Goal: Task Accomplishment & Management: Complete application form

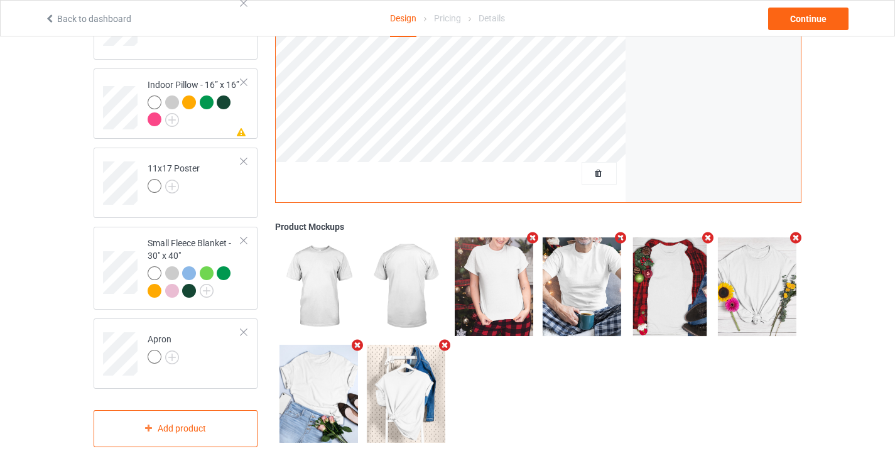
scroll to position [591, 0]
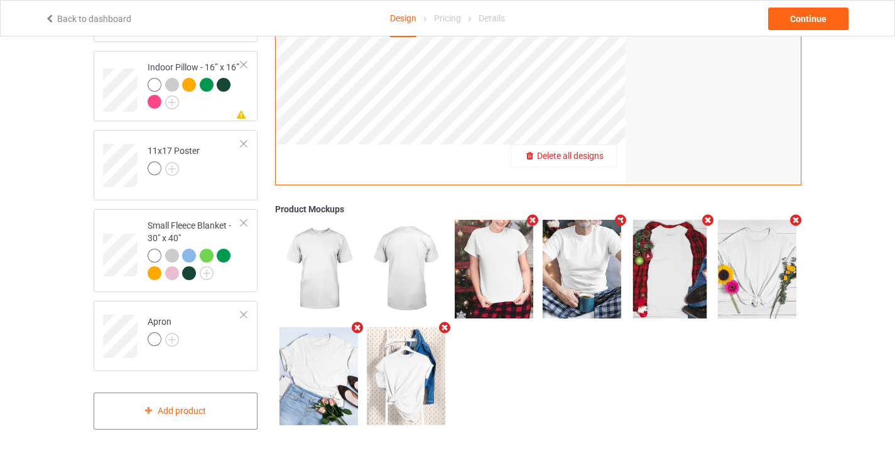
click at [605, 157] on div "Delete all designs" at bounding box center [564, 156] width 104 height 13
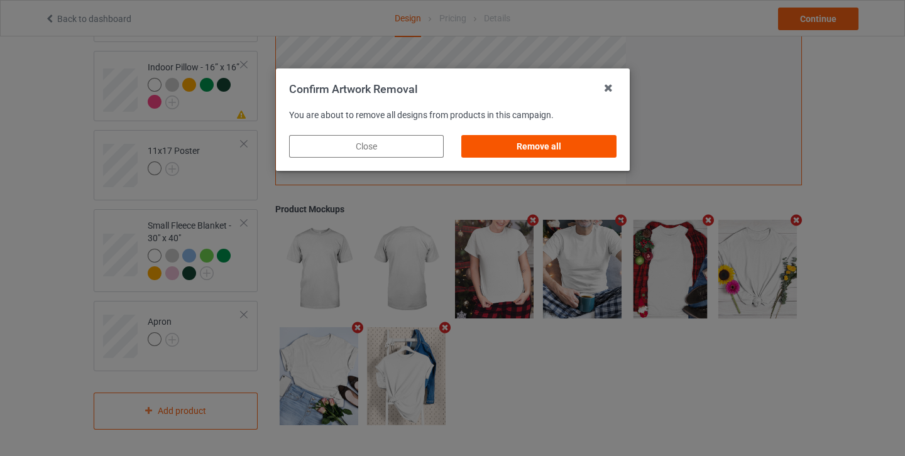
click at [591, 149] on div "Remove all" at bounding box center [538, 146] width 155 height 23
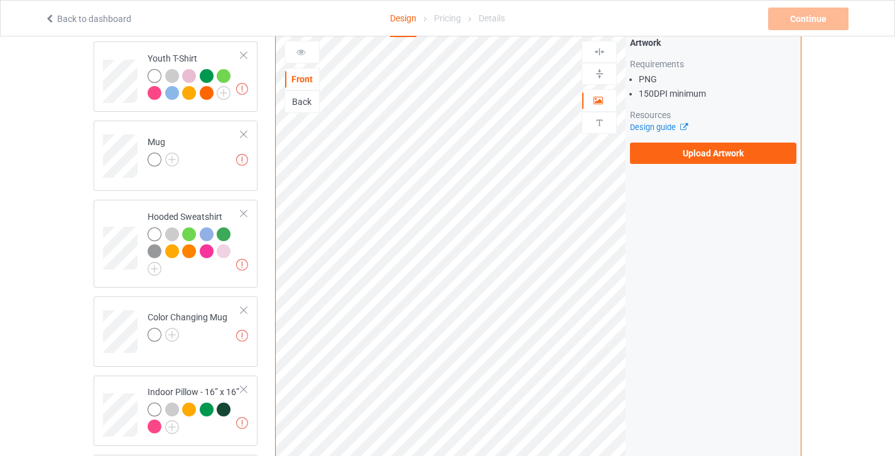
scroll to position [0, 0]
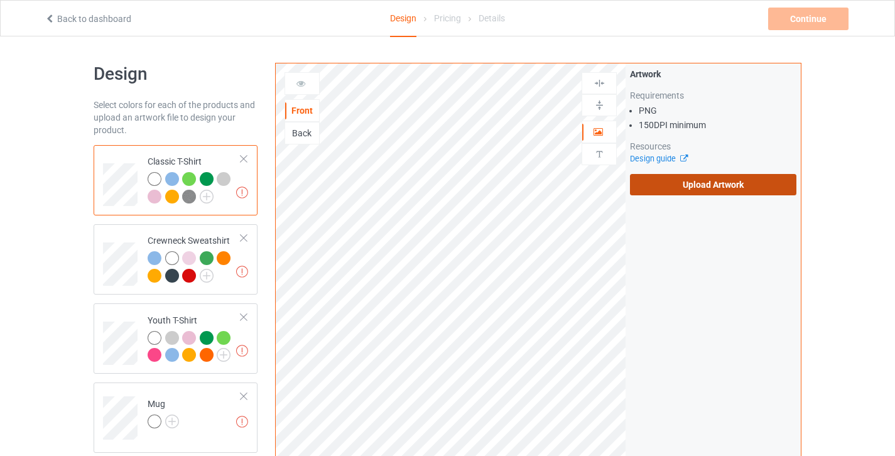
click at [691, 182] on label "Upload Artwork" at bounding box center [713, 184] width 167 height 21
click at [0, 0] on input "Upload Artwork" at bounding box center [0, 0] width 0 height 0
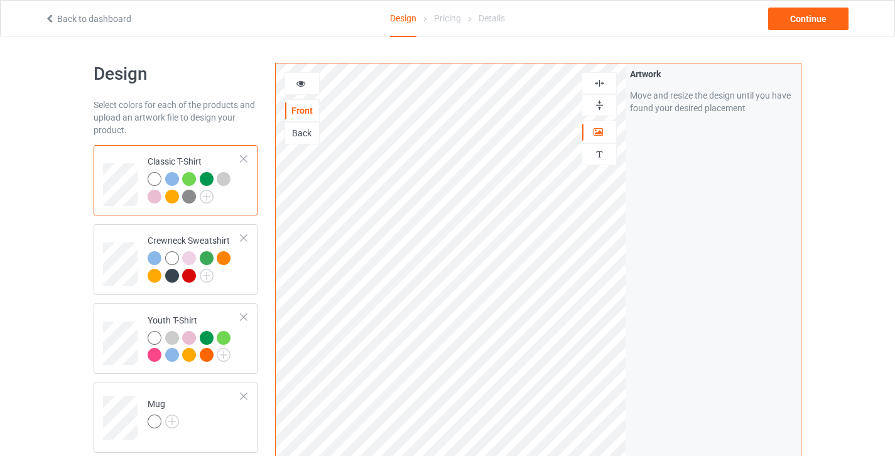
click at [292, 74] on div at bounding box center [302, 83] width 35 height 23
click at [299, 82] on icon at bounding box center [301, 81] width 11 height 9
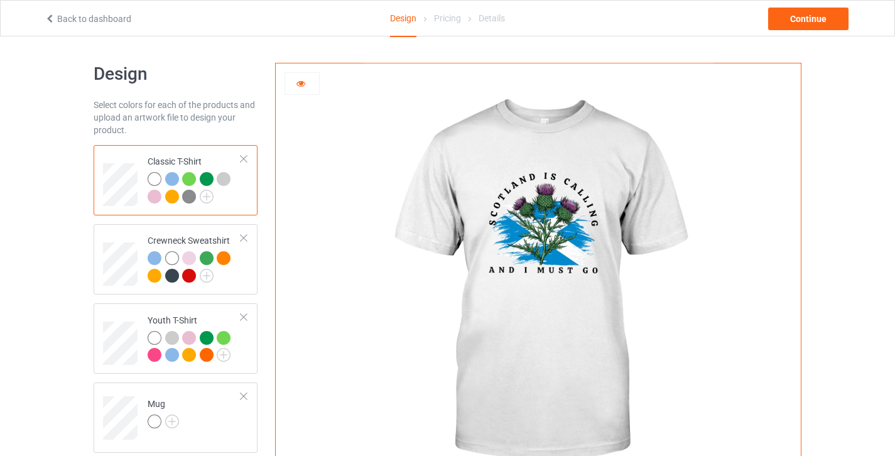
click at [298, 81] on icon at bounding box center [301, 81] width 11 height 9
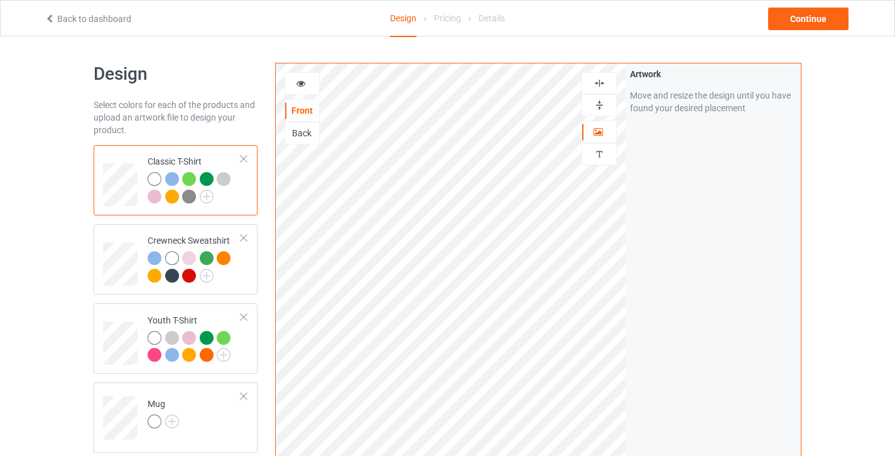
click at [305, 83] on icon at bounding box center [301, 81] width 11 height 9
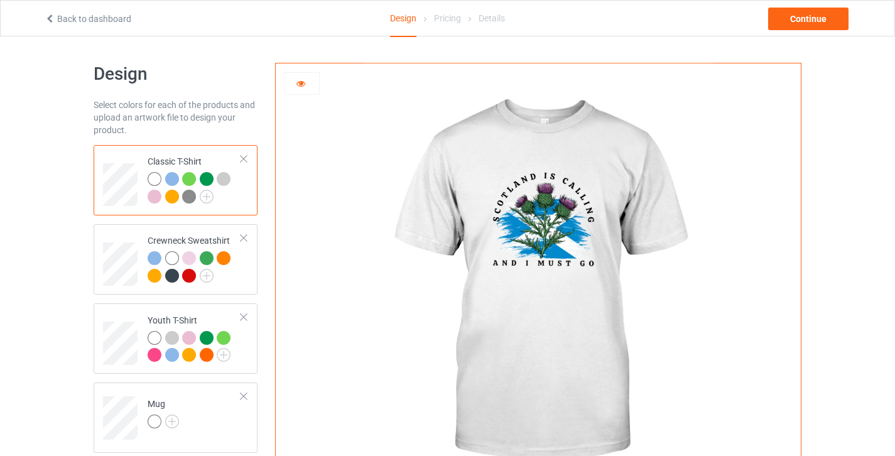
click at [182, 178] on div at bounding box center [189, 179] width 14 height 14
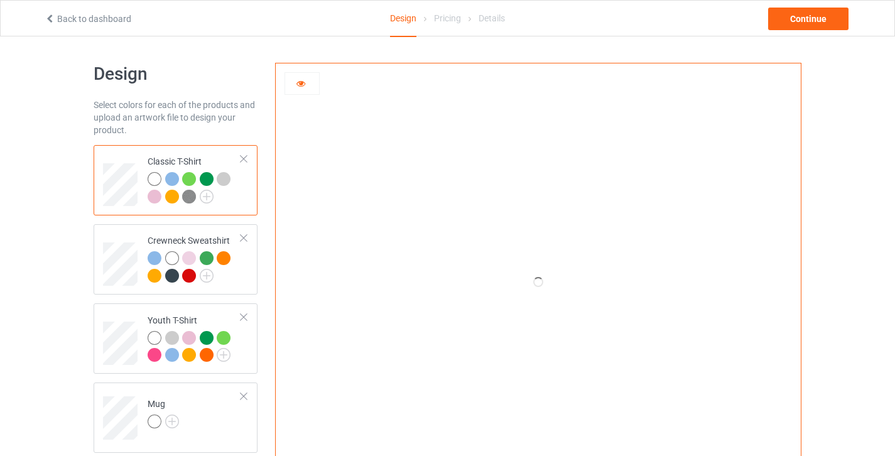
click at [177, 182] on div at bounding box center [172, 179] width 14 height 14
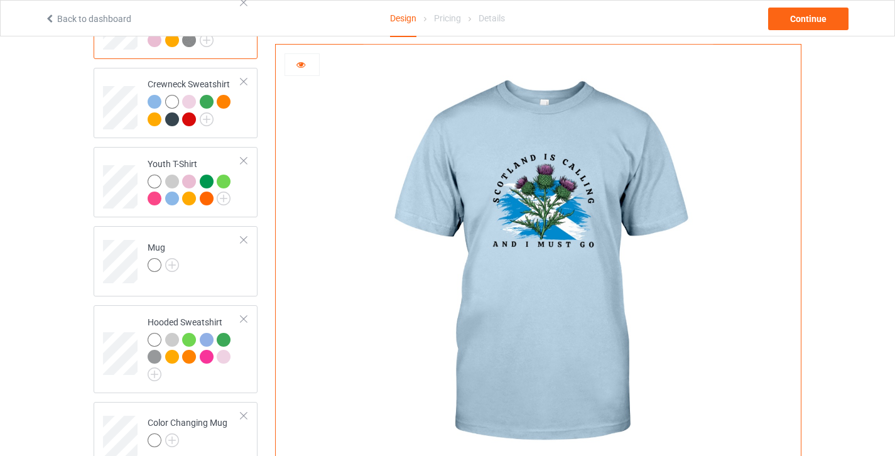
scroll to position [157, 0]
click at [194, 268] on td "Mug" at bounding box center [194, 257] width 107 height 52
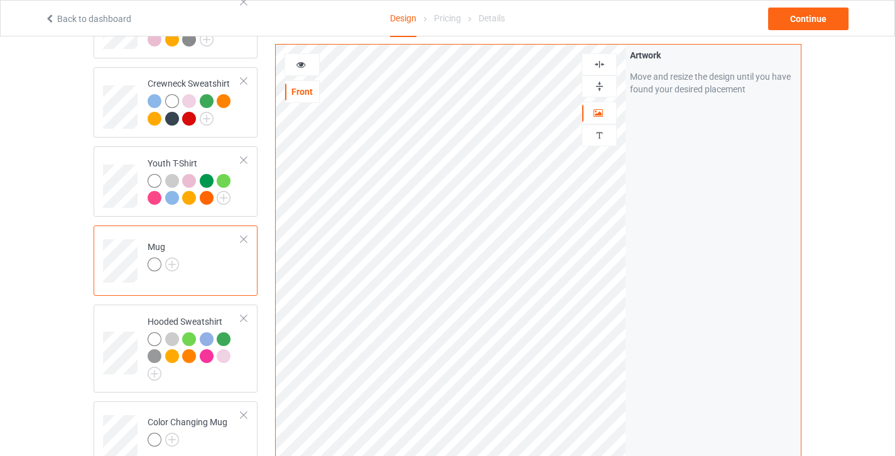
click at [599, 82] on img at bounding box center [600, 86] width 12 height 12
click at [296, 61] on icon at bounding box center [301, 62] width 11 height 9
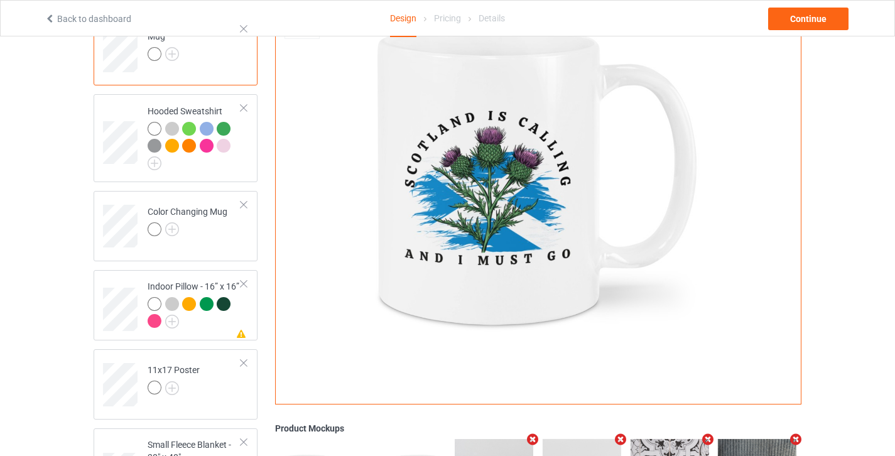
scroll to position [378, 0]
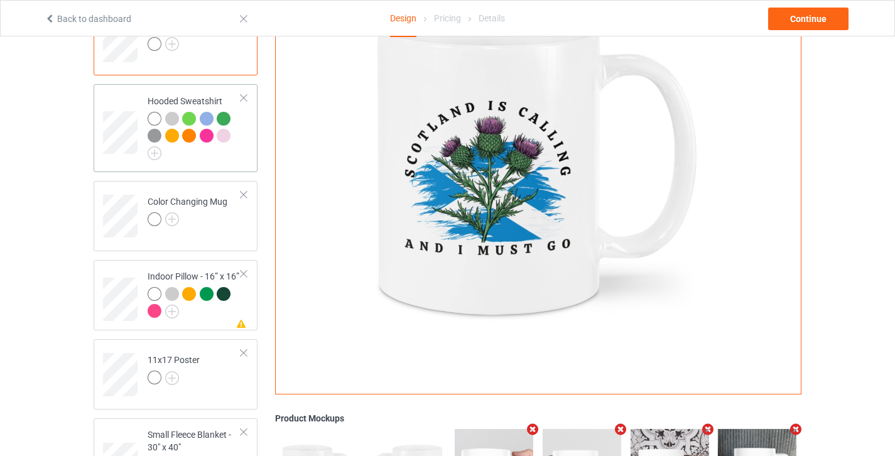
click at [221, 166] on td "Hooded Sweatshirt" at bounding box center [194, 127] width 107 height 77
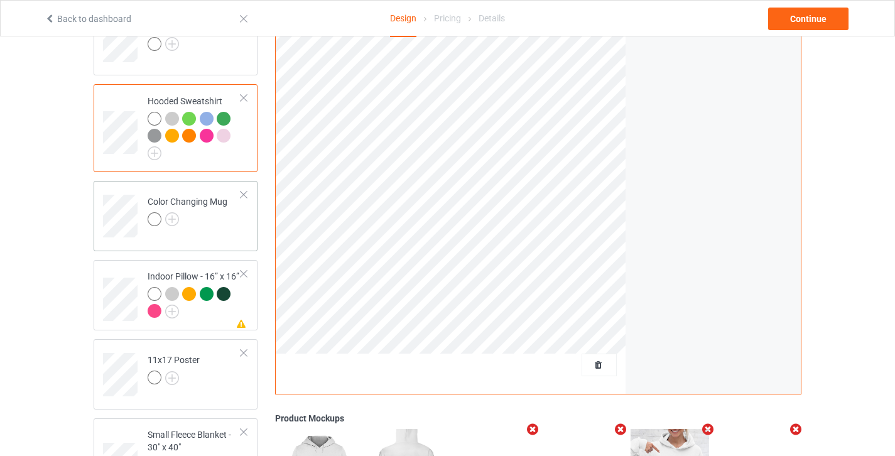
click at [221, 237] on td "Color Changing Mug" at bounding box center [194, 212] width 107 height 52
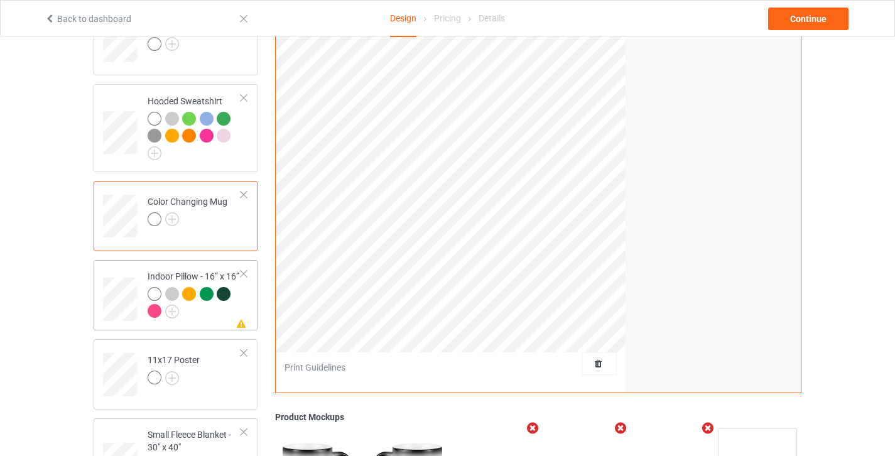
click at [207, 317] on div at bounding box center [195, 304] width 94 height 35
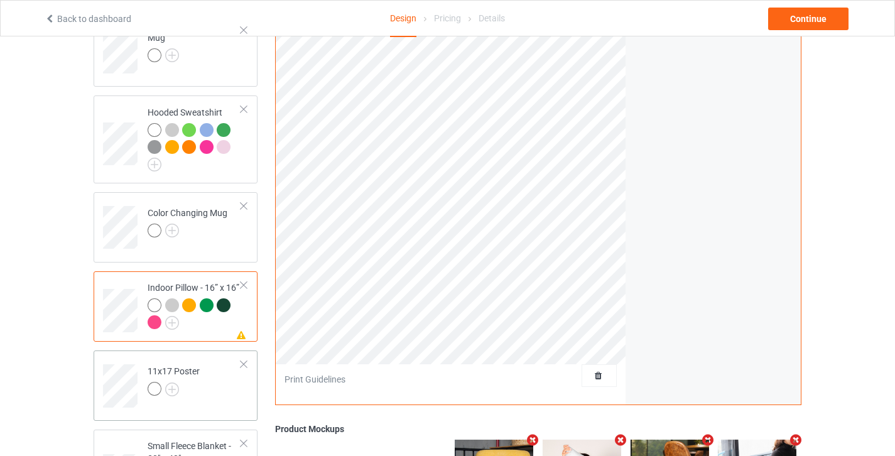
scroll to position [359, 0]
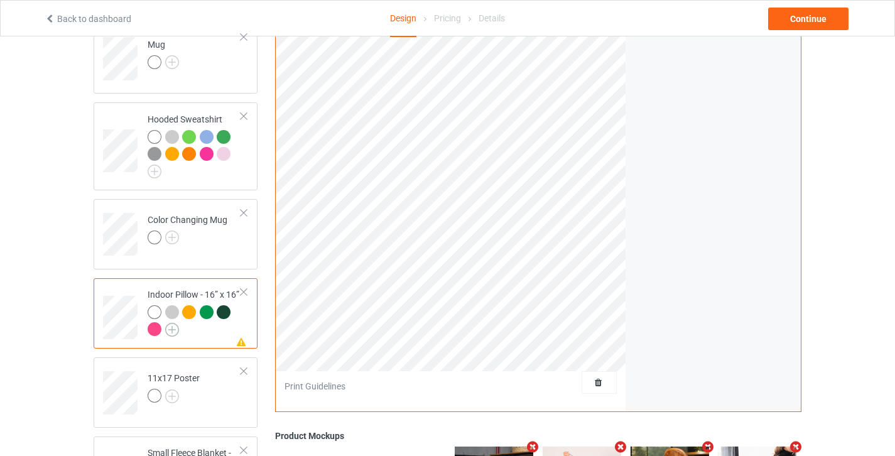
click at [173, 332] on img at bounding box center [172, 330] width 14 height 14
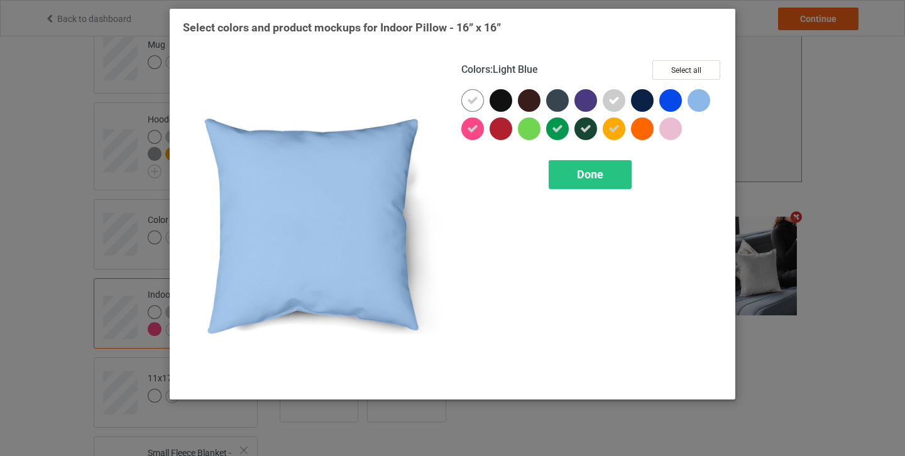
click at [694, 102] on div at bounding box center [698, 100] width 23 height 23
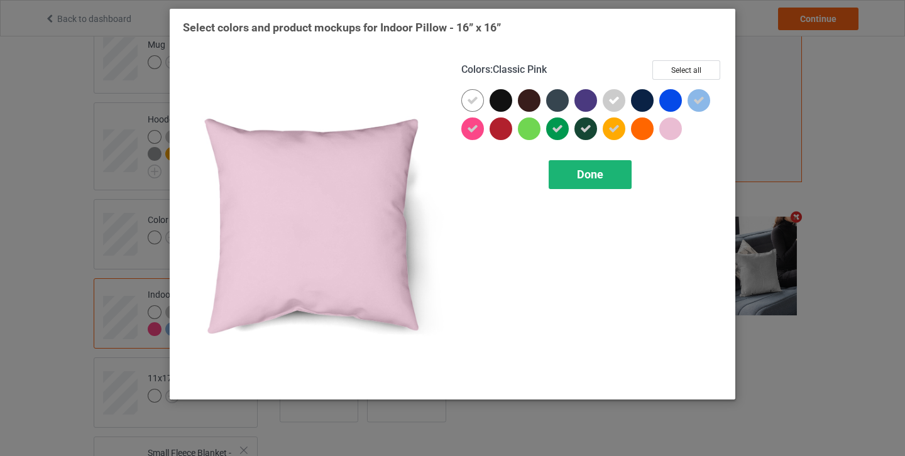
click at [604, 182] on div "Done" at bounding box center [590, 174] width 83 height 29
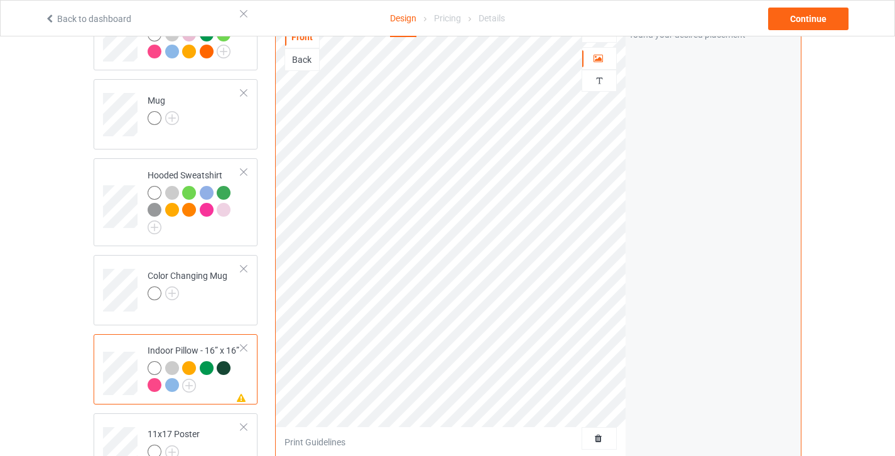
scroll to position [67, 0]
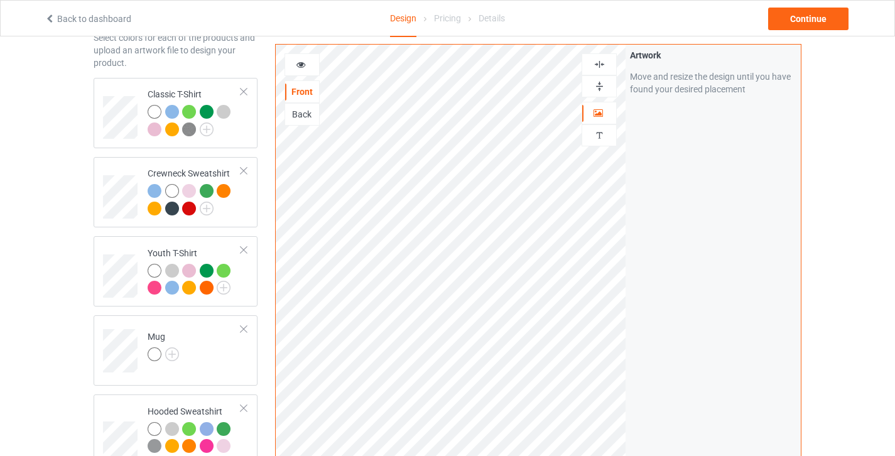
click at [608, 64] on div at bounding box center [599, 64] width 34 height 12
click at [605, 85] on img at bounding box center [600, 86] width 12 height 12
click at [308, 66] on div at bounding box center [302, 64] width 34 height 13
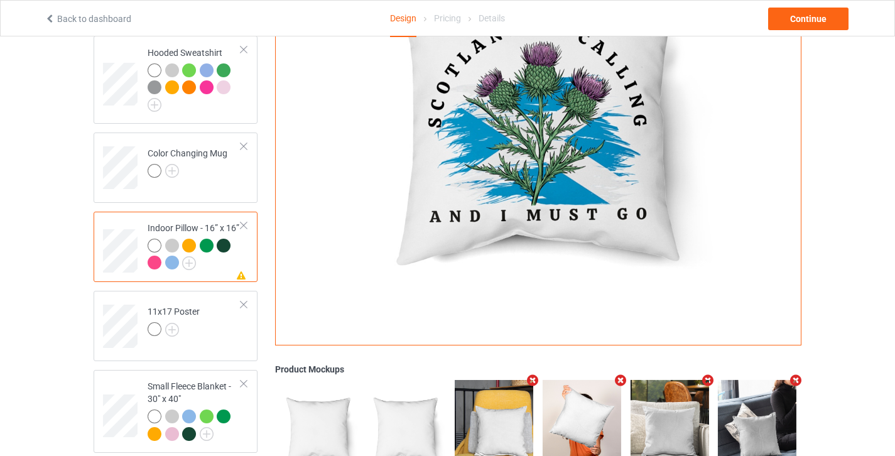
scroll to position [447, 0]
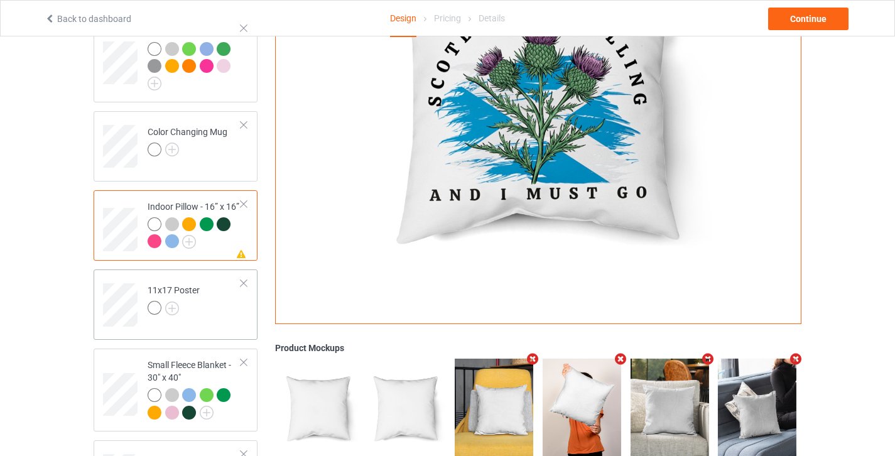
click at [213, 333] on div "11x17 Poster" at bounding box center [176, 305] width 164 height 70
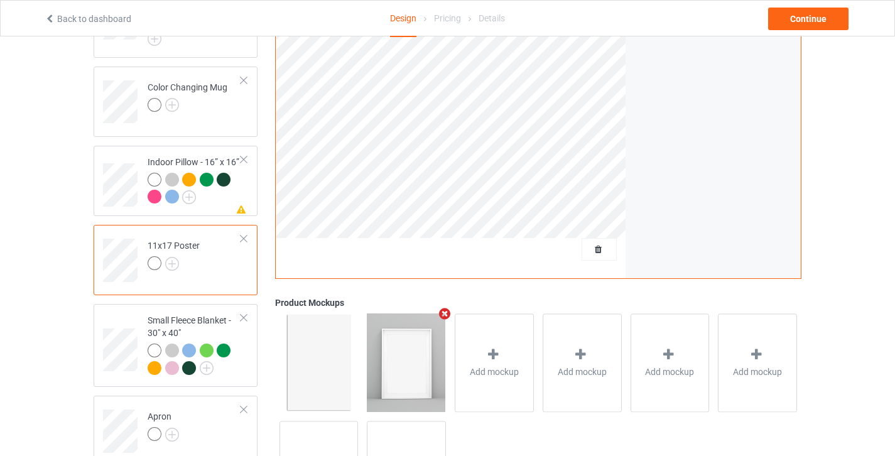
scroll to position [499, 0]
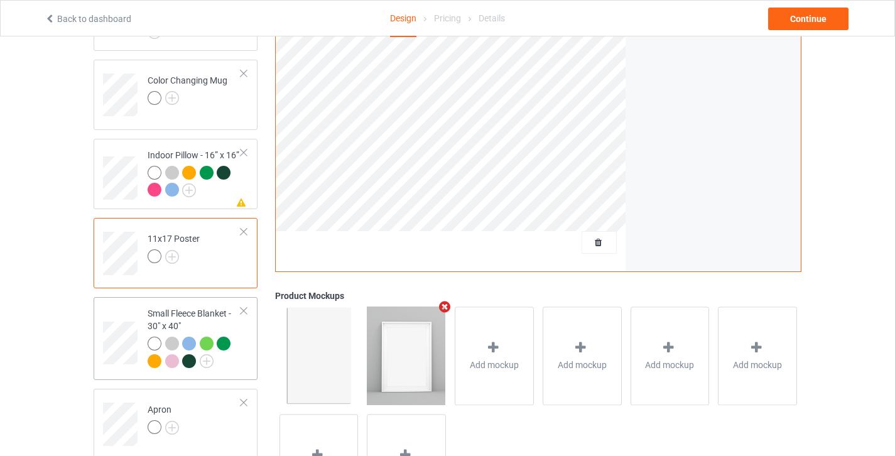
click at [239, 365] on div at bounding box center [195, 354] width 94 height 35
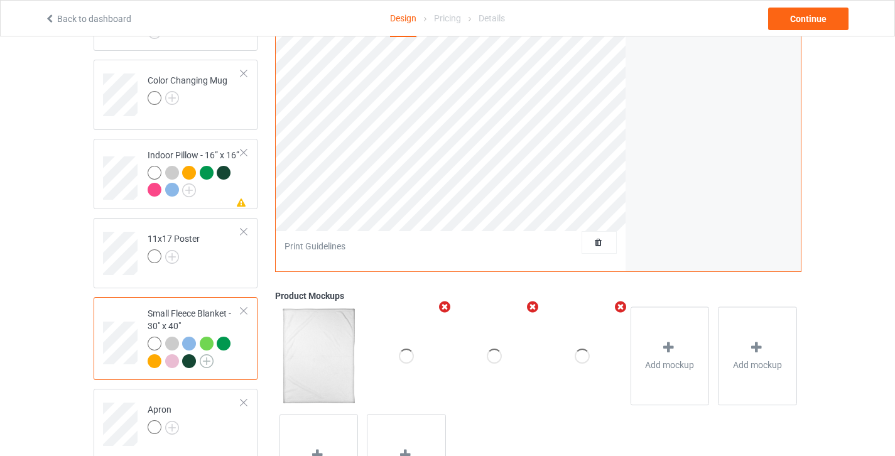
click at [209, 362] on img at bounding box center [207, 361] width 14 height 14
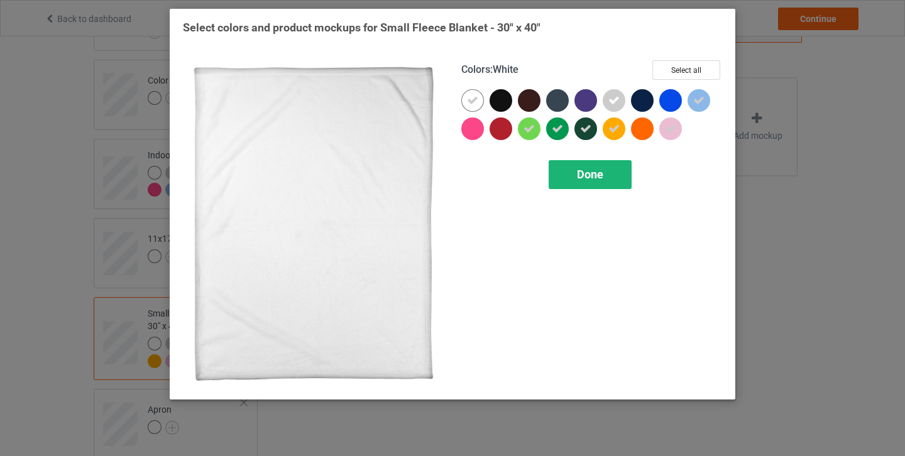
click at [577, 174] on span "Done" at bounding box center [590, 174] width 26 height 13
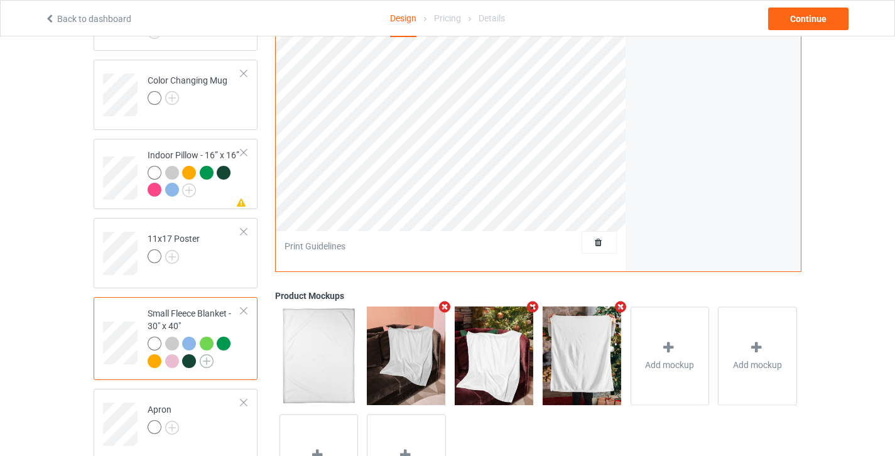
click at [212, 364] on img at bounding box center [207, 361] width 14 height 14
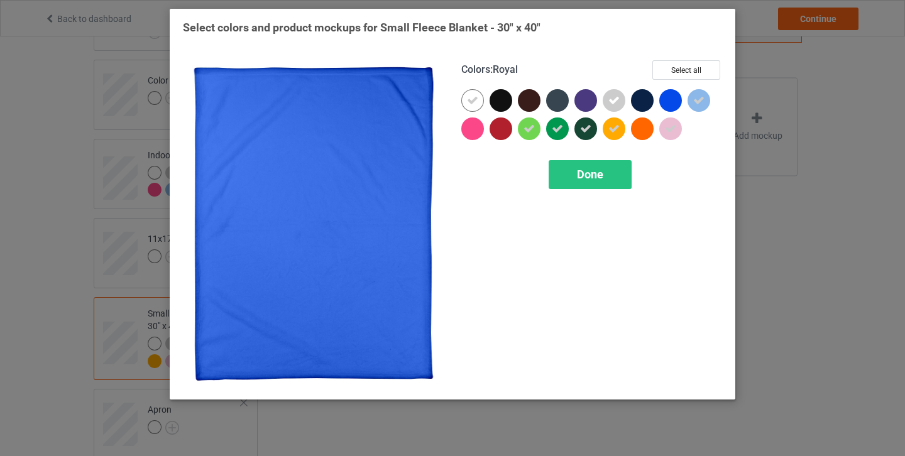
click at [678, 96] on div at bounding box center [670, 100] width 23 height 23
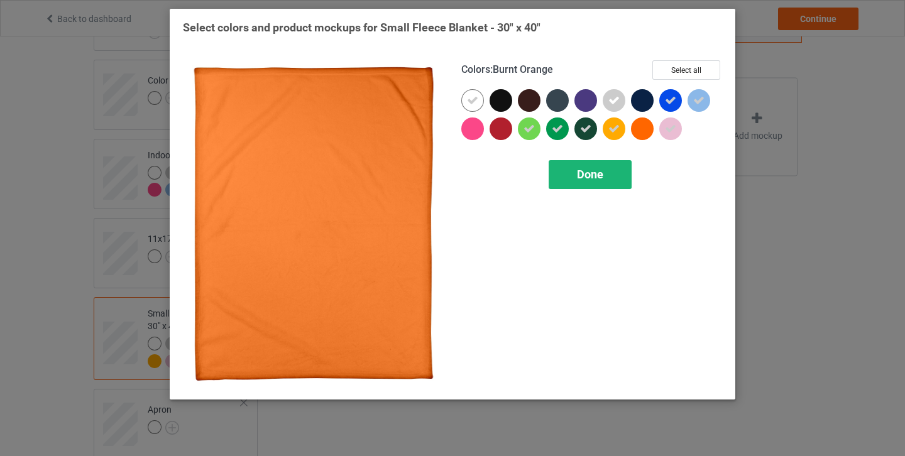
click at [599, 178] on span "Done" at bounding box center [590, 174] width 26 height 13
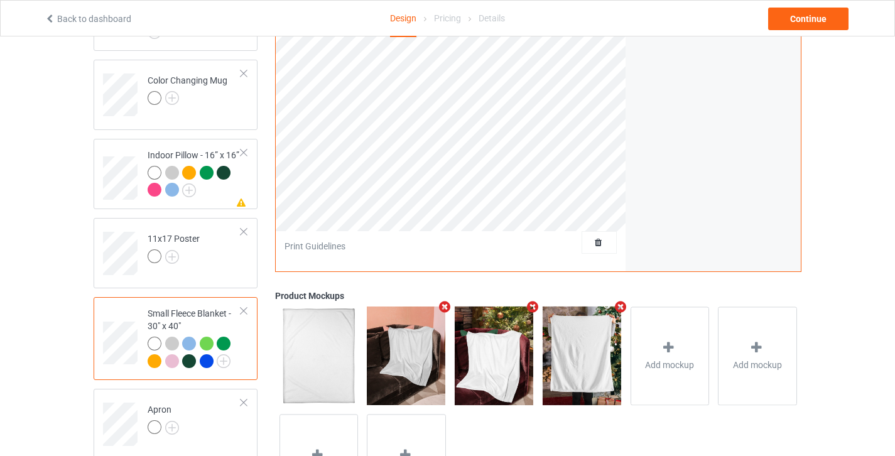
click at [205, 366] on div at bounding box center [207, 361] width 14 height 14
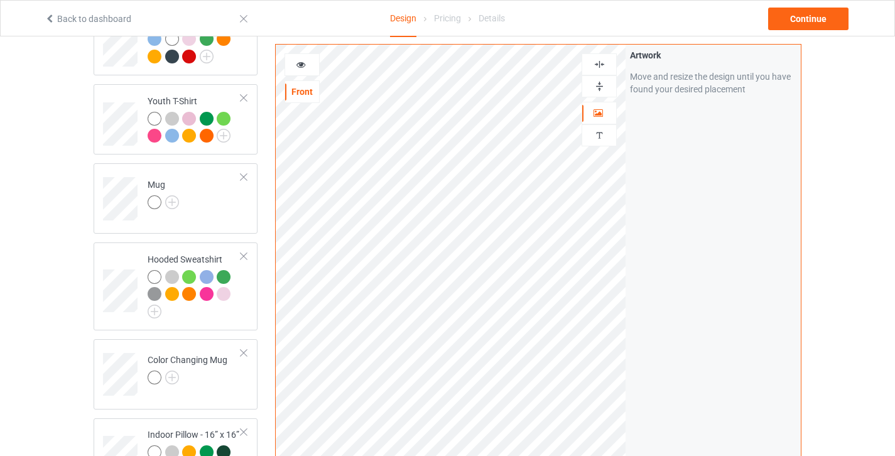
scroll to position [172, 0]
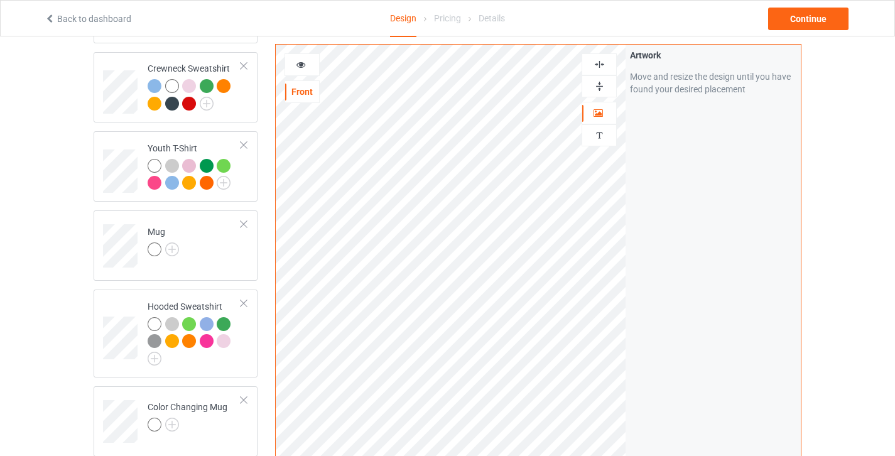
click at [302, 63] on icon at bounding box center [301, 62] width 11 height 9
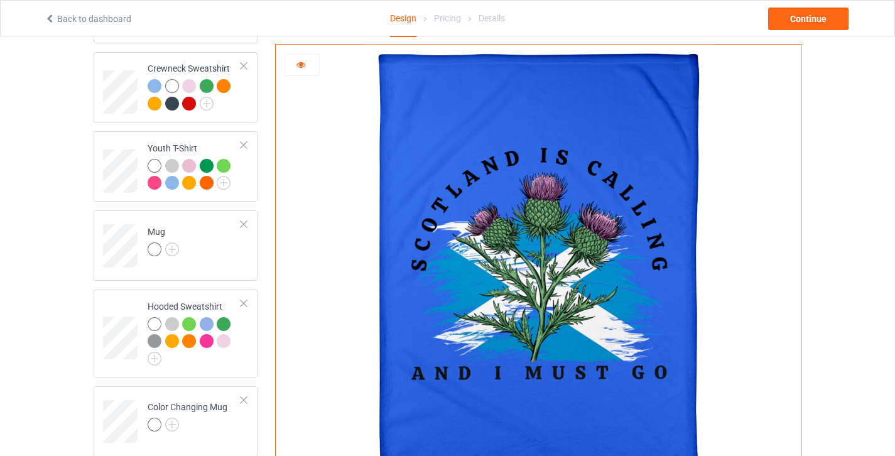
click at [302, 63] on icon at bounding box center [301, 62] width 11 height 9
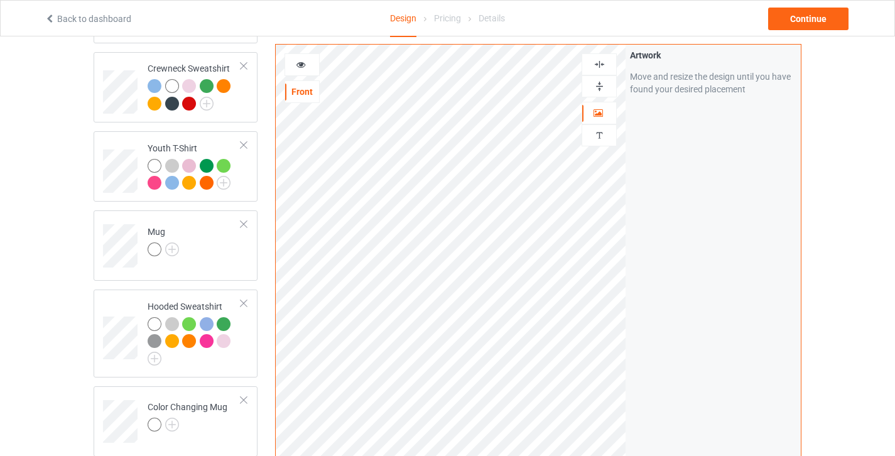
click at [597, 72] on div at bounding box center [599, 64] width 35 height 22
click at [602, 72] on div at bounding box center [599, 64] width 35 height 22
click at [604, 85] on img at bounding box center [600, 86] width 12 height 12
click at [601, 65] on img at bounding box center [600, 64] width 12 height 12
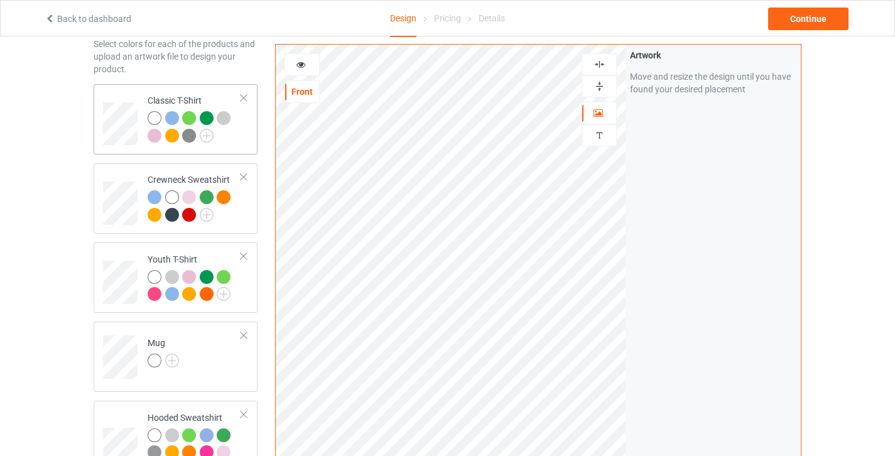
scroll to position [0, 0]
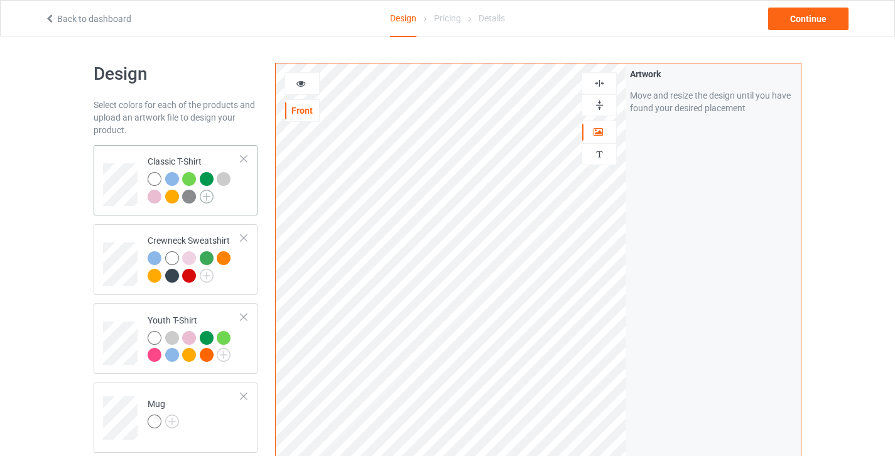
click at [211, 198] on img at bounding box center [207, 197] width 14 height 14
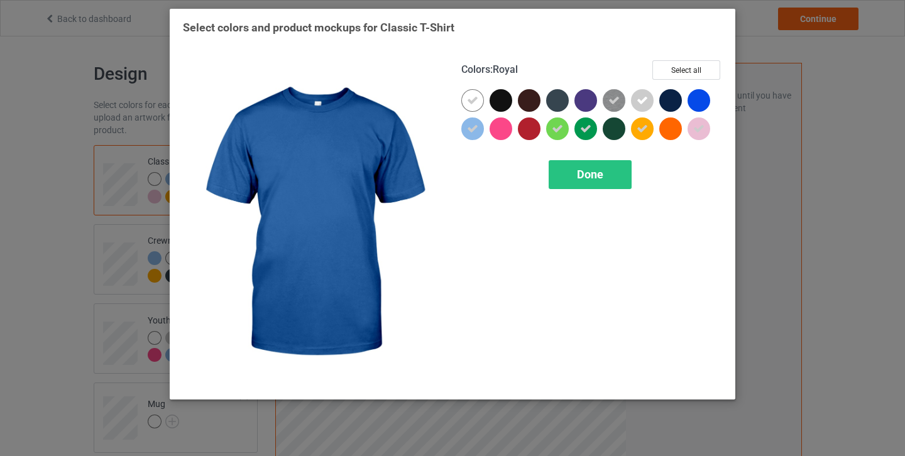
click at [687, 98] on div at bounding box center [698, 100] width 23 height 23
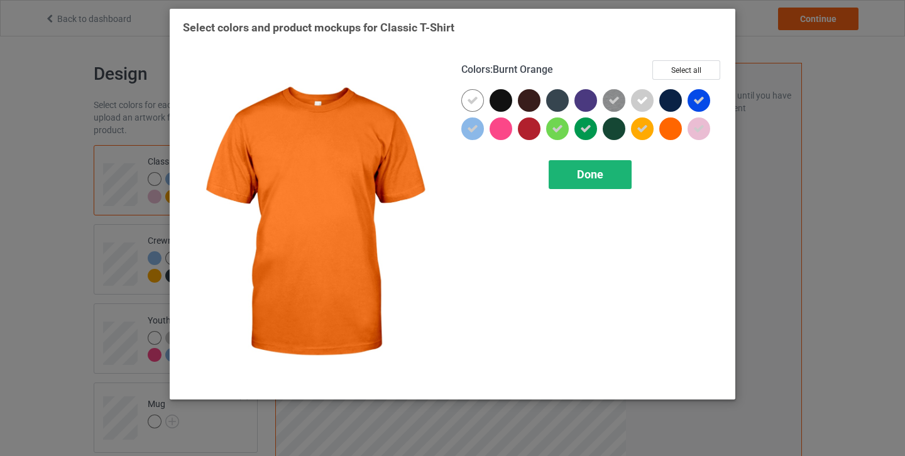
click at [604, 179] on div "Done" at bounding box center [590, 174] width 83 height 29
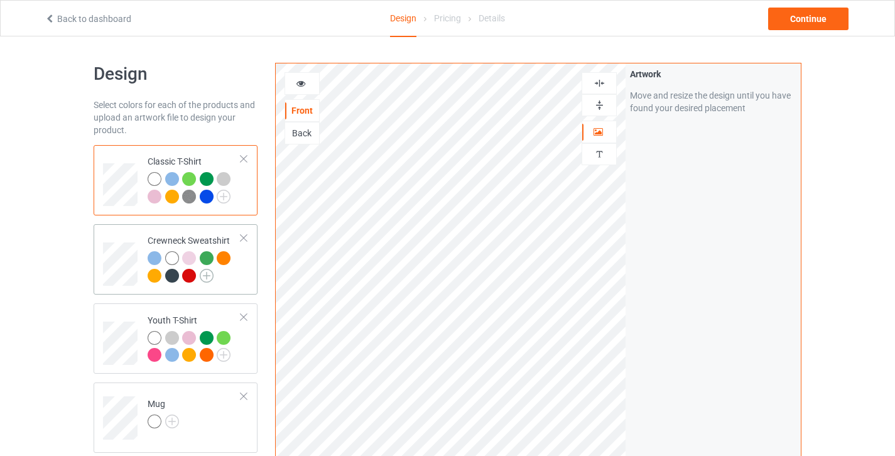
click at [206, 273] on img at bounding box center [207, 276] width 14 height 14
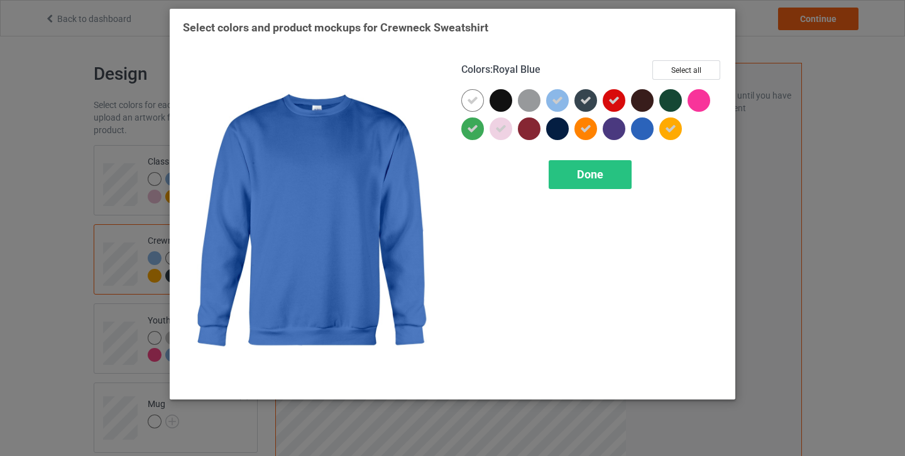
click at [642, 130] on div at bounding box center [642, 128] width 23 height 23
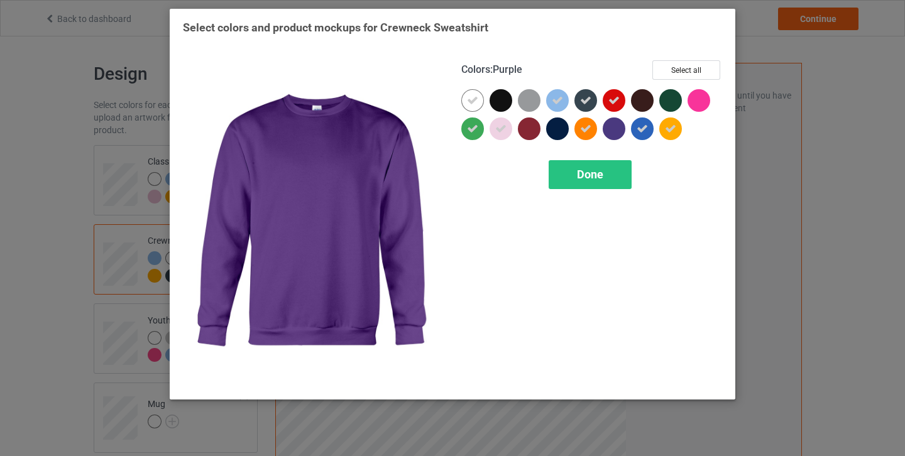
click at [614, 133] on div at bounding box center [614, 128] width 23 height 23
click at [605, 175] on div "Done" at bounding box center [590, 174] width 83 height 29
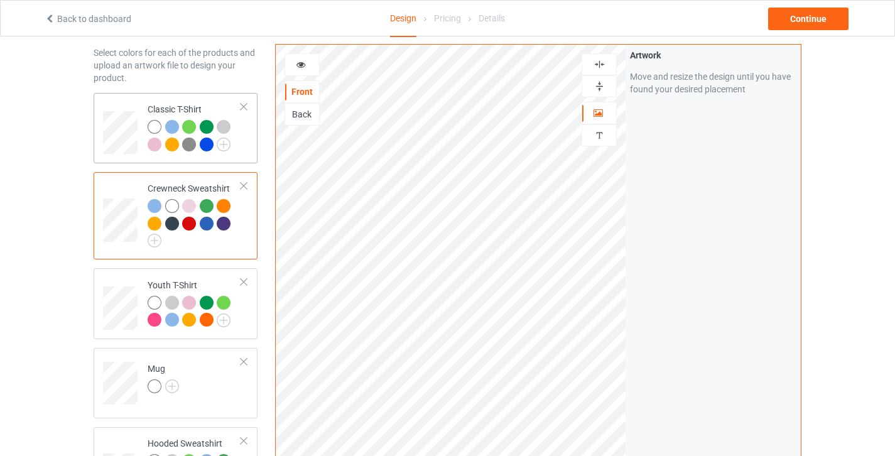
scroll to position [56, 0]
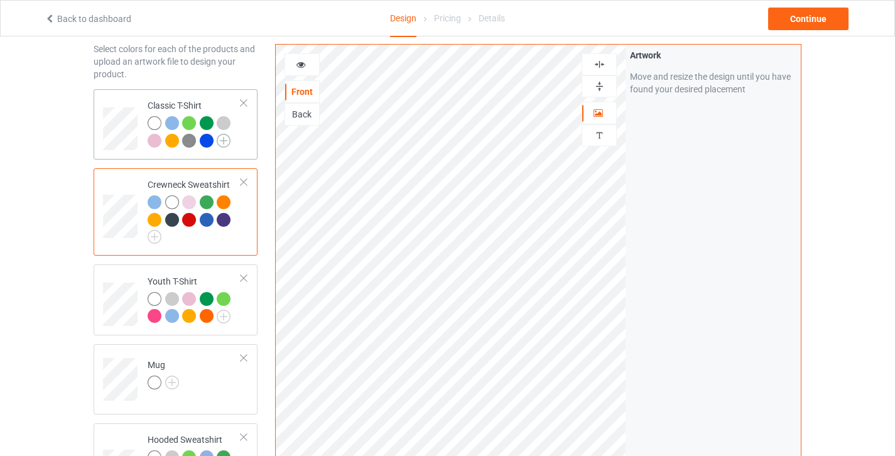
click at [226, 141] on img at bounding box center [224, 141] width 14 height 14
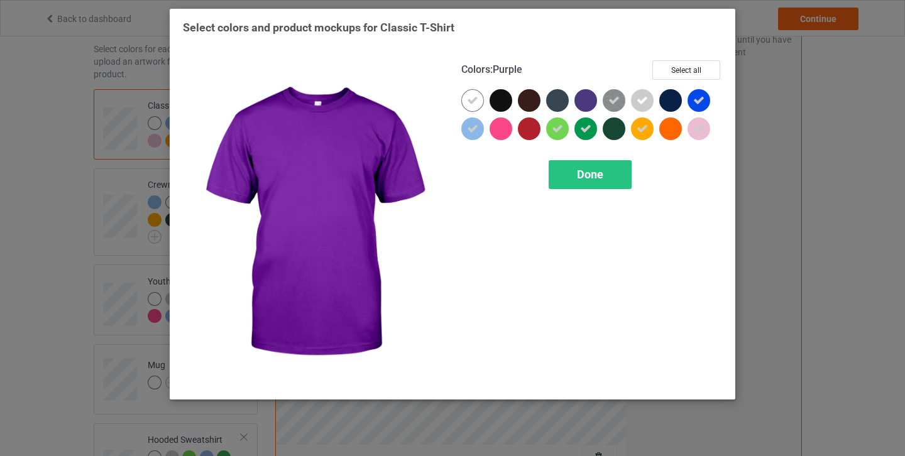
click at [591, 100] on div at bounding box center [585, 100] width 23 height 23
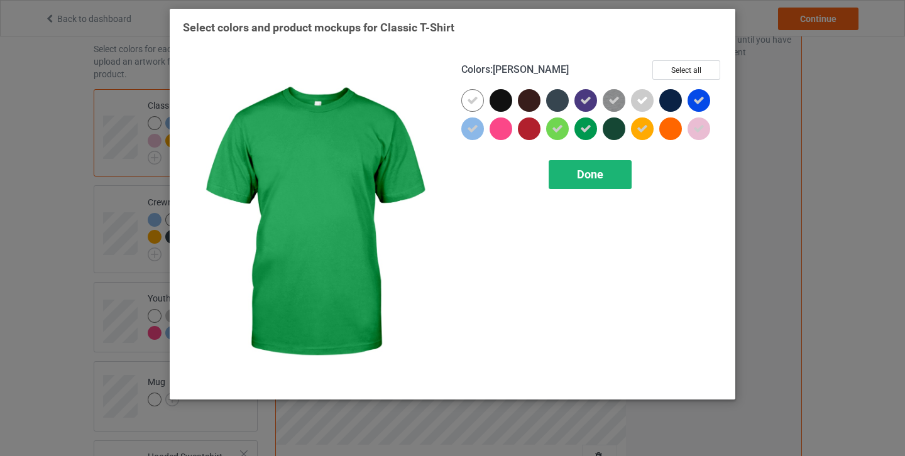
click at [587, 177] on span "Done" at bounding box center [590, 174] width 26 height 13
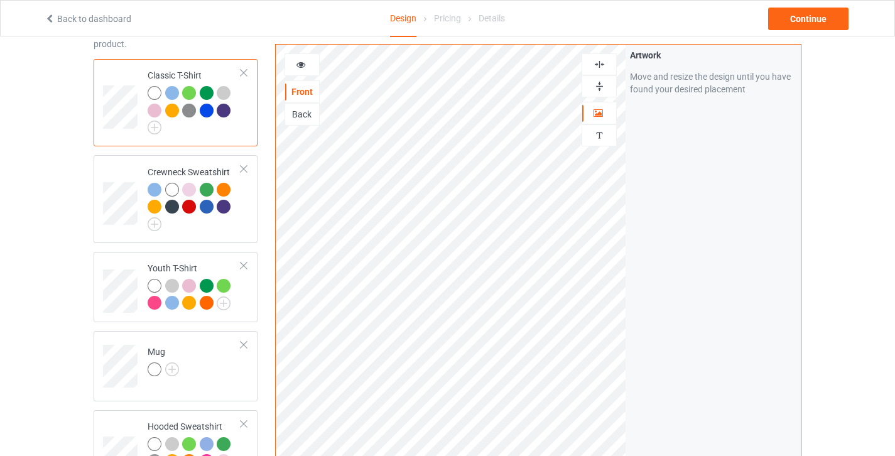
scroll to position [87, 0]
click at [226, 303] on img at bounding box center [224, 303] width 14 height 14
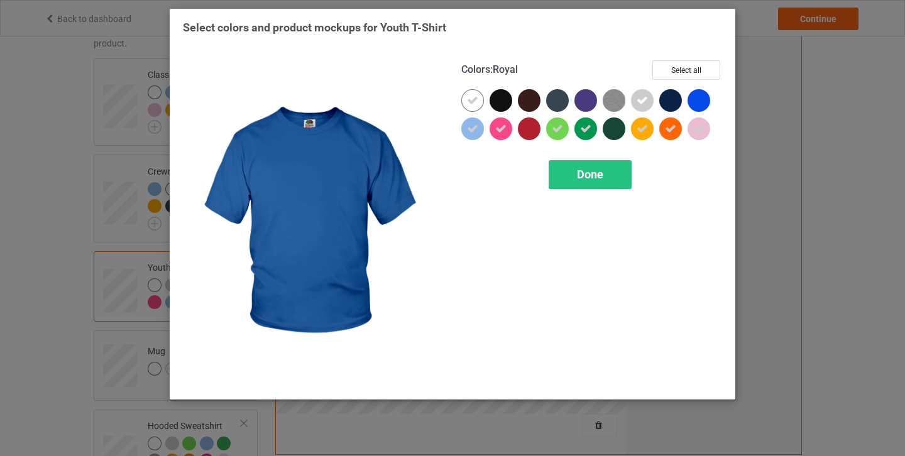
click at [702, 101] on div at bounding box center [698, 100] width 23 height 23
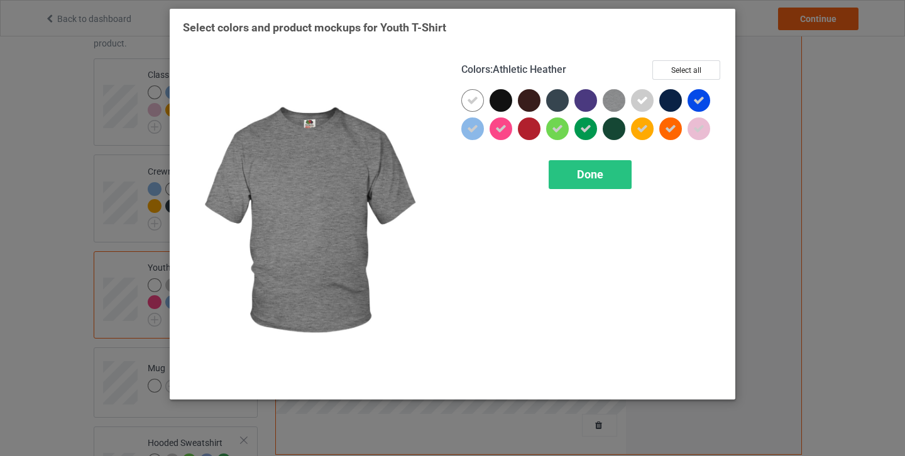
click at [614, 106] on img at bounding box center [614, 100] width 23 height 23
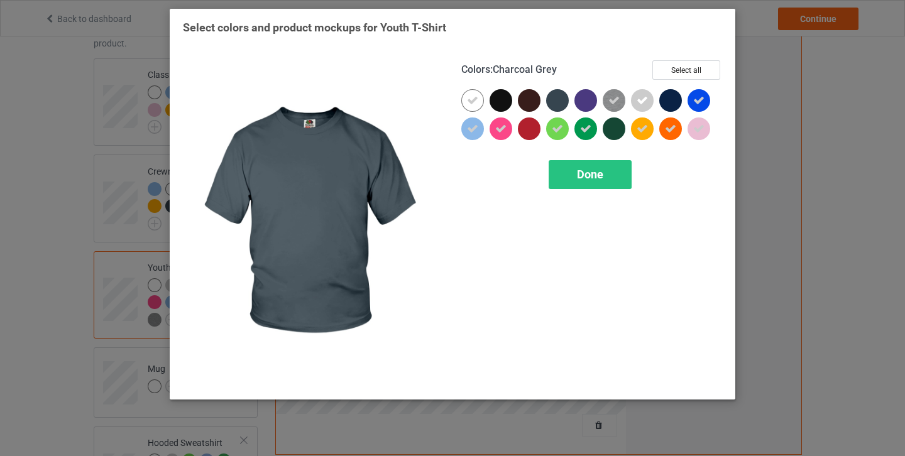
click at [572, 102] on div at bounding box center [560, 103] width 28 height 28
click at [557, 106] on div at bounding box center [557, 100] width 23 height 23
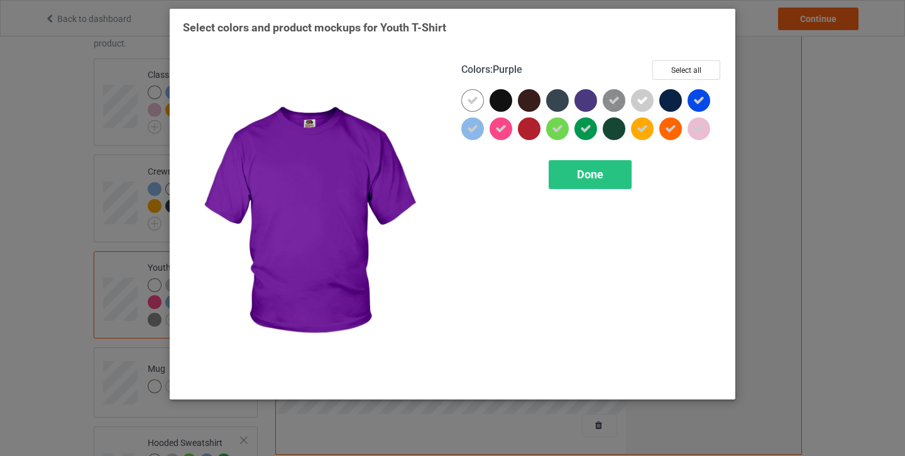
click at [578, 101] on div at bounding box center [585, 100] width 23 height 23
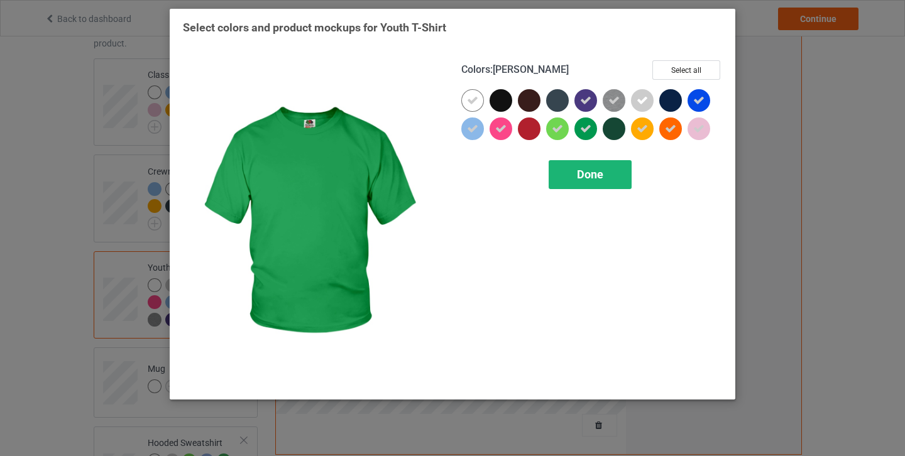
click at [592, 182] on div "Done" at bounding box center [590, 174] width 83 height 29
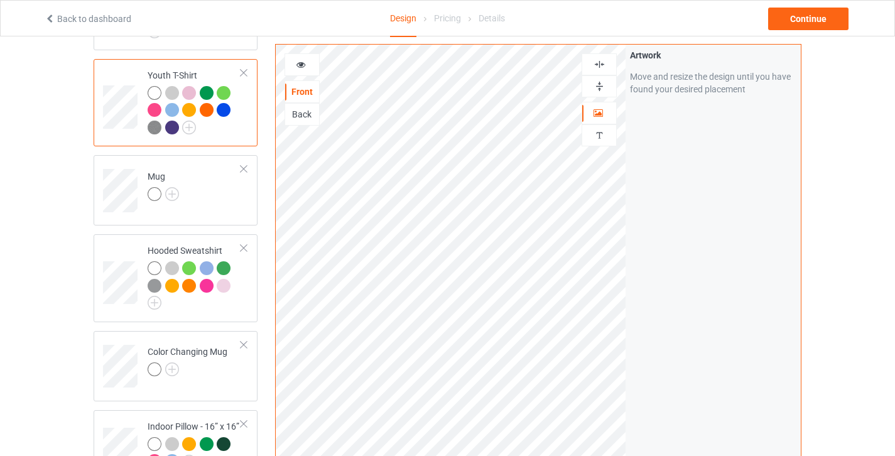
scroll to position [297, 0]
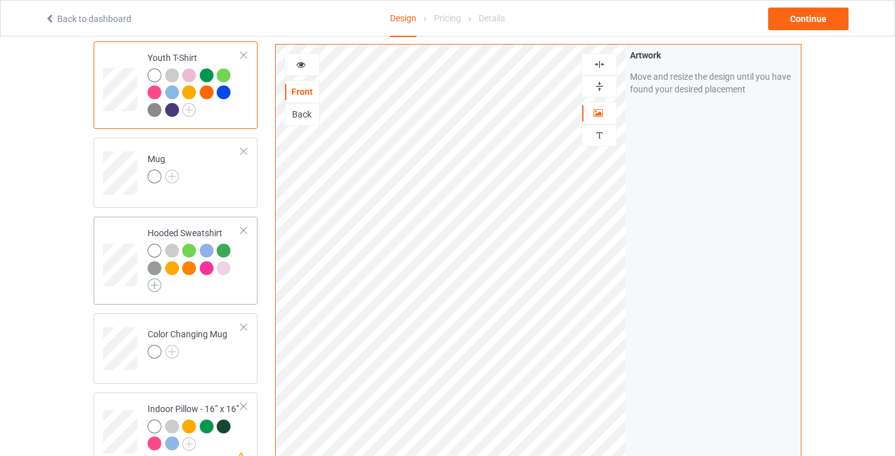
click at [155, 289] on img at bounding box center [155, 285] width 14 height 14
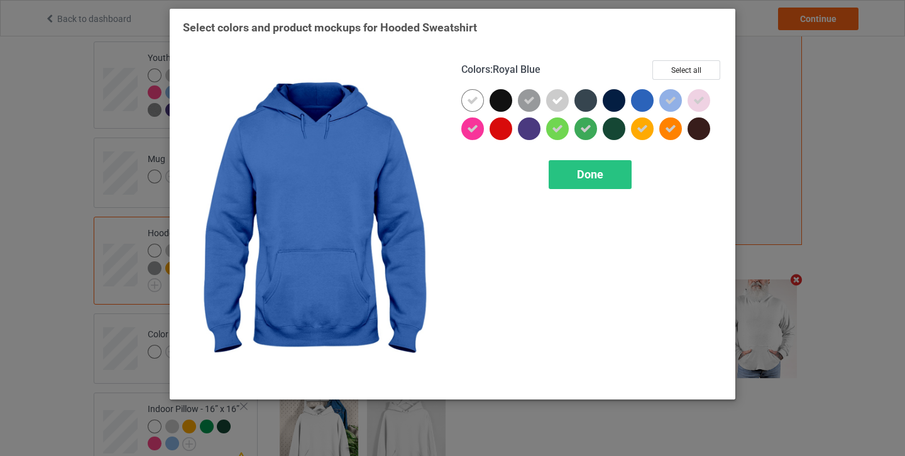
click at [637, 99] on div at bounding box center [642, 100] width 23 height 23
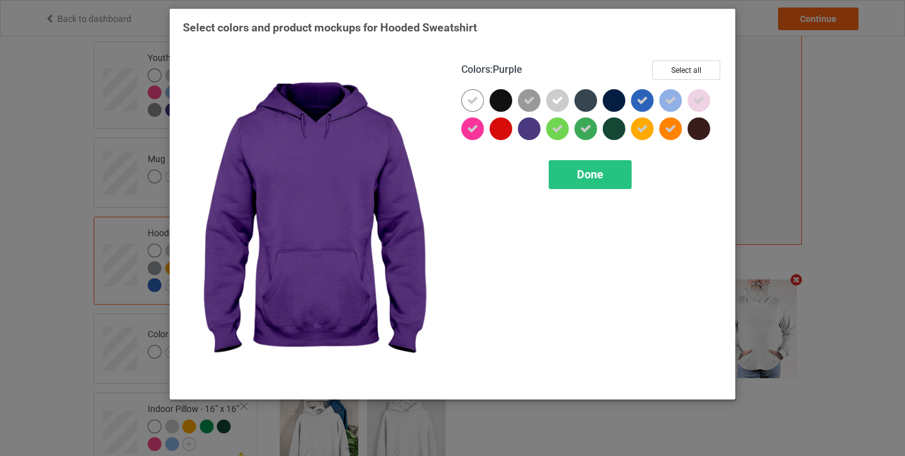
click at [528, 134] on div at bounding box center [529, 128] width 23 height 23
click at [596, 176] on span "Done" at bounding box center [590, 174] width 26 height 13
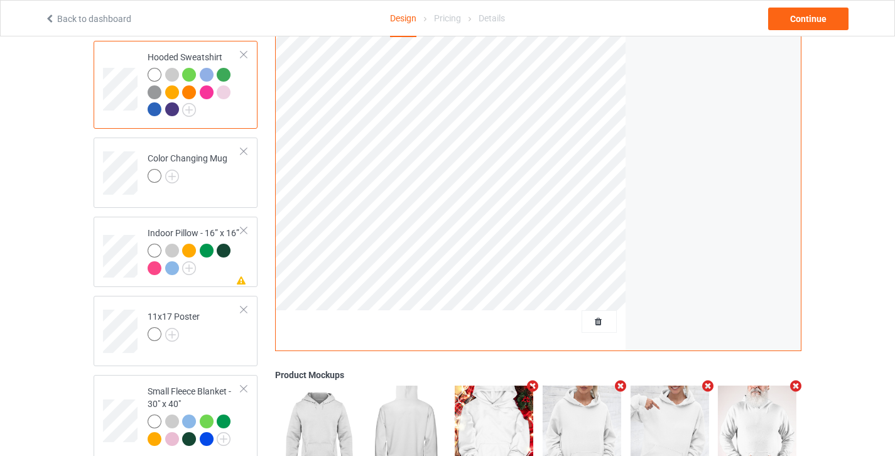
scroll to position [478, 0]
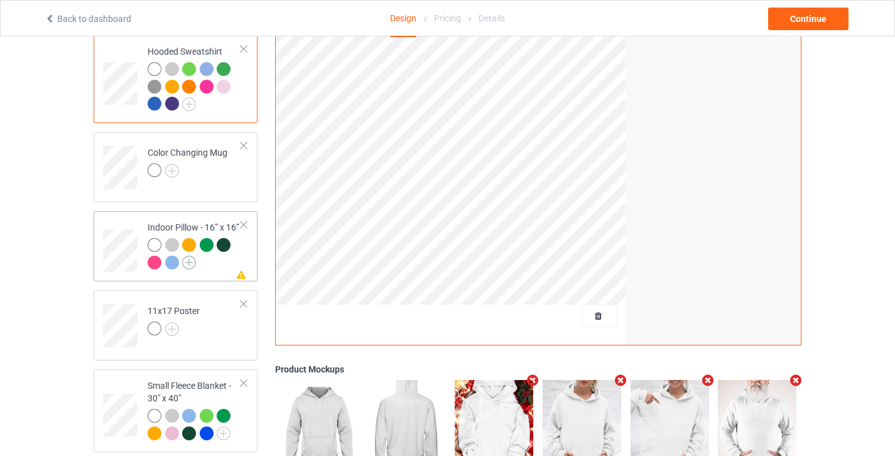
click at [187, 267] on img at bounding box center [189, 263] width 14 height 14
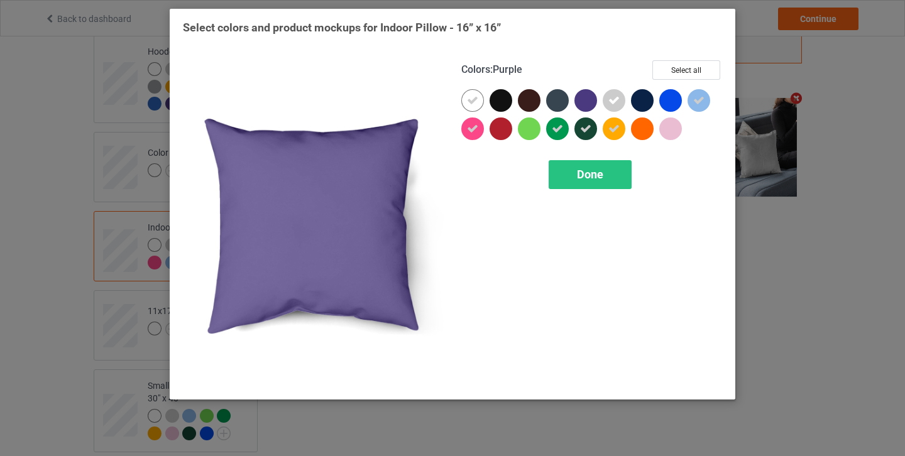
click at [593, 105] on div at bounding box center [585, 100] width 23 height 23
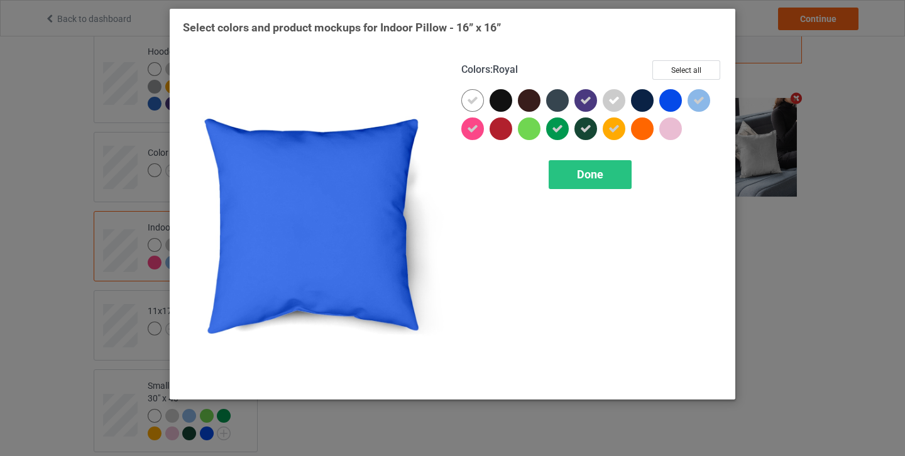
click at [671, 104] on div at bounding box center [670, 100] width 23 height 23
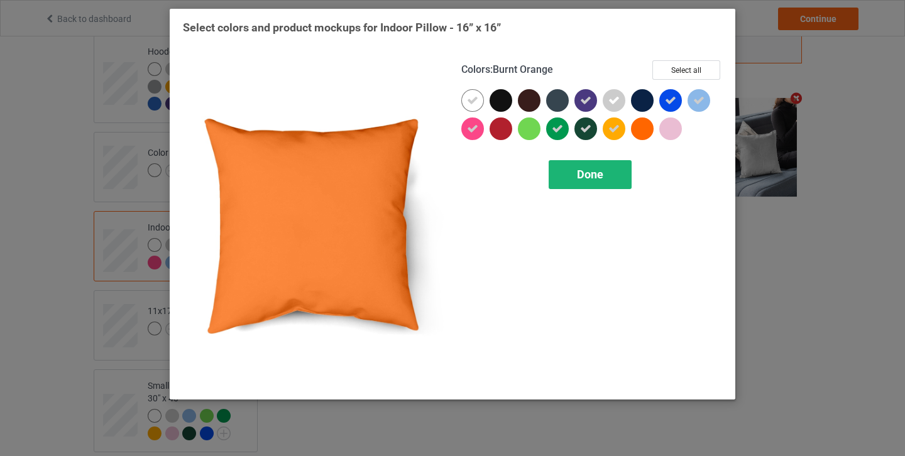
click at [606, 164] on div "Done" at bounding box center [590, 174] width 83 height 29
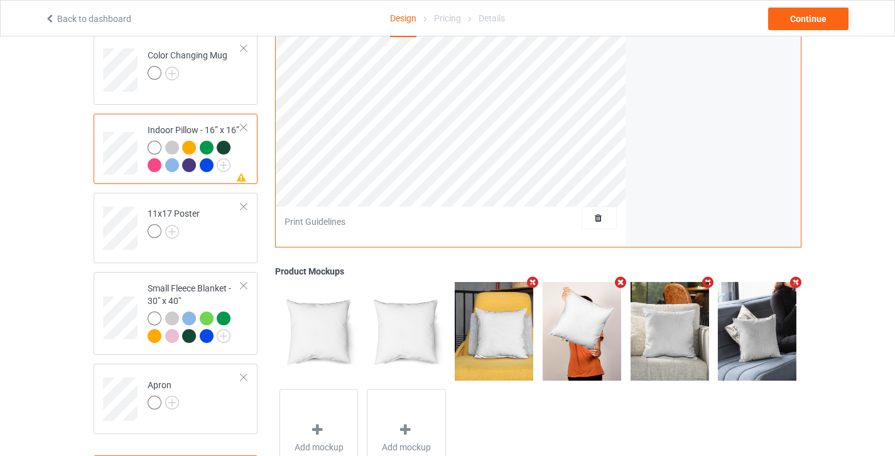
scroll to position [642, 0]
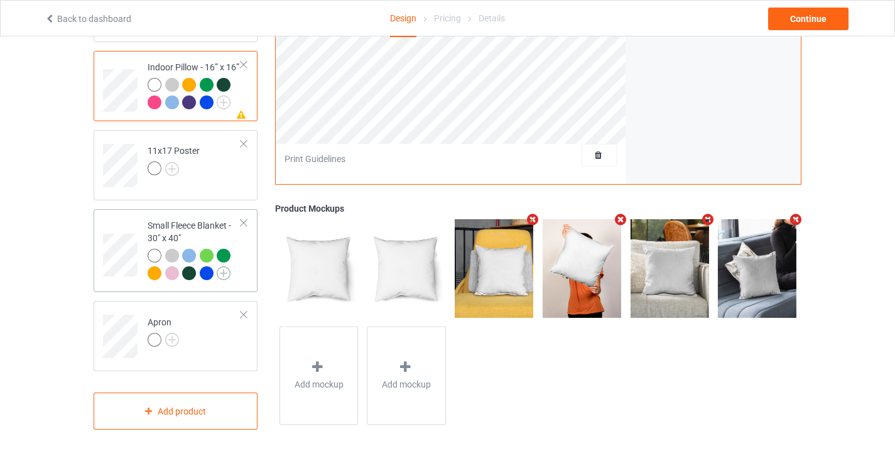
click at [226, 275] on img at bounding box center [224, 273] width 14 height 14
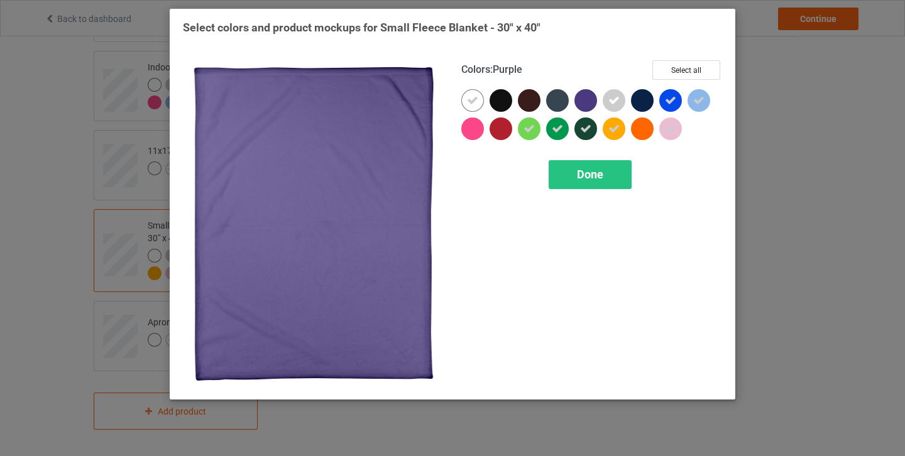
click at [582, 106] on div at bounding box center [585, 100] width 23 height 23
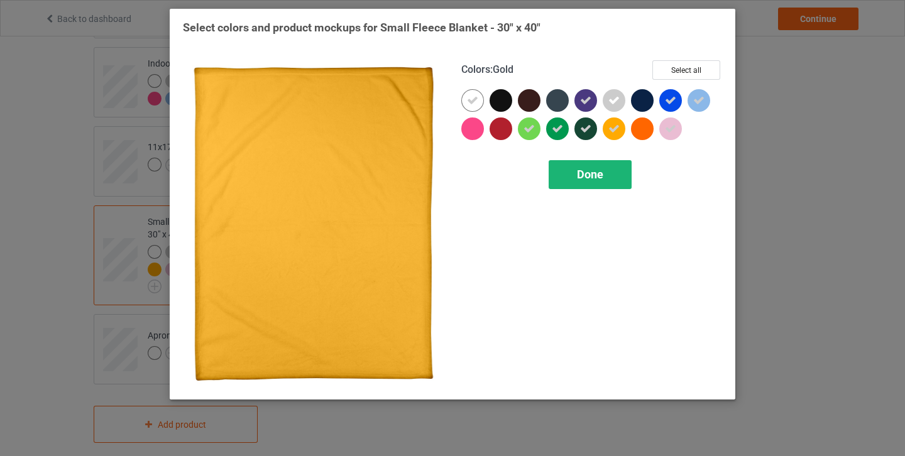
click at [594, 173] on span "Done" at bounding box center [590, 174] width 26 height 13
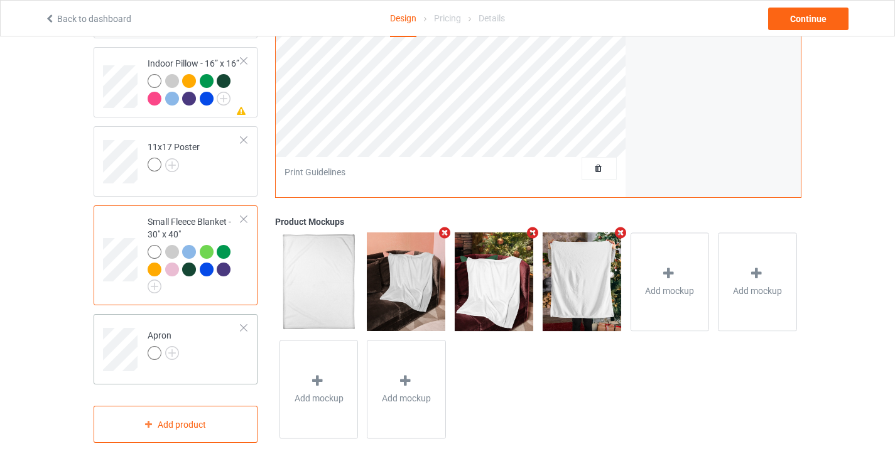
scroll to position [659, 0]
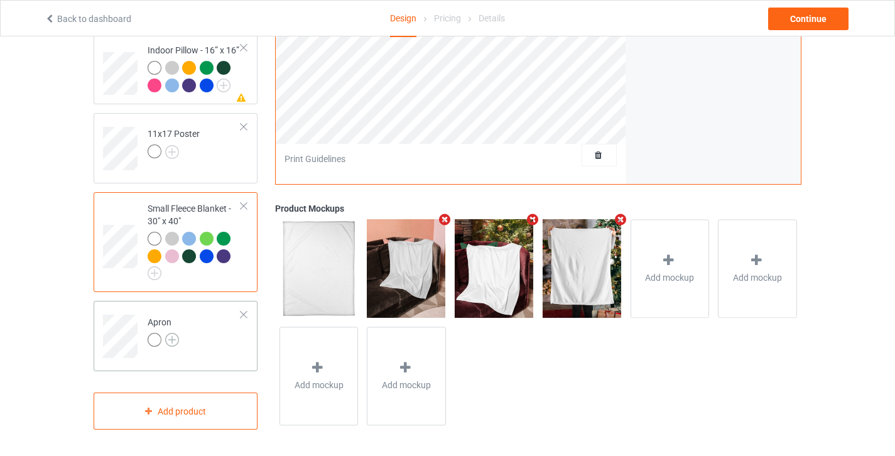
click at [166, 339] on img at bounding box center [172, 340] width 14 height 14
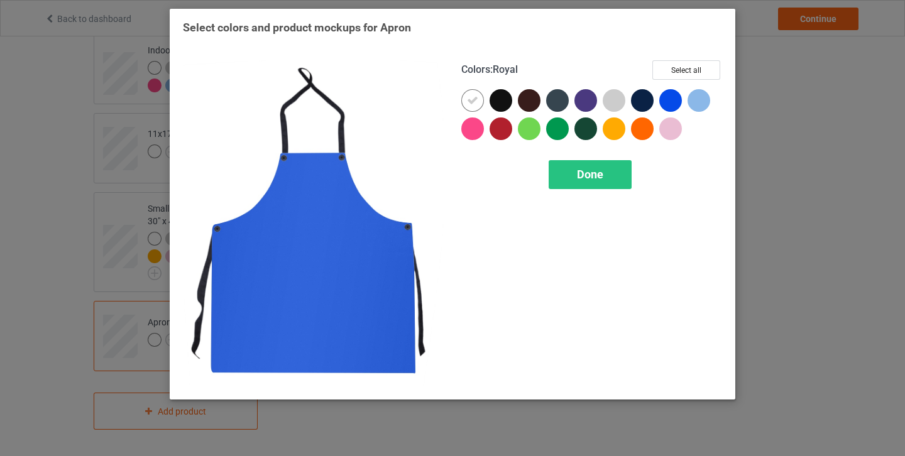
click at [670, 101] on div at bounding box center [670, 100] width 23 height 23
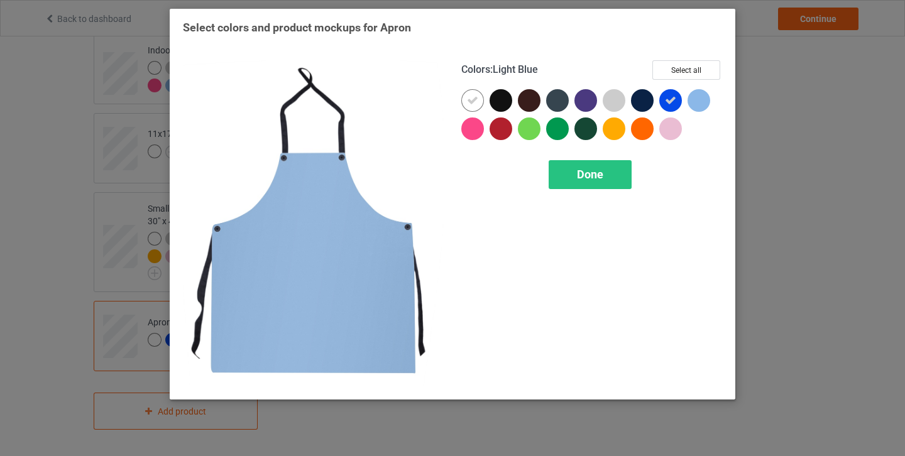
click at [697, 102] on div at bounding box center [698, 100] width 23 height 23
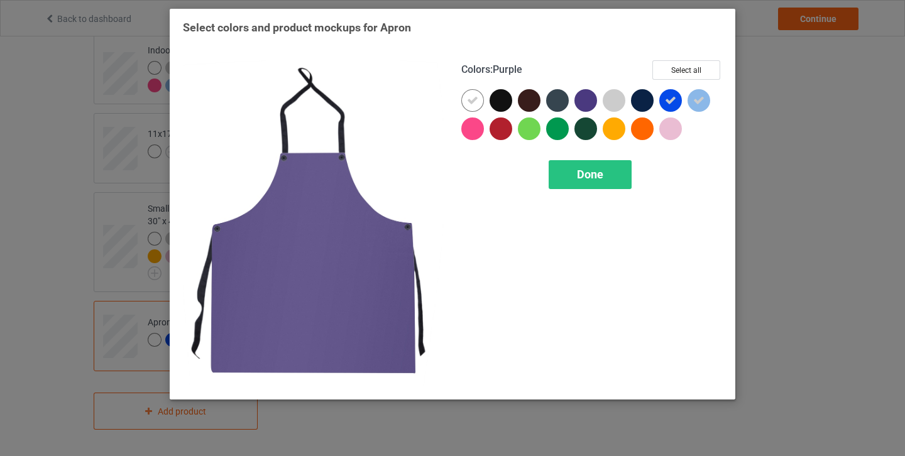
click at [587, 105] on div at bounding box center [585, 100] width 23 height 23
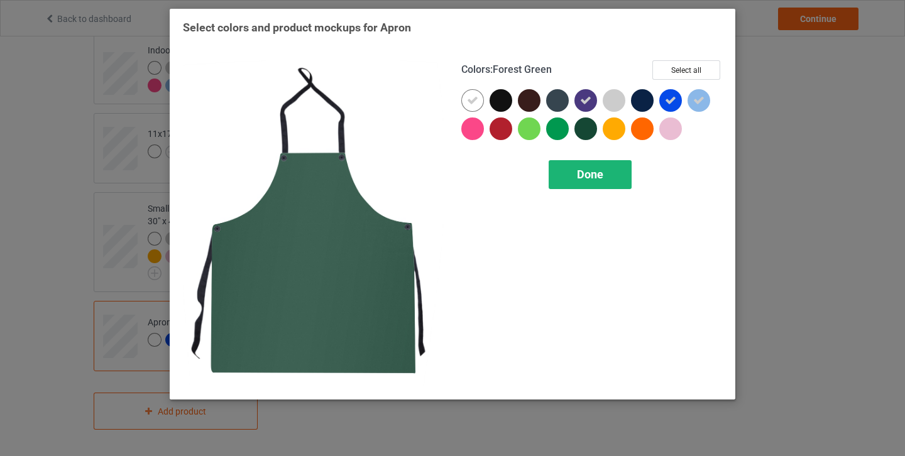
click at [596, 182] on div "Done" at bounding box center [590, 174] width 83 height 29
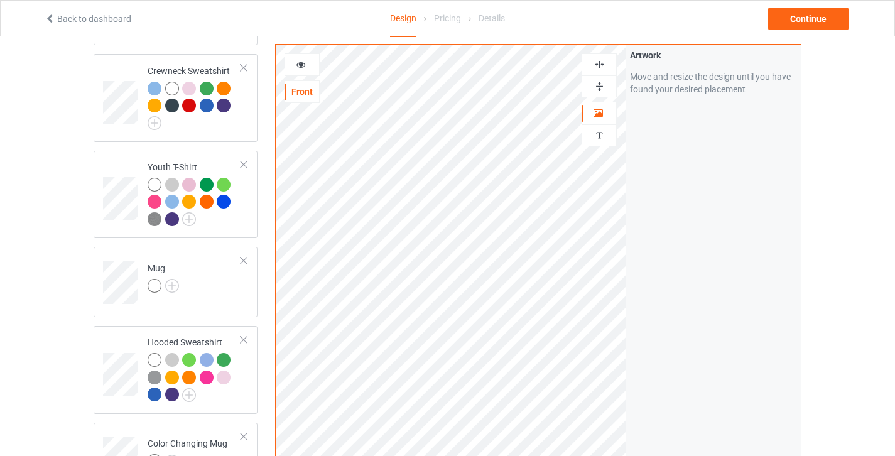
scroll to position [185, 0]
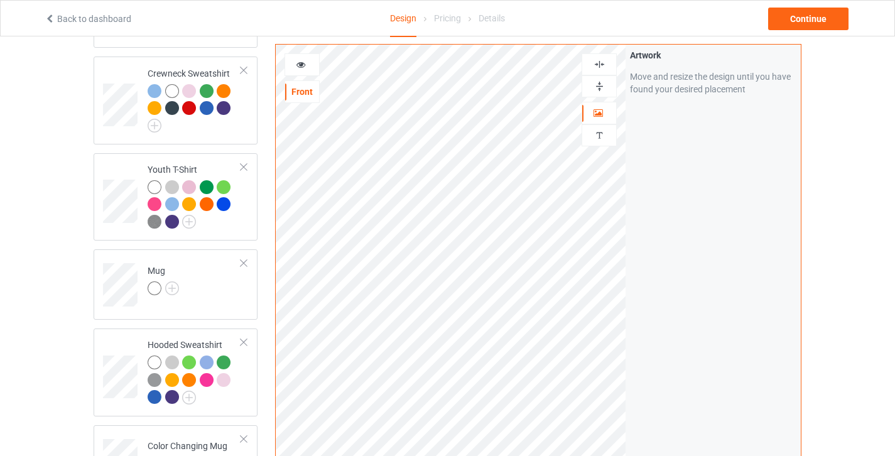
click at [605, 69] on img at bounding box center [600, 64] width 12 height 12
click at [604, 82] on img at bounding box center [600, 86] width 12 height 12
click at [600, 67] on img at bounding box center [600, 64] width 12 height 12
click at [296, 70] on div at bounding box center [302, 64] width 34 height 13
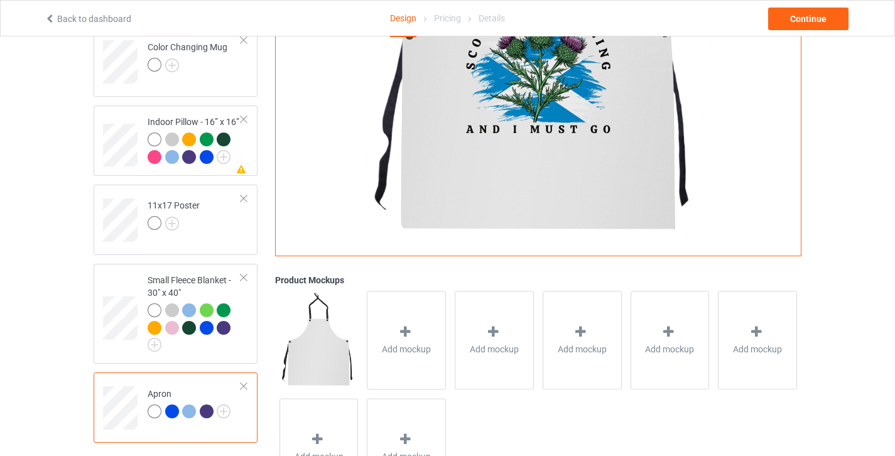
scroll to position [659, 0]
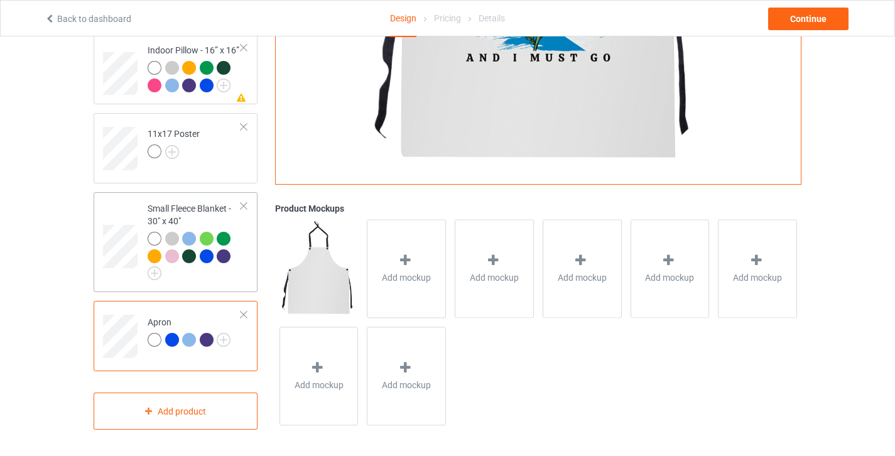
click at [243, 282] on td "Small Fleece Blanket - 30" x 40"" at bounding box center [194, 242] width 107 height 90
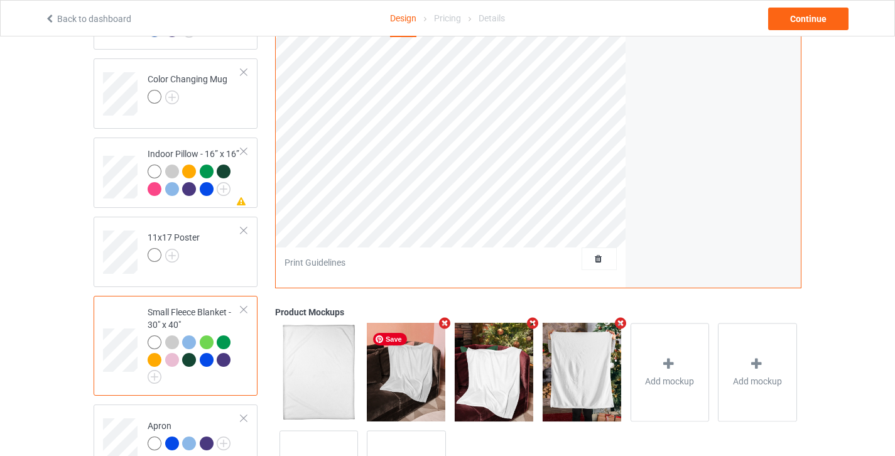
scroll to position [285, 0]
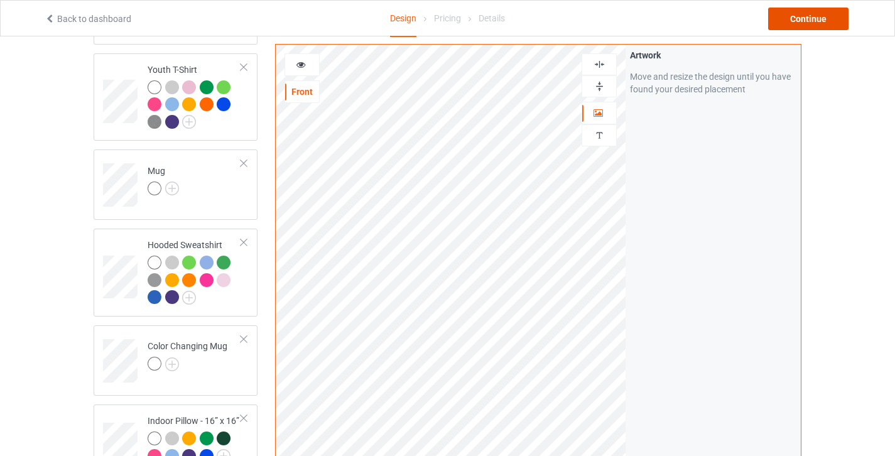
click at [826, 12] on div "Continue" at bounding box center [808, 19] width 80 height 23
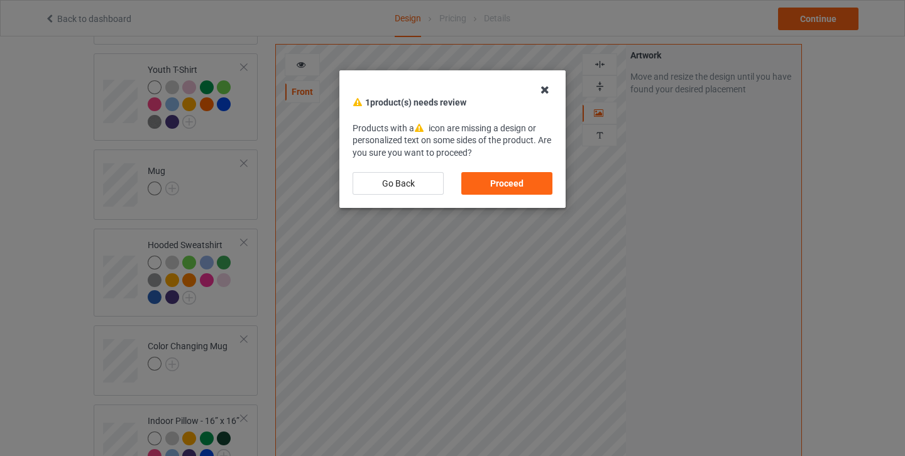
click at [543, 92] on icon at bounding box center [545, 90] width 20 height 20
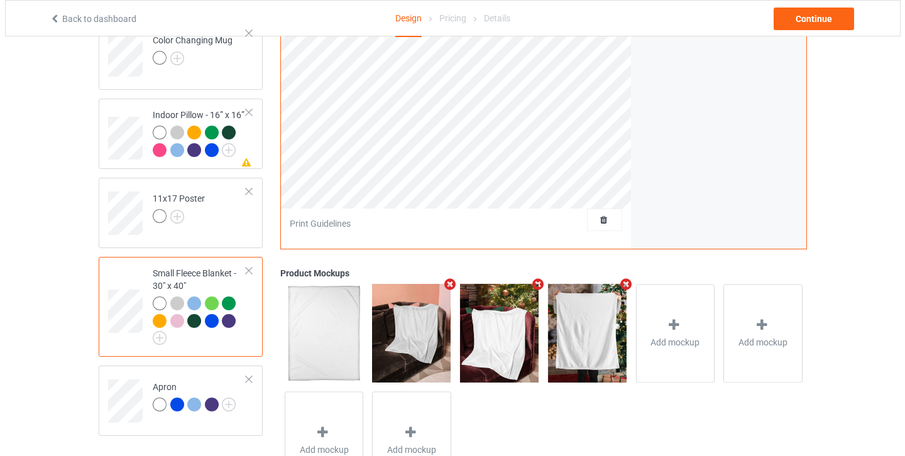
scroll to position [659, 0]
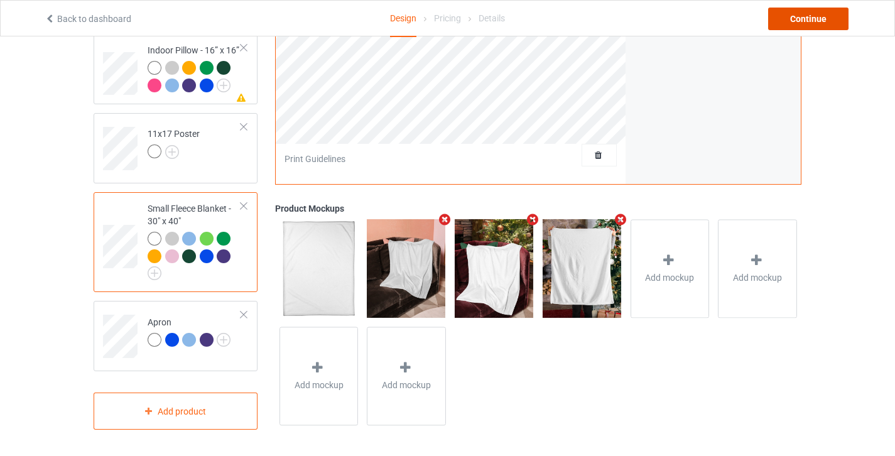
click at [786, 27] on div "Continue" at bounding box center [808, 19] width 80 height 23
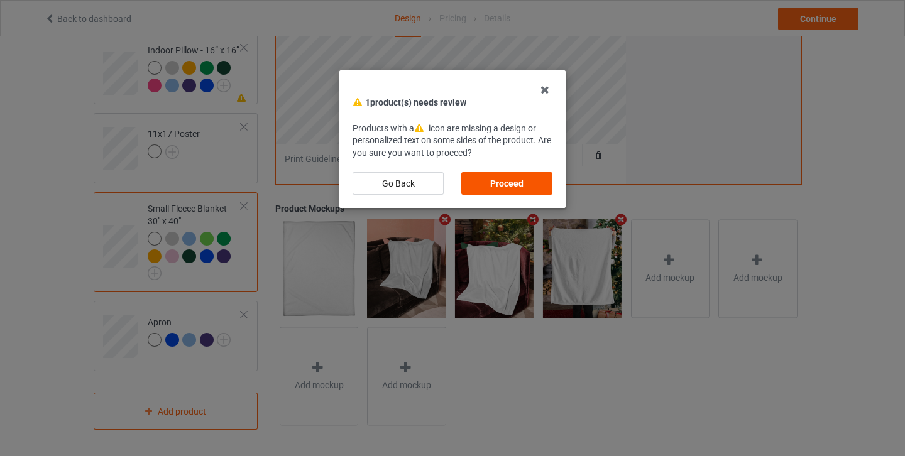
click at [500, 183] on div "Proceed" at bounding box center [506, 183] width 91 height 23
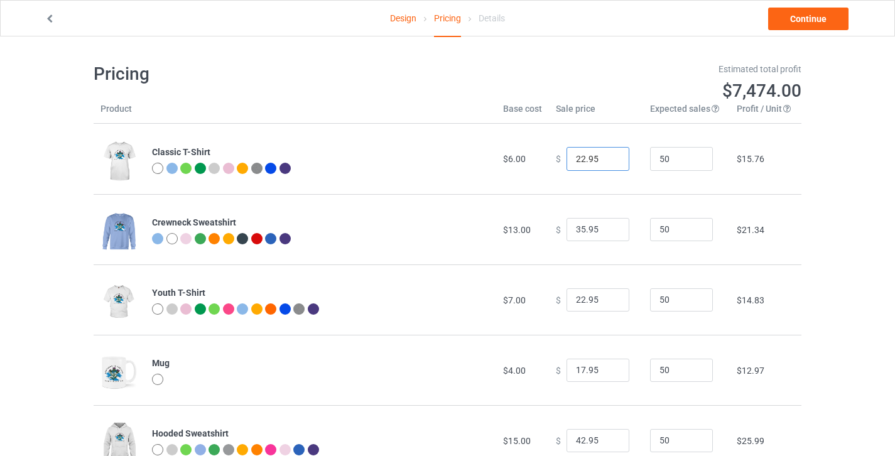
click at [577, 155] on input "22.95" at bounding box center [598, 159] width 63 height 24
type input "27.95"
click at [577, 226] on input "35.95" at bounding box center [598, 230] width 63 height 24
type input "39.95"
click at [574, 298] on input "22.95" at bounding box center [598, 300] width 63 height 24
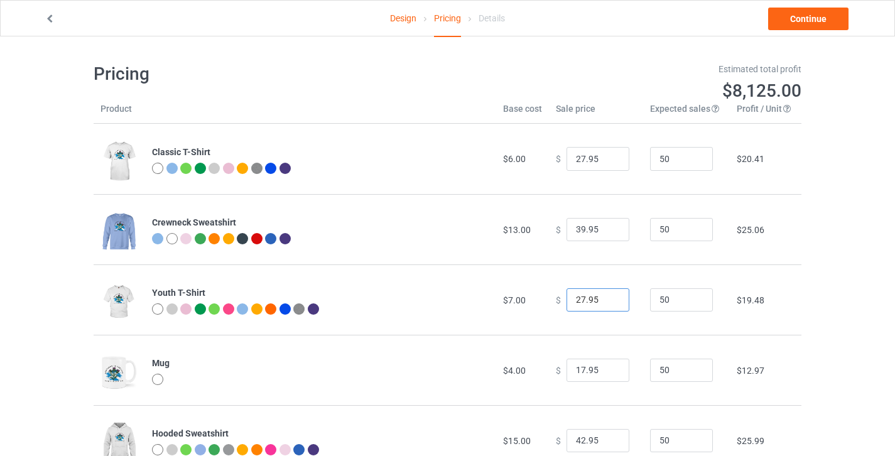
type input "27.95"
click at [577, 368] on input "17.95" at bounding box center [598, 371] width 63 height 24
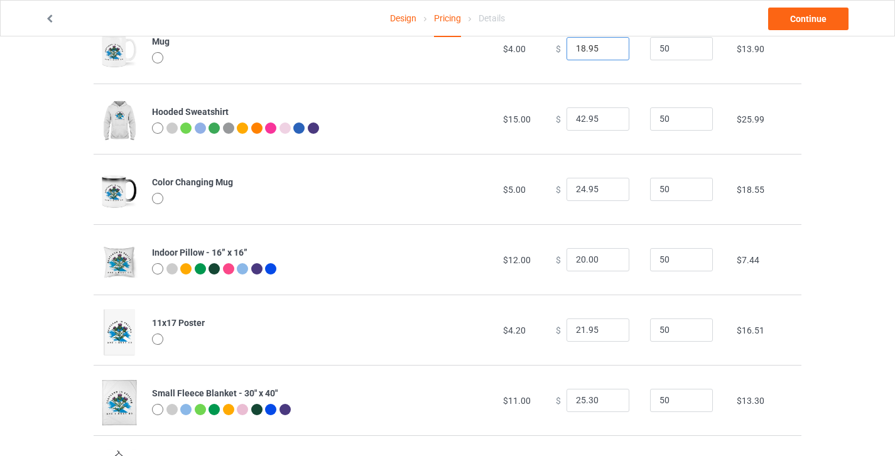
scroll to position [324, 0]
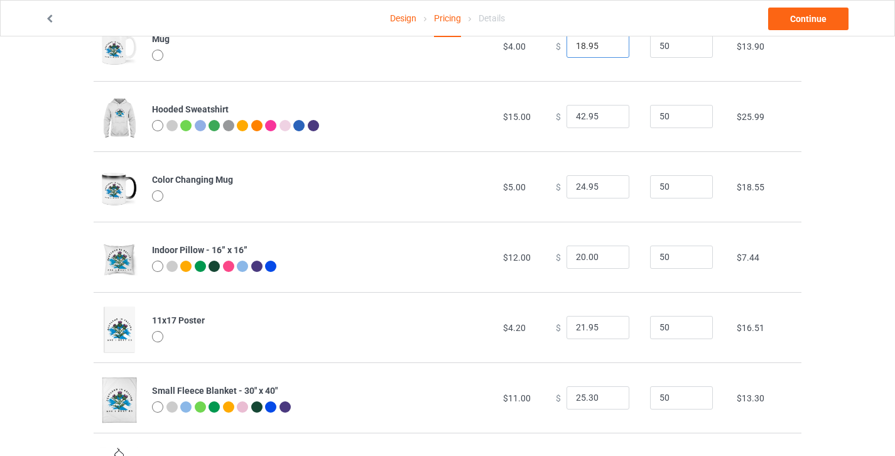
type input "18.95"
click at [574, 254] on input "20.00" at bounding box center [598, 258] width 63 height 24
click at [585, 256] on input "29.00" at bounding box center [598, 258] width 63 height 24
drag, startPoint x: 582, startPoint y: 258, endPoint x: 591, endPoint y: 256, distance: 9.0
click at [591, 256] on input "29.00" at bounding box center [598, 258] width 63 height 24
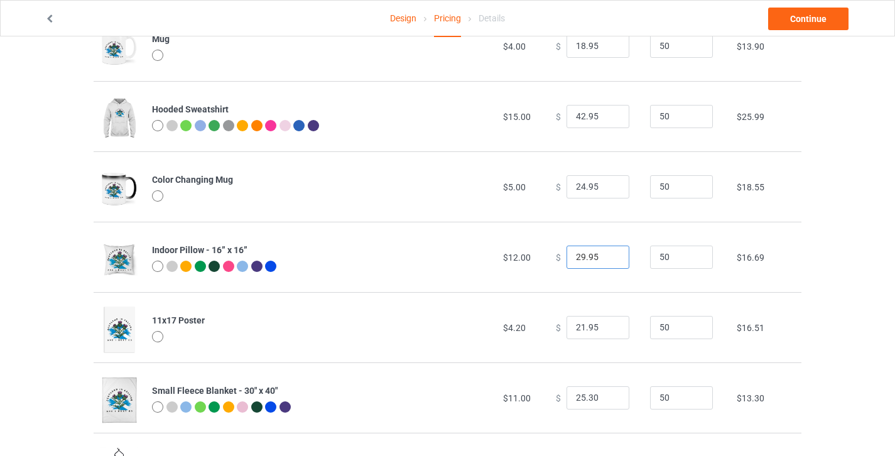
type input "29.95"
click at [577, 323] on input "21.95" at bounding box center [598, 328] width 63 height 24
type input "24.95"
click at [817, 368] on div "Design Pricing Details Continue Pricing Estimated total profit $8,773.50 Produc…" at bounding box center [447, 120] width 895 height 817
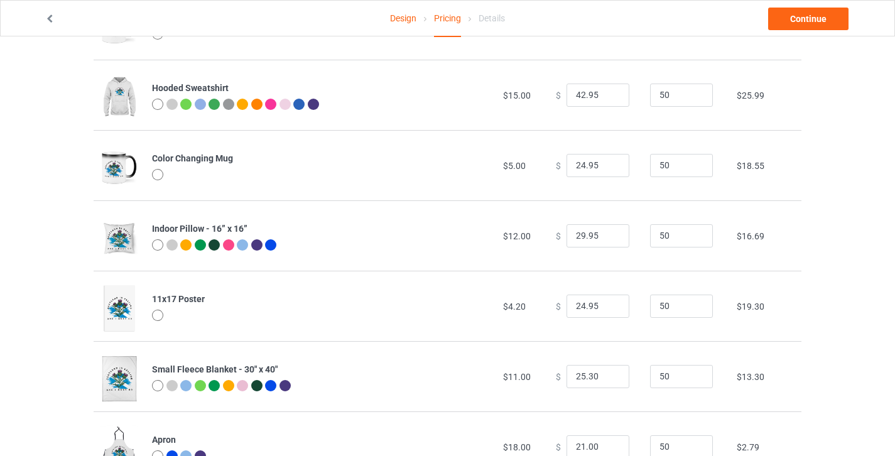
scroll to position [379, 0]
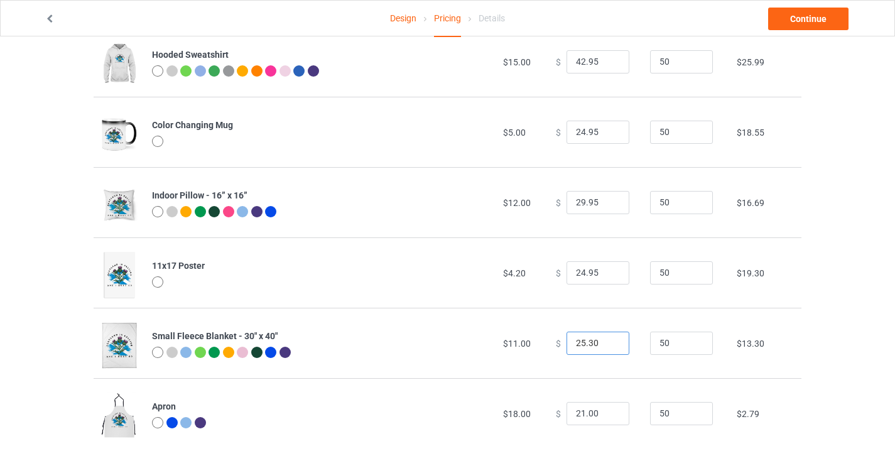
click at [577, 339] on input "25.30" at bounding box center [598, 344] width 63 height 24
drag, startPoint x: 581, startPoint y: 340, endPoint x: 589, endPoint y: 340, distance: 8.2
click at [589, 340] on input "29.30" at bounding box center [598, 344] width 63 height 24
type input "29.95"
click at [844, 374] on div "Design Pricing Details Continue Pricing Estimated total profit $8,989.50 Produc…" at bounding box center [447, 66] width 895 height 817
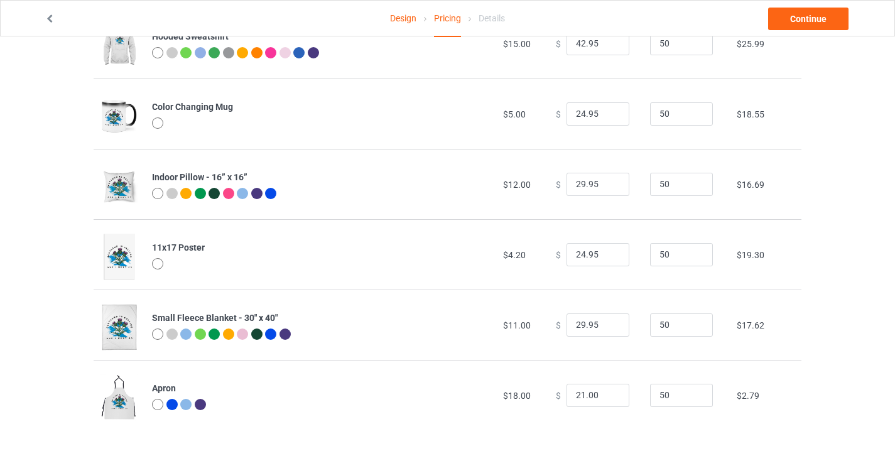
scroll to position [398, 0]
drag, startPoint x: 579, startPoint y: 393, endPoint x: 568, endPoint y: 395, distance: 11.4
click at [568, 395] on input "21.00" at bounding box center [598, 395] width 63 height 24
drag, startPoint x: 582, startPoint y: 395, endPoint x: 590, endPoint y: 391, distance: 8.4
click at [590, 391] on input "36.00" at bounding box center [598, 395] width 63 height 24
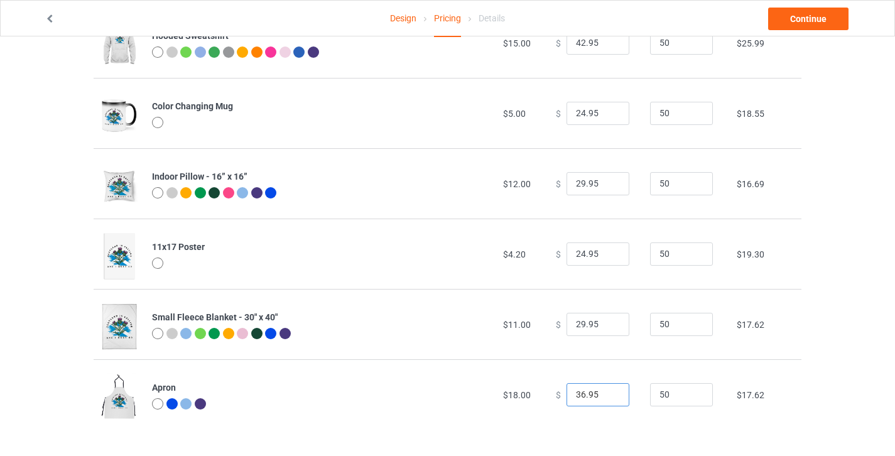
type input "36.95"
click at [846, 378] on div "Design Pricing Details Continue Pricing Estimated total profit $9,731.00 Produc…" at bounding box center [447, 47] width 895 height 817
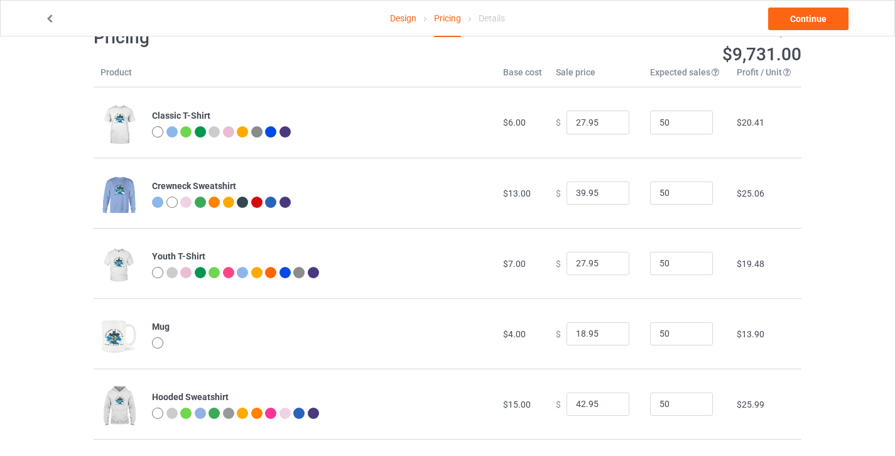
scroll to position [0, 0]
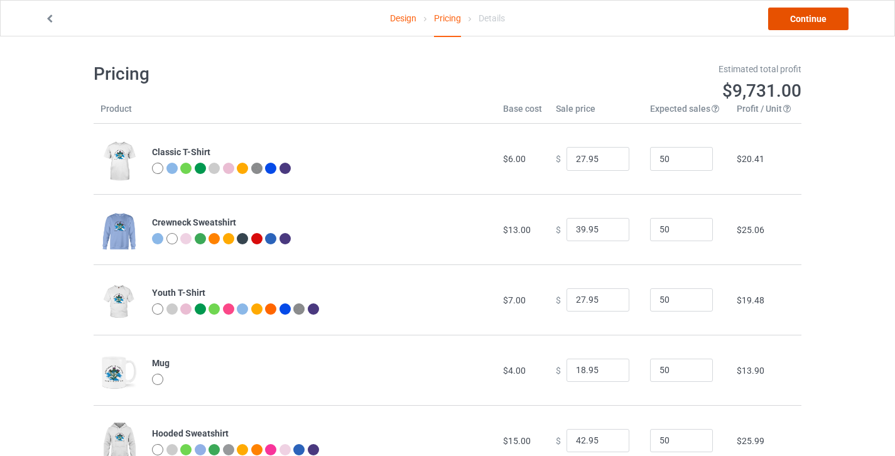
click at [836, 28] on link "Continue" at bounding box center [808, 19] width 80 height 23
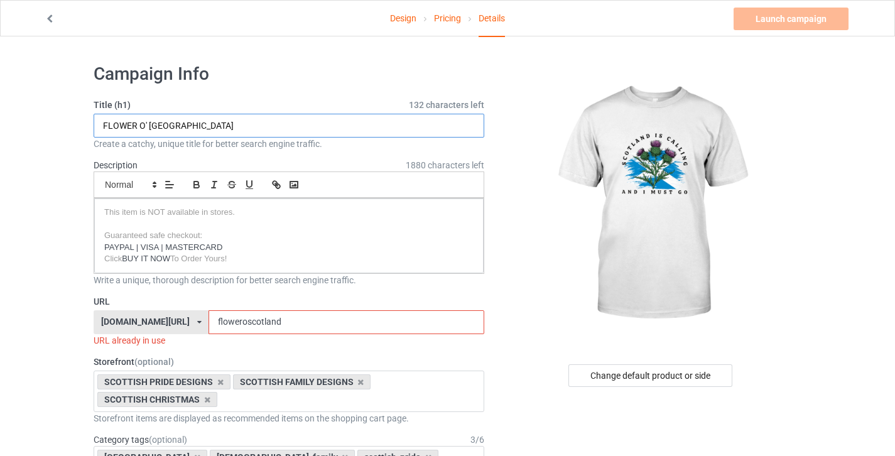
click at [205, 124] on input "FLOWER O' SCOTLAND" at bounding box center [289, 126] width 391 height 24
drag, startPoint x: 150, startPoint y: 123, endPoint x: 100, endPoint y: 121, distance: 49.7
click at [101, 123] on input "FLOWER O' SCOTLAND" at bounding box center [289, 126] width 391 height 24
click at [300, 131] on input "SCOTLAND" at bounding box center [289, 126] width 391 height 24
type input "SCOTLAND IS CALLING"
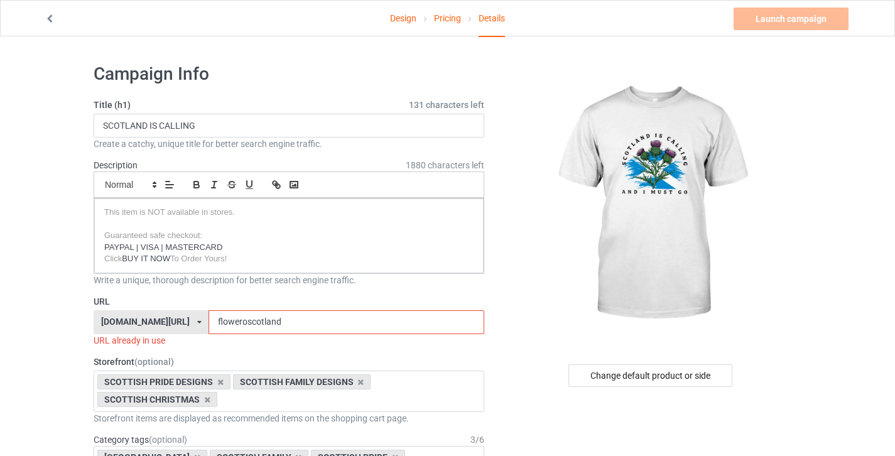
drag, startPoint x: 312, startPoint y: 322, endPoint x: 154, endPoint y: 322, distance: 158.3
click at [154, 322] on div "love-scotland.com/ awareness-raising.com/ busdrivershop.com/ catswow.com/ finla…" at bounding box center [289, 322] width 391 height 24
click at [651, 374] on div "Change default product or side" at bounding box center [651, 375] width 164 height 23
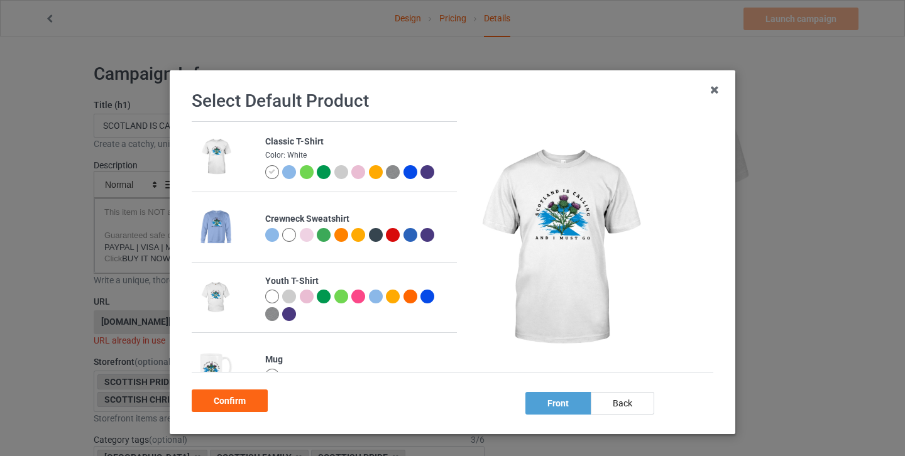
click at [287, 174] on div at bounding box center [289, 172] width 14 height 14
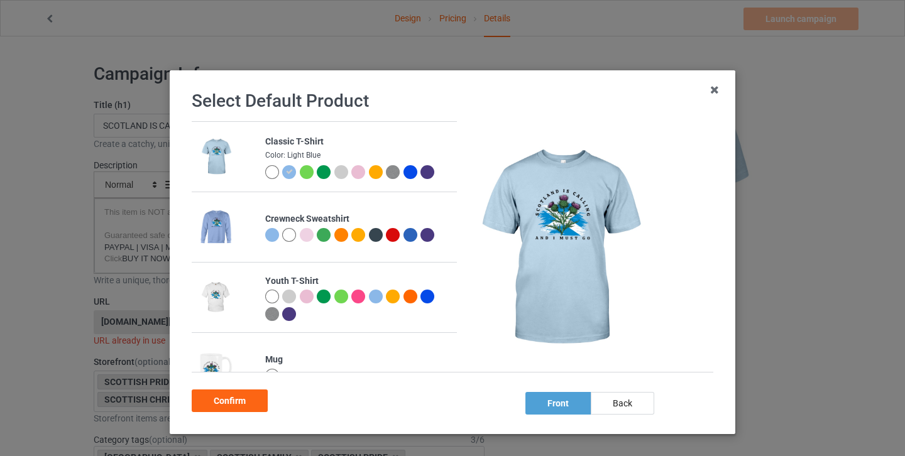
click at [410, 173] on div at bounding box center [412, 174] width 18 height 18
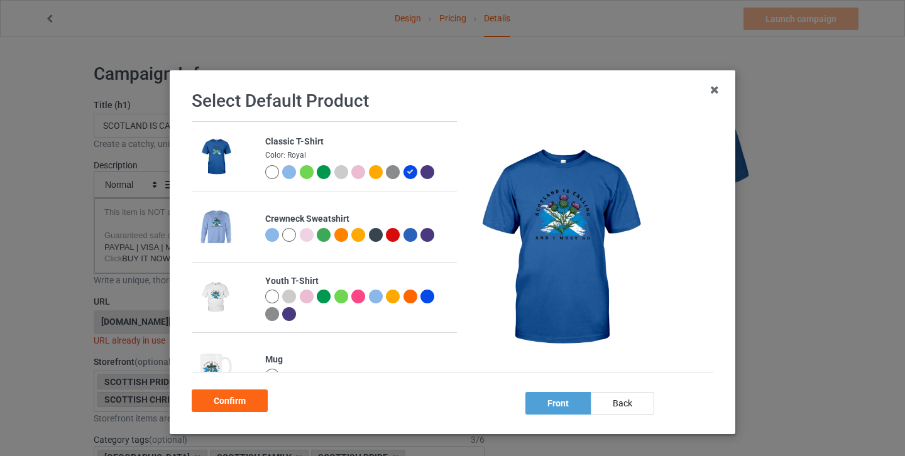
click at [287, 171] on div at bounding box center [289, 172] width 14 height 14
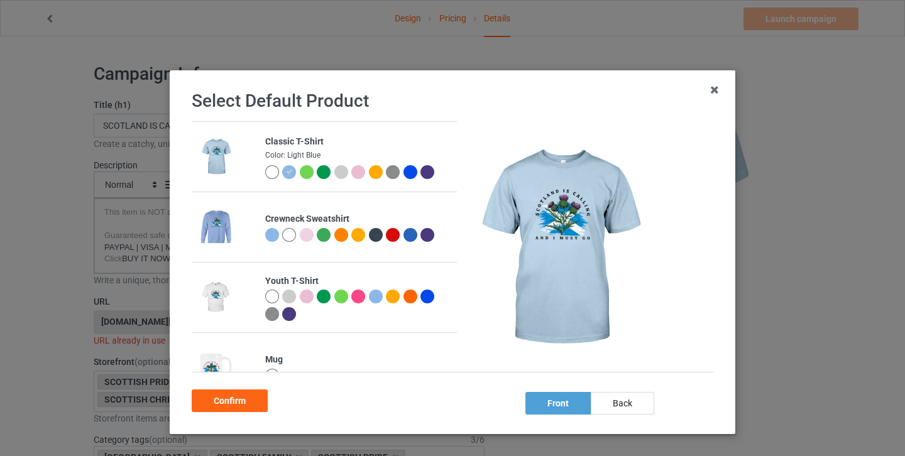
click at [243, 416] on div "Select Default Product Classic T-Shirt Color: Light Blue Crewneck Sweatshirt Yo…" at bounding box center [452, 252] width 539 height 337
click at [241, 407] on div "Confirm" at bounding box center [230, 401] width 76 height 23
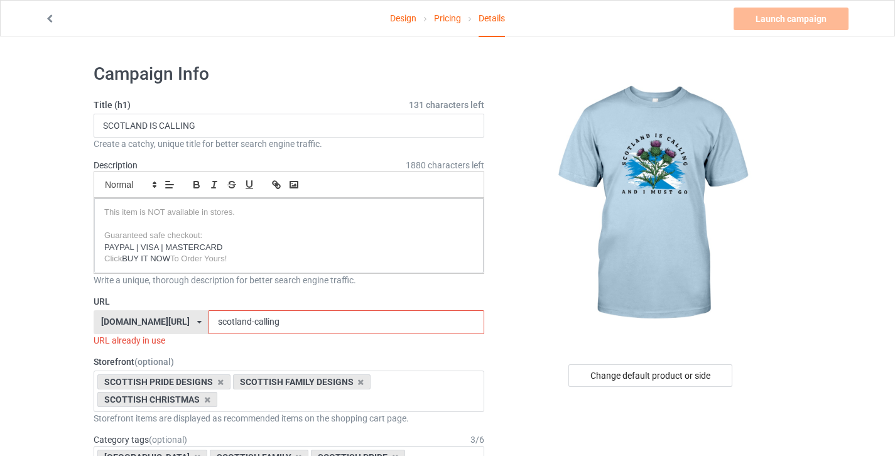
click at [273, 316] on input "scotland-calling" at bounding box center [346, 322] width 275 height 24
click at [275, 321] on input "scotland-calling" at bounding box center [346, 322] width 275 height 24
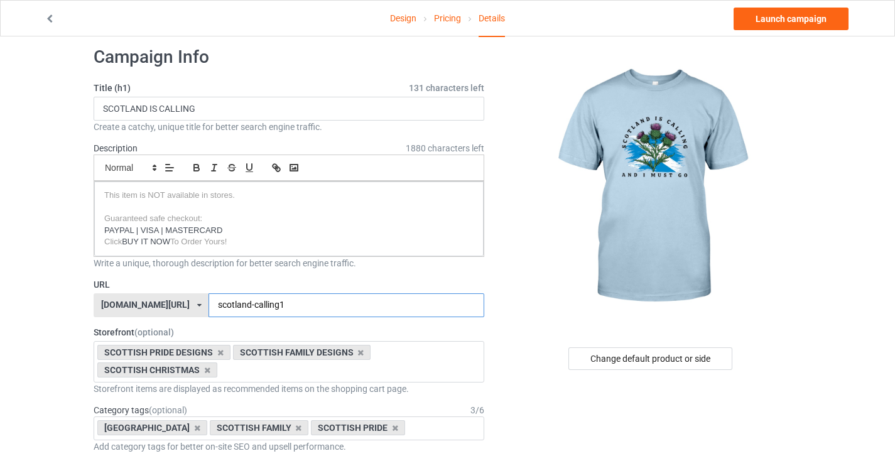
scroll to position [32, 0]
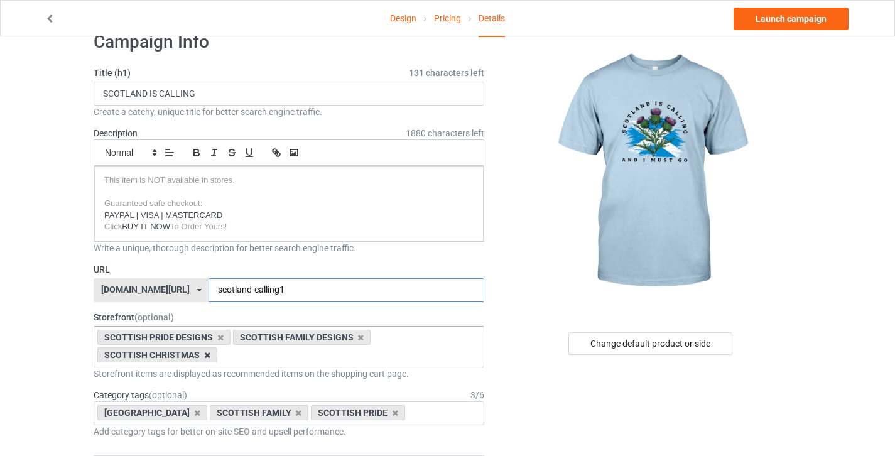
type input "scotland-calling1"
click at [207, 356] on icon at bounding box center [207, 355] width 6 height 8
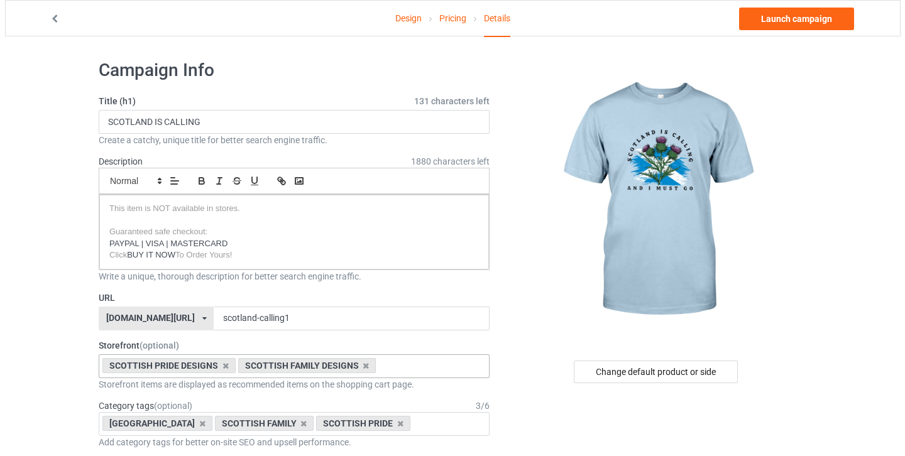
scroll to position [0, 0]
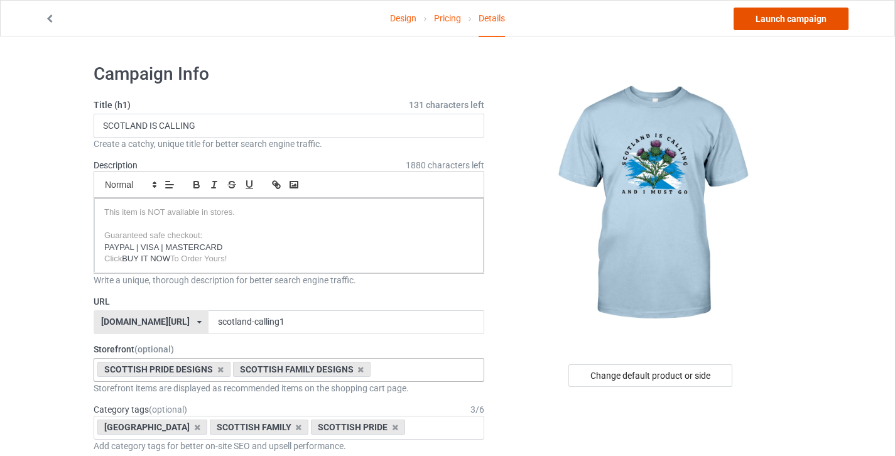
click at [800, 14] on link "Launch campaign" at bounding box center [791, 19] width 115 height 23
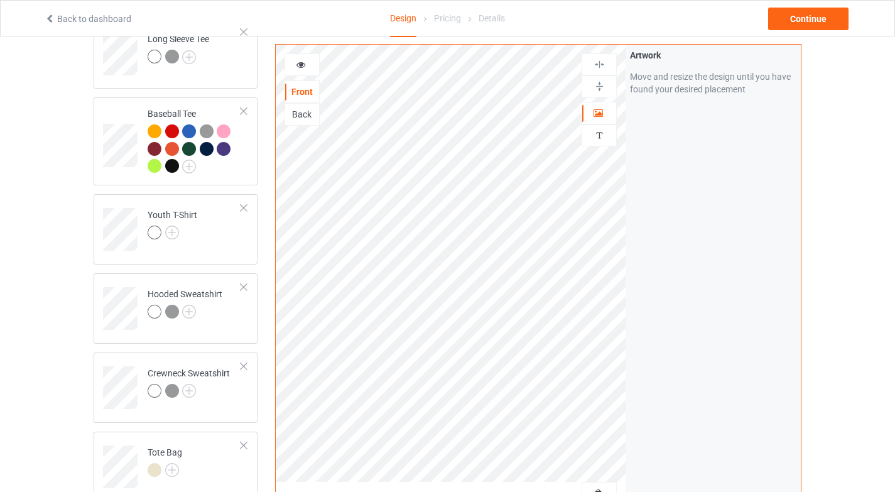
scroll to position [712, 0]
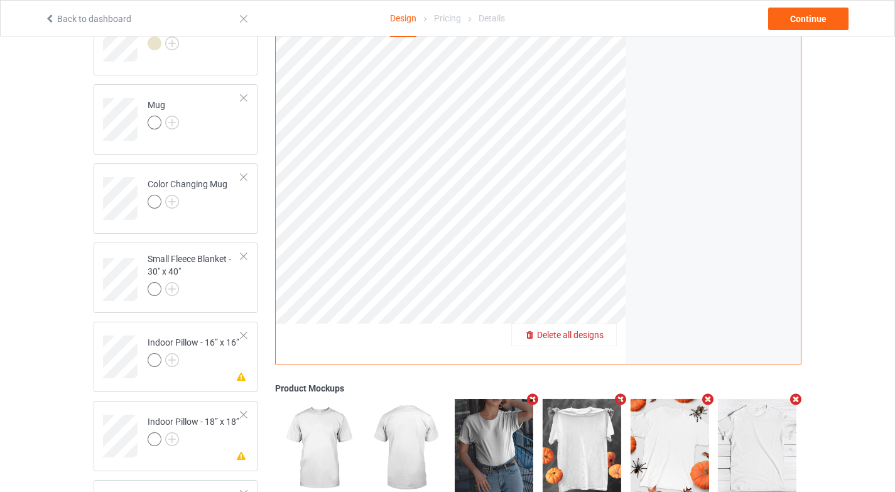
click at [593, 334] on span "Delete all designs" at bounding box center [570, 335] width 67 height 10
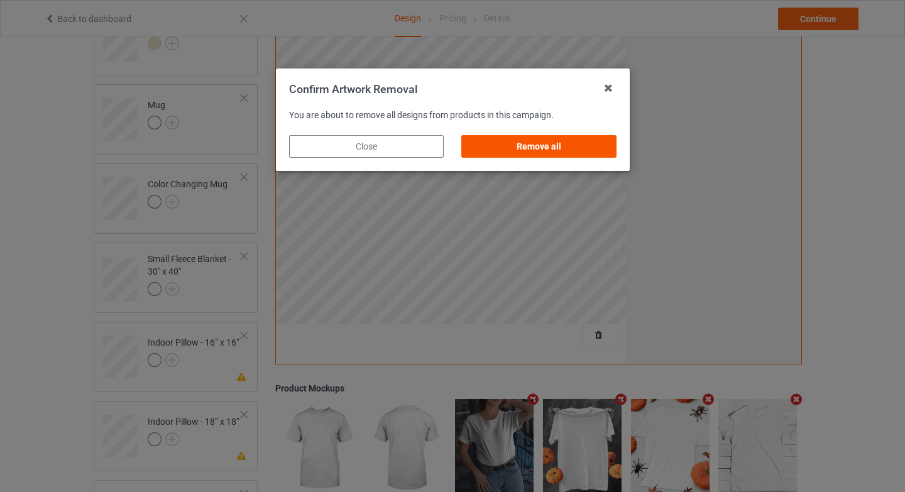
click at [576, 148] on div "Remove all" at bounding box center [538, 146] width 155 height 23
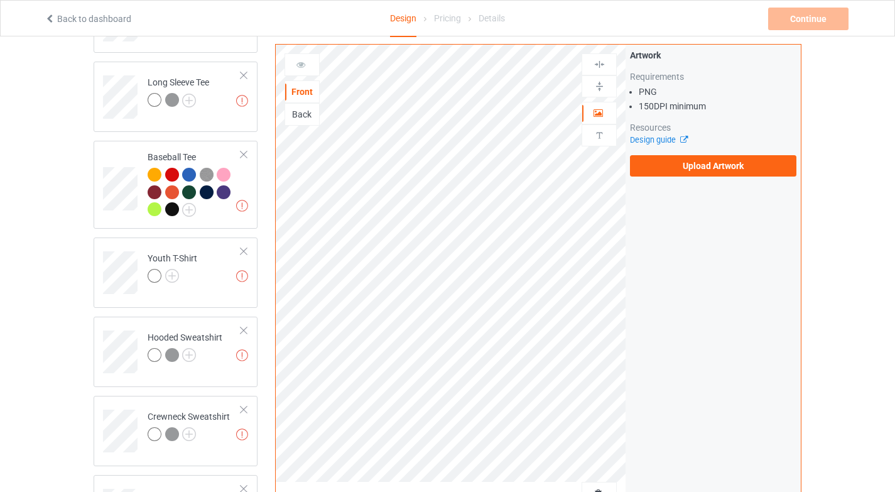
scroll to position [0, 0]
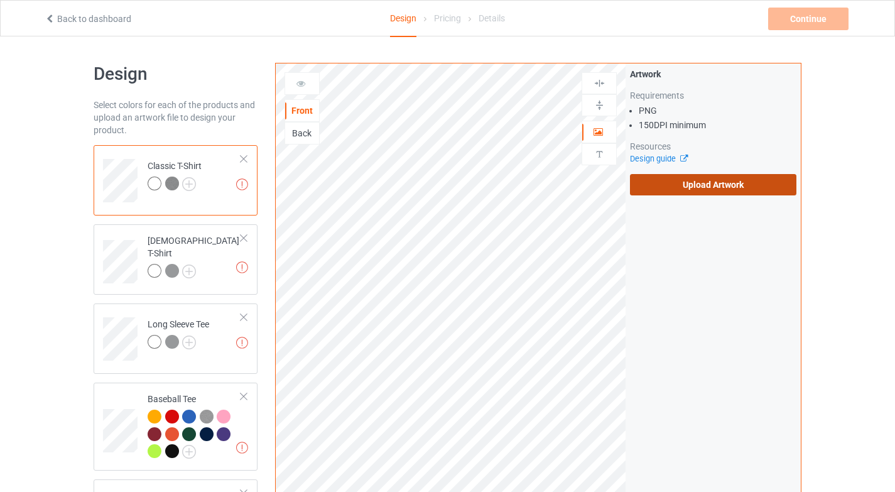
click at [739, 185] on label "Upload Artwork" at bounding box center [713, 184] width 167 height 21
click at [0, 0] on input "Upload Artwork" at bounding box center [0, 0] width 0 height 0
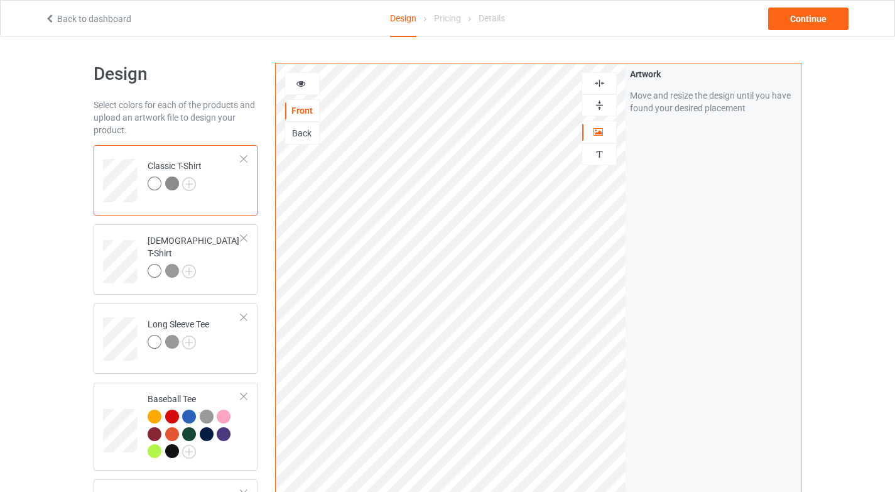
click at [296, 79] on icon at bounding box center [301, 81] width 11 height 9
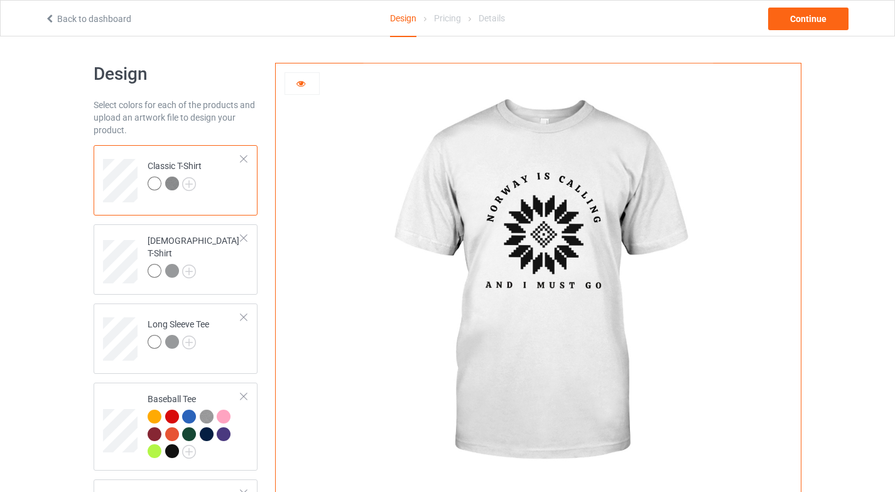
click at [296, 79] on icon at bounding box center [301, 81] width 11 height 9
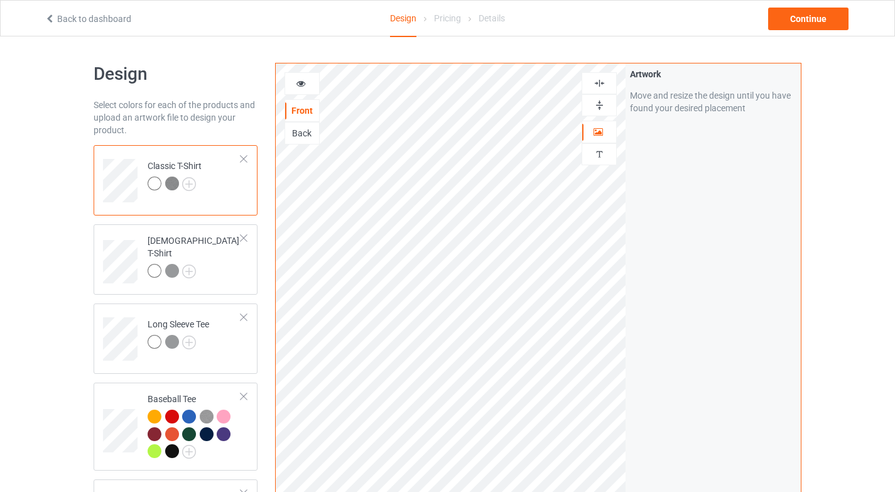
click at [303, 83] on icon at bounding box center [301, 81] width 11 height 9
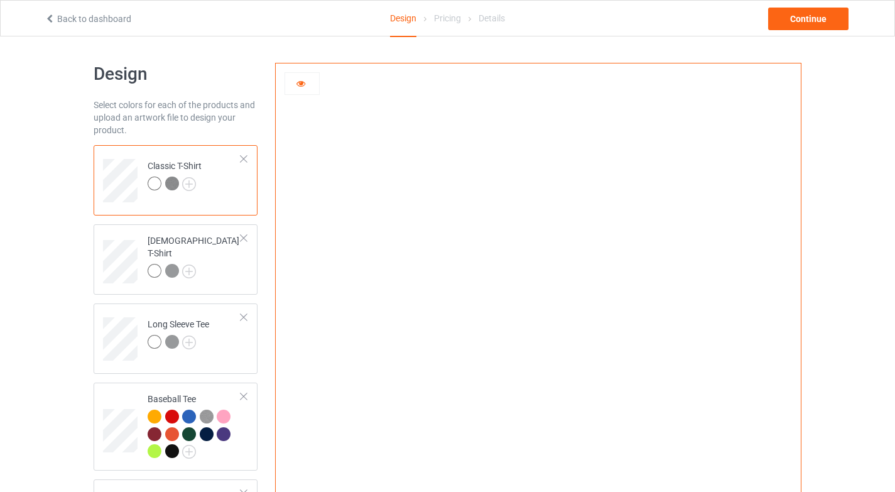
click at [303, 83] on icon at bounding box center [301, 81] width 11 height 9
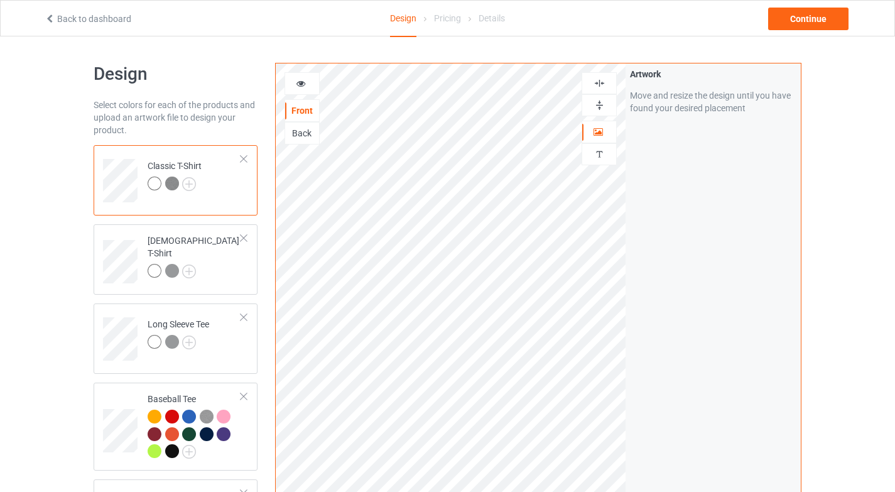
click at [197, 184] on div at bounding box center [175, 186] width 54 height 18
click at [175, 186] on img at bounding box center [172, 184] width 14 height 14
click at [312, 84] on div at bounding box center [302, 83] width 34 height 13
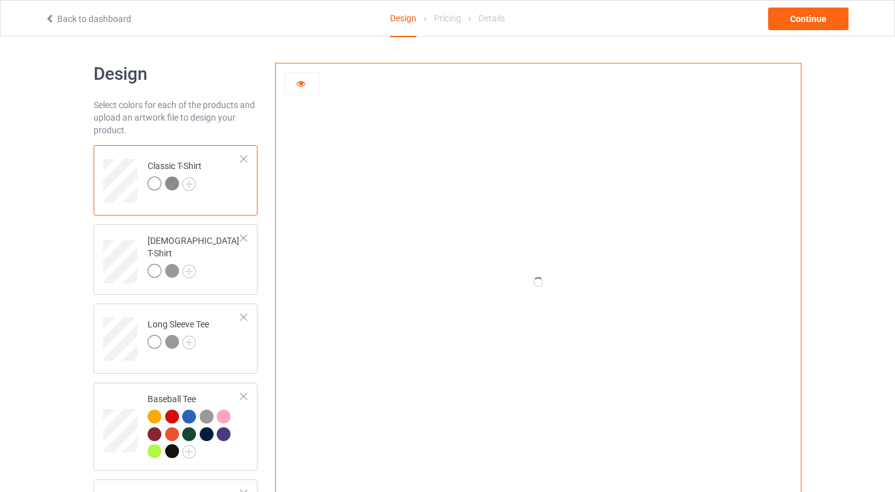
click at [175, 188] on img at bounding box center [172, 184] width 14 height 14
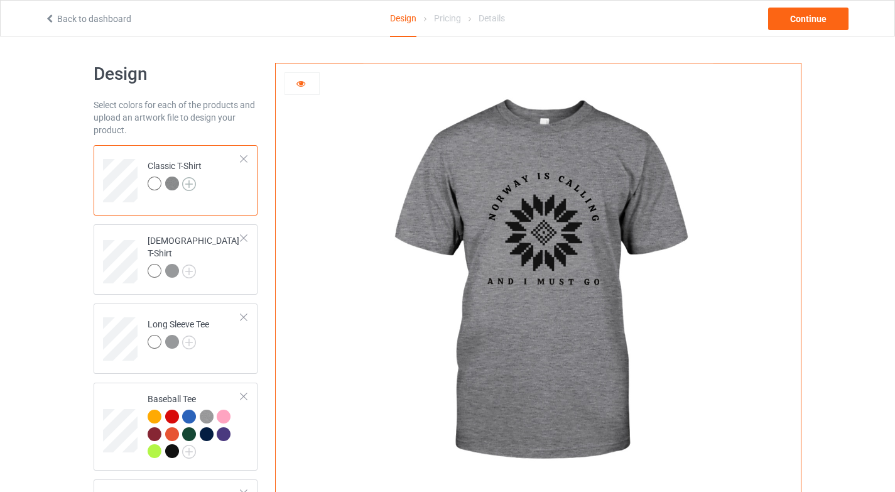
click at [193, 182] on img at bounding box center [189, 184] width 14 height 14
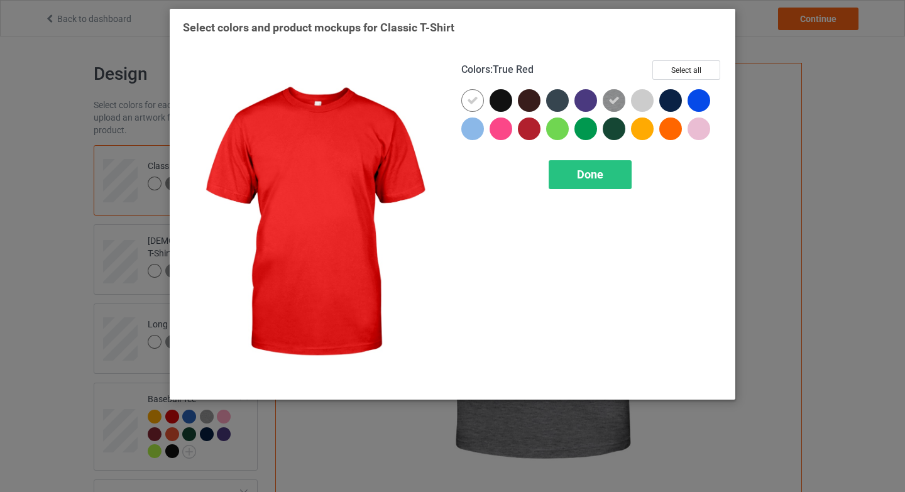
click at [530, 134] on div at bounding box center [529, 128] width 23 height 23
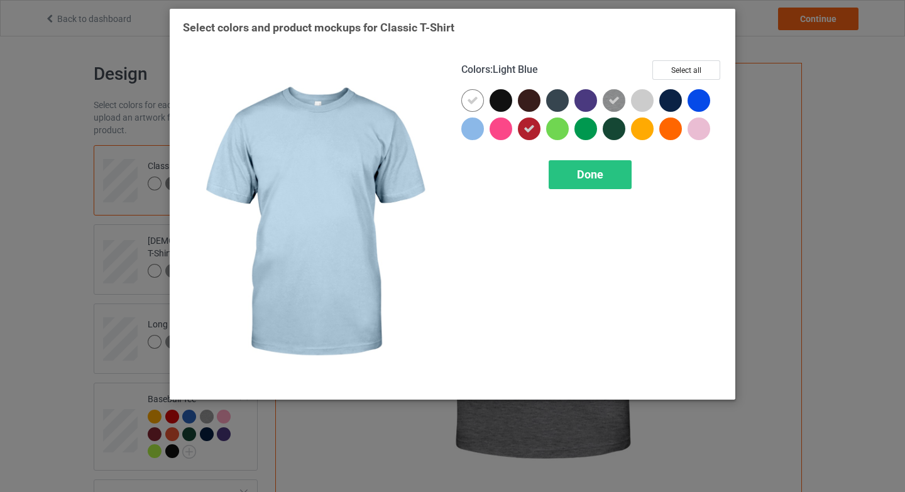
click at [469, 133] on div at bounding box center [472, 128] width 23 height 23
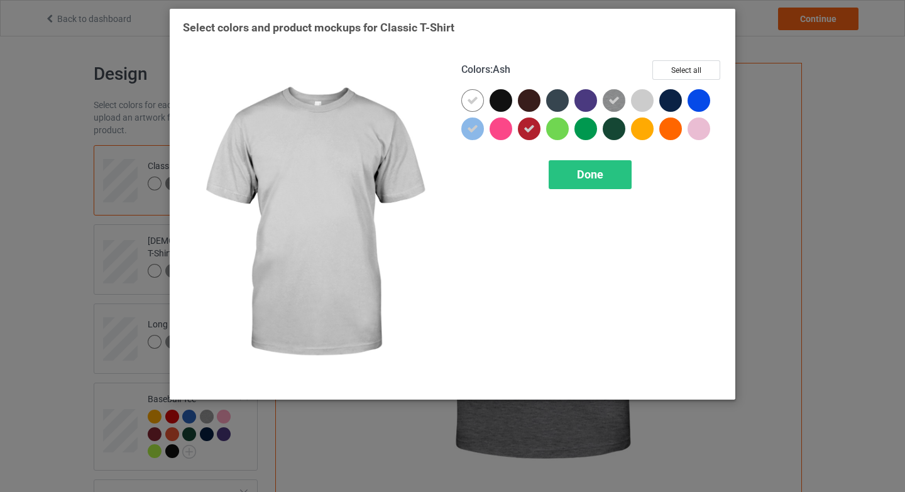
click at [649, 103] on div at bounding box center [642, 100] width 23 height 23
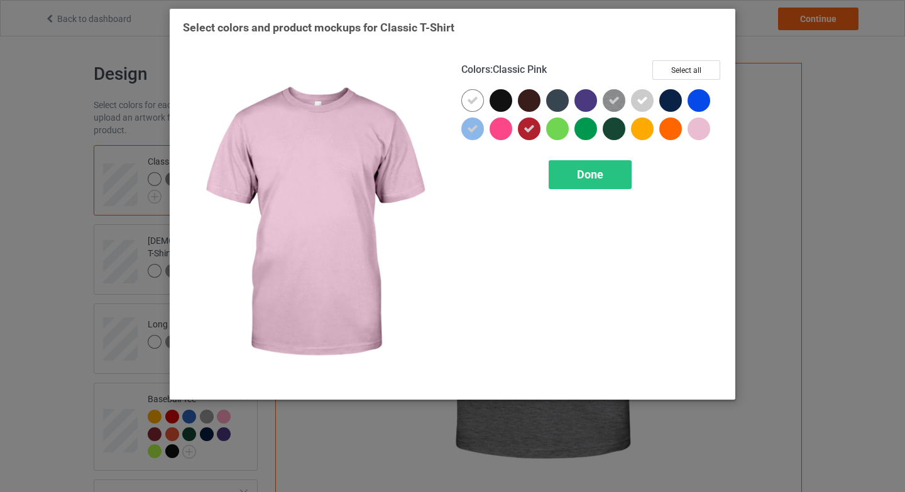
click at [699, 131] on div at bounding box center [698, 128] width 23 height 23
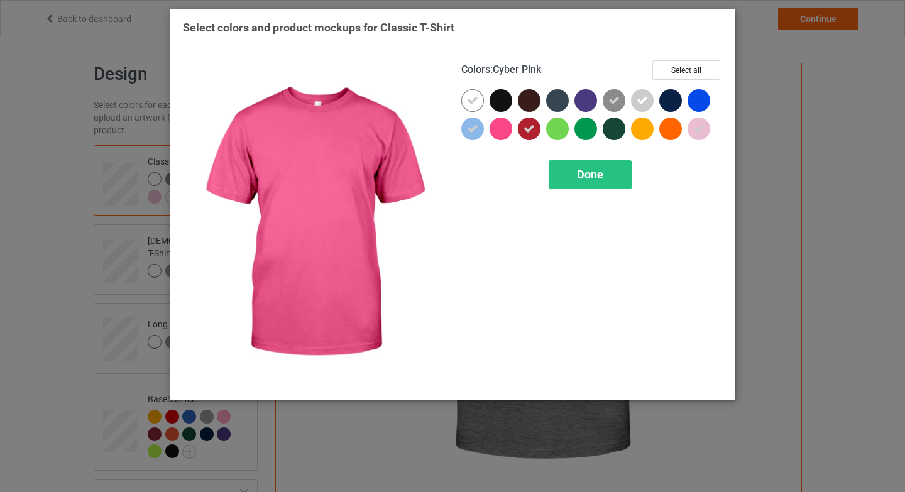
click at [500, 131] on div at bounding box center [500, 128] width 23 height 23
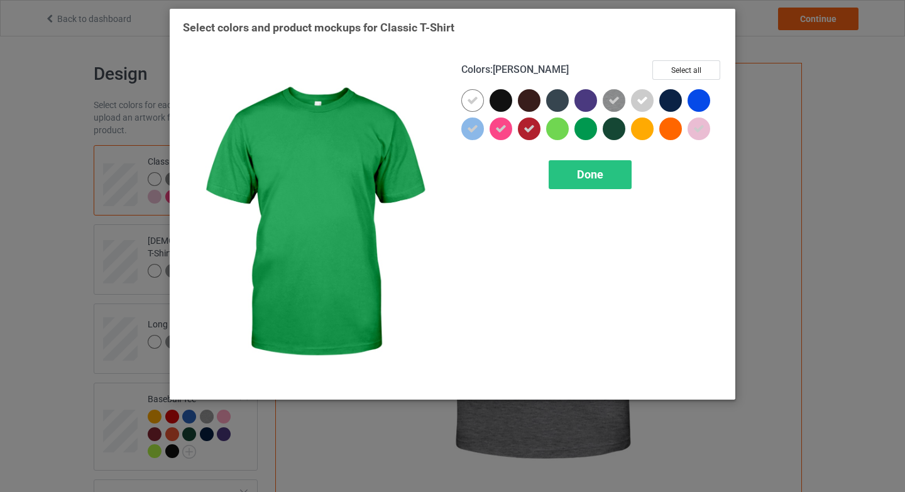
click at [589, 128] on div at bounding box center [585, 128] width 23 height 23
click at [701, 99] on div at bounding box center [698, 100] width 23 height 23
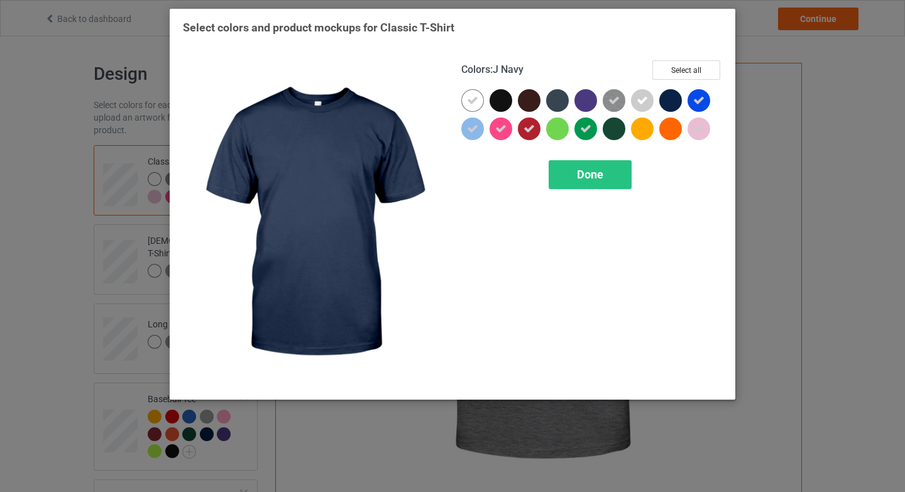
click at [576, 158] on div "Colors : J Navy Select all Done" at bounding box center [591, 224] width 278 height 344
click at [601, 185] on div "Done" at bounding box center [590, 174] width 83 height 29
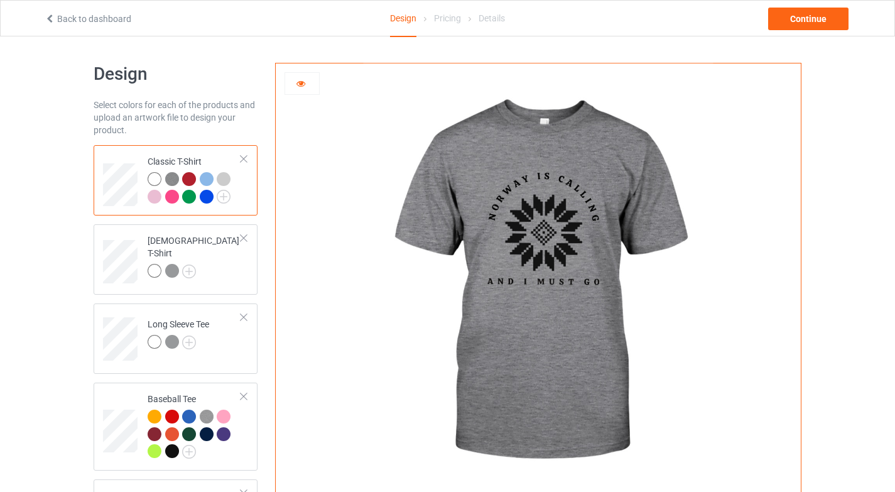
click at [291, 82] on div at bounding box center [302, 83] width 34 height 13
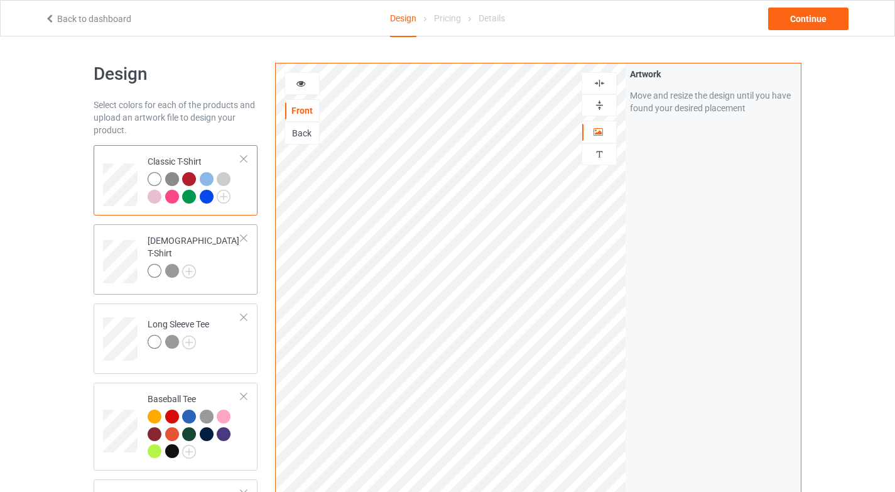
click at [209, 274] on td "Ladies T-Shirt" at bounding box center [194, 257] width 107 height 56
click at [187, 265] on img at bounding box center [189, 272] width 14 height 14
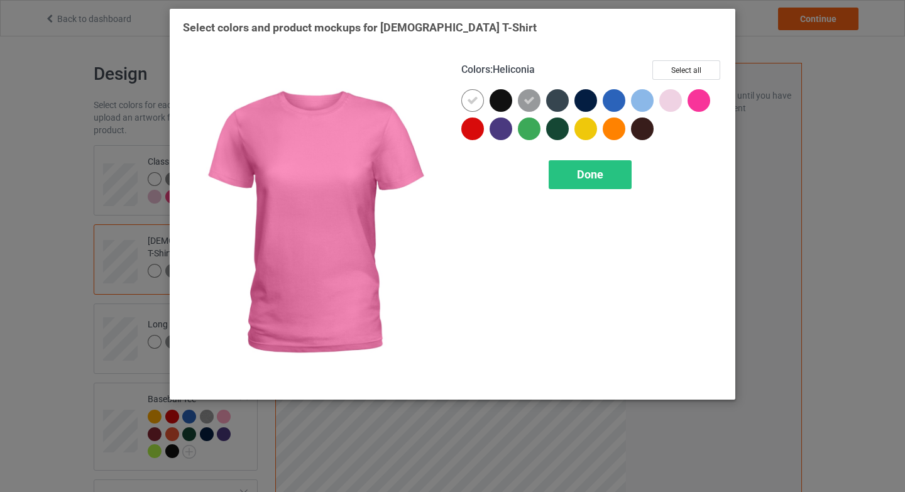
click at [708, 103] on div at bounding box center [698, 100] width 23 height 23
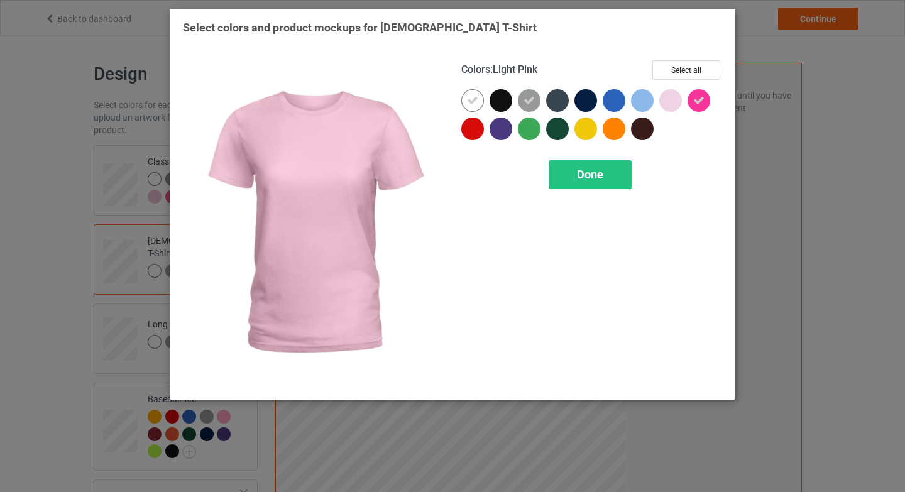
click at [665, 102] on div at bounding box center [670, 100] width 23 height 23
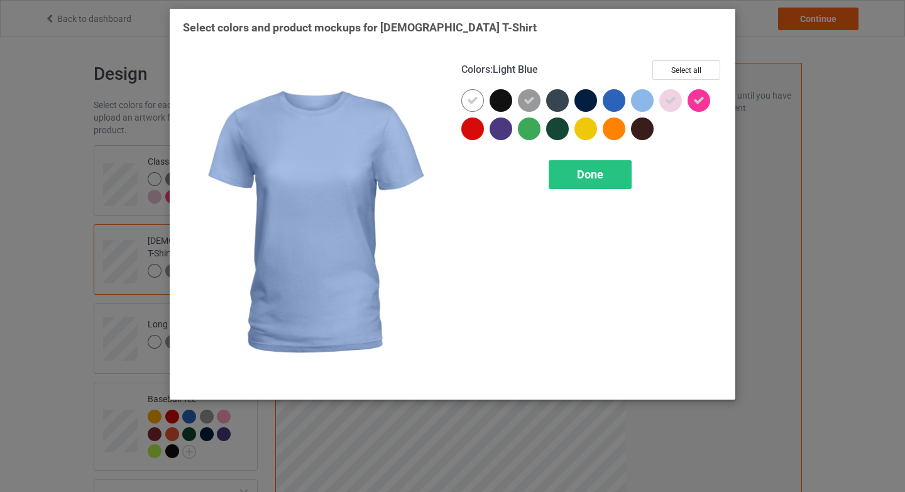
click at [646, 106] on div at bounding box center [642, 100] width 23 height 23
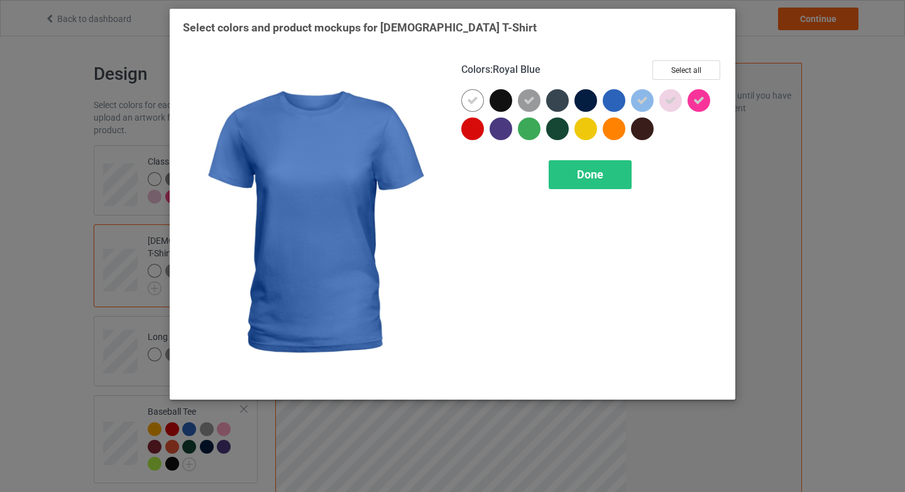
click at [621, 99] on div at bounding box center [614, 100] width 23 height 23
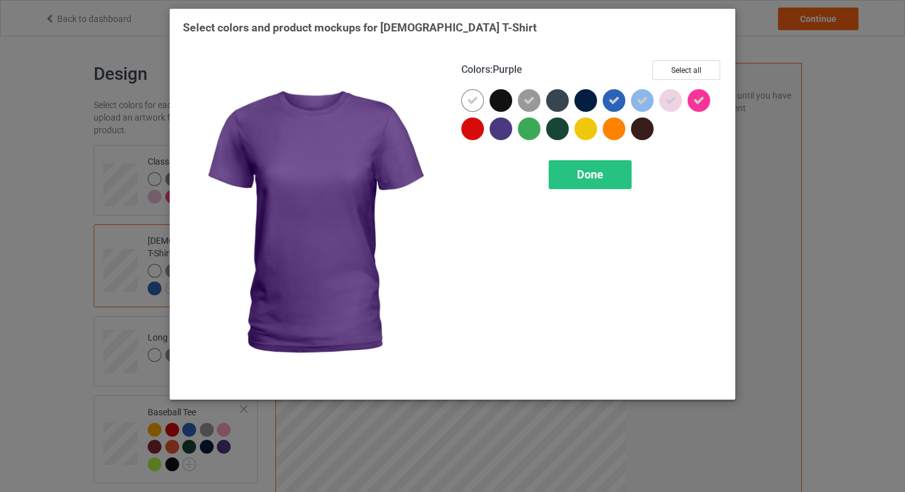
drag, startPoint x: 509, startPoint y: 127, endPoint x: 476, endPoint y: 136, distance: 33.8
click at [509, 129] on div at bounding box center [500, 128] width 23 height 23
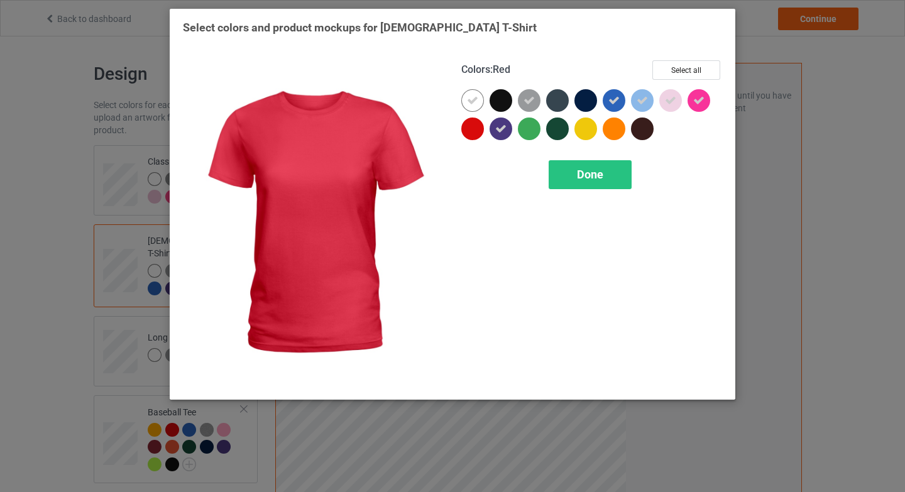
click at [469, 135] on div at bounding box center [472, 128] width 23 height 23
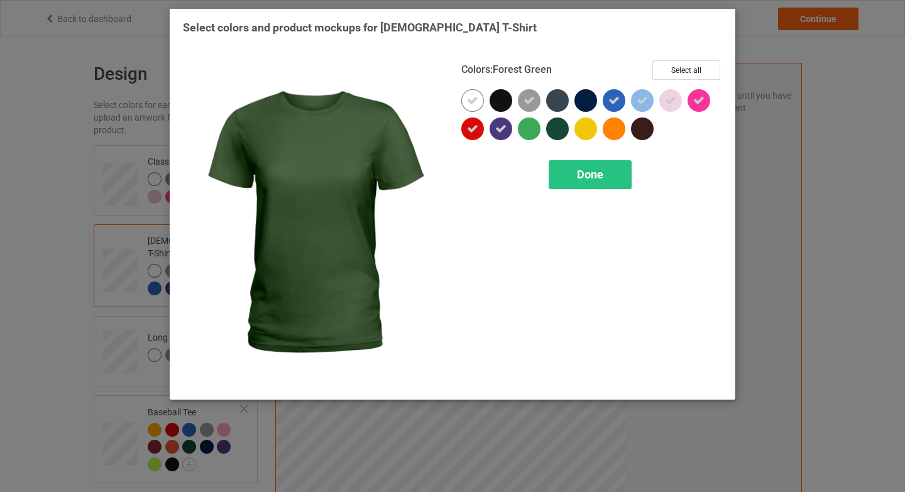
click at [556, 131] on div at bounding box center [557, 128] width 23 height 23
click at [601, 174] on span "Done" at bounding box center [590, 174] width 26 height 13
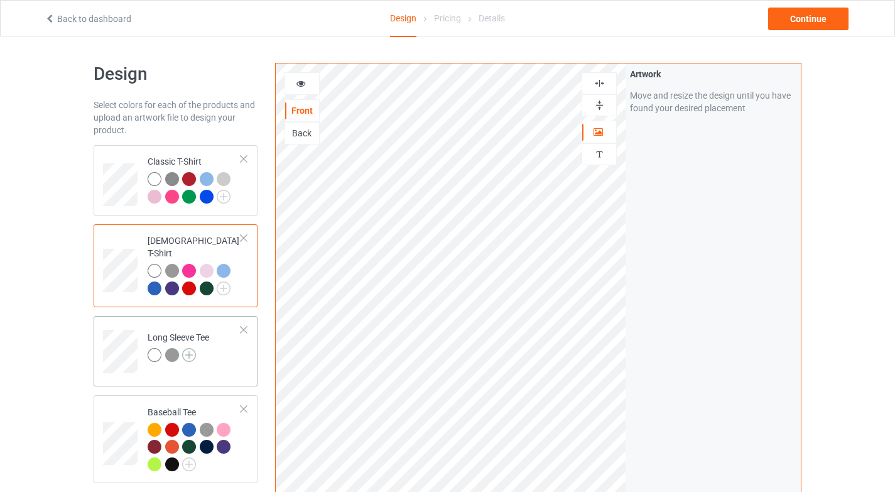
click at [188, 348] on img at bounding box center [189, 355] width 14 height 14
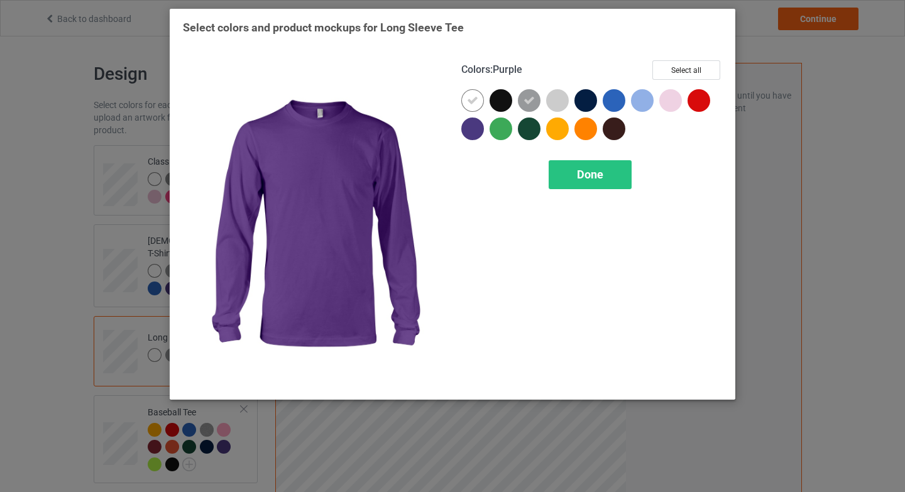
drag, startPoint x: 474, startPoint y: 133, endPoint x: 503, endPoint y: 134, distance: 28.9
click at [475, 133] on div at bounding box center [472, 128] width 23 height 23
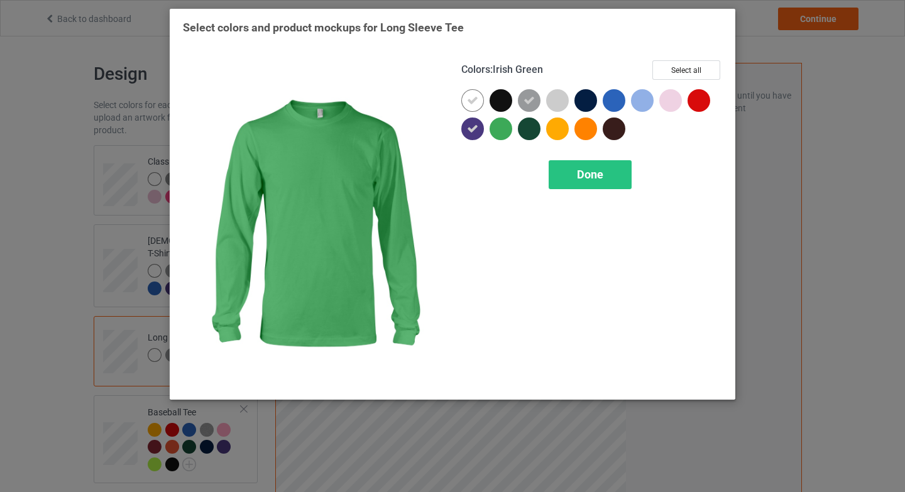
click at [506, 133] on div at bounding box center [500, 128] width 23 height 23
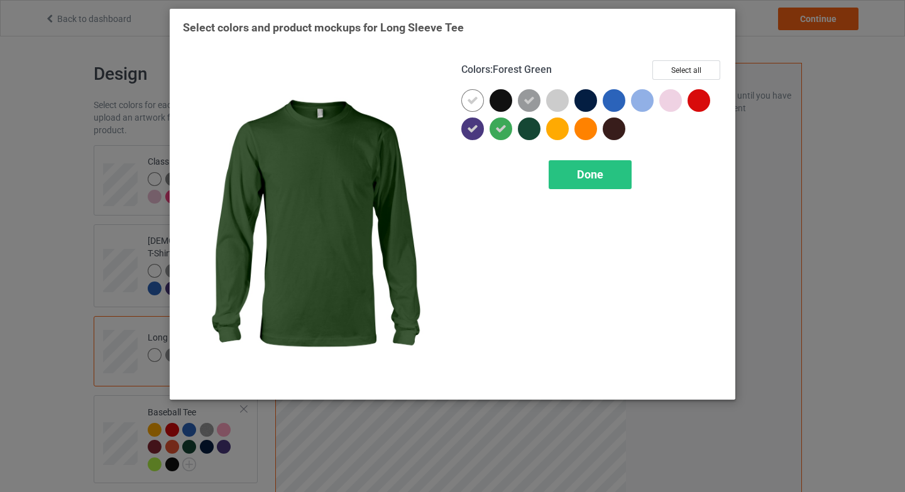
click at [524, 133] on div at bounding box center [529, 128] width 23 height 23
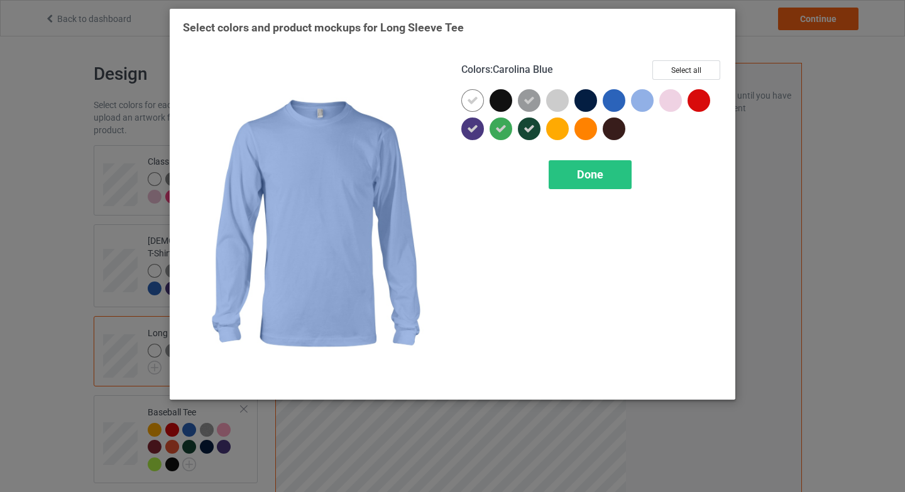
click at [646, 108] on div at bounding box center [642, 100] width 23 height 23
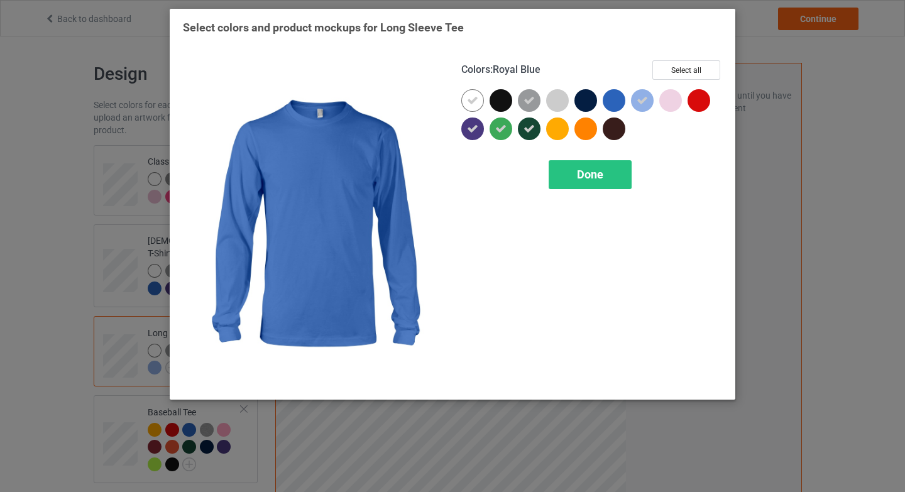
click at [621, 107] on div at bounding box center [614, 100] width 23 height 23
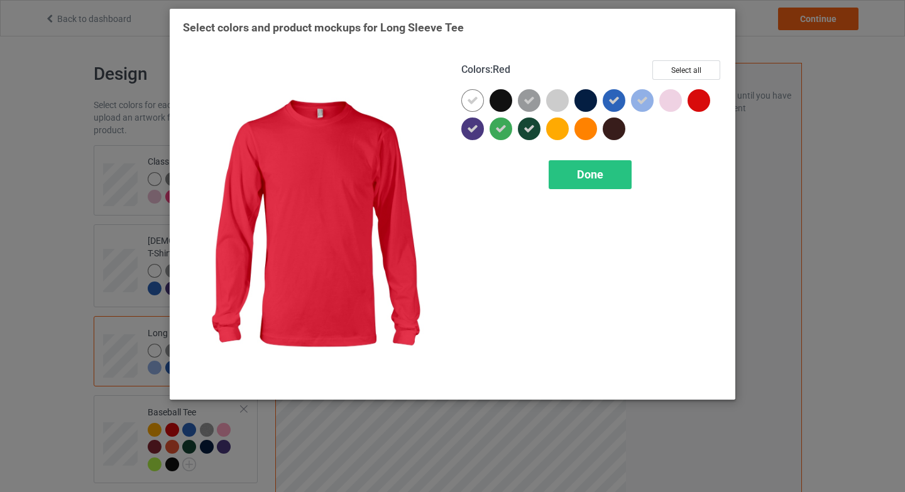
click at [694, 101] on div at bounding box center [698, 100] width 23 height 23
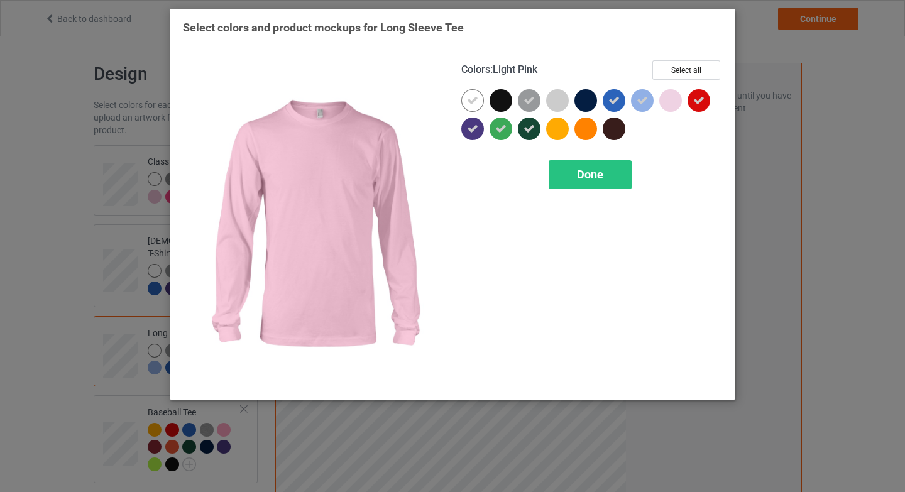
click at [678, 105] on div at bounding box center [670, 100] width 23 height 23
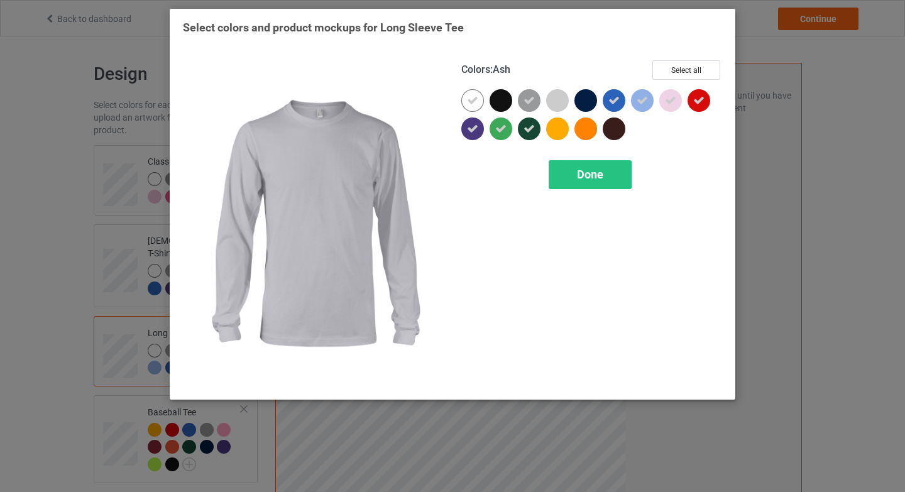
click at [552, 107] on div at bounding box center [557, 100] width 23 height 23
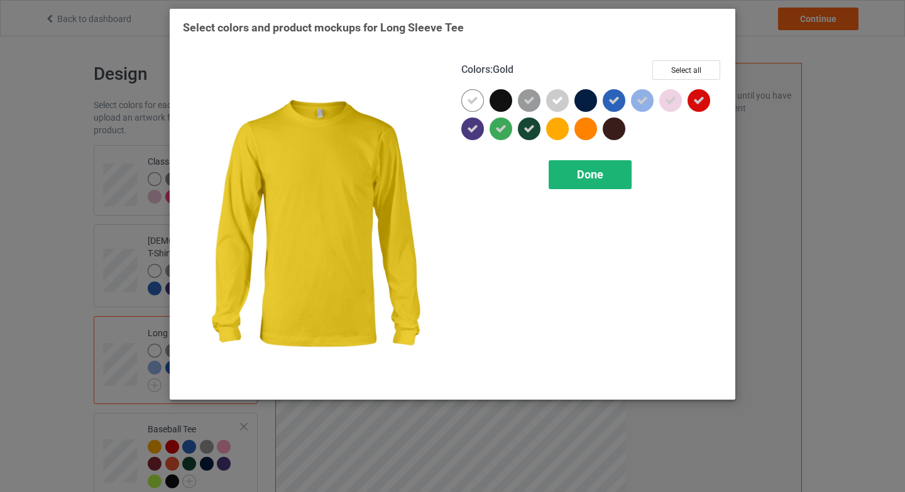
click at [581, 171] on span "Done" at bounding box center [590, 174] width 26 height 13
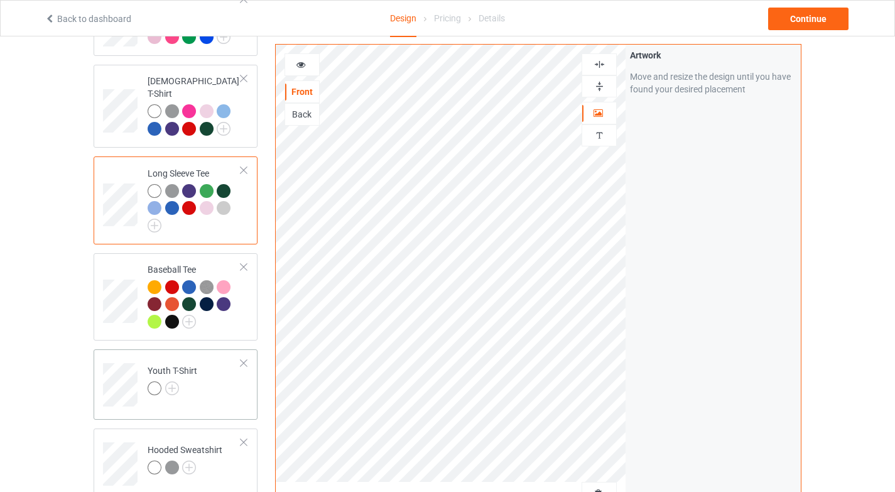
scroll to position [163, 0]
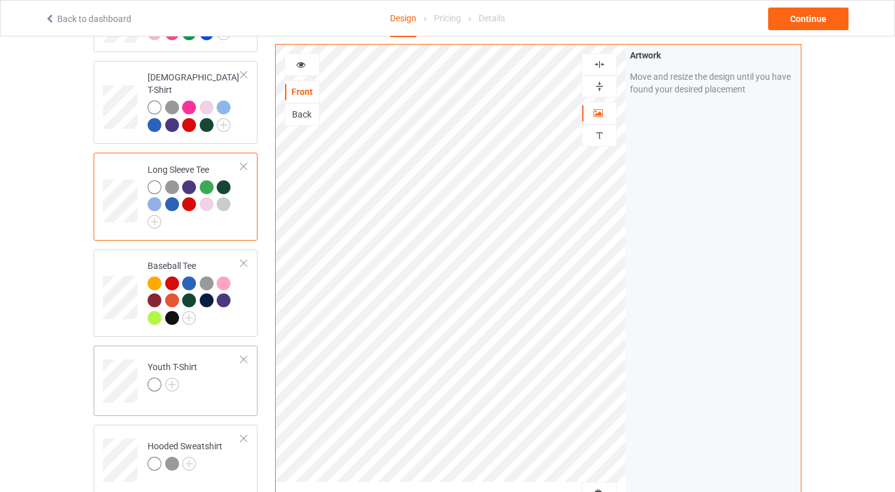
click at [204, 382] on td "Youth T-Shirt" at bounding box center [194, 377] width 107 height 52
click at [173, 378] on img at bounding box center [172, 385] width 14 height 14
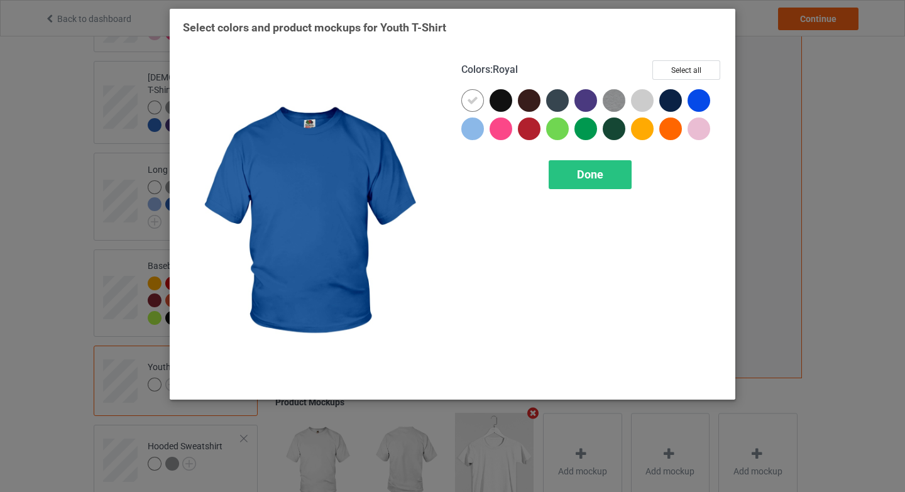
click at [691, 105] on div at bounding box center [698, 100] width 23 height 23
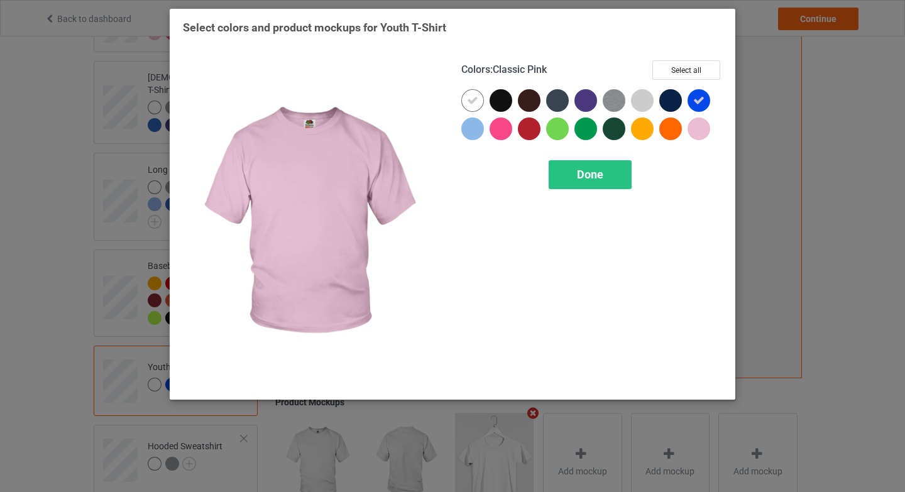
click at [697, 138] on div at bounding box center [698, 128] width 23 height 23
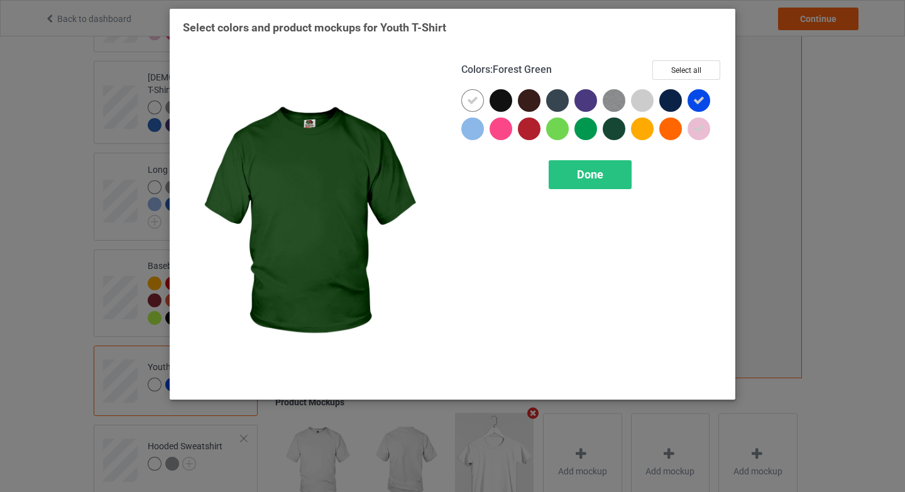
click at [610, 132] on div at bounding box center [614, 128] width 23 height 23
click at [611, 109] on img at bounding box center [614, 100] width 23 height 23
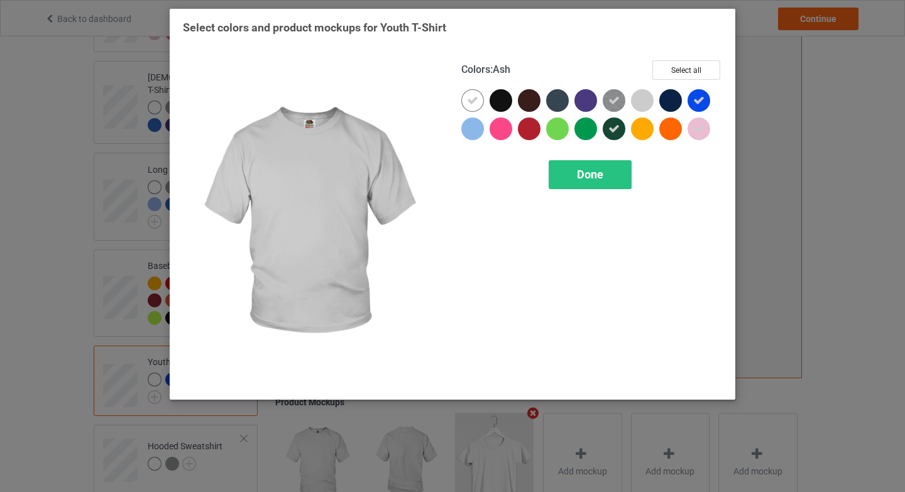
click at [638, 97] on div at bounding box center [642, 100] width 23 height 23
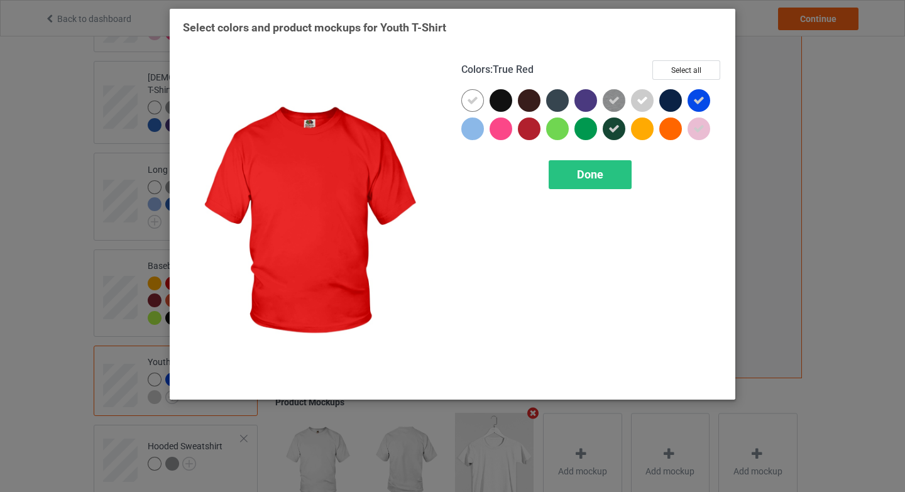
drag, startPoint x: 532, startPoint y: 136, endPoint x: 477, endPoint y: 128, distance: 55.9
click at [532, 136] on div at bounding box center [529, 128] width 23 height 23
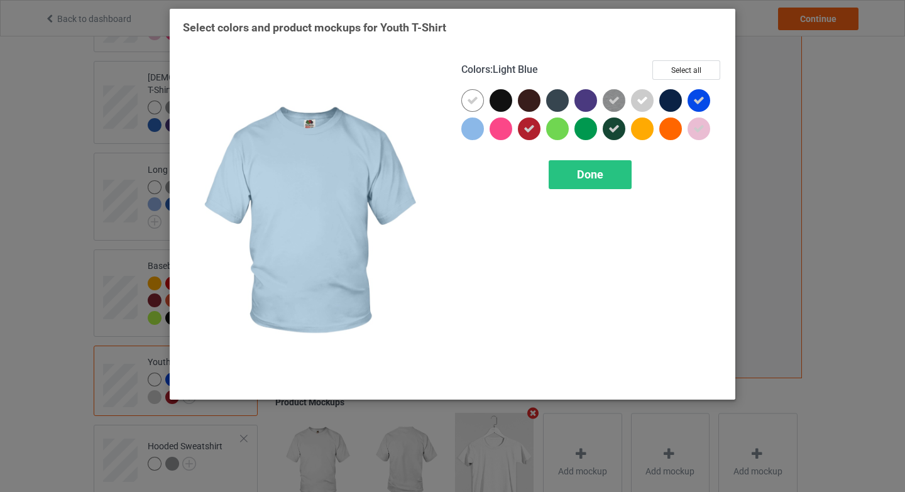
drag, startPoint x: 471, startPoint y: 131, endPoint x: 503, endPoint y: 128, distance: 32.2
click at [471, 131] on div at bounding box center [472, 128] width 23 height 23
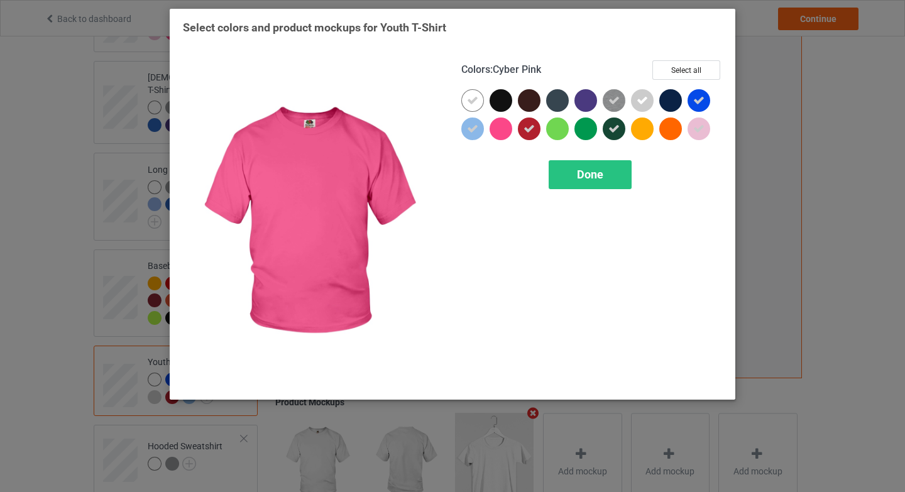
click at [503, 128] on div at bounding box center [500, 128] width 23 height 23
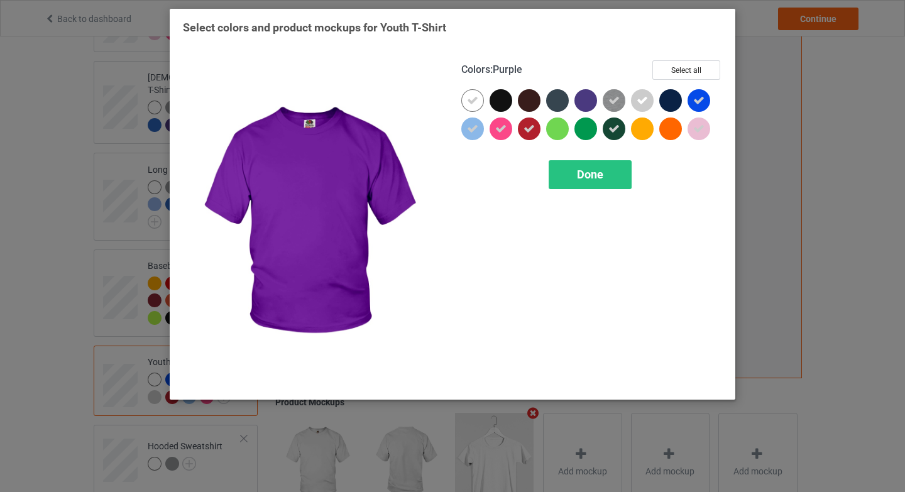
click at [586, 109] on div at bounding box center [585, 100] width 23 height 23
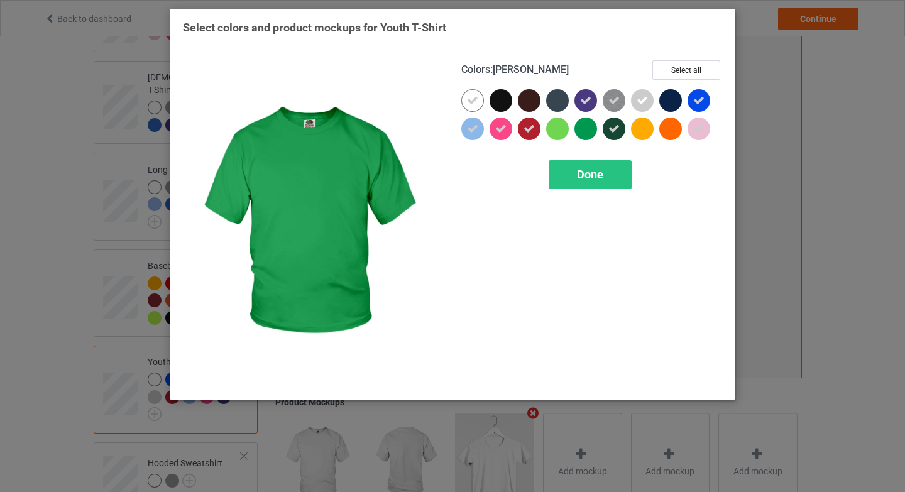
click at [586, 129] on div at bounding box center [585, 128] width 23 height 23
click at [603, 183] on div "Done" at bounding box center [590, 174] width 83 height 29
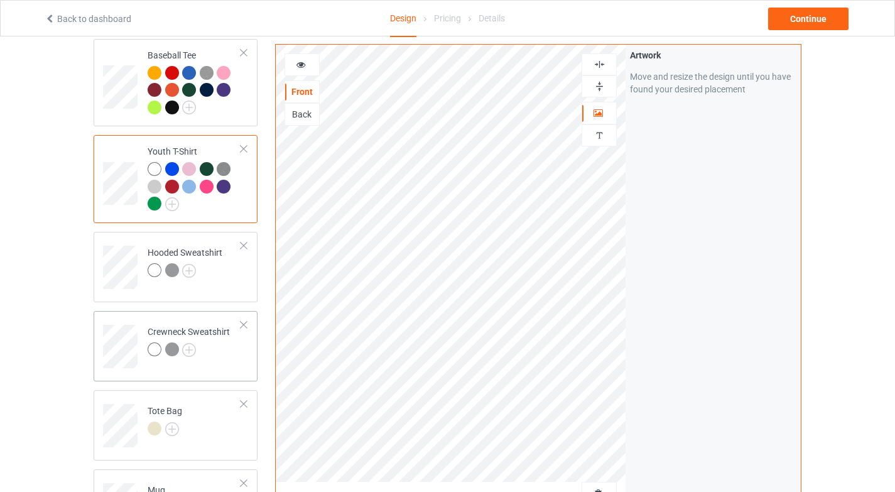
scroll to position [397, 0]
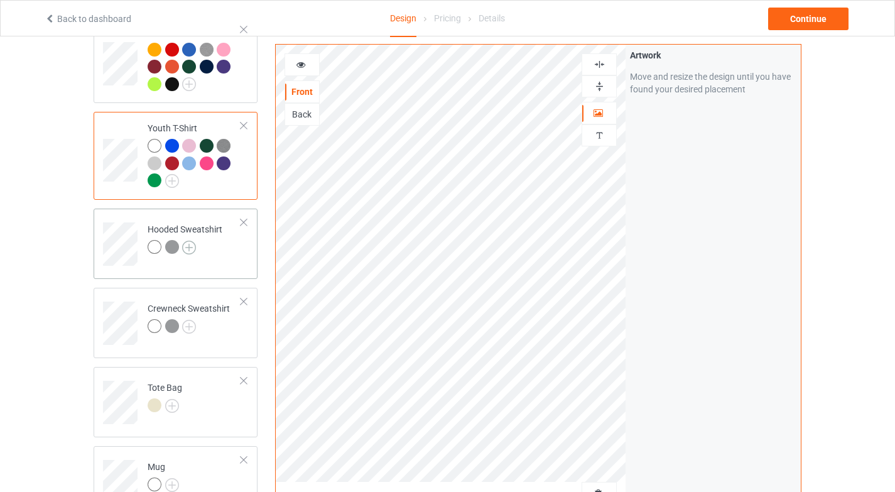
click at [190, 241] on img at bounding box center [189, 248] width 14 height 14
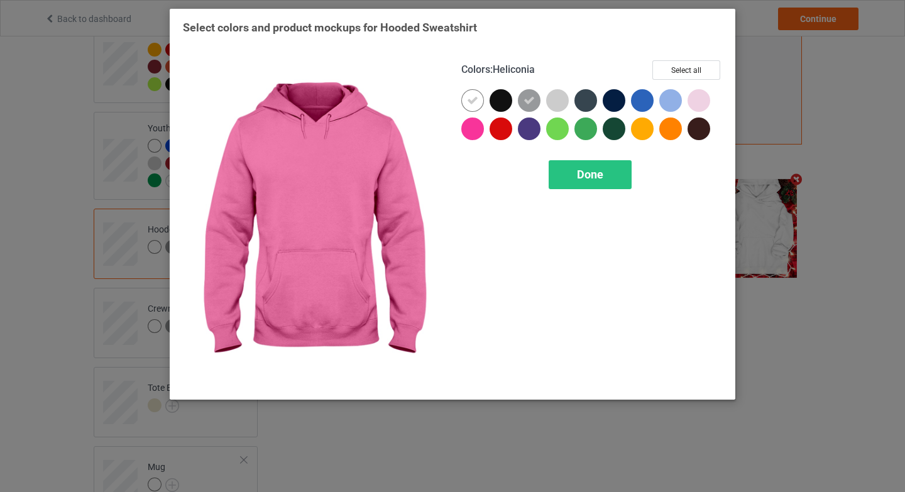
click at [470, 123] on div at bounding box center [472, 128] width 23 height 23
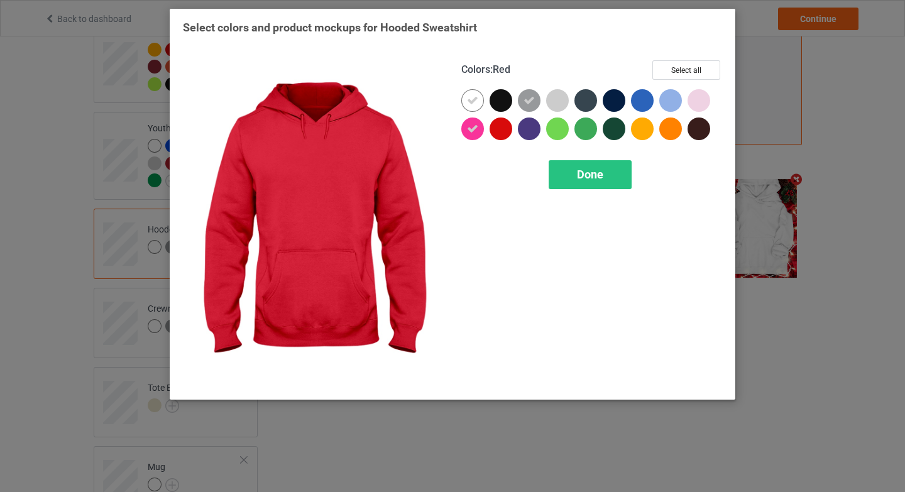
click at [491, 125] on div at bounding box center [500, 128] width 23 height 23
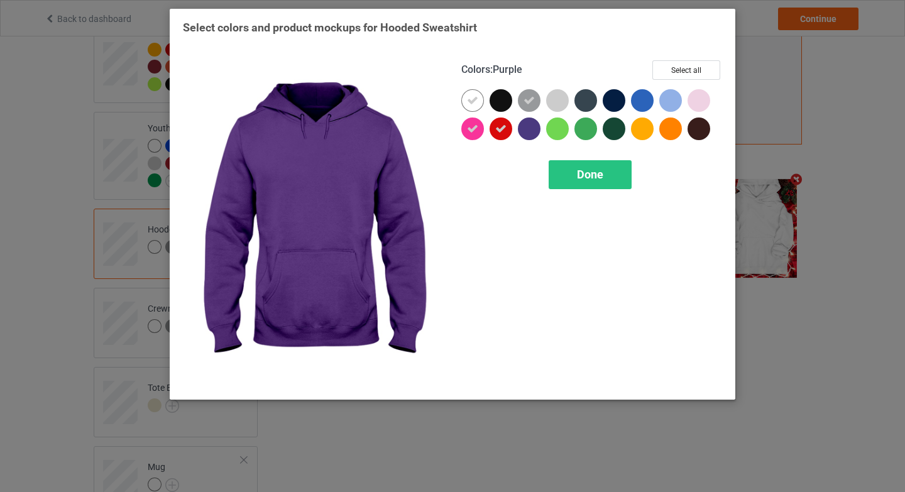
click at [527, 127] on div at bounding box center [529, 128] width 23 height 23
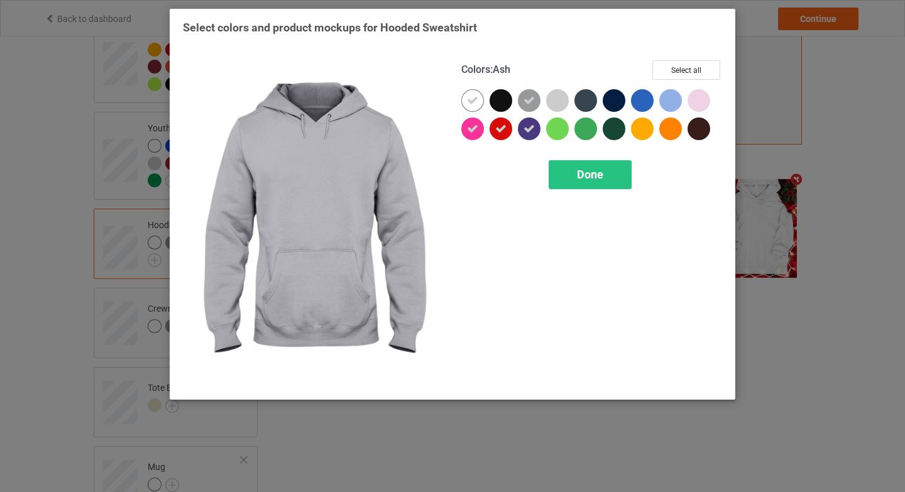
click at [552, 107] on div at bounding box center [557, 100] width 23 height 23
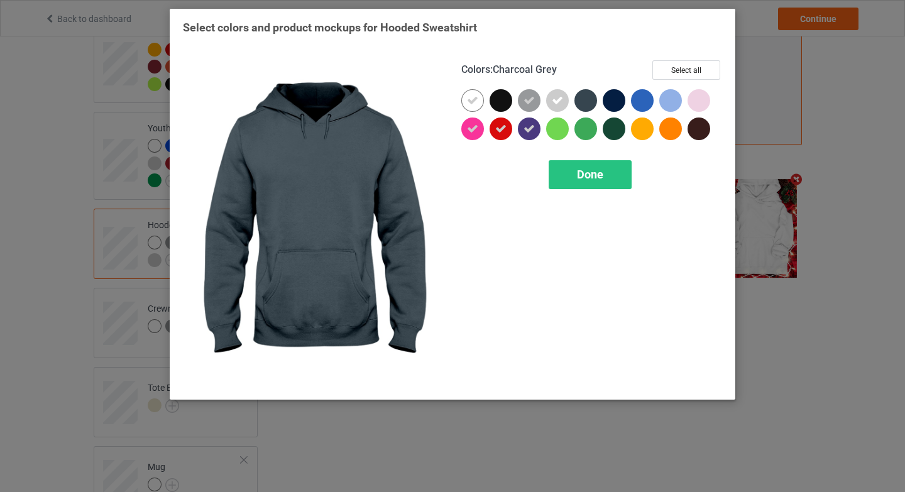
click at [579, 100] on div at bounding box center [585, 100] width 23 height 23
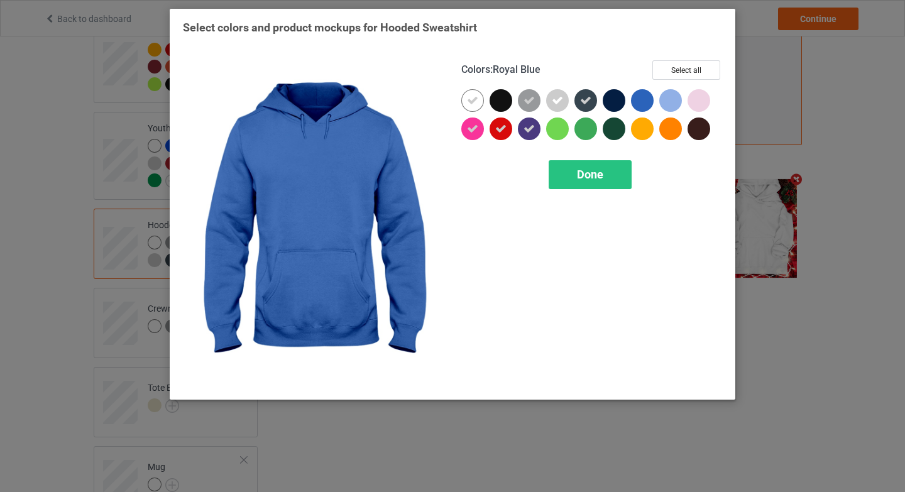
click at [642, 101] on div at bounding box center [642, 100] width 23 height 23
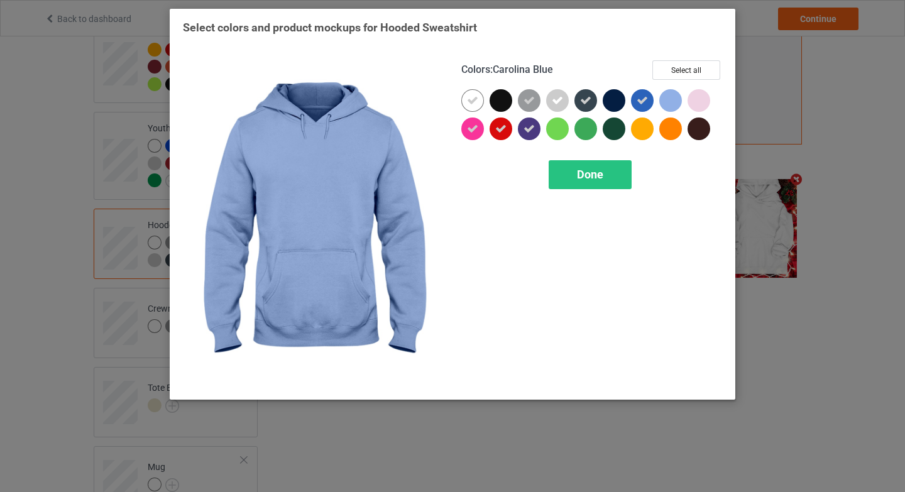
click at [664, 102] on div at bounding box center [670, 100] width 23 height 23
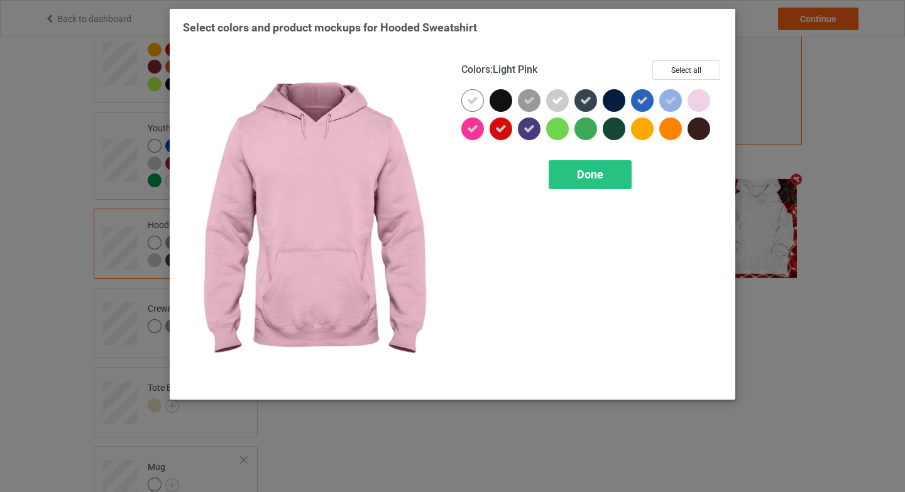
click at [704, 101] on div at bounding box center [698, 100] width 23 height 23
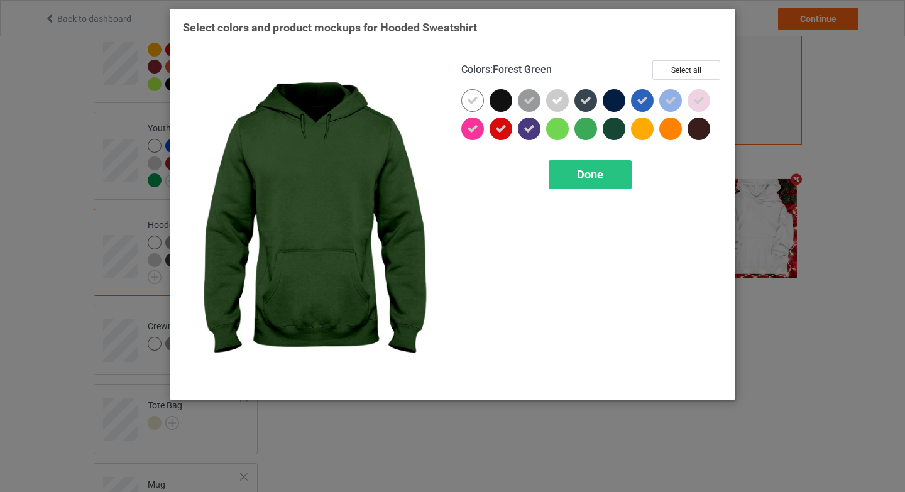
click at [621, 122] on div at bounding box center [614, 128] width 23 height 23
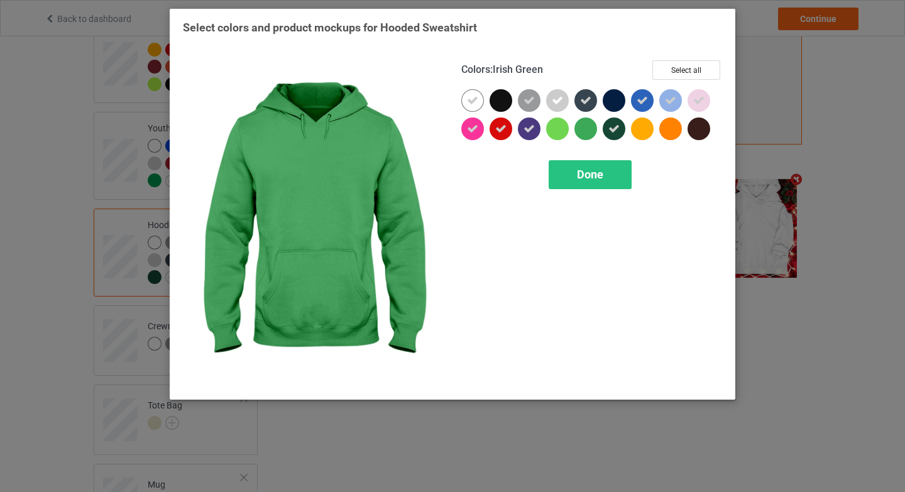
click at [587, 139] on div at bounding box center [585, 128] width 23 height 23
click at [593, 193] on div "Colors : Irish Green Select all Done" at bounding box center [591, 224] width 278 height 344
click at [592, 183] on div "Done" at bounding box center [590, 174] width 83 height 29
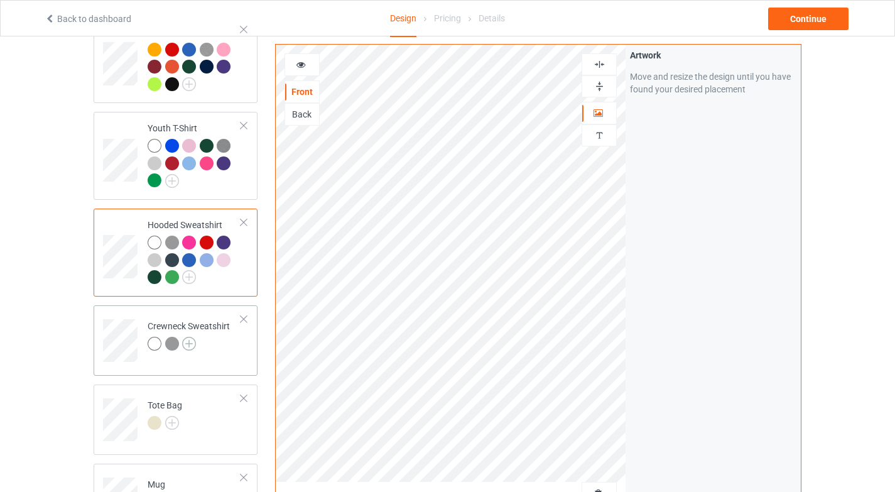
click at [190, 337] on img at bounding box center [189, 344] width 14 height 14
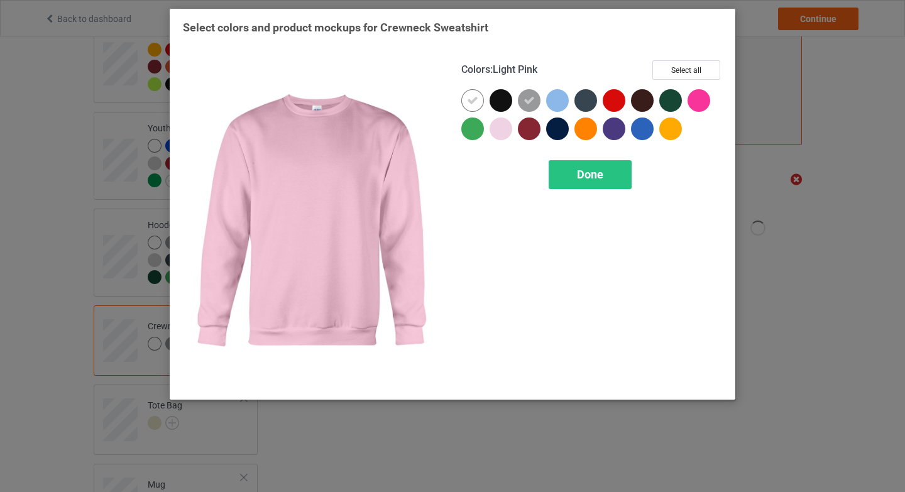
click at [503, 131] on div at bounding box center [500, 128] width 23 height 23
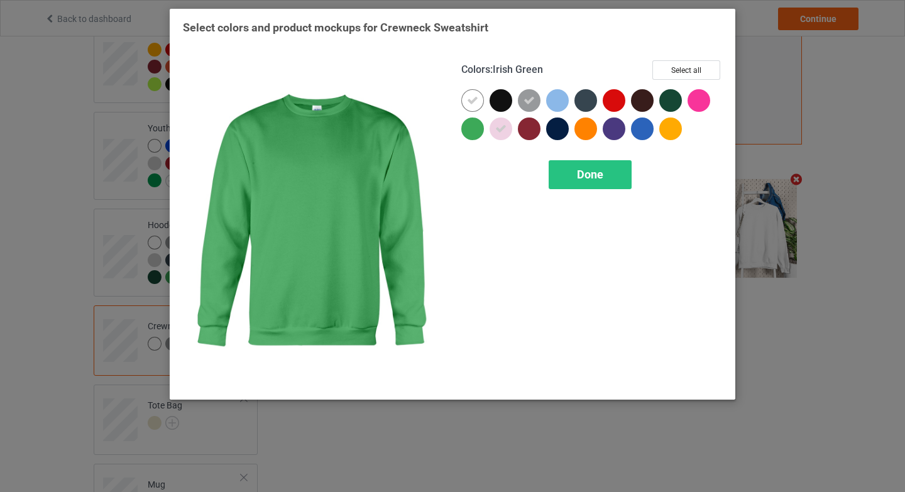
click at [474, 133] on div at bounding box center [472, 128] width 23 height 23
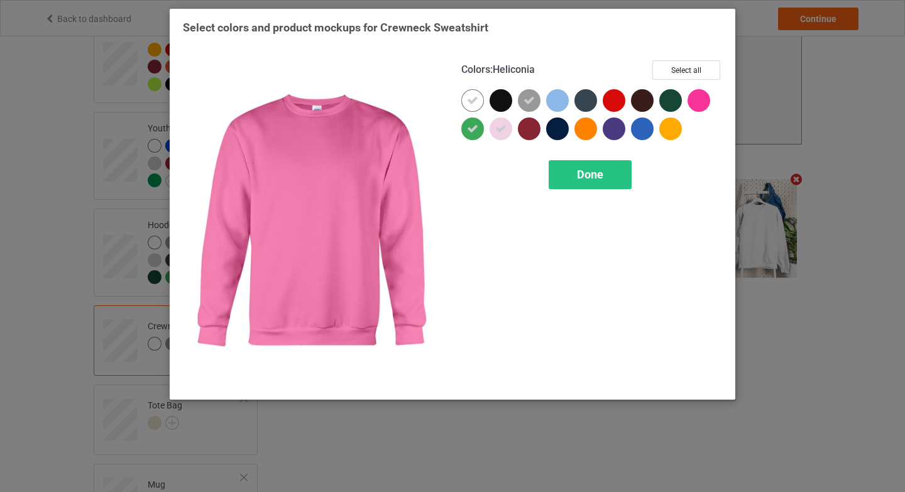
click at [698, 102] on div at bounding box center [698, 100] width 23 height 23
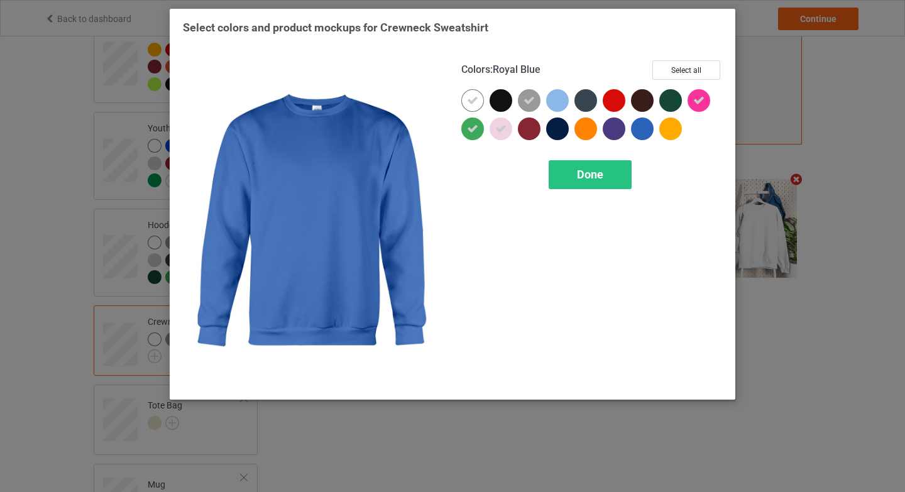
click at [642, 135] on div at bounding box center [642, 128] width 23 height 23
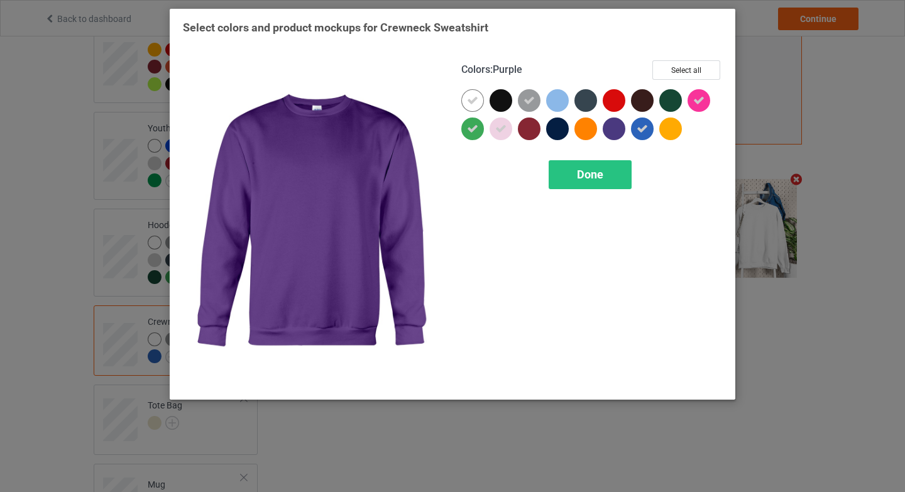
click at [612, 130] on div at bounding box center [614, 128] width 23 height 23
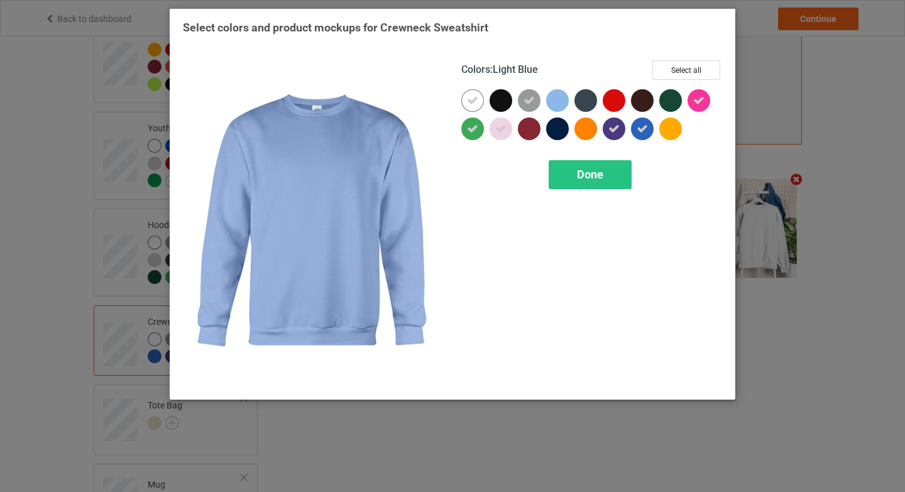
click at [550, 102] on div at bounding box center [557, 100] width 23 height 23
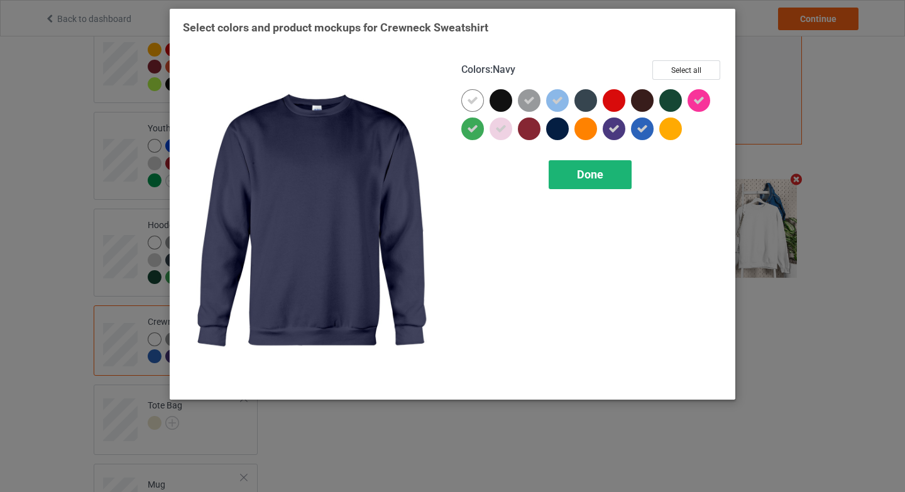
click at [571, 185] on div "Done" at bounding box center [590, 174] width 83 height 29
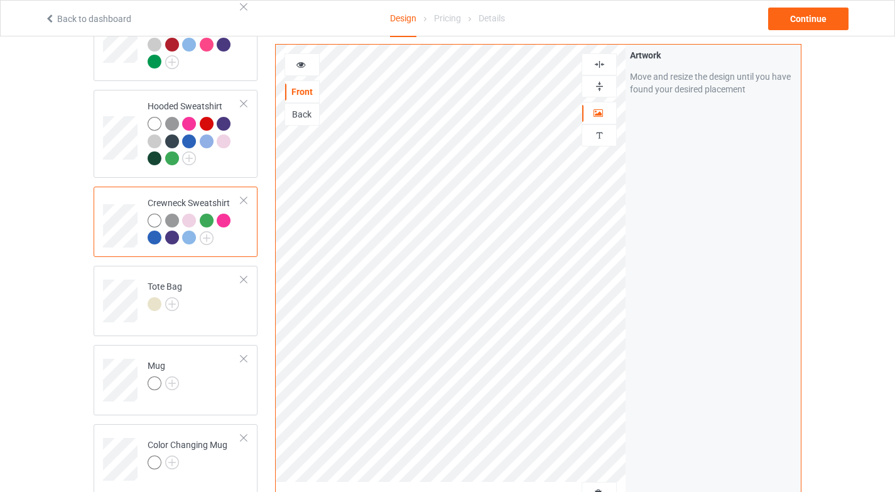
scroll to position [555, 0]
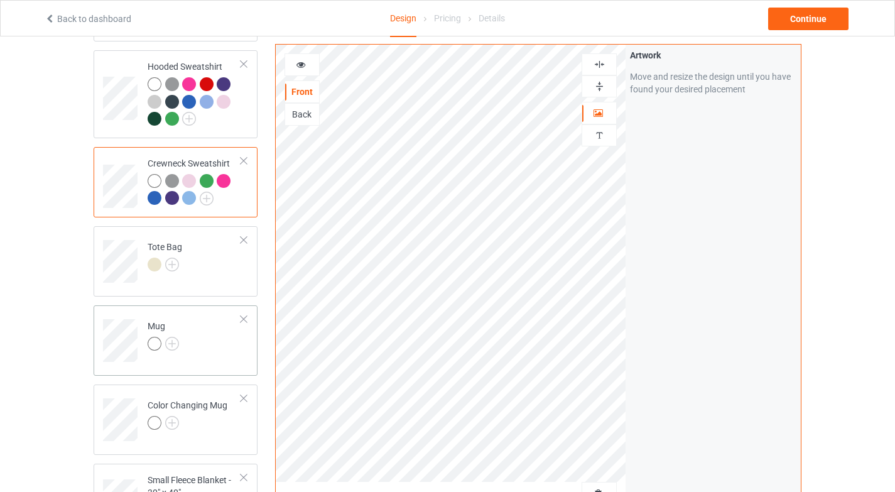
click at [192, 347] on td "Mug" at bounding box center [194, 336] width 107 height 52
click at [603, 87] on img at bounding box center [600, 86] width 12 height 12
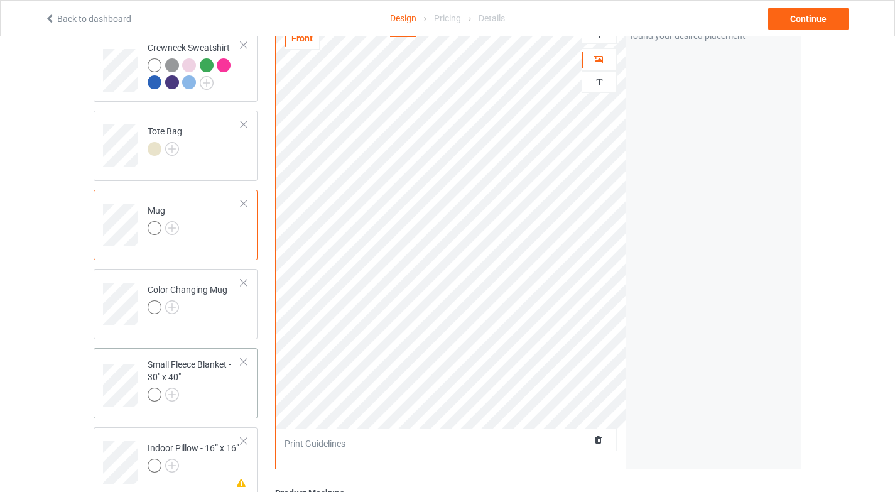
scroll to position [715, 0]
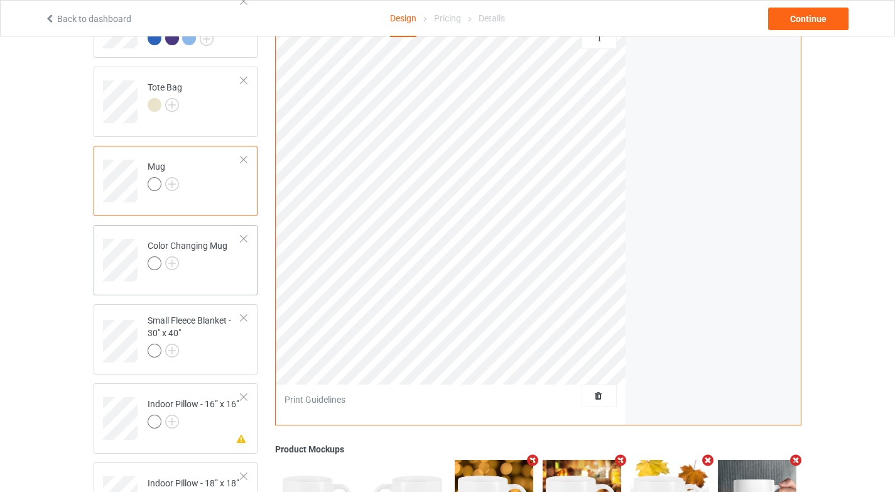
click at [216, 258] on div at bounding box center [188, 265] width 80 height 18
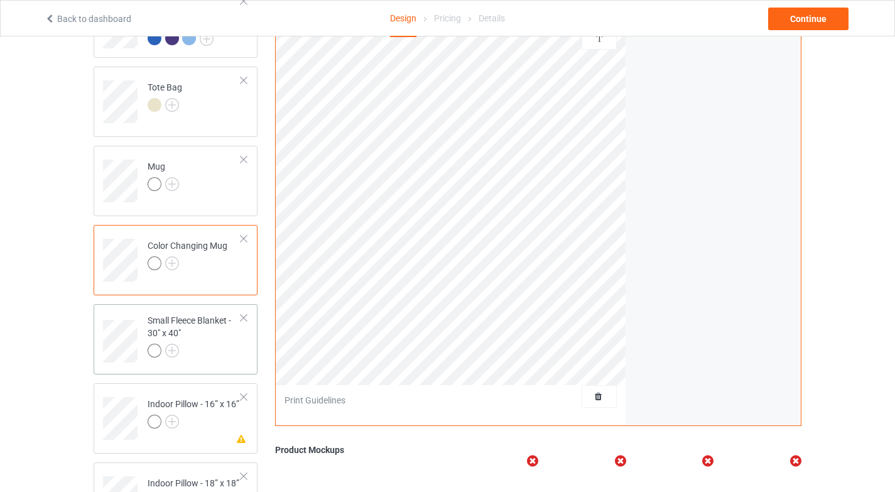
click at [210, 344] on div at bounding box center [195, 353] width 94 height 18
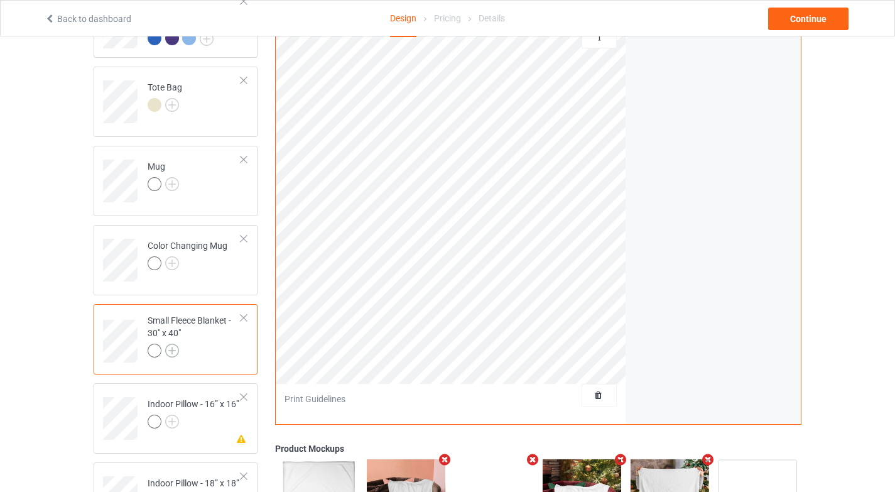
click at [170, 344] on img at bounding box center [172, 351] width 14 height 14
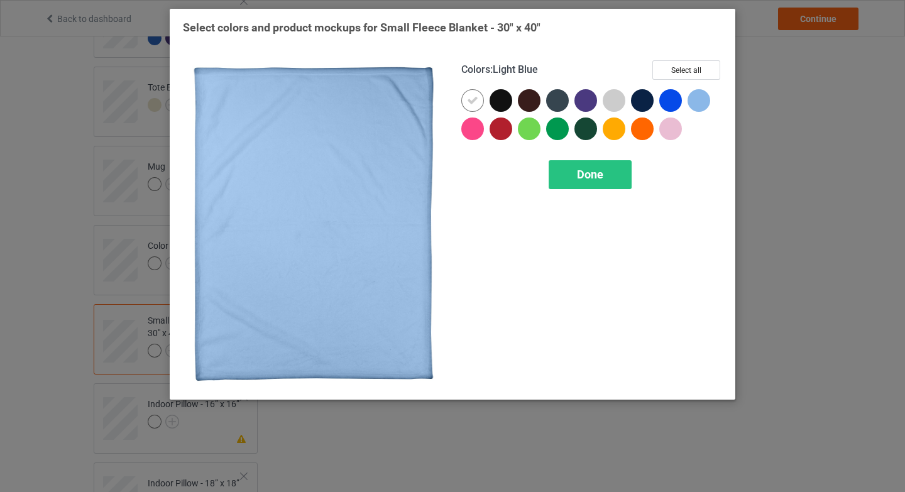
click at [701, 104] on div at bounding box center [698, 100] width 23 height 23
click at [663, 134] on div at bounding box center [670, 128] width 23 height 23
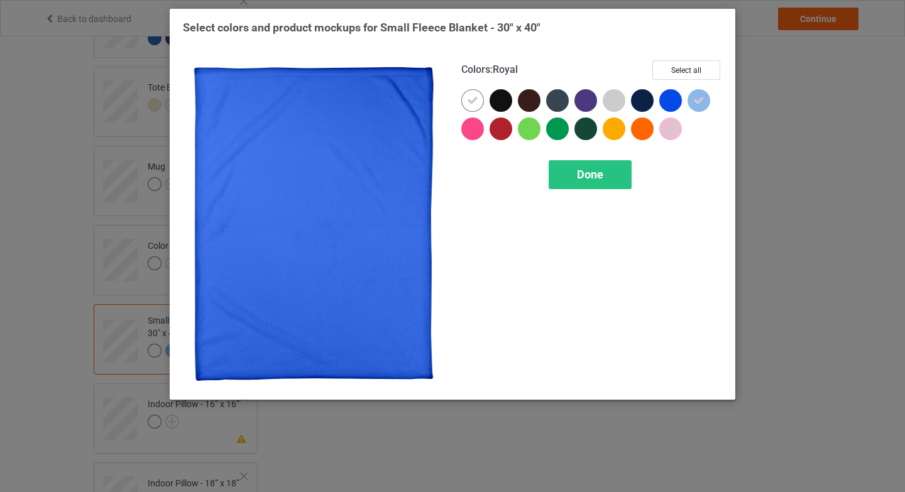
click at [669, 93] on div at bounding box center [670, 100] width 23 height 23
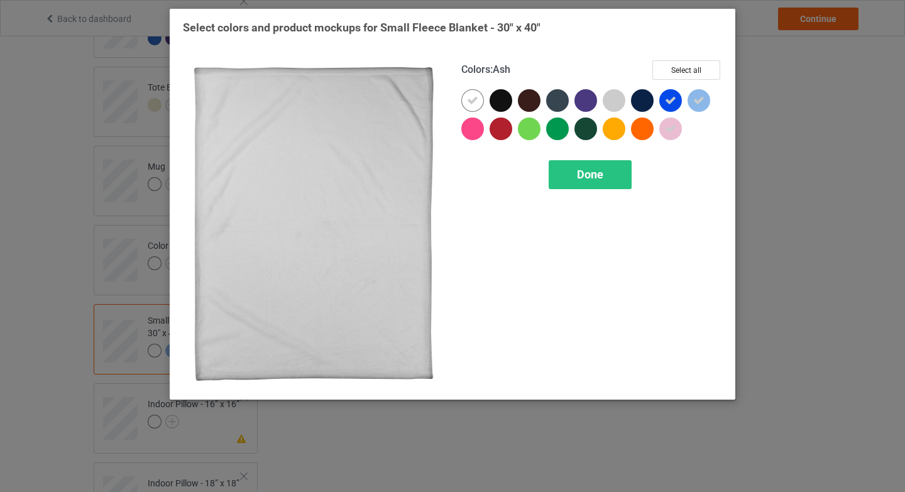
click at [621, 102] on div at bounding box center [614, 100] width 23 height 23
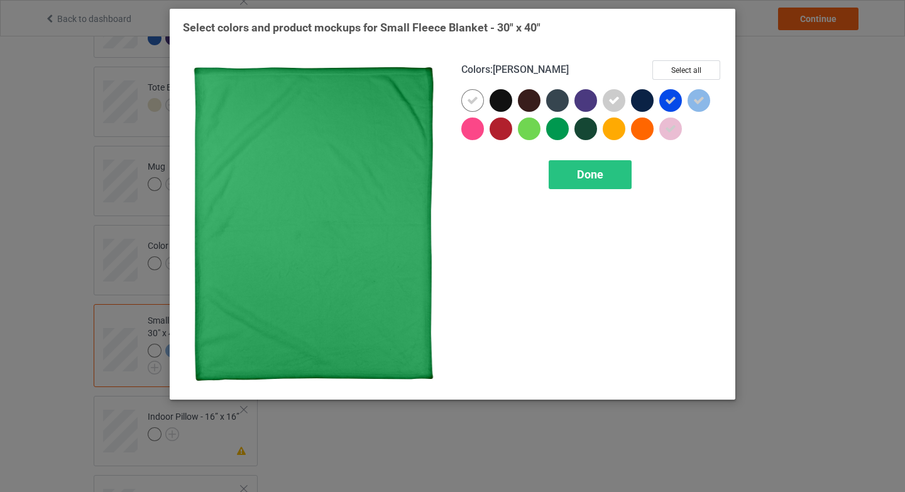
click at [565, 138] on div at bounding box center [560, 131] width 28 height 28
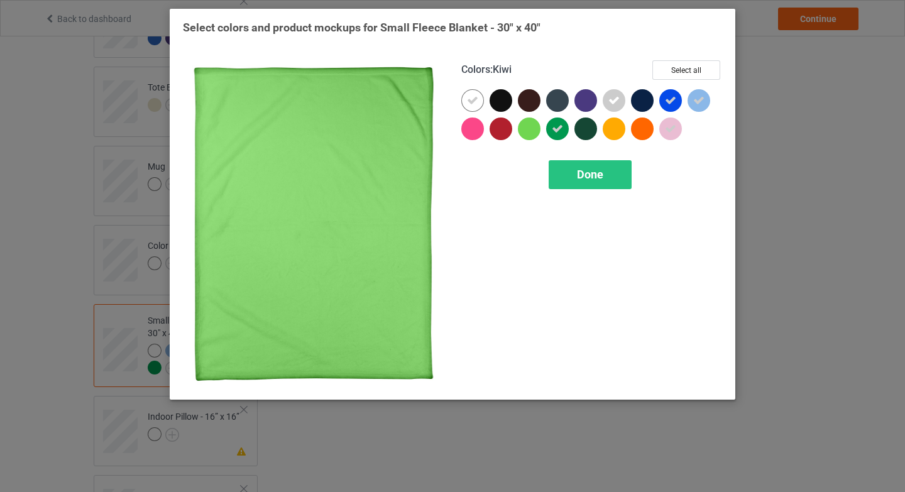
click at [532, 139] on div at bounding box center [529, 128] width 23 height 23
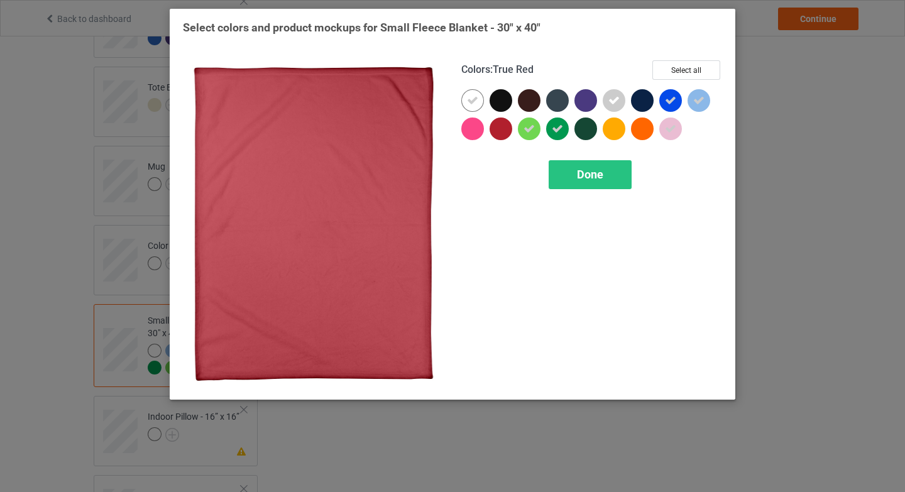
click at [498, 137] on div at bounding box center [500, 128] width 23 height 23
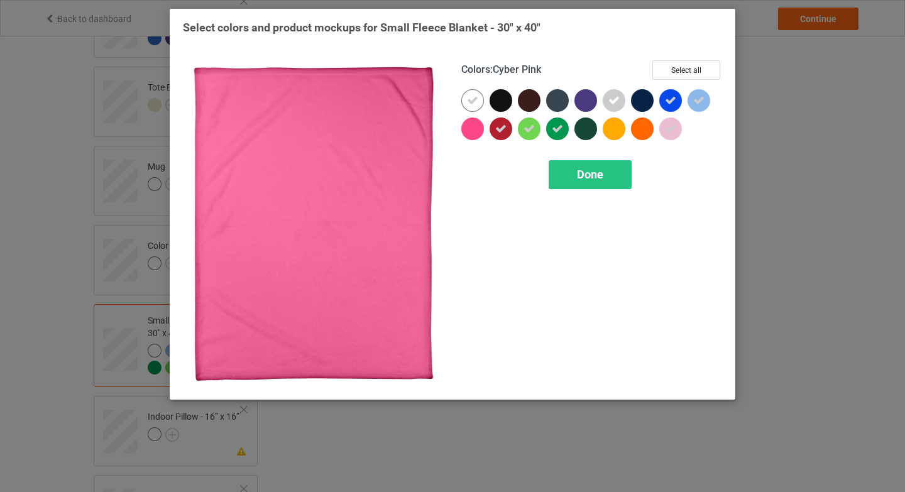
click at [476, 134] on div at bounding box center [472, 128] width 23 height 23
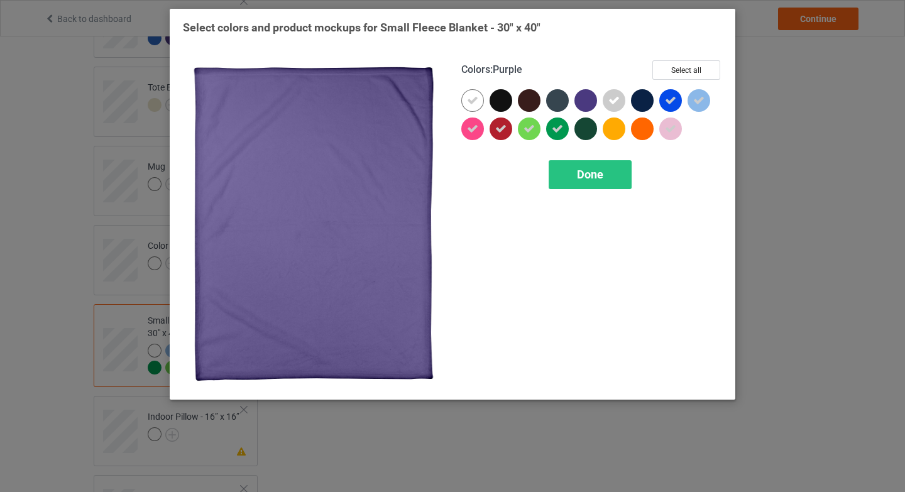
click at [594, 102] on div at bounding box center [585, 100] width 23 height 23
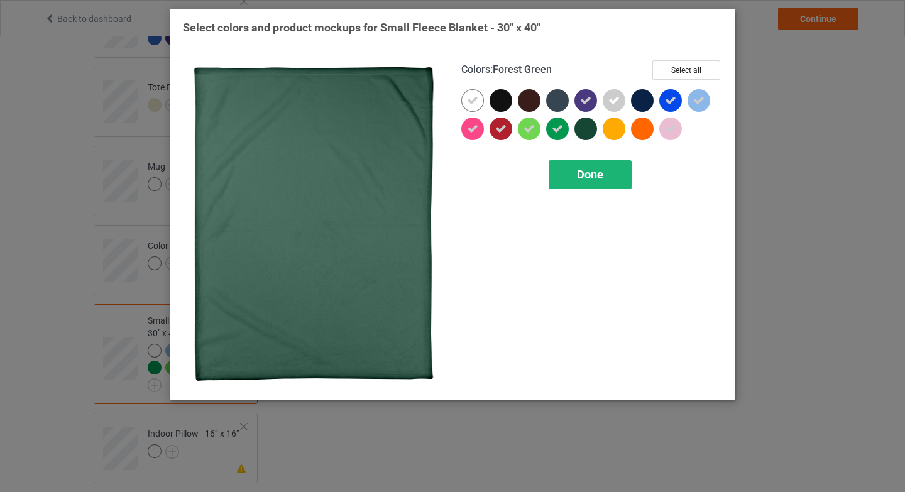
click at [609, 170] on div "Done" at bounding box center [590, 174] width 83 height 29
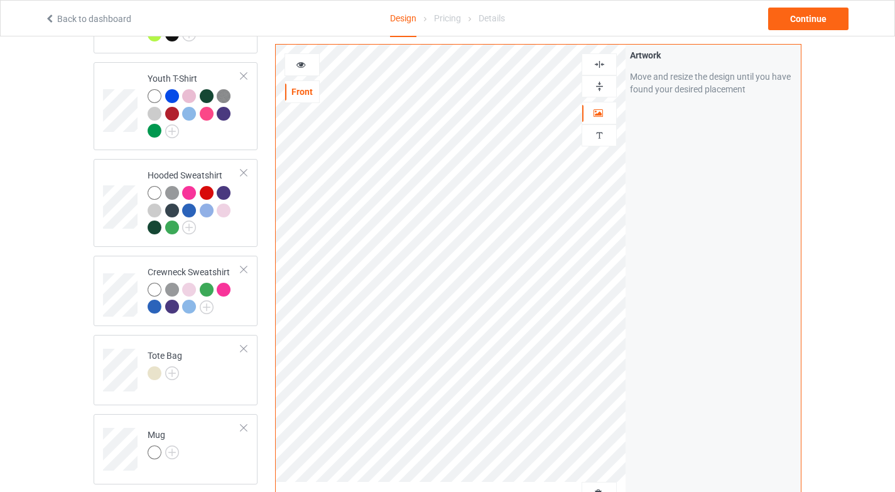
scroll to position [440, 0]
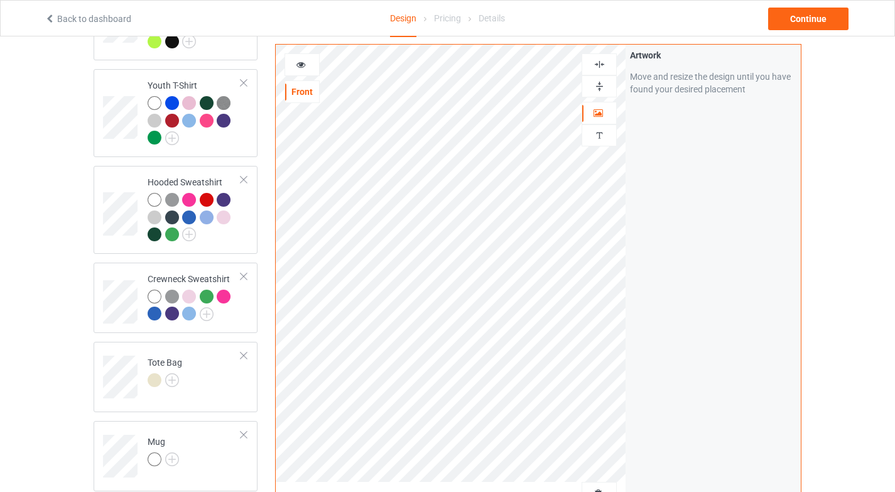
click at [596, 59] on img at bounding box center [600, 64] width 12 height 12
click at [594, 82] on img at bounding box center [600, 86] width 12 height 12
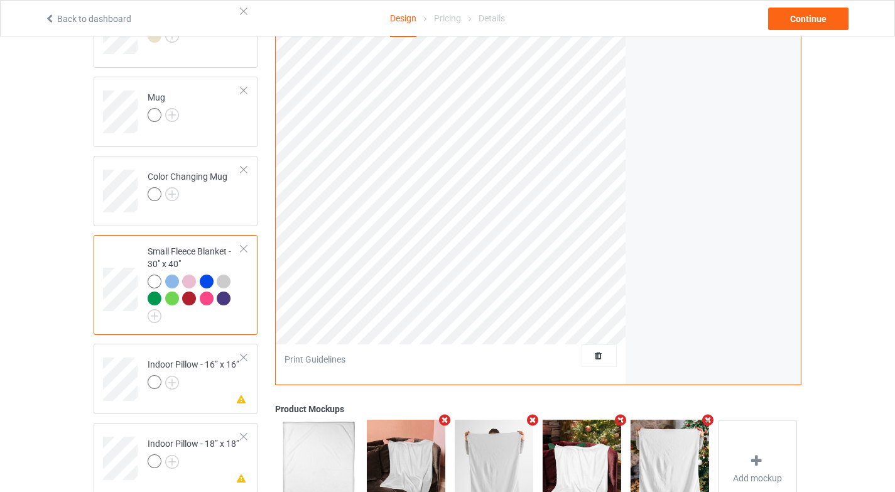
scroll to position [811, 0]
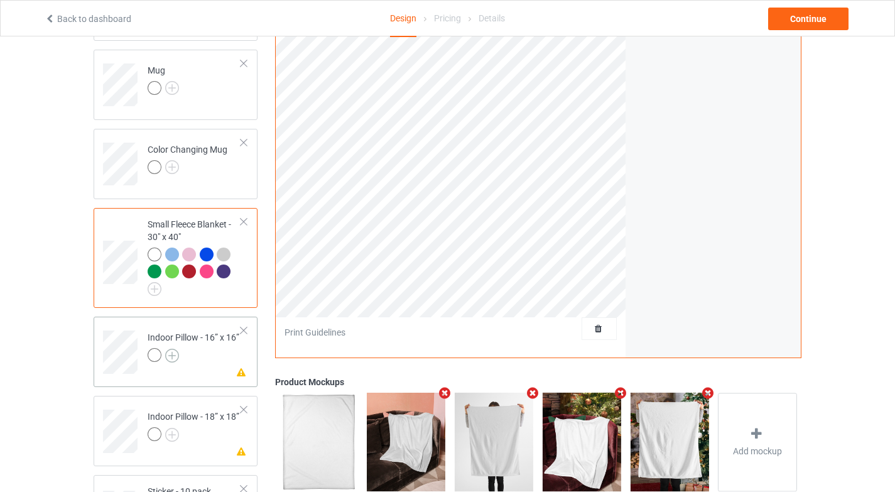
click at [174, 349] on img at bounding box center [172, 356] width 14 height 14
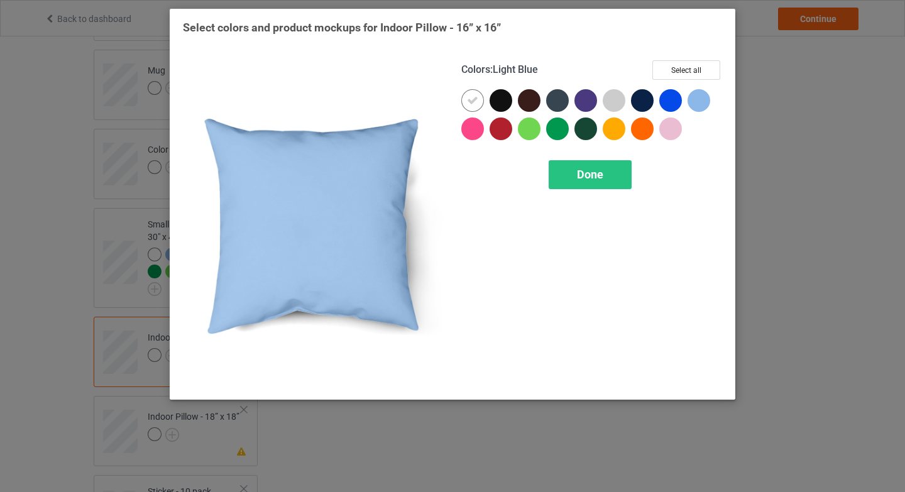
click at [707, 102] on div at bounding box center [698, 100] width 23 height 23
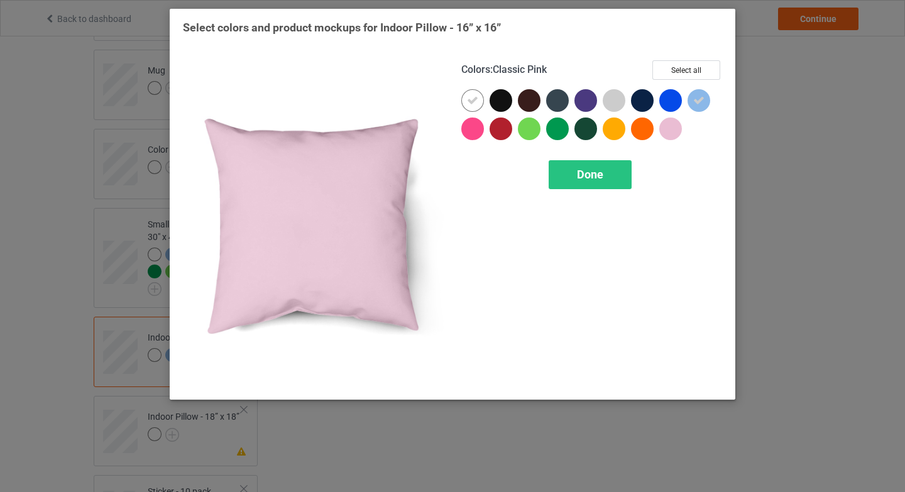
drag, startPoint x: 674, startPoint y: 134, endPoint x: 635, endPoint y: 132, distance: 39.0
click at [674, 134] on div at bounding box center [670, 128] width 23 height 23
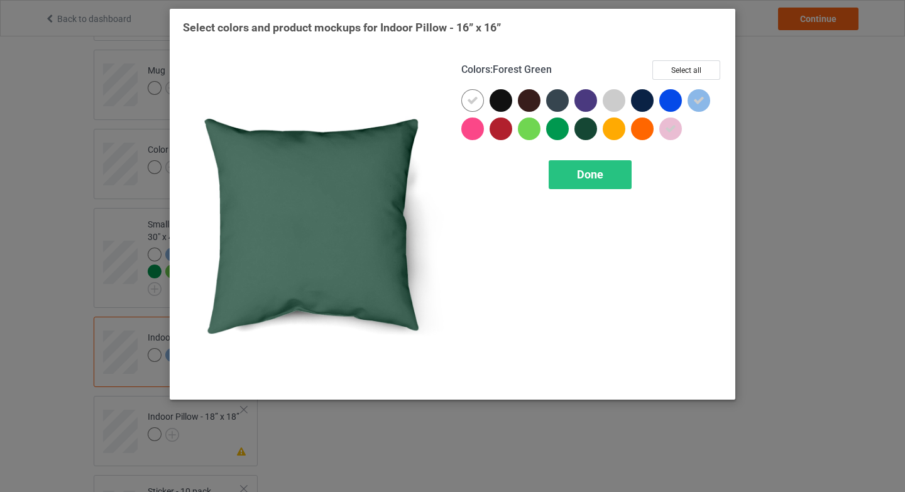
drag, startPoint x: 591, startPoint y: 131, endPoint x: 575, endPoint y: 134, distance: 16.5
click at [591, 131] on div at bounding box center [585, 128] width 23 height 23
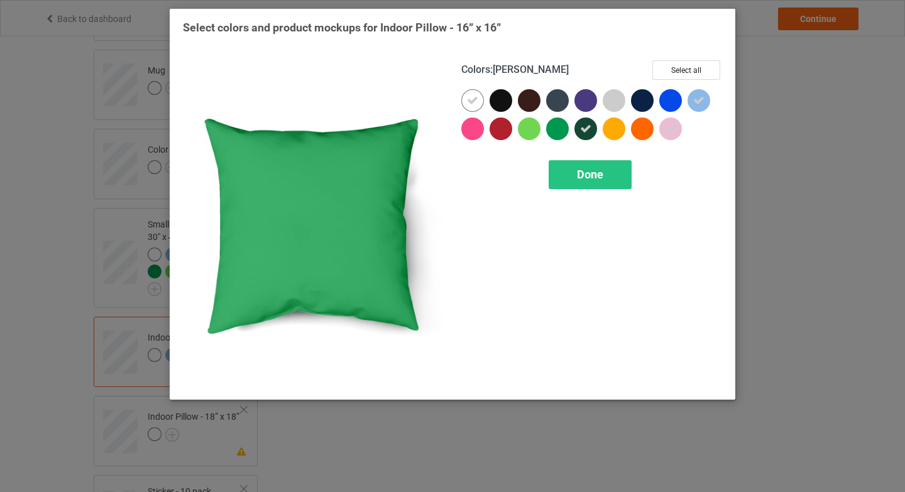
click at [560, 134] on div at bounding box center [557, 128] width 23 height 23
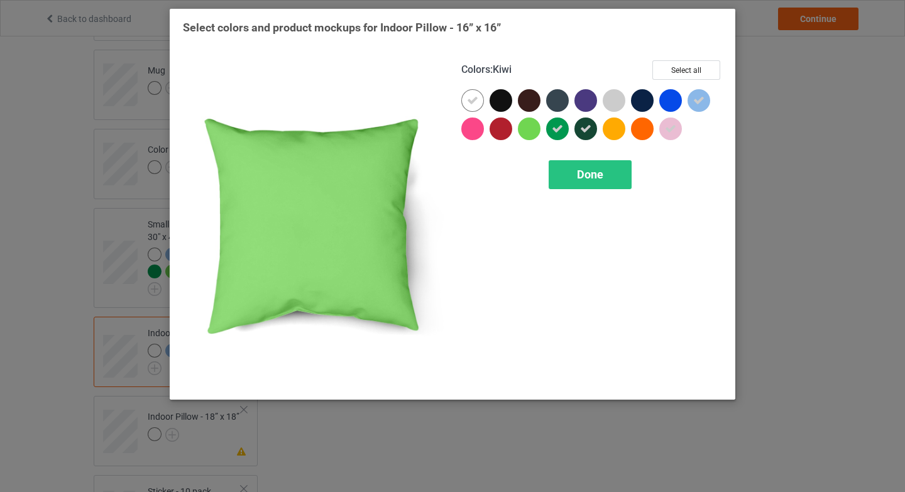
drag, startPoint x: 532, startPoint y: 135, endPoint x: 508, endPoint y: 136, distance: 23.3
click at [532, 135] on div at bounding box center [529, 128] width 23 height 23
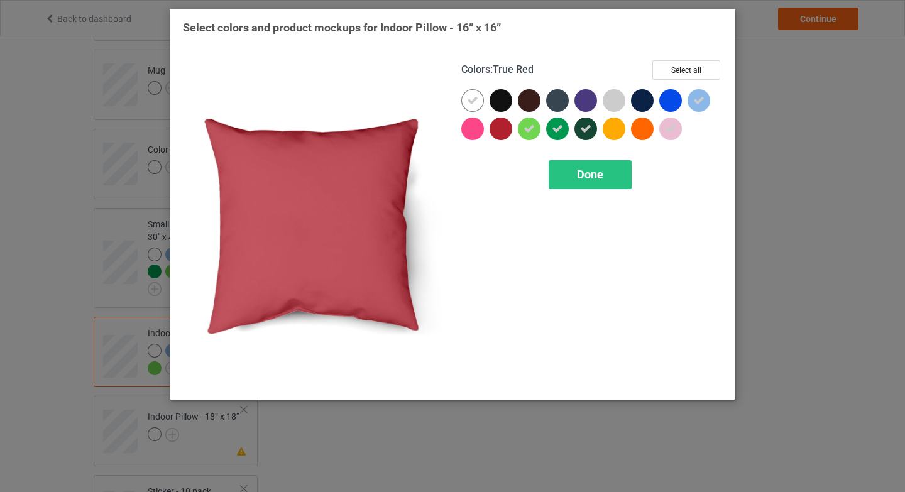
click at [508, 136] on div at bounding box center [500, 128] width 23 height 23
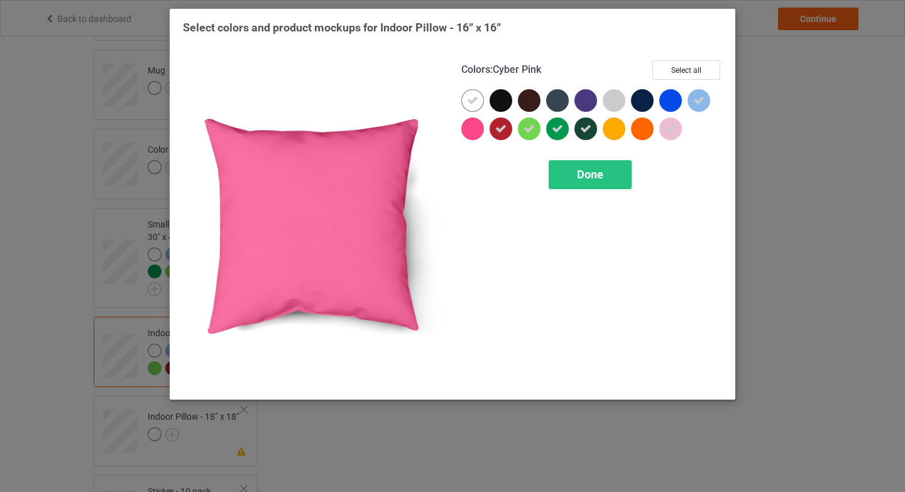
click at [472, 136] on div at bounding box center [472, 128] width 23 height 23
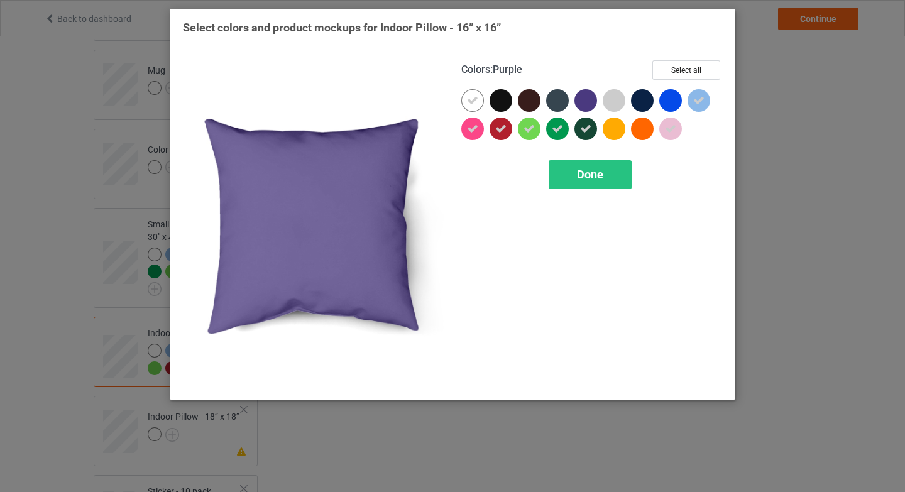
click at [582, 102] on div at bounding box center [585, 100] width 23 height 23
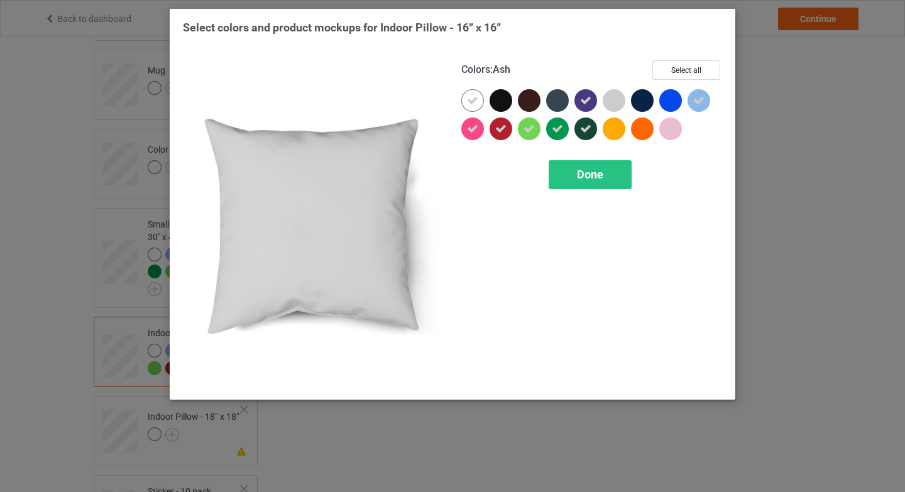
click at [621, 102] on div at bounding box center [614, 100] width 23 height 23
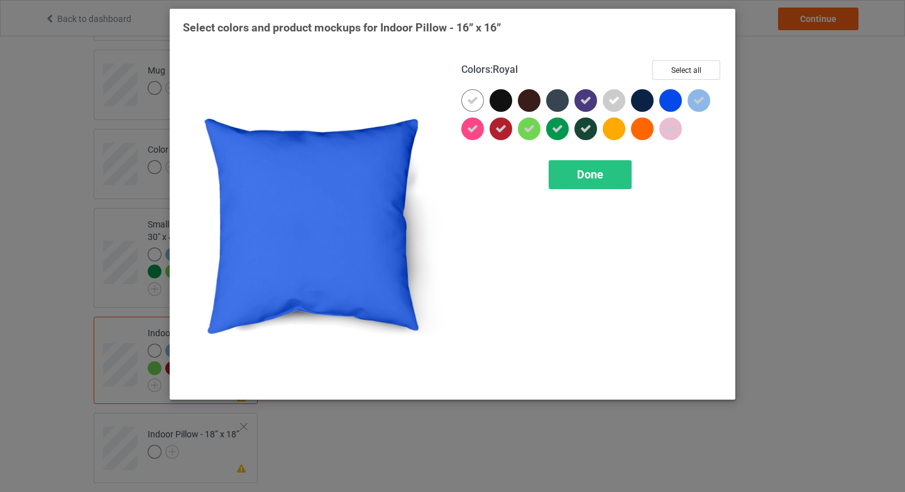
click at [677, 104] on div at bounding box center [670, 100] width 23 height 23
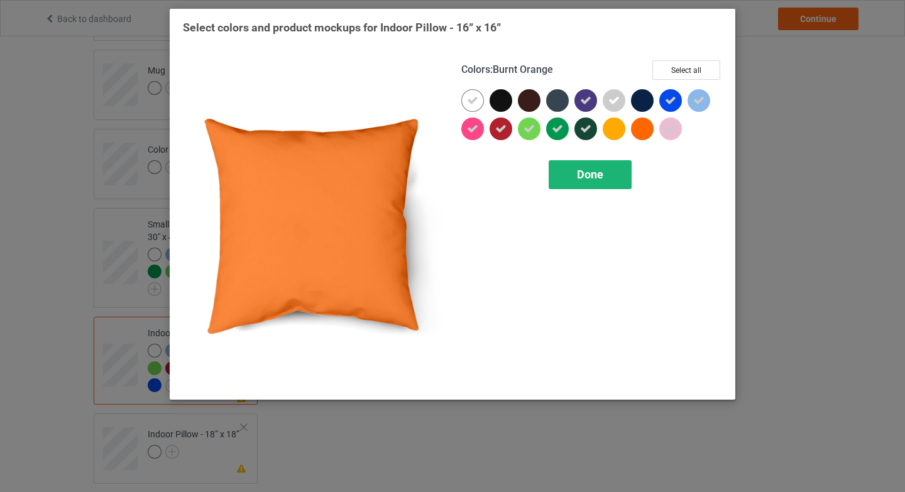
click at [620, 178] on div "Done" at bounding box center [590, 174] width 83 height 29
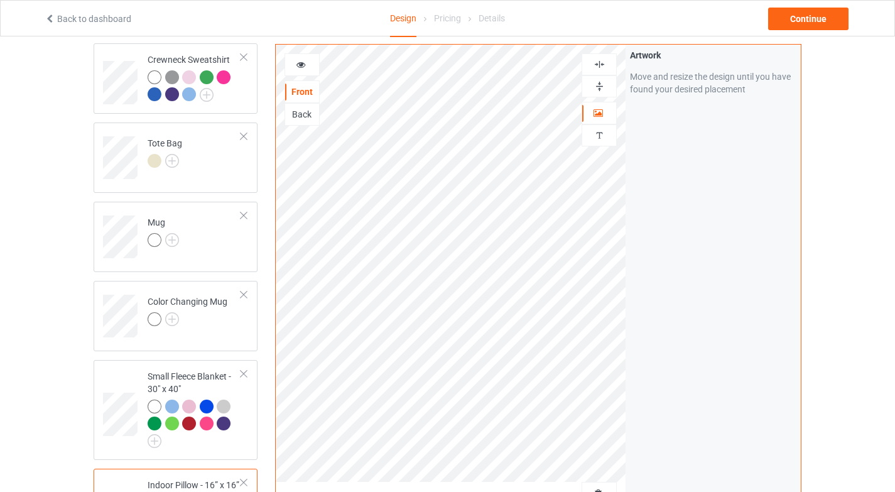
scroll to position [510, 0]
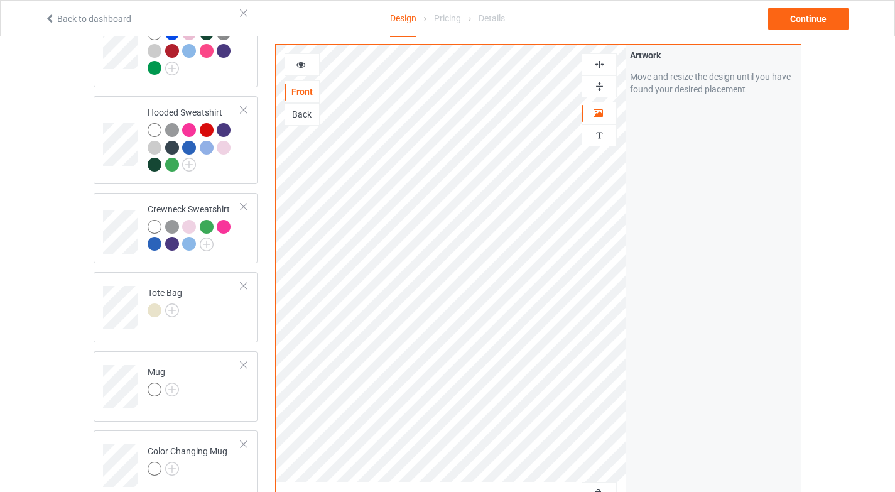
click at [607, 62] on div at bounding box center [599, 64] width 34 height 12
click at [601, 81] on img at bounding box center [600, 86] width 12 height 12
click at [305, 65] on icon at bounding box center [301, 62] width 11 height 9
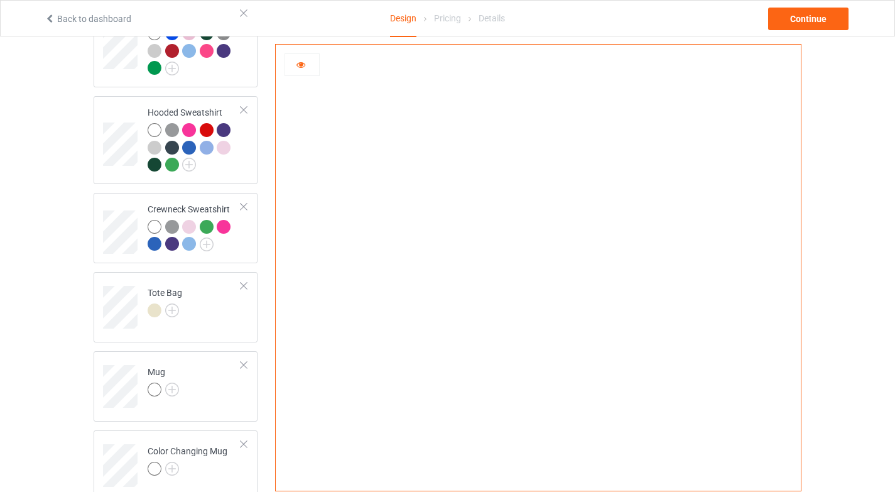
click at [311, 64] on div at bounding box center [302, 64] width 34 height 13
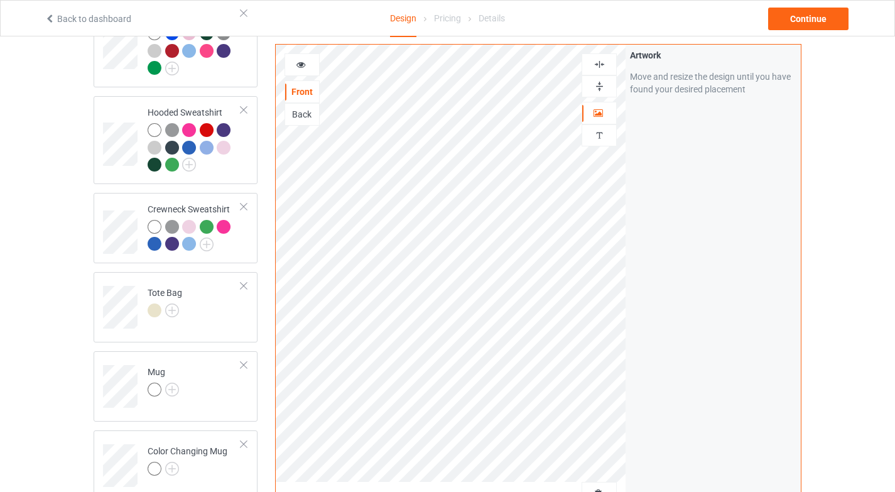
click at [603, 68] on img at bounding box center [600, 64] width 12 height 12
click at [603, 85] on img at bounding box center [600, 86] width 12 height 12
click at [296, 63] on icon at bounding box center [301, 62] width 11 height 9
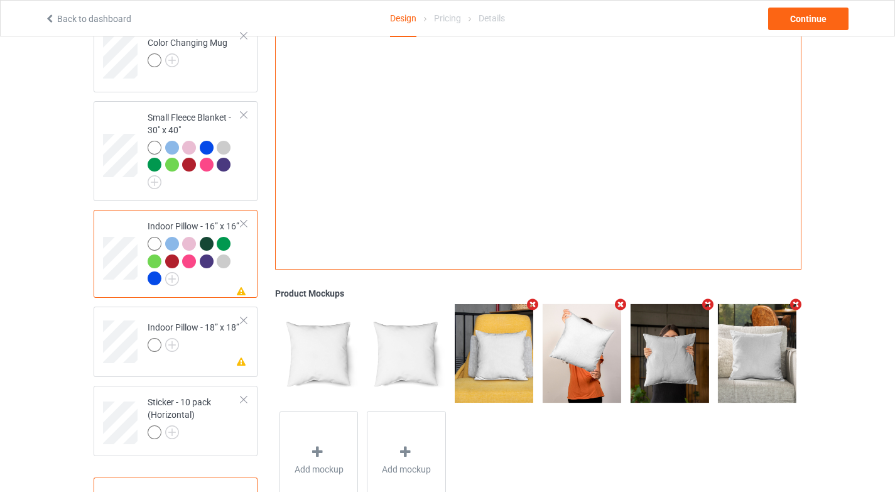
scroll to position [959, 0]
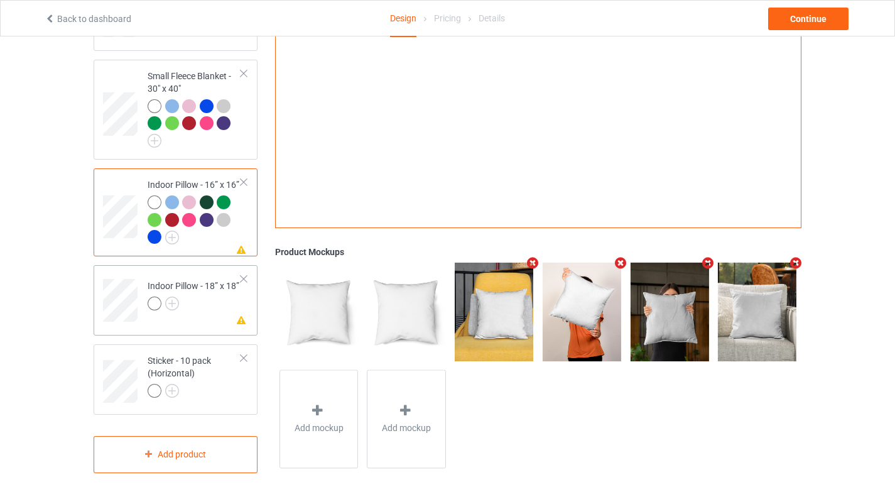
click at [180, 307] on td "Missing artwork on 1 side(s) Indoor Pillow - 18” x 18”" at bounding box center [194, 296] width 107 height 52
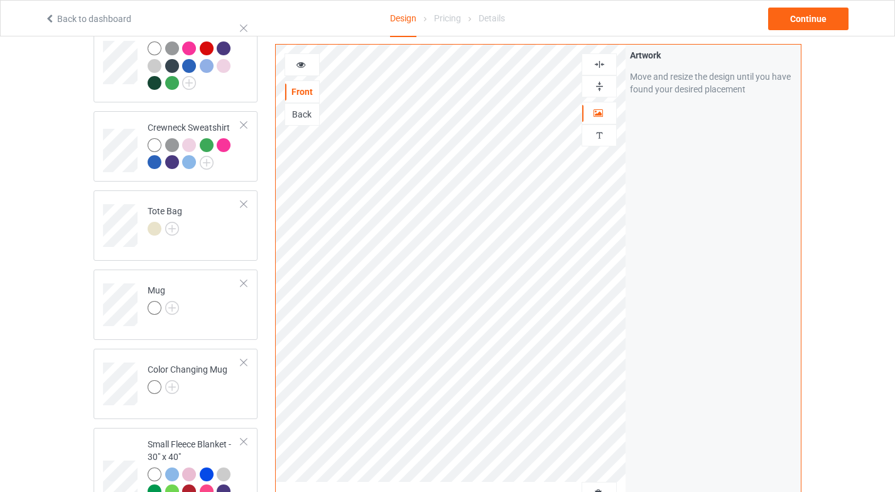
scroll to position [469, 0]
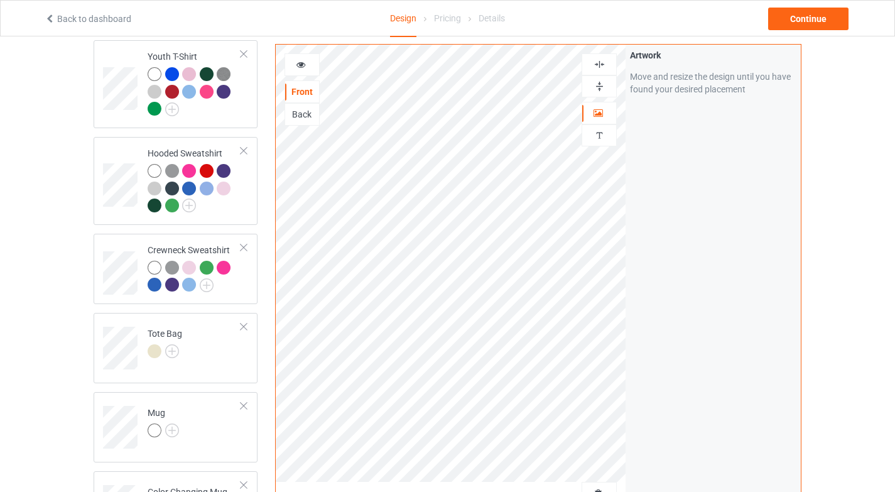
click at [608, 63] on div at bounding box center [599, 64] width 34 height 12
click at [603, 82] on img at bounding box center [600, 86] width 12 height 12
click at [308, 69] on div at bounding box center [302, 64] width 34 height 13
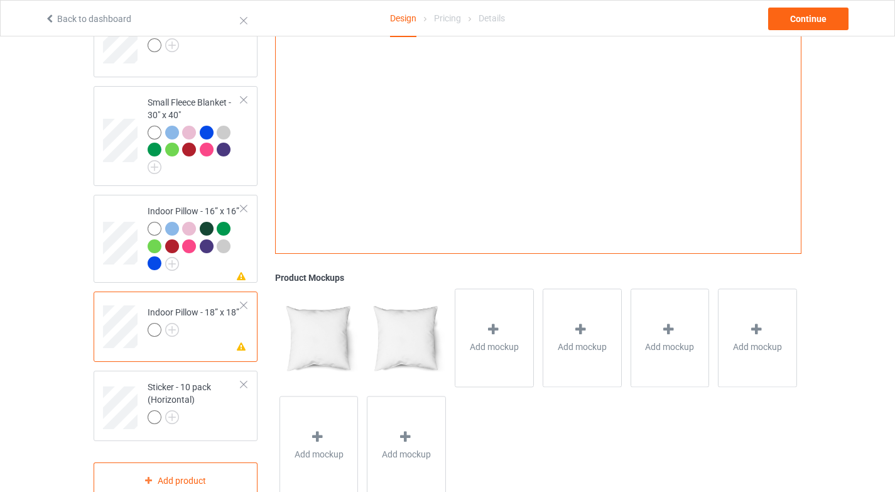
scroll to position [959, 0]
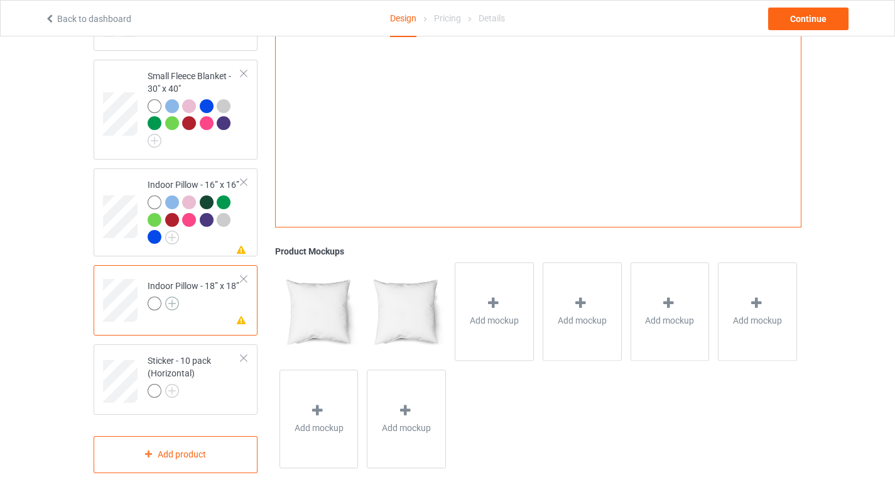
click at [178, 298] on img at bounding box center [172, 304] width 14 height 14
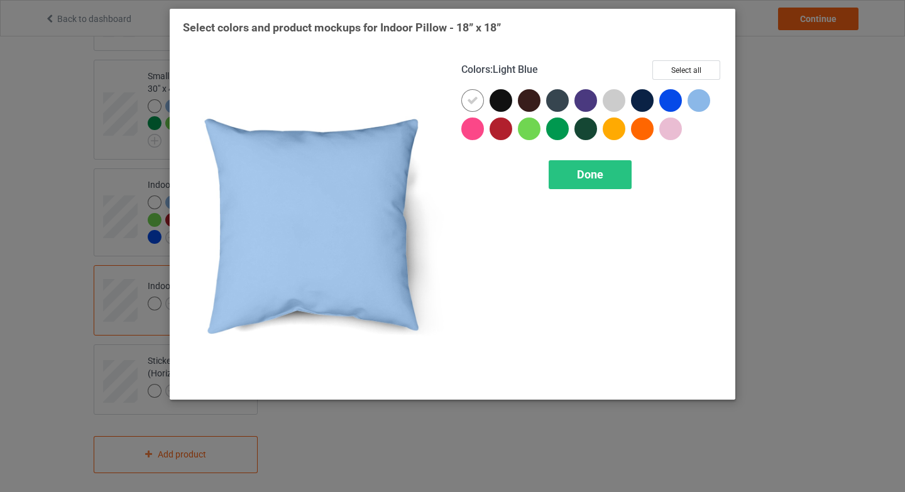
click at [695, 99] on div at bounding box center [698, 100] width 23 height 23
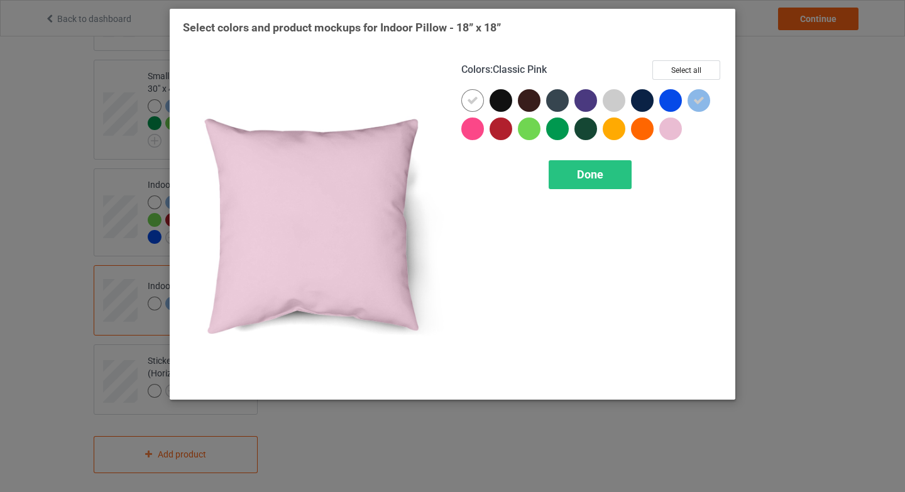
click at [680, 132] on div at bounding box center [670, 128] width 23 height 23
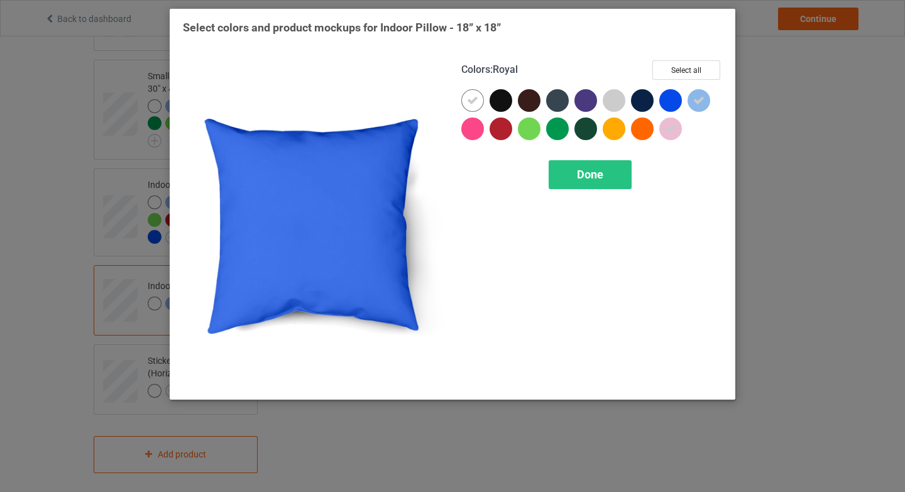
click at [684, 94] on div at bounding box center [673, 103] width 28 height 28
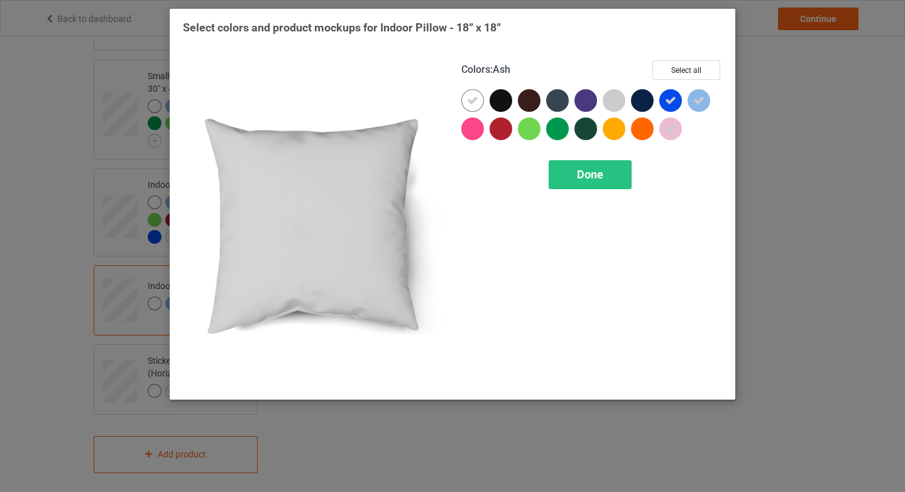
click at [620, 100] on div at bounding box center [614, 100] width 23 height 23
click at [582, 103] on div at bounding box center [585, 100] width 23 height 23
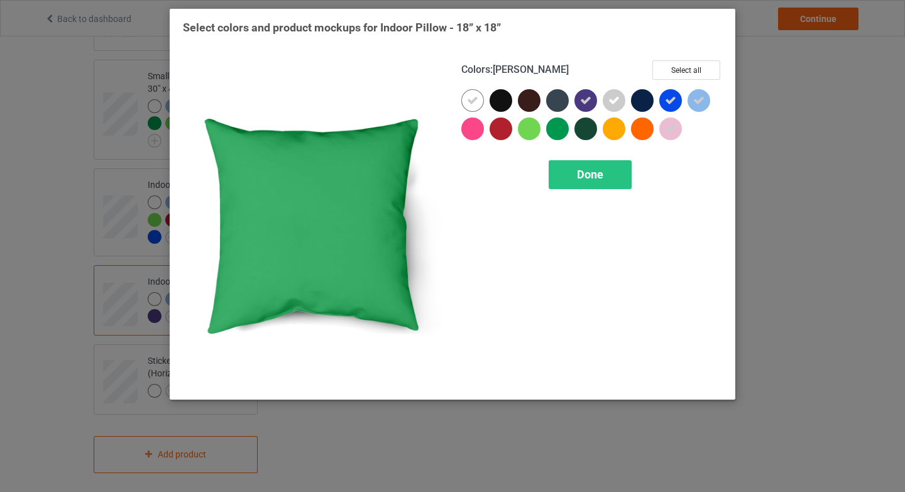
click at [553, 136] on div at bounding box center [557, 128] width 23 height 23
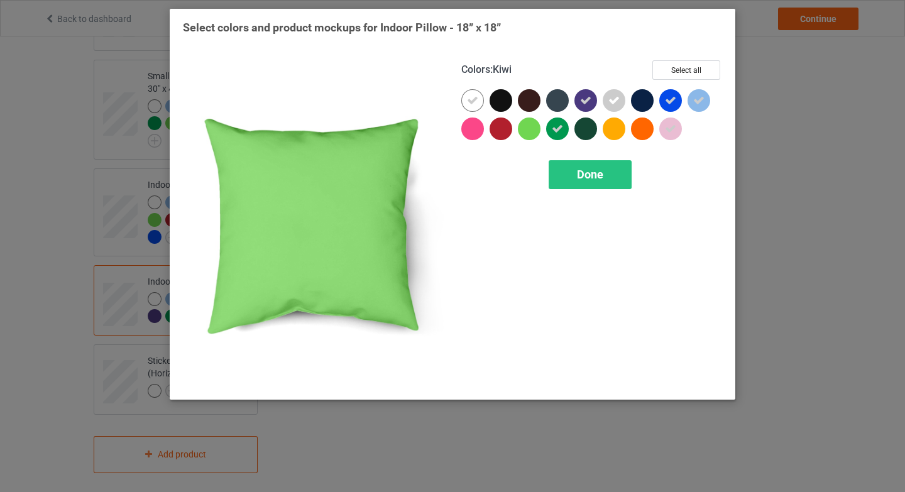
click at [522, 138] on div at bounding box center [529, 128] width 23 height 23
click at [500, 136] on div at bounding box center [500, 128] width 23 height 23
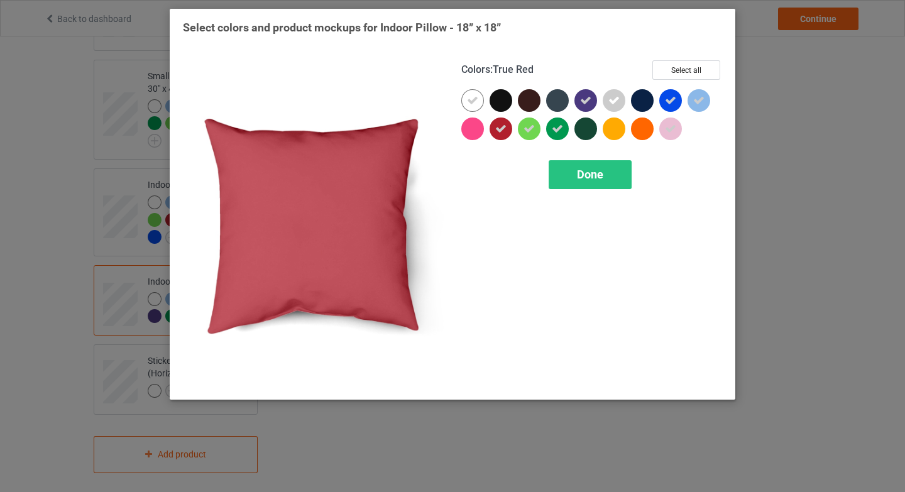
click at [478, 134] on div at bounding box center [472, 128] width 23 height 23
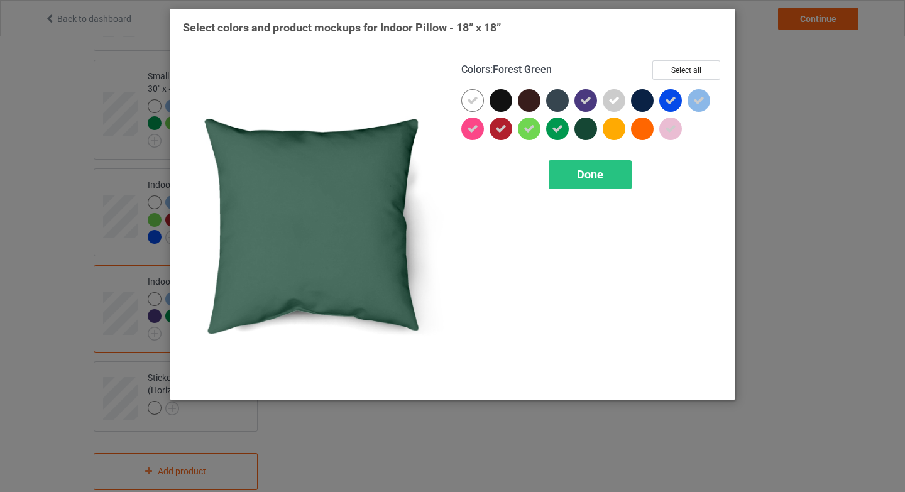
click at [591, 135] on div at bounding box center [585, 128] width 23 height 23
click at [582, 169] on span "Done" at bounding box center [590, 174] width 26 height 13
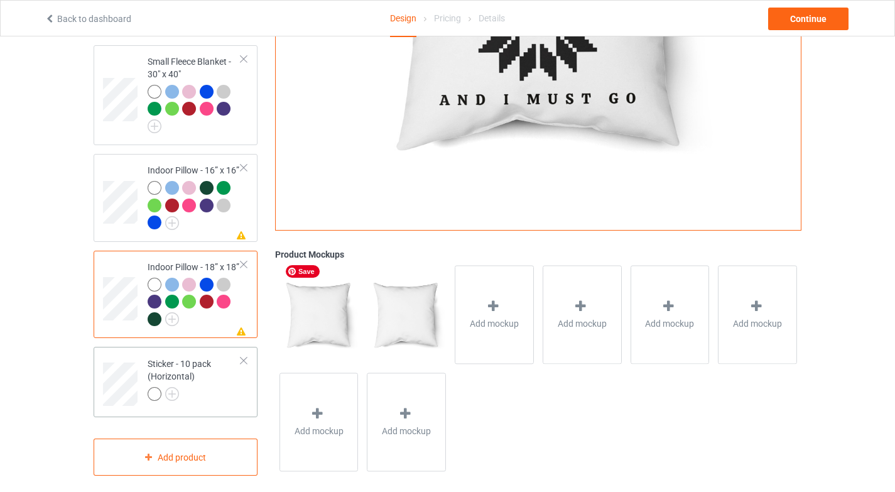
scroll to position [978, 0]
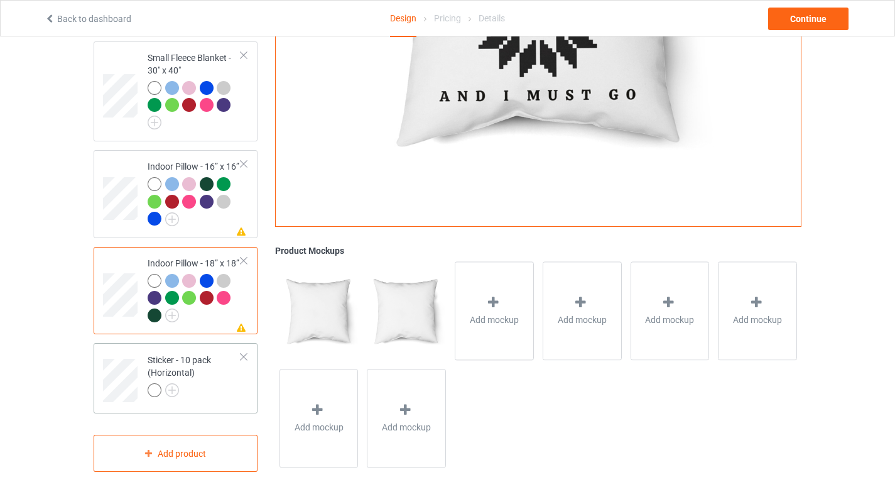
click at [212, 388] on div at bounding box center [195, 392] width 94 height 18
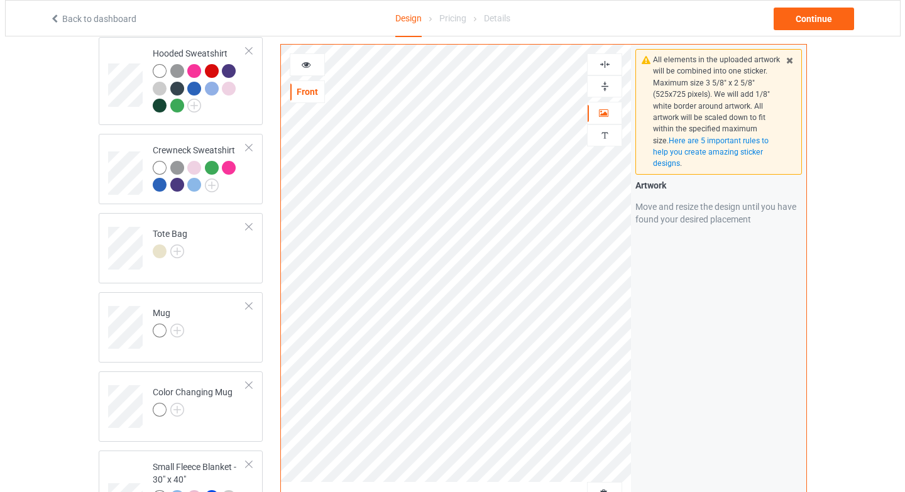
scroll to position [522, 0]
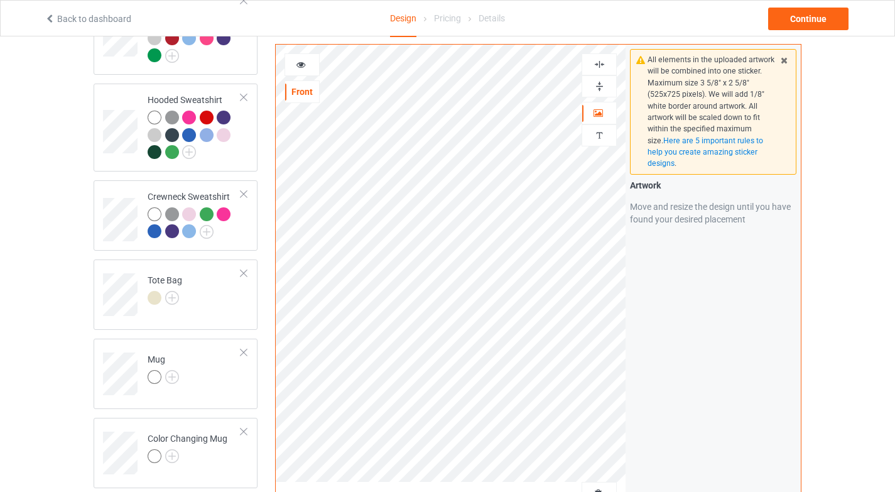
drag, startPoint x: 603, startPoint y: 62, endPoint x: 606, endPoint y: 85, distance: 24.0
click at [603, 62] on img at bounding box center [600, 64] width 12 height 12
click at [604, 86] on img at bounding box center [600, 86] width 12 height 12
click at [824, 17] on div "Continue" at bounding box center [808, 19] width 80 height 23
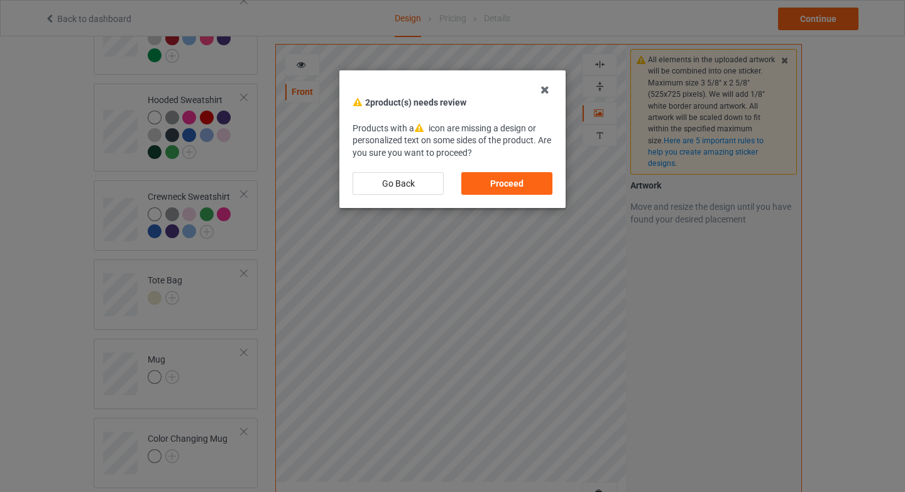
click at [523, 191] on div "Proceed" at bounding box center [506, 183] width 91 height 23
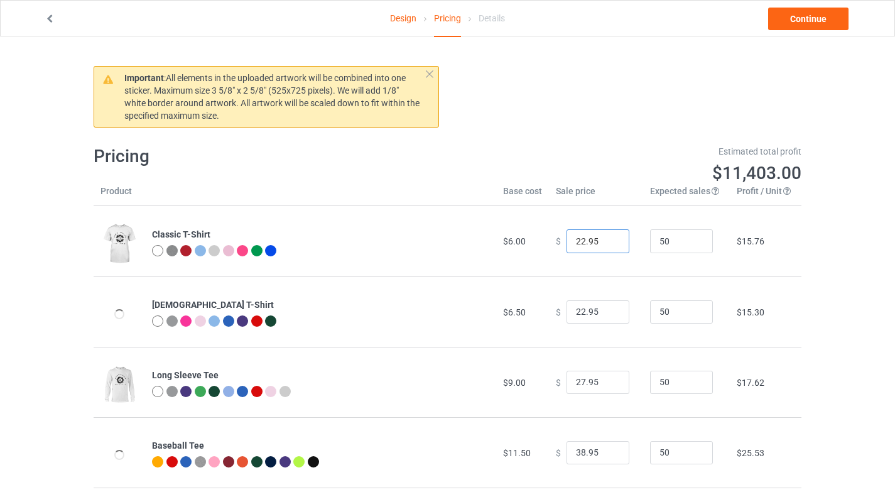
click at [577, 239] on input "22.95" at bounding box center [598, 241] width 63 height 24
click at [577, 240] on input "22.95" at bounding box center [598, 241] width 63 height 24
click at [575, 240] on input "22.95" at bounding box center [598, 241] width 63 height 24
type input "27.95"
click at [578, 309] on input "22.95" at bounding box center [598, 312] width 63 height 24
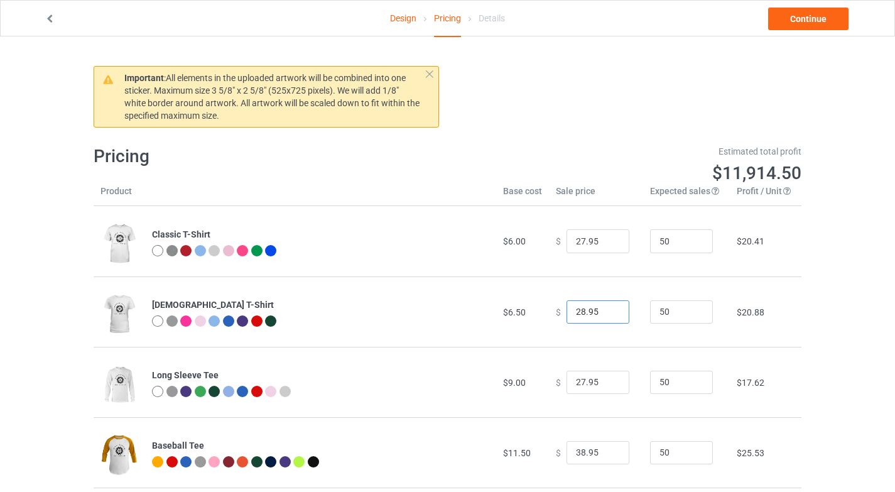
type input "28.95"
click at [569, 383] on input "27.95" at bounding box center [598, 383] width 63 height 24
type input "37.95"
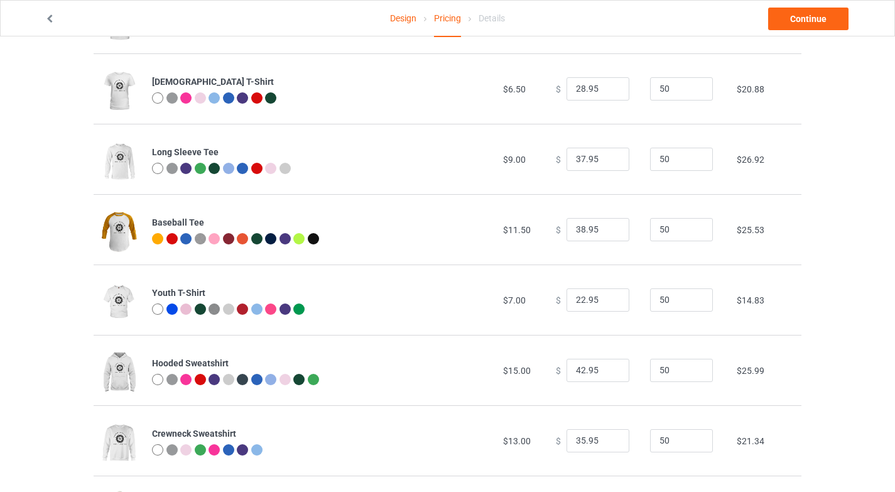
scroll to position [231, 0]
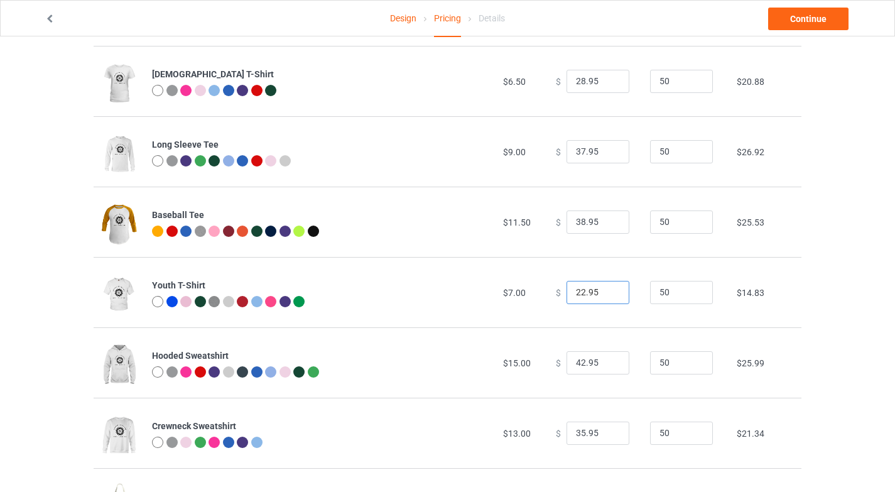
click at [579, 289] on input "22.95" at bounding box center [598, 293] width 63 height 24
type input "27.95"
click at [826, 401] on div "Design Pricing Details Continue Important : All elements in the uploaded artwor…" at bounding box center [447, 396] width 895 height 1181
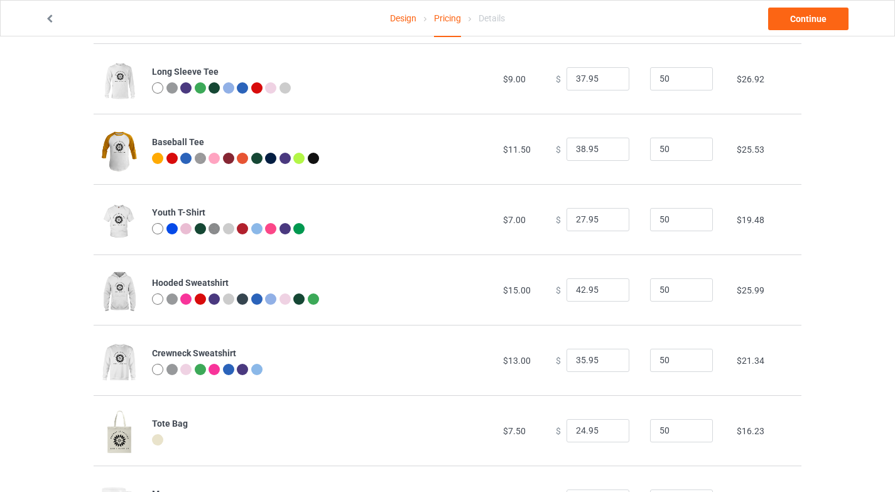
scroll to position [305, 0]
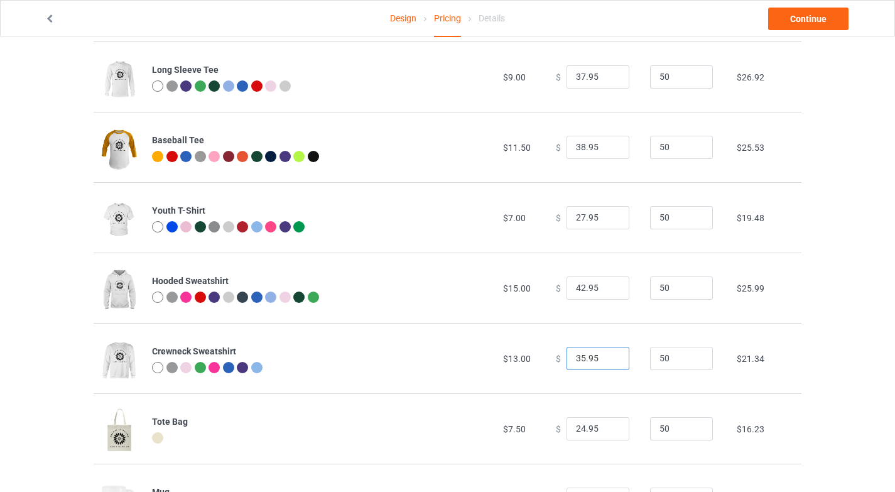
click at [580, 356] on input "35.95" at bounding box center [598, 359] width 63 height 24
click at [574, 356] on input "35.95" at bounding box center [598, 359] width 63 height 24
type input "39.95"
click at [840, 404] on div "Design Pricing Details Continue Important : All elements in the uploaded artwor…" at bounding box center [447, 321] width 895 height 1181
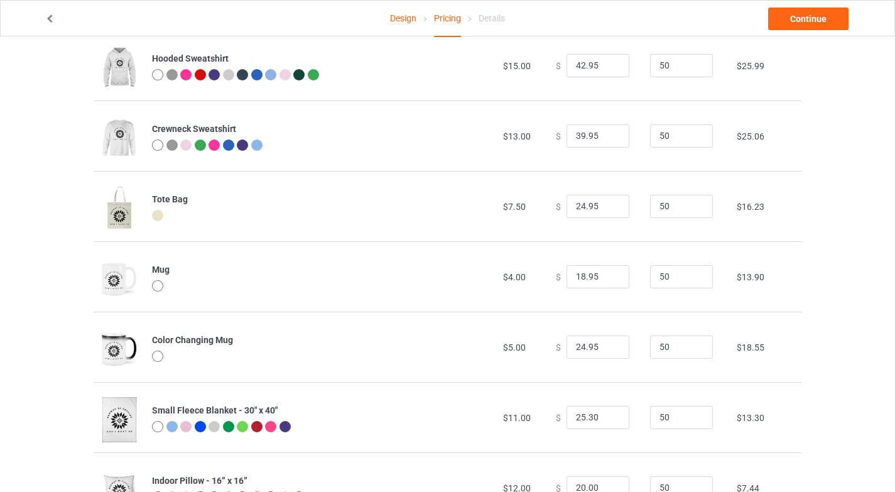
scroll to position [528, 0]
click at [579, 417] on input "25.30" at bounding box center [598, 417] width 63 height 24
drag, startPoint x: 582, startPoint y: 416, endPoint x: 592, endPoint y: 415, distance: 9.5
click at [592, 415] on input "29.30" at bounding box center [598, 417] width 63 height 24
type input "29.95"
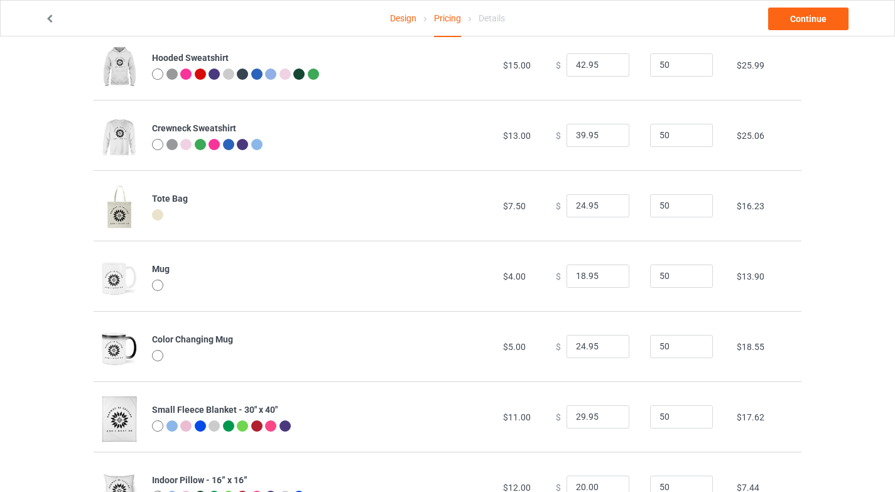
click at [857, 427] on div "Design Pricing Details Continue Important : All elements in the uploaded artwor…" at bounding box center [447, 98] width 895 height 1181
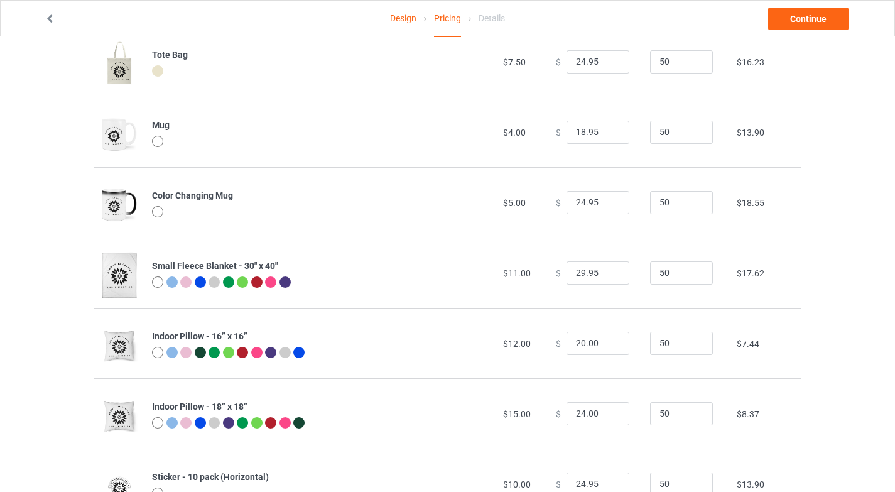
scroll to position [691, 0]
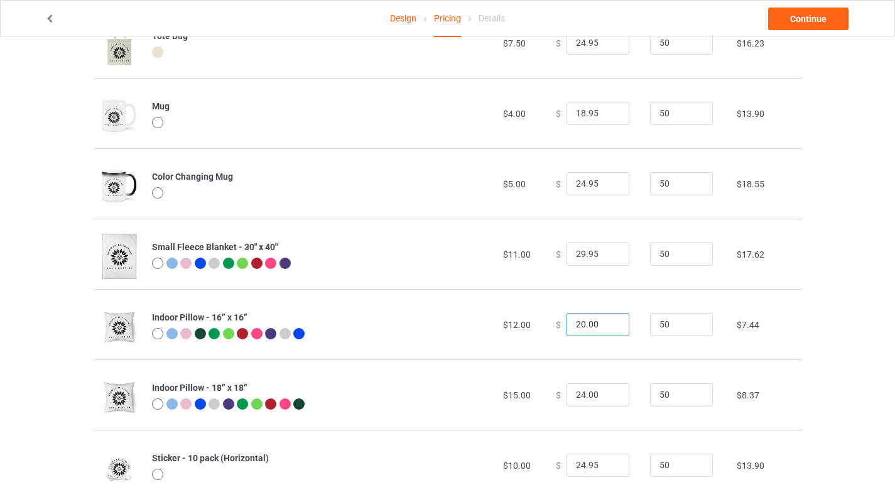
click at [579, 322] on input "20.00" at bounding box center [598, 325] width 63 height 24
click at [589, 320] on input "29.00" at bounding box center [598, 325] width 63 height 24
drag, startPoint x: 583, startPoint y: 325, endPoint x: 593, endPoint y: 321, distance: 10.2
click at [593, 321] on input "29.00" at bounding box center [598, 325] width 63 height 24
type input "29.95"
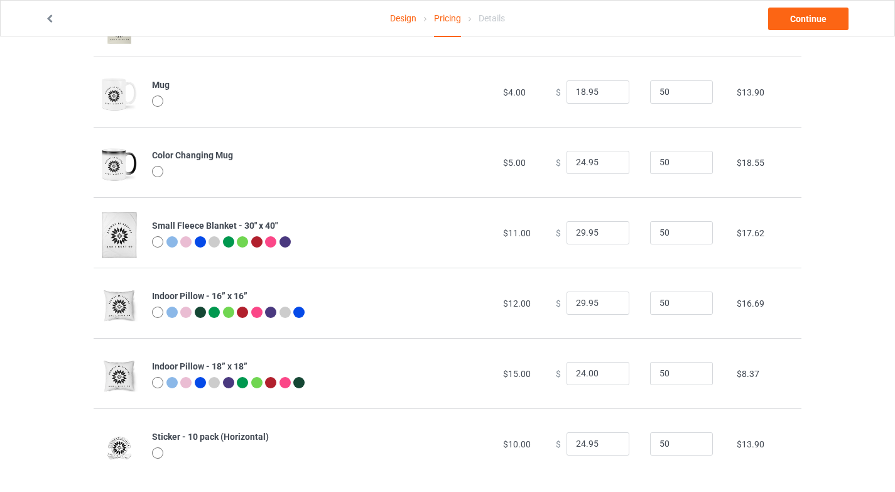
scroll to position [726, 0]
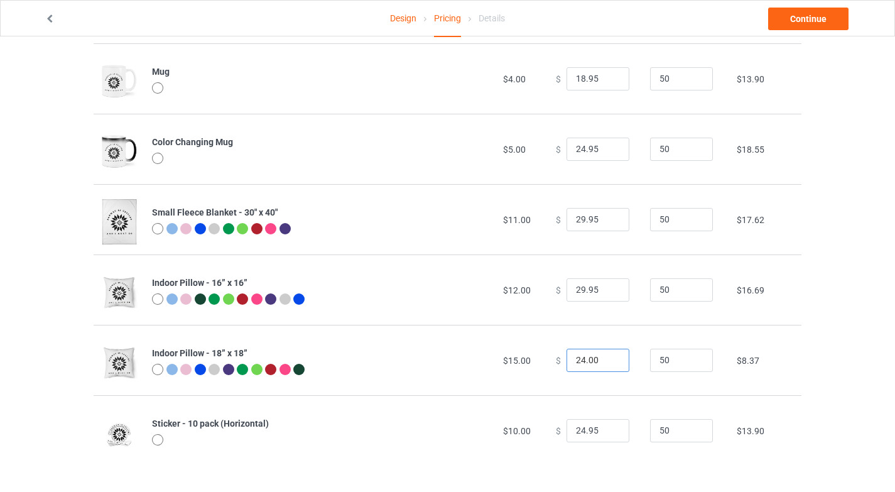
click at [570, 359] on input "24.00" at bounding box center [598, 361] width 63 height 24
drag, startPoint x: 583, startPoint y: 359, endPoint x: 595, endPoint y: 358, distance: 12.0
click at [595, 358] on input "34.00" at bounding box center [598, 361] width 63 height 24
type input "34.95"
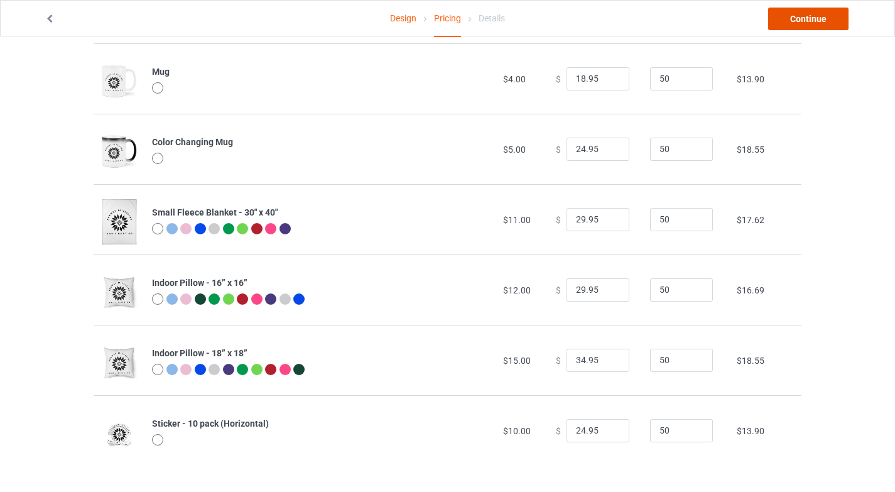
click at [821, 18] on link "Continue" at bounding box center [808, 19] width 80 height 23
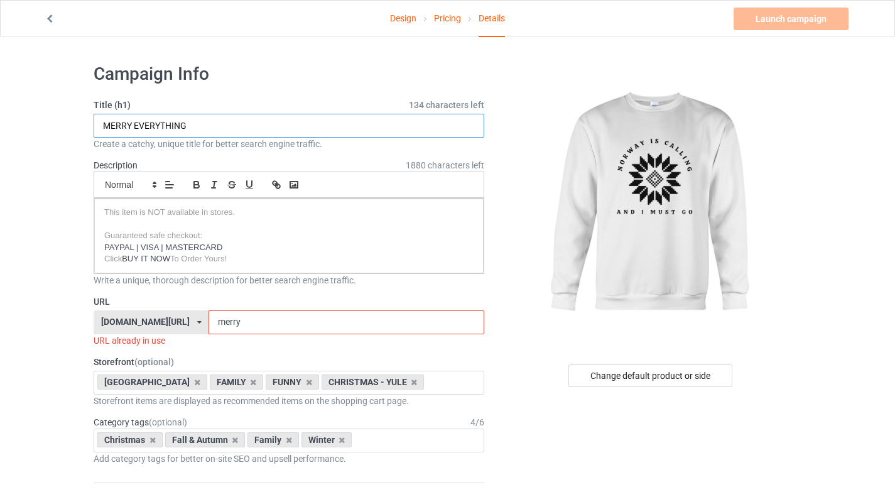
drag, startPoint x: 194, startPoint y: 123, endPoint x: 76, endPoint y: 130, distance: 117.7
type input "n"
type input "NORWAY IS CALLING"
click at [209, 322] on input "merry" at bounding box center [346, 322] width 275 height 24
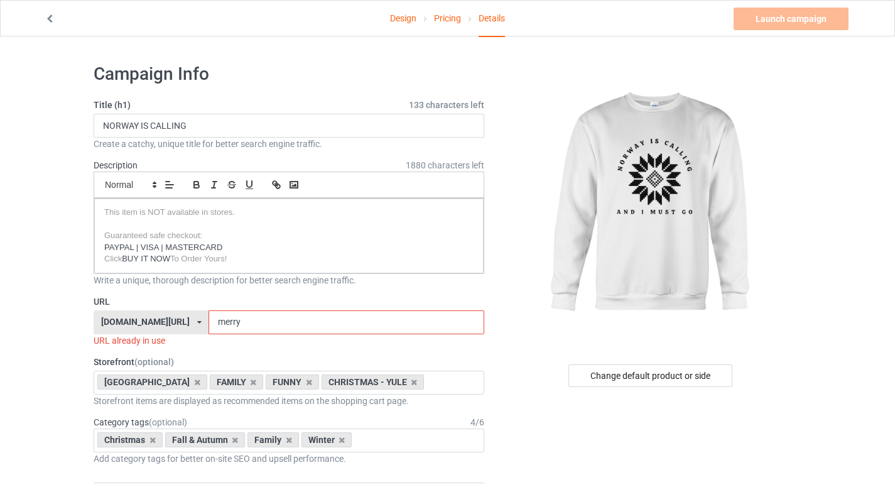
click at [209, 322] on input "merry" at bounding box center [346, 322] width 275 height 24
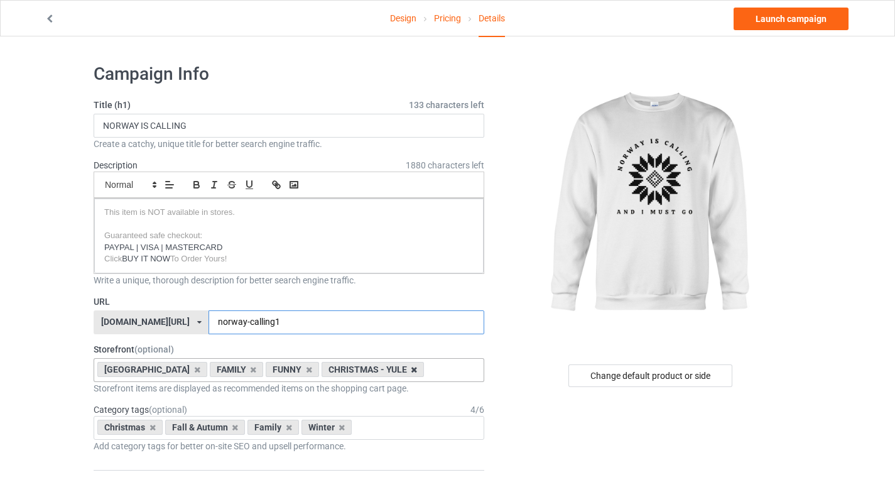
type input "norway-calling1"
click at [411, 369] on icon at bounding box center [414, 370] width 6 height 8
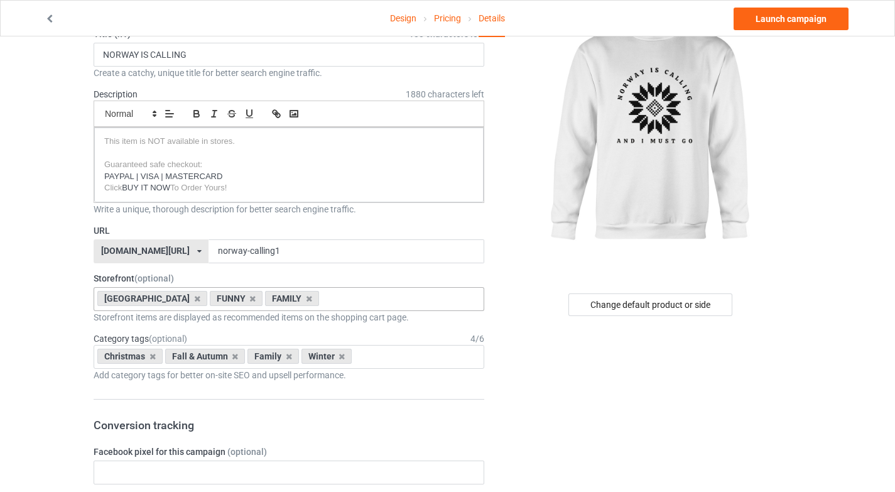
scroll to position [72, 0]
click at [153, 358] on icon at bounding box center [153, 355] width 6 height 8
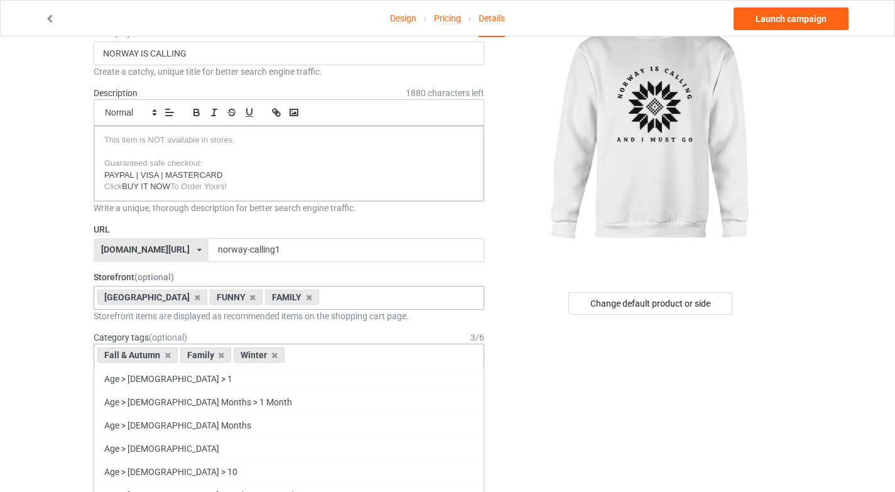
click at [172, 354] on div "Fall & Autumn" at bounding box center [137, 354] width 80 height 15
click at [166, 358] on icon at bounding box center [168, 355] width 6 height 8
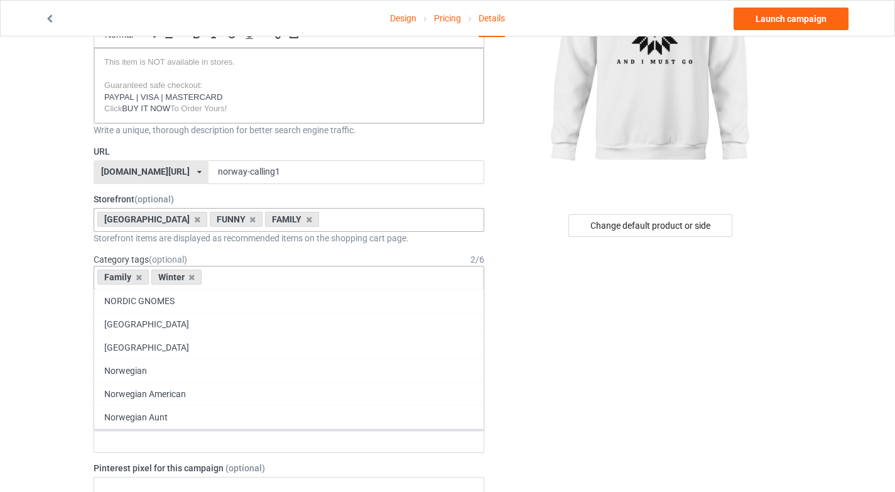
scroll to position [54785, 0]
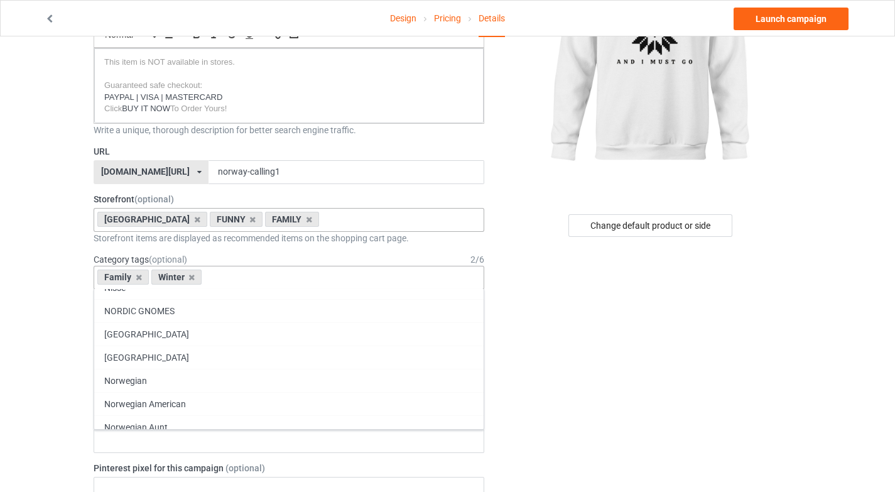
click at [192, 387] on div "Norwegian" at bounding box center [289, 380] width 390 height 23
click at [192, 387] on div "Norwegian American" at bounding box center [289, 380] width 390 height 23
click at [259, 275] on icon at bounding box center [262, 277] width 6 height 8
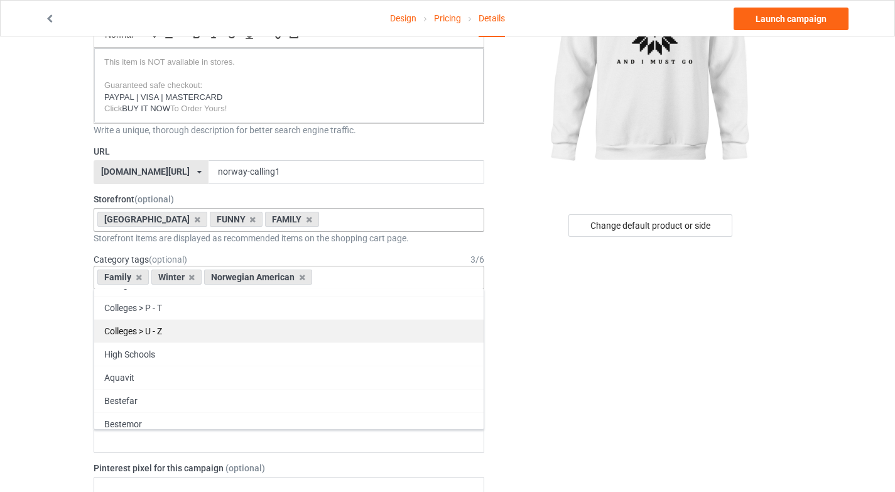
scroll to position [54088, 0]
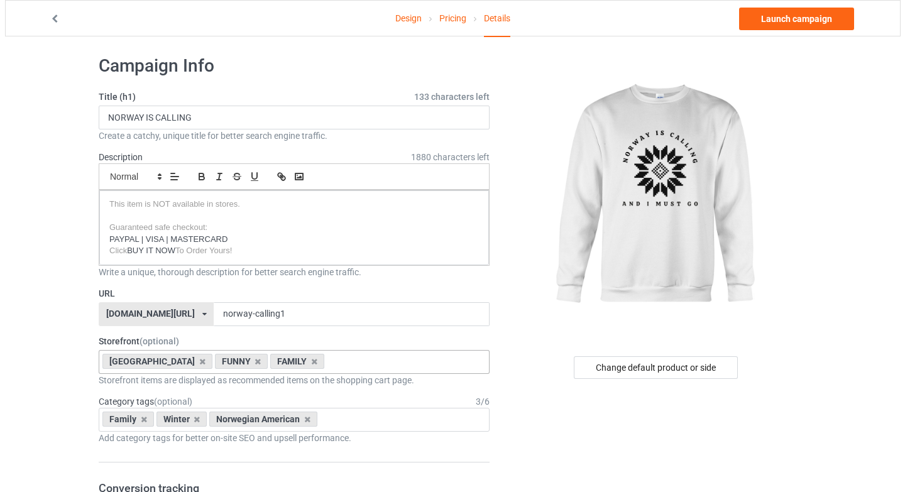
scroll to position [0, 0]
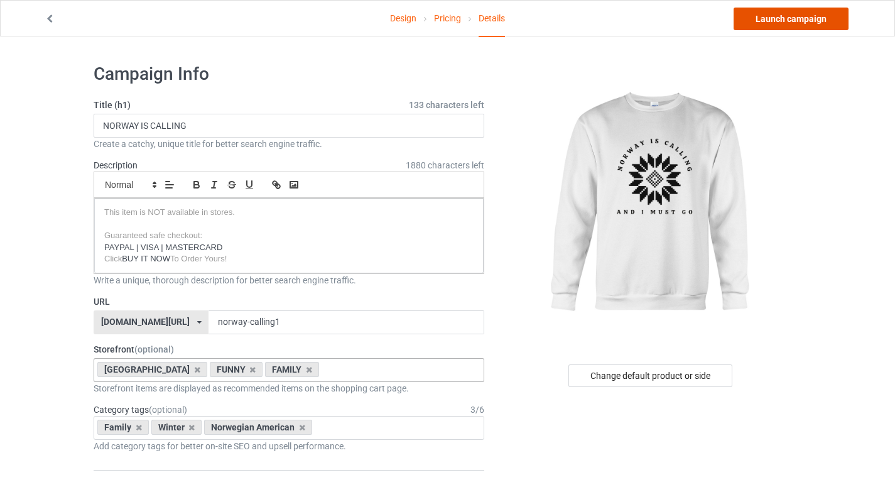
click at [811, 13] on link "Launch campaign" at bounding box center [791, 19] width 115 height 23
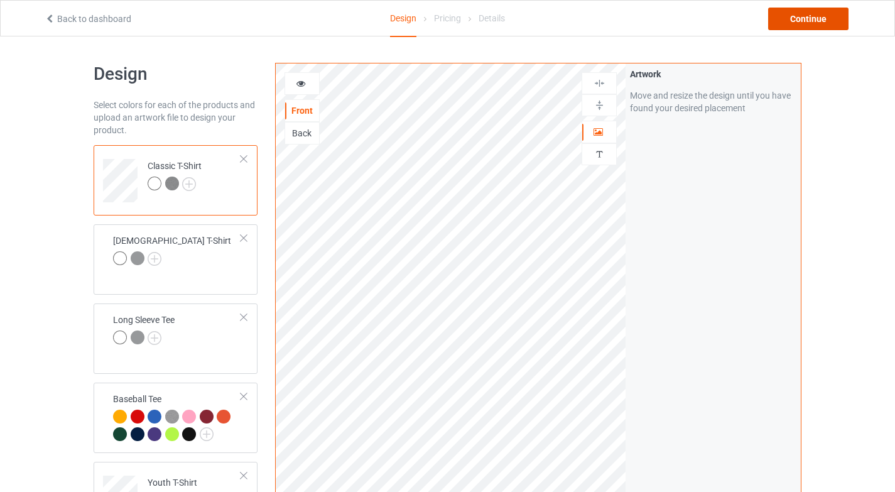
click at [816, 25] on div "Continue" at bounding box center [808, 19] width 80 height 23
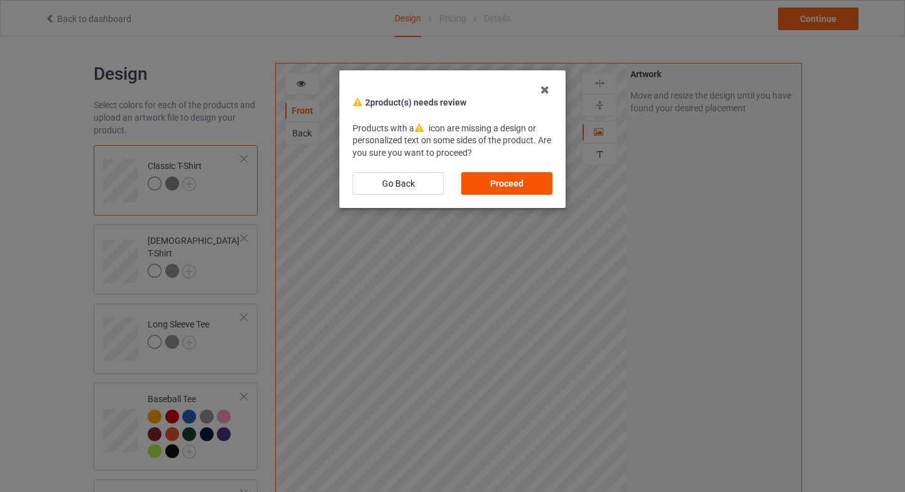
click at [500, 179] on div "Proceed" at bounding box center [506, 183] width 91 height 23
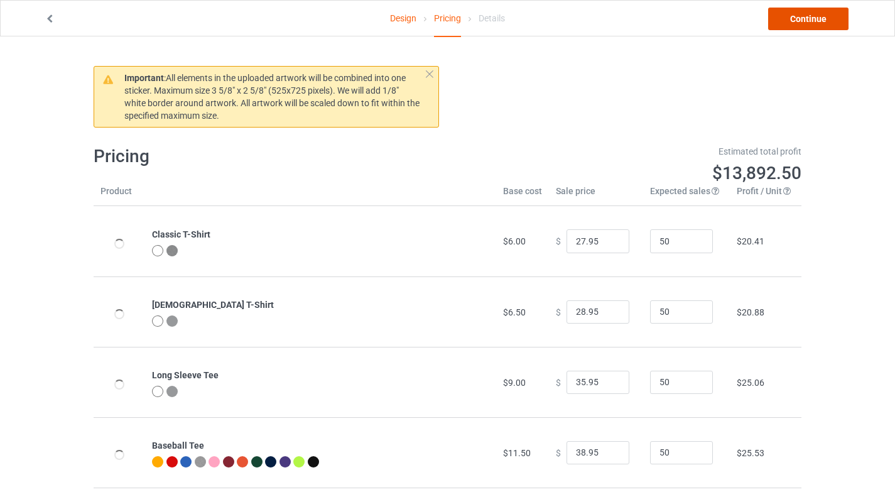
click at [789, 18] on link "Continue" at bounding box center [808, 19] width 80 height 23
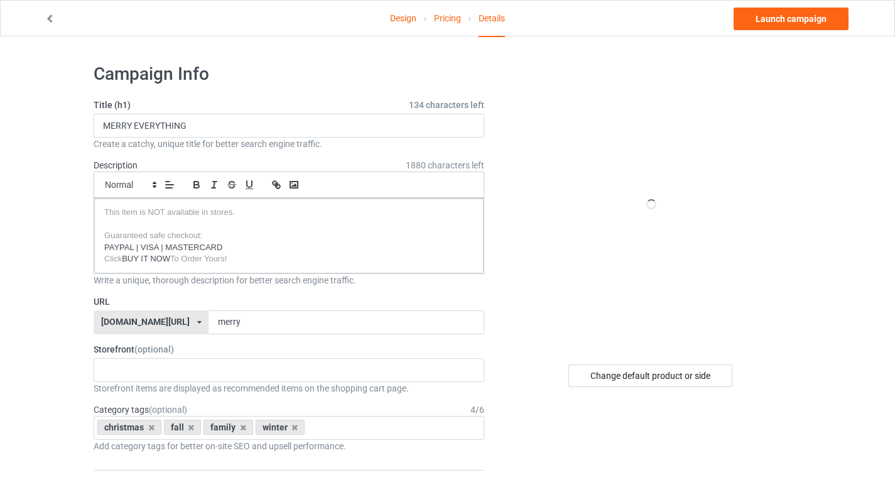
click at [156, 321] on div "[DOMAIN_NAME][URL]" at bounding box center [145, 321] width 89 height 9
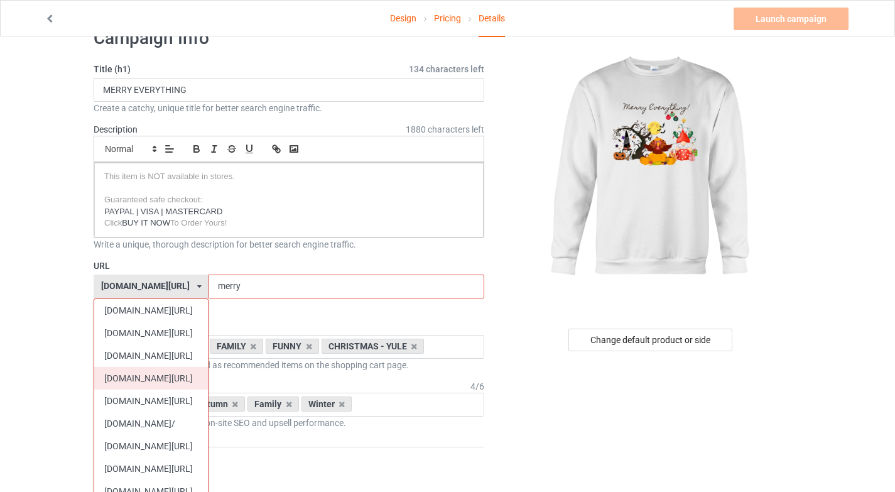
scroll to position [39, 0]
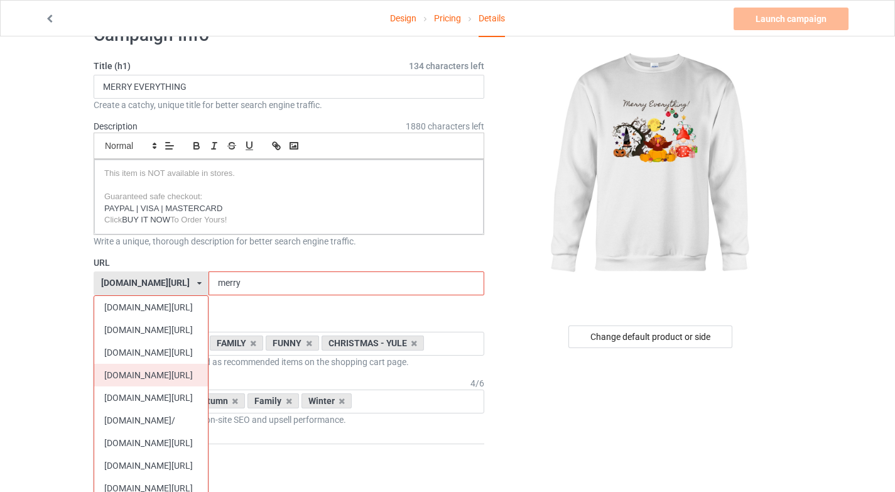
click at [156, 381] on div "[DOMAIN_NAME][URL]" at bounding box center [151, 375] width 114 height 23
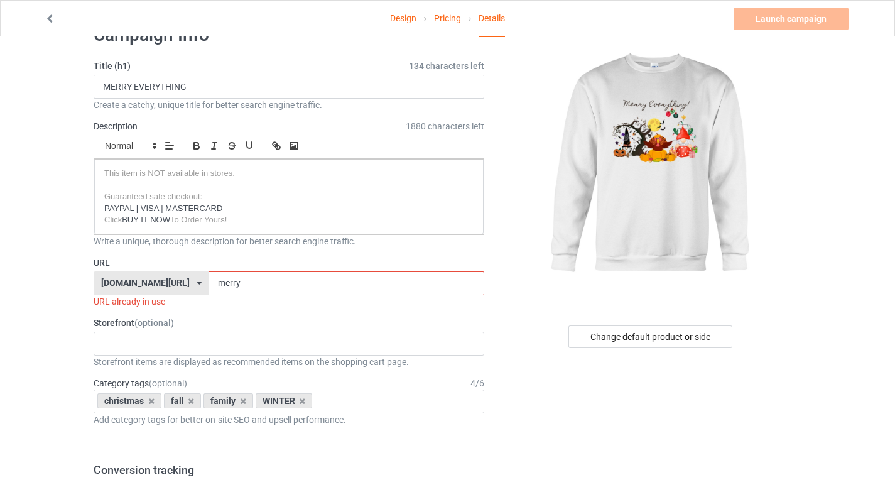
click at [253, 280] on input "merry" at bounding box center [346, 283] width 275 height 24
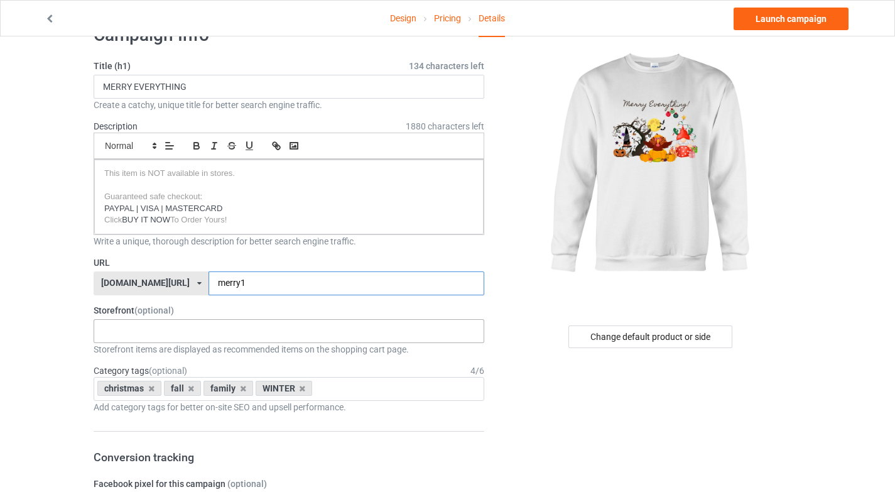
type input "merry1"
click at [215, 322] on div "SISU CHRISTMAS SALE OFLINE FINNISH CHRISTMAS FINNISH HERITAGE FINNISH FUNNY FIN…" at bounding box center [289, 331] width 391 height 24
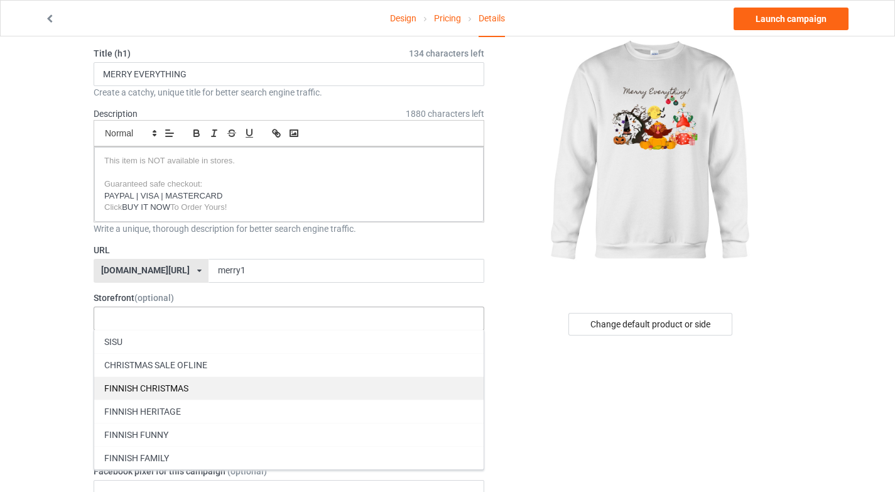
scroll to position [52, 0]
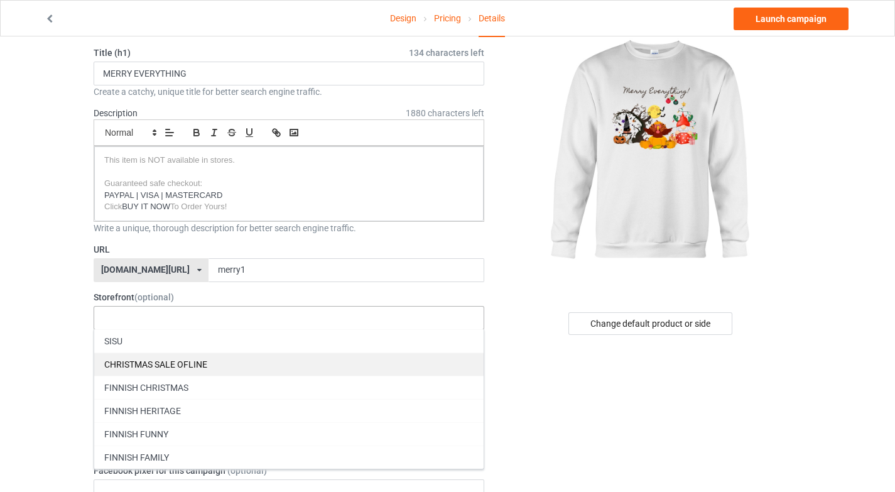
click at [211, 363] on div "CHRISTMAS SALE OFLINE" at bounding box center [289, 363] width 390 height 23
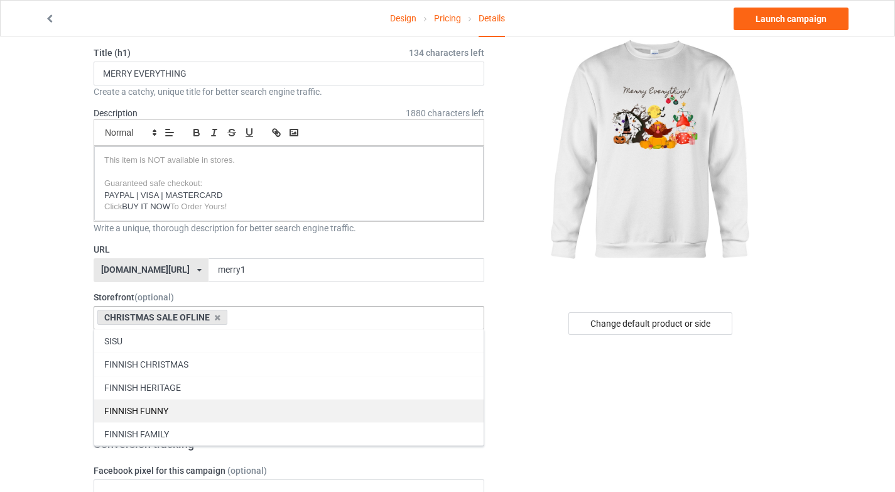
click at [214, 417] on div "FINNISH FUNNY" at bounding box center [289, 410] width 390 height 23
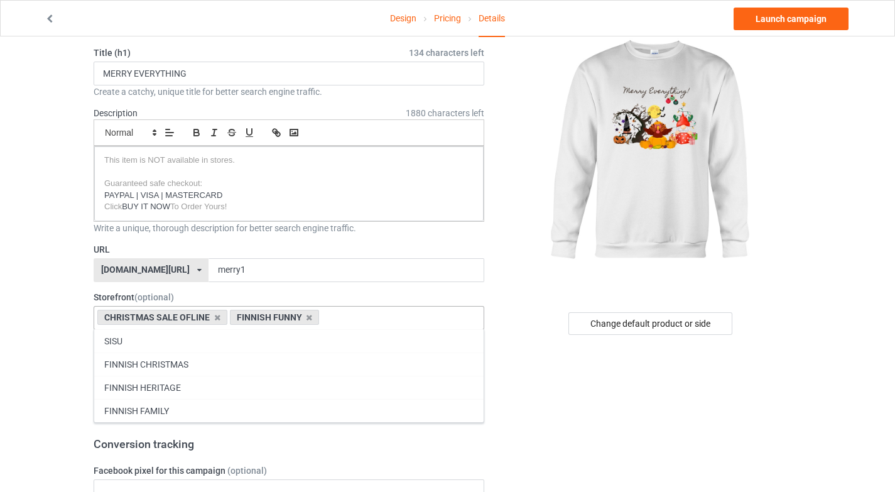
click at [214, 417] on div "FINNISH FAMILY" at bounding box center [289, 410] width 390 height 23
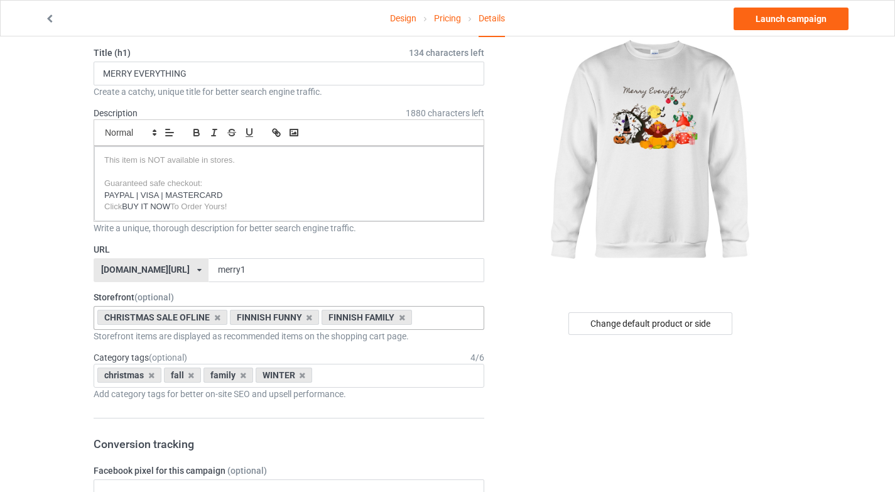
click at [150, 377] on icon at bounding box center [151, 375] width 6 height 8
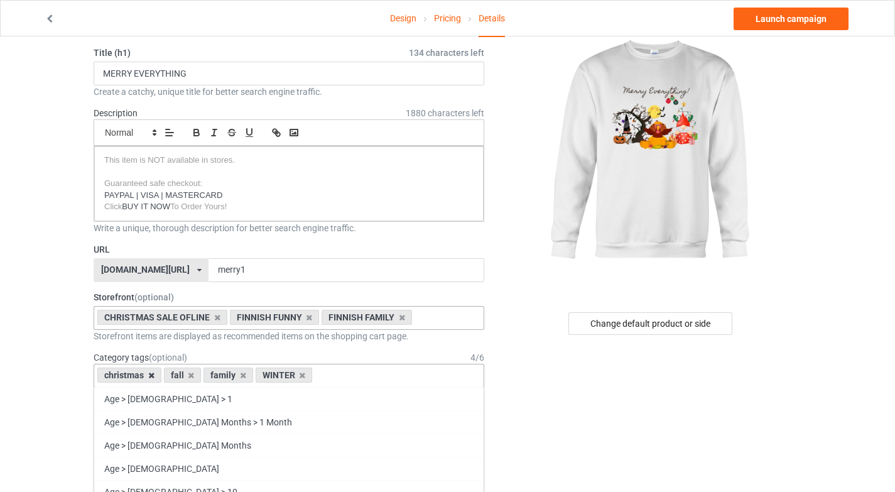
click at [153, 374] on icon at bounding box center [151, 375] width 6 height 8
click at [192, 374] on icon at bounding box center [191, 375] width 6 height 8
click at [244, 371] on icon at bounding box center [243, 375] width 6 height 8
click at [241, 377] on icon at bounding box center [243, 375] width 6 height 8
click at [303, 378] on icon at bounding box center [302, 375] width 6 height 8
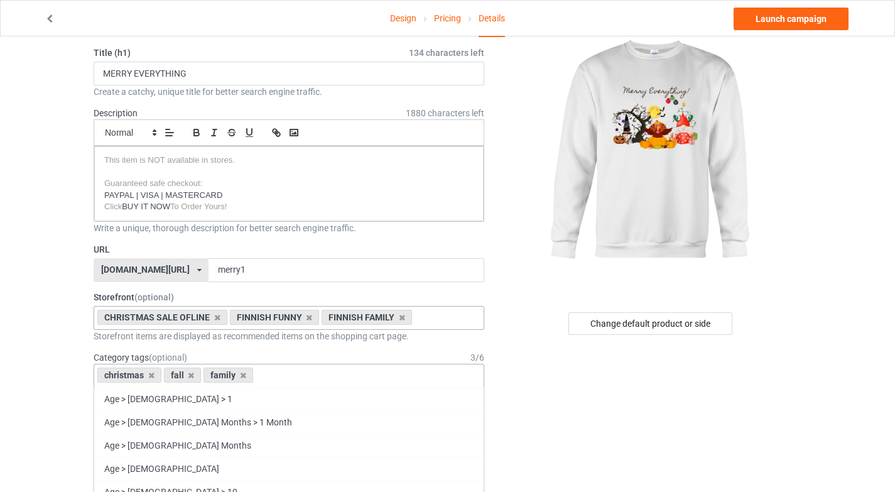
click at [241, 376] on icon at bounding box center [243, 375] width 6 height 8
click at [188, 377] on icon at bounding box center [191, 375] width 6 height 8
click at [151, 378] on icon at bounding box center [151, 375] width 6 height 8
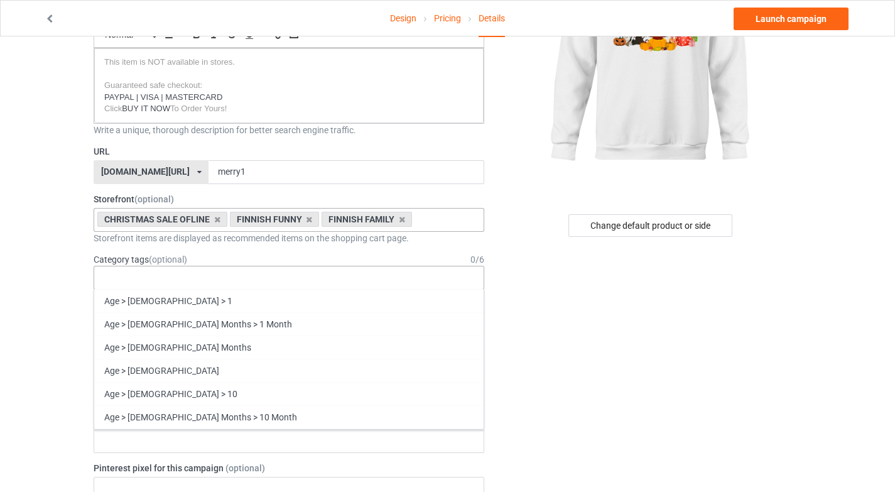
scroll to position [54841, 0]
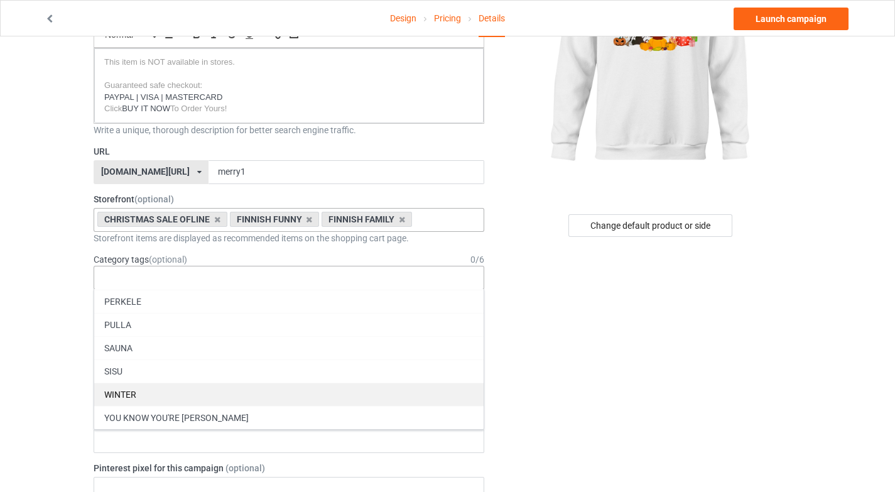
click at [175, 395] on div "WINTER" at bounding box center [289, 394] width 390 height 23
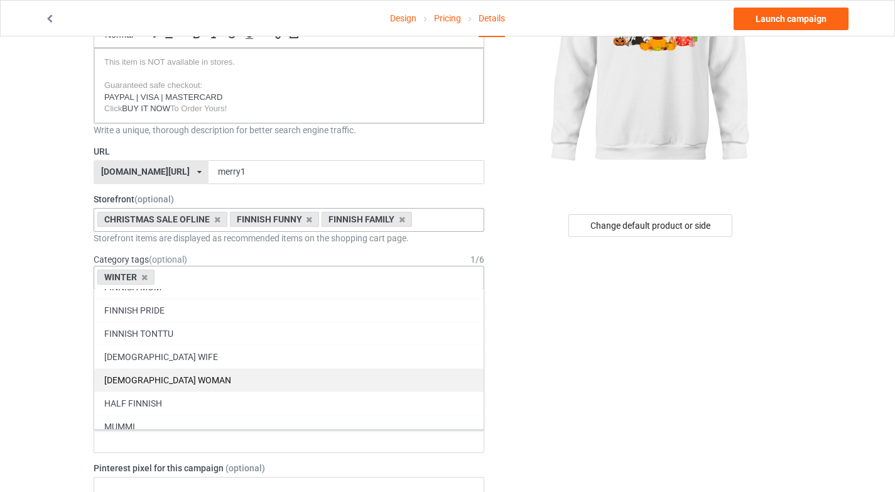
scroll to position [54598, 0]
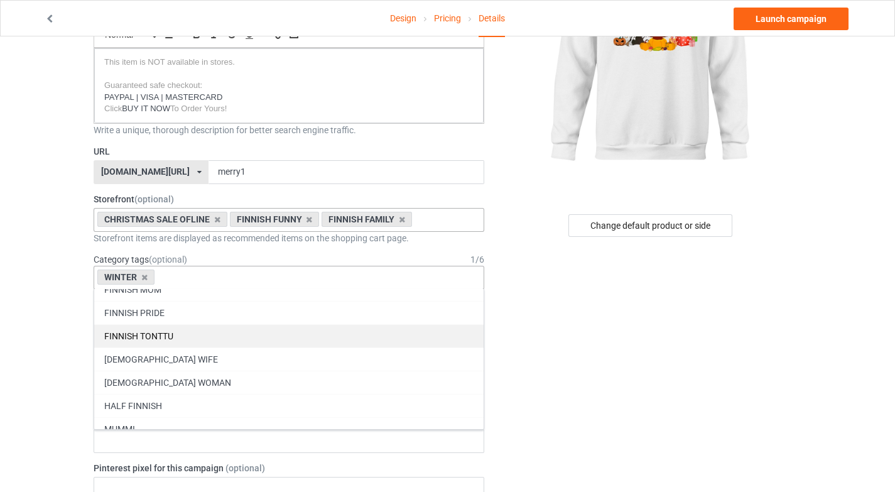
click at [190, 337] on div "FINNISH TONTTU" at bounding box center [289, 335] width 390 height 23
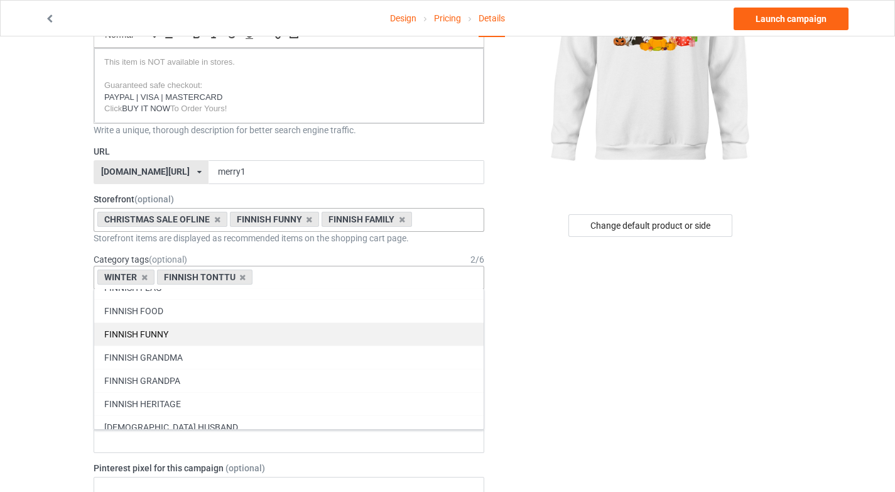
click at [194, 328] on div "FINNISH FUNNY" at bounding box center [289, 333] width 390 height 23
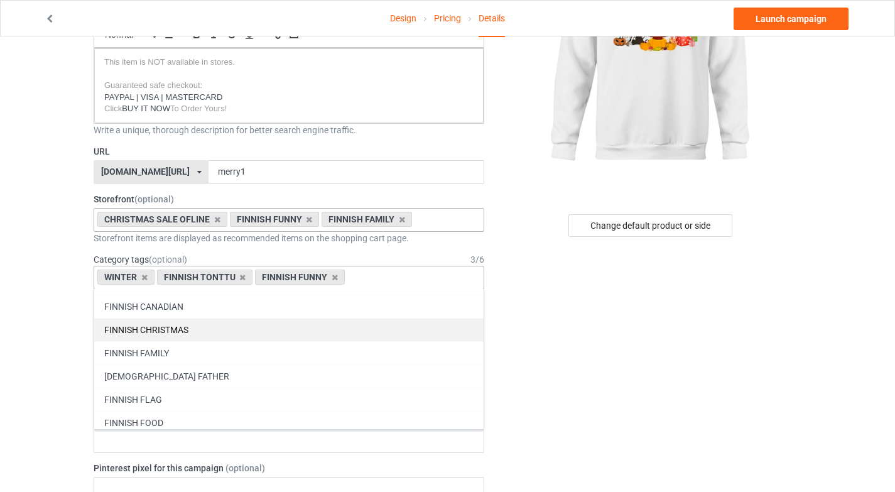
scroll to position [54300, 0]
click at [194, 328] on div "FINNISH CHRISTMAS" at bounding box center [289, 331] width 390 height 23
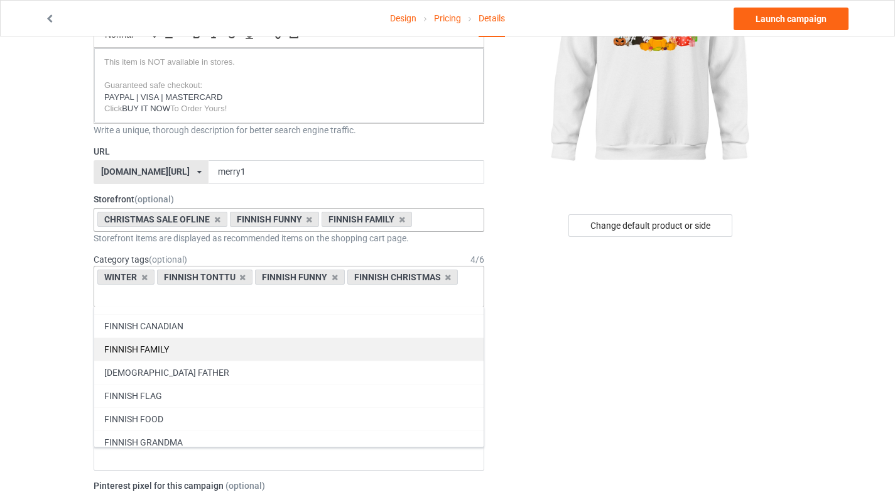
click at [194, 349] on div "FINNISH FAMILY" at bounding box center [289, 348] width 390 height 23
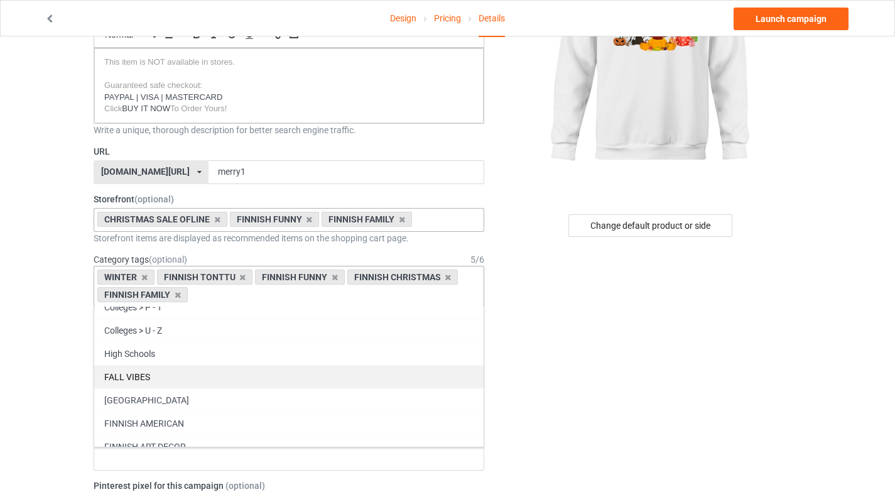
scroll to position [54112, 0]
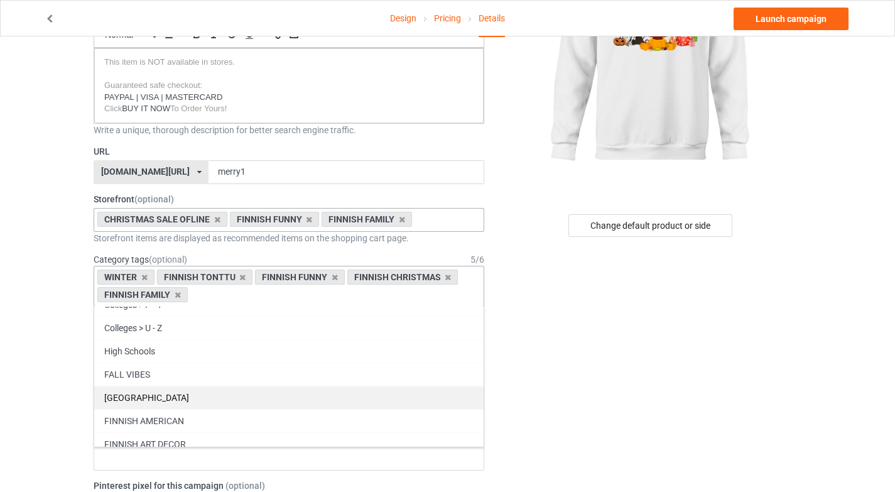
click at [191, 380] on div "FALL VIBES" at bounding box center [289, 374] width 390 height 23
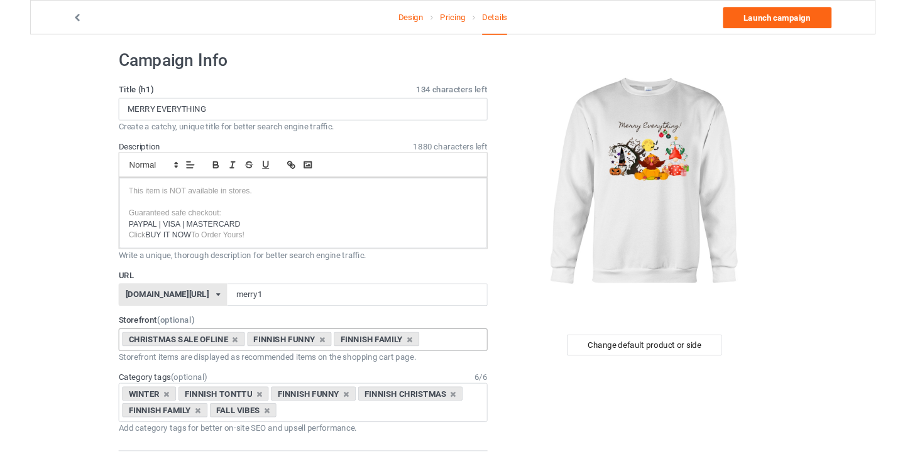
scroll to position [0, 0]
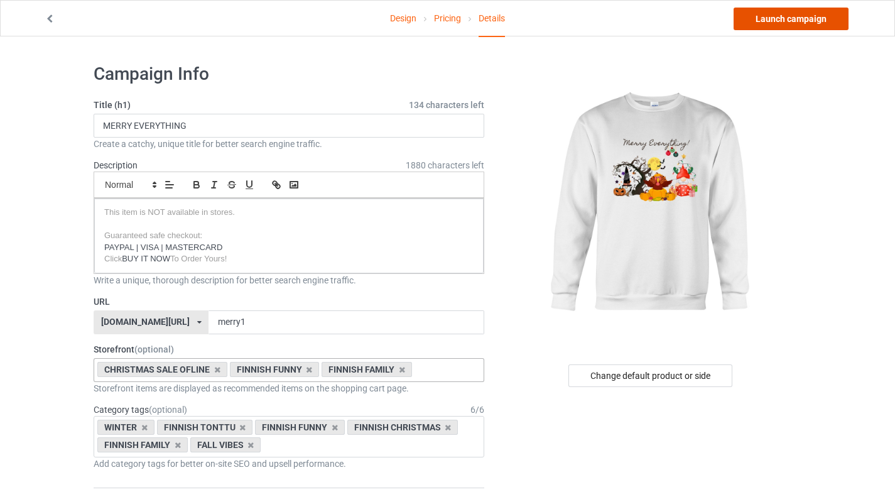
click at [812, 21] on link "Launch campaign" at bounding box center [791, 19] width 115 height 23
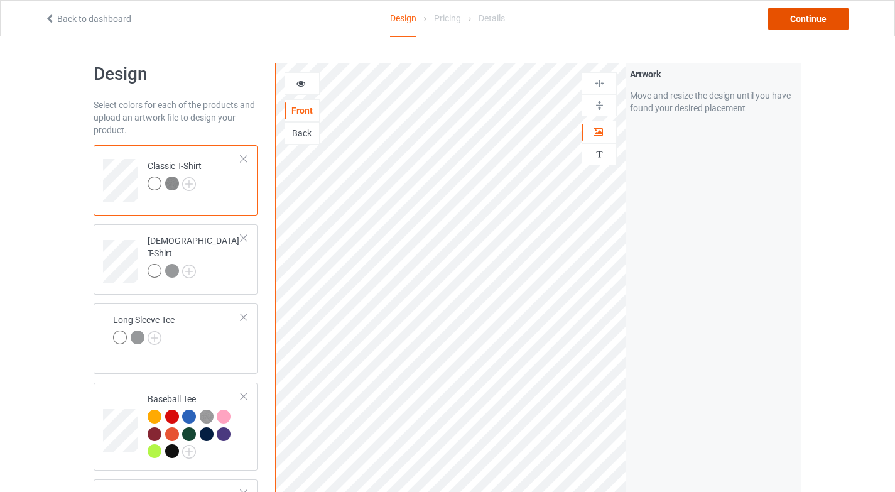
click at [839, 22] on div "Continue" at bounding box center [808, 19] width 80 height 23
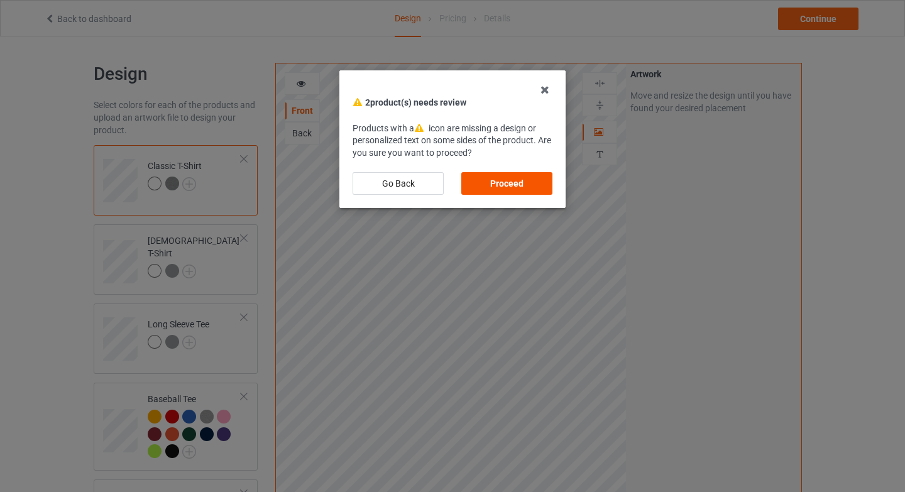
click at [496, 189] on div "Proceed" at bounding box center [506, 183] width 91 height 23
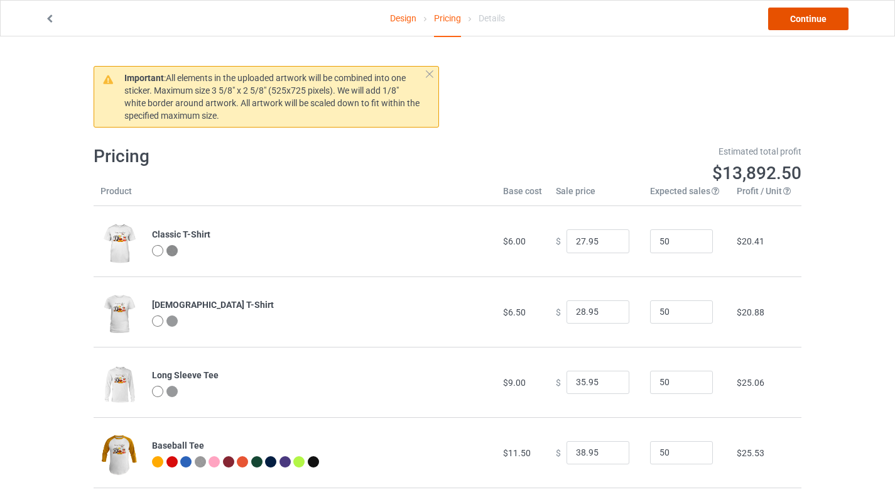
click at [786, 20] on link "Continue" at bounding box center [808, 19] width 80 height 23
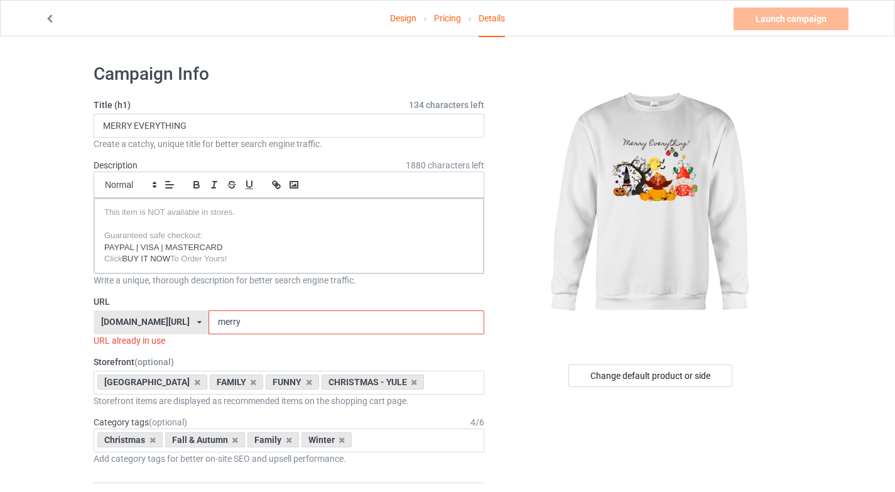
click at [155, 325] on div "[DOMAIN_NAME][URL]" at bounding box center [145, 321] width 89 height 9
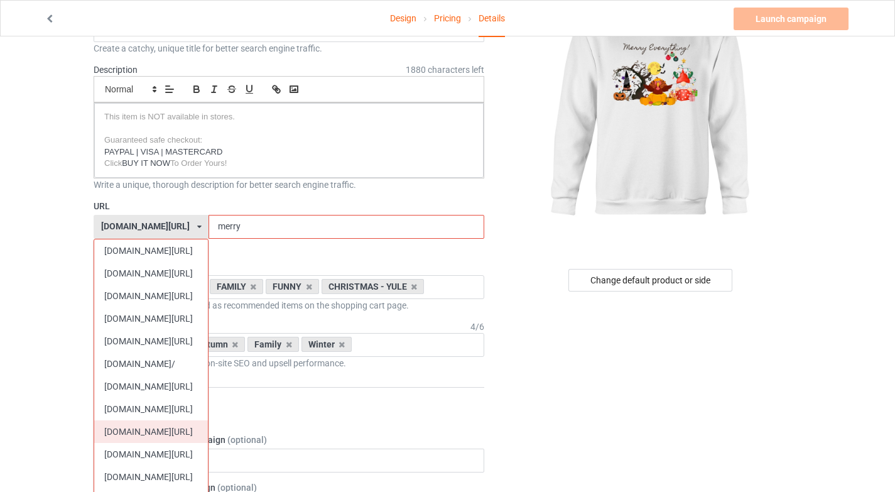
scroll to position [96, 0]
click at [165, 392] on div "[DOMAIN_NAME][URL]" at bounding box center [151, 385] width 114 height 23
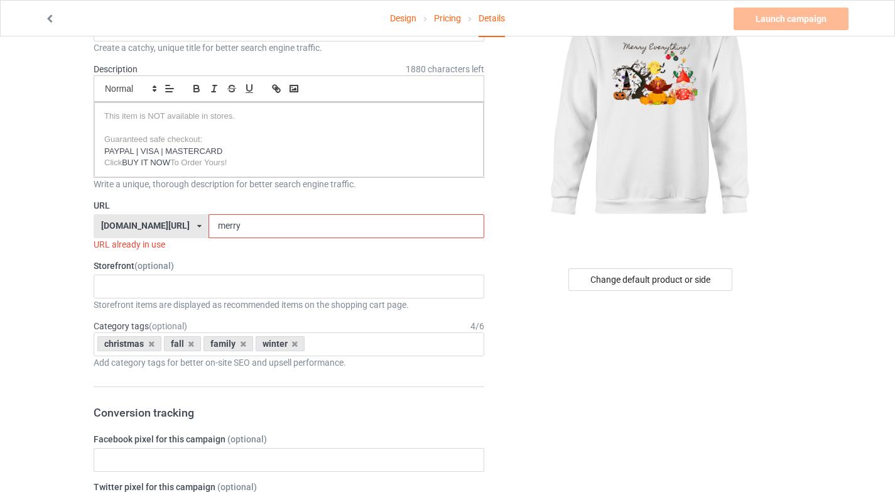
click at [236, 228] on input "merry" at bounding box center [346, 226] width 275 height 24
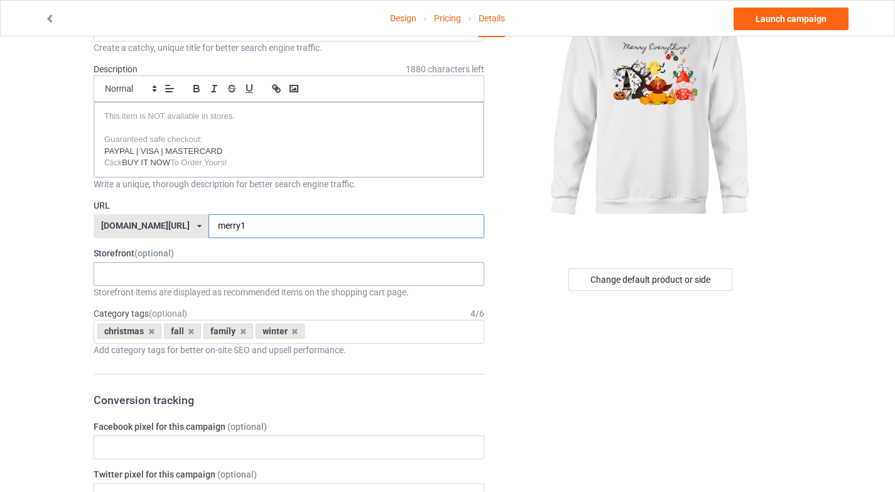
type input "merry1"
click at [236, 275] on div "GERMAN VALENTINE'S DAY GERMAN CHRISTMAS GERMAN PRIDE DESIGNS GERMAN FUNNY DESIG…" at bounding box center [289, 274] width 391 height 24
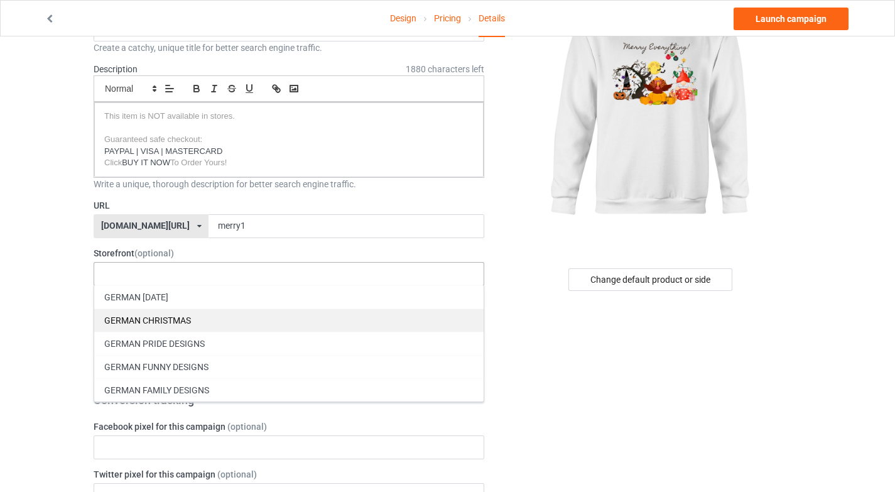
click at [232, 315] on div "GERMAN CHRISTMAS" at bounding box center [289, 320] width 390 height 23
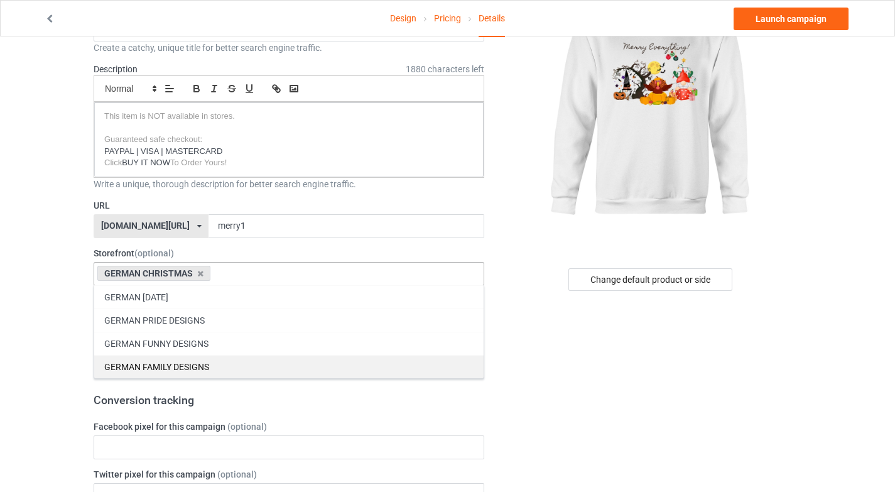
click at [234, 337] on div "GERMAN FUNNY DESIGNS" at bounding box center [289, 343] width 390 height 23
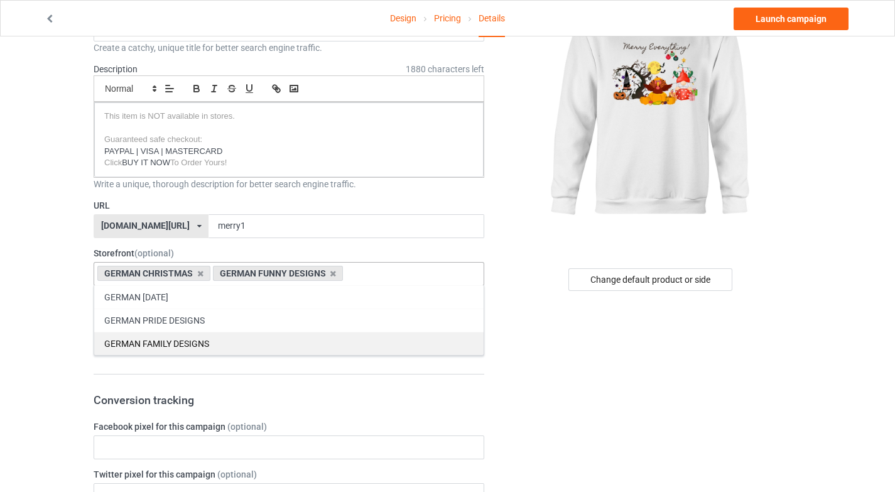
click at [234, 342] on div "GERMAN FAMILY DESIGNS" at bounding box center [289, 343] width 390 height 23
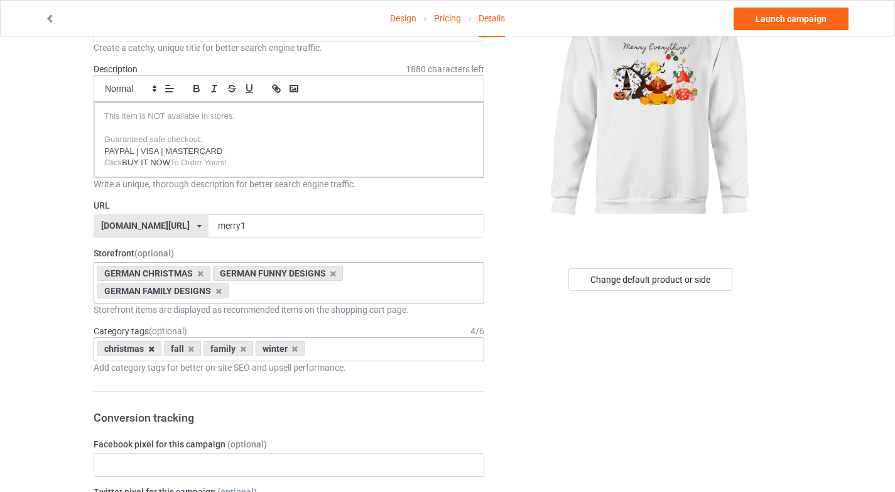
click at [150, 353] on div "christmas" at bounding box center [129, 348] width 64 height 15
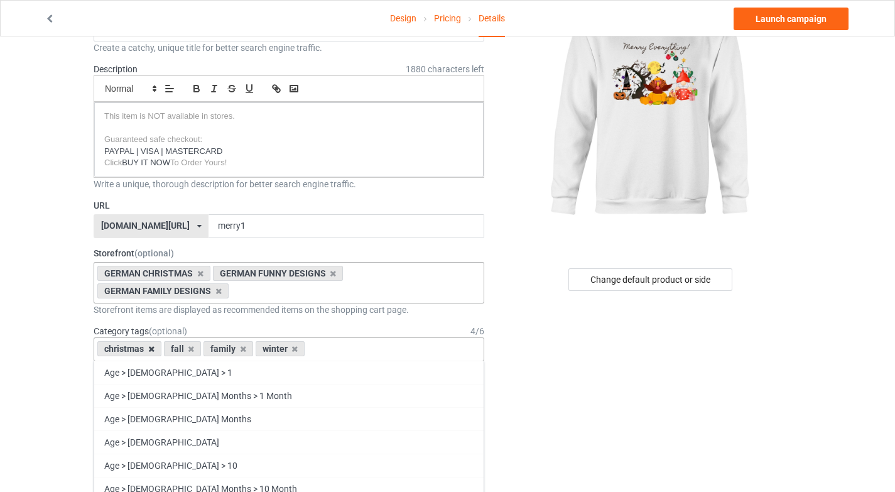
click at [150, 347] on icon at bounding box center [151, 349] width 6 height 8
click at [175, 348] on icon at bounding box center [176, 349] width 6 height 8
click at [178, 349] on icon at bounding box center [176, 349] width 6 height 8
click at [125, 348] on icon at bounding box center [125, 349] width 6 height 8
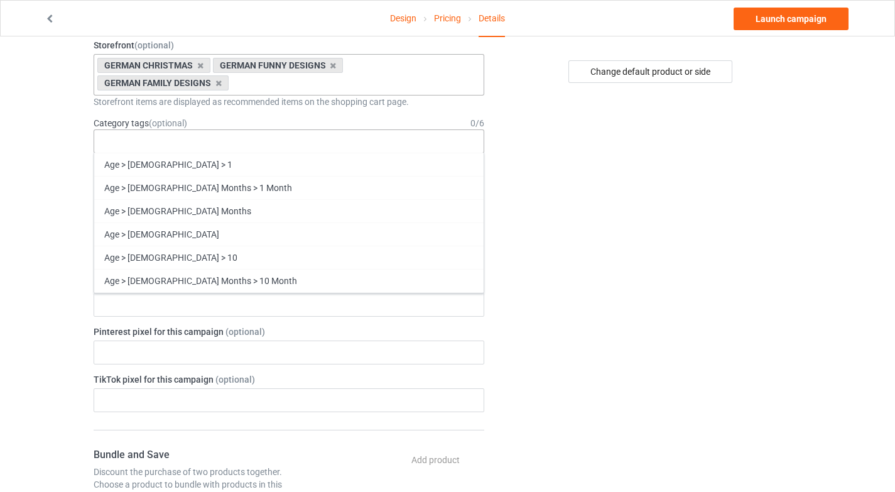
scroll to position [54562, 0]
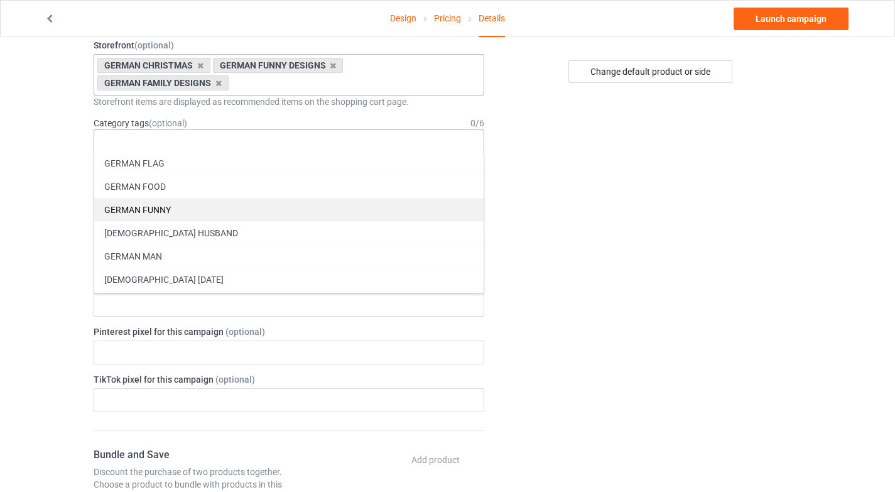
click at [156, 209] on div "GERMAN FUNNY" at bounding box center [289, 209] width 390 height 23
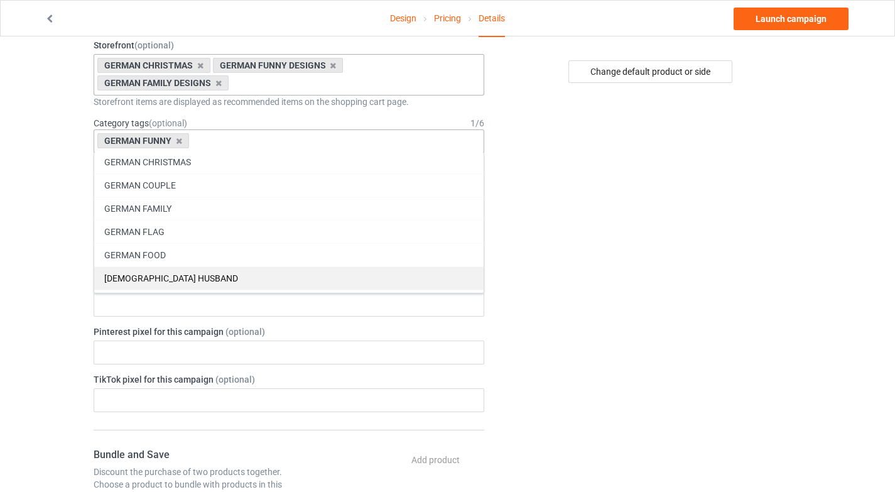
scroll to position [54209, 0]
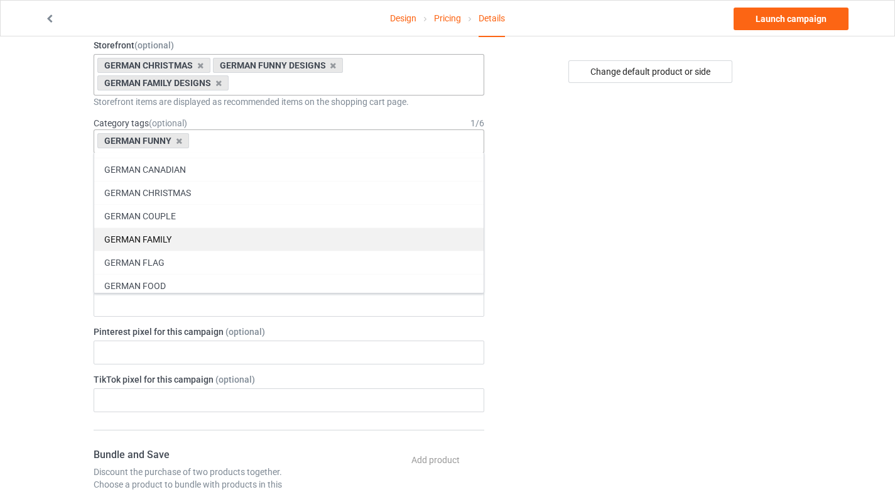
click at [156, 241] on div "GERMAN FAMILY" at bounding box center [289, 238] width 390 height 23
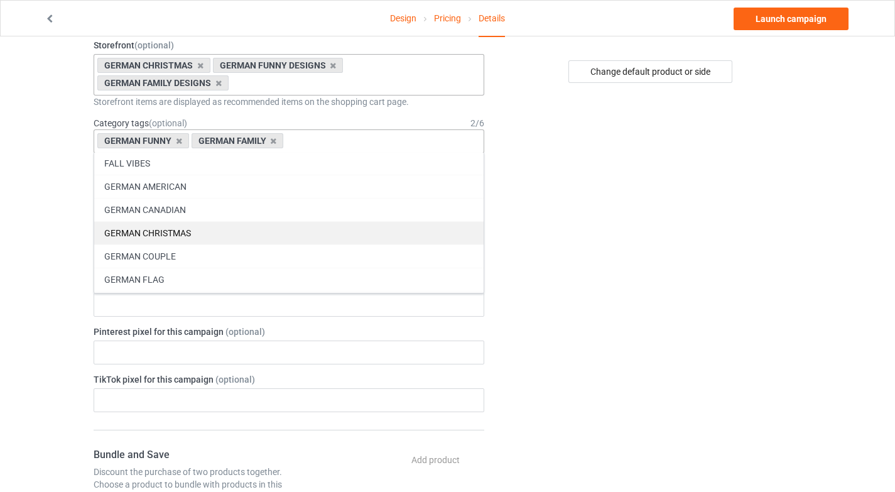
click at [160, 227] on div "GERMAN CHRISTMAS" at bounding box center [289, 232] width 390 height 23
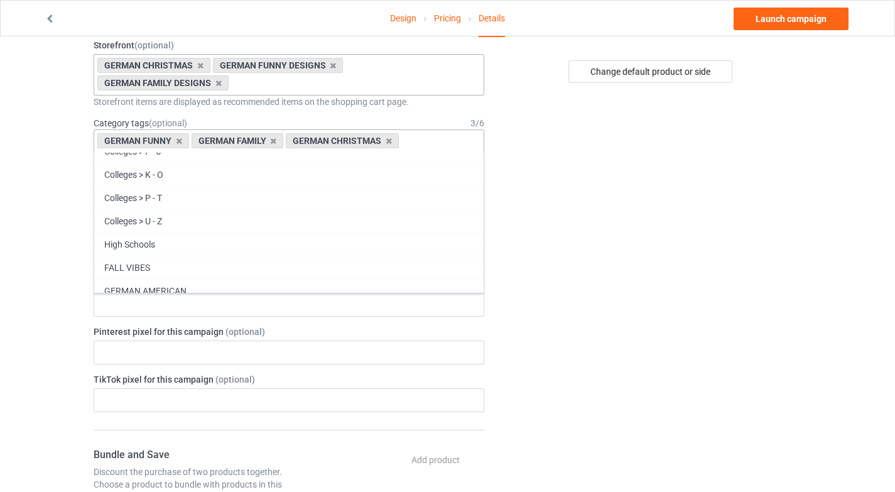
scroll to position [54064, 0]
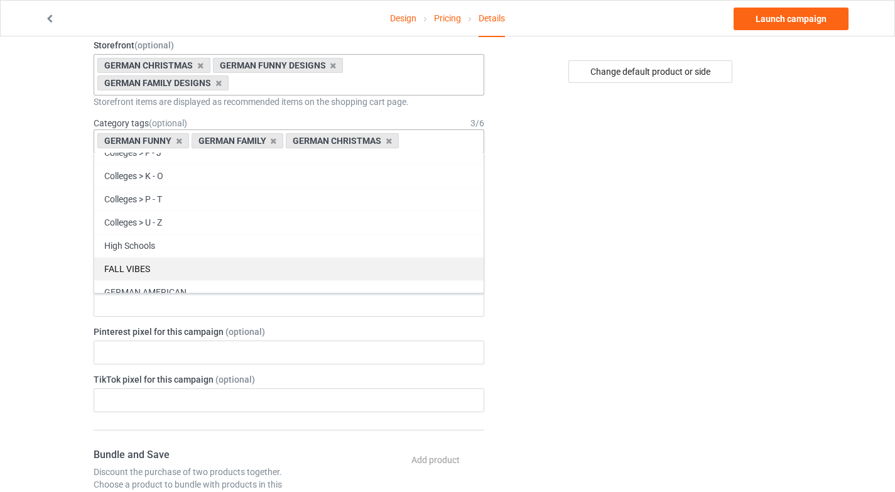
click at [159, 259] on div "FALL VIBES" at bounding box center [289, 268] width 390 height 23
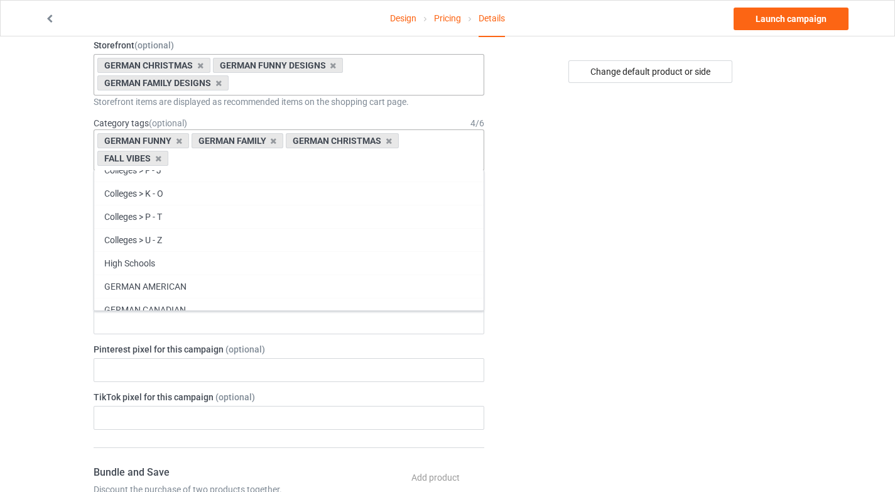
click at [623, 293] on div "Change default product or side" at bounding box center [651, 412] width 317 height 1325
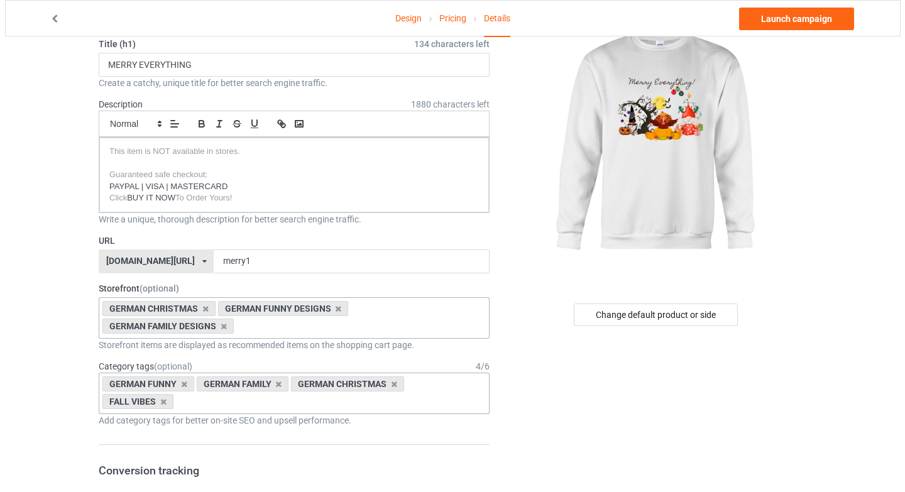
scroll to position [0, 0]
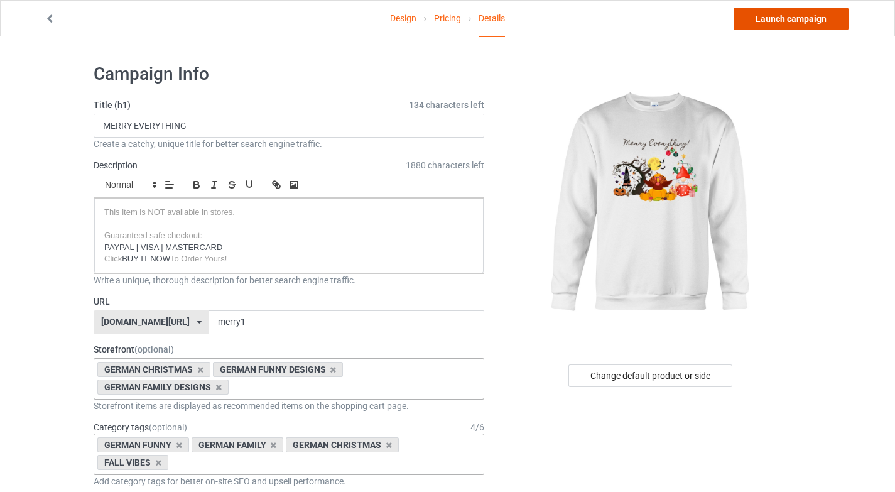
click at [797, 21] on link "Launch campaign" at bounding box center [791, 19] width 115 height 23
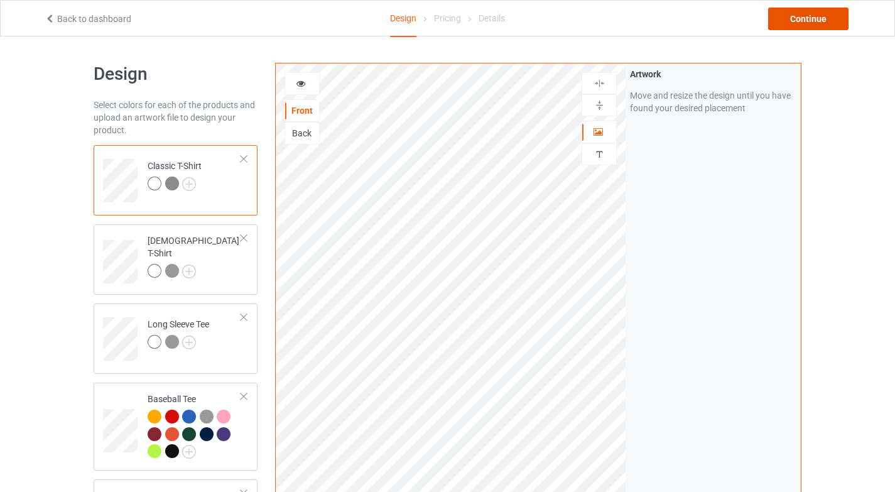
click at [821, 19] on div "Continue" at bounding box center [808, 19] width 80 height 23
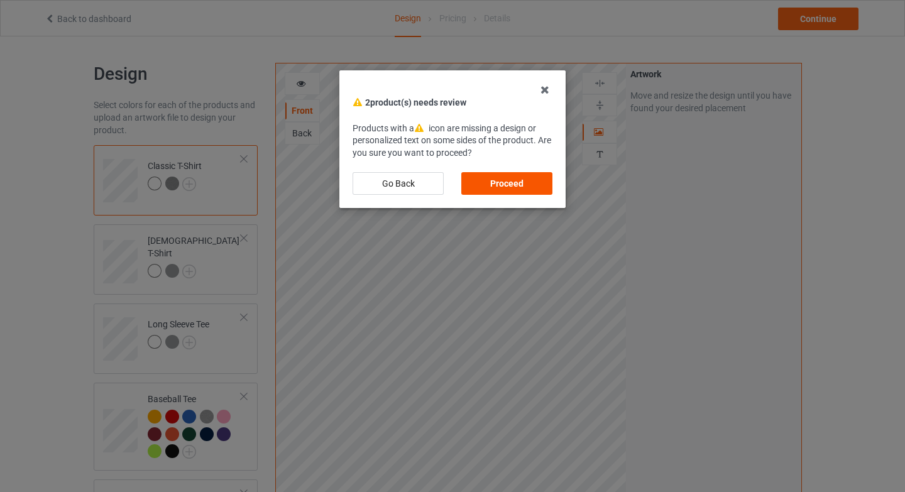
click at [479, 185] on div "Proceed" at bounding box center [506, 183] width 91 height 23
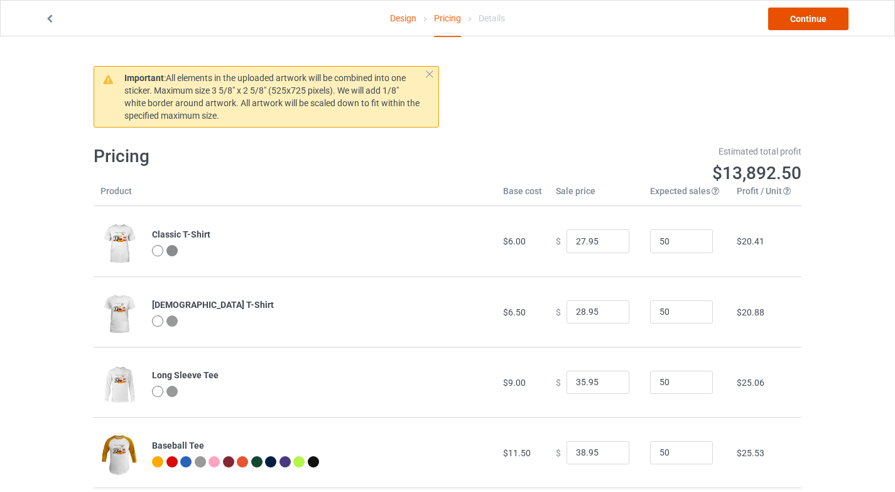
click at [805, 18] on link "Continue" at bounding box center [808, 19] width 80 height 23
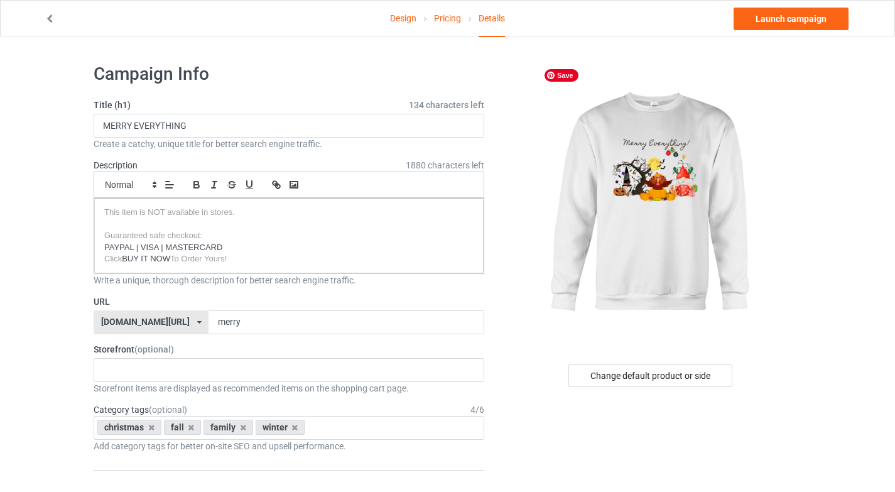
click at [145, 323] on div "[DOMAIN_NAME][URL]" at bounding box center [145, 321] width 89 height 9
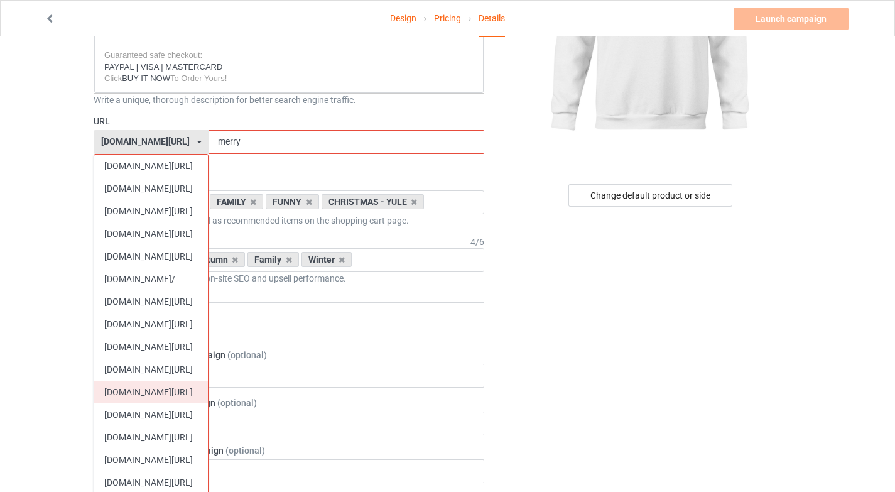
scroll to position [183, 0]
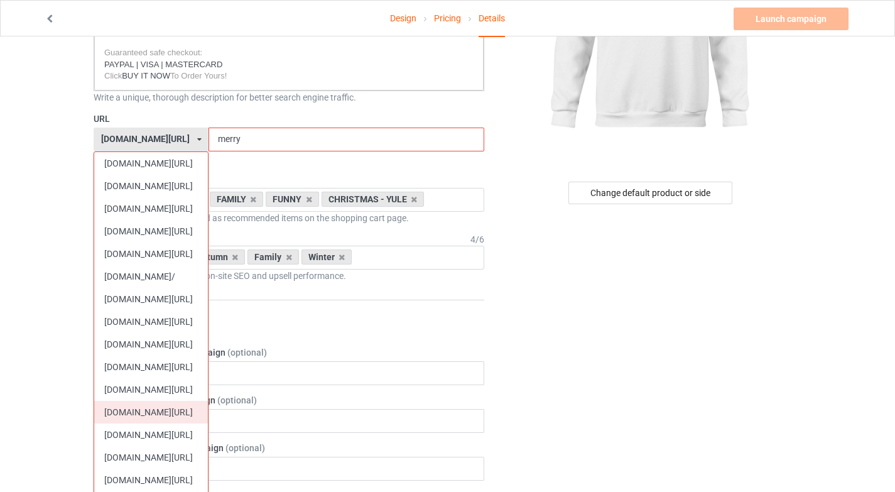
click at [166, 415] on div "[DOMAIN_NAME][URL]" at bounding box center [151, 412] width 114 height 23
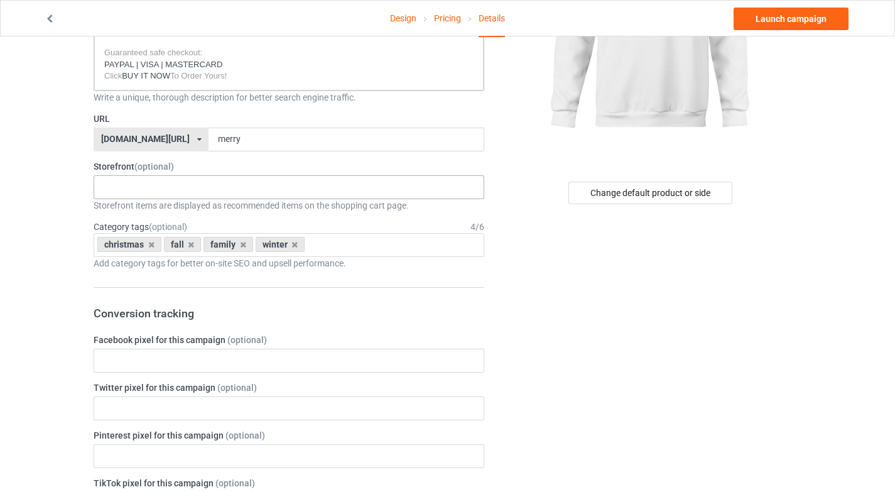
click at [183, 188] on div "CHRISTMAS OFLINE SCOTTISH CHRISTMAS SCOTTISH FUNNY DESIGNS SCOTTISH FAMILY DESI…" at bounding box center [289, 187] width 391 height 24
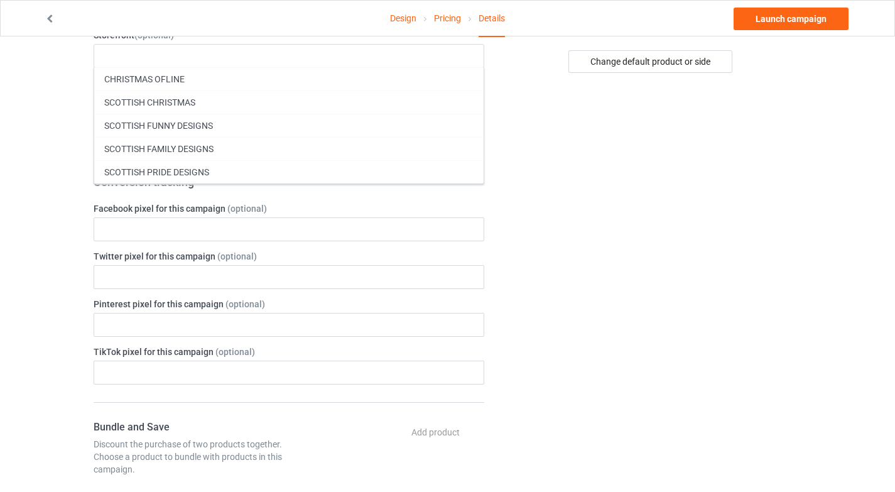
scroll to position [315, 0]
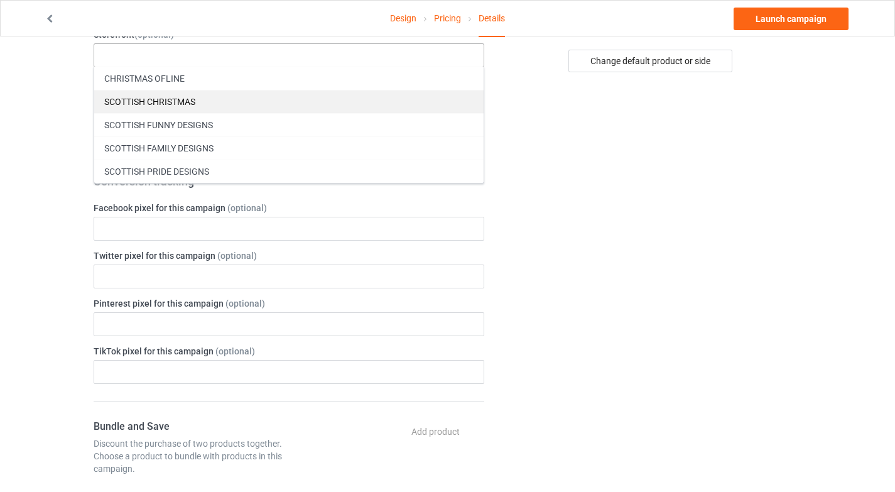
click at [197, 98] on div "SCOTTISH CHRISTMAS" at bounding box center [289, 101] width 390 height 23
click at [196, 99] on div "SCOTTISH FUNNY DESIGNS" at bounding box center [289, 101] width 390 height 23
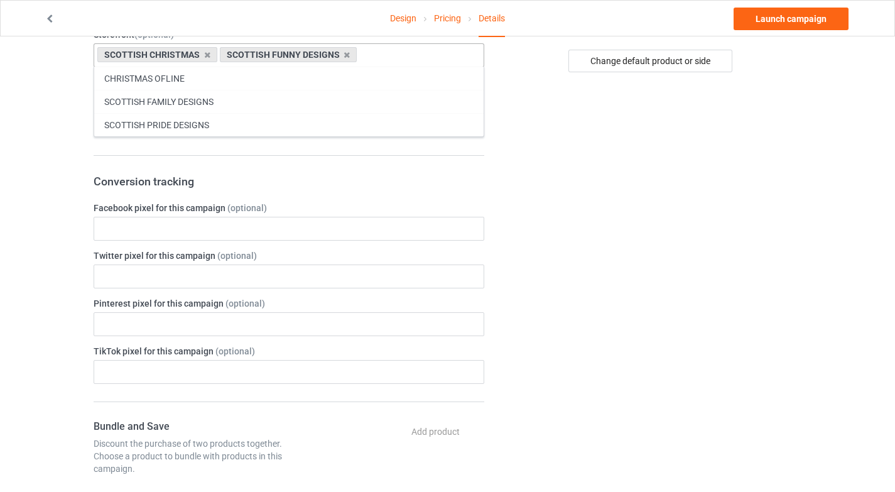
click at [196, 99] on div "SCOTTISH FAMILY DESIGNS" at bounding box center [289, 101] width 390 height 23
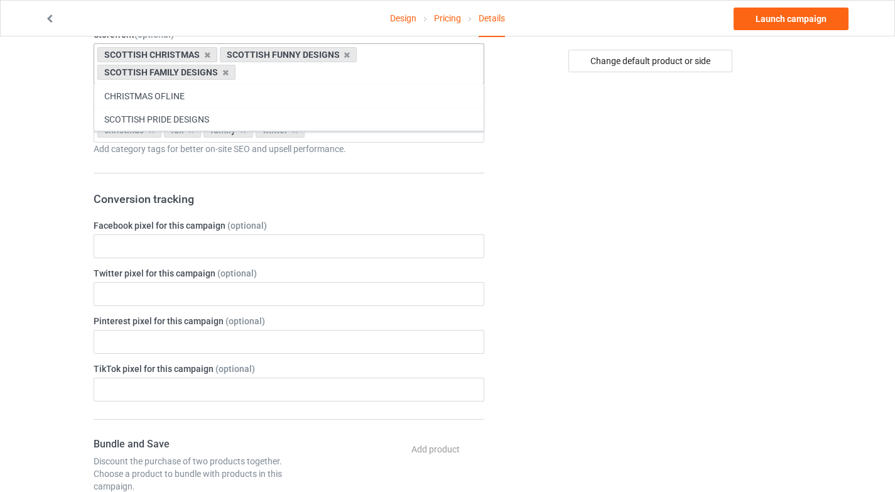
click at [53, 127] on div "Design Pricing Details Launch campaign Campaign Info Title (h1) 134 characters …" at bounding box center [447, 393] width 895 height 1342
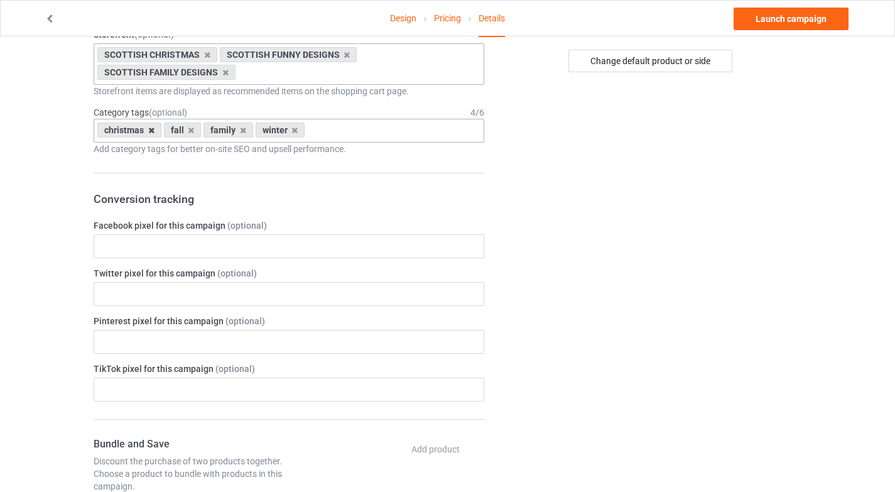
click at [151, 129] on icon at bounding box center [151, 130] width 6 height 8
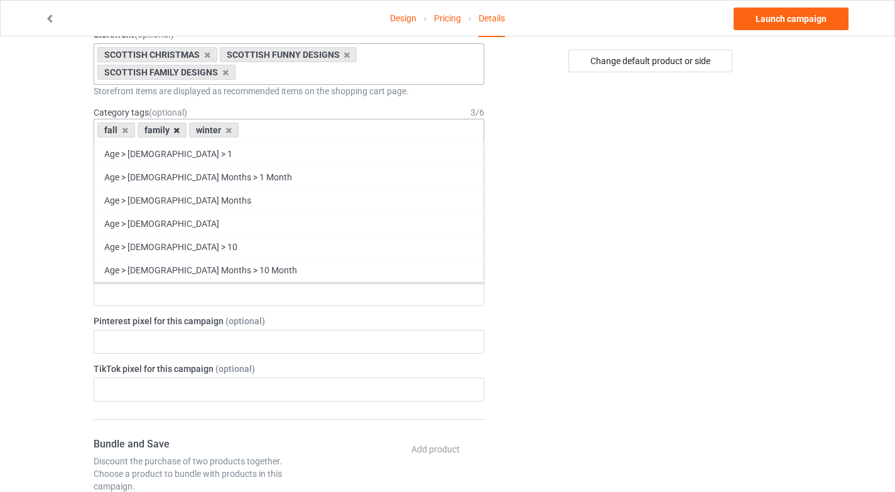
click at [175, 131] on icon at bounding box center [176, 130] width 6 height 8
click at [126, 129] on icon at bounding box center [125, 130] width 6 height 8
click at [135, 133] on icon at bounding box center [137, 130] width 6 height 8
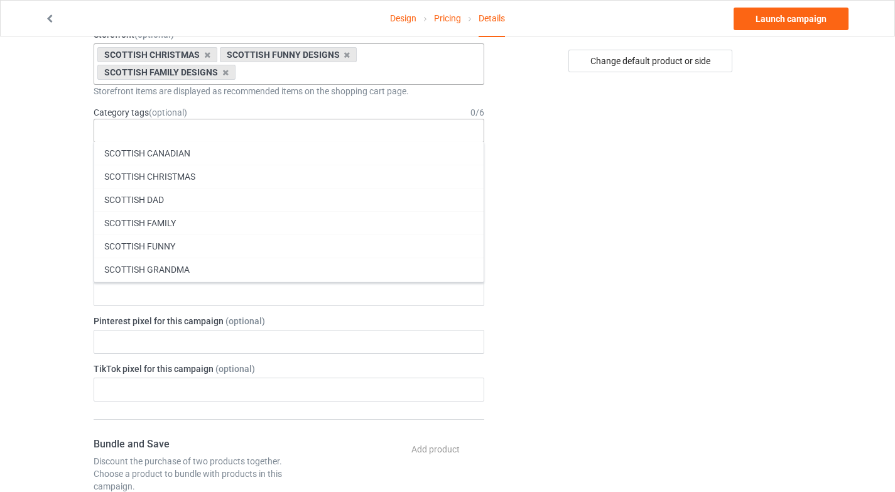
scroll to position [54305, 0]
click at [195, 222] on div "SCOTTISH FAMILY" at bounding box center [289, 225] width 390 height 23
click at [195, 222] on div "SCOTTISH FUNNY" at bounding box center [289, 225] width 390 height 23
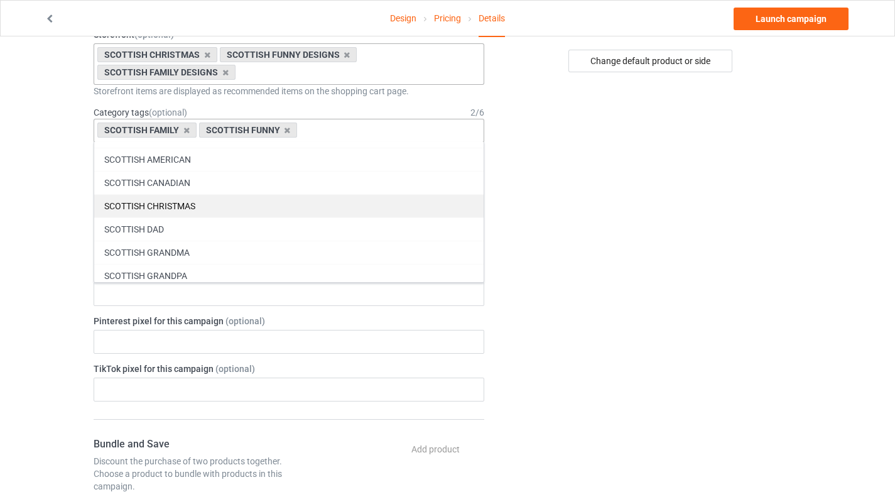
click at [204, 204] on div "SCOTTISH CHRISTMAS" at bounding box center [289, 205] width 390 height 23
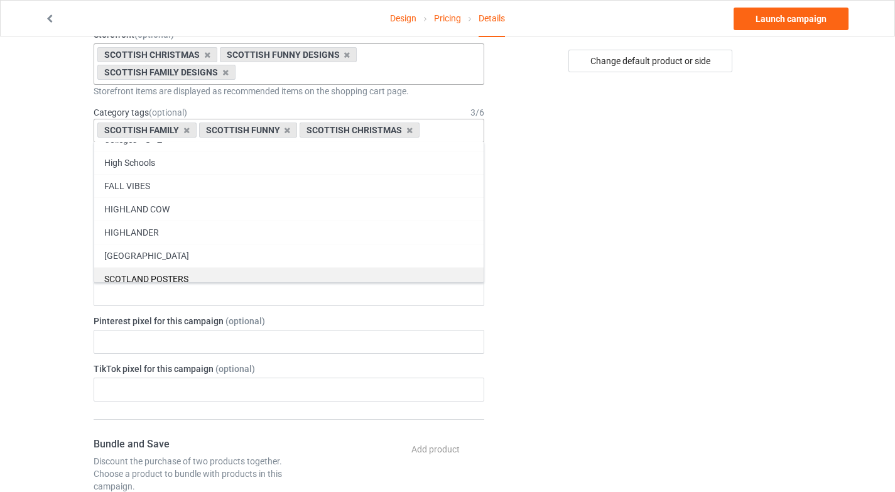
scroll to position [54072, 0]
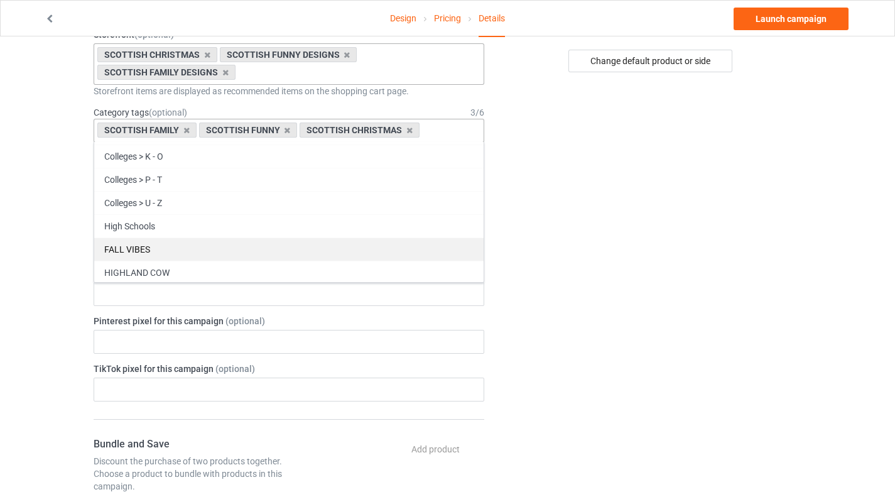
click at [205, 247] on div "FALL VIBES" at bounding box center [289, 249] width 390 height 23
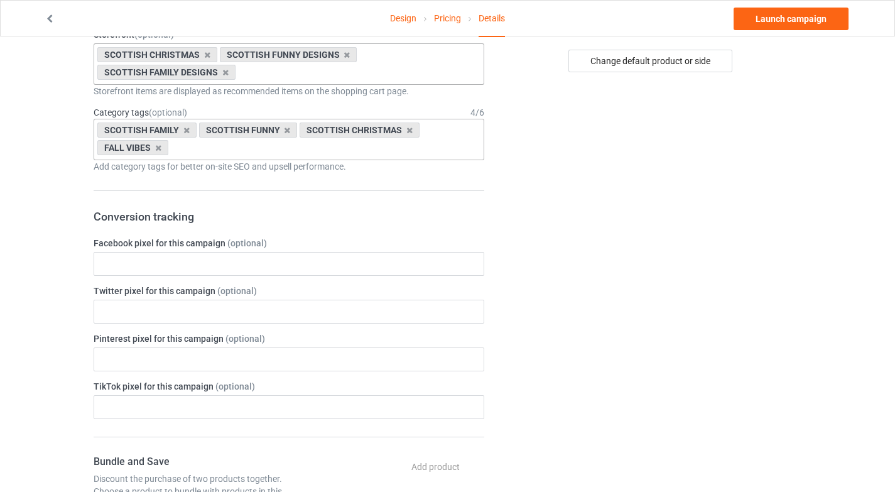
click at [675, 334] on div "Change default product or side" at bounding box center [651, 401] width 317 height 1325
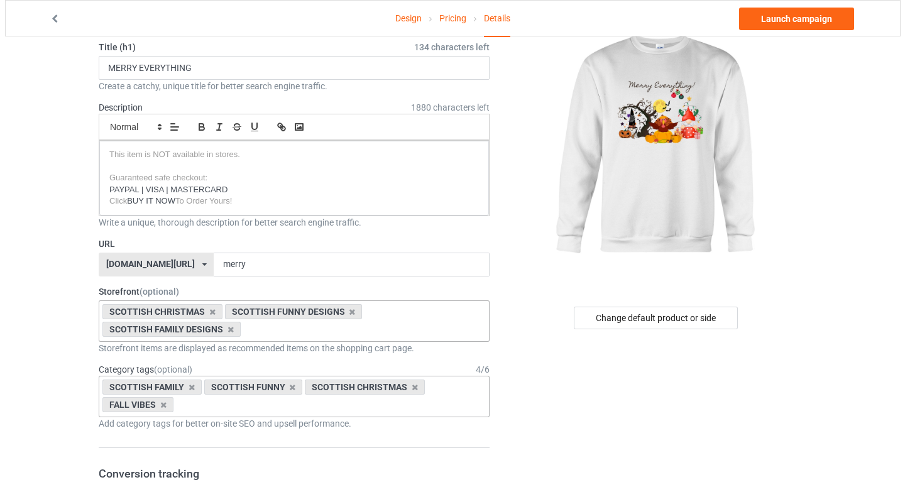
scroll to position [0, 0]
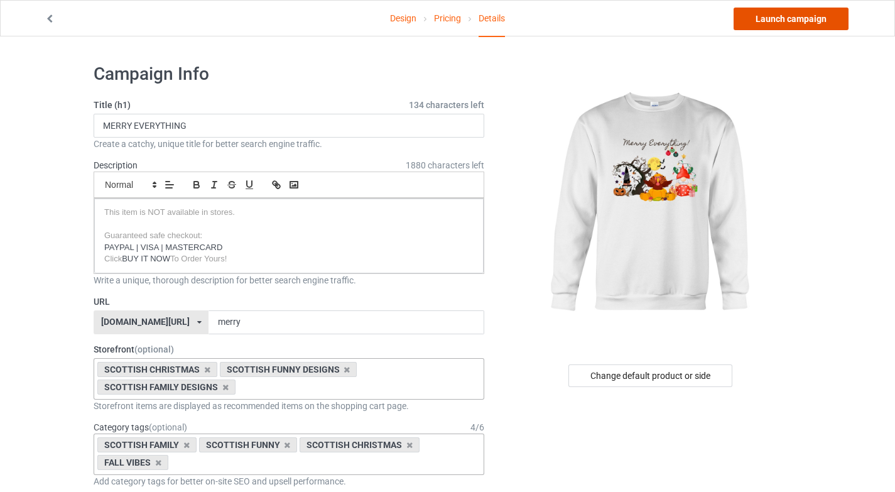
click at [806, 21] on link "Launch campaign" at bounding box center [791, 19] width 115 height 23
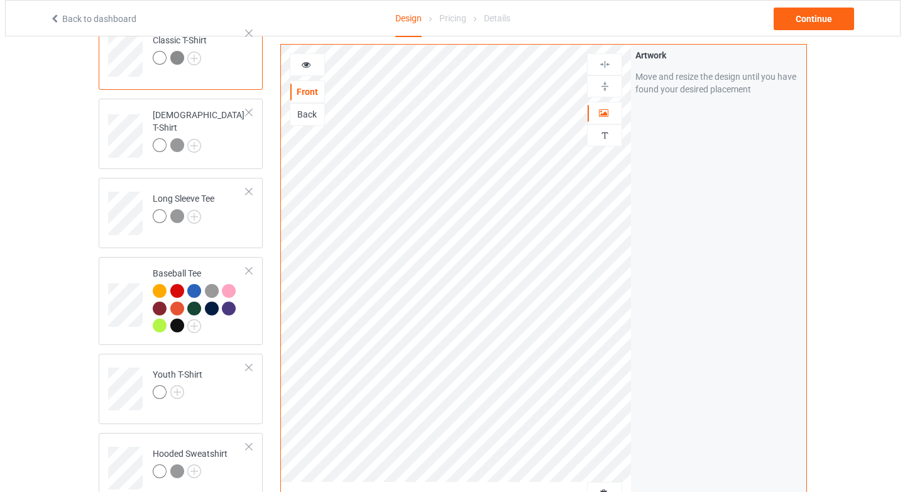
scroll to position [137, 0]
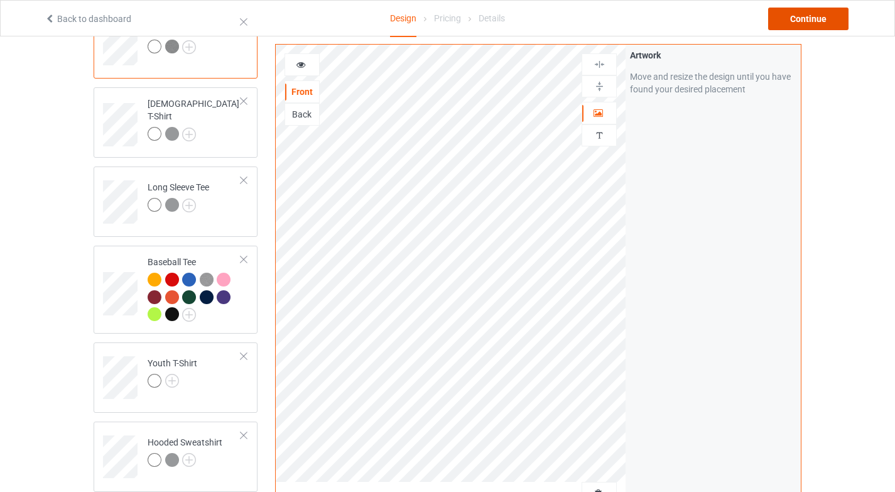
click at [809, 26] on div "Continue" at bounding box center [808, 19] width 80 height 23
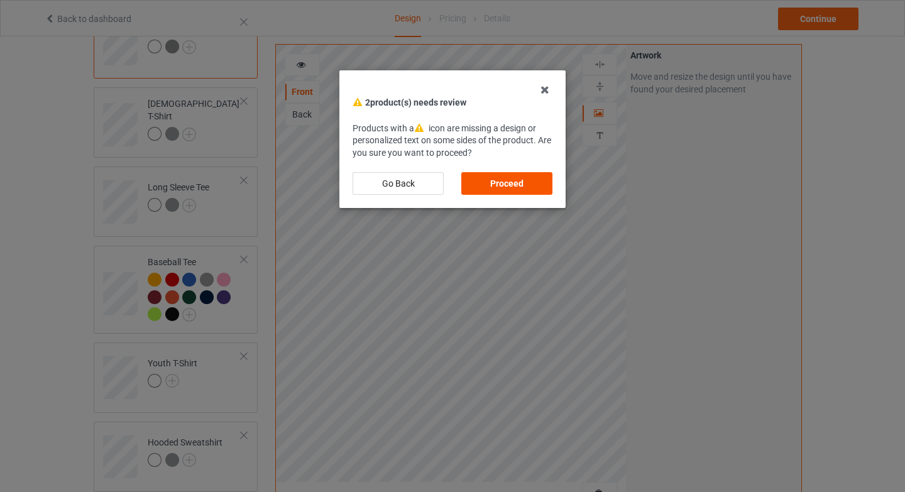
click at [534, 185] on div "Proceed" at bounding box center [506, 183] width 91 height 23
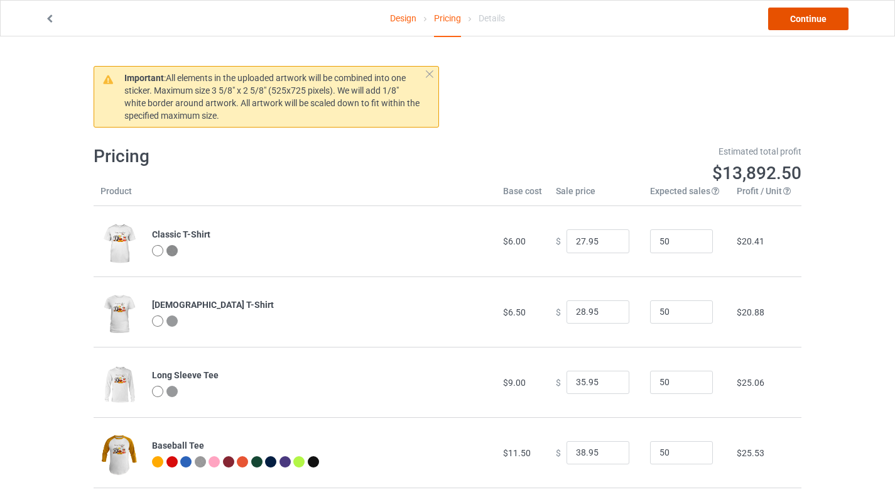
click at [802, 25] on link "Continue" at bounding box center [808, 19] width 80 height 23
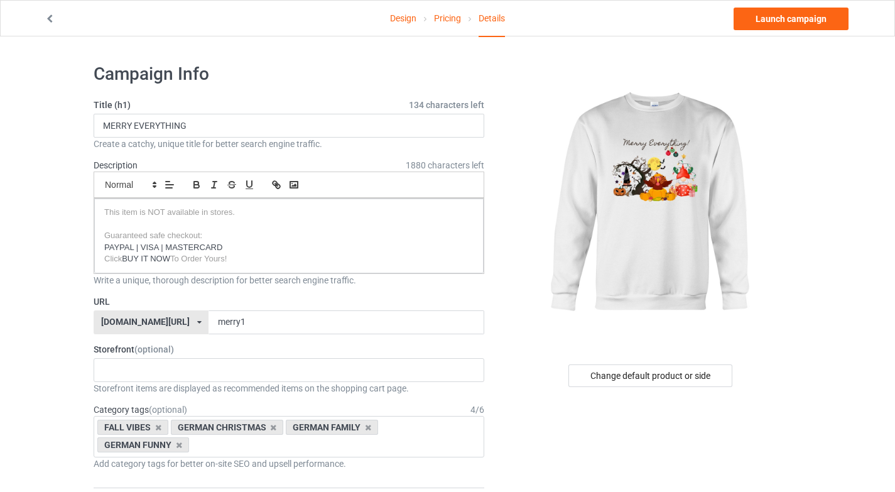
click at [156, 320] on div "[DOMAIN_NAME][URL]" at bounding box center [145, 321] width 89 height 9
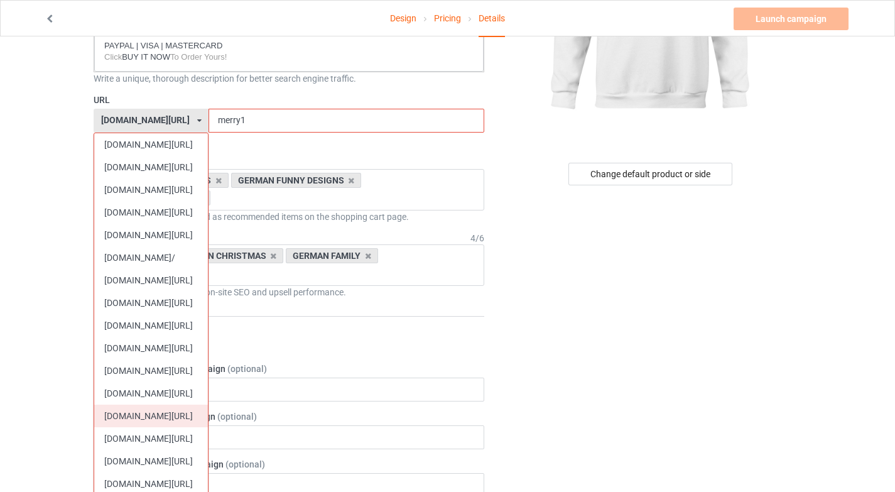
scroll to position [204, 0]
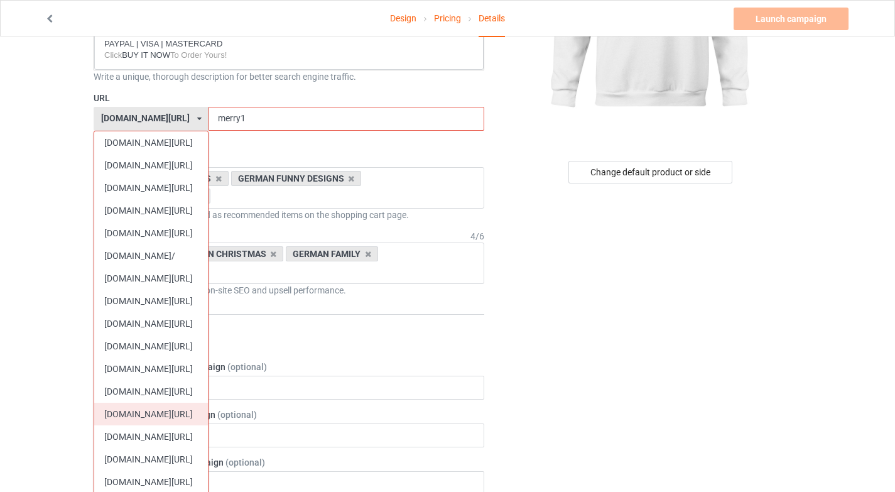
click at [155, 414] on div "[DOMAIN_NAME][URL]" at bounding box center [151, 414] width 114 height 23
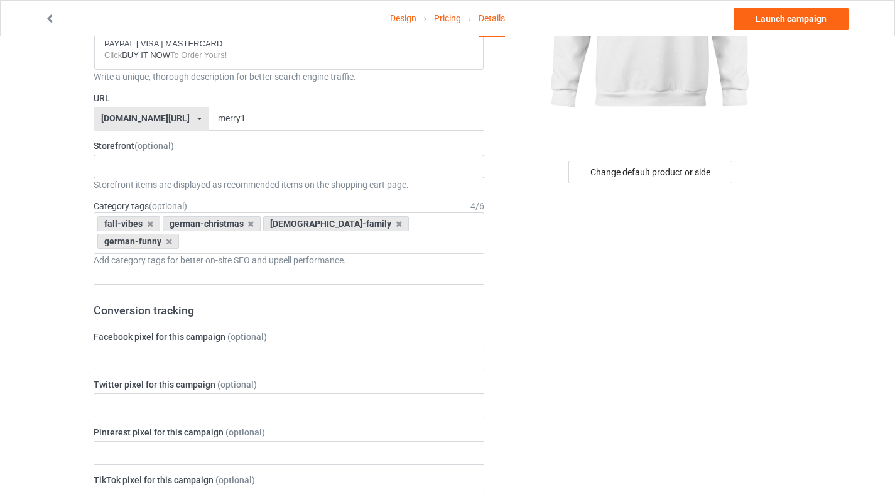
click at [213, 159] on div "TOMTE - SWEDISH GNOME I LOVE MY SWEDISH HERITAGE CHRISTMAS SALE SWEDISH PRIDE S…" at bounding box center [289, 167] width 391 height 24
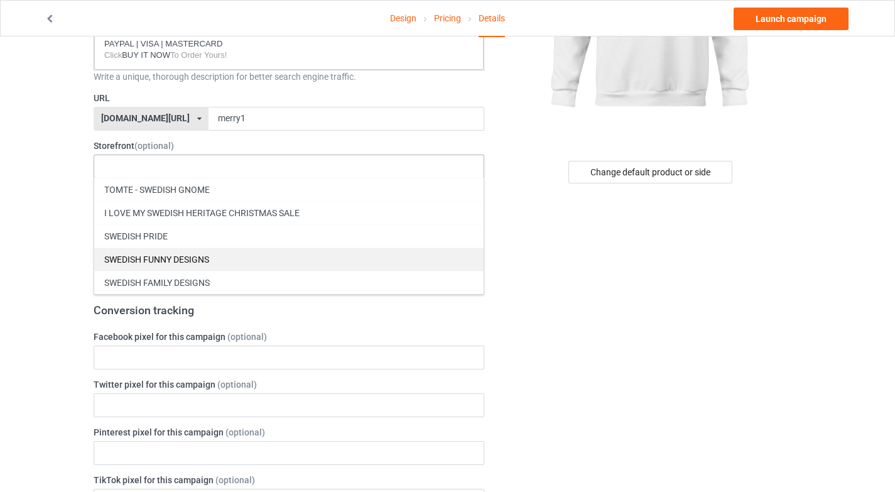
click at [190, 261] on div "SWEDISH FUNNY DESIGNS" at bounding box center [289, 259] width 390 height 23
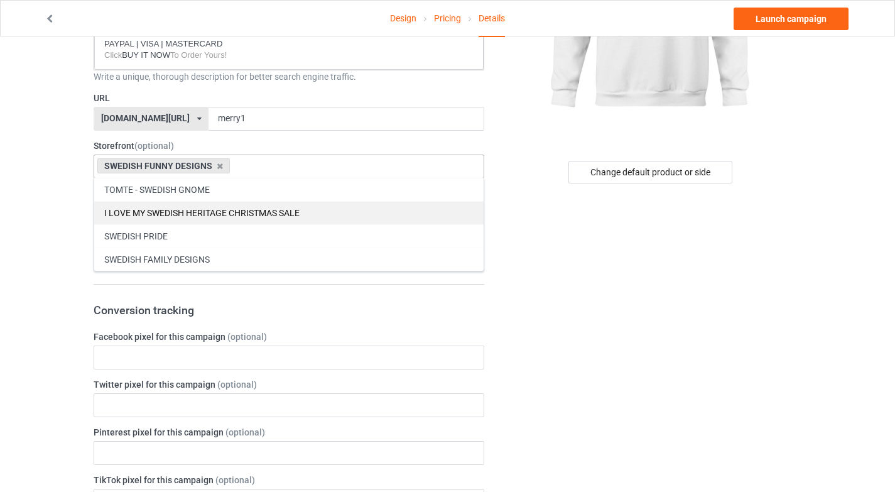
click at [212, 209] on div "I LOVE MY SWEDISH HERITAGE CHRISTMAS SALE" at bounding box center [289, 212] width 390 height 23
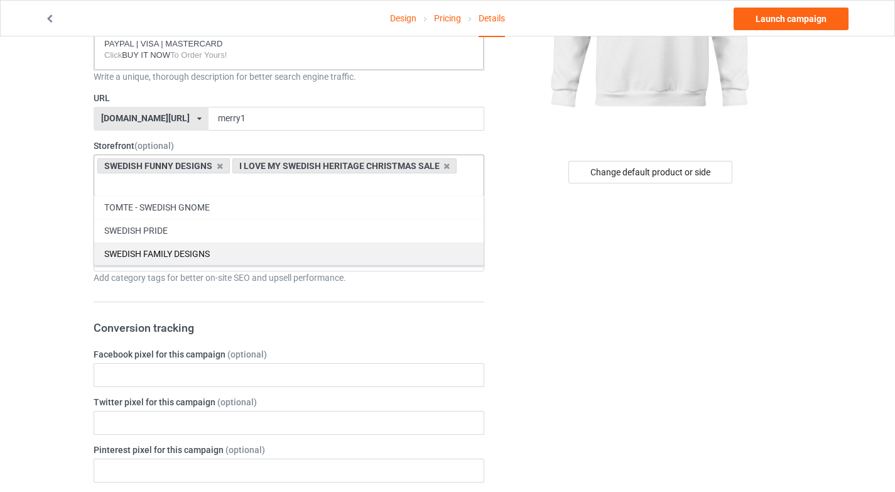
click at [212, 256] on div "SWEDISH FAMILY DESIGNS" at bounding box center [289, 253] width 390 height 23
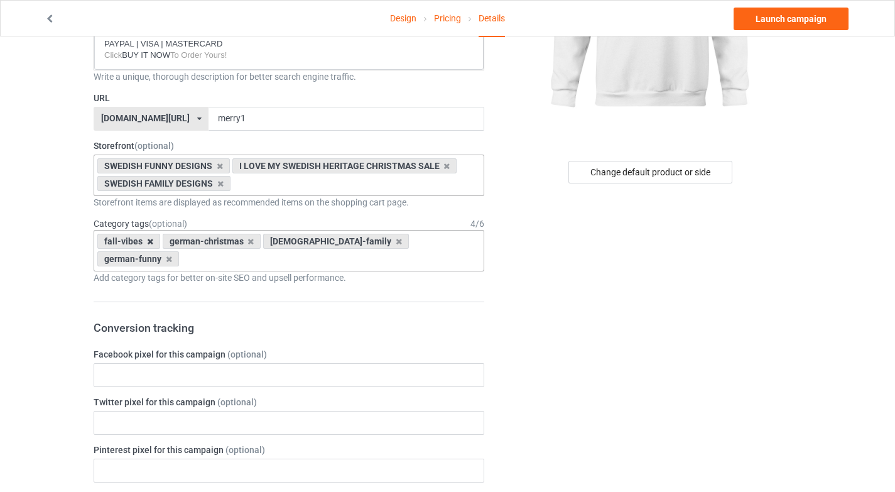
click at [151, 243] on icon at bounding box center [150, 242] width 6 height 8
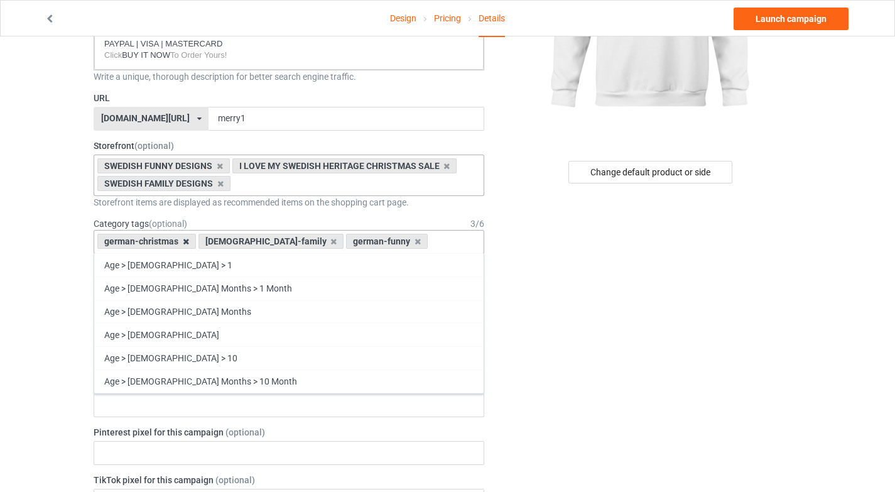
click at [183, 244] on icon at bounding box center [186, 242] width 6 height 8
click at [230, 243] on icon at bounding box center [233, 242] width 6 height 8
click at [170, 242] on icon at bounding box center [169, 242] width 6 height 8
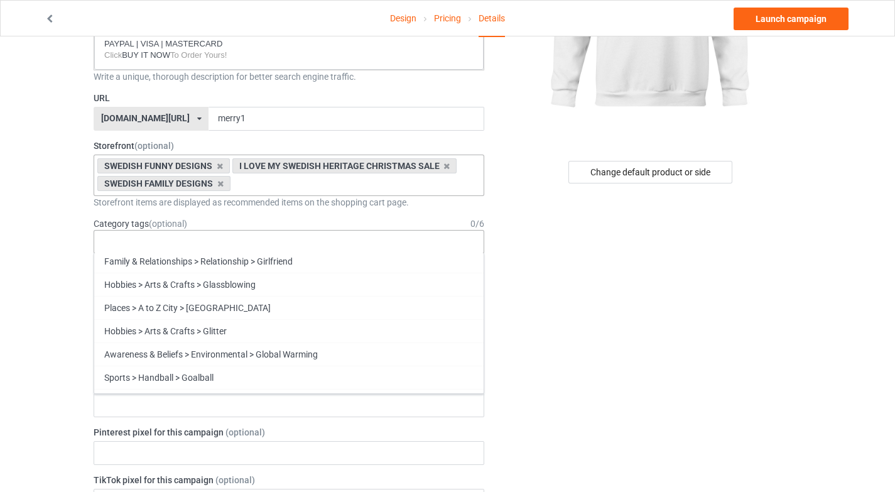
scroll to position [54865, 0]
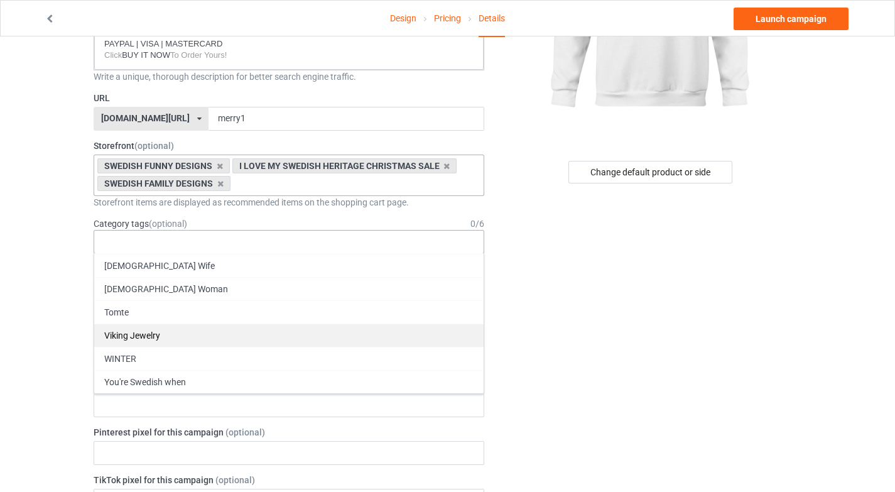
click at [163, 356] on div "WINTER" at bounding box center [289, 358] width 390 height 23
click at [170, 335] on div "Tomte" at bounding box center [289, 335] width 390 height 23
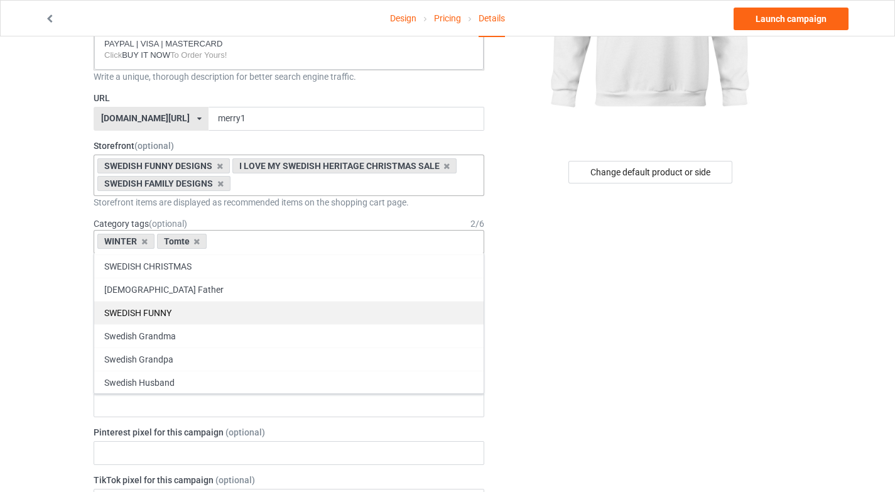
click at [178, 307] on div "SWEDISH FUNNY" at bounding box center [289, 312] width 390 height 23
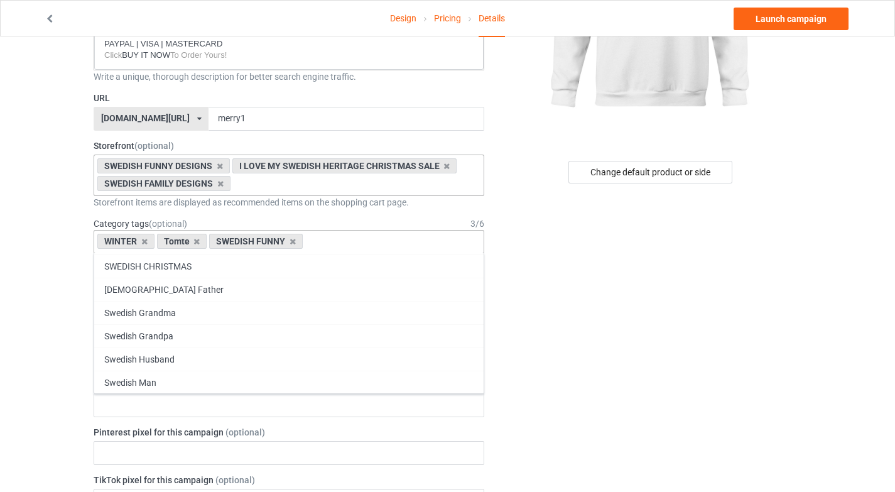
scroll to position [54584, 0]
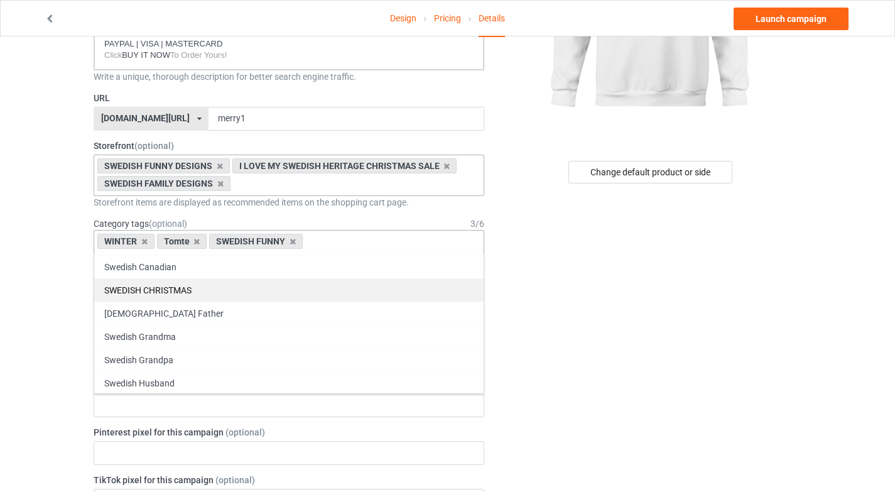
click at [185, 293] on div "SWEDISH CHRISTMAS" at bounding box center [289, 289] width 390 height 23
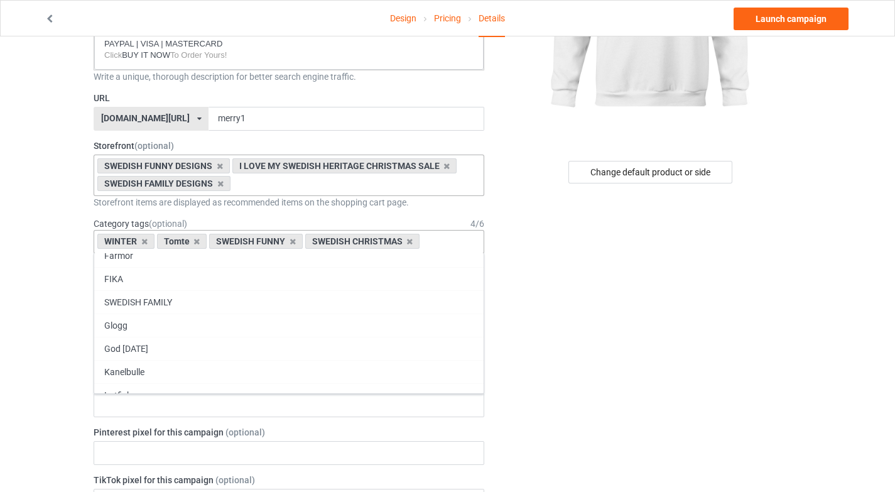
scroll to position [54270, 0]
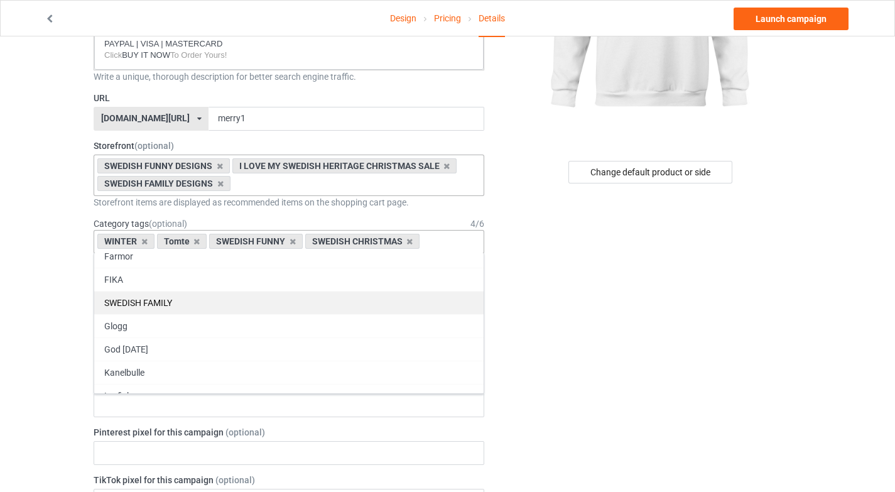
click at [184, 299] on div "SWEDISH FAMILY" at bounding box center [289, 302] width 390 height 23
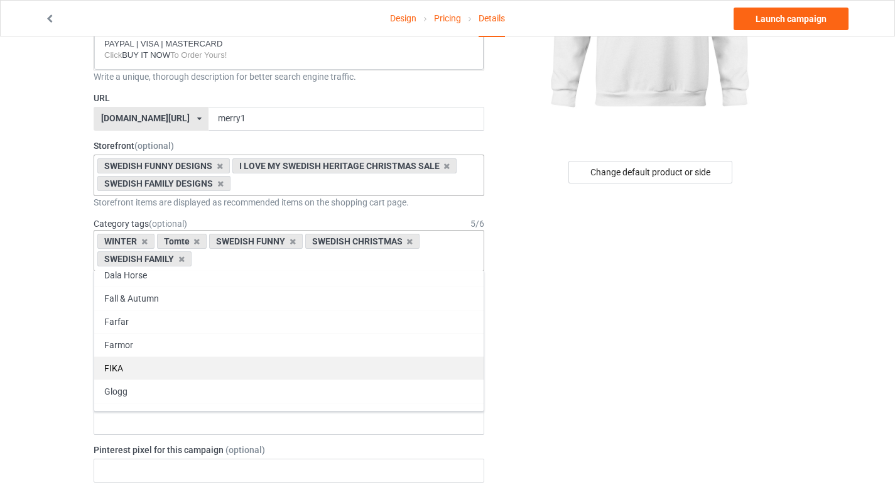
scroll to position [54196, 0]
click at [184, 298] on div "Fall & Autumn" at bounding box center [289, 300] width 390 height 23
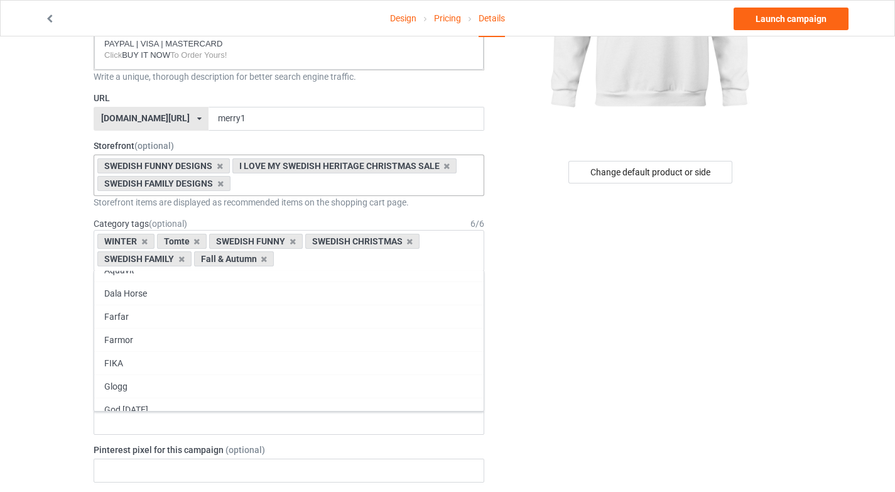
scroll to position [54173, 0]
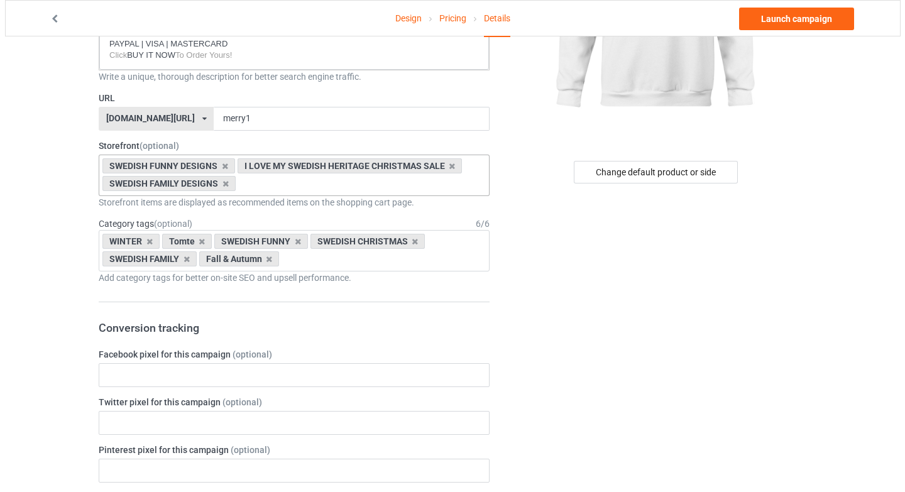
scroll to position [0, 0]
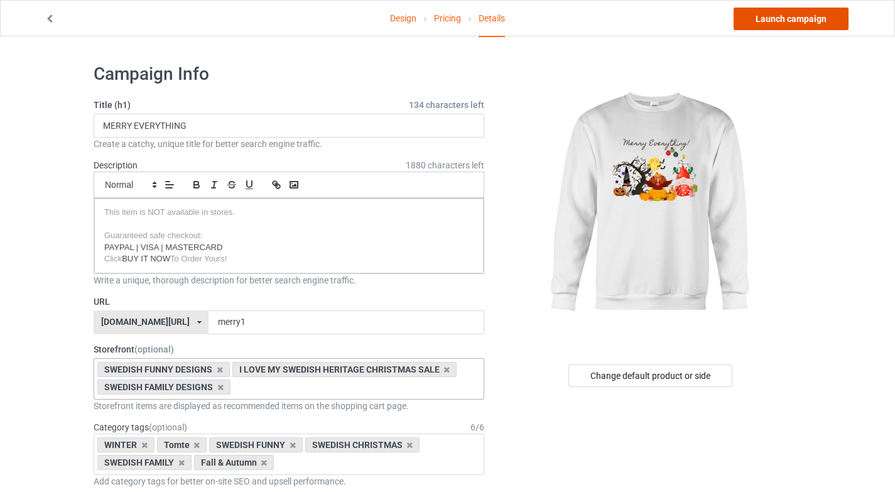
click at [804, 22] on link "Launch campaign" at bounding box center [791, 19] width 115 height 23
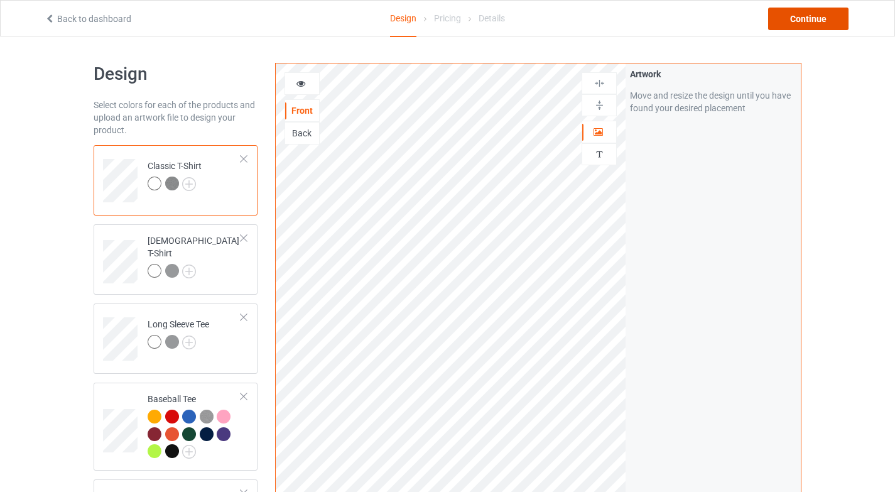
click at [811, 22] on div "Continue" at bounding box center [808, 19] width 80 height 23
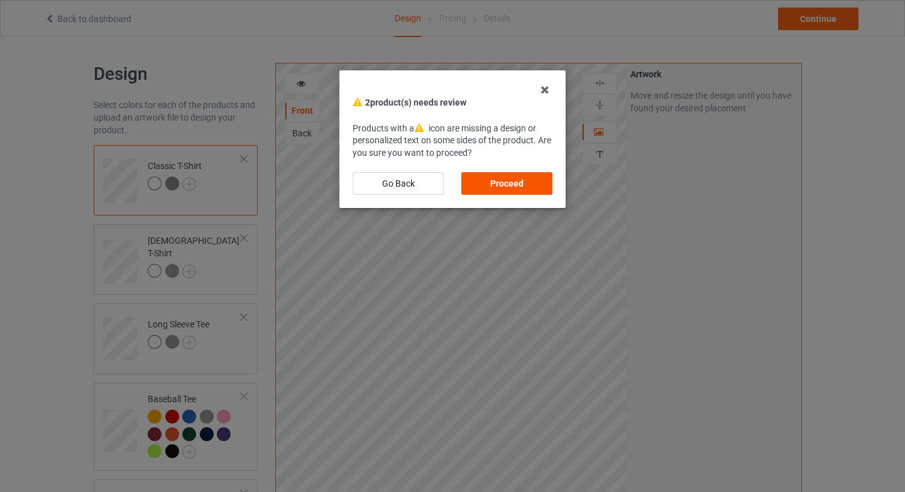
click at [515, 178] on div "Proceed" at bounding box center [506, 183] width 91 height 23
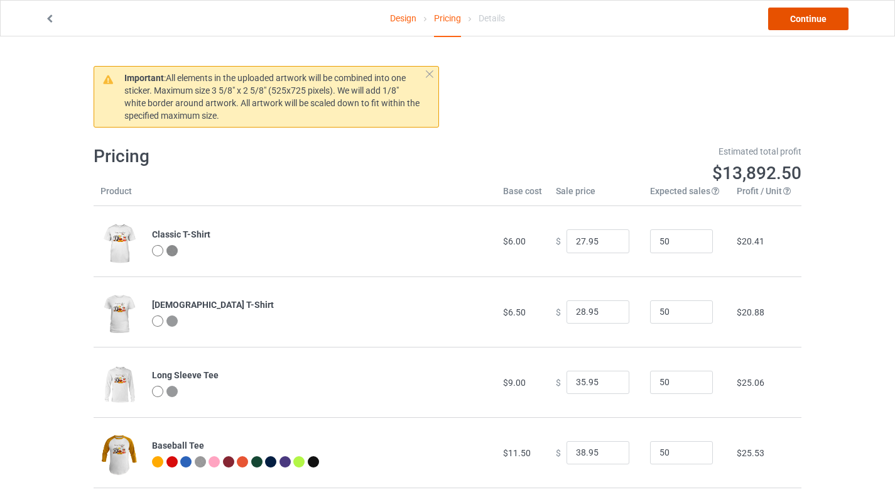
click at [788, 16] on link "Continue" at bounding box center [808, 19] width 80 height 23
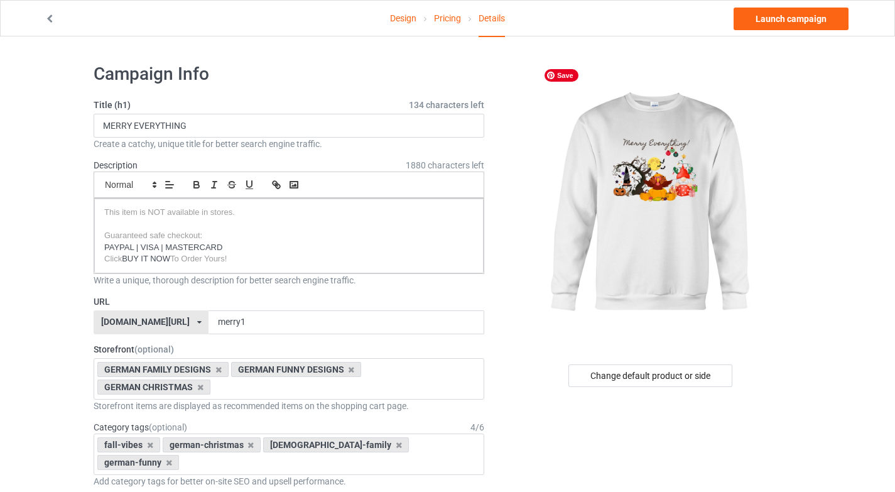
click at [159, 322] on div "[DOMAIN_NAME][URL]" at bounding box center [145, 321] width 89 height 9
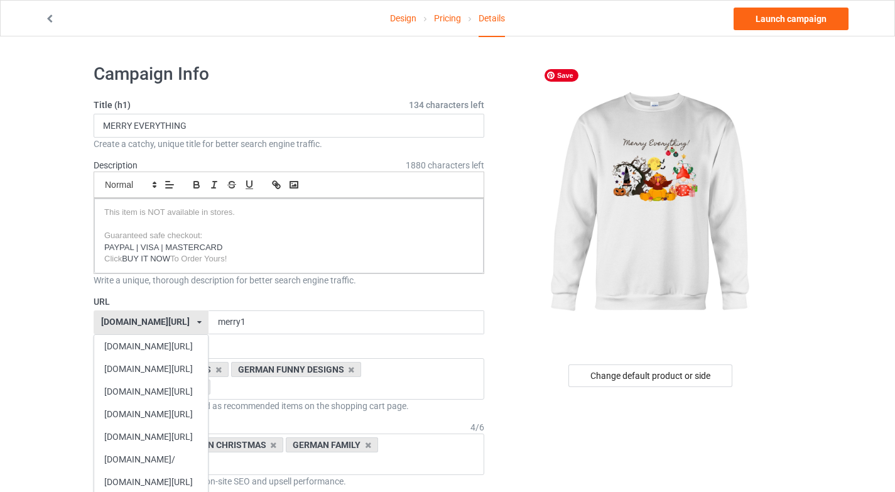
click at [168, 322] on div "[DOMAIN_NAME][URL]" at bounding box center [145, 321] width 89 height 9
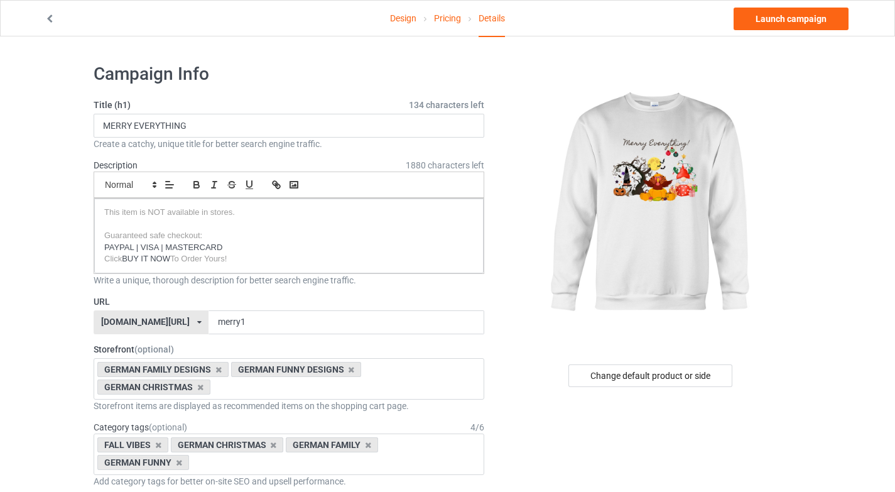
click at [168, 322] on div "[DOMAIN_NAME][URL]" at bounding box center [145, 321] width 89 height 9
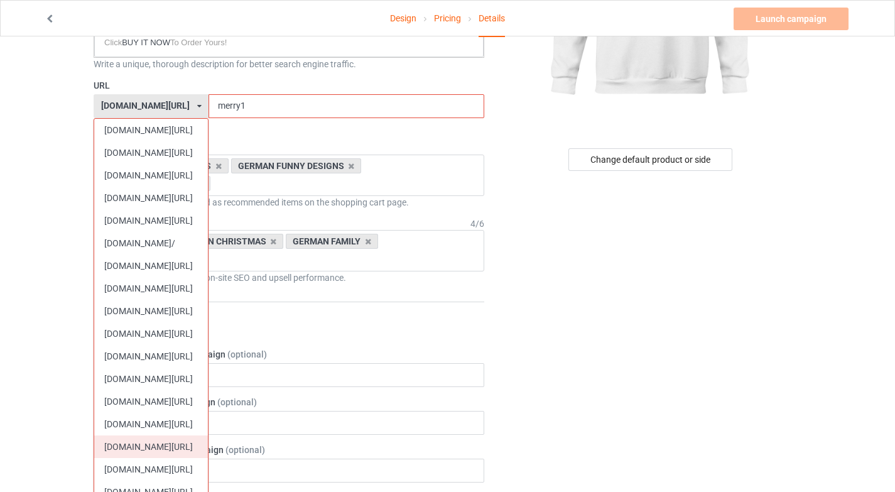
scroll to position [233, 0]
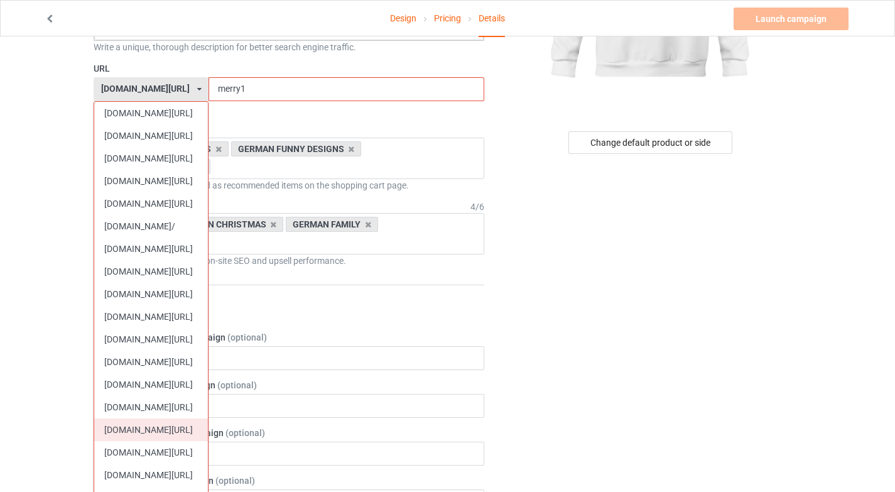
click at [169, 435] on div "[DOMAIN_NAME][URL]" at bounding box center [151, 429] width 114 height 23
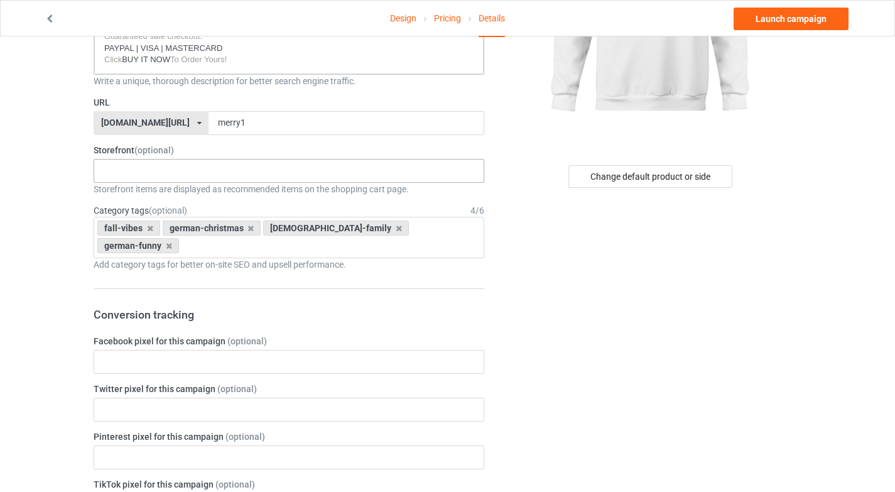
scroll to position [114, 0]
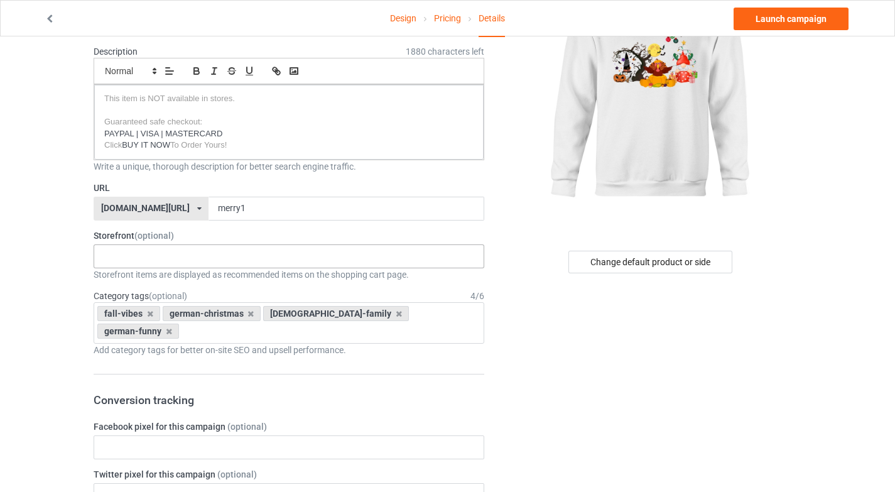
click at [196, 259] on div "DANISH NISSE DANISH CHRISTMAS DANISH VIKING DANISH OFLINE DENMARK FAMILY DESIGN…" at bounding box center [289, 256] width 391 height 24
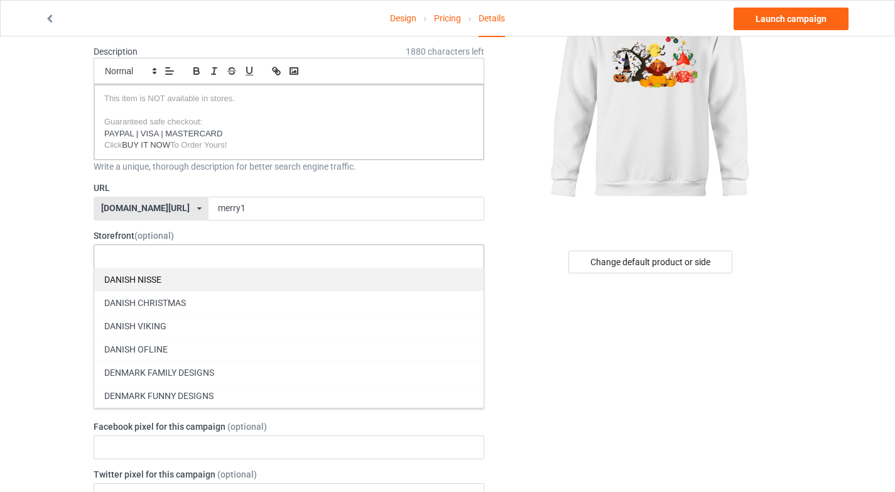
click at [170, 279] on div "DANISH NISSE" at bounding box center [289, 279] width 390 height 23
click at [170, 279] on div "DANISH CHRISTMAS" at bounding box center [289, 279] width 390 height 23
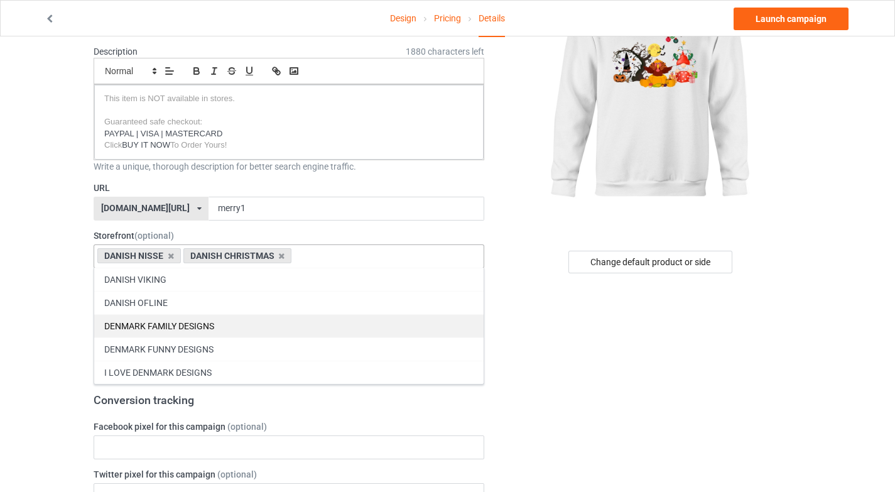
click at [170, 334] on div "DENMARK FAMILY DESIGNS" at bounding box center [289, 325] width 390 height 23
click at [170, 334] on div "DENMARK FUNNY DESIGNS" at bounding box center [289, 325] width 390 height 23
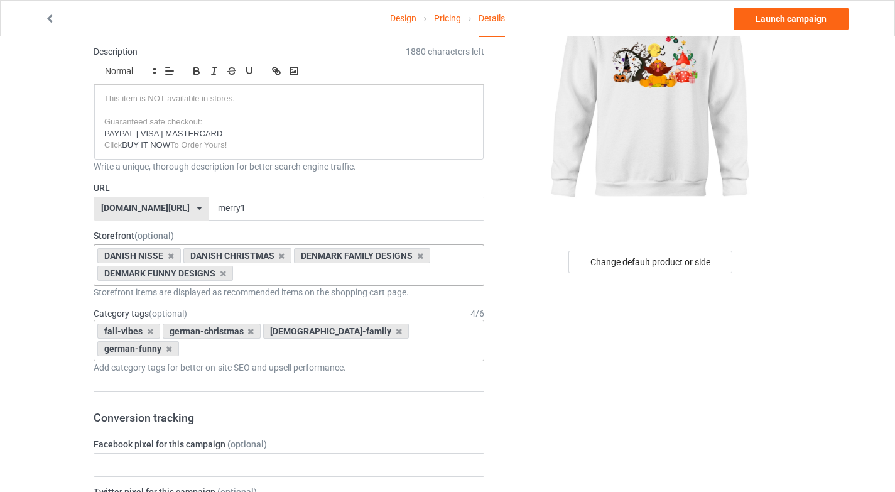
click at [150, 334] on icon at bounding box center [150, 331] width 6 height 8
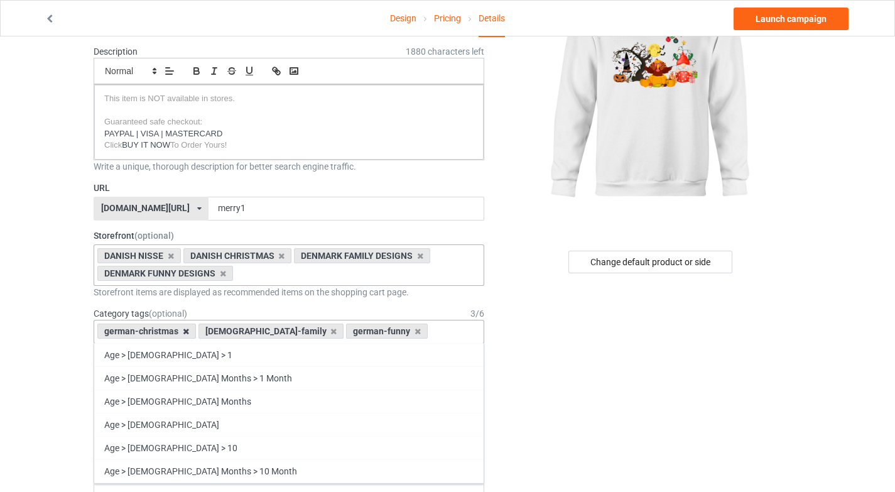
click at [185, 334] on icon at bounding box center [186, 331] width 6 height 8
click at [230, 330] on icon at bounding box center [233, 331] width 6 height 8
click at [168, 334] on icon at bounding box center [169, 331] width 6 height 8
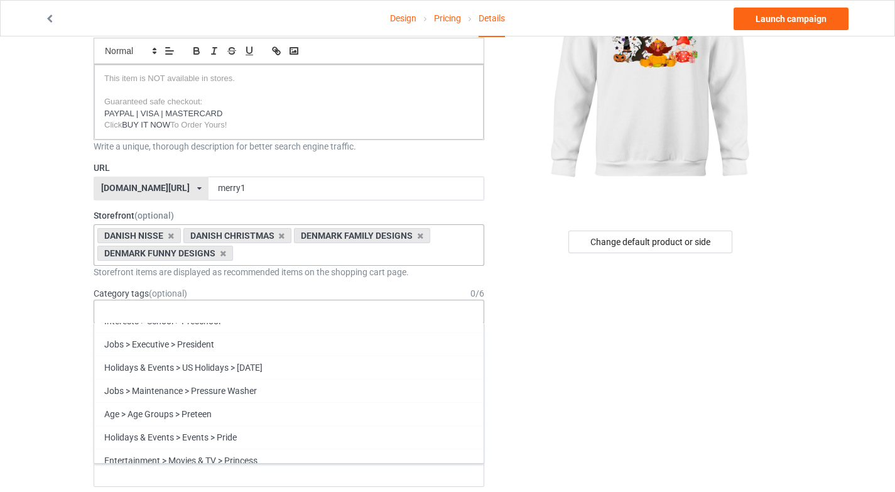
scroll to position [54725, 0]
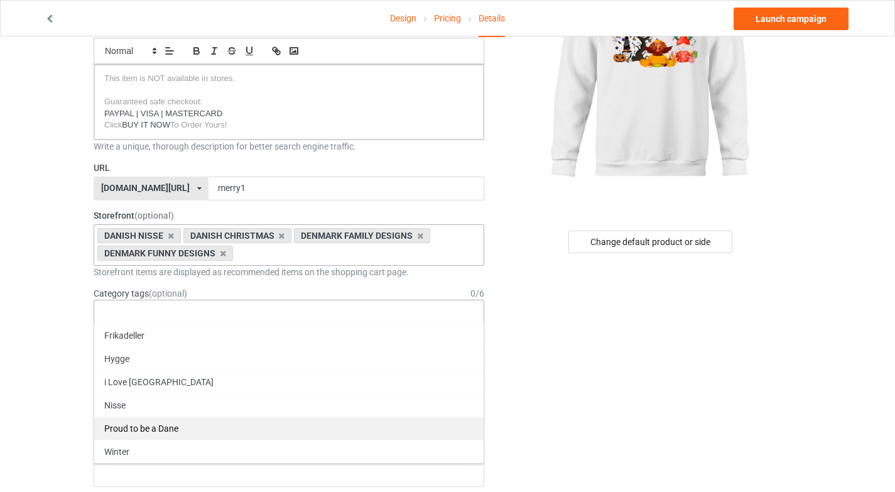
click at [201, 453] on div "Winter" at bounding box center [289, 451] width 390 height 23
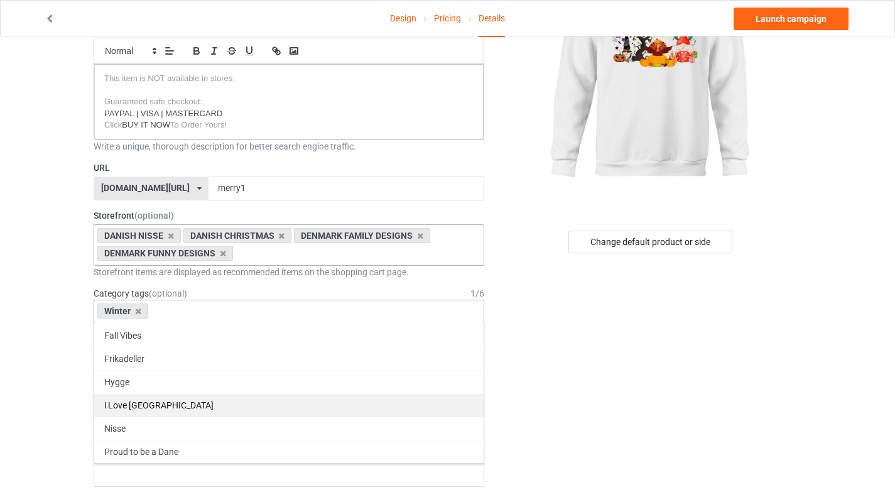
click at [208, 426] on div "Nisse" at bounding box center [289, 428] width 390 height 23
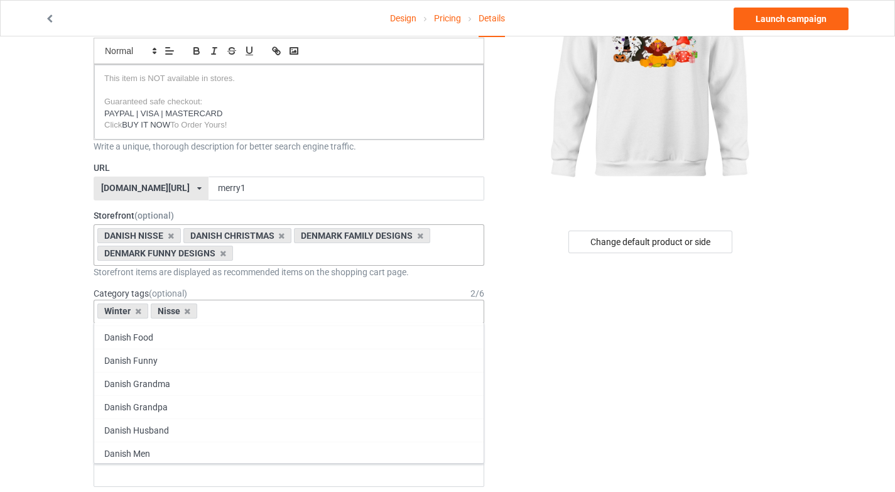
scroll to position [54375, 0]
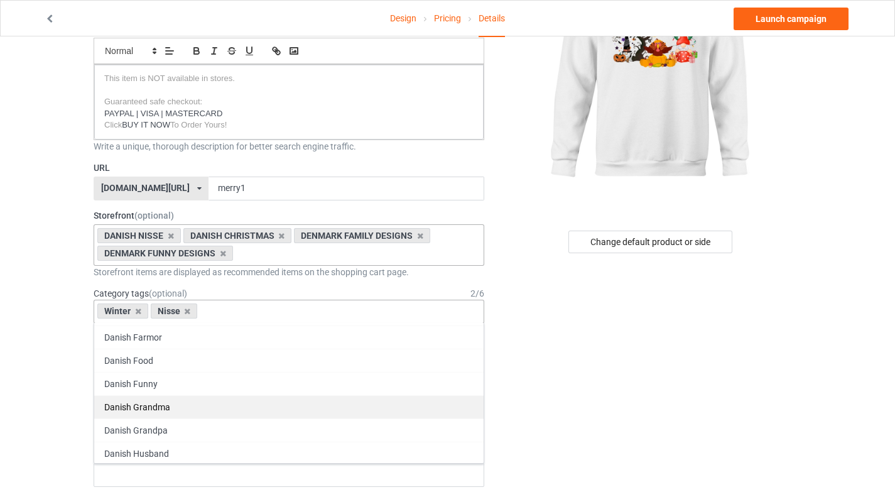
click at [227, 380] on div "Danish Funny" at bounding box center [289, 383] width 390 height 23
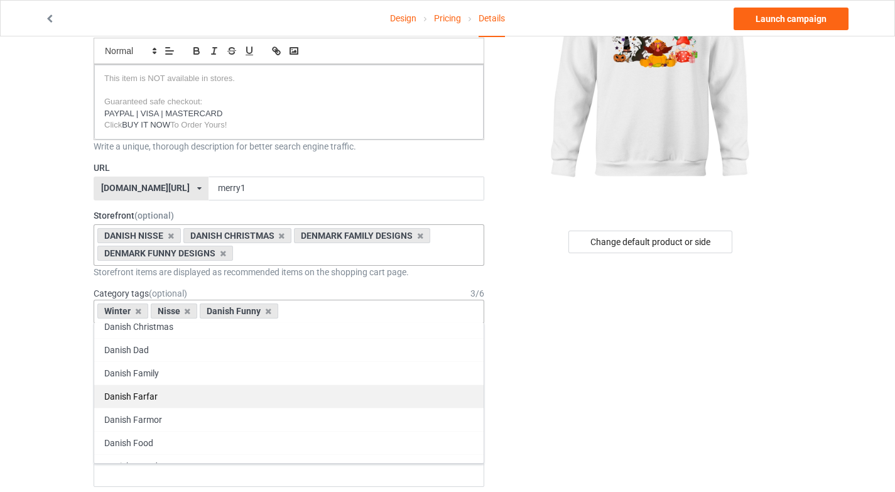
click at [228, 371] on div "Danish Family" at bounding box center [289, 372] width 390 height 23
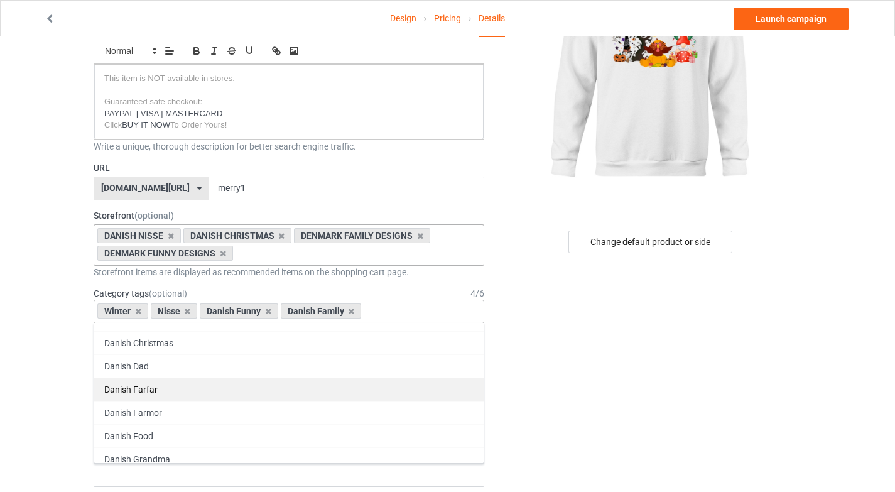
scroll to position [54263, 0]
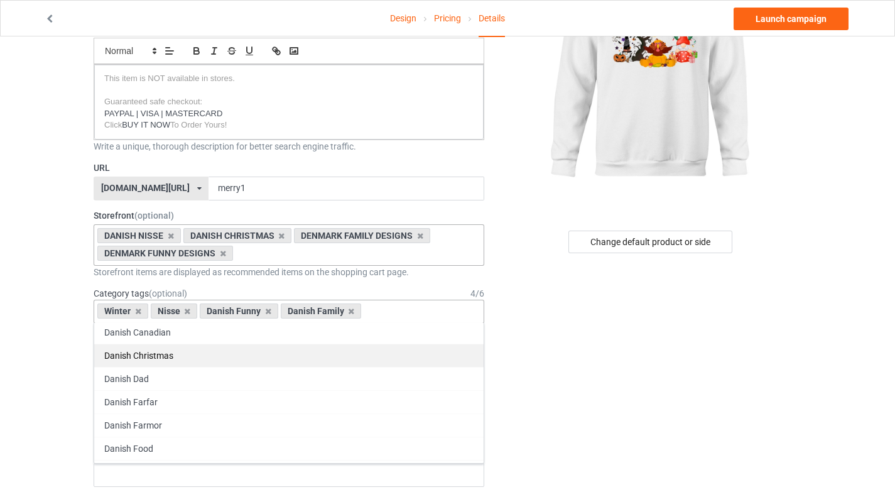
click at [236, 350] on div "Danish Christmas" at bounding box center [289, 355] width 390 height 23
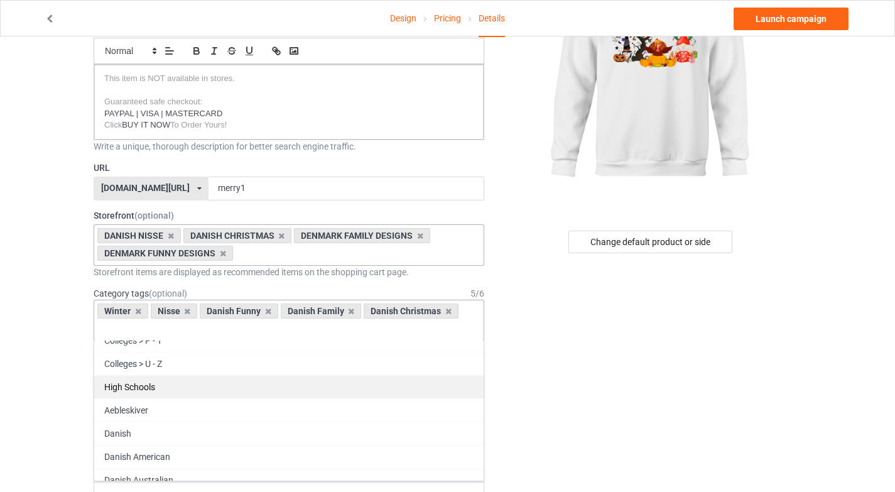
scroll to position [54106, 0]
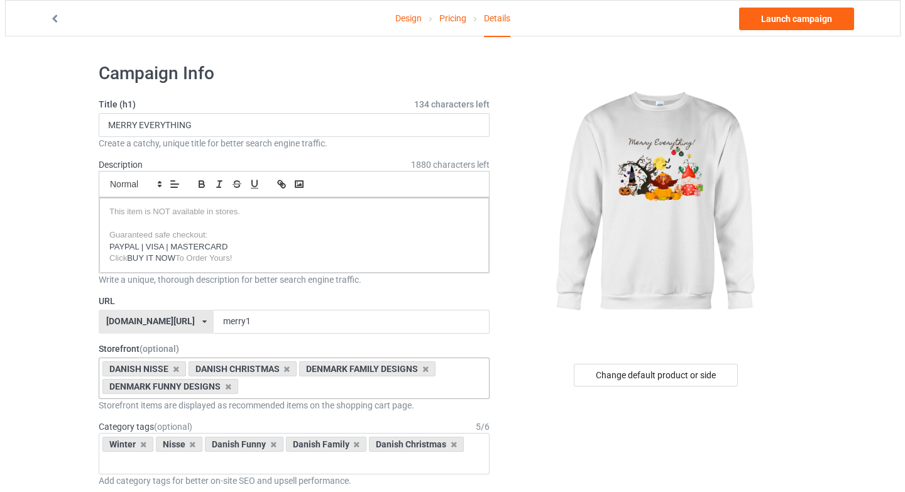
scroll to position [0, 0]
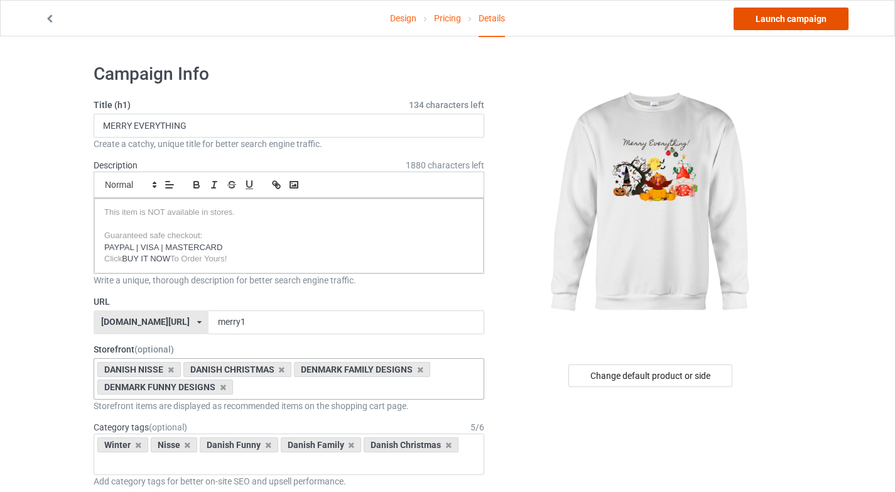
click at [797, 23] on link "Launch campaign" at bounding box center [791, 19] width 115 height 23
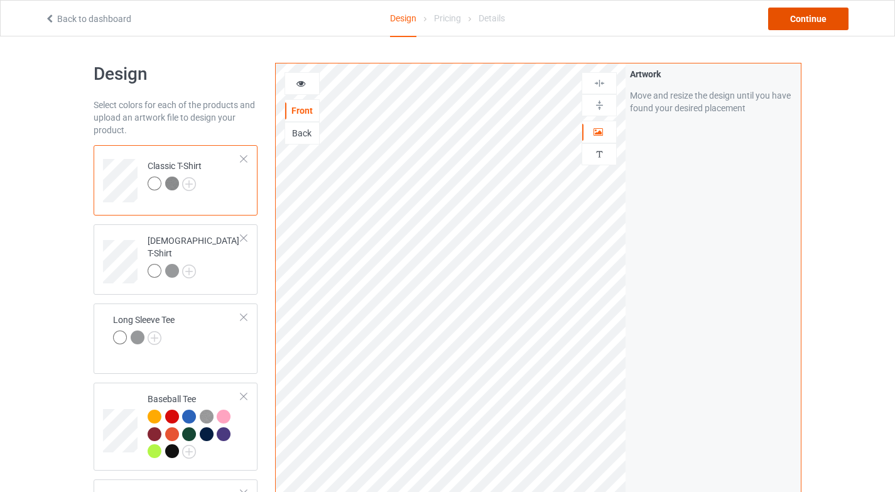
click at [815, 18] on div "Continue" at bounding box center [808, 19] width 80 height 23
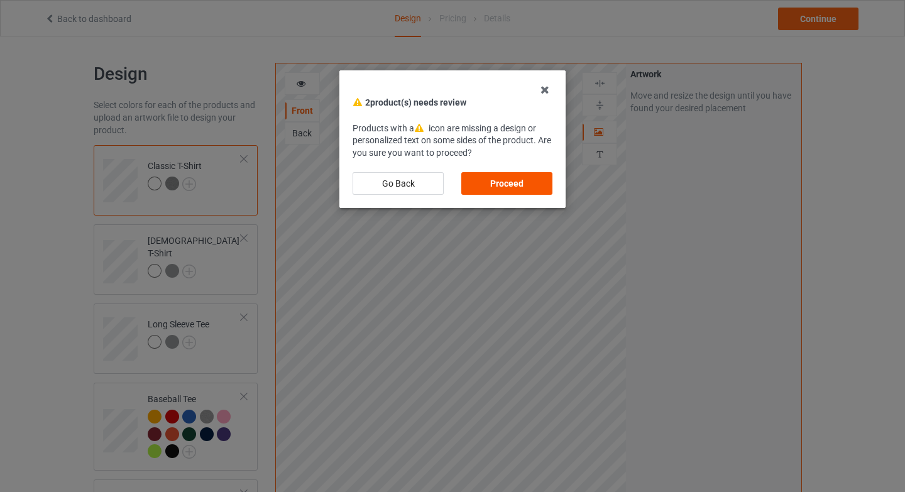
click at [490, 182] on div "Proceed" at bounding box center [506, 183] width 91 height 23
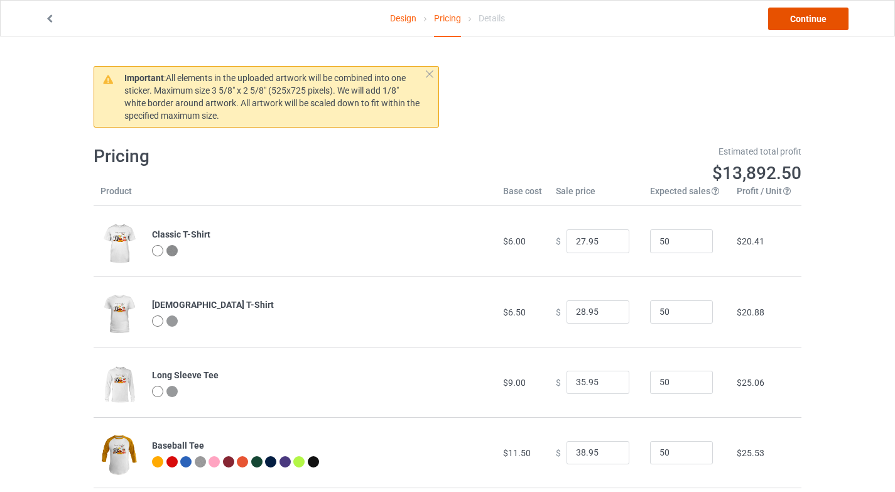
click at [787, 15] on link "Continue" at bounding box center [808, 19] width 80 height 23
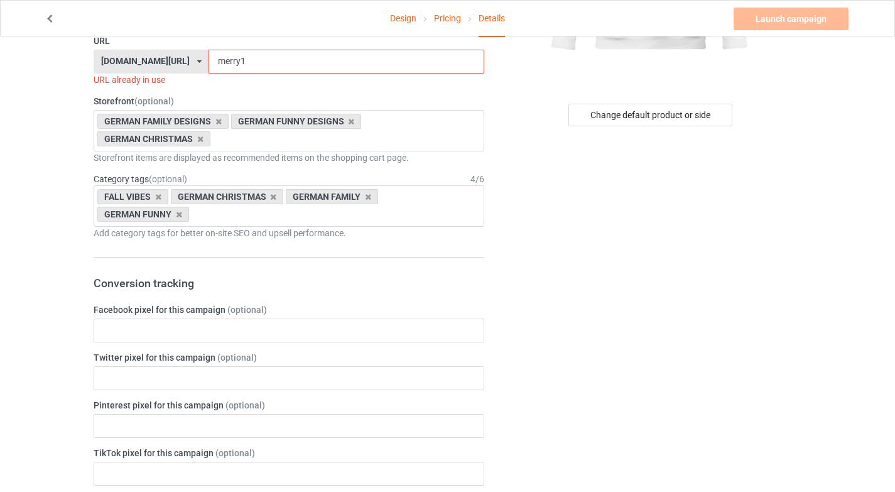
scroll to position [258, 0]
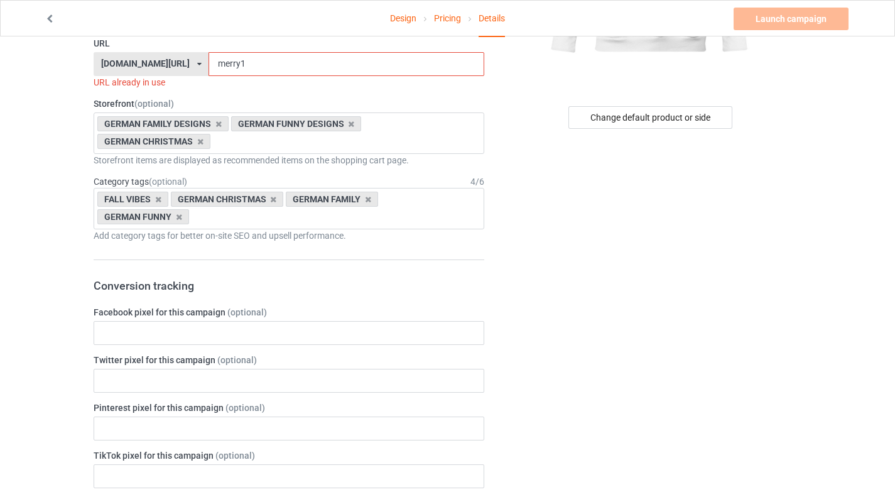
click at [178, 66] on div "[DOMAIN_NAME][URL]" at bounding box center [145, 63] width 89 height 9
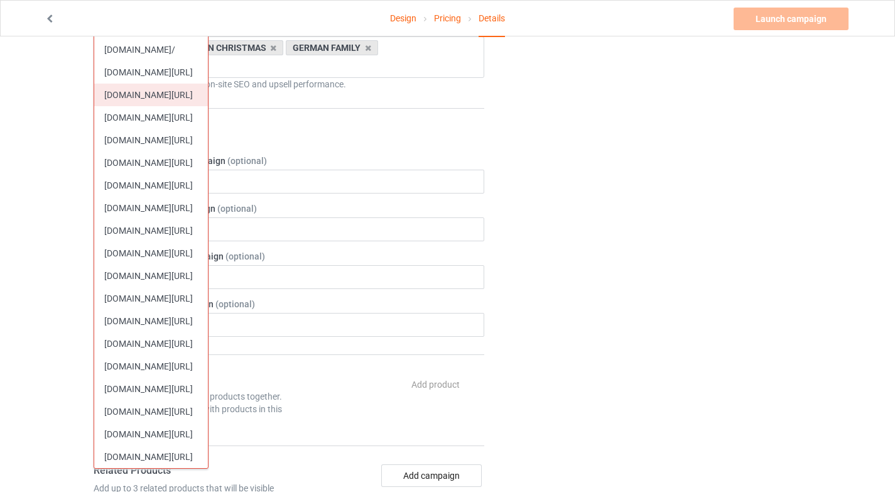
scroll to position [426, 0]
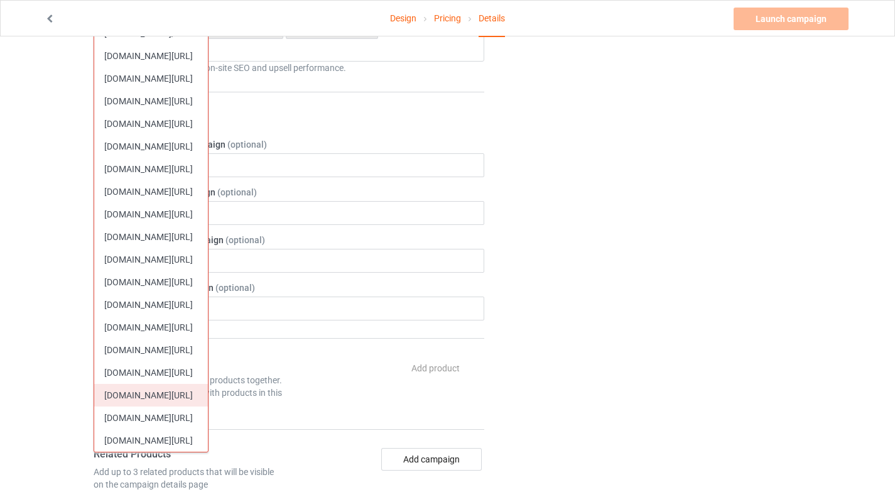
click at [150, 400] on div "[DOMAIN_NAME][URL]" at bounding box center [151, 395] width 114 height 23
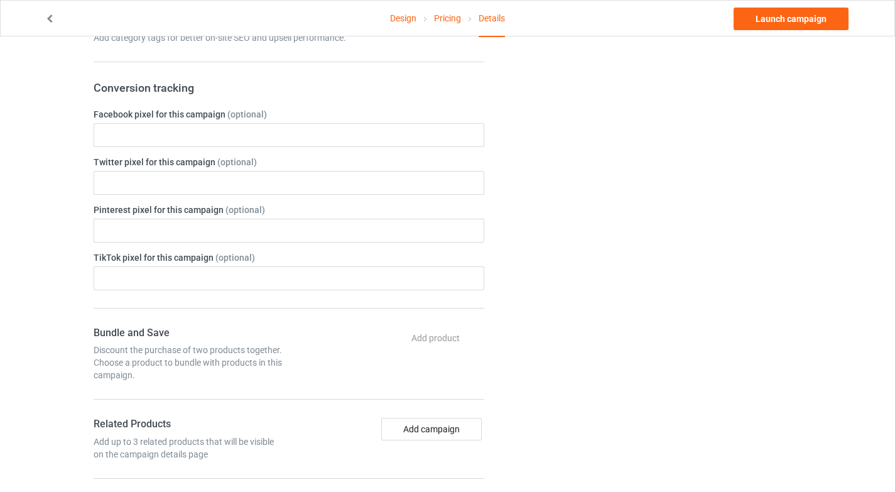
scroll to position [0, 0]
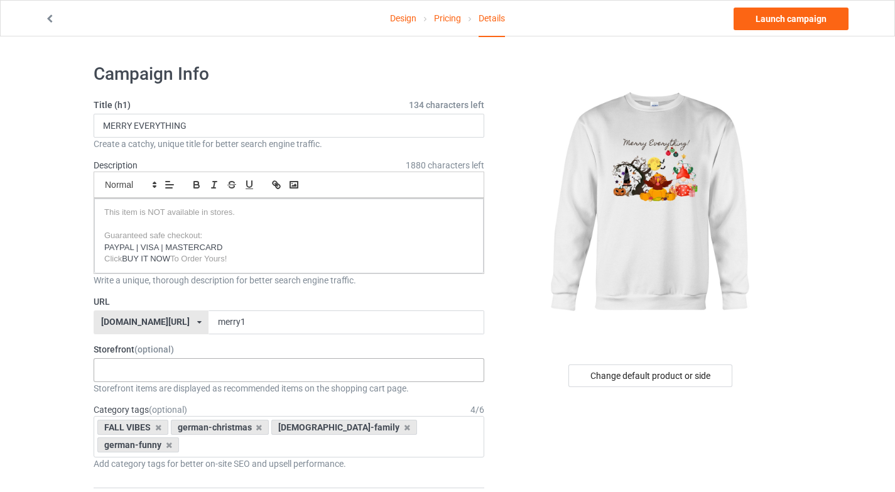
click at [156, 362] on div "DUTCH VALENTINE'S DAY DUTCH CHRISTMAS DESIGNS PROUD TO BE DUTCH DESIGNS DUTCH F…" at bounding box center [289, 370] width 391 height 24
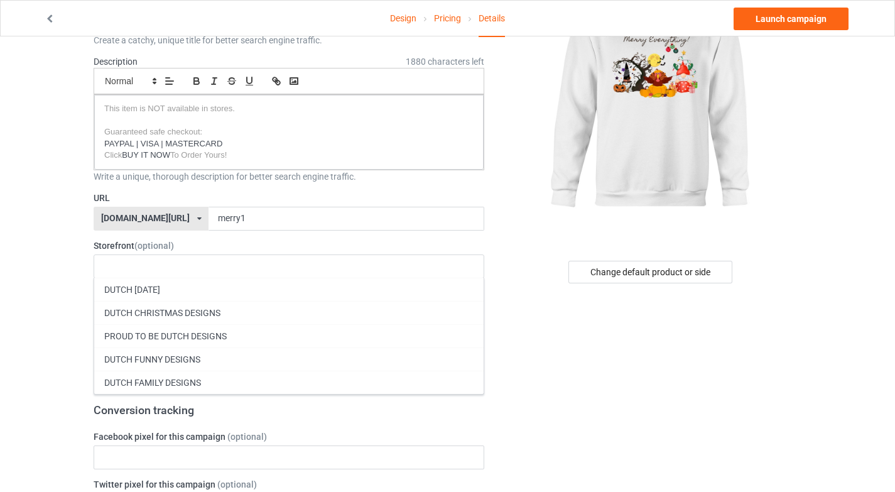
scroll to position [107, 0]
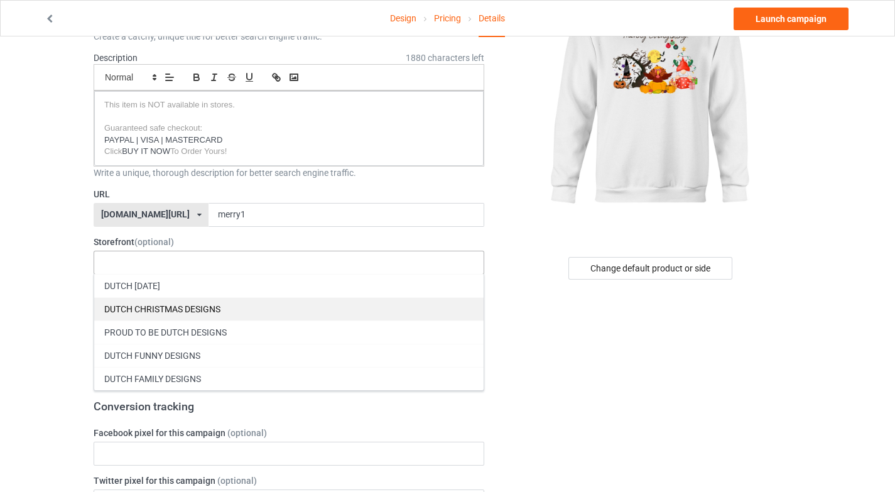
click at [202, 307] on div "DUTCH CHRISTMAS DESIGNS" at bounding box center [289, 308] width 390 height 23
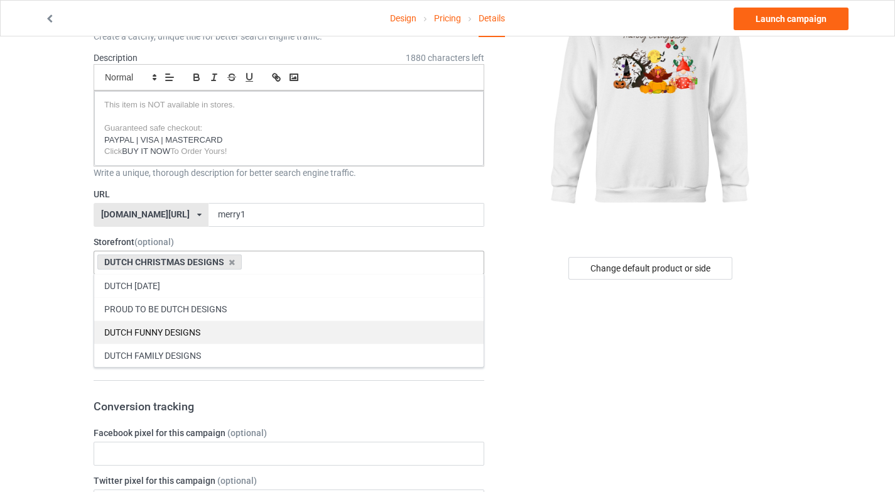
click at [203, 330] on div "DUTCH FUNNY DESIGNS" at bounding box center [289, 331] width 390 height 23
click at [200, 338] on div "DUTCH FAMILY DESIGNS" at bounding box center [289, 331] width 390 height 23
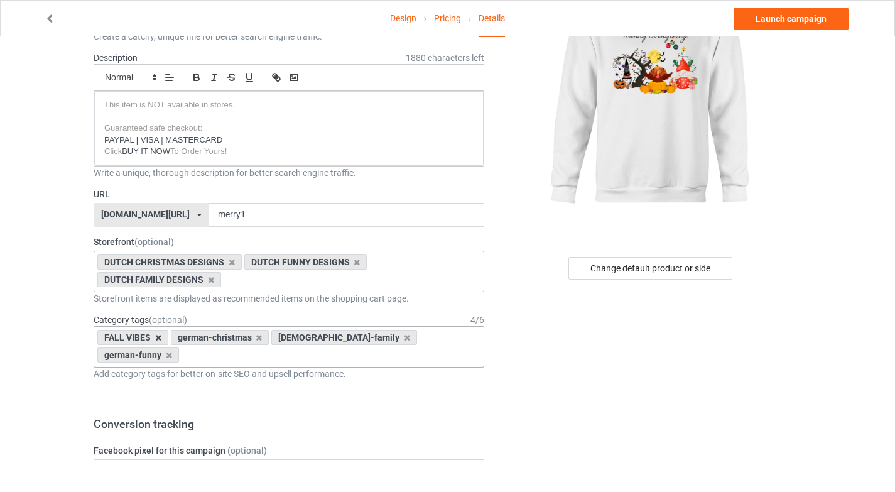
click at [159, 340] on icon at bounding box center [158, 338] width 6 height 8
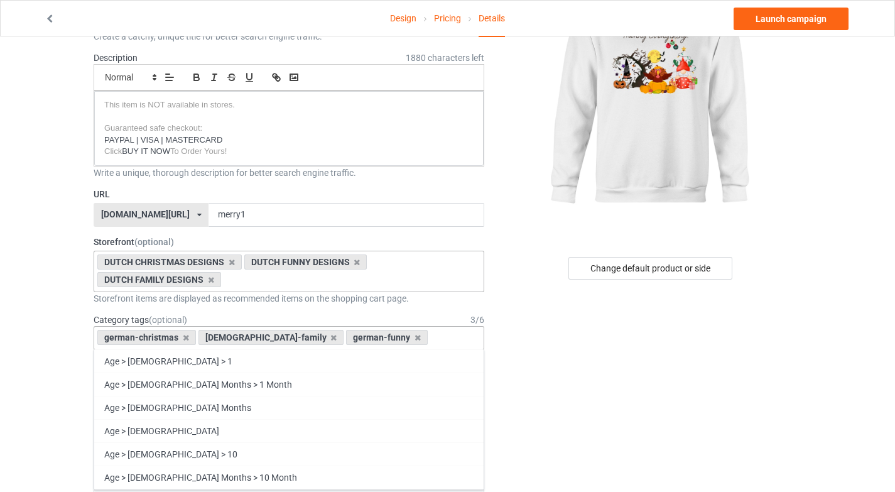
click at [179, 338] on div "german-christmas" at bounding box center [146, 337] width 99 height 15
click at [184, 337] on icon at bounding box center [186, 338] width 6 height 8
click at [230, 338] on icon at bounding box center [233, 338] width 6 height 8
click at [166, 336] on icon at bounding box center [169, 338] width 6 height 8
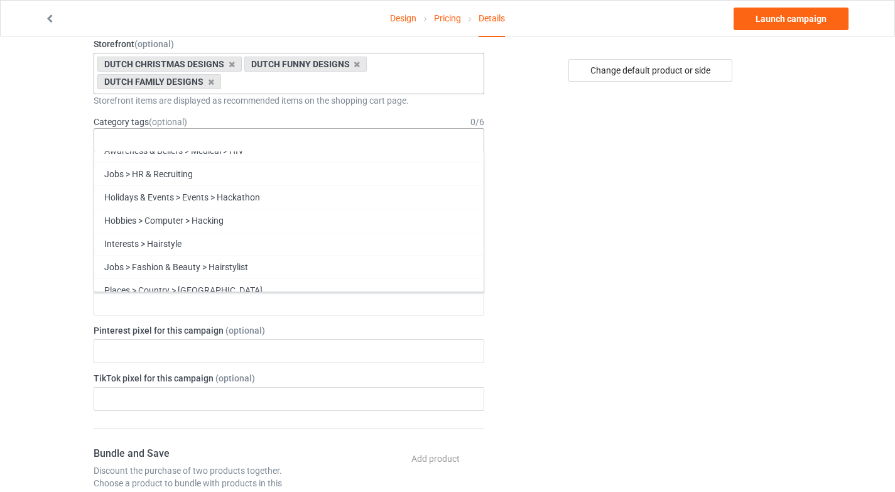
scroll to position [54586, 0]
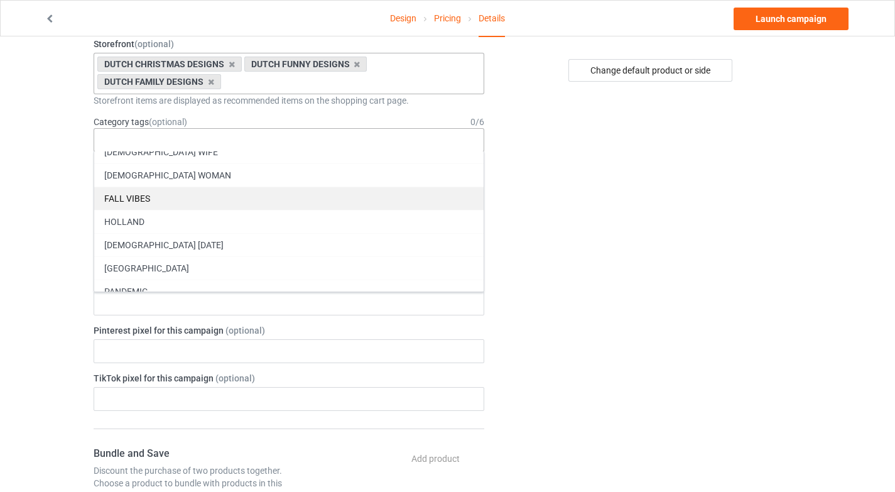
click at [168, 194] on div "FALL VIBES" at bounding box center [289, 198] width 390 height 23
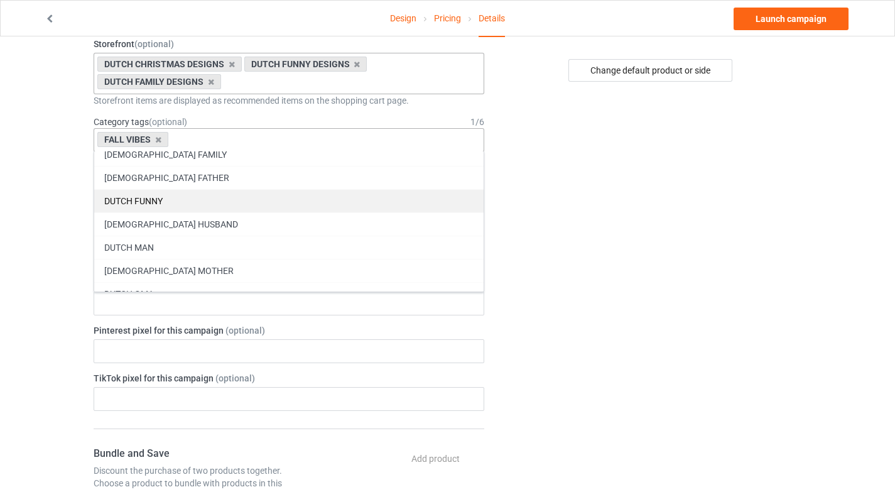
click at [168, 194] on div "DUTCH FUNNY" at bounding box center [289, 200] width 390 height 23
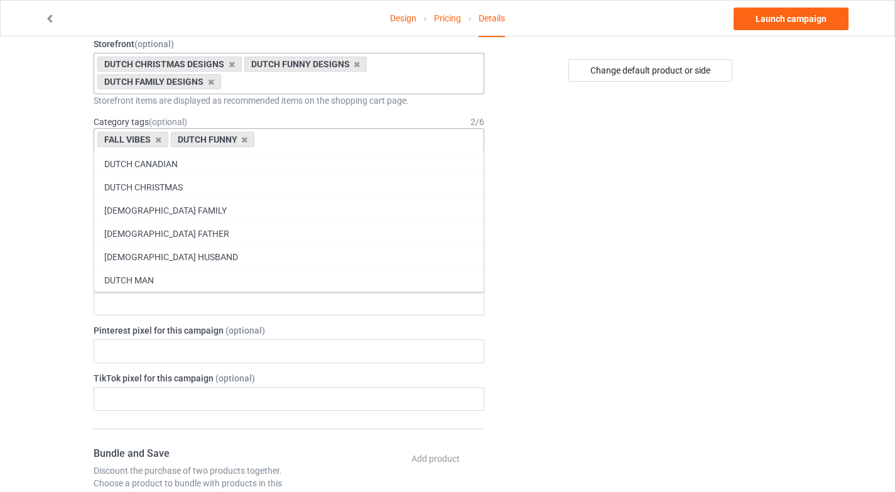
scroll to position [54211, 0]
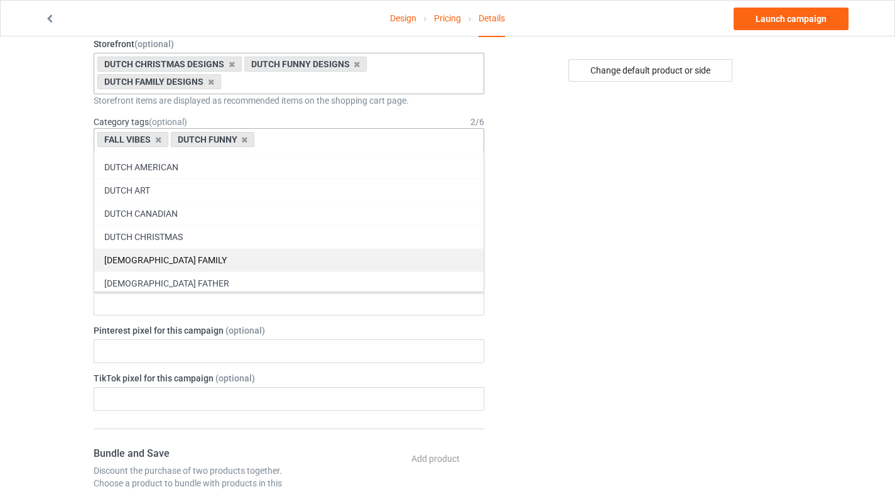
click at [170, 266] on div "DUTCH FAMILY" at bounding box center [289, 259] width 390 height 23
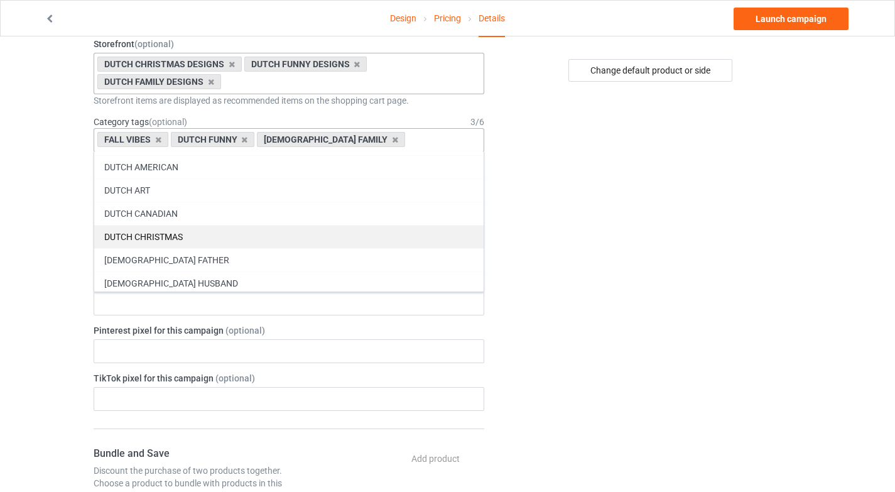
click at [172, 238] on div "DUTCH CHRISTMAS" at bounding box center [289, 236] width 390 height 23
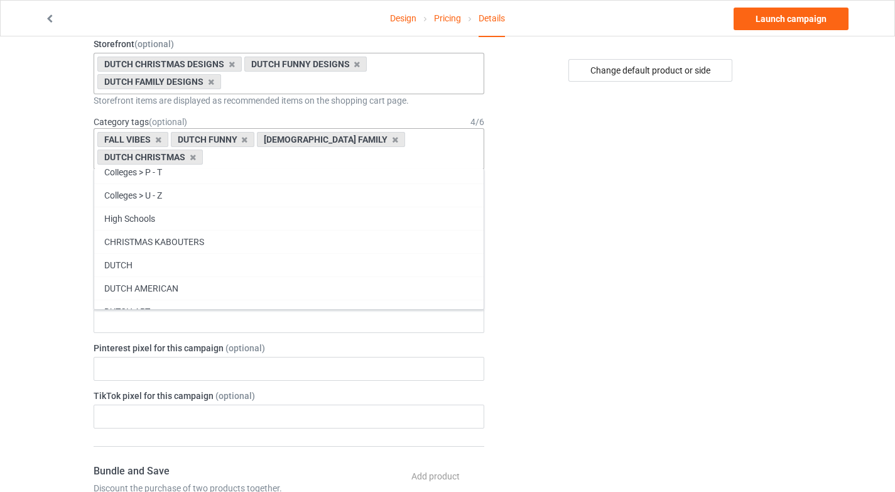
scroll to position [54101, 0]
click at [690, 322] on div "Change default product or side" at bounding box center [651, 411] width 317 height 1325
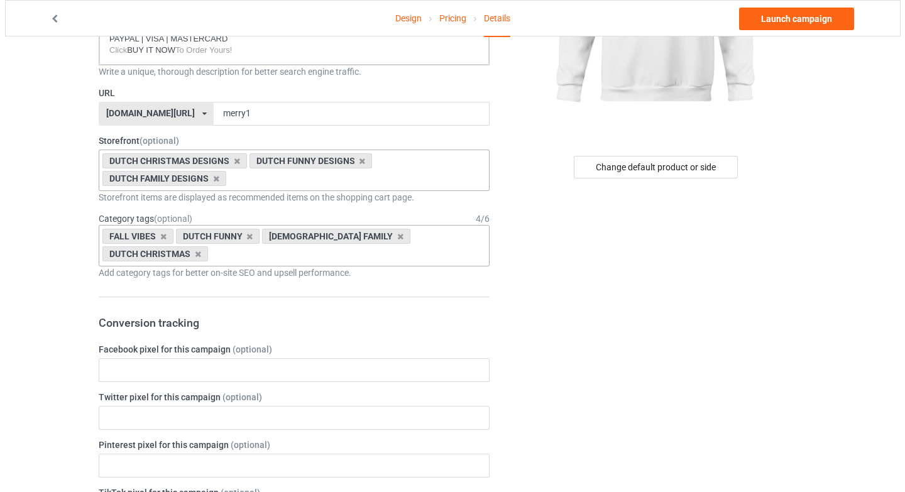
scroll to position [0, 0]
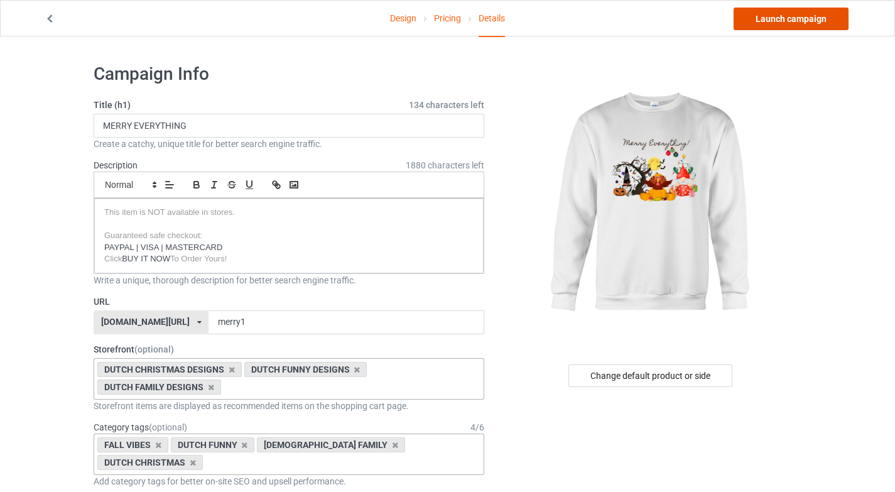
click at [816, 19] on link "Launch campaign" at bounding box center [791, 19] width 115 height 23
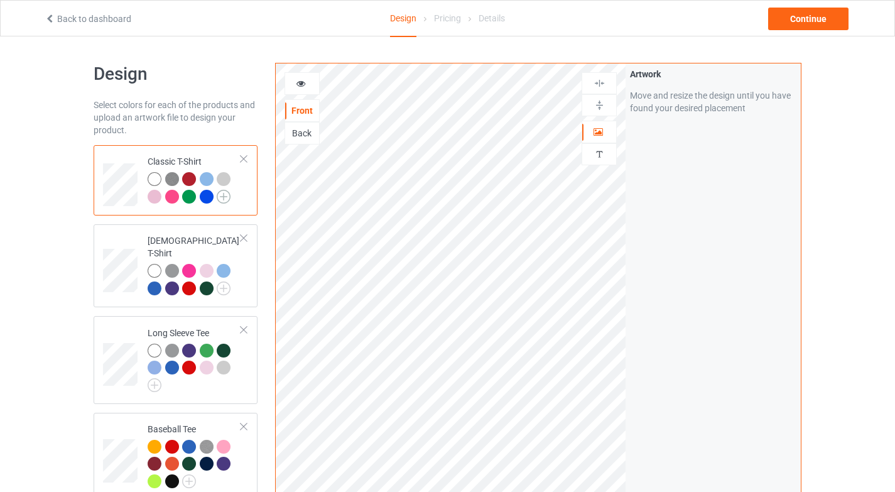
click at [223, 199] on img at bounding box center [224, 197] width 14 height 14
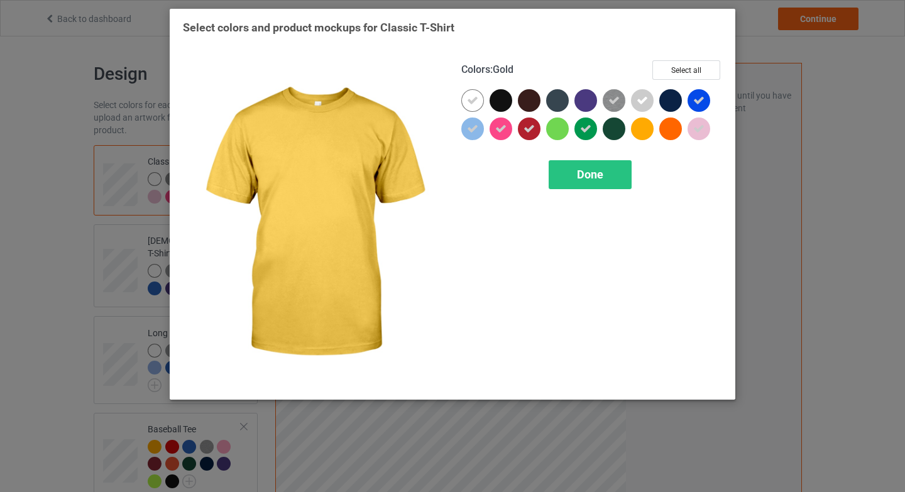
click at [650, 133] on div at bounding box center [642, 128] width 23 height 23
click at [585, 182] on div "Done" at bounding box center [590, 174] width 83 height 29
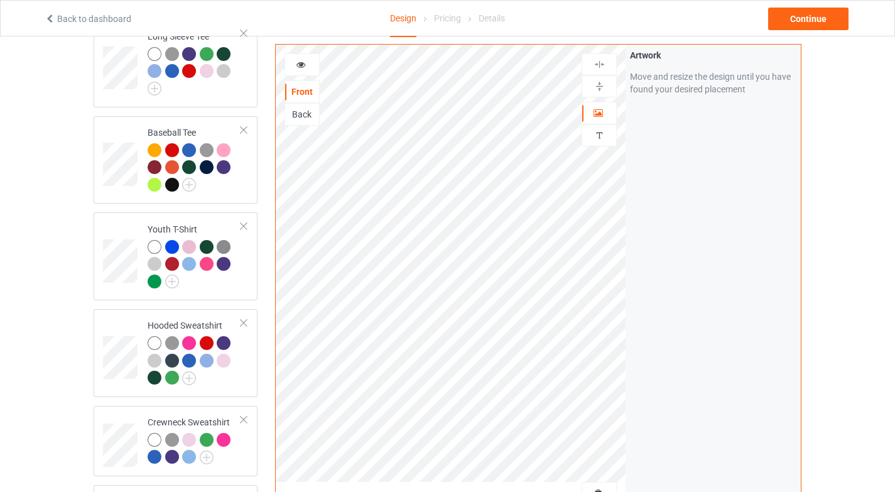
scroll to position [316, 0]
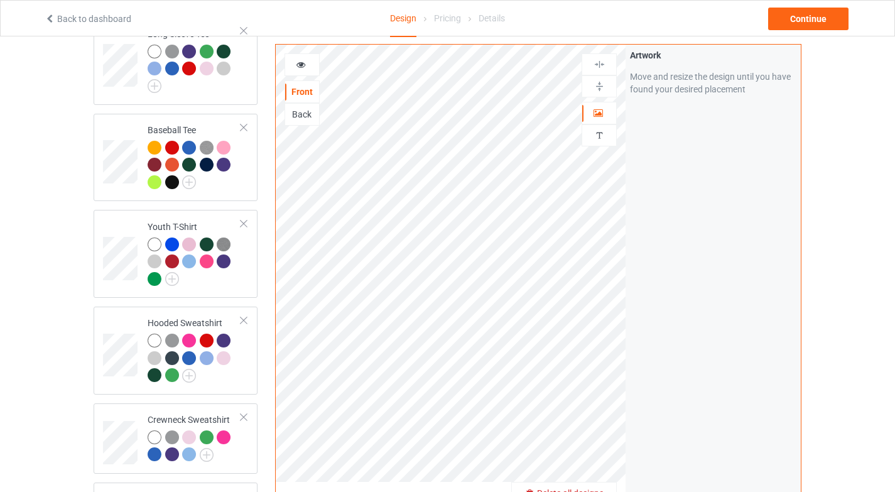
click at [598, 488] on span "Delete all designs" at bounding box center [570, 493] width 67 height 10
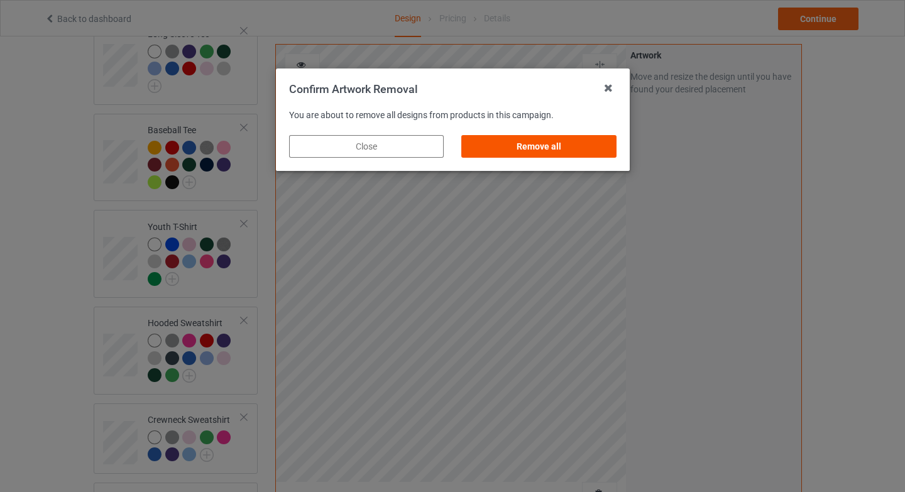
click at [565, 148] on div "Remove all" at bounding box center [538, 146] width 155 height 23
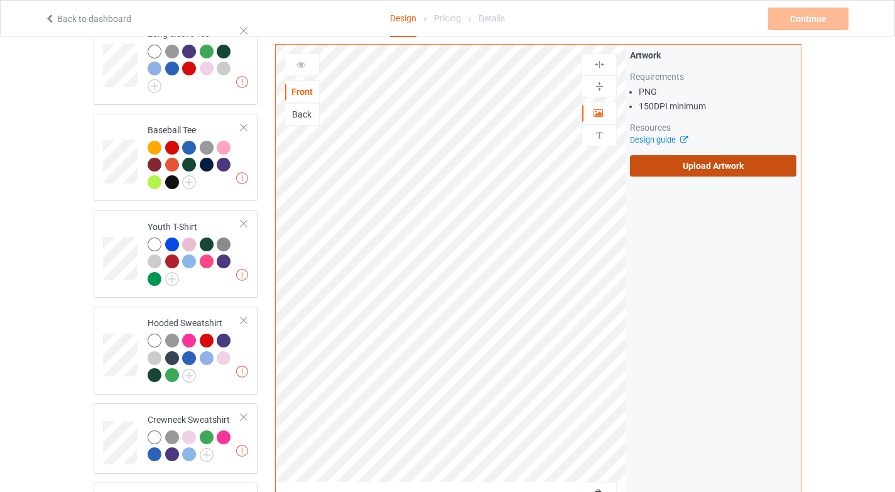
click at [714, 162] on label "Upload Artwork" at bounding box center [713, 165] width 167 height 21
click at [0, 0] on input "Upload Artwork" at bounding box center [0, 0] width 0 height 0
click at [684, 155] on label "Upload Artwork" at bounding box center [713, 165] width 167 height 21
click at [0, 0] on input "Upload Artwork" at bounding box center [0, 0] width 0 height 0
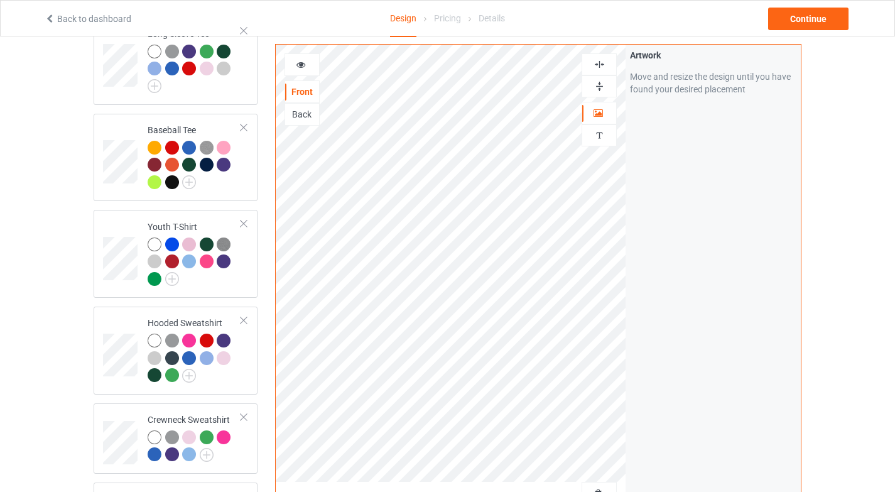
click at [611, 68] on div at bounding box center [599, 64] width 34 height 12
click at [603, 87] on img at bounding box center [600, 86] width 12 height 12
click at [308, 67] on div at bounding box center [302, 64] width 34 height 13
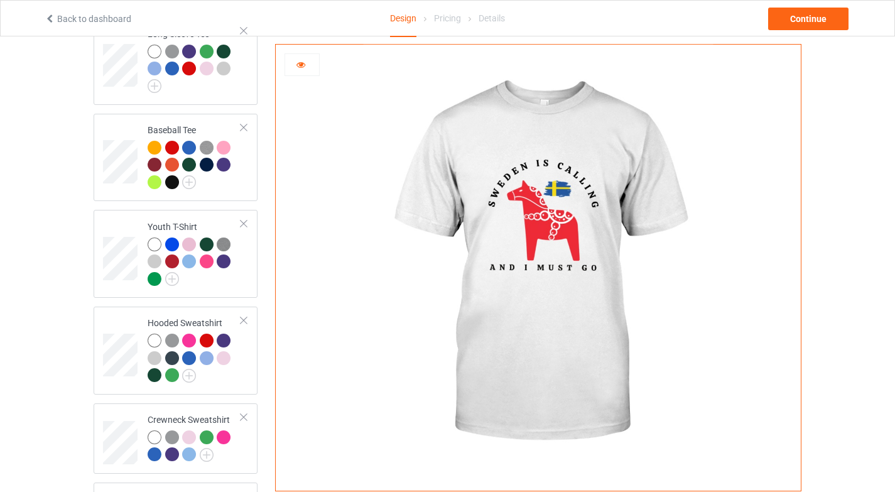
click at [308, 67] on div at bounding box center [302, 64] width 34 height 13
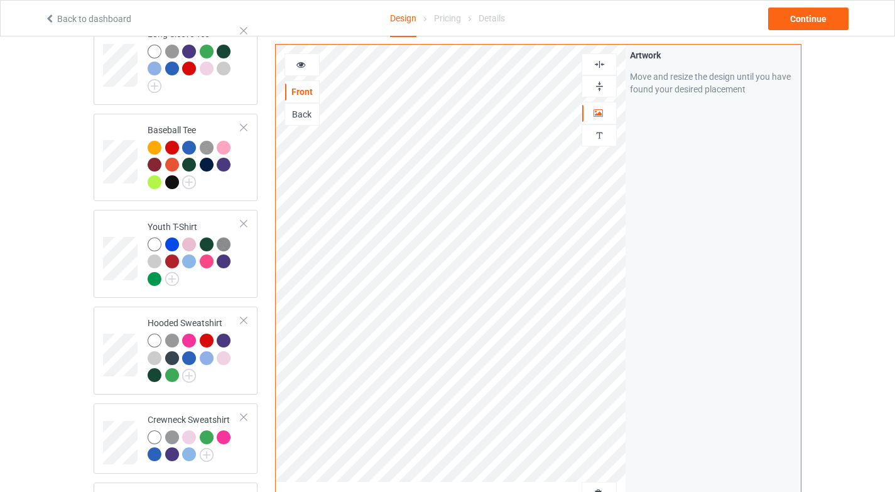
click at [310, 66] on div at bounding box center [302, 64] width 34 height 13
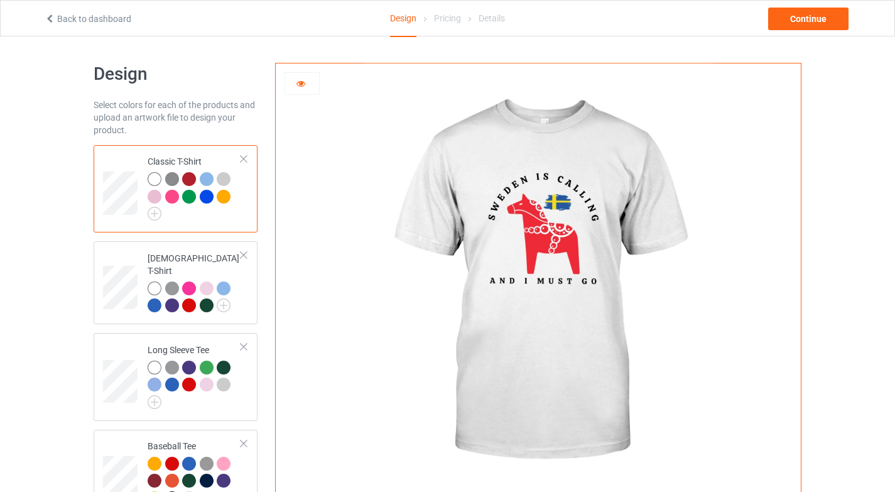
click at [227, 195] on div at bounding box center [224, 197] width 14 height 14
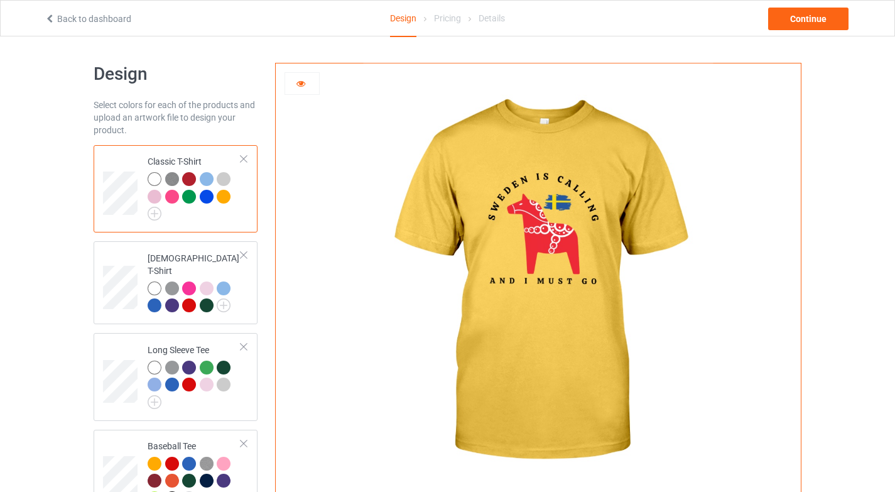
click at [185, 178] on div at bounding box center [189, 179] width 14 height 14
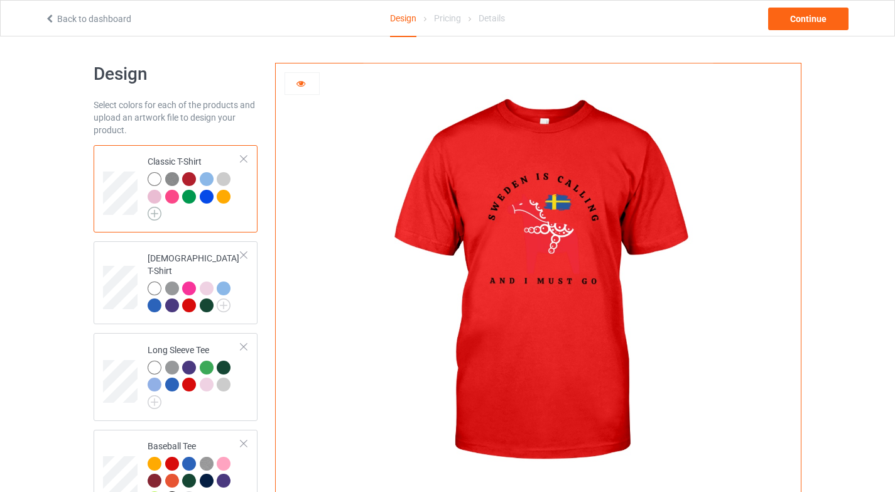
click at [153, 214] on img at bounding box center [155, 214] width 14 height 14
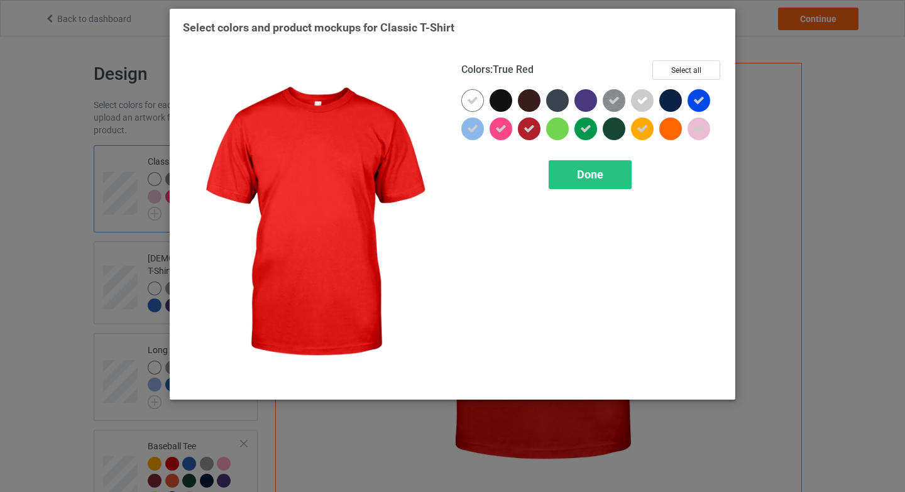
click at [532, 131] on icon at bounding box center [528, 128] width 11 height 11
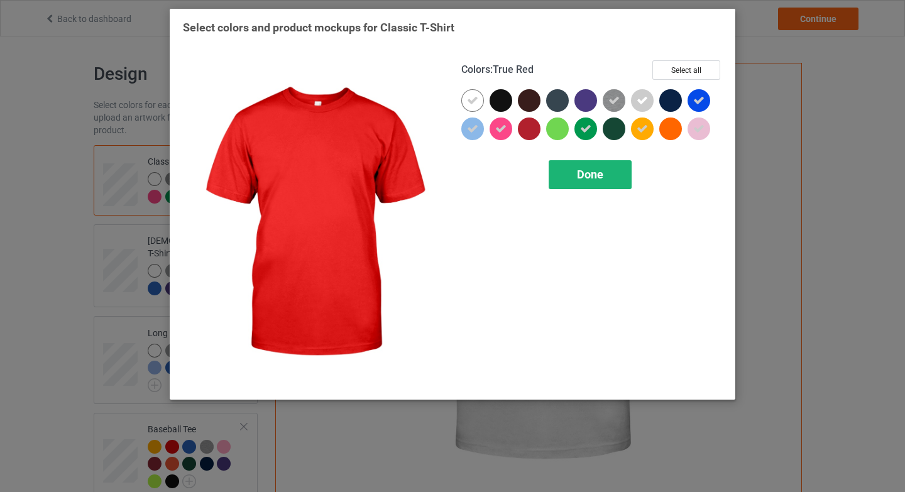
click at [585, 175] on span "Done" at bounding box center [590, 174] width 26 height 13
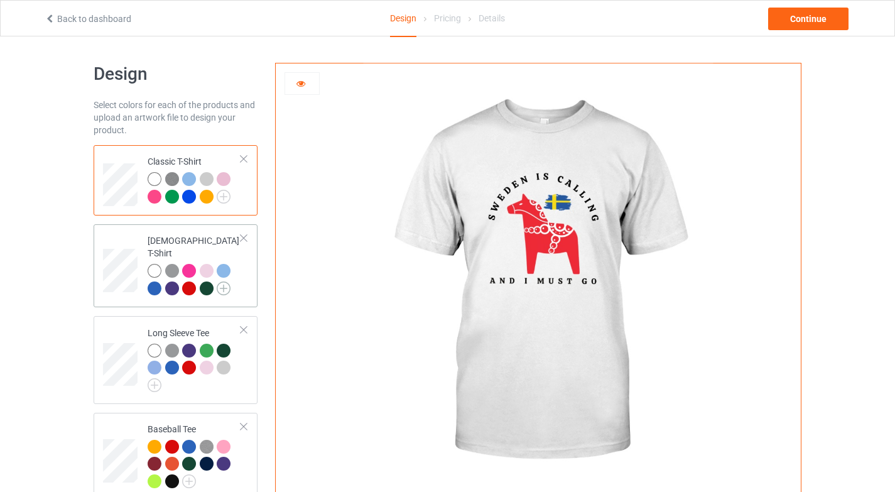
click at [227, 281] on img at bounding box center [224, 288] width 14 height 14
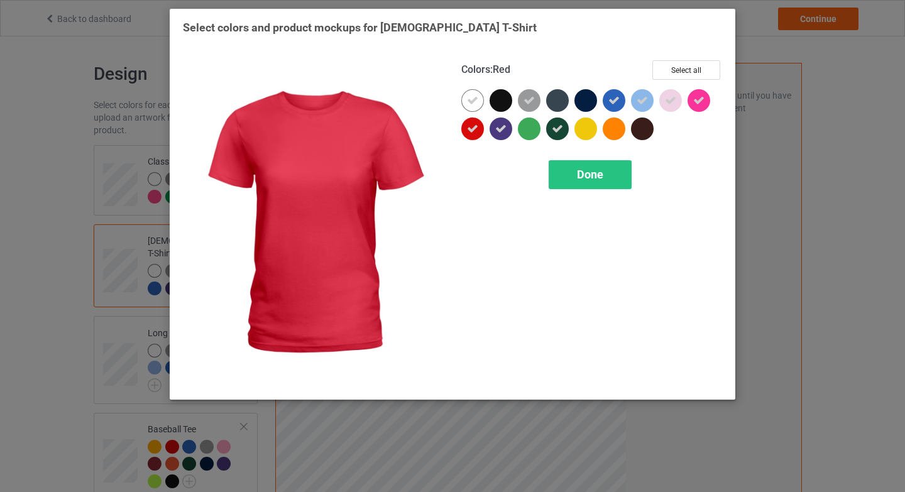
click at [479, 132] on div at bounding box center [472, 128] width 23 height 23
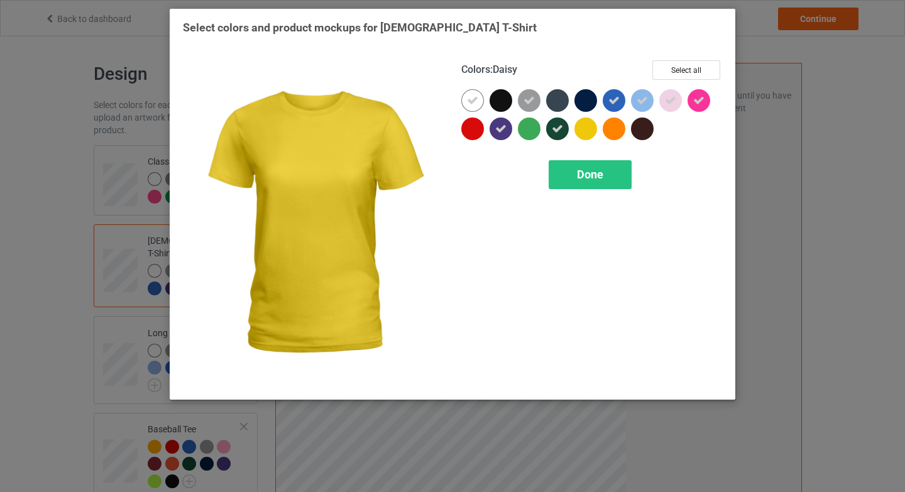
drag, startPoint x: 584, startPoint y: 127, endPoint x: 593, endPoint y: 155, distance: 29.8
click at [584, 127] on div at bounding box center [585, 128] width 23 height 23
click at [608, 181] on div "Done" at bounding box center [590, 174] width 83 height 29
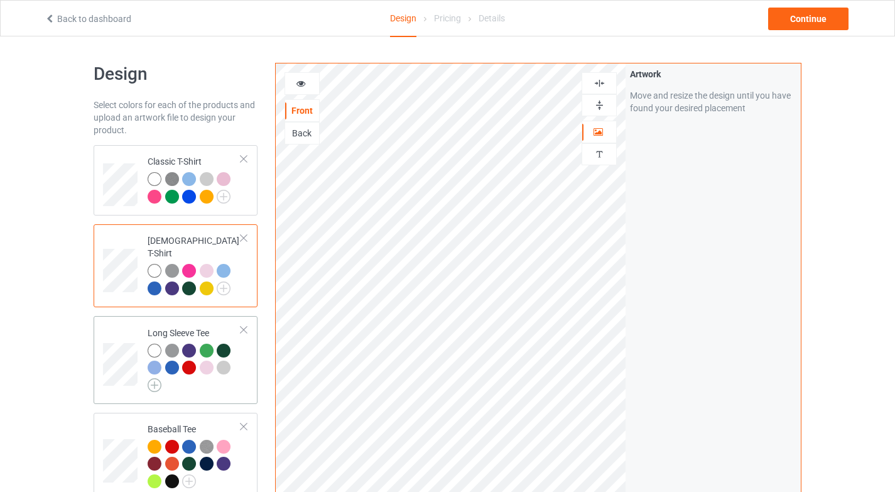
click at [161, 378] on img at bounding box center [155, 385] width 14 height 14
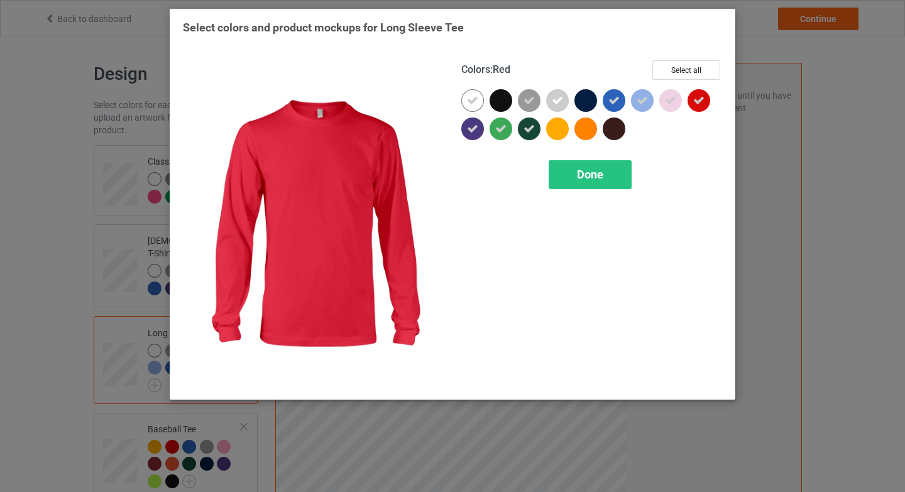
click at [706, 104] on div at bounding box center [698, 100] width 23 height 23
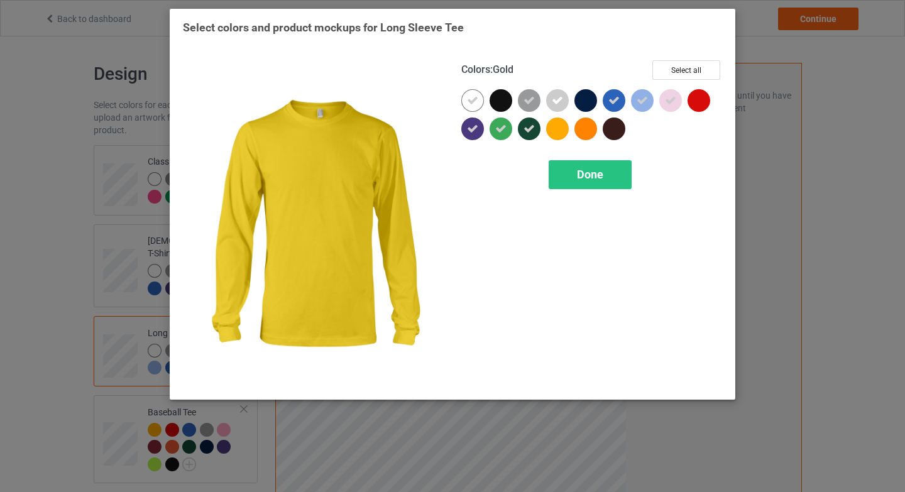
click at [562, 131] on div at bounding box center [557, 128] width 23 height 23
click at [570, 187] on div "Done" at bounding box center [590, 174] width 83 height 29
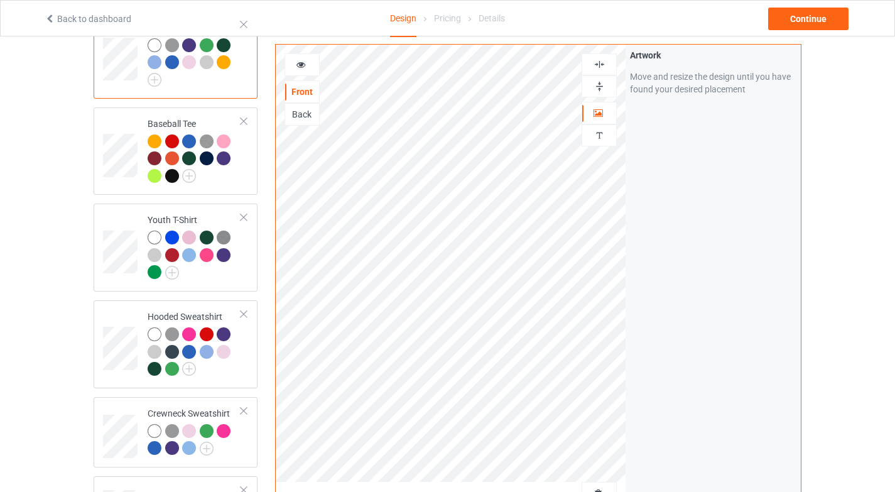
scroll to position [326, 0]
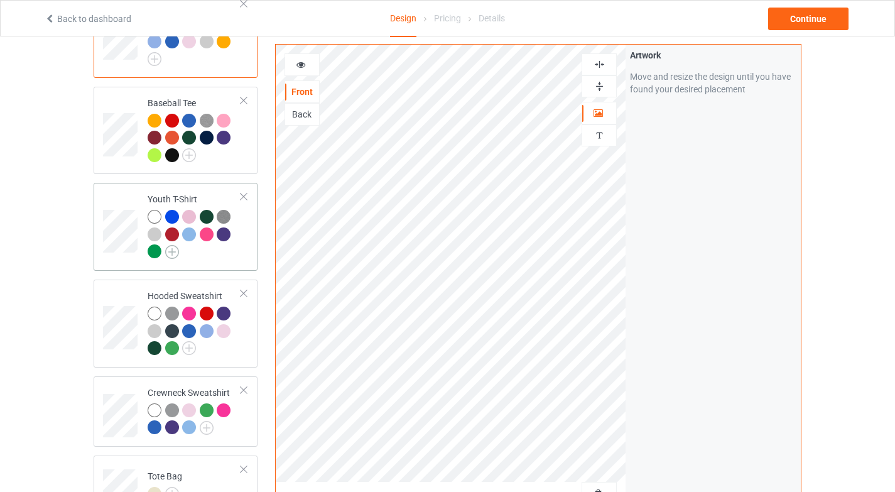
click at [177, 245] on img at bounding box center [172, 252] width 14 height 14
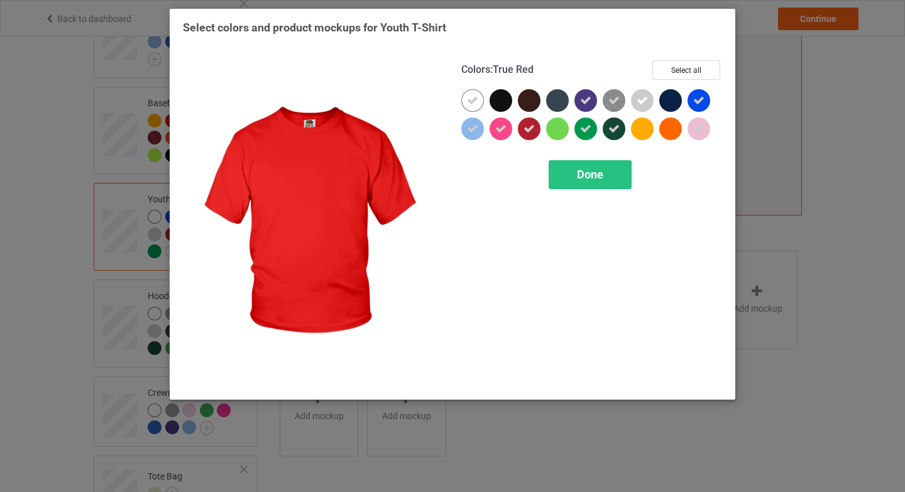
click at [518, 123] on div at bounding box center [529, 128] width 23 height 23
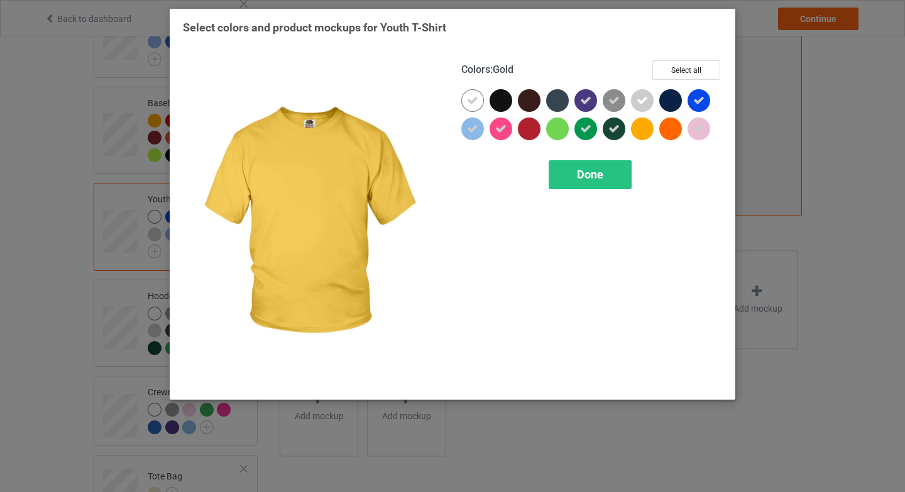
click at [646, 119] on div at bounding box center [642, 128] width 23 height 23
click at [618, 170] on div "Done" at bounding box center [590, 174] width 83 height 29
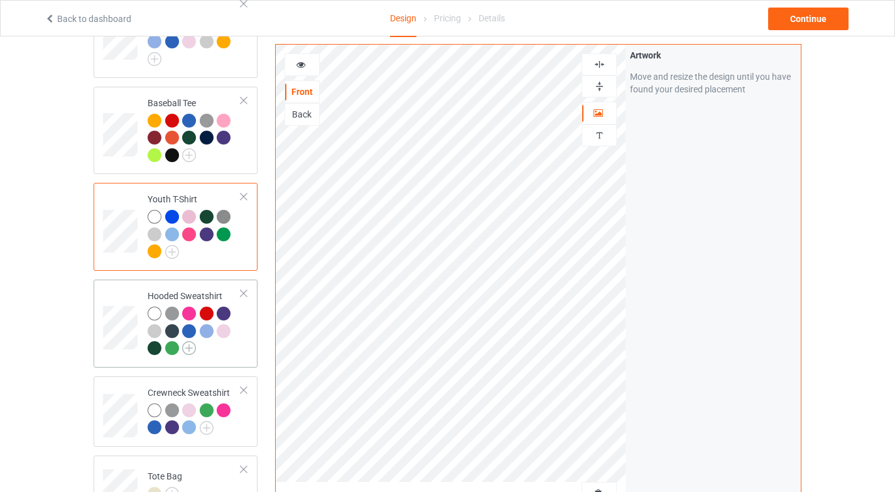
click at [189, 341] on img at bounding box center [189, 348] width 14 height 14
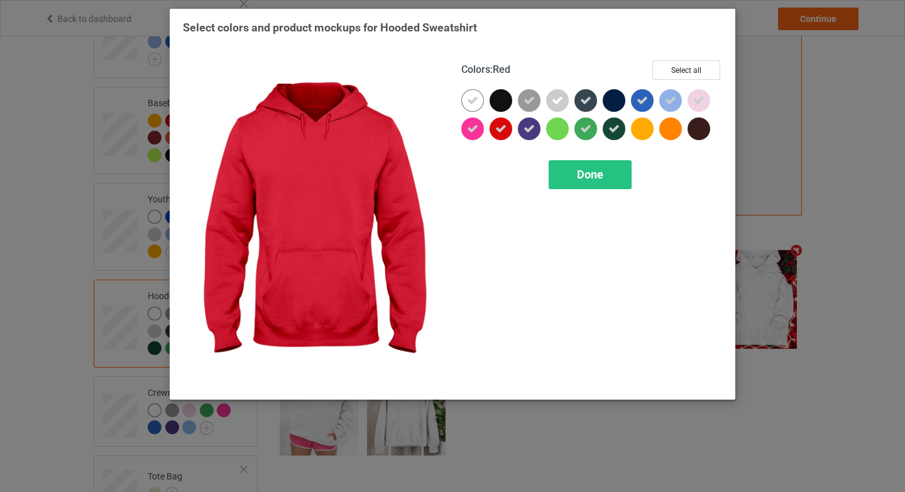
click at [501, 129] on icon at bounding box center [500, 128] width 11 height 11
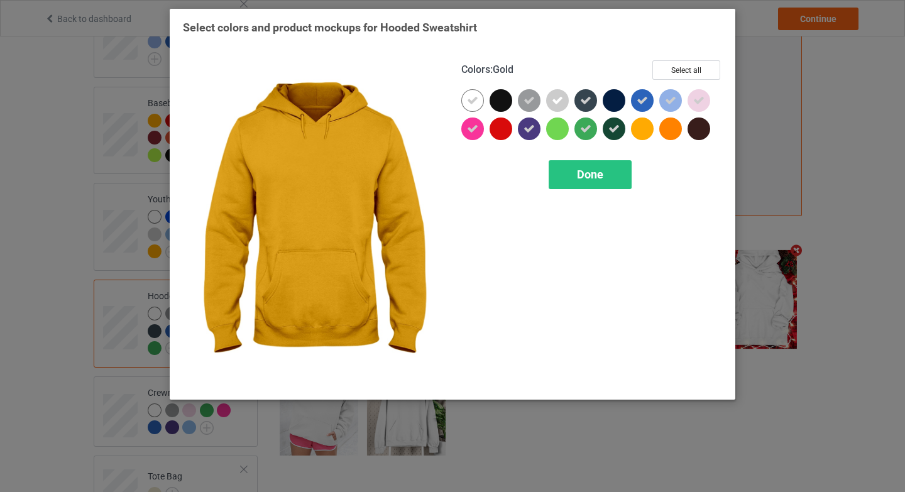
click at [655, 128] on div at bounding box center [645, 131] width 28 height 28
click at [598, 178] on span "Done" at bounding box center [590, 174] width 26 height 13
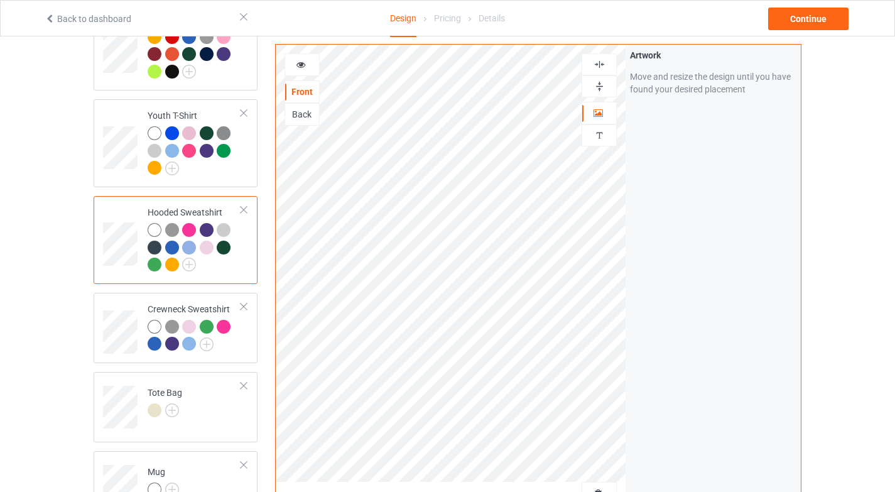
scroll to position [418, 0]
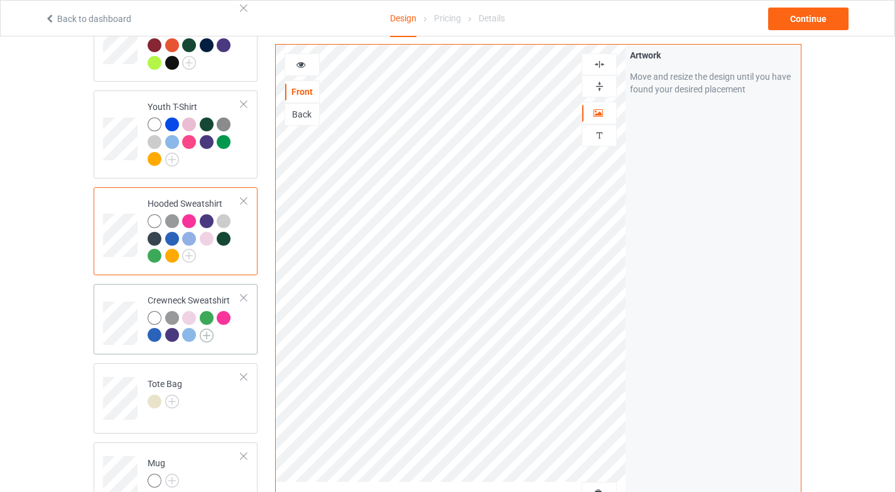
click at [209, 329] on img at bounding box center [207, 336] width 14 height 14
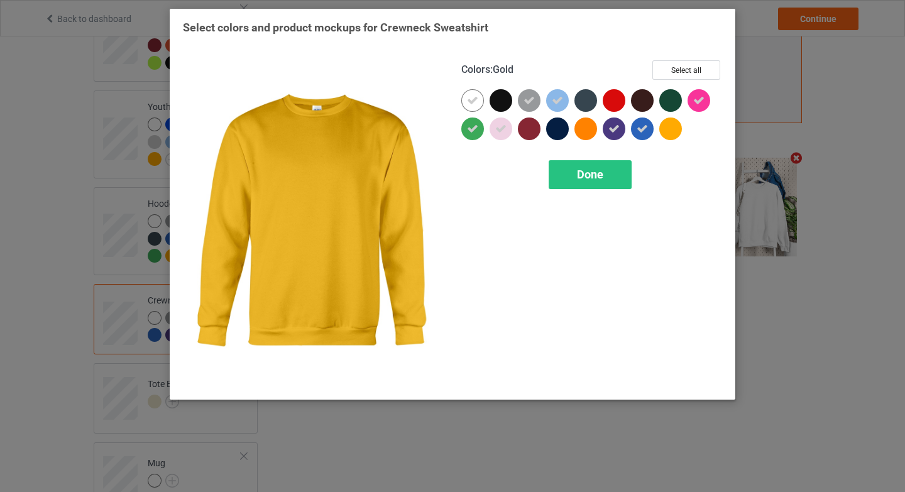
click at [669, 134] on div at bounding box center [670, 128] width 23 height 23
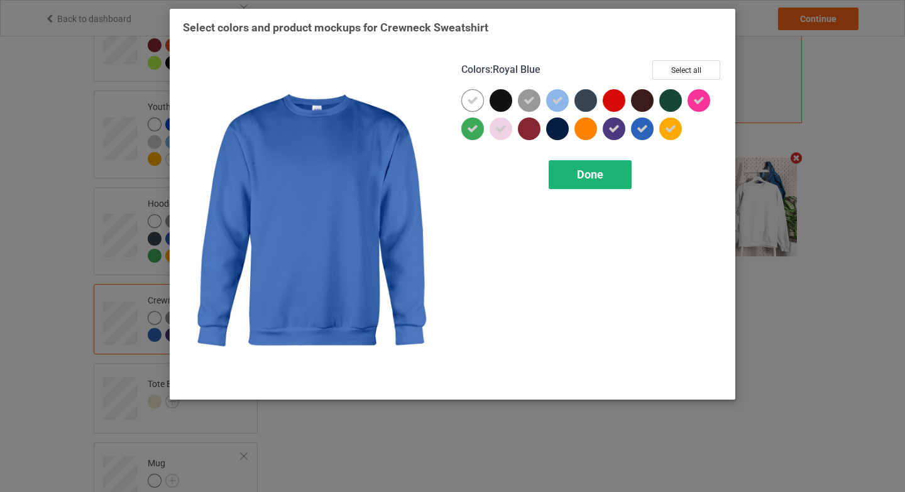
click at [590, 170] on span "Done" at bounding box center [590, 174] width 26 height 13
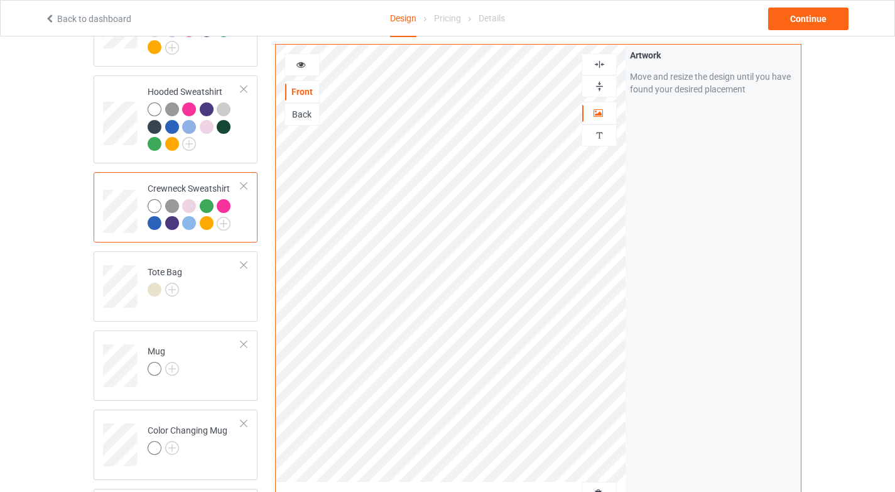
scroll to position [643, 0]
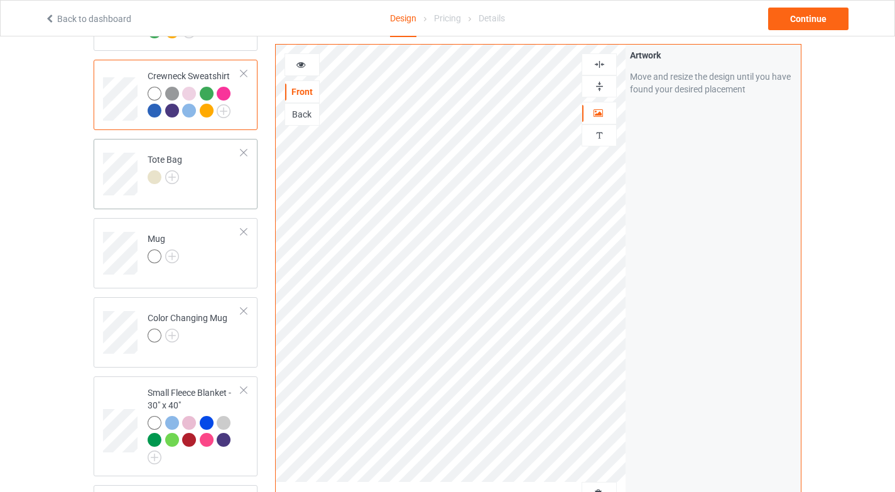
click at [209, 173] on td "Tote Bag" at bounding box center [194, 170] width 107 height 52
click at [191, 251] on td "Mug" at bounding box center [194, 249] width 107 height 52
click at [603, 89] on img at bounding box center [600, 86] width 12 height 12
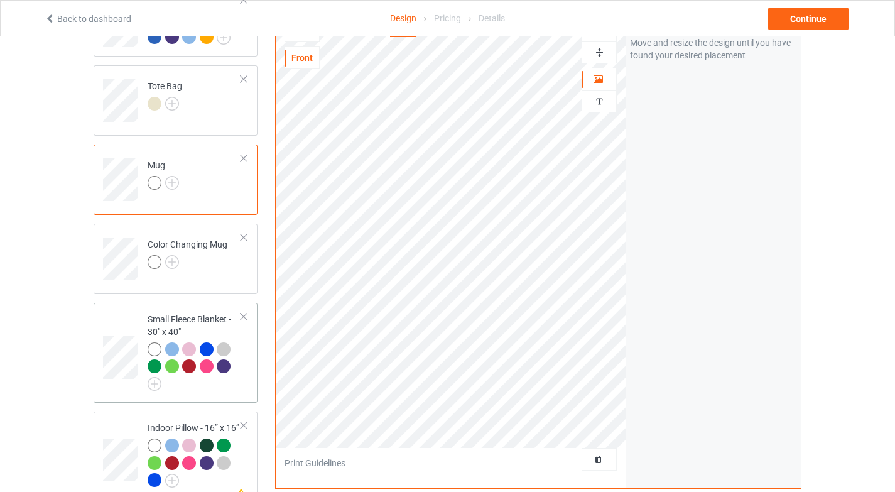
scroll to position [721, 0]
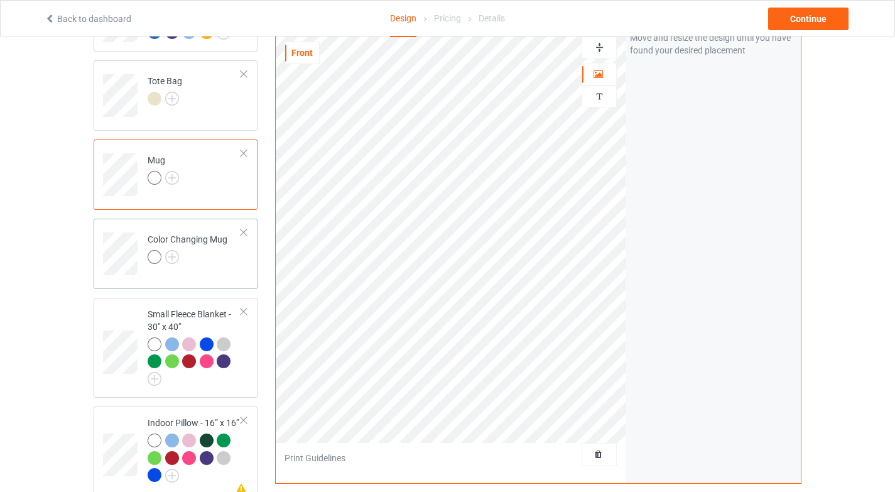
click at [205, 250] on div at bounding box center [188, 259] width 80 height 18
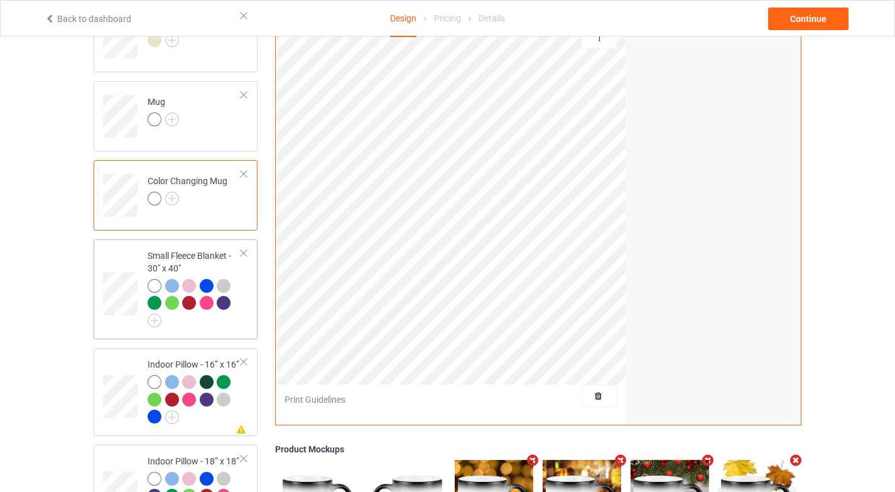
scroll to position [796, 0]
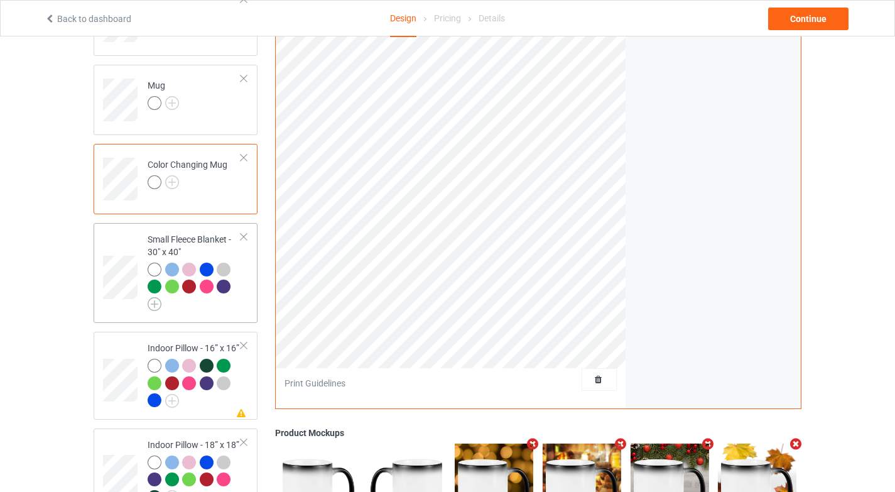
click at [157, 299] on img at bounding box center [155, 304] width 14 height 14
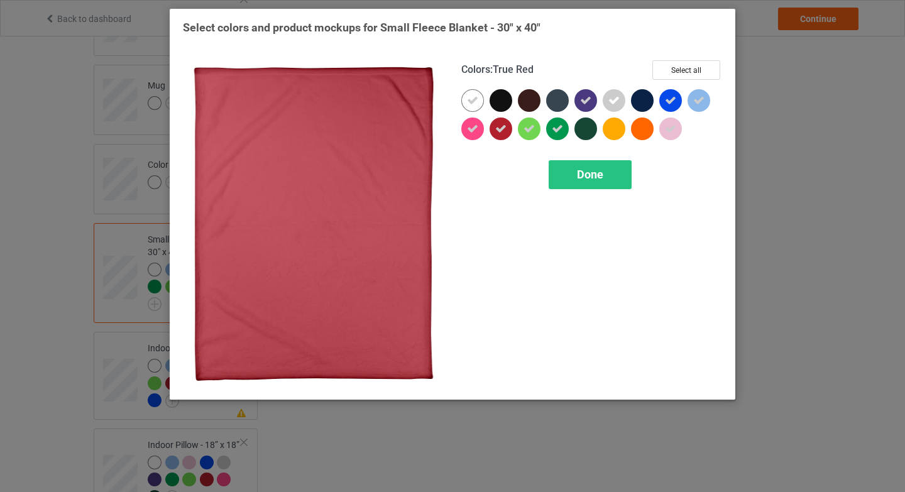
click at [498, 131] on icon at bounding box center [500, 128] width 11 height 11
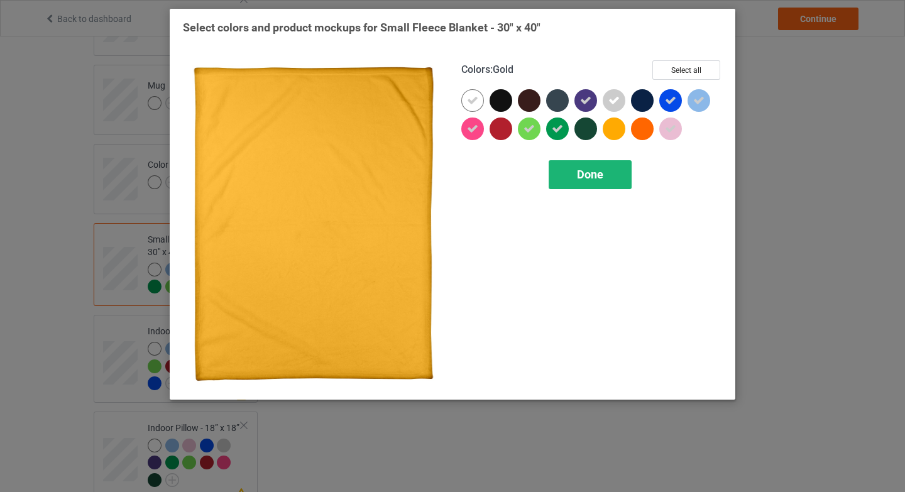
drag, startPoint x: 615, startPoint y: 129, endPoint x: 590, endPoint y: 173, distance: 49.8
click at [615, 129] on div at bounding box center [614, 128] width 23 height 23
click at [585, 183] on div "Done" at bounding box center [590, 174] width 83 height 29
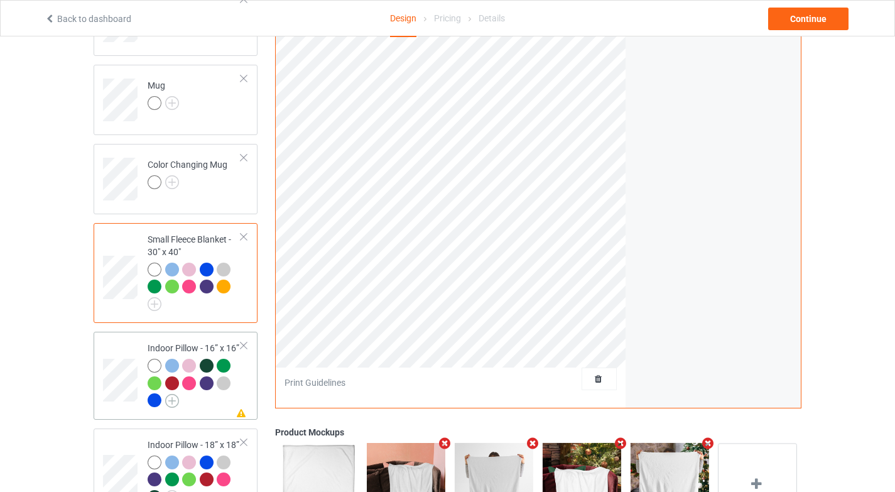
click at [173, 394] on img at bounding box center [172, 401] width 14 height 14
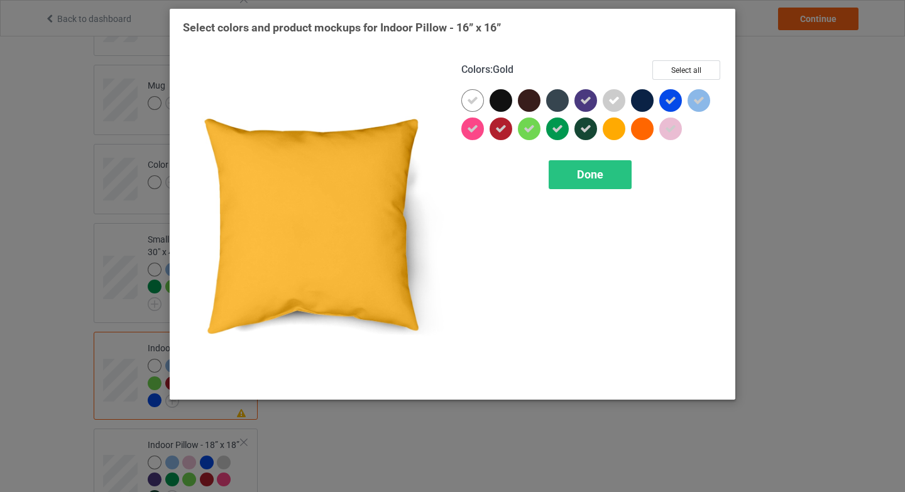
click at [620, 123] on div at bounding box center [614, 128] width 23 height 23
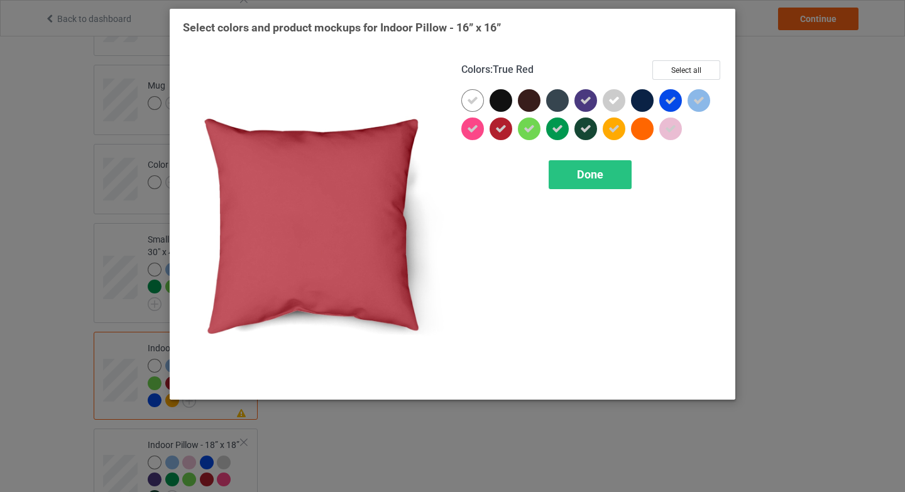
click at [496, 124] on icon at bounding box center [500, 128] width 11 height 11
click at [606, 178] on div "Done" at bounding box center [590, 174] width 83 height 29
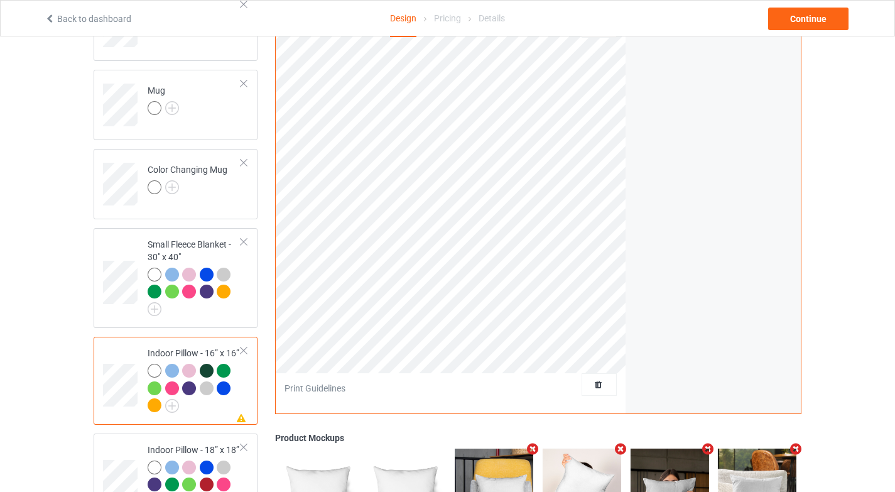
scroll to position [785, 0]
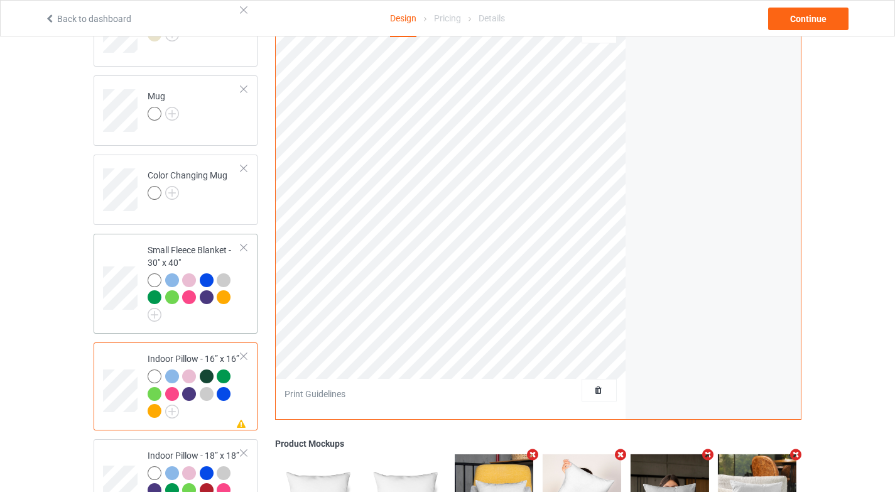
click at [226, 308] on div at bounding box center [195, 297] width 94 height 48
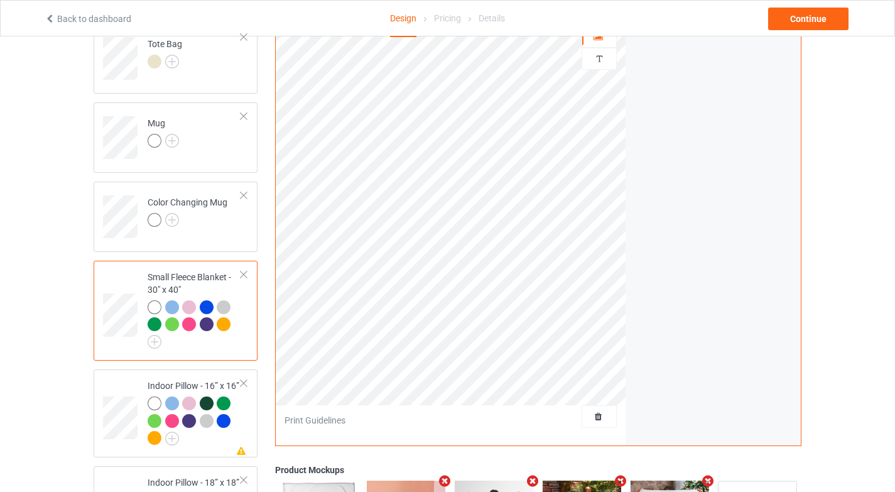
scroll to position [765, 0]
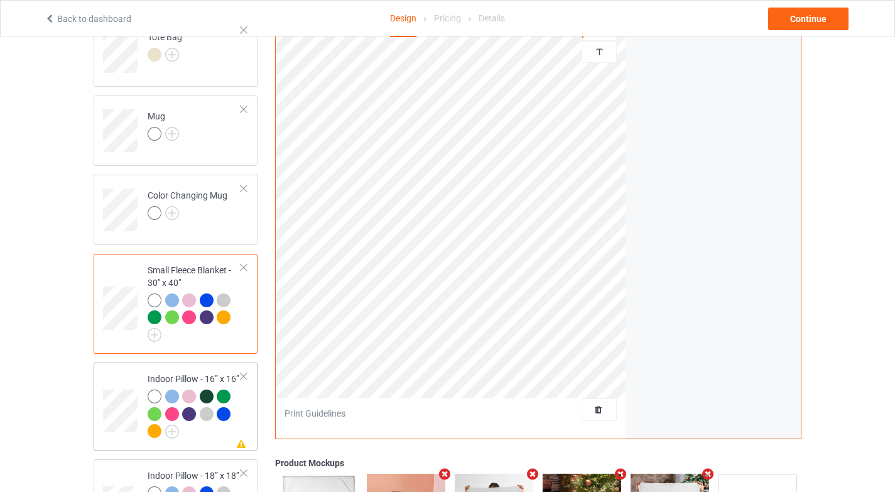
click at [208, 435] on td "Missing artwork on 1 side(s) Indoor Pillow - 16” x 16”" at bounding box center [194, 407] width 107 height 78
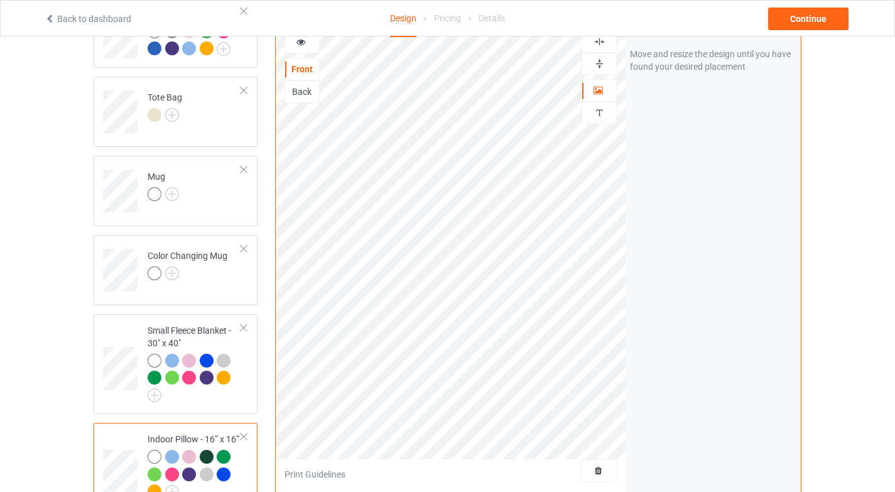
scroll to position [658, 0]
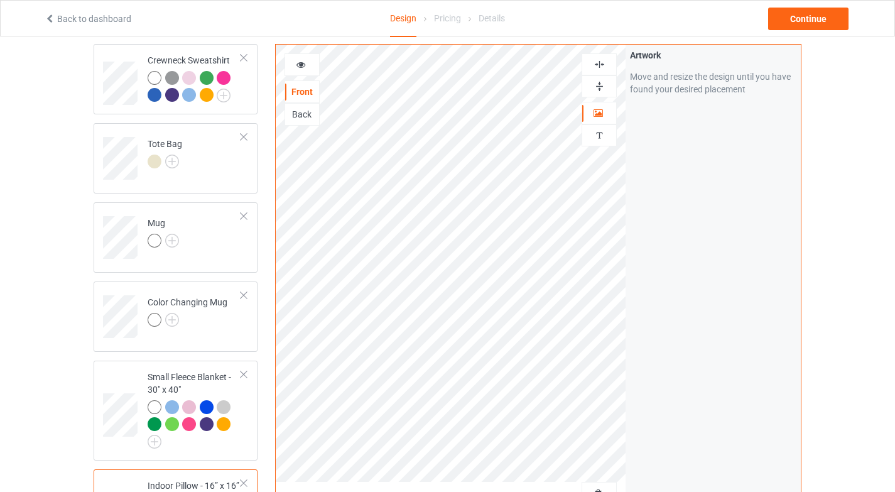
click at [599, 63] on img at bounding box center [600, 64] width 12 height 12
click at [608, 84] on div at bounding box center [599, 86] width 34 height 12
click at [309, 67] on div at bounding box center [302, 64] width 34 height 13
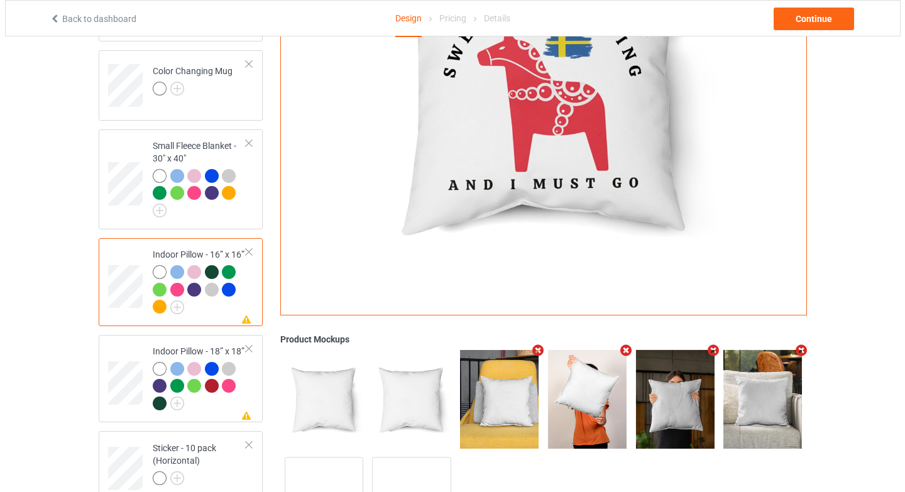
scroll to position [978, 0]
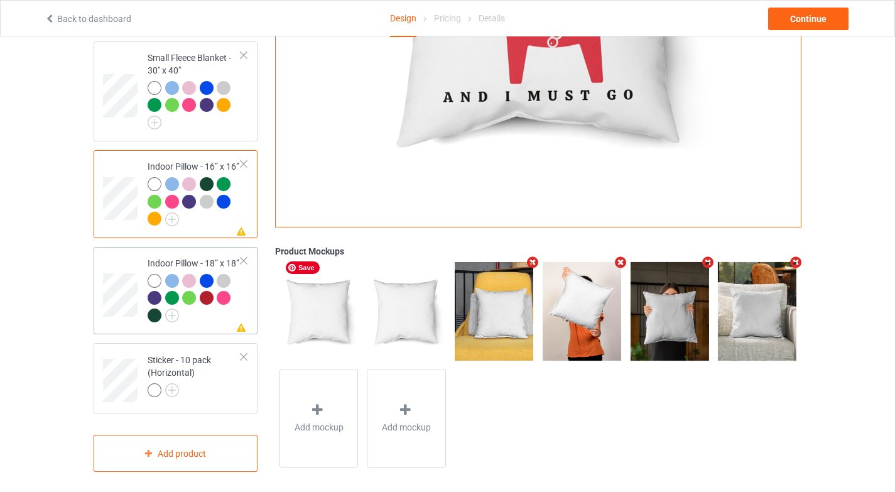
click at [194, 310] on div at bounding box center [195, 300] width 94 height 52
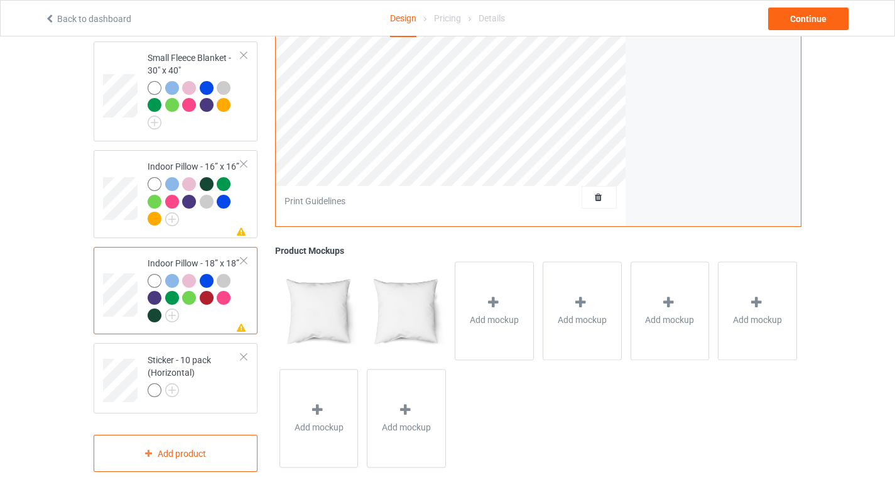
click at [163, 309] on div at bounding box center [157, 318] width 18 height 18
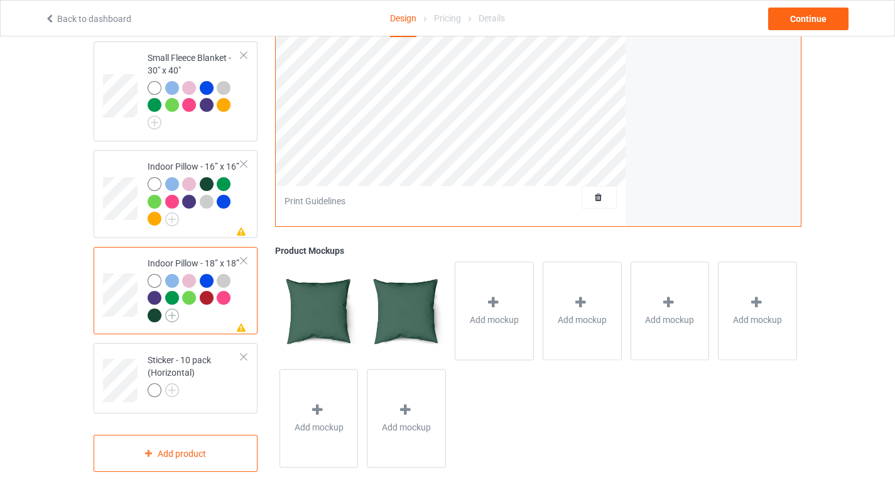
click at [168, 311] on img at bounding box center [172, 316] width 14 height 14
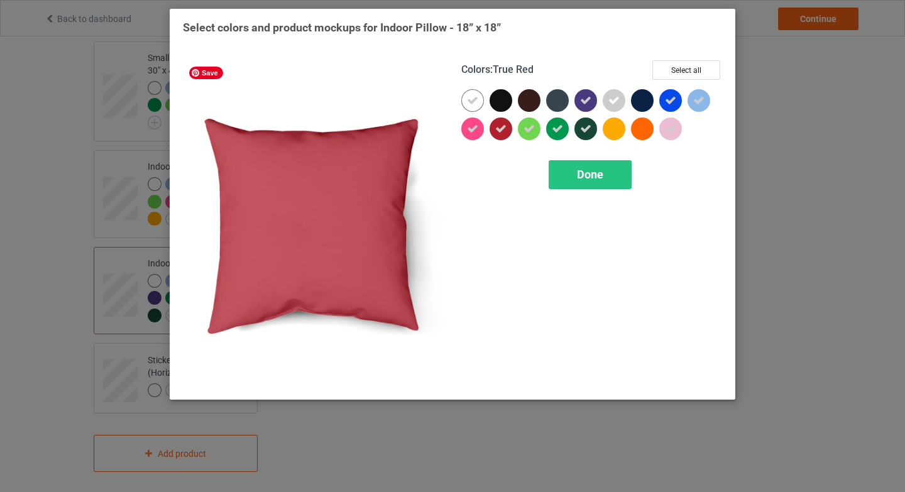
click at [501, 136] on div at bounding box center [500, 128] width 23 height 23
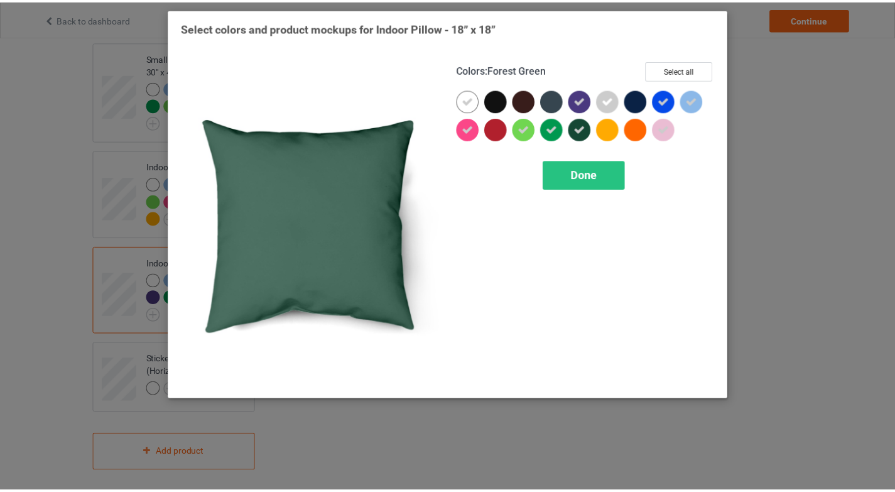
scroll to position [977, 0]
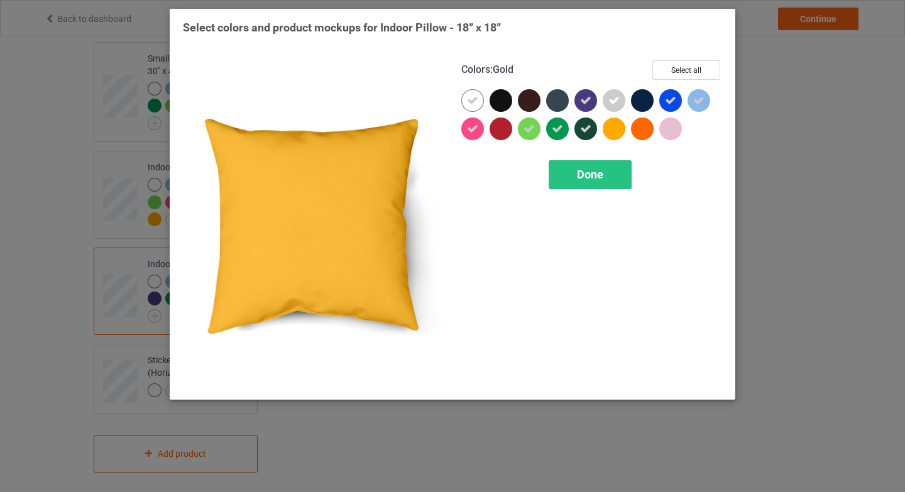
click at [615, 123] on div at bounding box center [614, 128] width 23 height 23
click at [612, 175] on div "Done" at bounding box center [590, 174] width 83 height 29
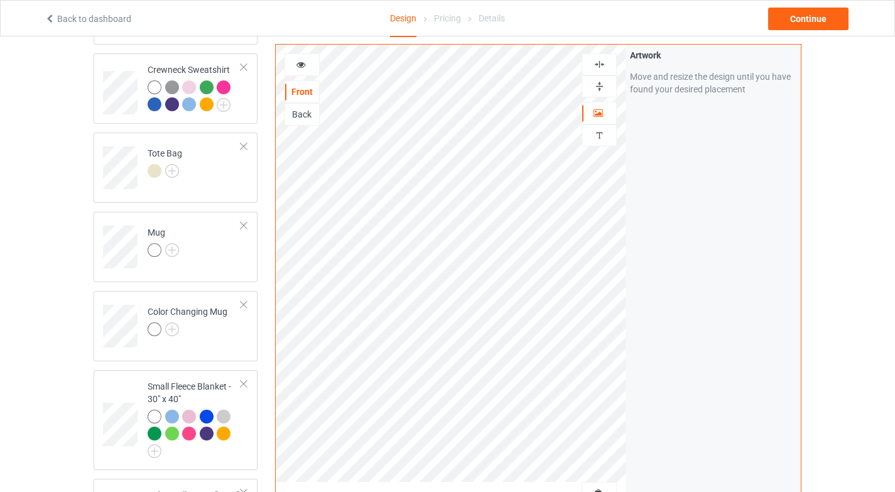
scroll to position [506, 0]
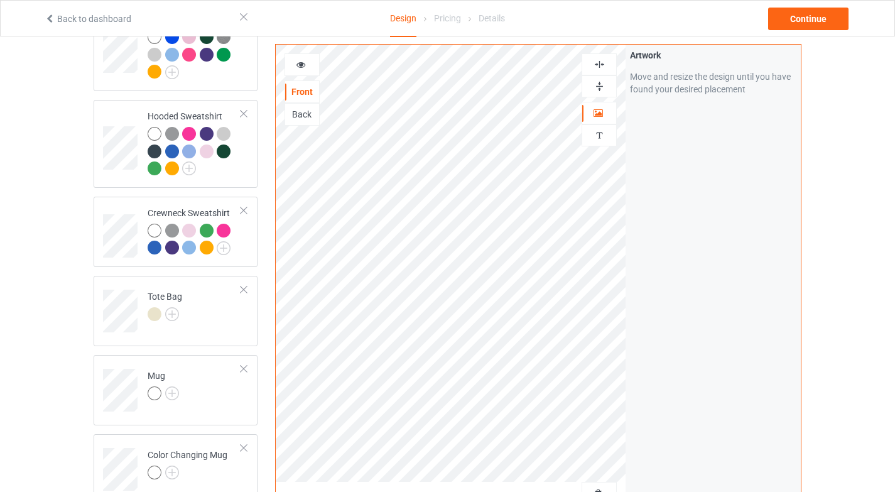
click at [606, 62] on div at bounding box center [599, 64] width 34 height 12
click at [601, 85] on img at bounding box center [600, 86] width 12 height 12
click at [303, 65] on icon at bounding box center [301, 62] width 11 height 9
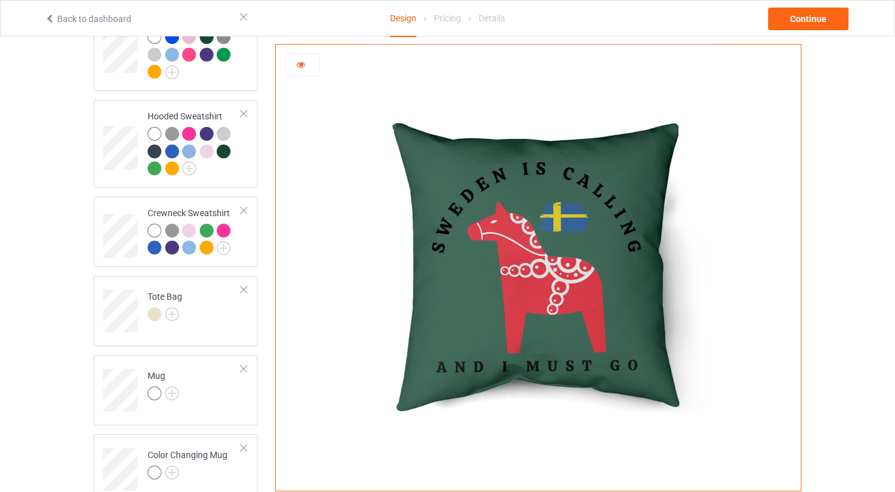
click at [307, 64] on div at bounding box center [302, 64] width 34 height 13
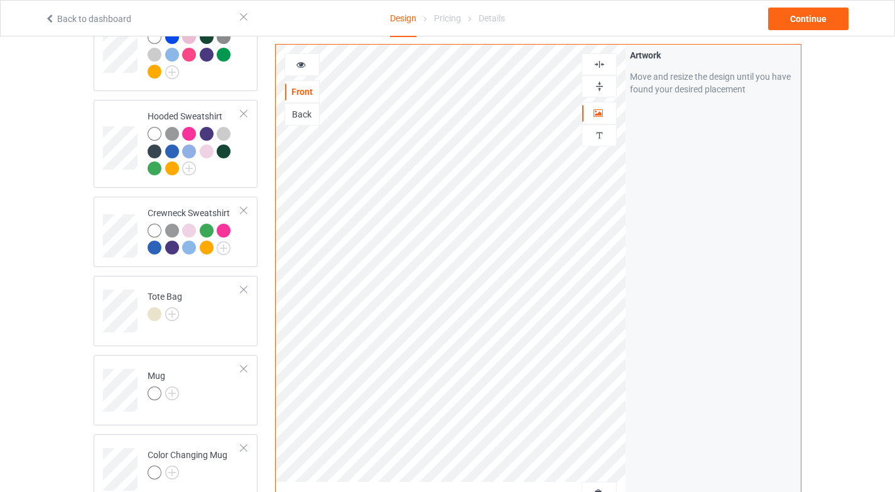
click at [605, 65] on img at bounding box center [600, 64] width 12 height 12
click at [598, 92] on img at bounding box center [600, 86] width 12 height 12
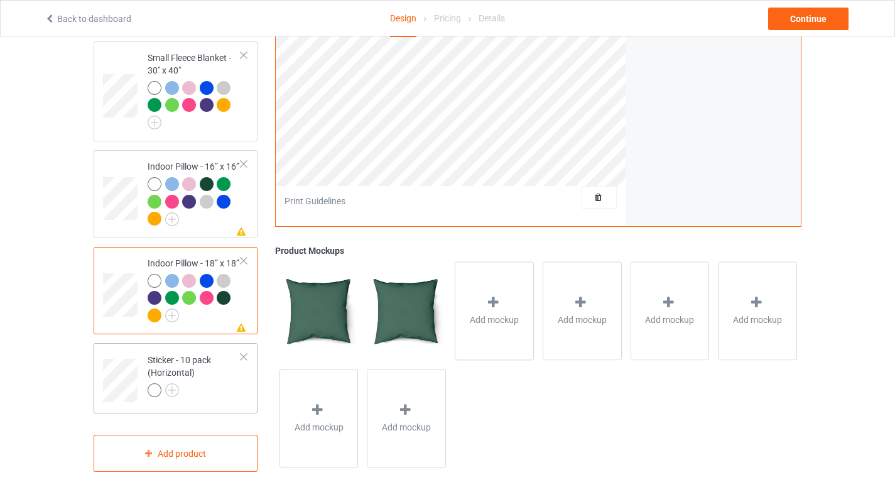
click at [214, 375] on div "Sticker - 10 pack (Horizontal)" at bounding box center [195, 375] width 94 height 43
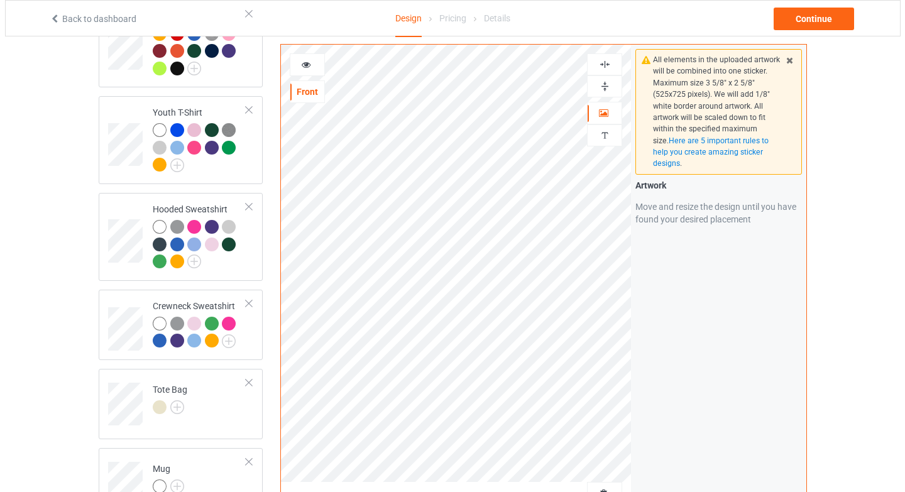
scroll to position [381, 0]
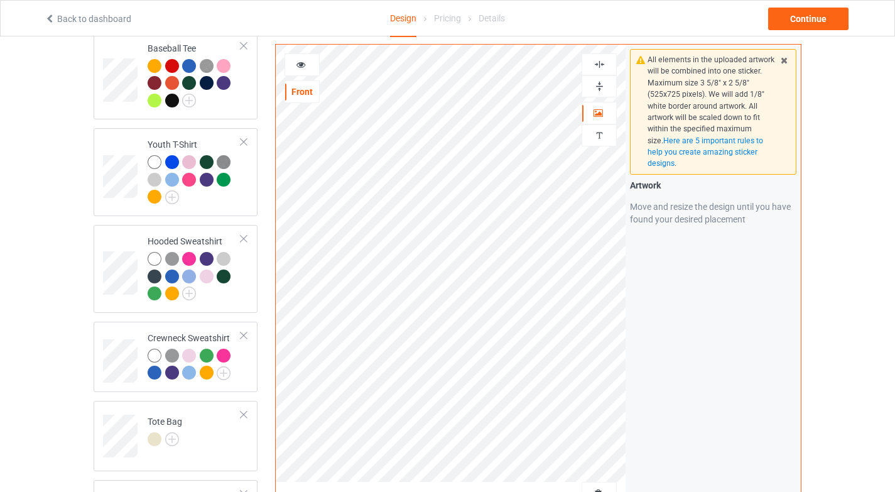
click at [606, 58] on div at bounding box center [599, 64] width 34 height 12
click at [606, 94] on div at bounding box center [599, 86] width 35 height 22
click at [603, 93] on div at bounding box center [599, 86] width 35 height 22
click at [603, 89] on img at bounding box center [600, 86] width 12 height 12
click at [816, 21] on div "Continue" at bounding box center [808, 19] width 80 height 23
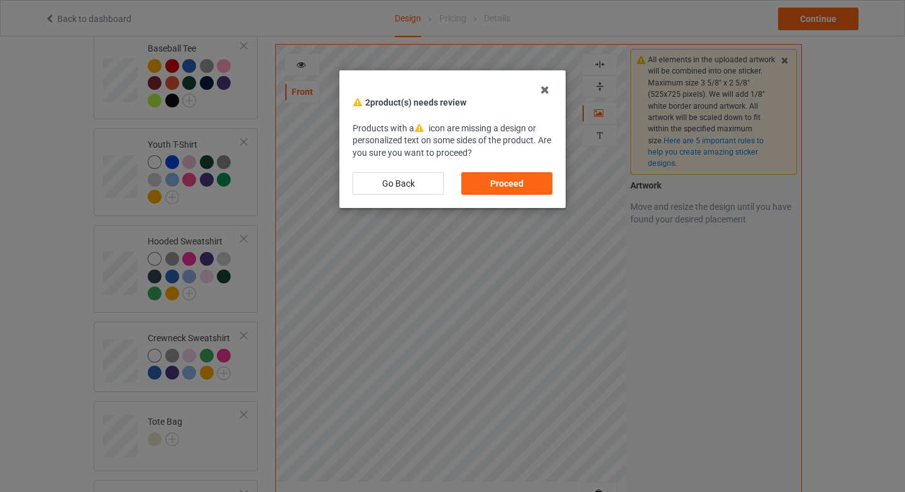
click at [471, 166] on div "Proceed" at bounding box center [506, 183] width 109 height 40
click at [522, 190] on div "Proceed" at bounding box center [506, 183] width 91 height 23
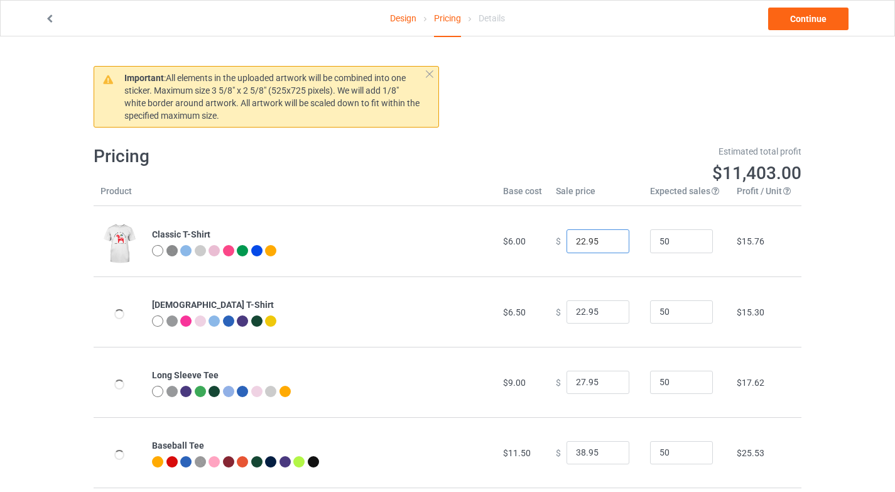
drag, startPoint x: 572, startPoint y: 242, endPoint x: 578, endPoint y: 243, distance: 6.4
click at [578, 243] on input "22.95" at bounding box center [598, 241] width 63 height 24
type input "27.95"
click at [576, 310] on input "22.95" at bounding box center [598, 312] width 63 height 24
drag, startPoint x: 576, startPoint y: 313, endPoint x: 578, endPoint y: 307, distance: 6.6
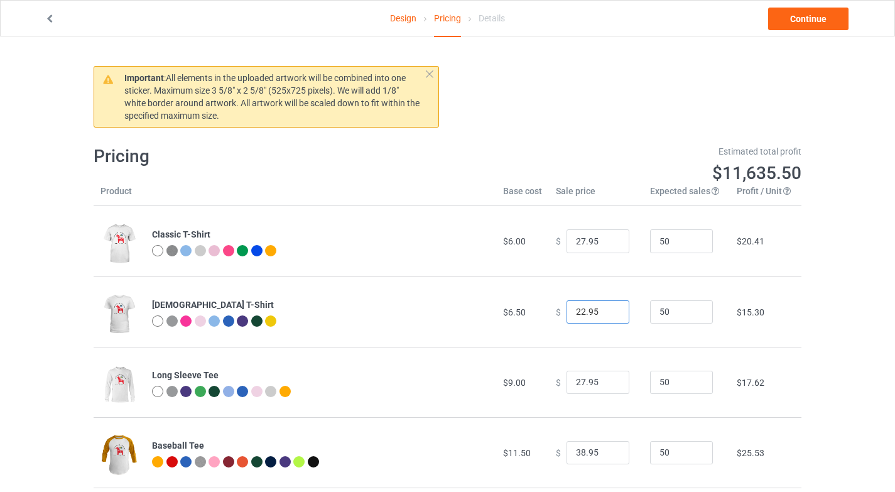
click at [578, 307] on input "22.95" at bounding box center [598, 312] width 63 height 24
type input "28.95"
click at [571, 381] on input "27.95" at bounding box center [598, 383] width 63 height 24
type input "37.95"
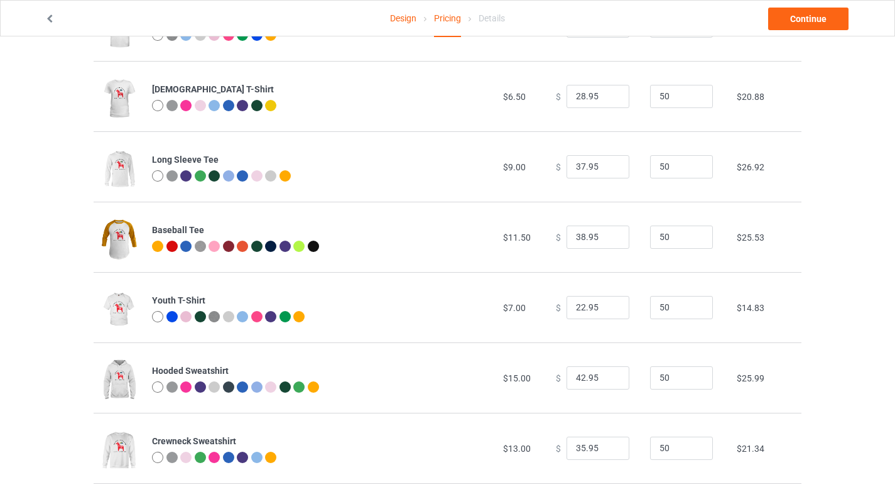
scroll to position [239, 0]
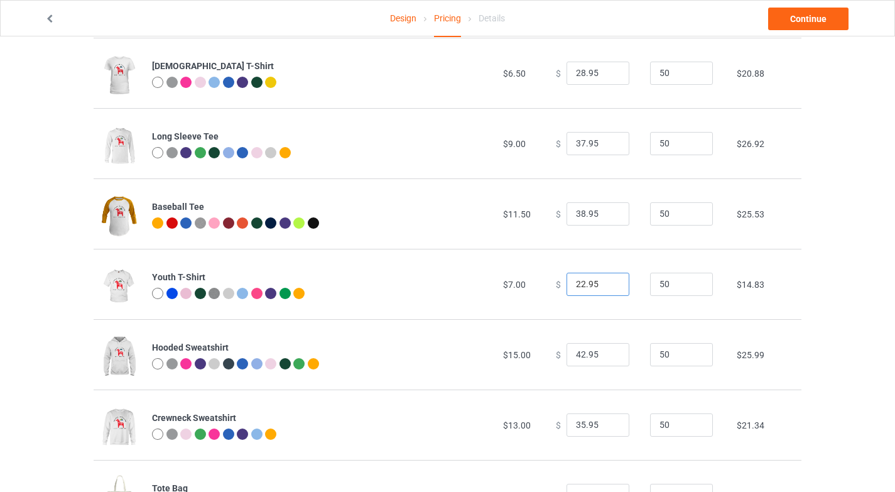
click at [577, 279] on input "22.95" at bounding box center [598, 285] width 63 height 24
type input "27.95"
click at [578, 422] on input "35.95" at bounding box center [598, 425] width 63 height 24
type input "39.95"
click at [877, 417] on div "Design Pricing Details Continue Important : All elements in the uploaded artwor…" at bounding box center [447, 388] width 895 height 1181
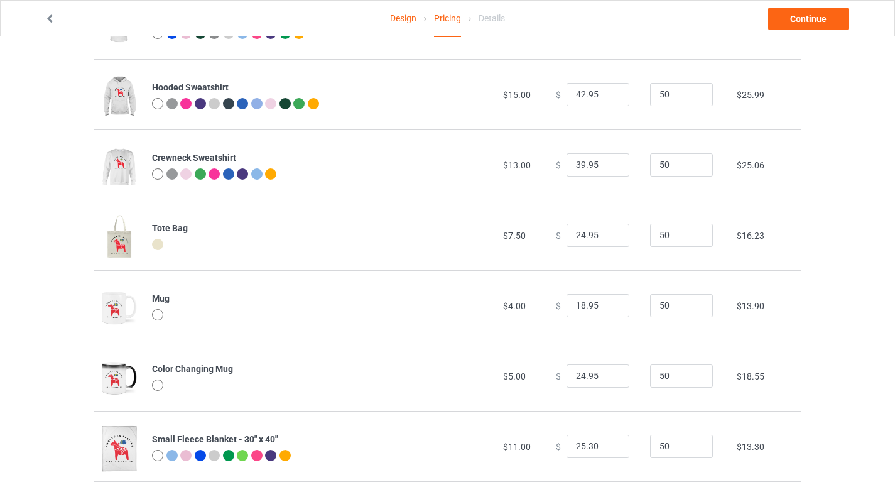
scroll to position [501, 0]
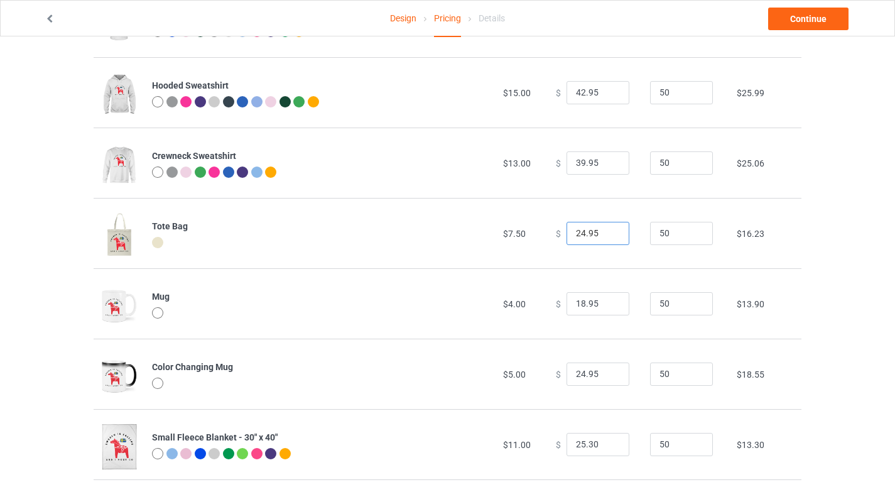
click at [578, 231] on input "24.95" at bounding box center [598, 234] width 63 height 24
type input "27.95"
click at [581, 441] on input "25.30" at bounding box center [598, 445] width 63 height 24
drag, startPoint x: 581, startPoint y: 442, endPoint x: 590, endPoint y: 442, distance: 8.8
click at [590, 442] on input "2930" at bounding box center [598, 445] width 63 height 24
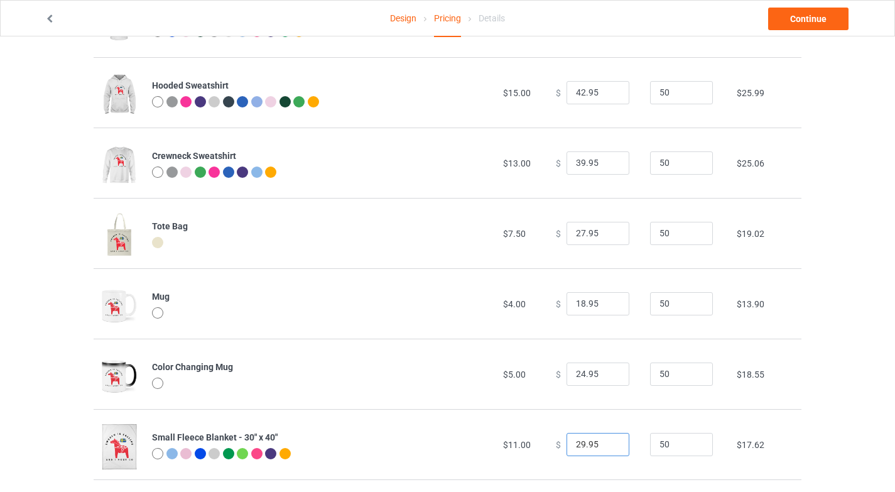
type input "29.95"
click at [828, 380] on div "Design Pricing Details Continue Important : All elements in the uploaded artwor…" at bounding box center [447, 126] width 895 height 1181
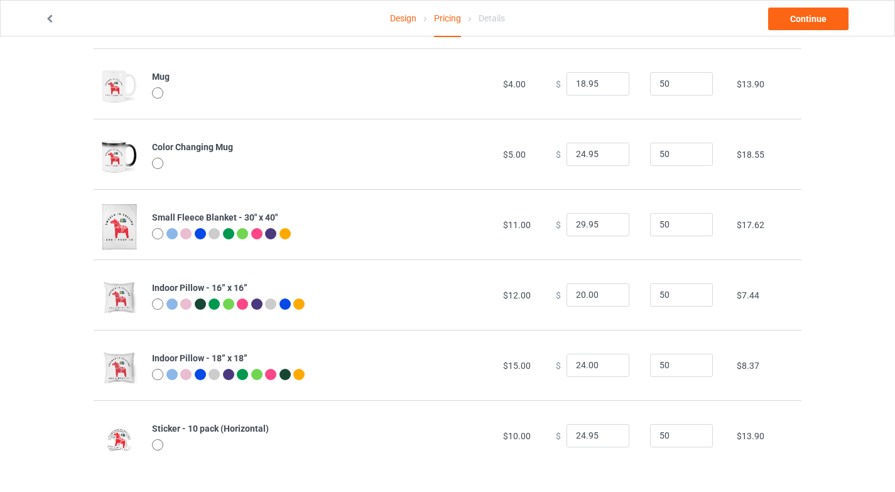
scroll to position [726, 0]
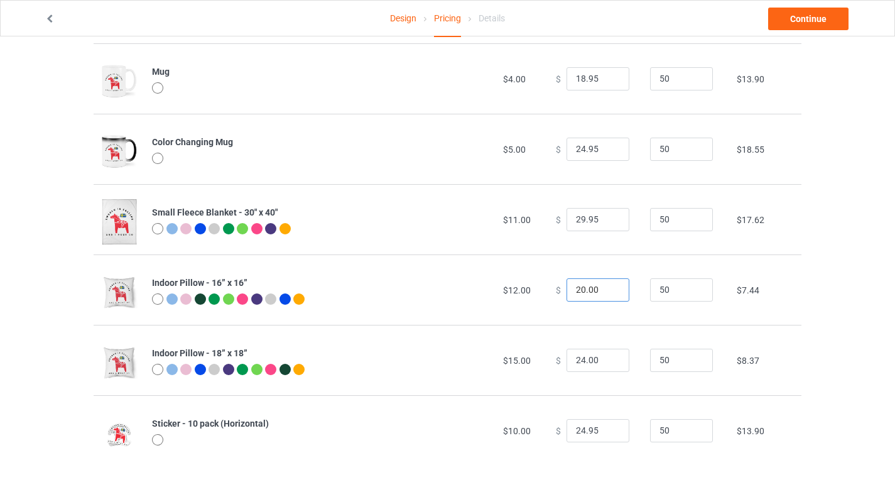
drag, startPoint x: 572, startPoint y: 287, endPoint x: 579, endPoint y: 285, distance: 7.9
click at [579, 285] on input "20.00" at bounding box center [598, 290] width 63 height 24
drag, startPoint x: 580, startPoint y: 285, endPoint x: 591, endPoint y: 285, distance: 10.7
click at [591, 285] on input "29.00" at bounding box center [598, 290] width 63 height 24
click at [589, 287] on input "29.00" at bounding box center [598, 290] width 63 height 24
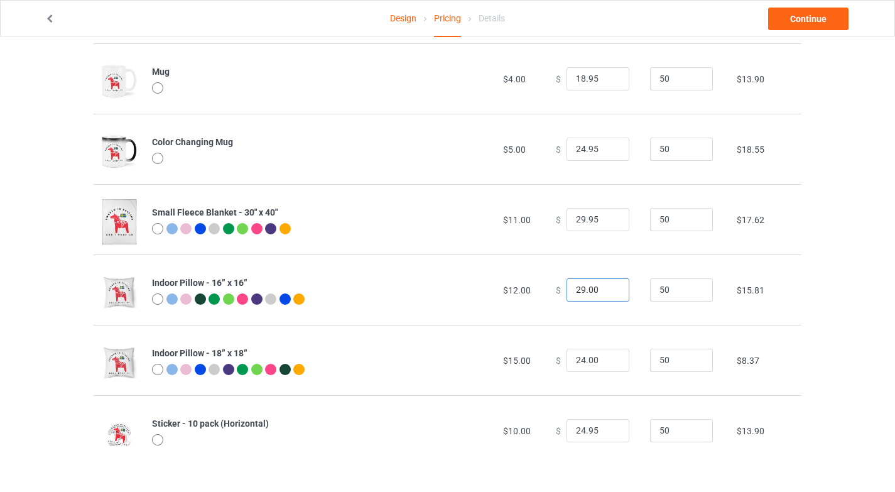
drag, startPoint x: 582, startPoint y: 290, endPoint x: 599, endPoint y: 287, distance: 17.8
click at [599, 287] on input "29.00" at bounding box center [598, 290] width 63 height 24
type input "29.95"
click at [571, 356] on input "24.00" at bounding box center [598, 361] width 63 height 24
click at [584, 358] on input "34.00" at bounding box center [598, 361] width 63 height 24
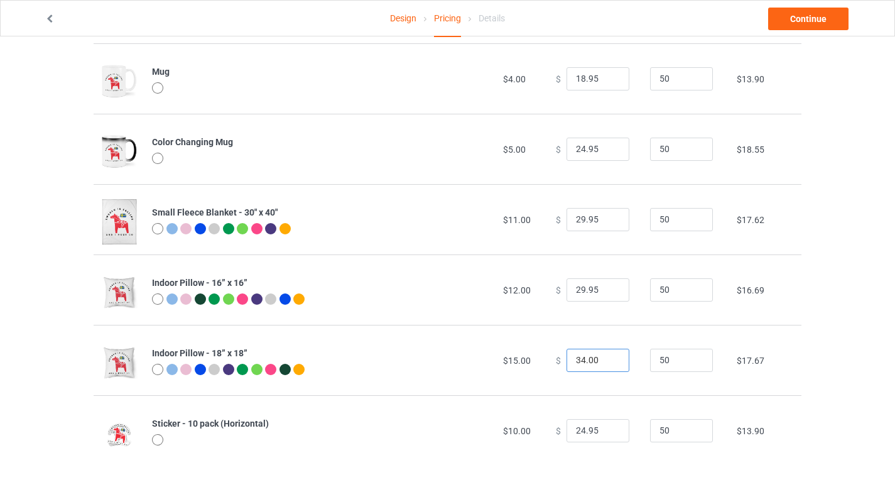
drag, startPoint x: 581, startPoint y: 360, endPoint x: 592, endPoint y: 359, distance: 10.7
click at [592, 359] on input "34.00" at bounding box center [598, 361] width 63 height 24
type input "34.95"
drag, startPoint x: 880, startPoint y: 391, endPoint x: 871, endPoint y: 391, distance: 8.8
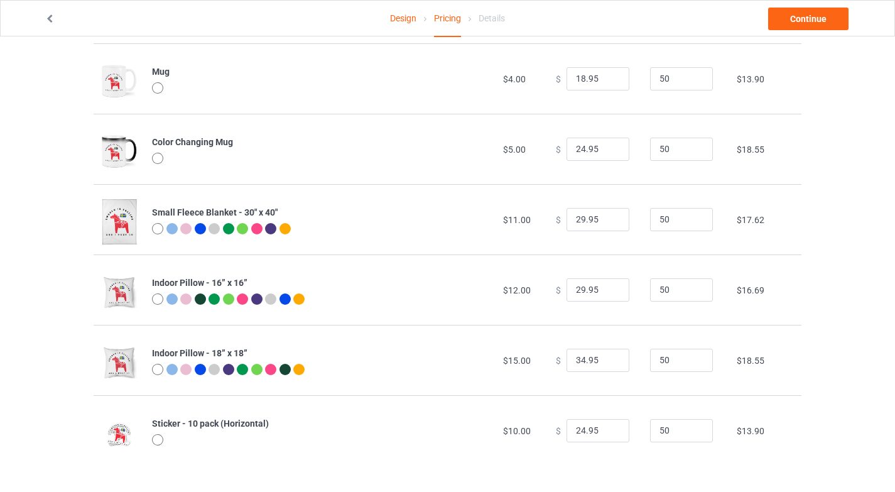
click at [807, 4] on div "Design Pricing Details Continue" at bounding box center [448, 18] width 824 height 35
click at [809, 19] on link "Continue" at bounding box center [808, 19] width 80 height 23
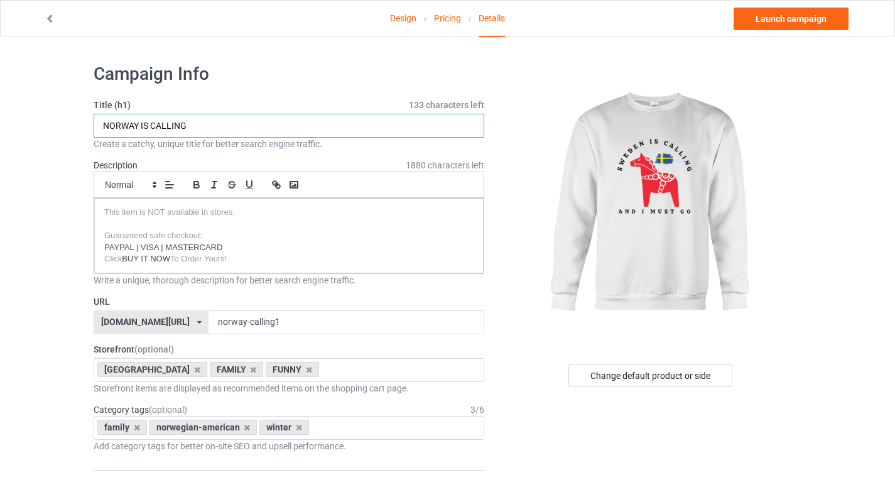
click at [118, 122] on input "NORWAY IS CALLING" at bounding box center [289, 126] width 391 height 24
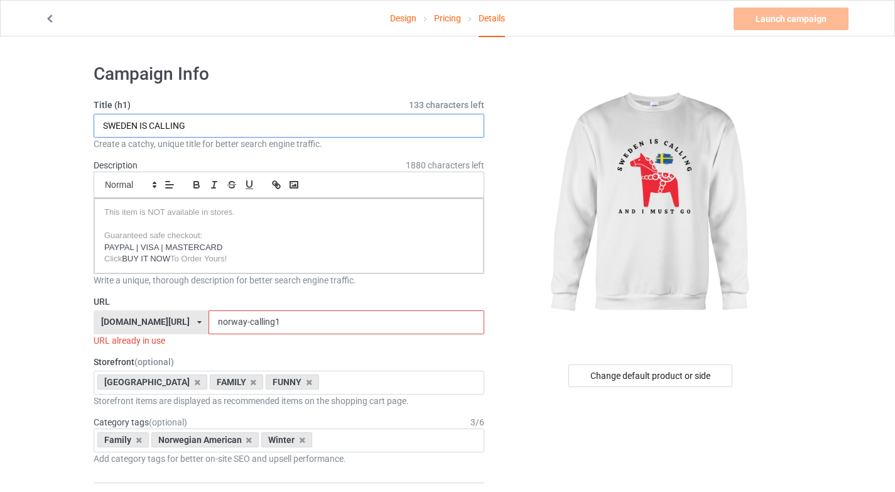
type input "SWEDEN IS CALLING"
click at [156, 324] on div "[DOMAIN_NAME][URL]" at bounding box center [145, 321] width 89 height 9
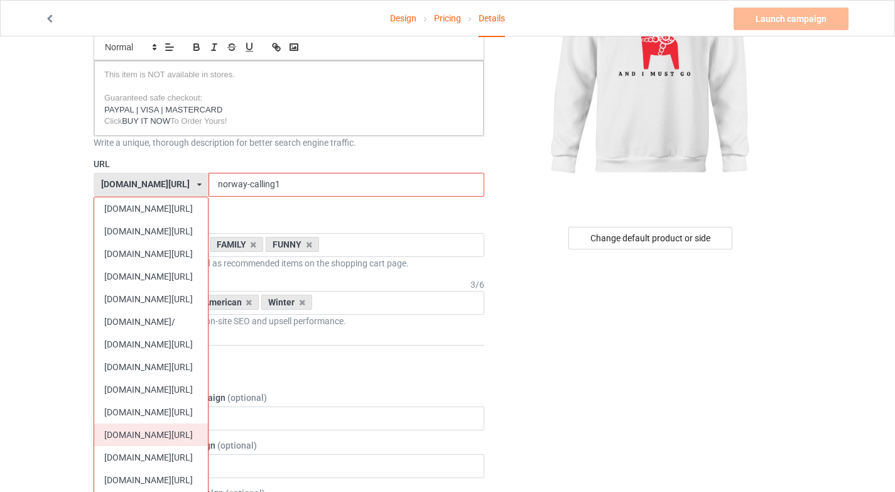
scroll to position [139, 0]
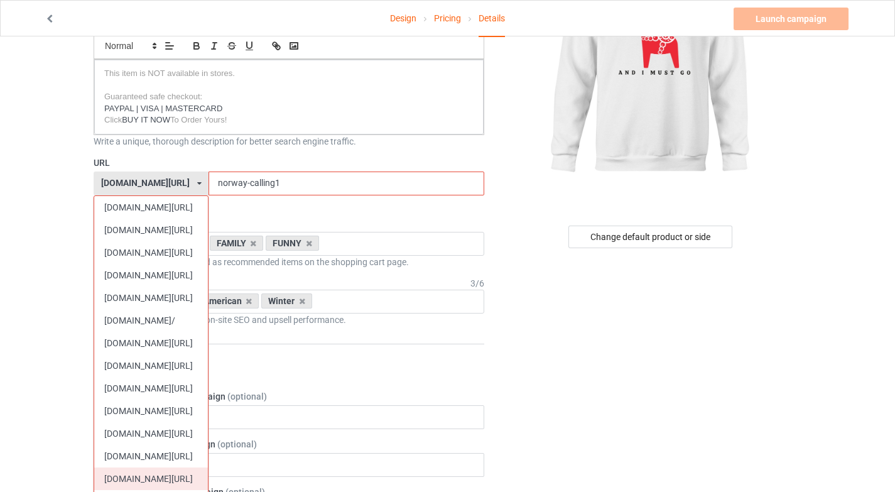
click at [150, 473] on div "[DOMAIN_NAME][URL]" at bounding box center [151, 478] width 114 height 23
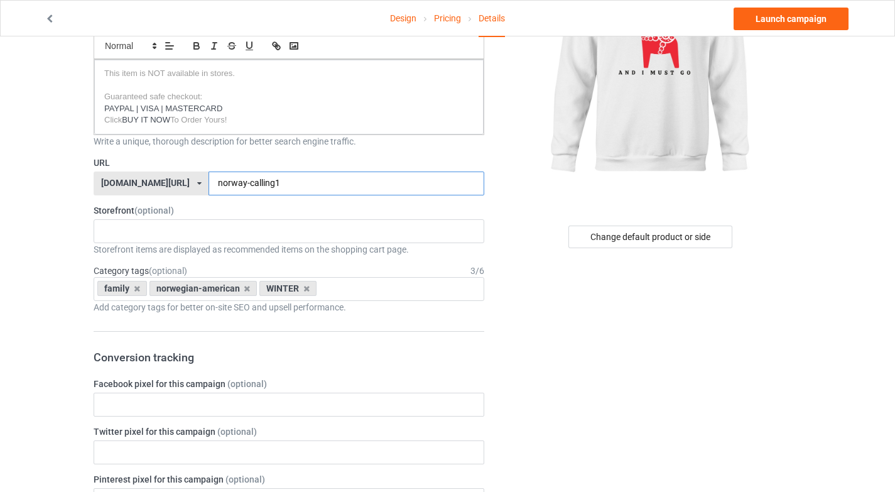
drag, startPoint x: 231, startPoint y: 182, endPoint x: 190, endPoint y: 185, distance: 41.6
click at [190, 185] on div "love-sweden.com/ awareness-raising.com/ busdrivershop.com/ catswow.com/ finland…" at bounding box center [289, 184] width 391 height 24
type input "sweden-calling1"
click at [675, 238] on div "Change default product or side" at bounding box center [651, 237] width 164 height 23
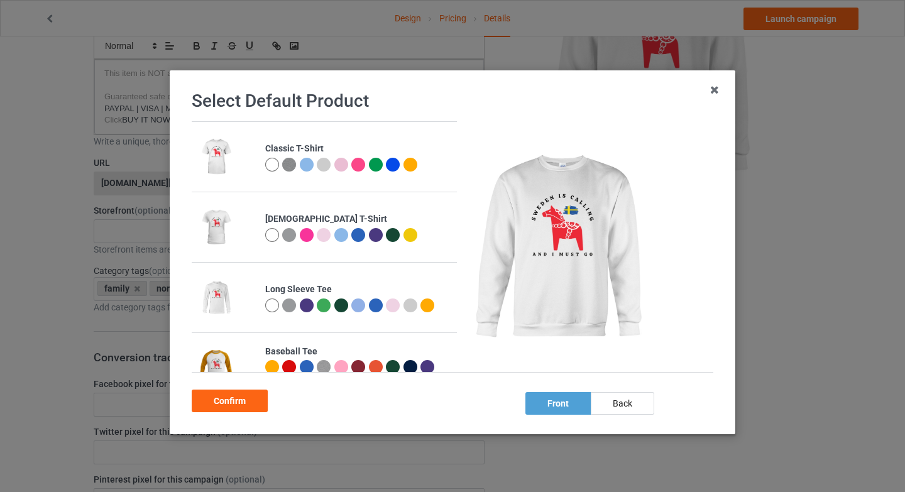
click at [403, 161] on div at bounding box center [410, 165] width 14 height 14
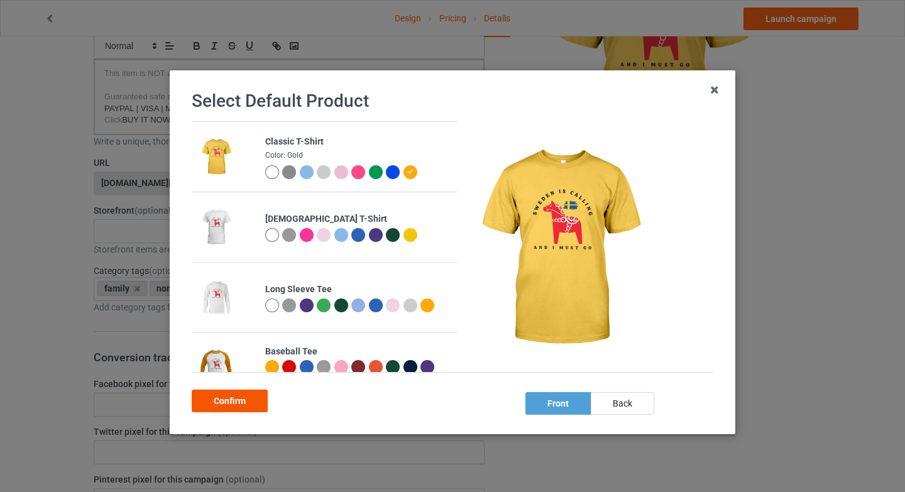
click at [241, 401] on div "Confirm" at bounding box center [230, 401] width 76 height 23
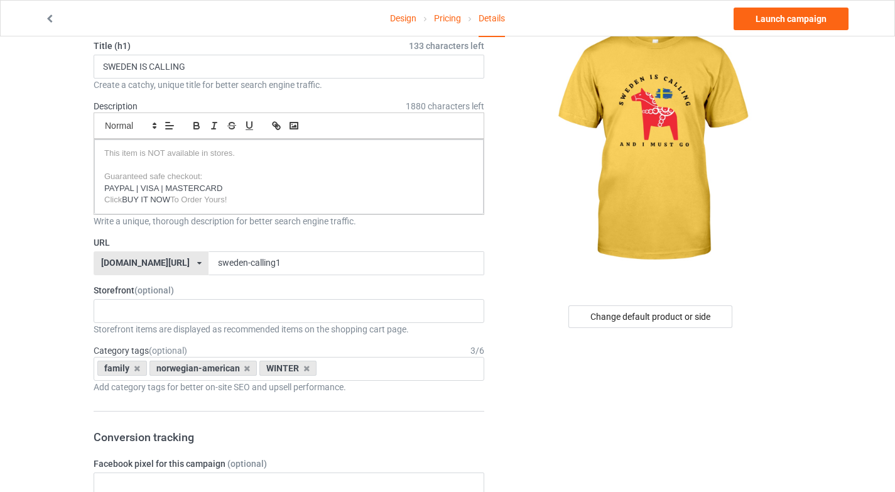
scroll to position [72, 0]
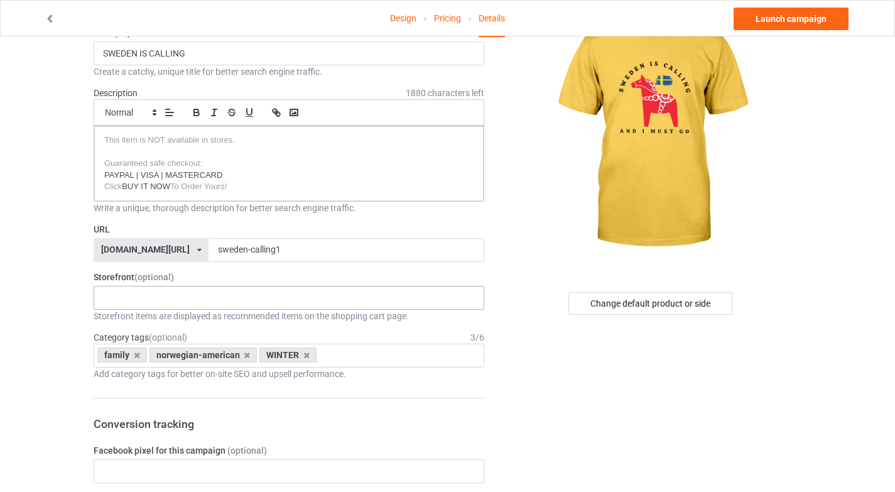
click at [147, 293] on div "TOMTE - SWEDISH GNOME I LOVE MY SWEDISH HERITAGE CHRISTMAS SALE SWEDISH PRIDE S…" at bounding box center [289, 298] width 391 height 24
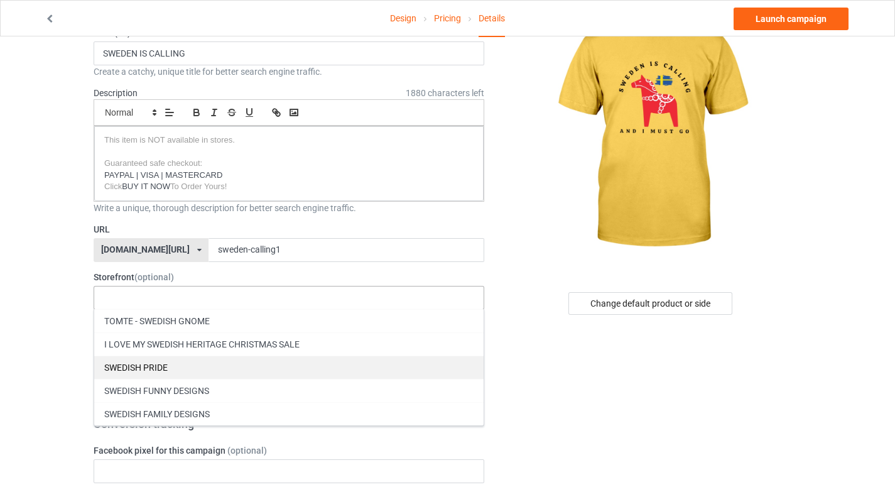
click at [160, 361] on div "SWEDISH PRIDE" at bounding box center [289, 367] width 390 height 23
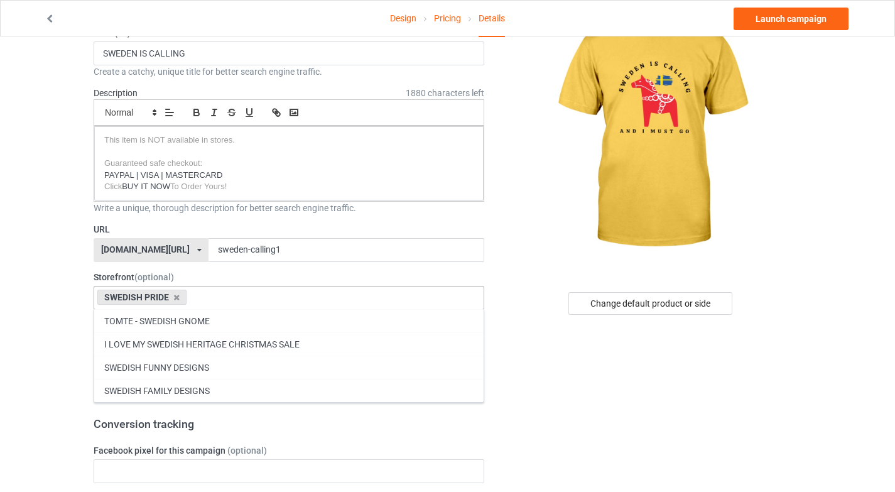
click at [159, 393] on div "SWEDISH FAMILY DESIGNS" at bounding box center [289, 390] width 390 height 23
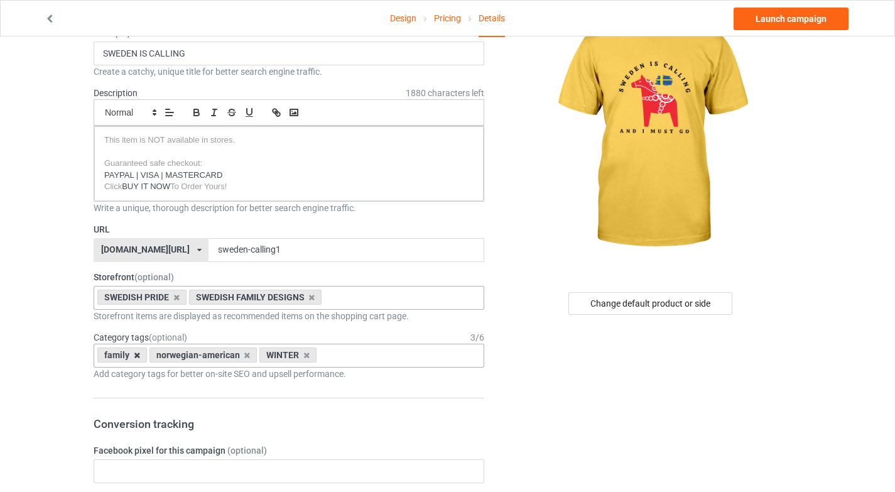
click at [138, 355] on icon at bounding box center [137, 355] width 6 height 8
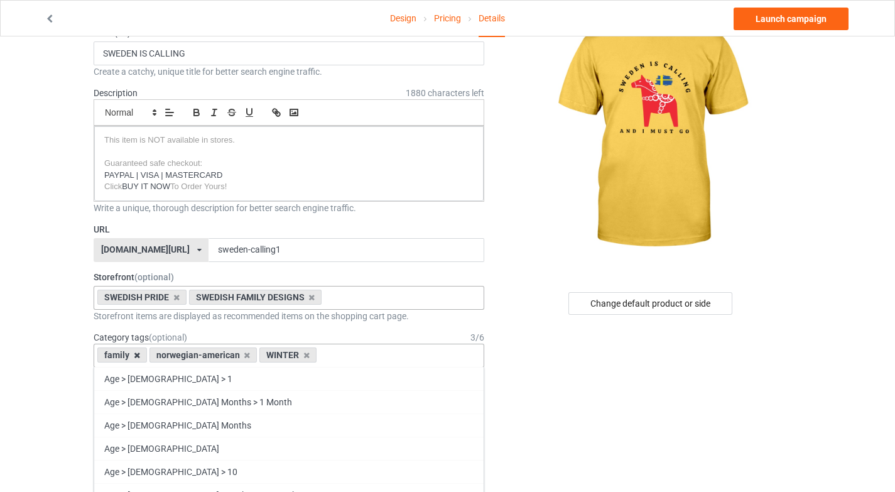
click at [138, 354] on icon at bounding box center [137, 355] width 6 height 8
click at [137, 357] on icon at bounding box center [137, 355] width 6 height 8
click at [244, 357] on icon at bounding box center [247, 355] width 6 height 8
click at [306, 356] on icon at bounding box center [306, 355] width 6 height 8
click at [245, 356] on icon at bounding box center [247, 355] width 6 height 8
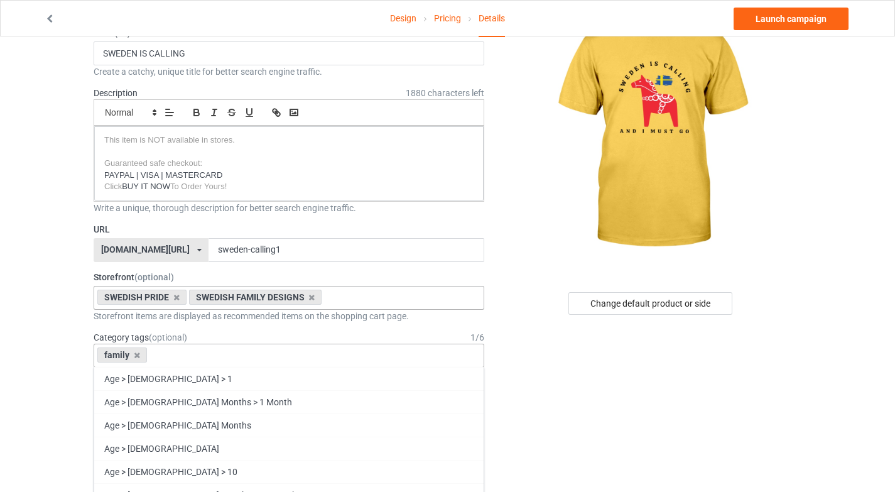
click at [140, 354] on div "family" at bounding box center [122, 354] width 50 height 15
click at [132, 357] on div "family" at bounding box center [122, 354] width 50 height 15
click at [136, 356] on icon at bounding box center [137, 355] width 6 height 8
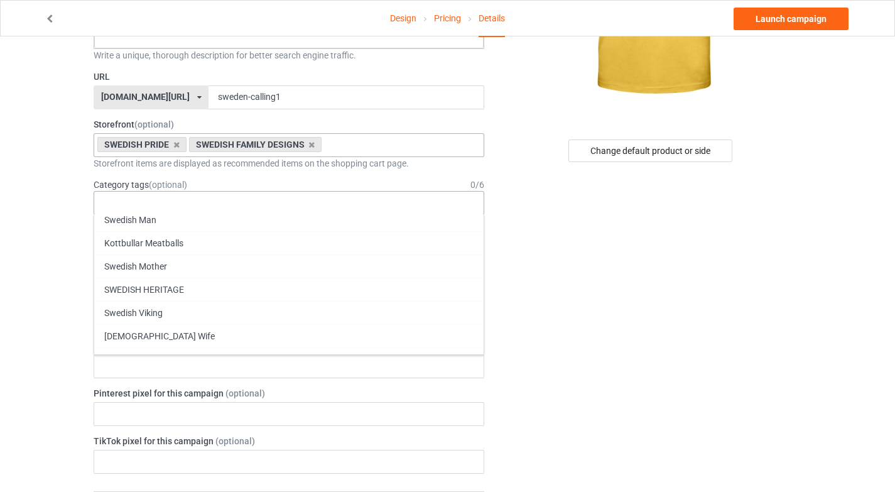
scroll to position [54752, 0]
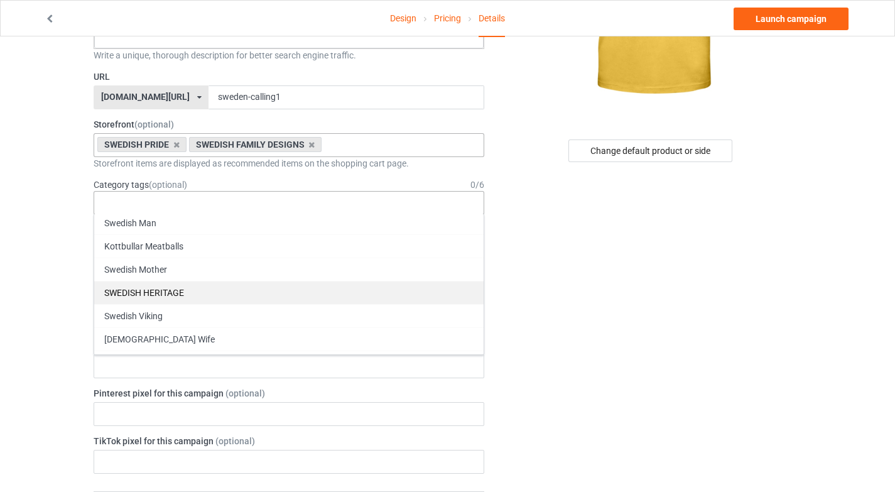
click at [159, 298] on div "SWEDISH HERITAGE" at bounding box center [289, 292] width 390 height 23
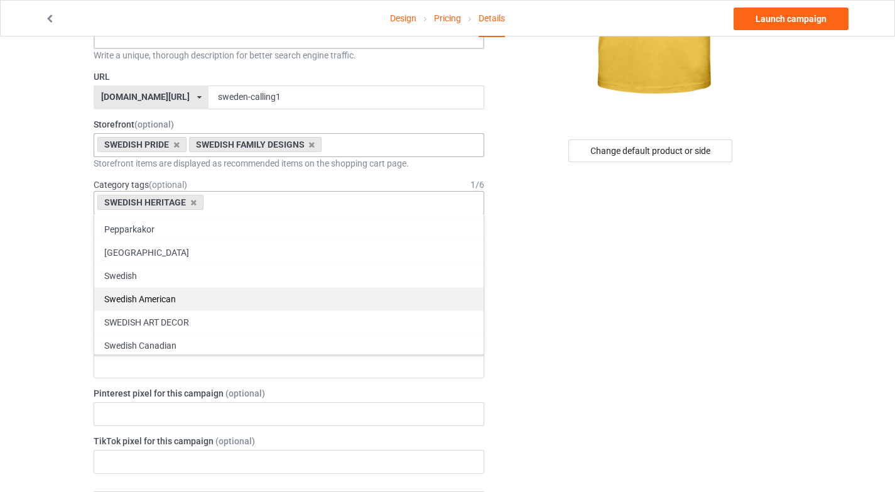
click at [158, 297] on div "Swedish American" at bounding box center [289, 298] width 390 height 23
click at [158, 297] on div "Swedish" at bounding box center [289, 296] width 390 height 23
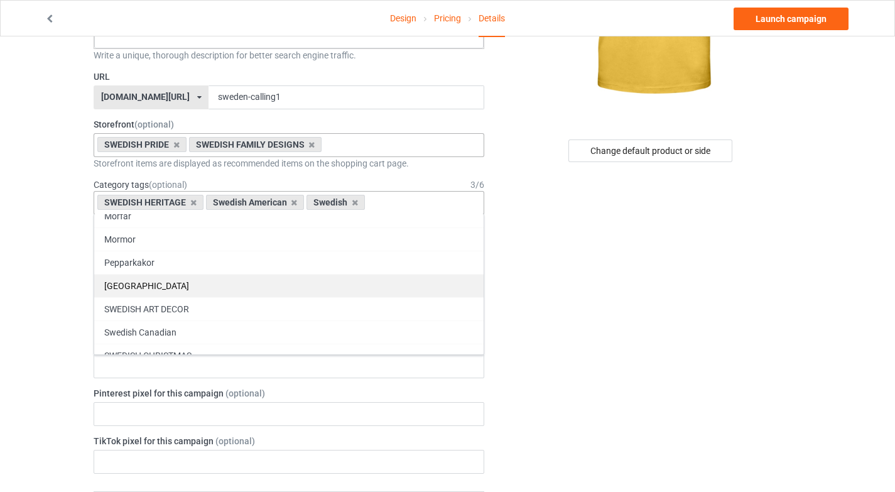
click at [163, 284] on div "[GEOGRAPHIC_DATA]" at bounding box center [289, 285] width 390 height 23
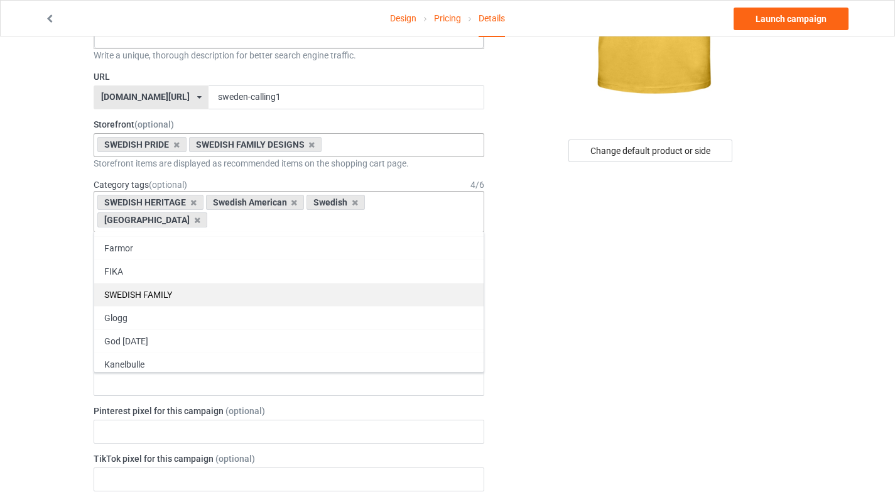
click at [165, 283] on div "SWEDISH FAMILY" at bounding box center [289, 294] width 390 height 23
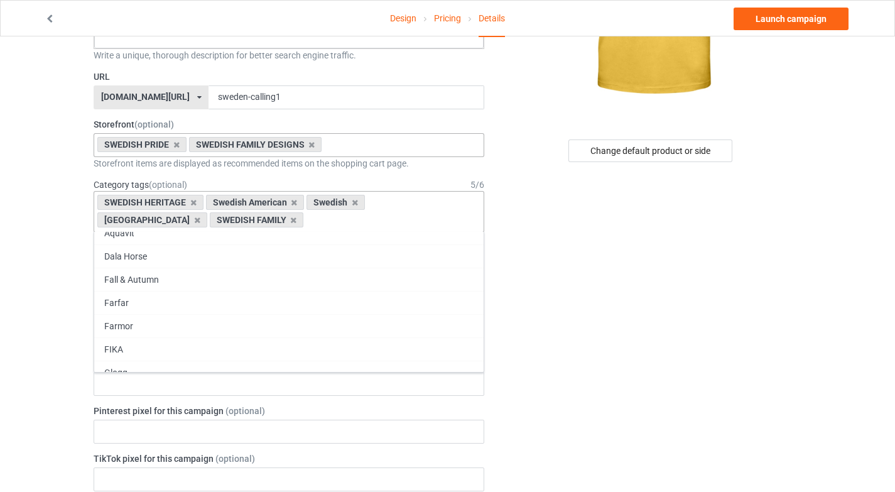
scroll to position [54160, 0]
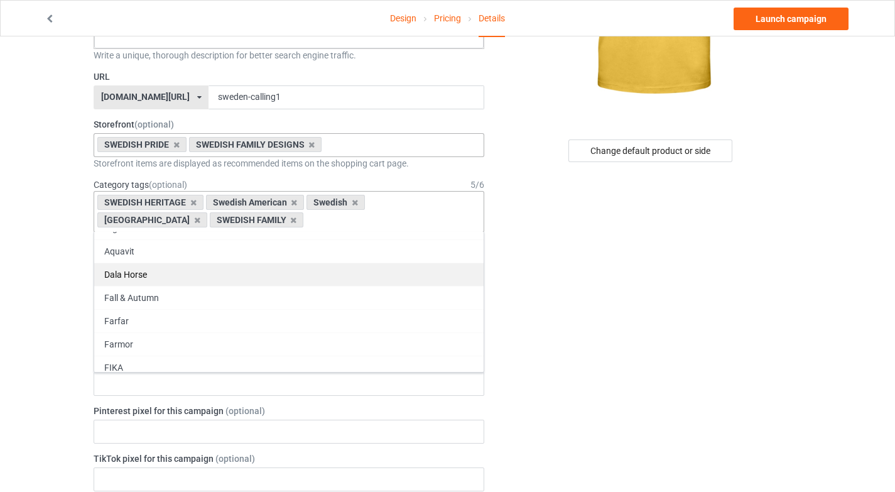
click at [165, 275] on div "Dala Horse" at bounding box center [289, 274] width 390 height 23
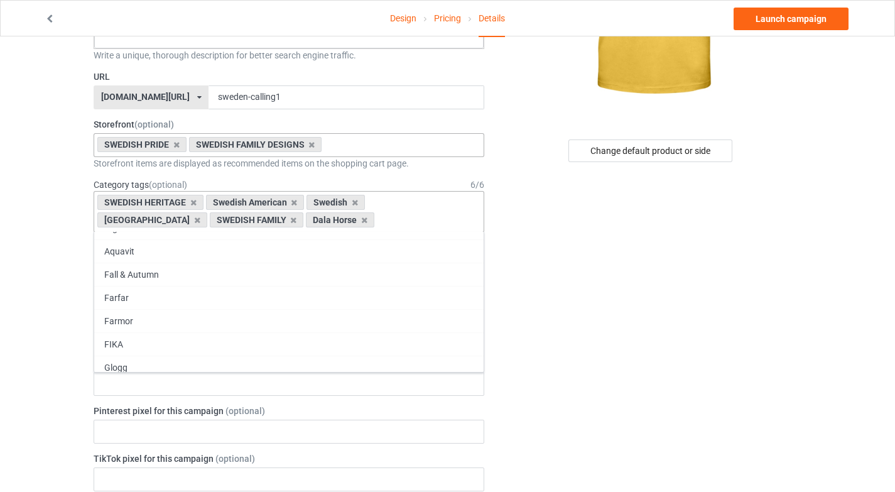
scroll to position [54142, 0]
click at [660, 364] on div "Change default product or side" at bounding box center [651, 482] width 317 height 1307
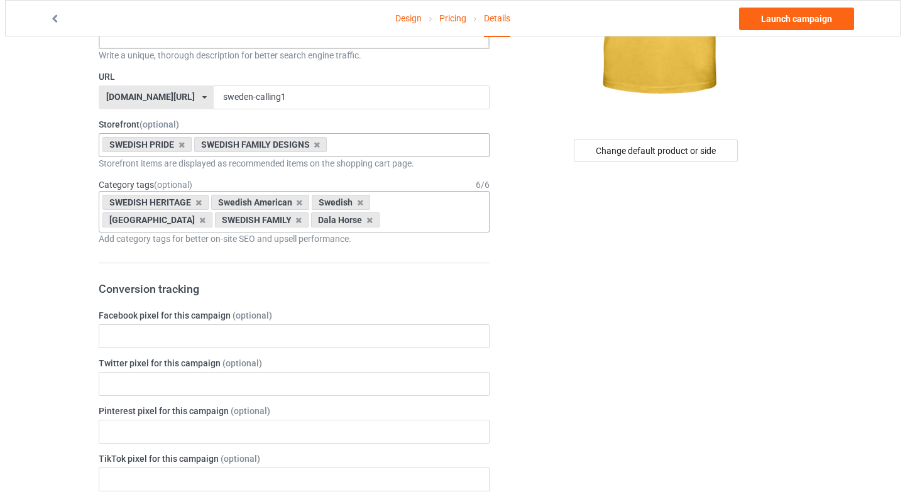
scroll to position [0, 0]
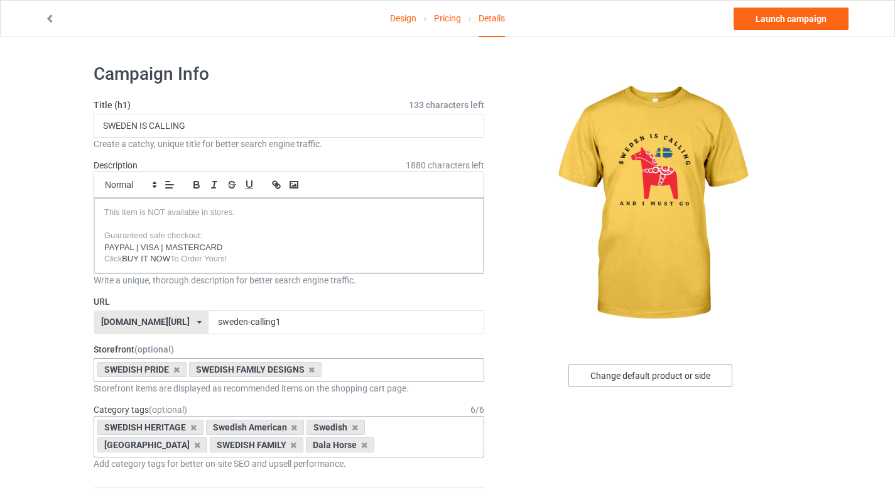
click at [663, 379] on div "Change default product or side" at bounding box center [651, 375] width 164 height 23
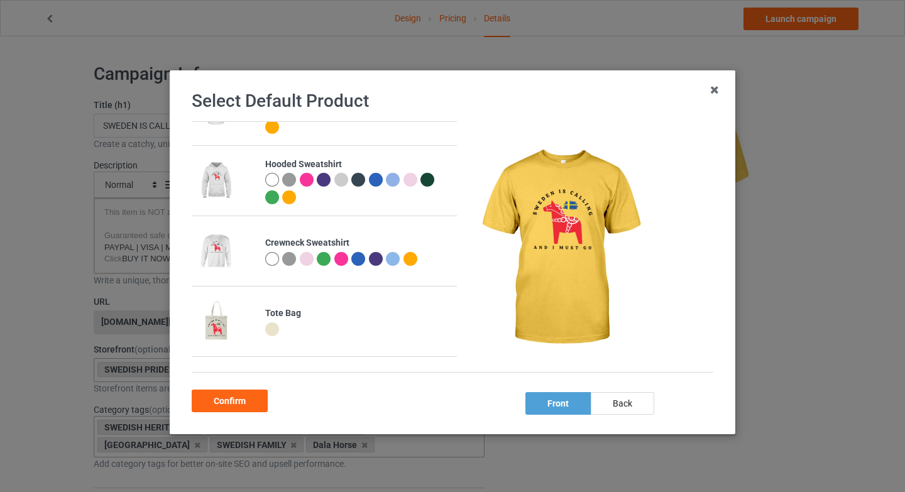
scroll to position [336, 0]
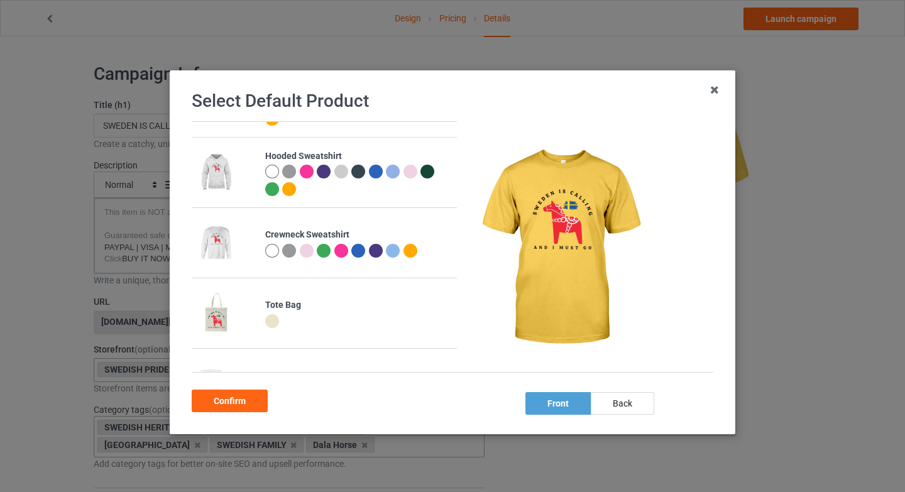
click at [405, 244] on div at bounding box center [410, 251] width 14 height 14
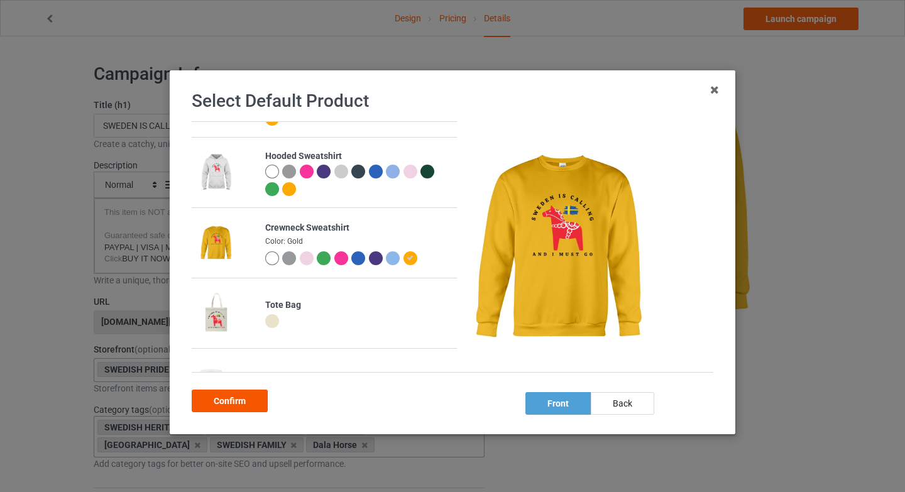
click at [231, 405] on div "Confirm" at bounding box center [230, 401] width 76 height 23
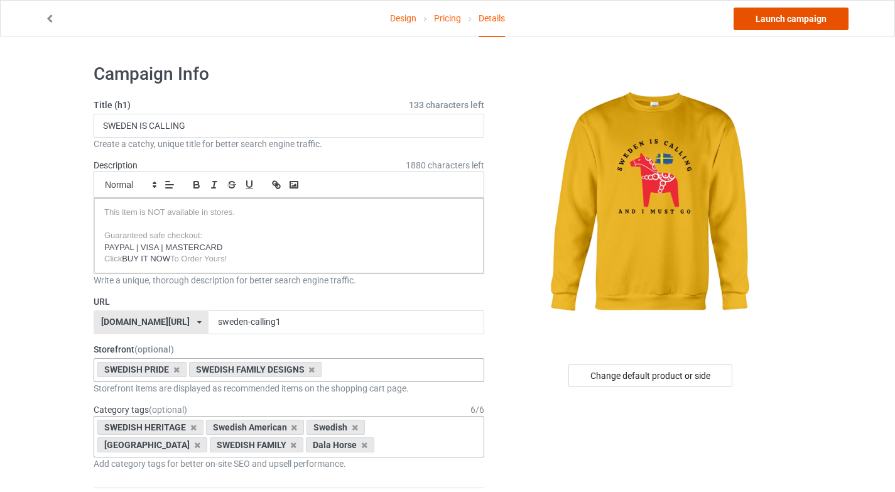
click at [825, 27] on link "Launch campaign" at bounding box center [791, 19] width 115 height 23
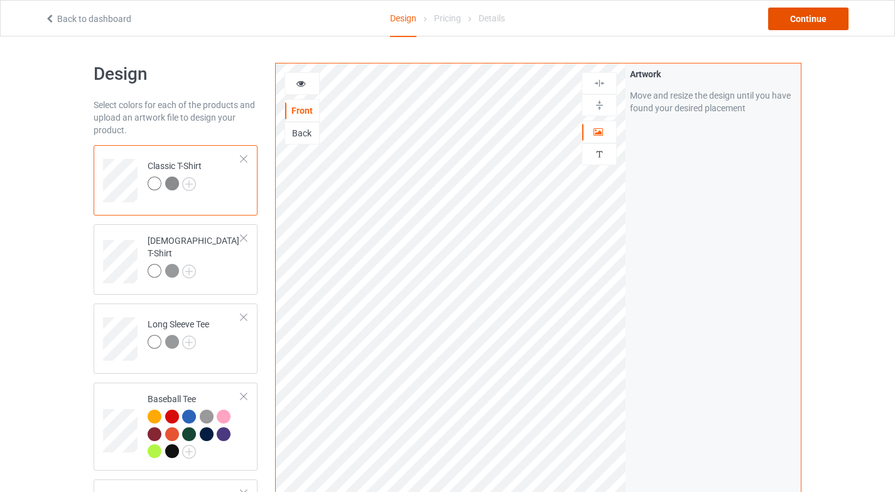
click at [834, 13] on div "Continue" at bounding box center [808, 19] width 80 height 23
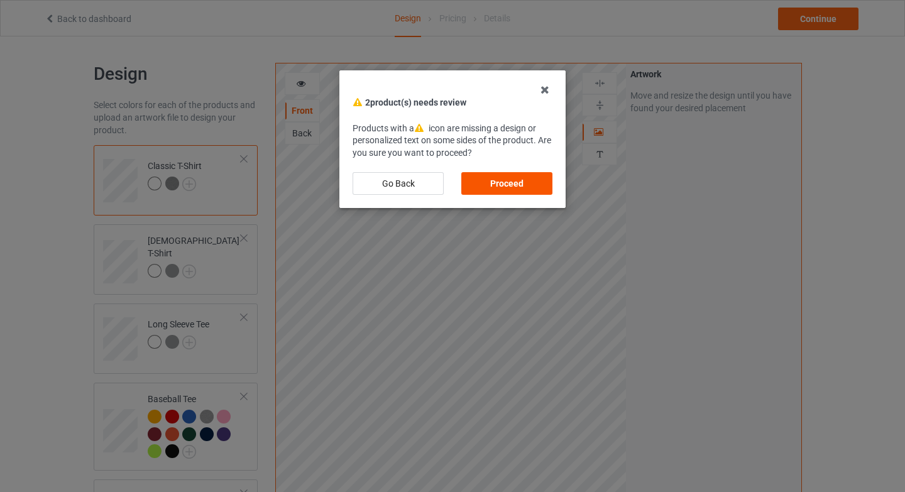
click at [501, 191] on div "Proceed" at bounding box center [506, 183] width 91 height 23
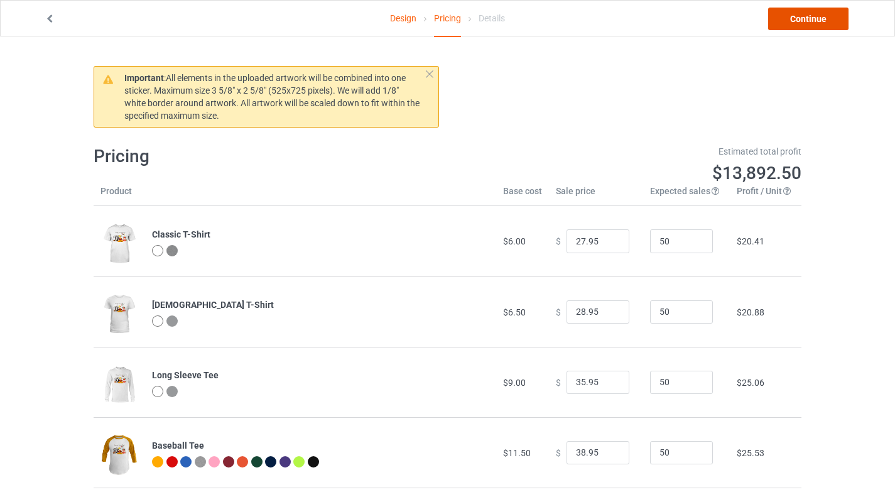
click at [804, 18] on link "Continue" at bounding box center [808, 19] width 80 height 23
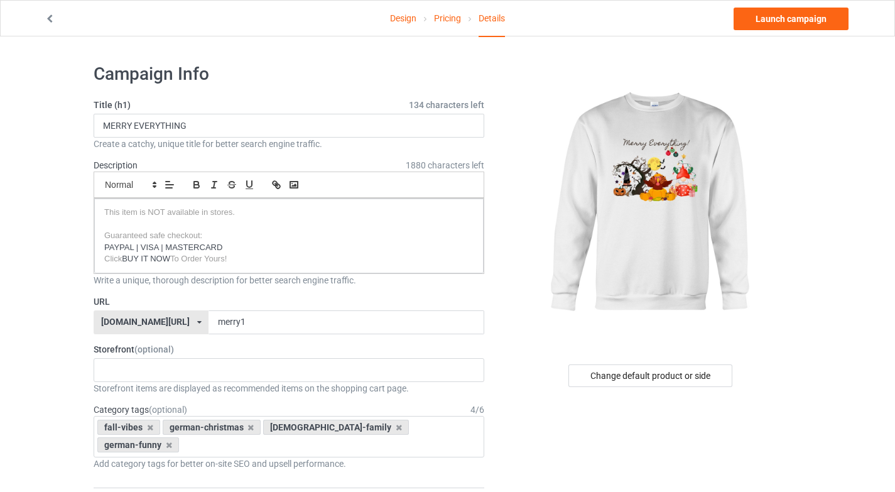
click at [124, 322] on div "[DOMAIN_NAME][URL]" at bounding box center [145, 321] width 89 height 9
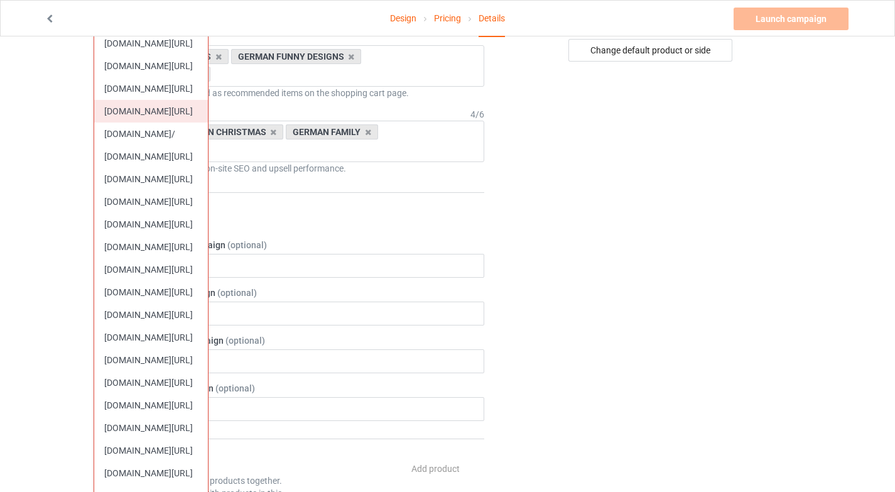
scroll to position [336, 0]
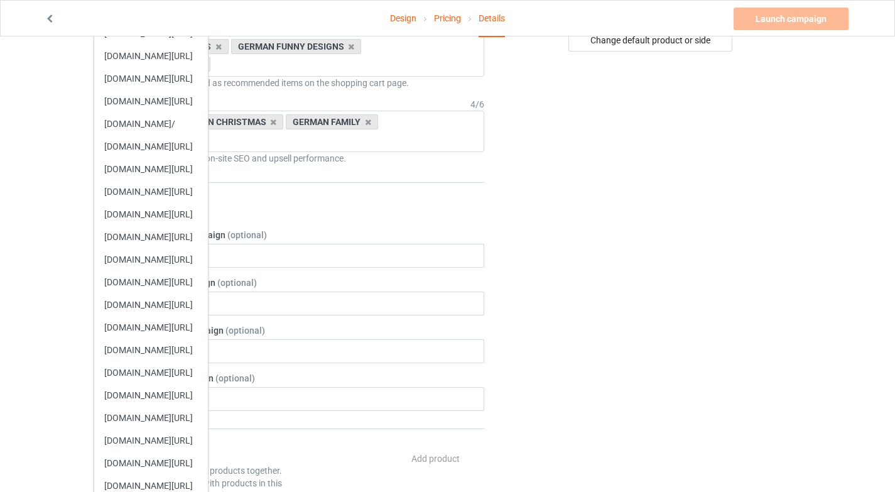
click at [160, 417] on div "[DOMAIN_NAME][URL]" at bounding box center [151, 418] width 114 height 23
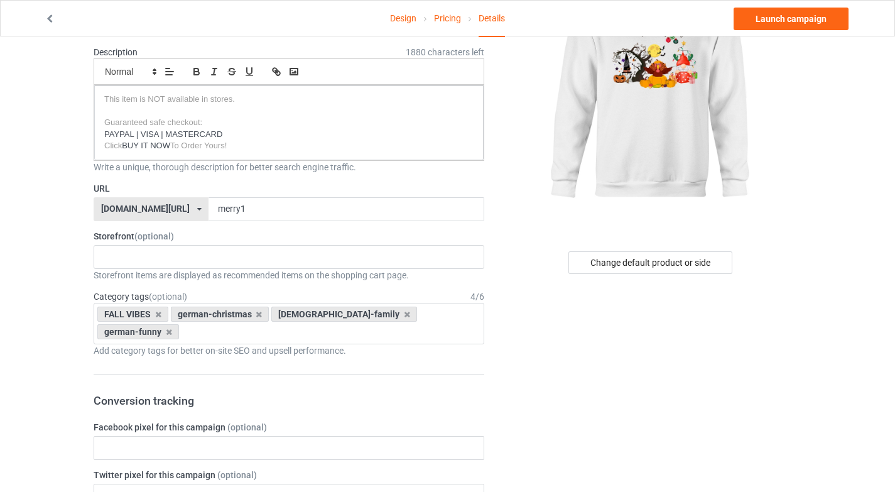
scroll to position [67, 0]
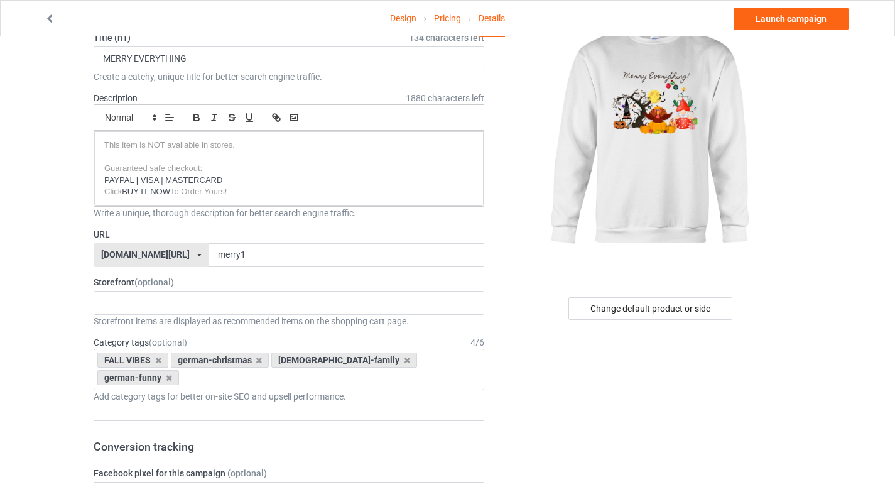
click at [199, 317] on div "Storefront items are displayed as recommended items on the shopping cart page." at bounding box center [289, 321] width 391 height 13
click at [199, 301] on div "CHRISTMAS SALE VIKING FUNNY SHIELDMAIDEN PROUD VIKING 5f7cddfa0c34e67d9072201c …" at bounding box center [289, 303] width 391 height 24
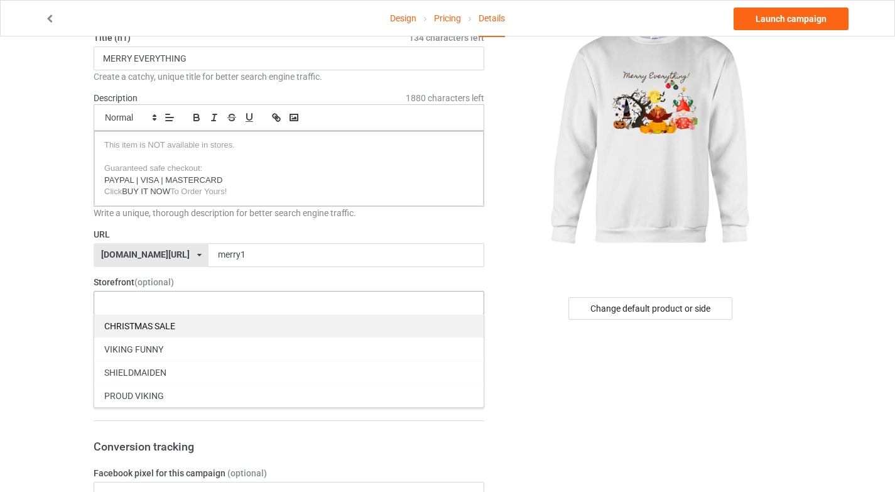
click at [197, 322] on div "CHRISTMAS SALE" at bounding box center [289, 325] width 390 height 23
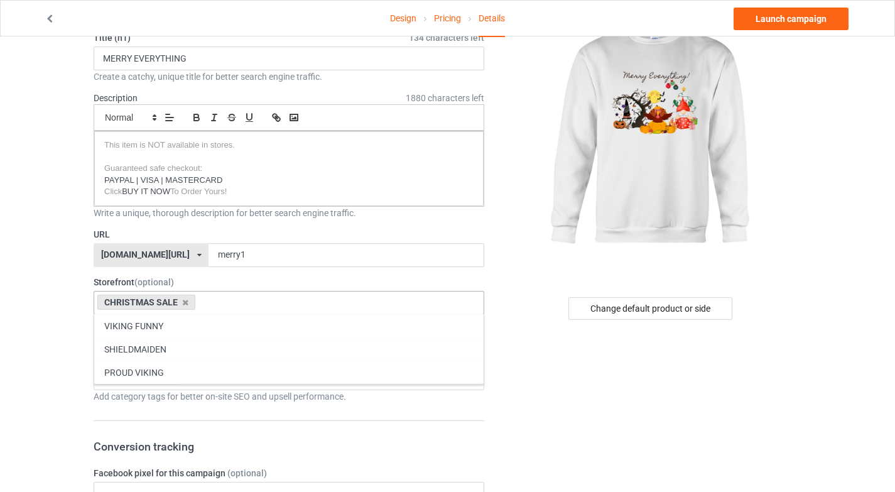
click at [197, 322] on div "VIKING FUNNY" at bounding box center [289, 325] width 390 height 23
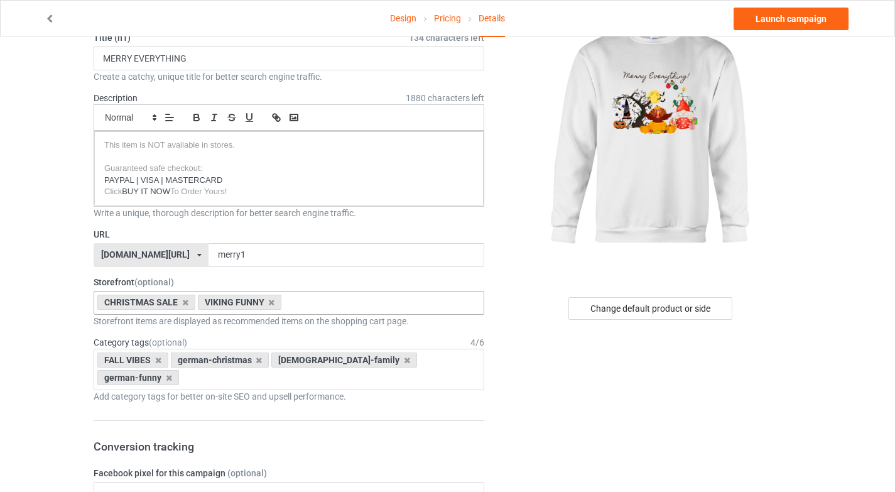
click at [155, 363] on icon at bounding box center [158, 360] width 6 height 8
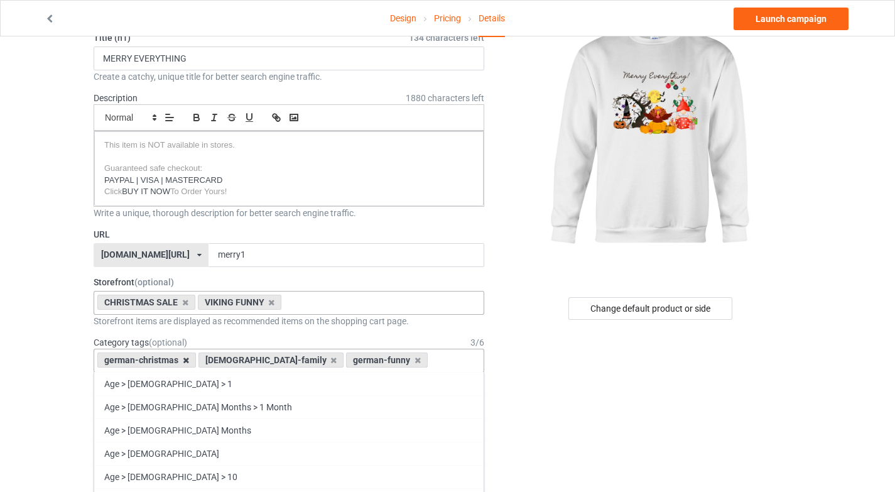
click at [187, 363] on icon at bounding box center [186, 360] width 6 height 8
click at [165, 358] on div "[DEMOGRAPHIC_DATA]-family" at bounding box center [170, 359] width 146 height 15
click at [230, 359] on icon at bounding box center [233, 360] width 6 height 8
click at [167, 362] on icon at bounding box center [169, 360] width 6 height 8
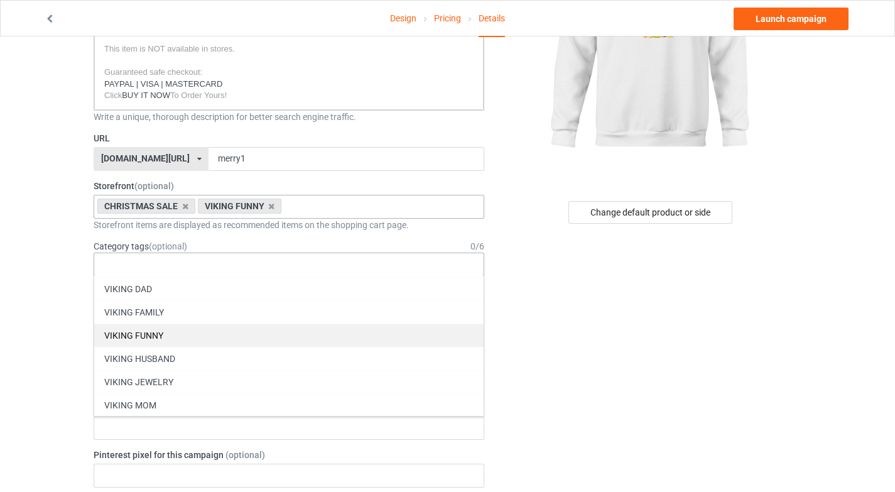
scroll to position [54653, 0]
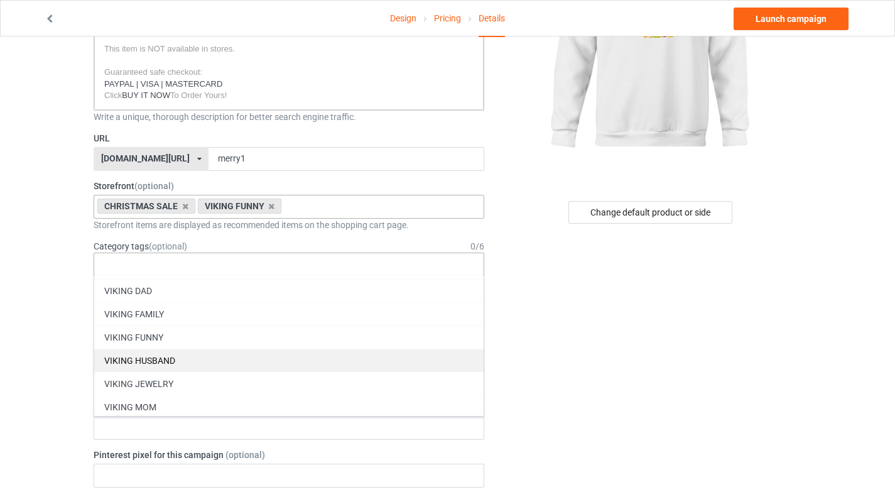
click at [158, 336] on div "VIKING FUNNY" at bounding box center [289, 336] width 390 height 23
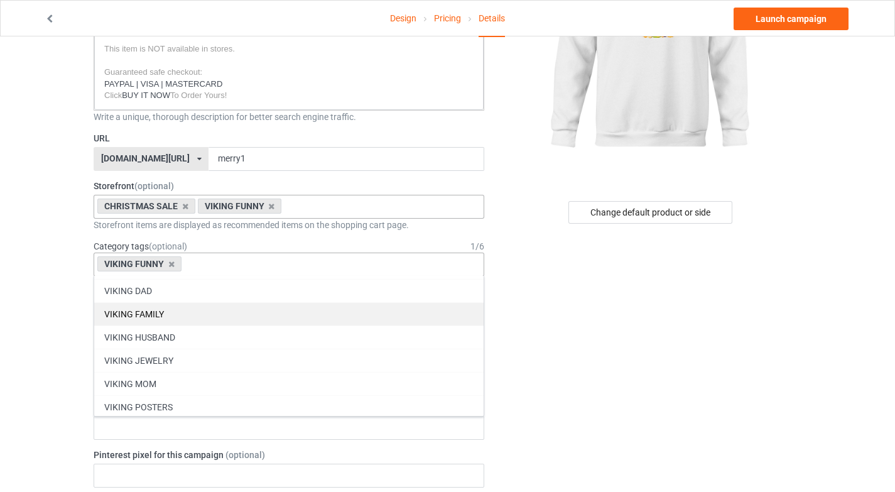
click at [174, 308] on div "VIKING FAMILY" at bounding box center [289, 313] width 390 height 23
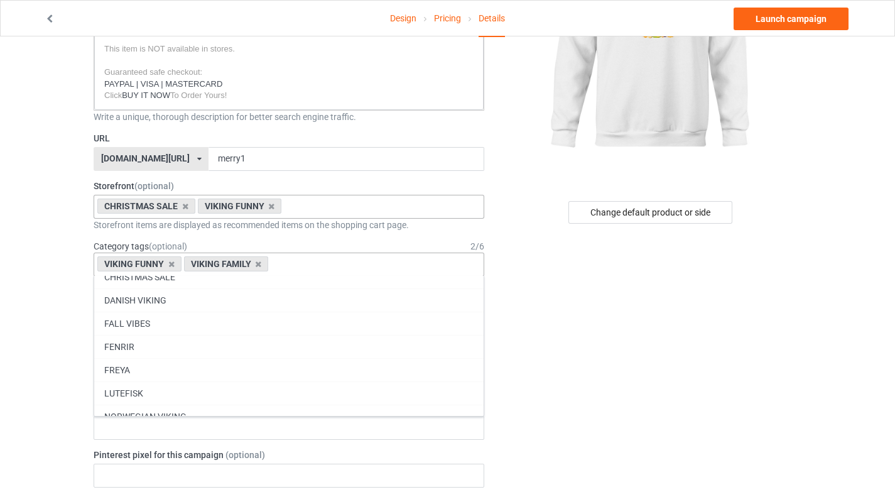
scroll to position [54248, 0]
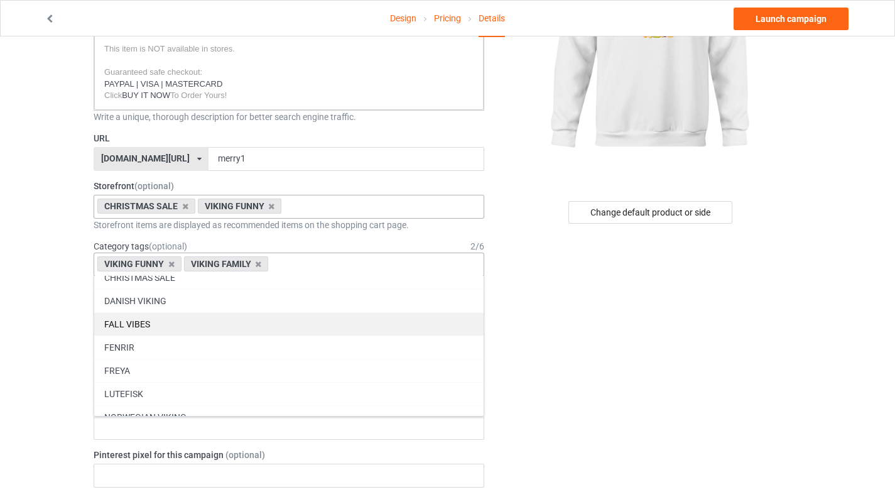
click at [173, 319] on div "FALL VIBES" at bounding box center [289, 323] width 390 height 23
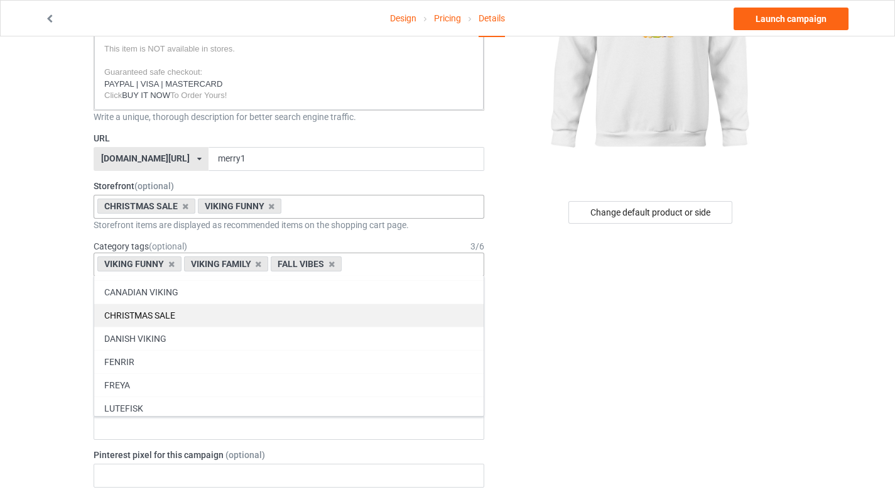
click at [173, 318] on div "CHRISTMAS SALE" at bounding box center [289, 314] width 390 height 23
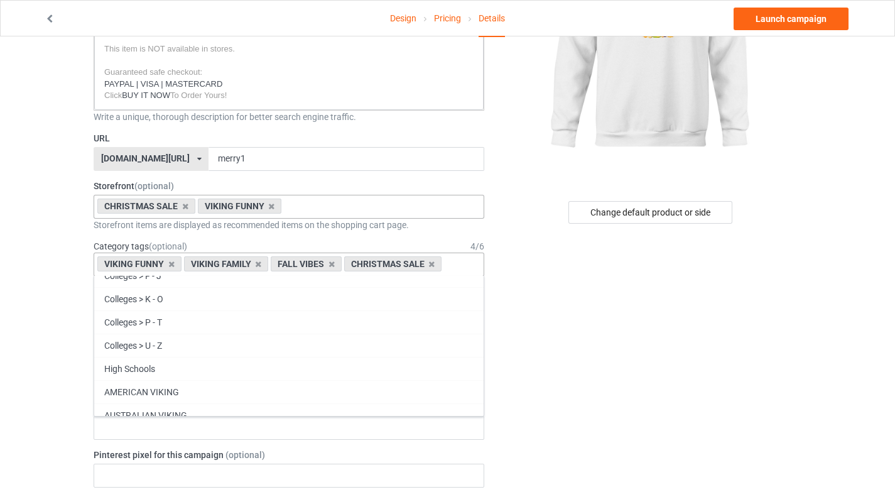
scroll to position [54043, 0]
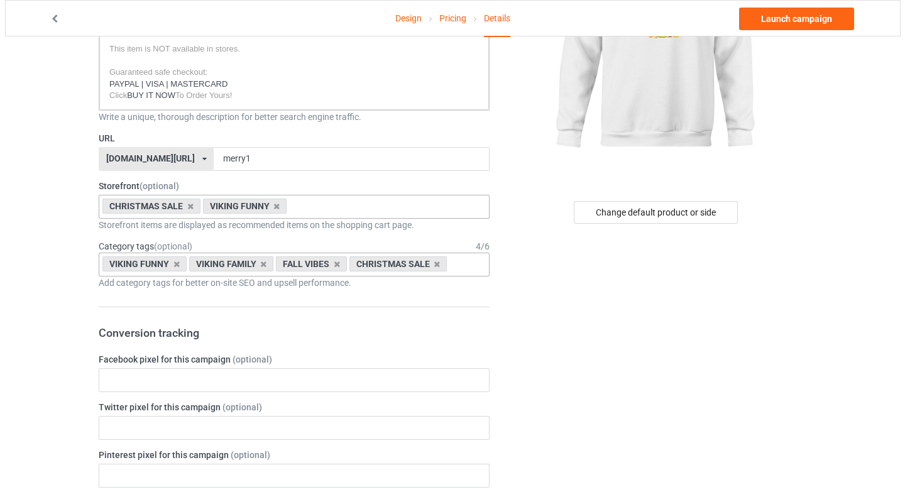
scroll to position [0, 0]
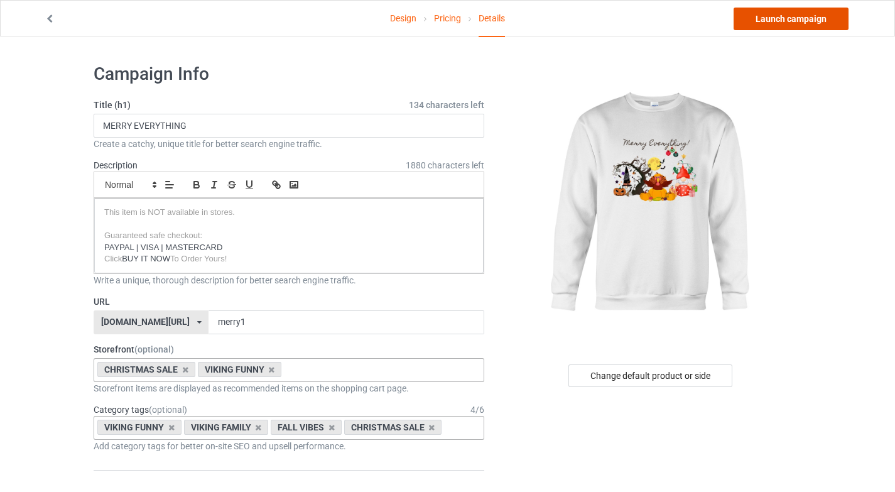
click at [793, 23] on link "Launch campaign" at bounding box center [791, 19] width 115 height 23
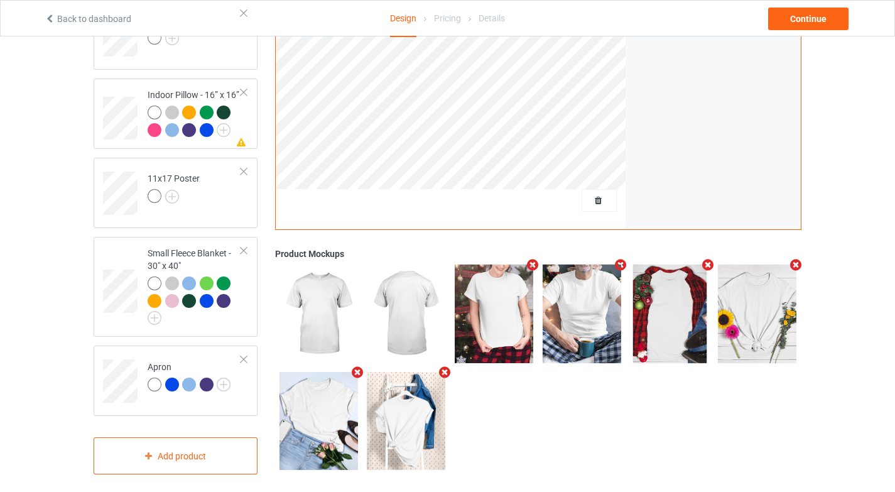
scroll to position [623, 0]
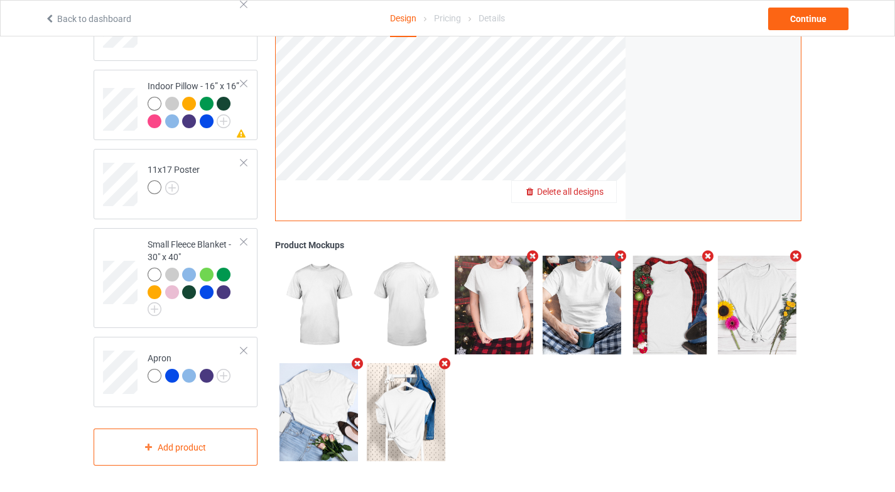
click at [601, 194] on span "Delete all designs" at bounding box center [570, 192] width 67 height 10
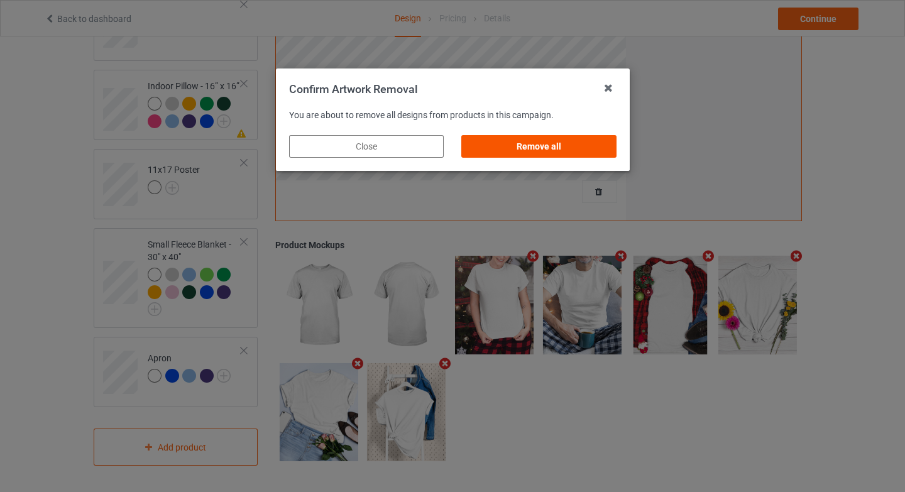
click at [579, 146] on div "Remove all" at bounding box center [538, 146] width 155 height 23
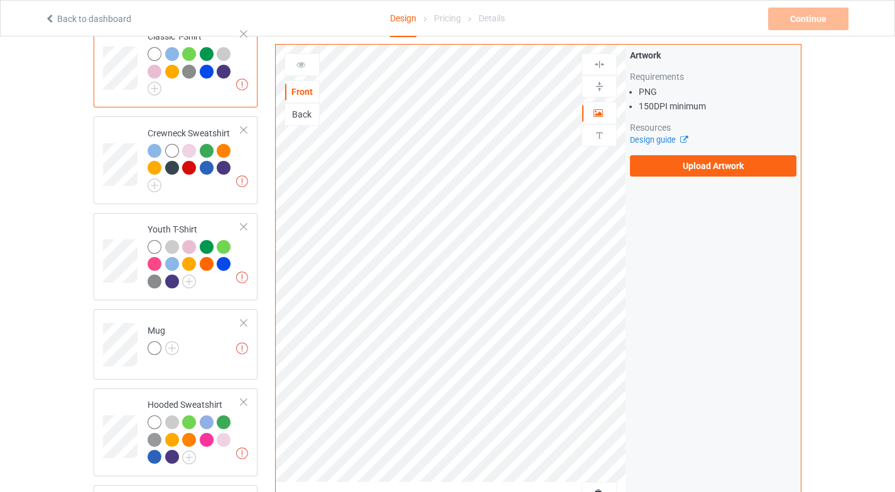
scroll to position [0, 0]
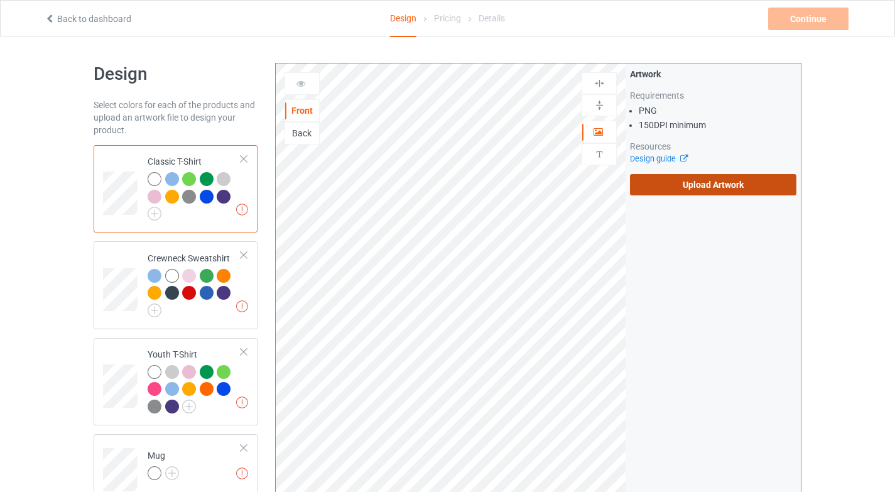
click at [743, 178] on label "Upload Artwork" at bounding box center [713, 184] width 167 height 21
click at [0, 0] on input "Upload Artwork" at bounding box center [0, 0] width 0 height 0
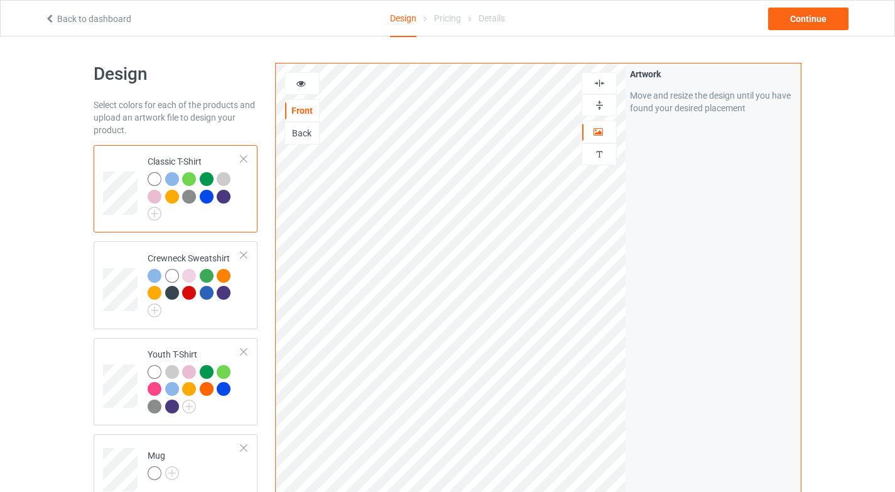
click at [312, 79] on div at bounding box center [302, 83] width 34 height 13
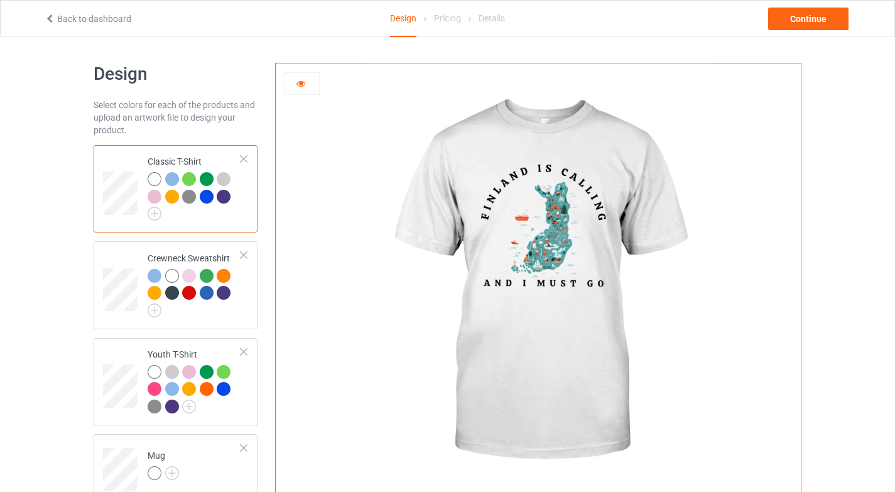
click at [312, 79] on div at bounding box center [302, 83] width 34 height 13
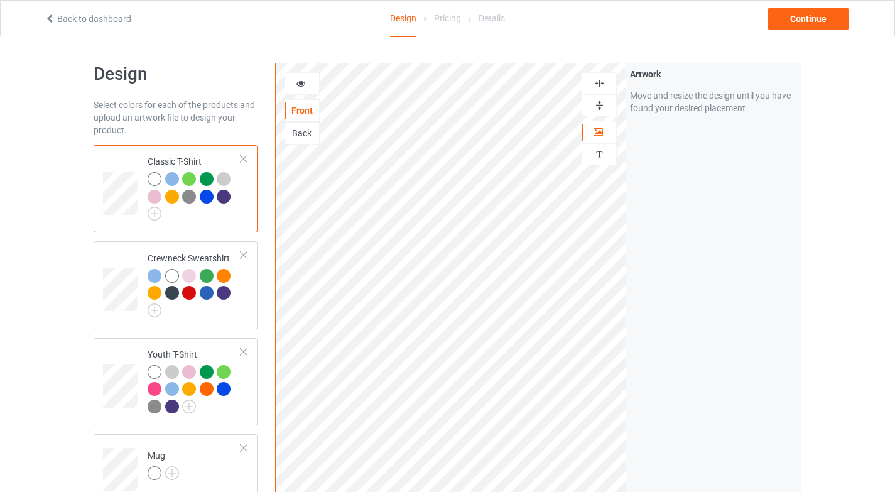
click at [312, 83] on div at bounding box center [302, 83] width 34 height 13
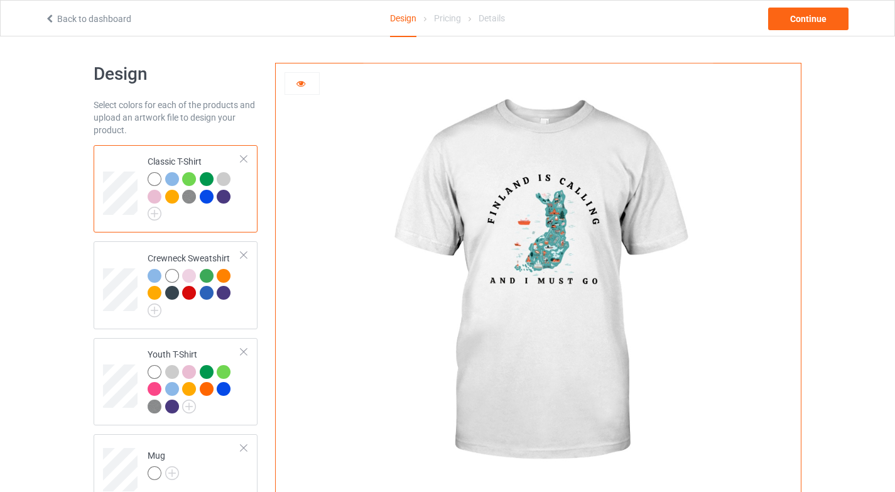
click at [177, 180] on div at bounding box center [172, 179] width 14 height 14
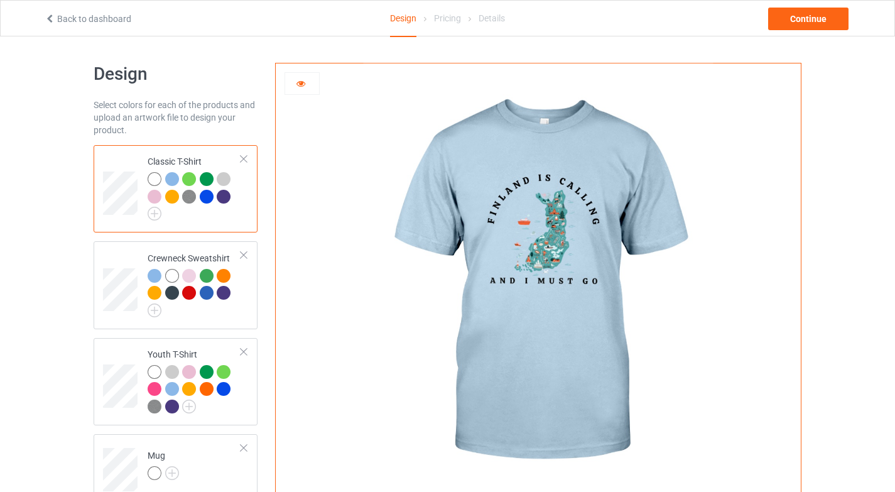
click at [188, 178] on div at bounding box center [189, 179] width 14 height 14
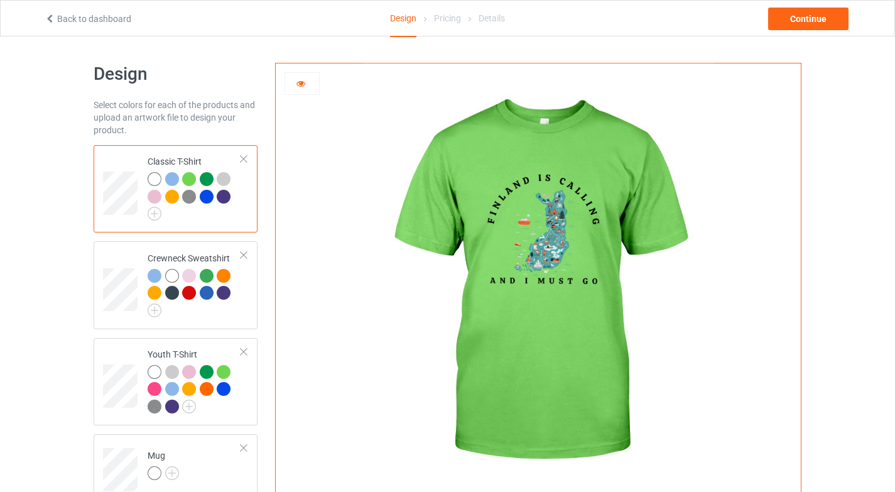
click at [204, 179] on div at bounding box center [207, 179] width 14 height 14
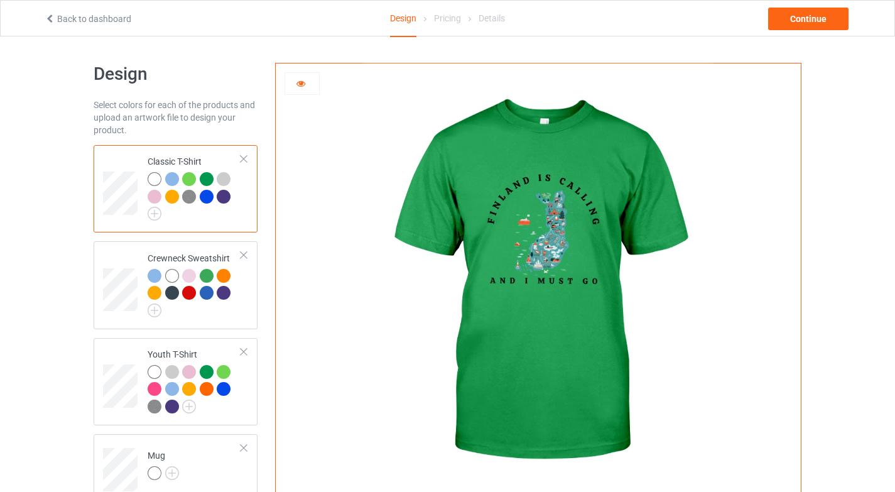
click at [220, 180] on div at bounding box center [224, 179] width 14 height 14
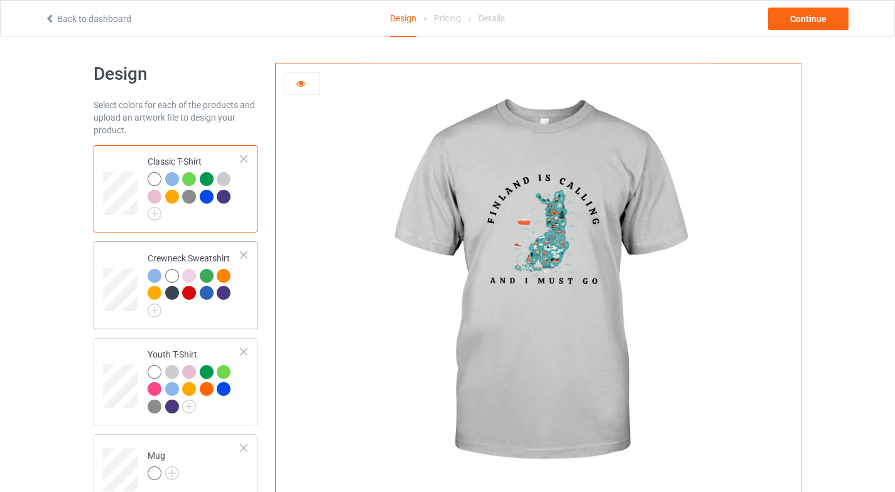
click at [190, 309] on div at bounding box center [195, 293] width 94 height 48
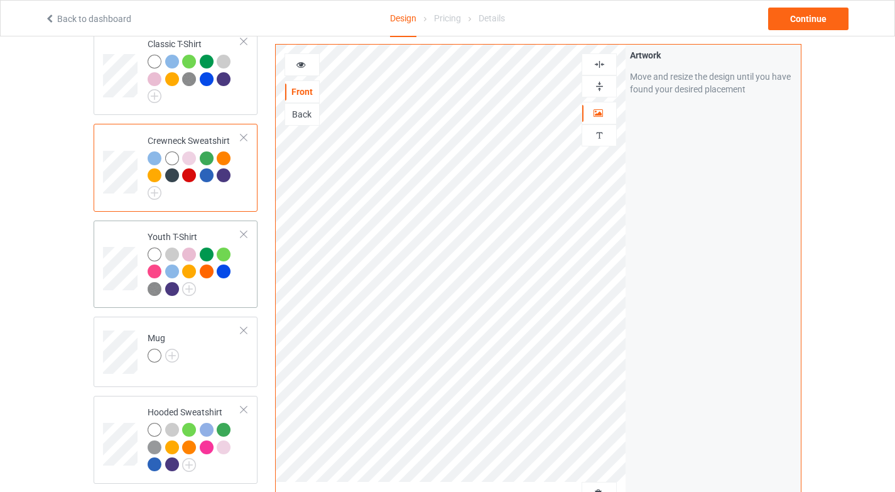
scroll to position [141, 0]
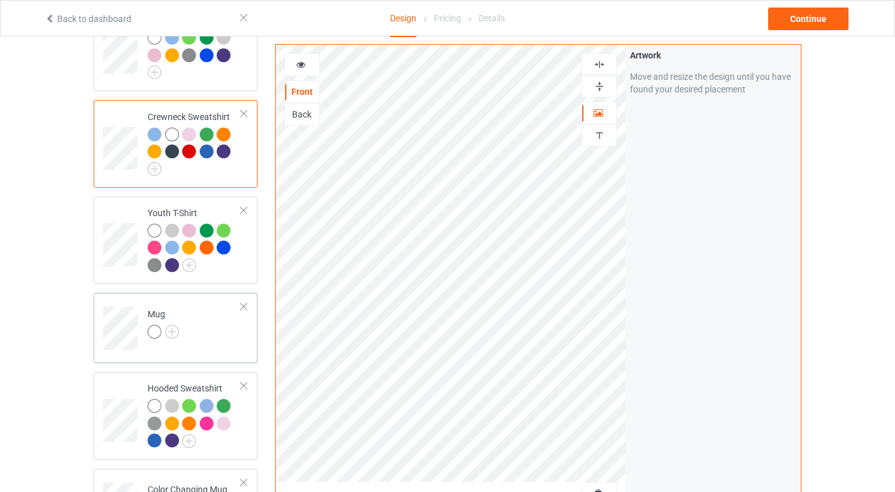
click at [202, 324] on td "Mug" at bounding box center [194, 324] width 107 height 52
click at [602, 85] on img at bounding box center [600, 86] width 12 height 12
click at [208, 354] on div "Mug" at bounding box center [176, 328] width 164 height 70
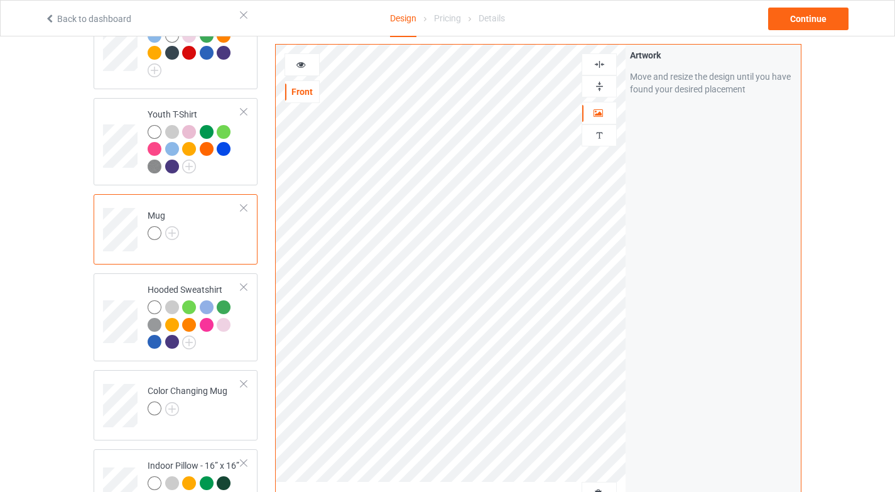
scroll to position [244, 0]
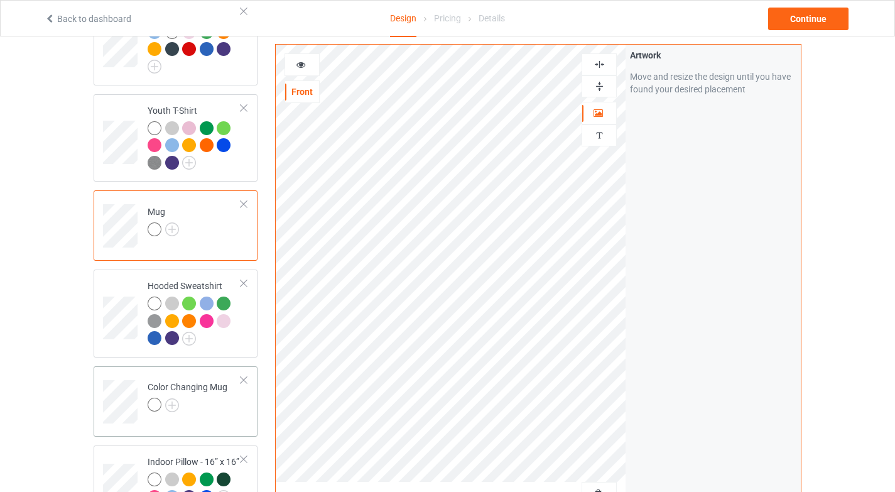
click at [211, 409] on div at bounding box center [188, 407] width 80 height 18
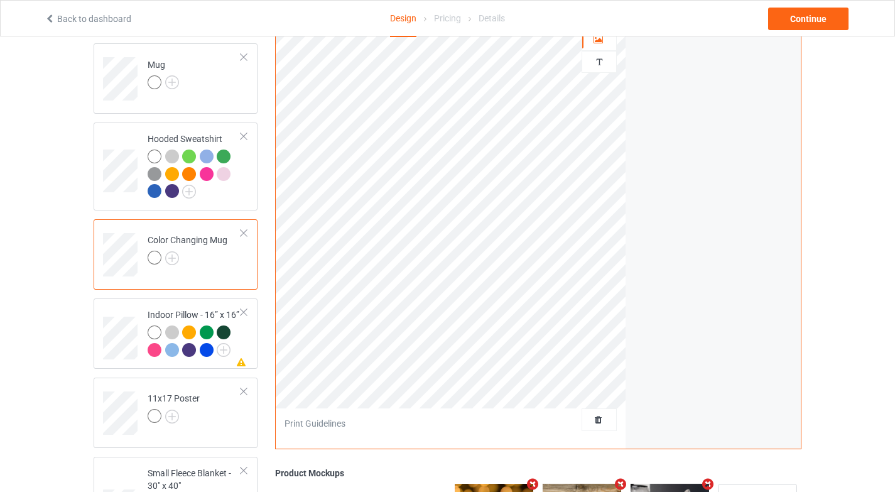
scroll to position [401, 0]
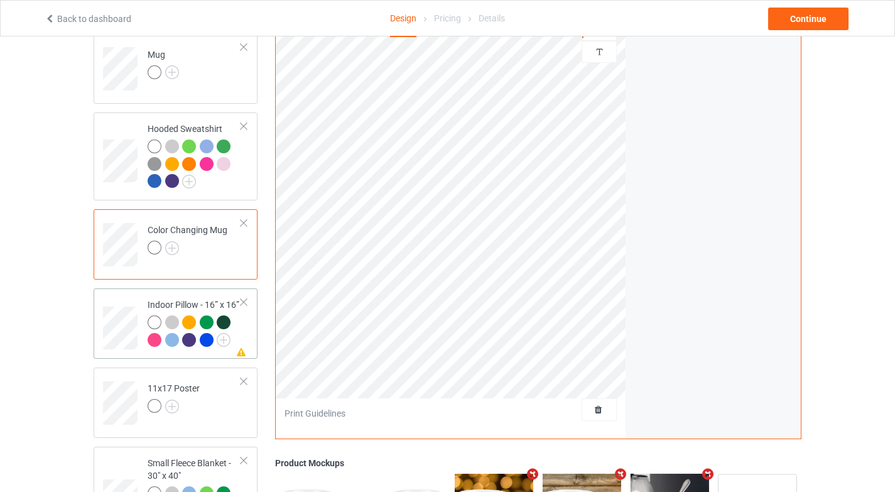
click at [245, 335] on td "Missing artwork on 1 side(s) Indoor Pillow - 16” x 16”" at bounding box center [194, 323] width 107 height 60
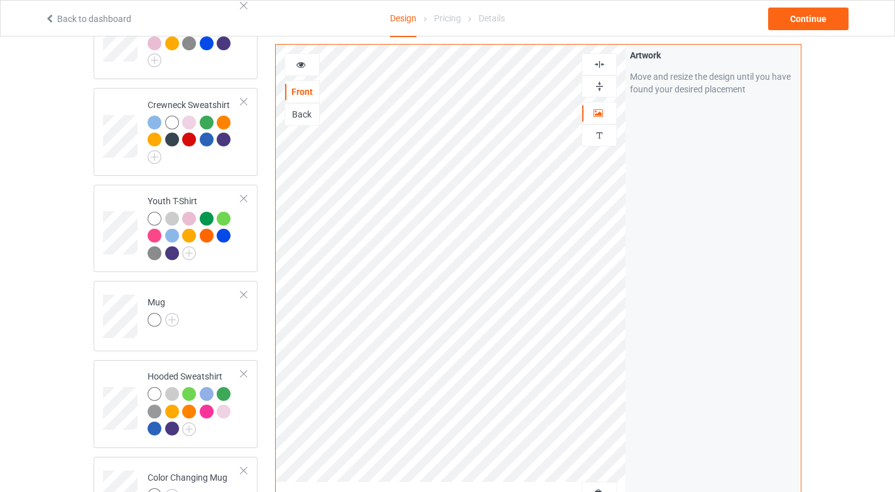
scroll to position [138, 0]
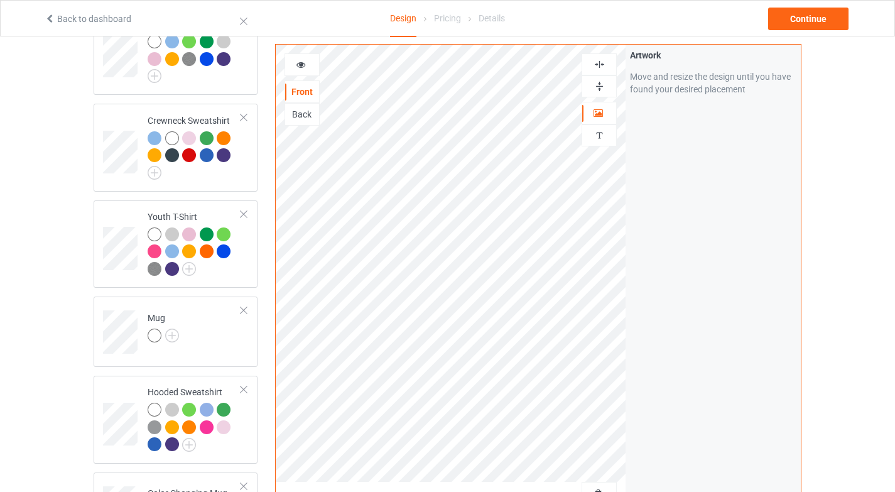
click at [607, 61] on div at bounding box center [599, 64] width 34 height 12
click at [607, 91] on div at bounding box center [599, 86] width 34 height 12
click at [296, 61] on icon at bounding box center [301, 62] width 11 height 9
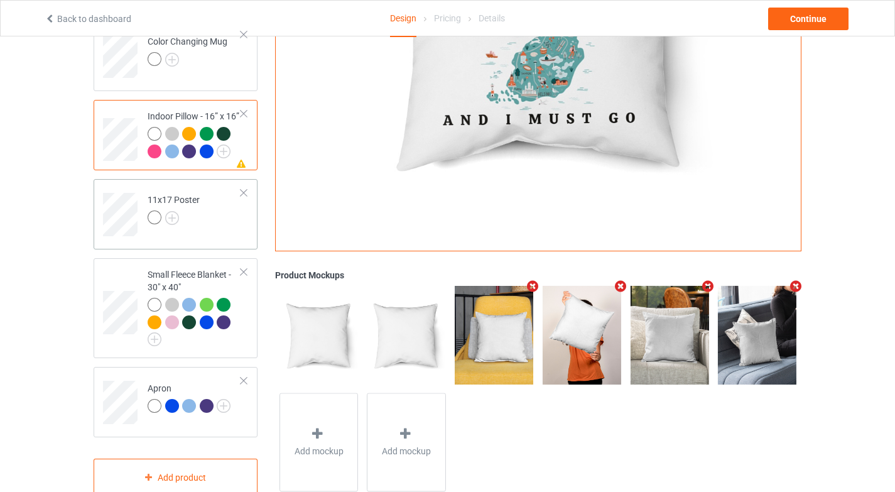
scroll to position [590, 0]
click at [201, 236] on td "11x17 Poster" at bounding box center [194, 209] width 107 height 52
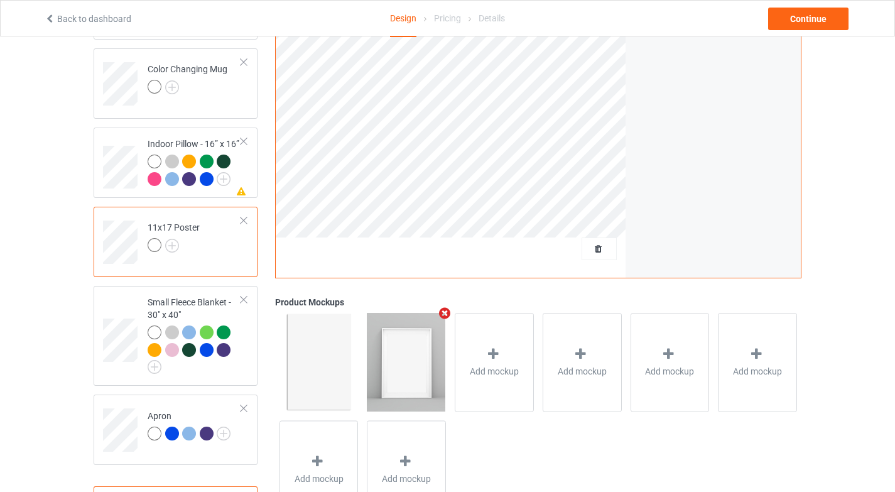
scroll to position [616, 0]
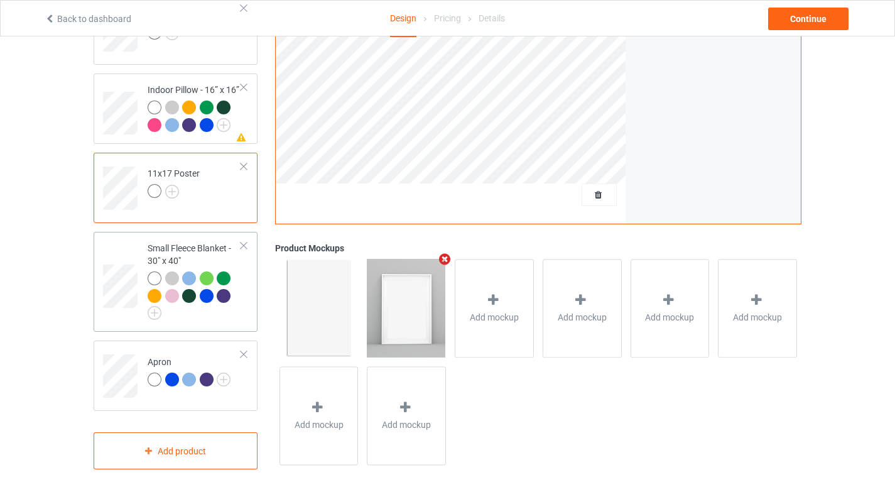
click at [216, 320] on div at bounding box center [195, 295] width 94 height 48
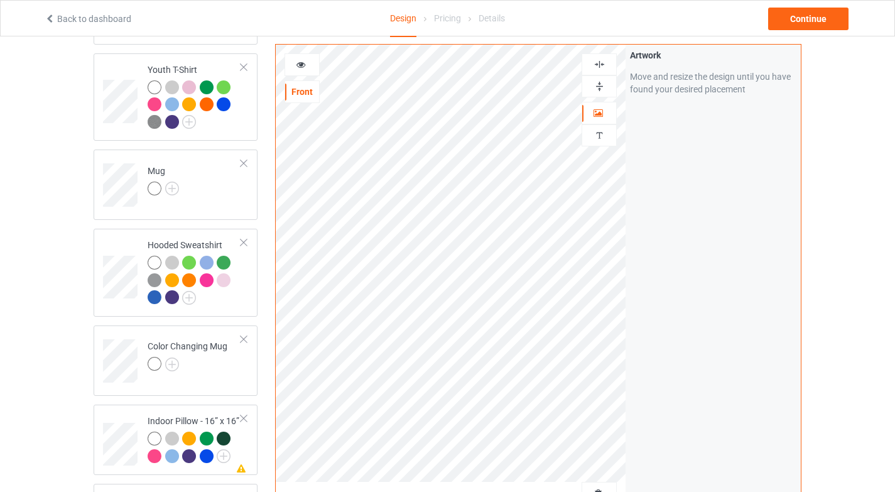
scroll to position [198, 0]
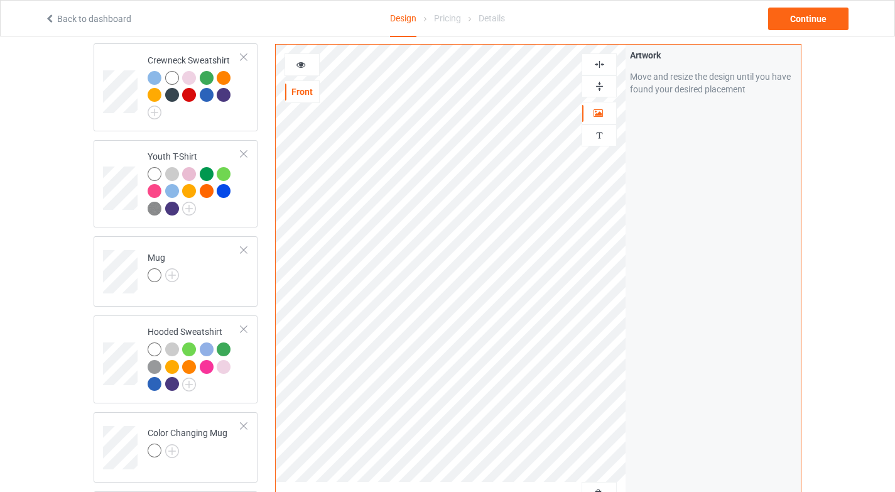
click at [603, 60] on img at bounding box center [600, 64] width 12 height 12
click at [604, 88] on img at bounding box center [600, 86] width 12 height 12
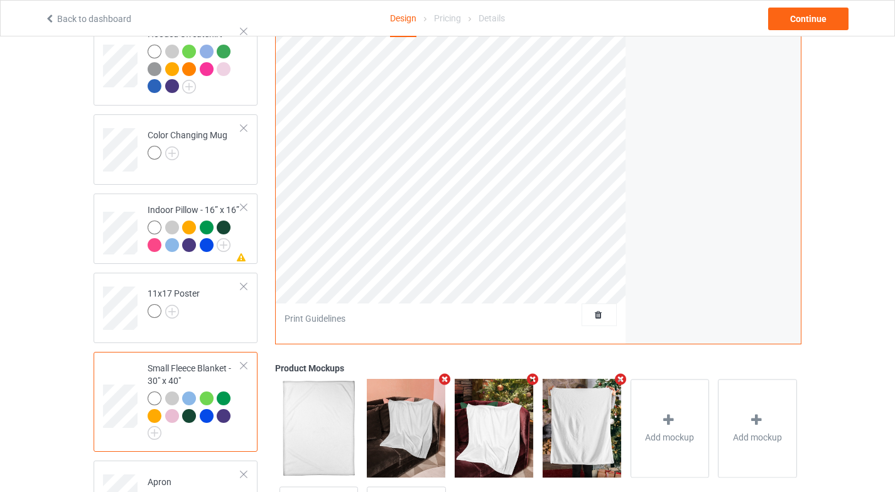
scroll to position [623, 0]
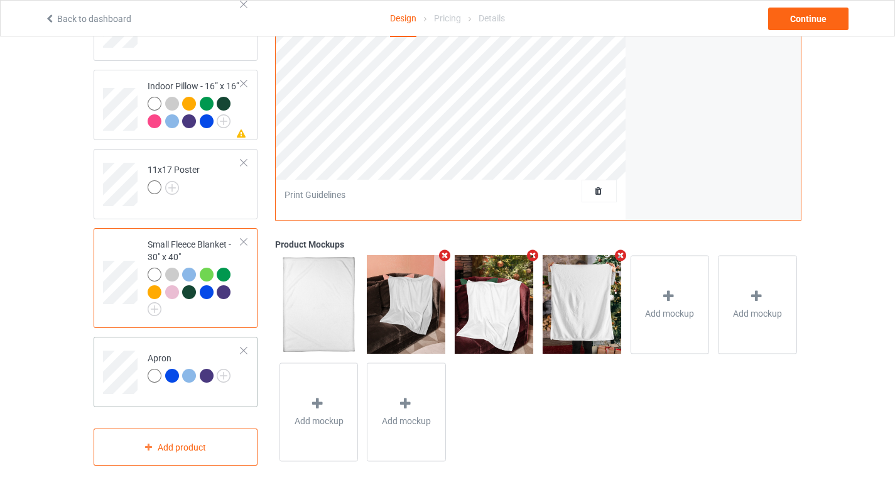
click at [203, 397] on div "Apron" at bounding box center [176, 372] width 164 height 70
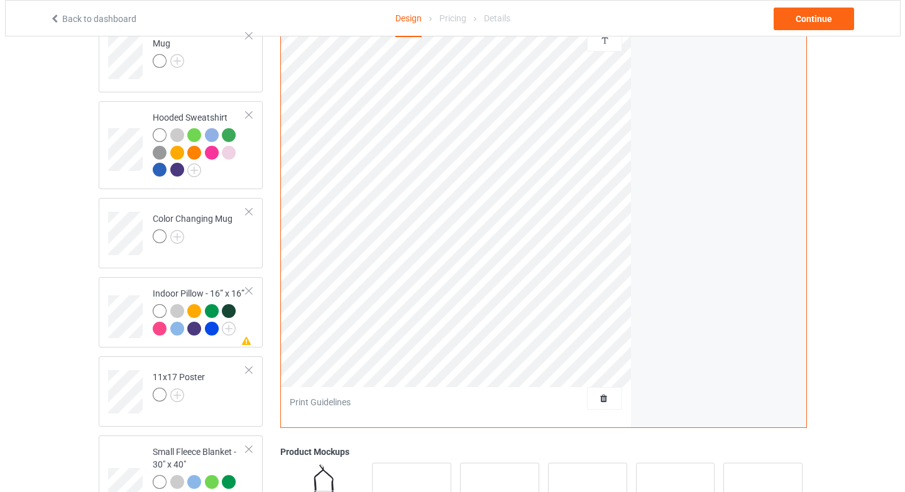
scroll to position [197, 0]
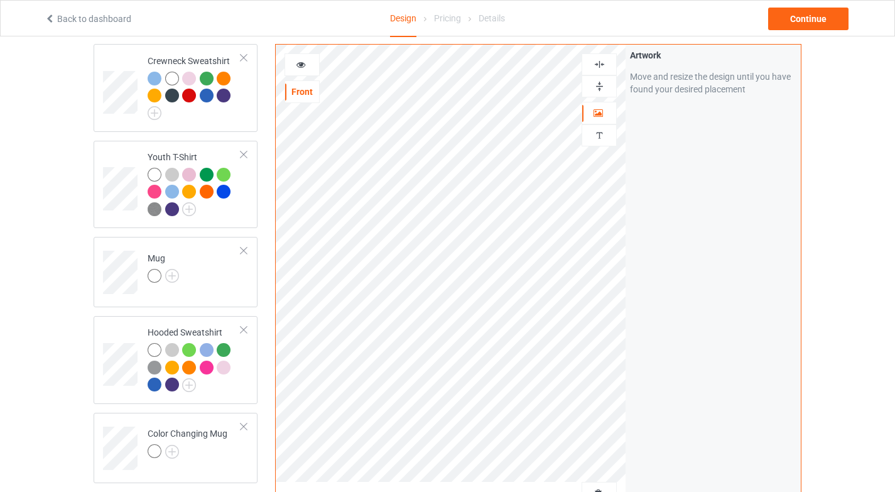
click at [607, 62] on div at bounding box center [599, 64] width 34 height 12
click at [598, 85] on img at bounding box center [600, 86] width 12 height 12
click at [604, 57] on div at bounding box center [599, 64] width 35 height 22
click at [604, 63] on img at bounding box center [600, 64] width 12 height 12
click at [794, 18] on div "Continue" at bounding box center [808, 19] width 80 height 23
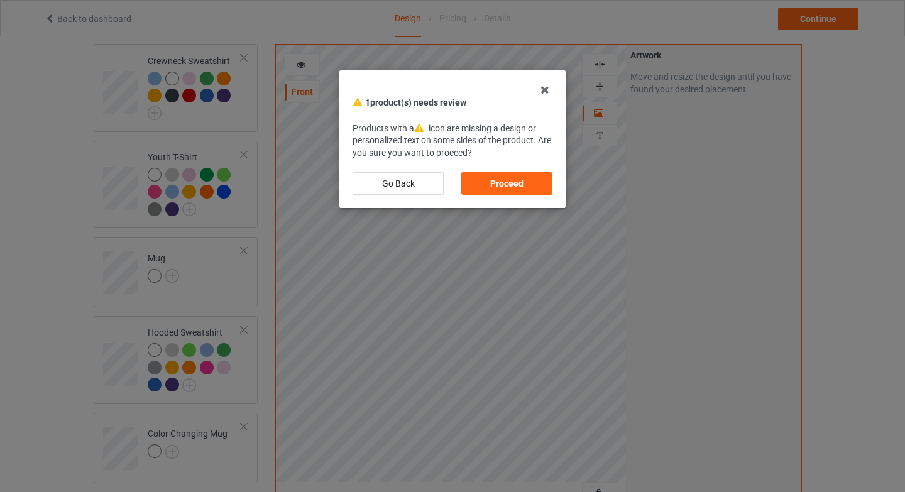
click at [532, 173] on div "Proceed" at bounding box center [506, 183] width 91 height 23
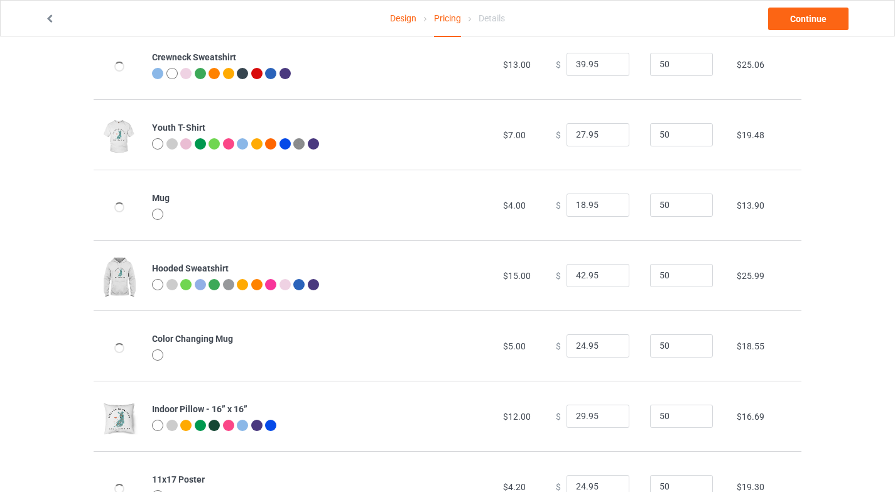
scroll to position [362, 0]
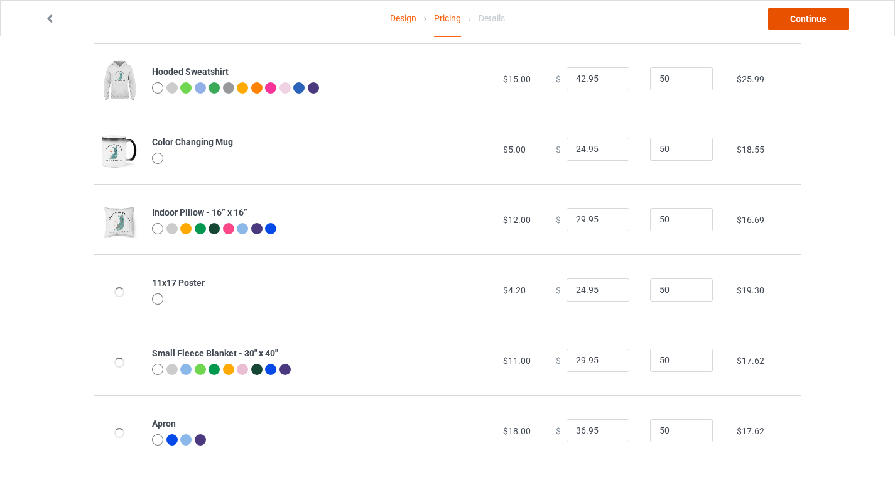
click at [829, 16] on link "Continue" at bounding box center [808, 19] width 80 height 23
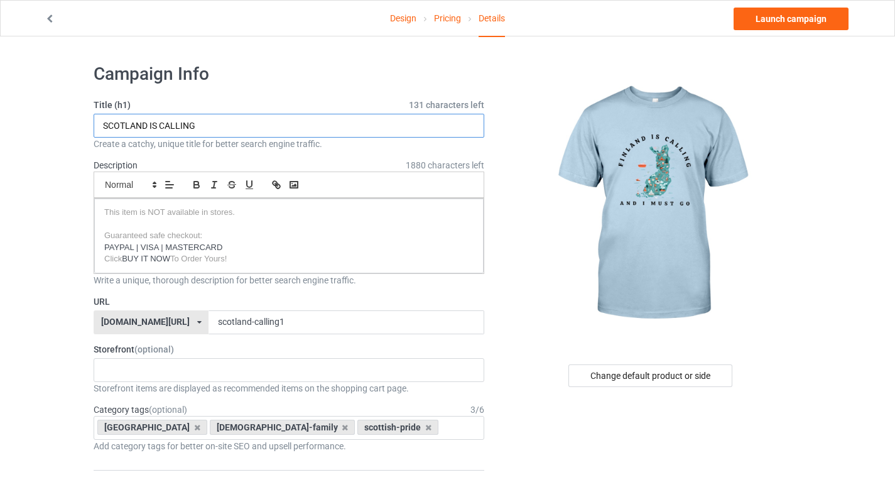
drag, startPoint x: 146, startPoint y: 123, endPoint x: 87, endPoint y: 124, distance: 59.1
type input "FINLAND IS CALLING"
click at [177, 318] on div "[DOMAIN_NAME][URL]" at bounding box center [145, 321] width 89 height 9
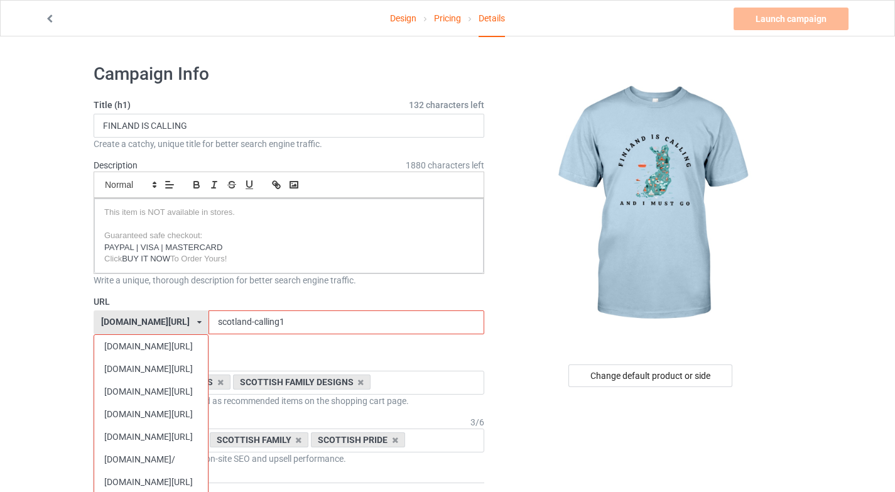
scroll to position [90, 0]
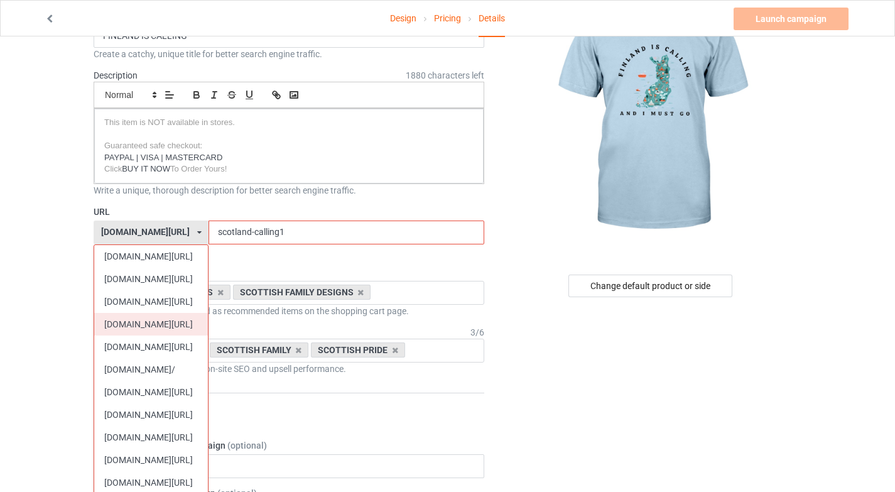
click at [162, 320] on div "[DOMAIN_NAME][URL]" at bounding box center [151, 324] width 114 height 23
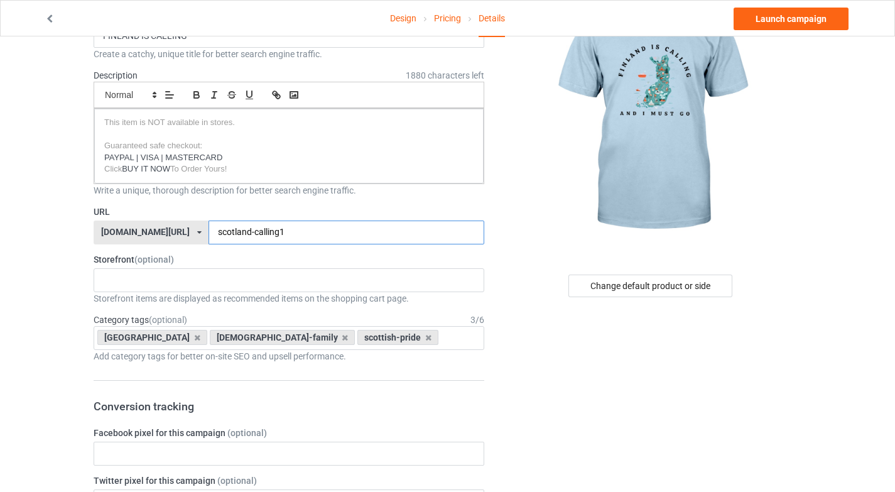
drag, startPoint x: 236, startPoint y: 232, endPoint x: 194, endPoint y: 231, distance: 42.1
click at [209, 231] on input "scotland-calling1" at bounding box center [346, 233] width 275 height 24
type input "finland-calling1"
click at [199, 282] on div "SISU CHRISTMAS SALE OFLINE FINNISH CHRISTMAS FINNISH HERITAGE FINNISH FUNNY FIN…" at bounding box center [289, 280] width 391 height 24
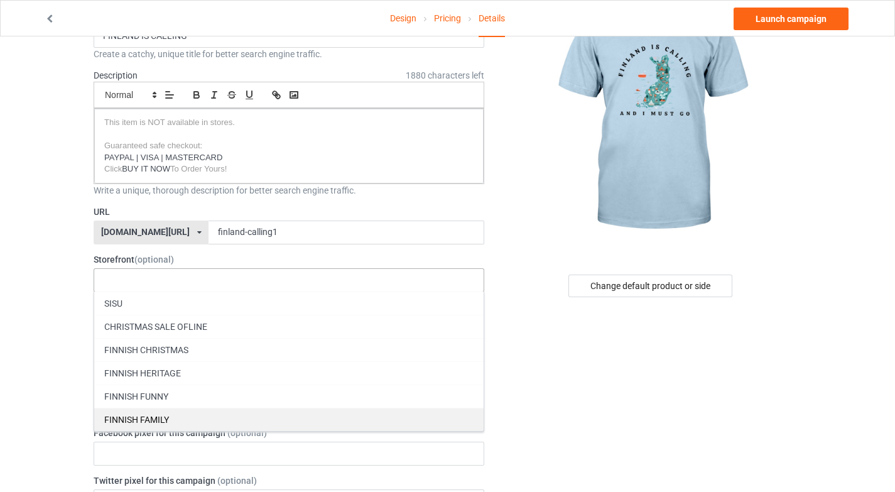
click at [172, 416] on div "FINNISH FAMILY" at bounding box center [289, 419] width 390 height 23
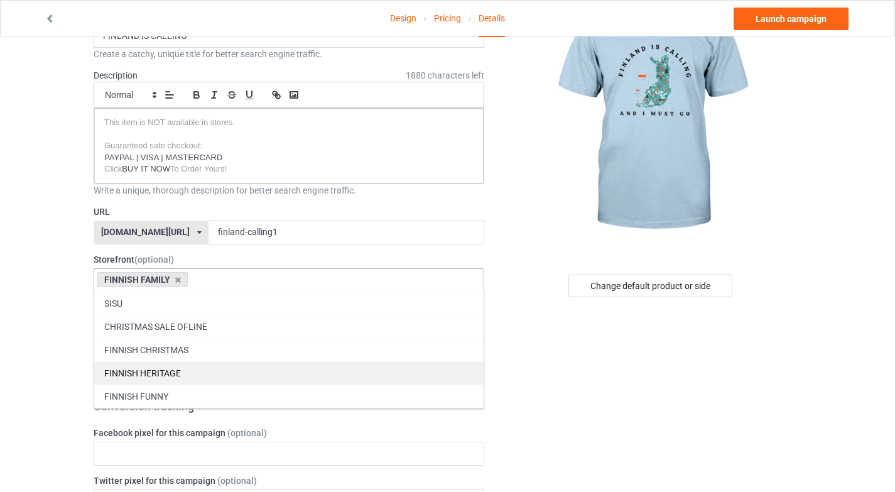
click at [179, 371] on div "FINNISH HERITAGE" at bounding box center [289, 372] width 390 height 23
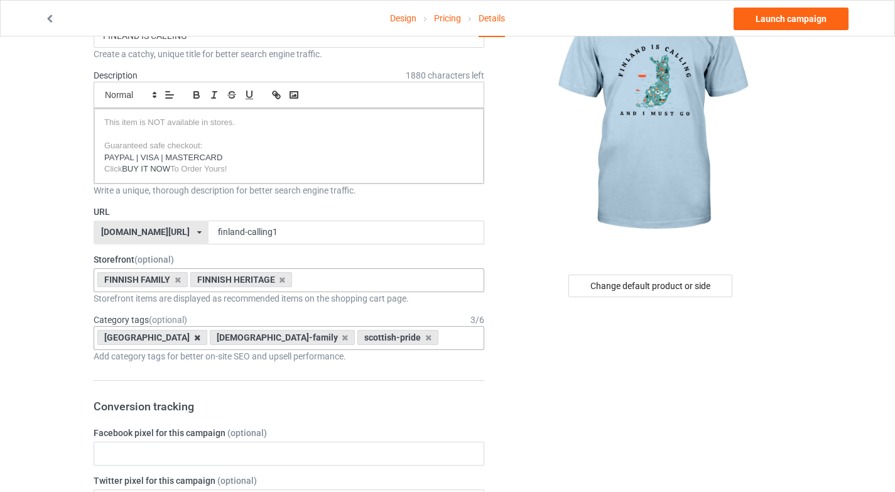
click at [194, 337] on icon at bounding box center [197, 338] width 6 height 8
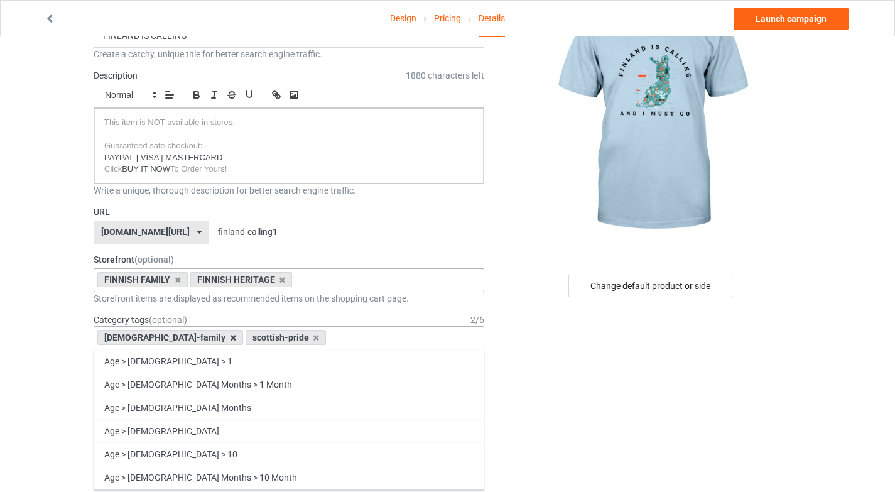
click at [230, 339] on icon at bounding box center [233, 338] width 6 height 8
click at [169, 338] on icon at bounding box center [168, 338] width 6 height 8
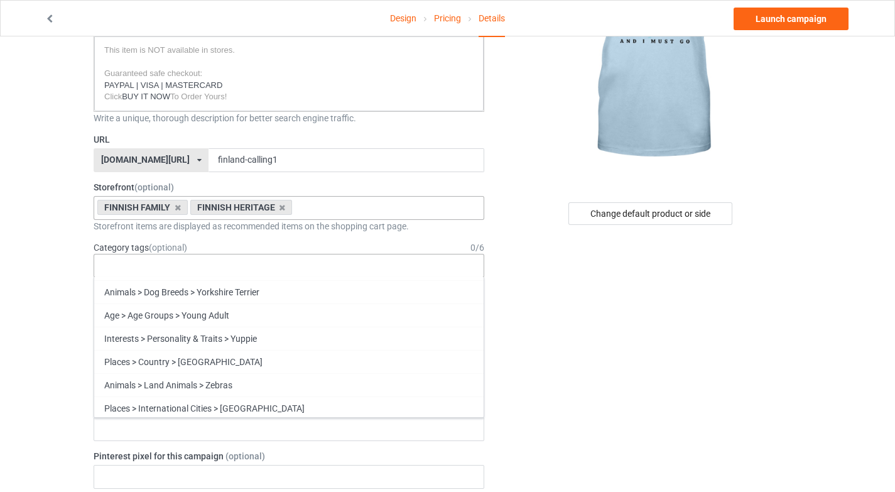
scroll to position [54841, 0]
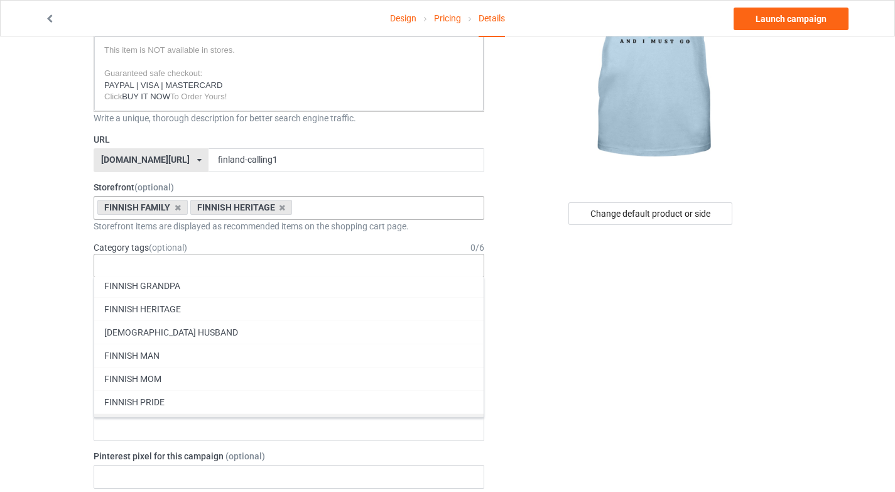
click at [208, 401] on div "FINNISH PRIDE" at bounding box center [289, 401] width 390 height 23
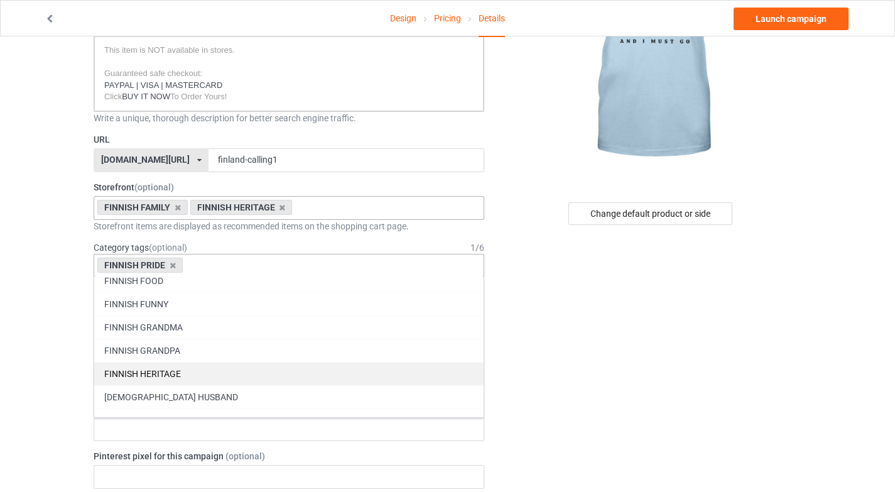
click at [222, 376] on div "FINNISH HERITAGE" at bounding box center [289, 373] width 390 height 23
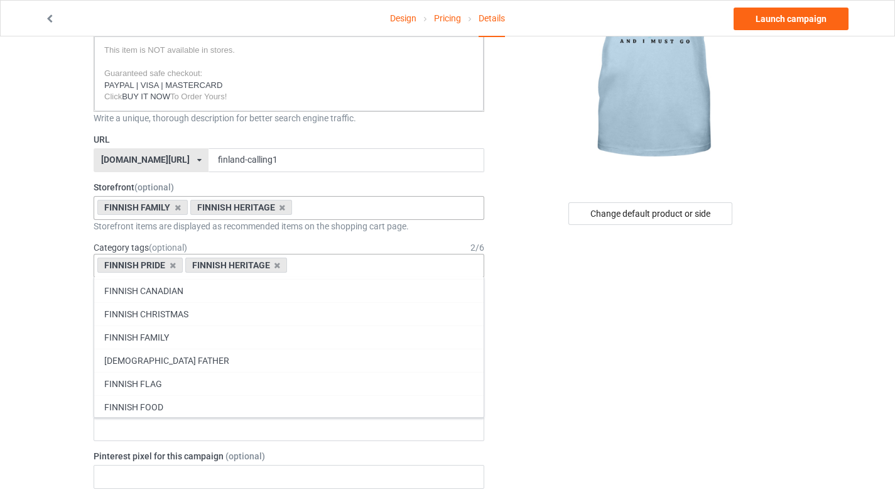
scroll to position [54305, 0]
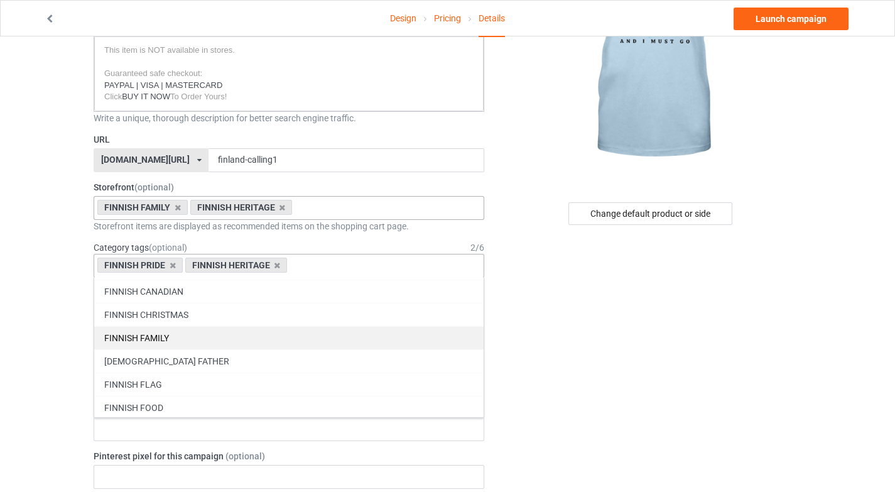
click at [249, 332] on div "FINNISH FAMILY" at bounding box center [289, 337] width 390 height 23
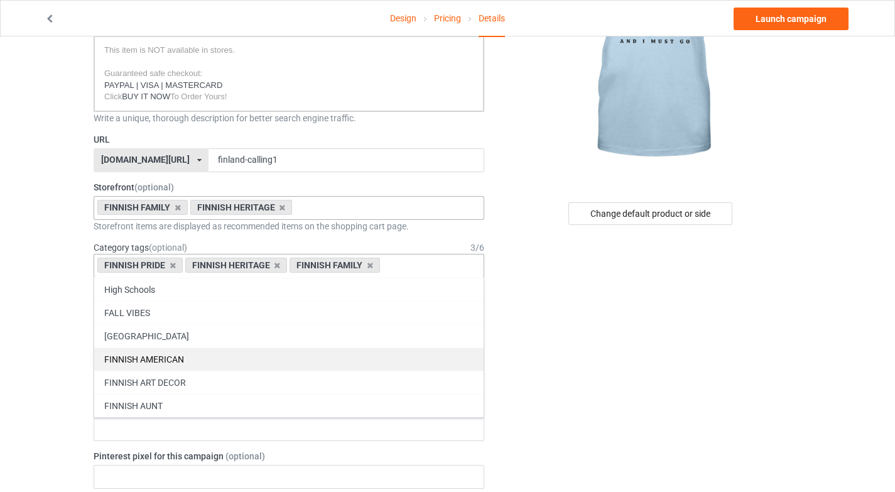
scroll to position [54141, 0]
click at [248, 334] on div "FINLAND" at bounding box center [289, 338] width 390 height 23
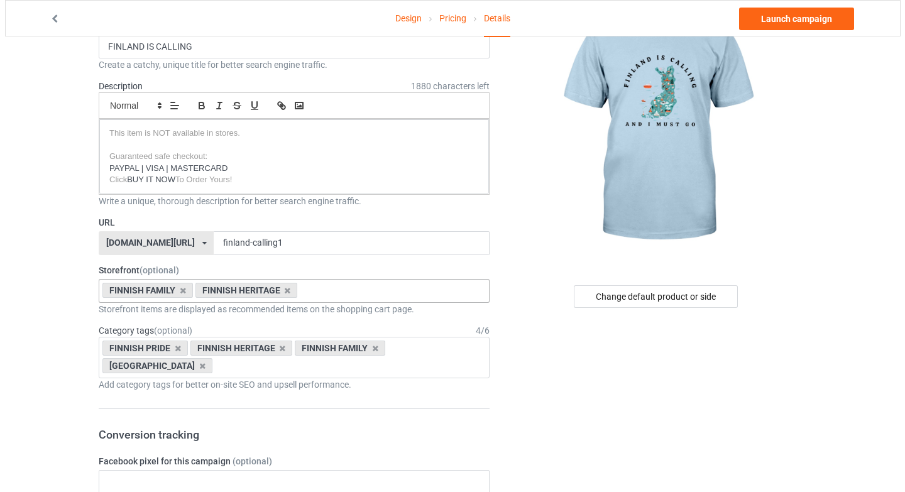
scroll to position [0, 0]
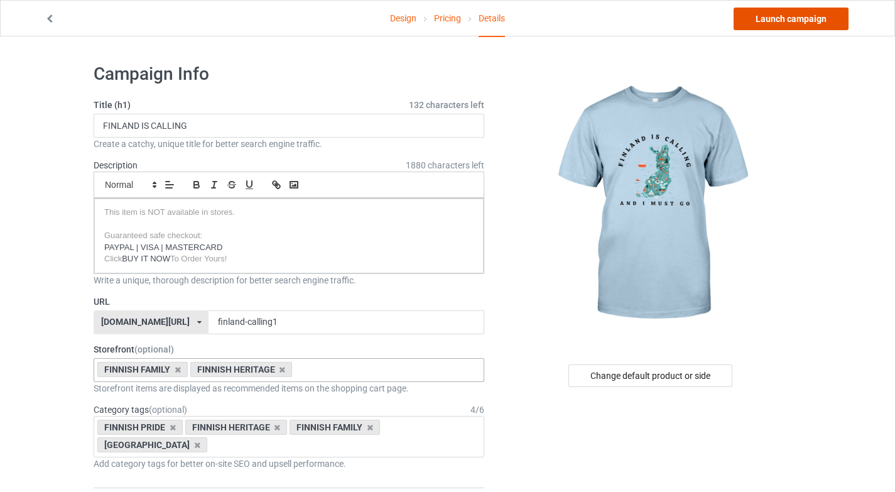
click at [829, 11] on link "Launch campaign" at bounding box center [791, 19] width 115 height 23
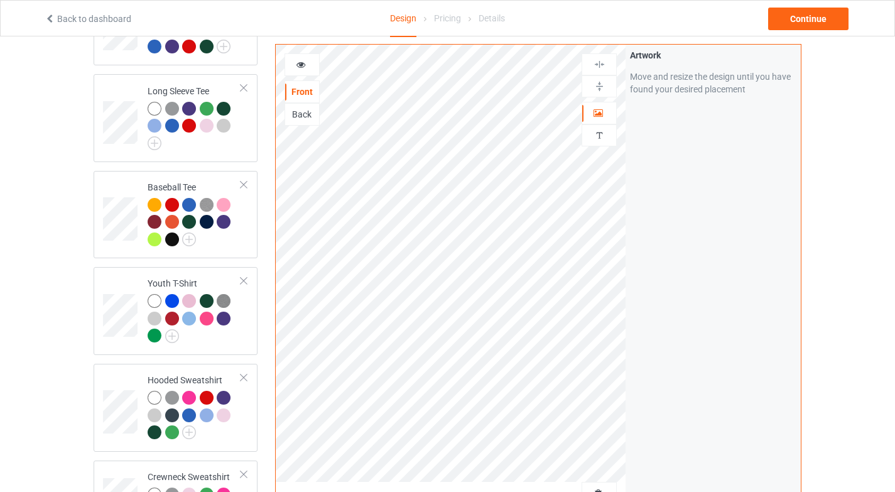
scroll to position [296, 0]
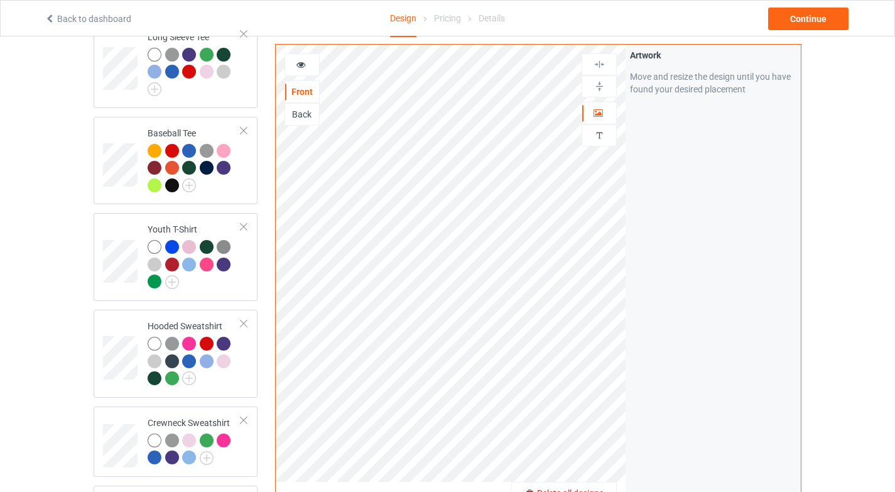
click at [595, 490] on span "Delete all designs" at bounding box center [570, 493] width 67 height 10
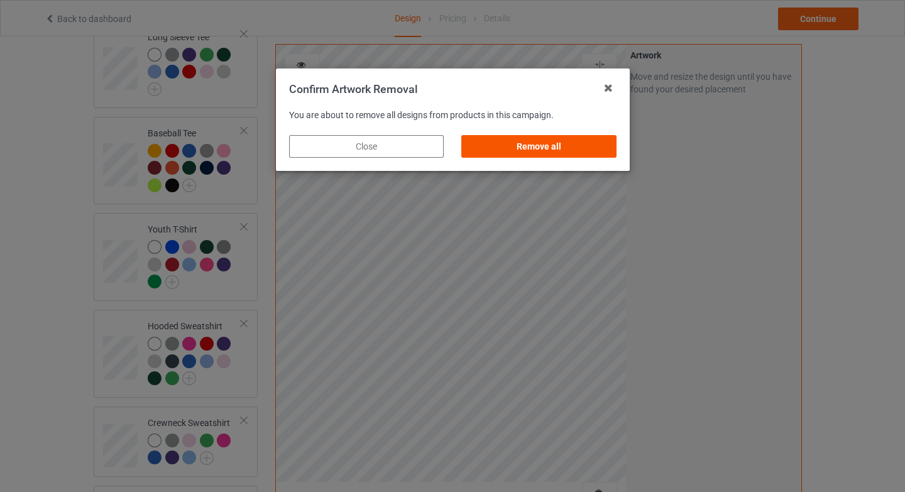
click at [579, 135] on div "Remove all" at bounding box center [538, 146] width 155 height 23
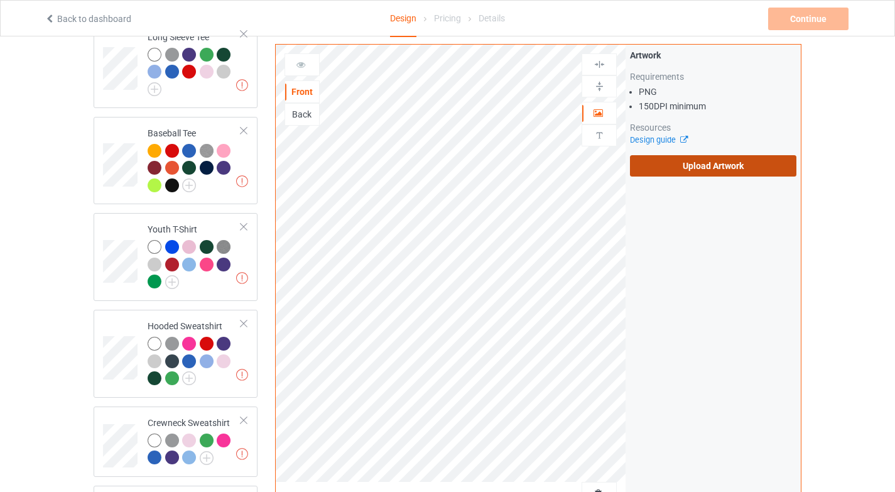
click at [689, 161] on label "Upload Artwork" at bounding box center [713, 165] width 167 height 21
click at [0, 0] on input "Upload Artwork" at bounding box center [0, 0] width 0 height 0
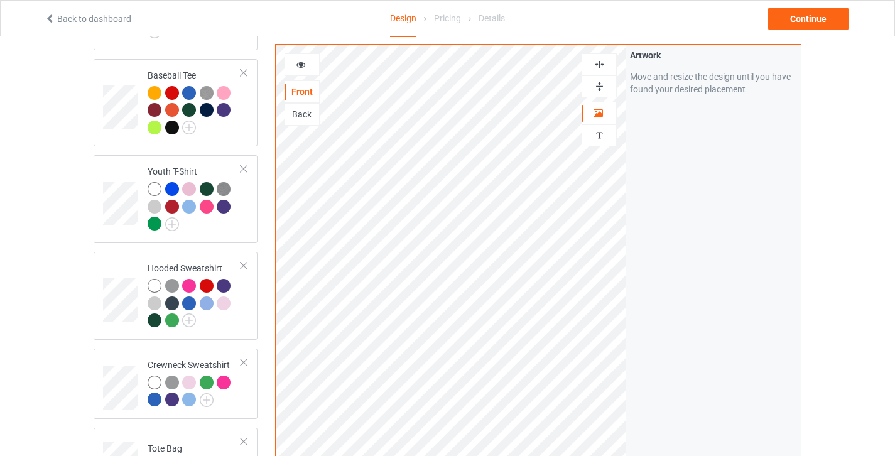
scroll to position [344, 0]
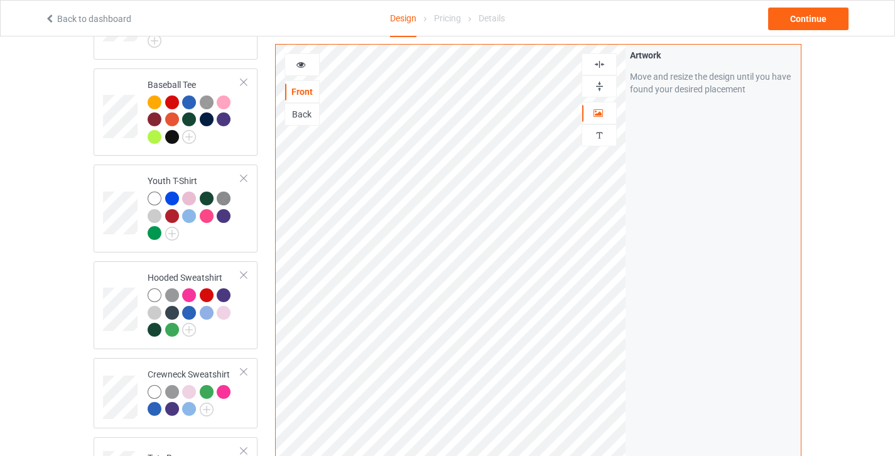
click at [306, 65] on icon at bounding box center [301, 62] width 11 height 9
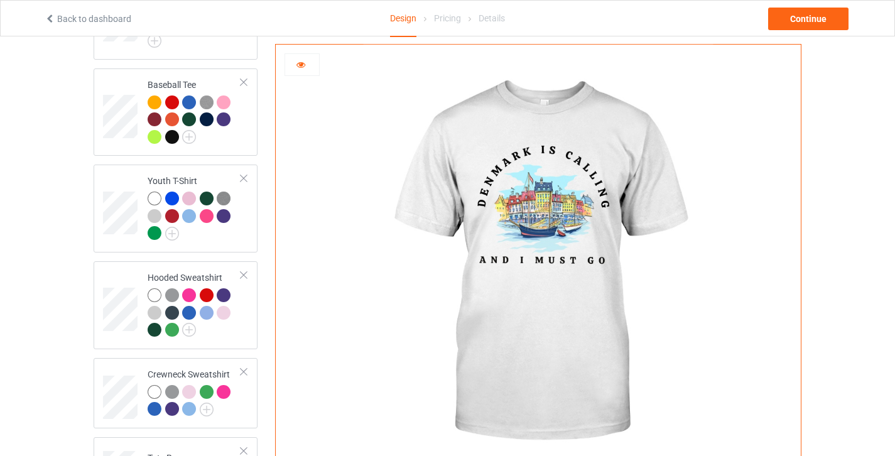
click at [305, 63] on icon at bounding box center [301, 62] width 11 height 9
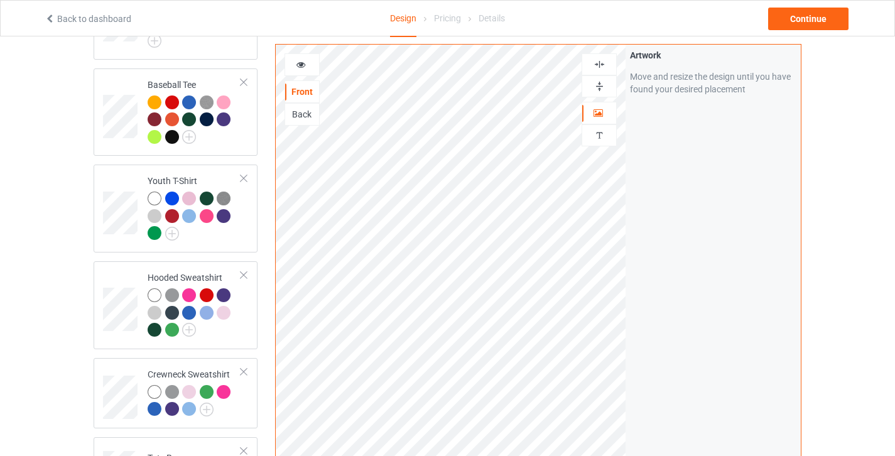
click at [300, 68] on div at bounding box center [302, 64] width 34 height 13
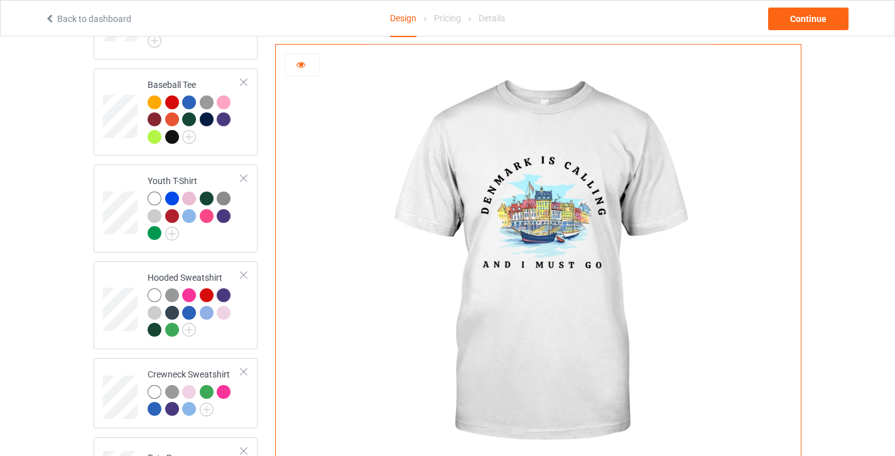
click at [300, 68] on div at bounding box center [302, 64] width 34 height 13
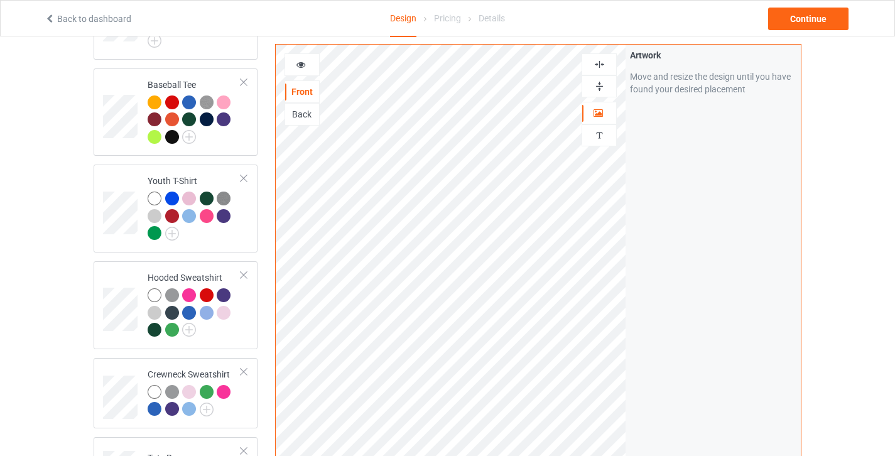
click at [306, 68] on div at bounding box center [302, 64] width 34 height 13
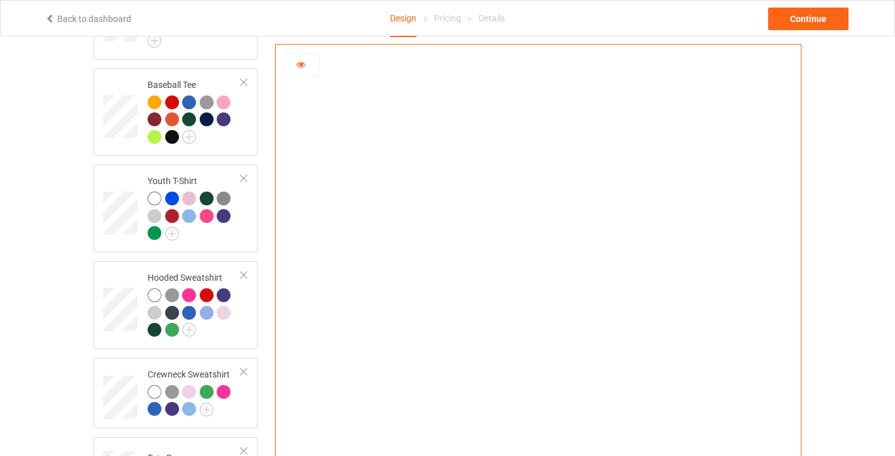
click at [306, 68] on div at bounding box center [302, 64] width 34 height 13
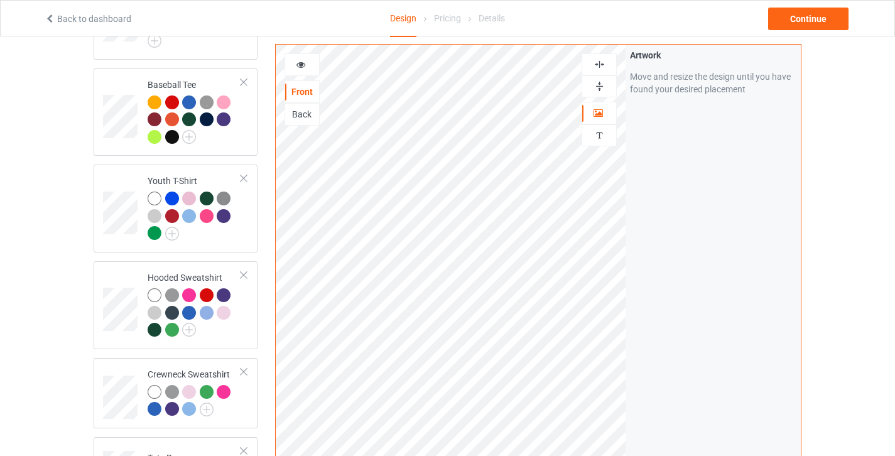
click at [309, 66] on div at bounding box center [302, 64] width 34 height 13
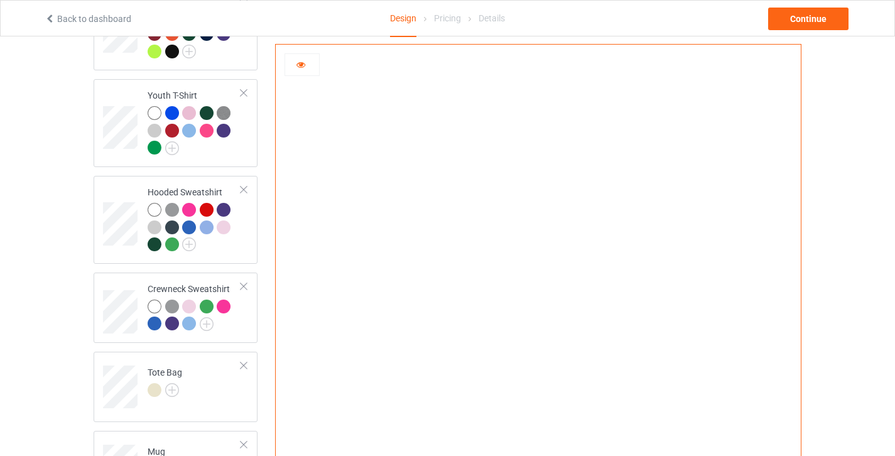
scroll to position [598, 0]
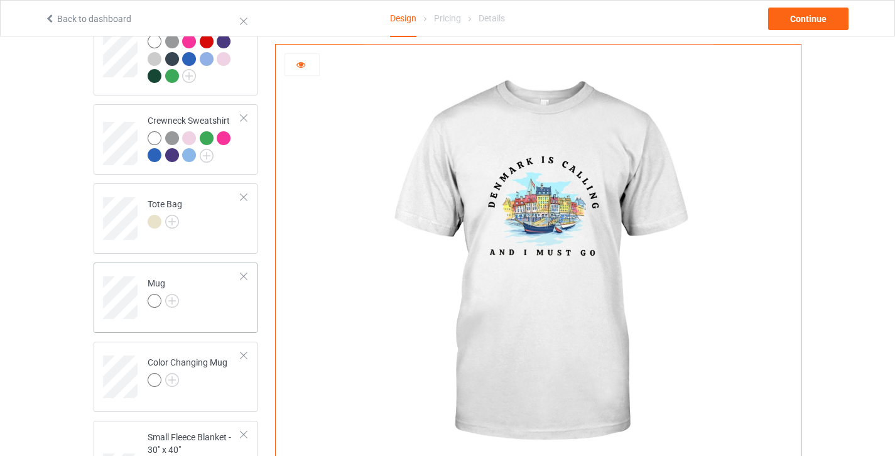
click at [209, 300] on td "Mug" at bounding box center [194, 294] width 107 height 52
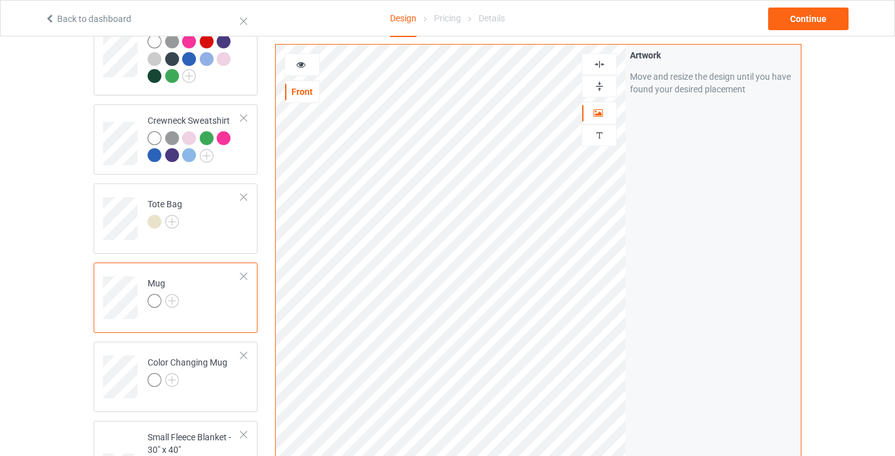
click at [594, 84] on img at bounding box center [600, 86] width 12 height 12
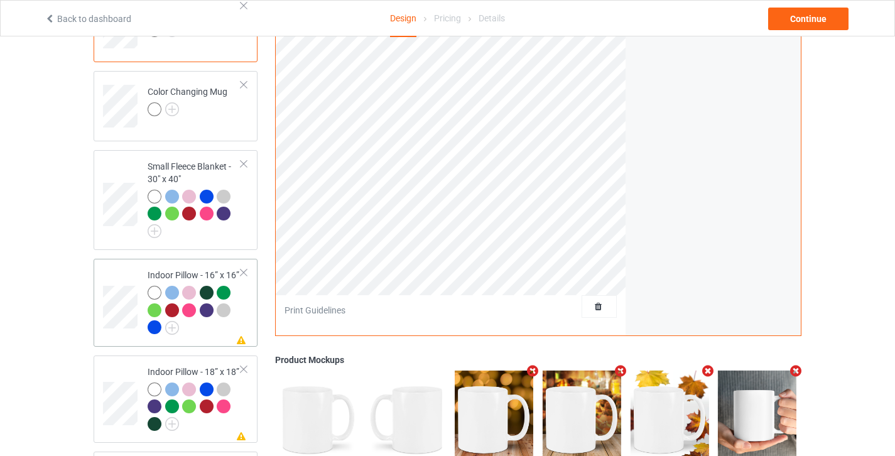
scroll to position [870, 0]
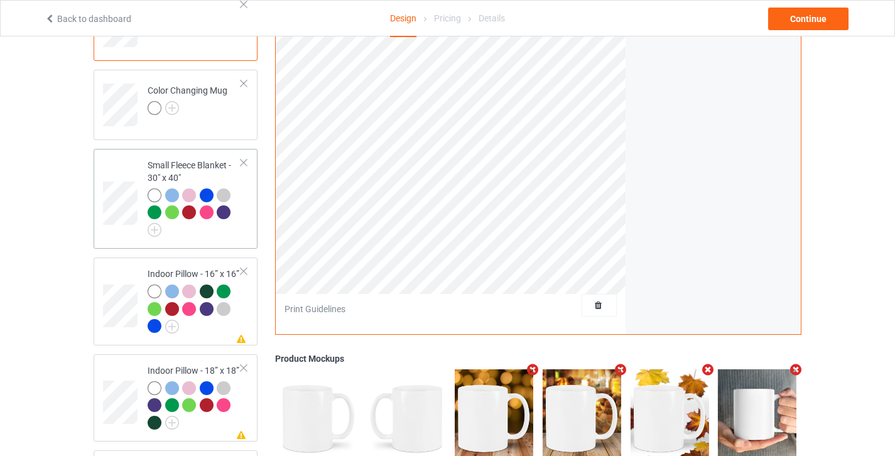
click at [235, 235] on td "Small Fleece Blanket - 30" x 40"" at bounding box center [194, 199] width 107 height 90
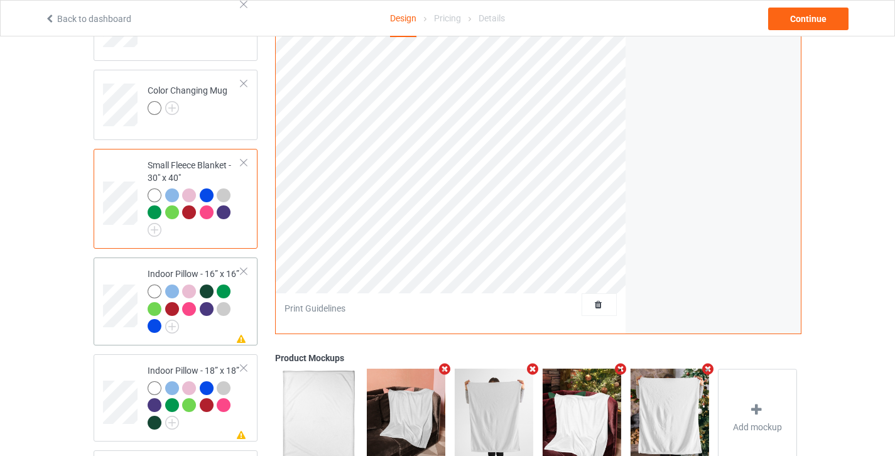
click at [221, 319] on div at bounding box center [195, 311] width 94 height 52
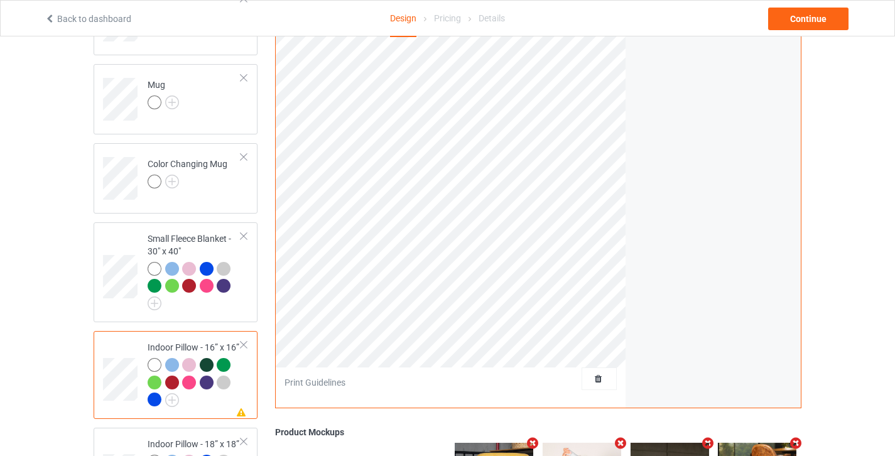
scroll to position [499, 0]
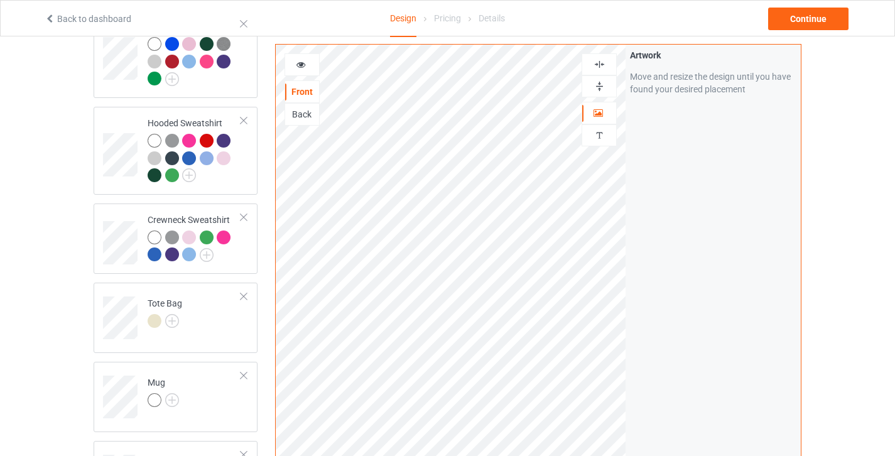
click at [604, 68] on img at bounding box center [600, 64] width 12 height 12
click at [599, 92] on img at bounding box center [600, 86] width 12 height 12
click at [303, 65] on icon at bounding box center [301, 62] width 11 height 9
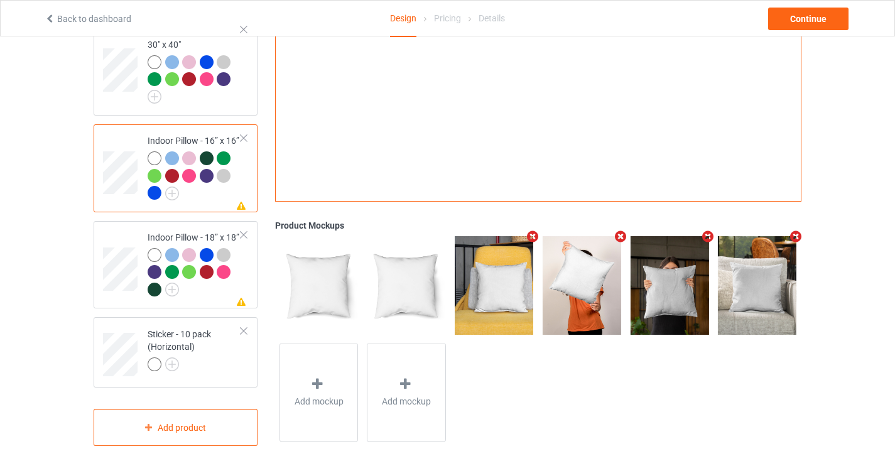
scroll to position [1004, 0]
click at [206, 287] on div at bounding box center [195, 274] width 94 height 52
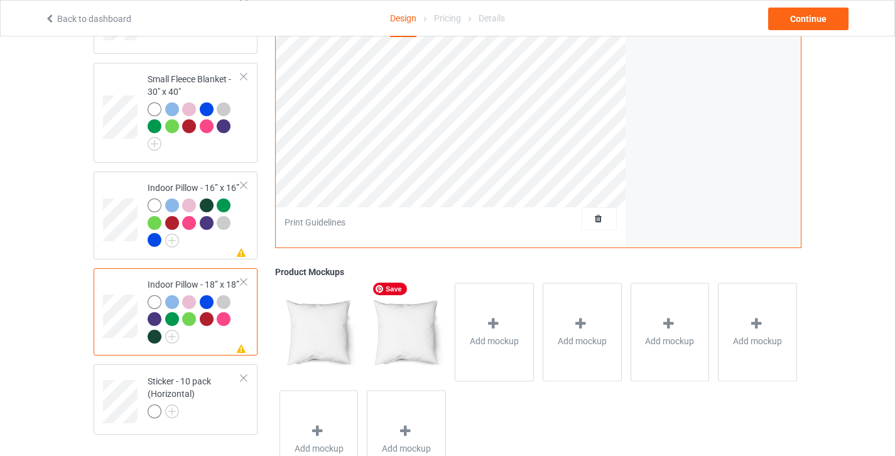
scroll to position [657, 0]
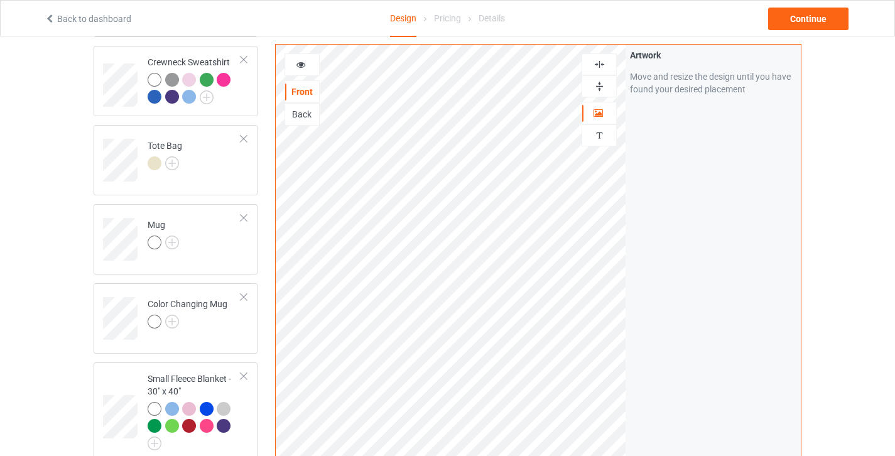
click at [594, 68] on img at bounding box center [600, 64] width 12 height 12
click at [601, 87] on img at bounding box center [600, 86] width 12 height 12
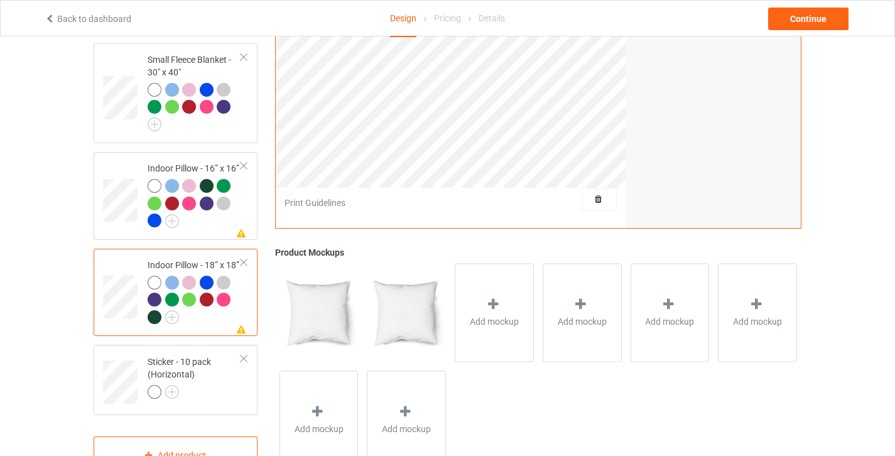
scroll to position [1013, 0]
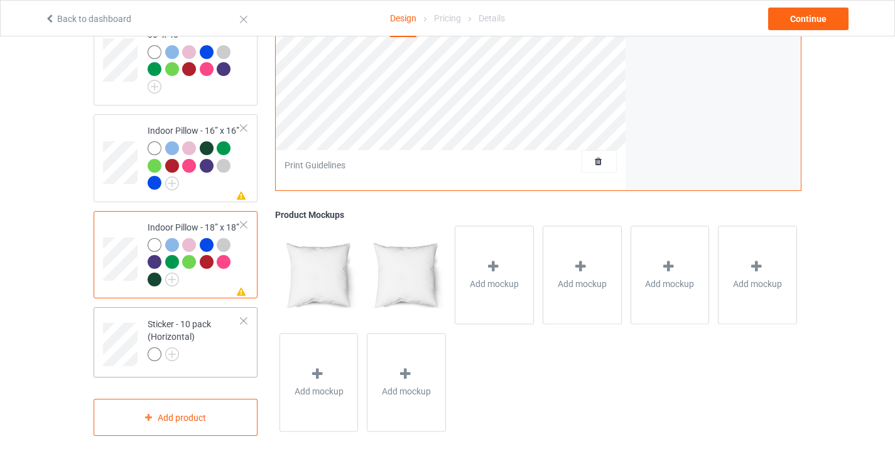
click at [207, 347] on div at bounding box center [195, 356] width 94 height 18
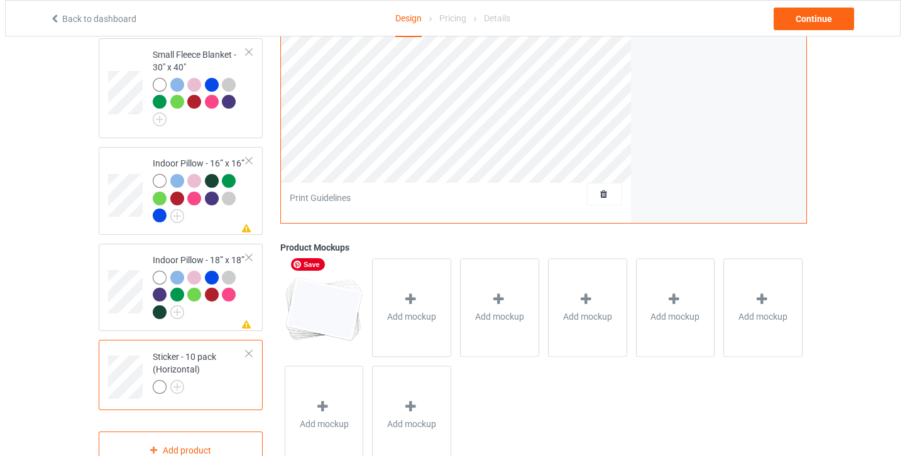
scroll to position [611, 0]
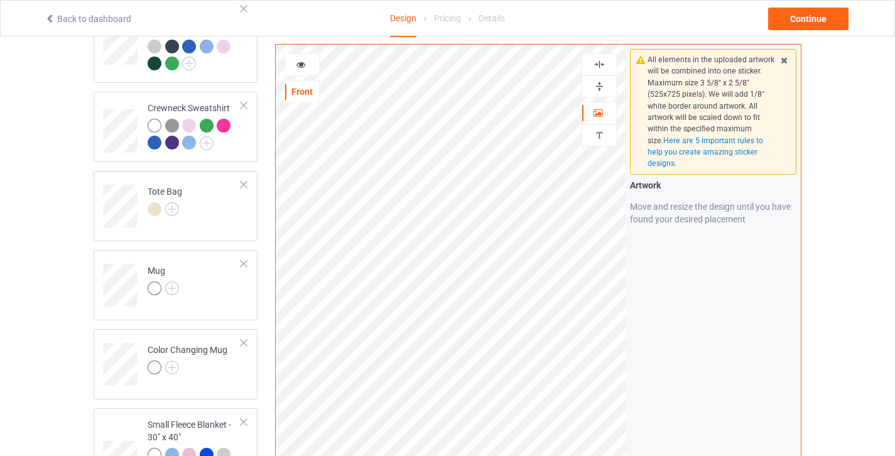
click at [608, 62] on div at bounding box center [599, 64] width 34 height 12
click at [606, 85] on div at bounding box center [599, 86] width 34 height 12
click at [599, 63] on img at bounding box center [600, 64] width 12 height 12
click at [604, 81] on img at bounding box center [600, 86] width 12 height 12
click at [830, 19] on div "Continue" at bounding box center [808, 19] width 80 height 23
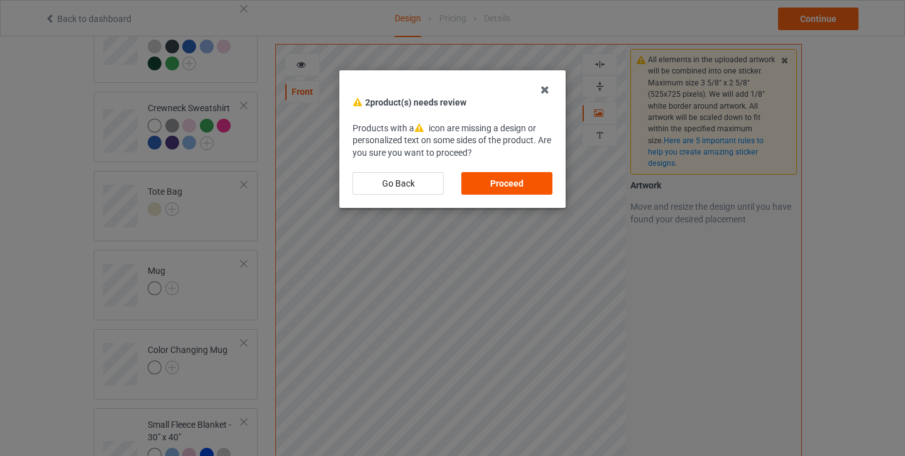
click at [502, 188] on div "Proceed" at bounding box center [506, 183] width 91 height 23
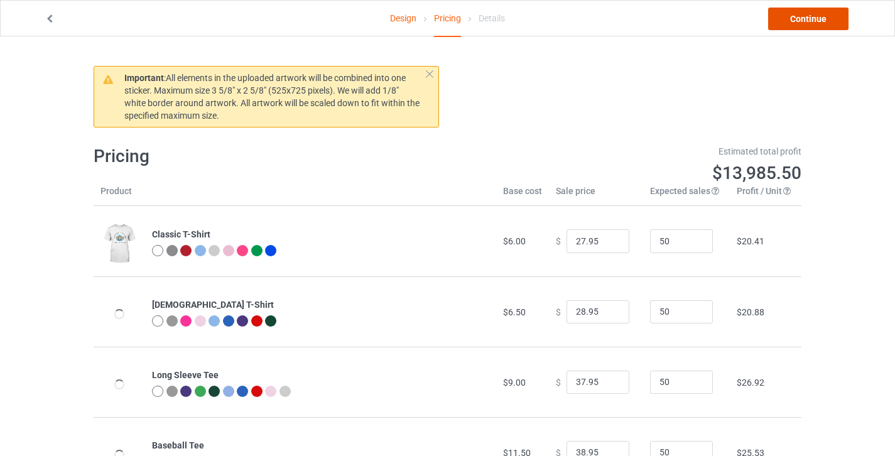
click at [822, 16] on link "Continue" at bounding box center [808, 19] width 80 height 23
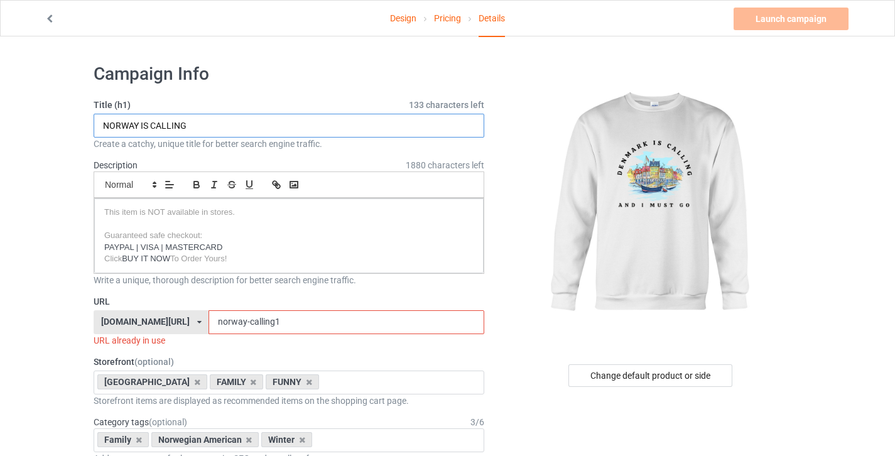
drag, startPoint x: 138, startPoint y: 123, endPoint x: 102, endPoint y: 125, distance: 35.3
click at [102, 125] on input "NORWAY IS CALLING" at bounding box center [289, 126] width 391 height 24
type input "DENMARK IS CALLING"
drag, startPoint x: 226, startPoint y: 322, endPoint x: 187, endPoint y: 322, distance: 39.0
click at [187, 322] on div "onlynorway.com/ awareness-raising.com/ busdrivershop.com/ catswow.com/ finlanda…" at bounding box center [289, 322] width 391 height 24
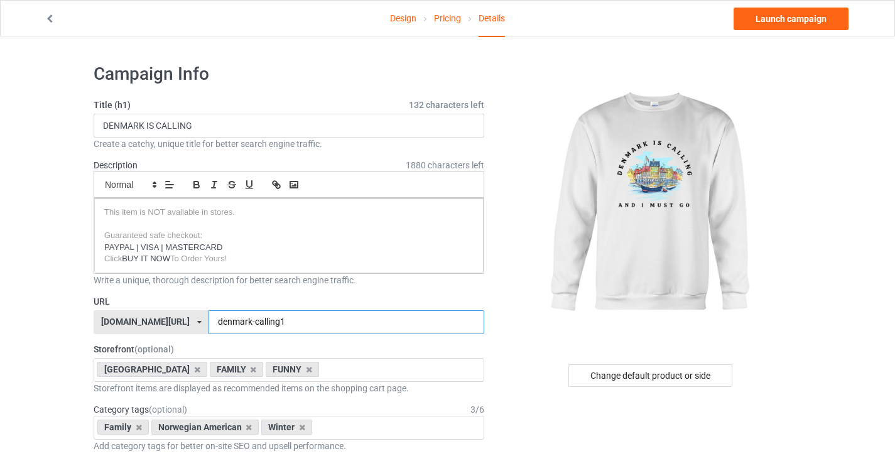
type input "denmark-calling1"
click at [158, 315] on div "onlynorway.com/ awareness-raising.com/ busdrivershop.com/ catswow.com/ finlanda…" at bounding box center [151, 322] width 115 height 24
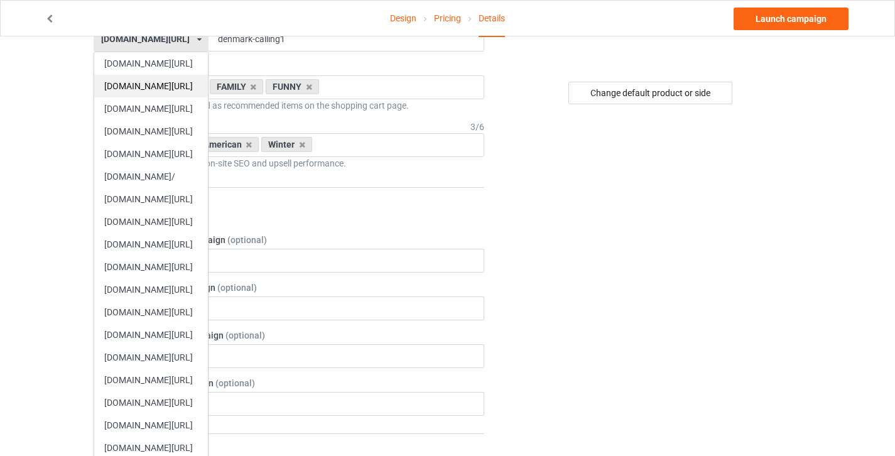
scroll to position [285, 0]
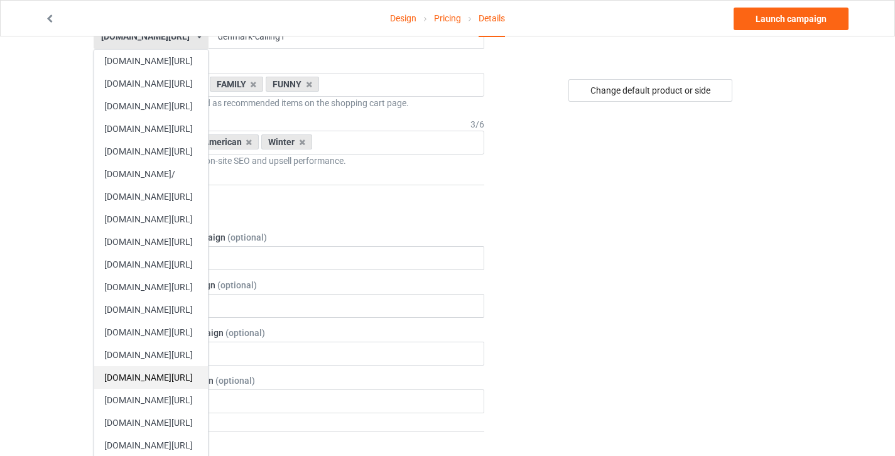
click at [155, 379] on div "[DOMAIN_NAME][URL]" at bounding box center [151, 377] width 114 height 23
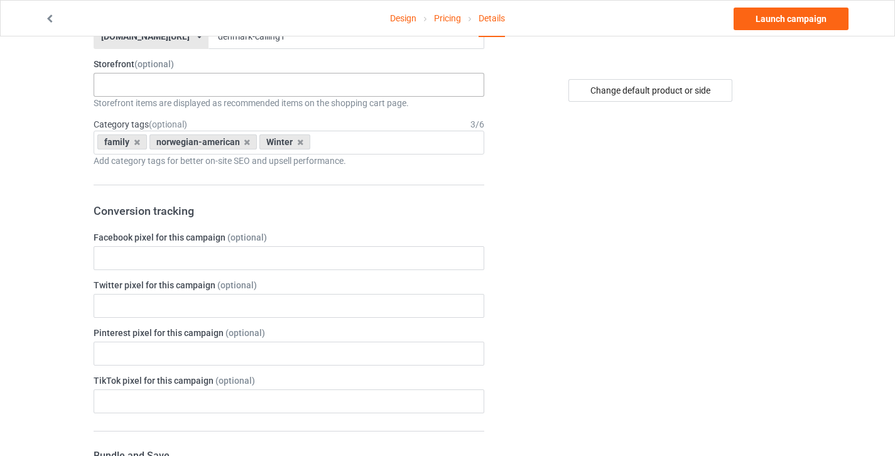
click at [163, 80] on div "DANISH NISSE DANISH CHRISTMAS DANISH VIKING DANISH OFLINE DENMARK FAMILY DESIGN…" at bounding box center [289, 85] width 391 height 24
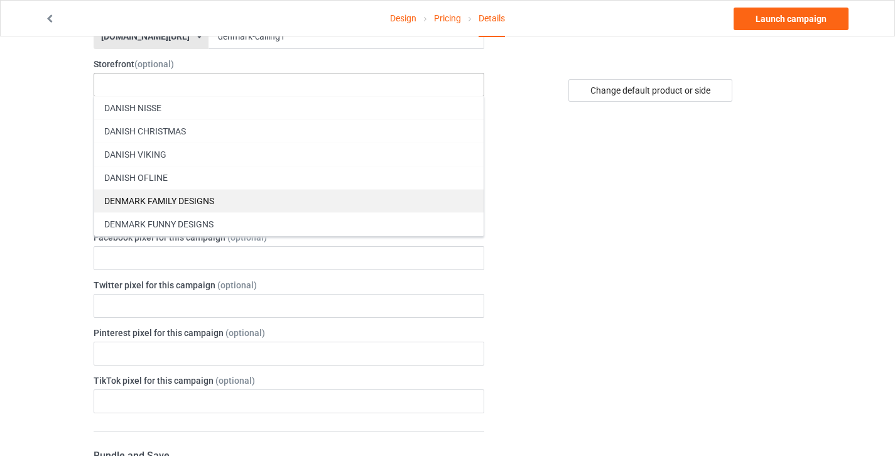
click at [156, 204] on div "DENMARK FAMILY DESIGNS" at bounding box center [289, 200] width 390 height 23
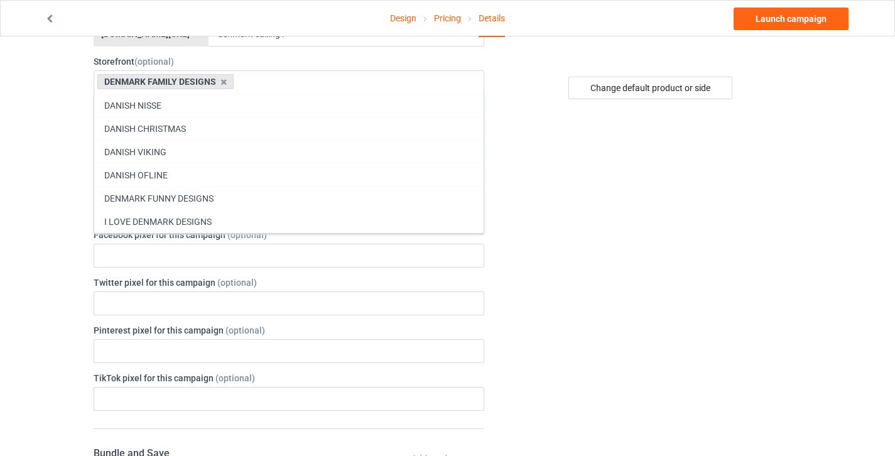
click at [152, 217] on div "I LOVE DENMARK DESIGNS" at bounding box center [289, 221] width 390 height 23
click at [73, 166] on div "Design Pricing Details Launch campaign Campaign Info Title (h1) 132 characters …" at bounding box center [447, 411] width 895 height 1325
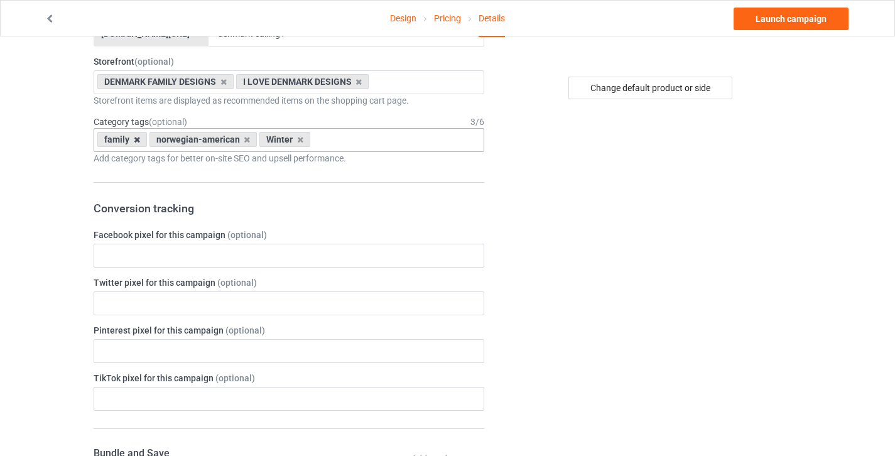
click at [135, 139] on icon at bounding box center [137, 140] width 6 height 8
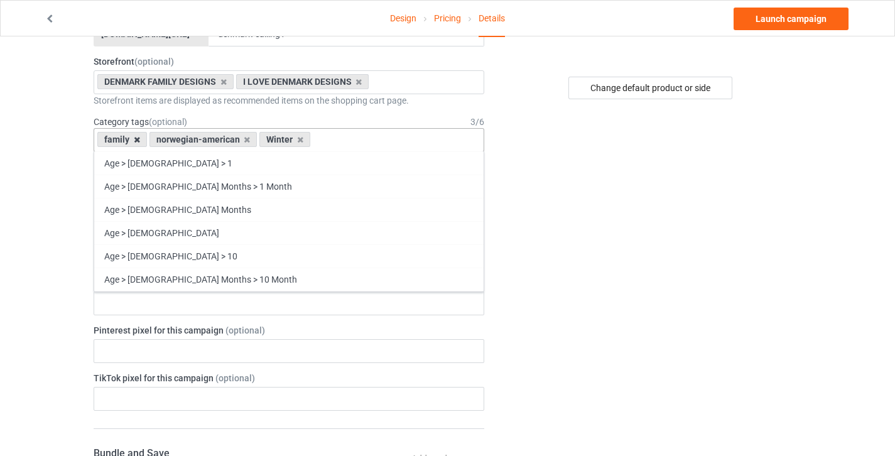
click at [136, 139] on icon at bounding box center [137, 140] width 6 height 8
click at [245, 140] on icon at bounding box center [247, 140] width 6 height 8
click at [297, 138] on icon at bounding box center [300, 140] width 6 height 8
click at [245, 138] on icon at bounding box center [247, 140] width 6 height 8
click at [135, 141] on icon at bounding box center [137, 140] width 6 height 8
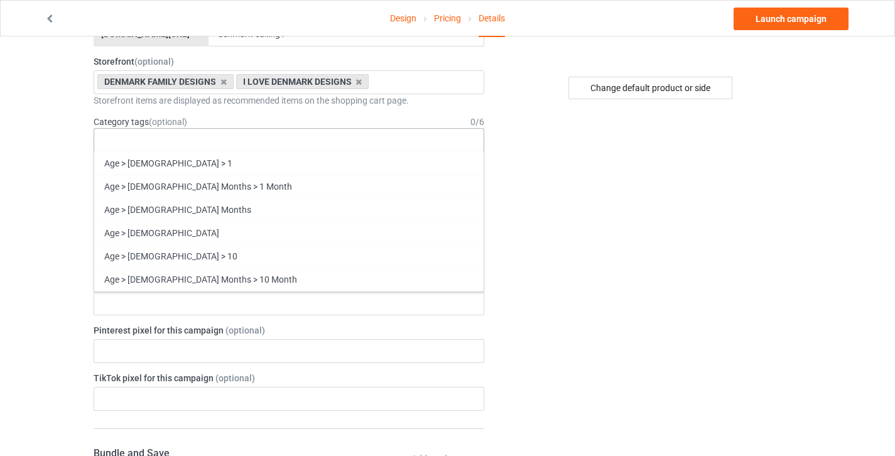
scroll to position [54725, 0]
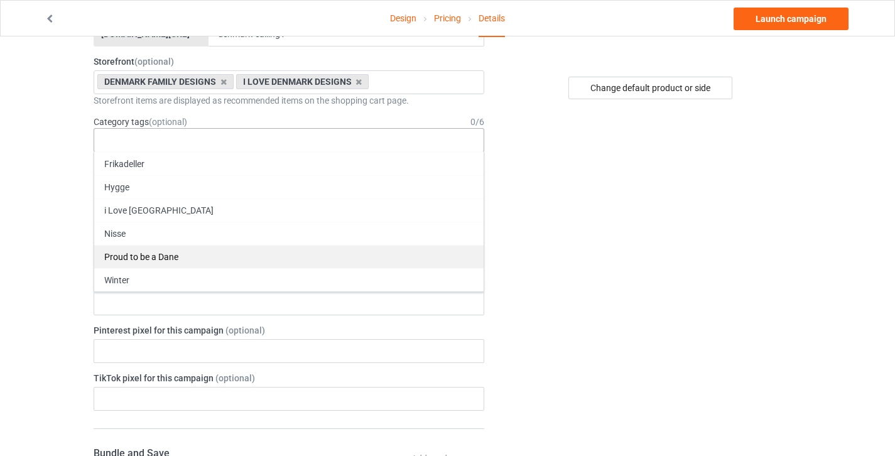
click at [158, 258] on div "Proud to be a Dane" at bounding box center [289, 256] width 390 height 23
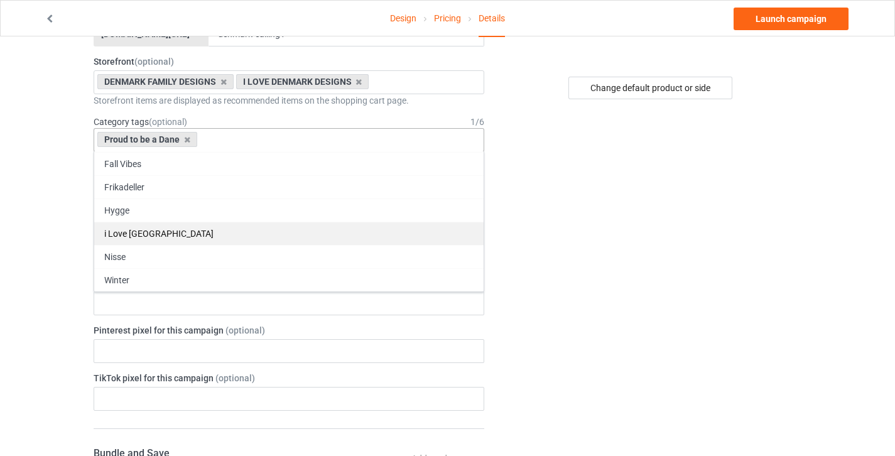
click at [165, 241] on div "i Love Denmark" at bounding box center [289, 233] width 390 height 23
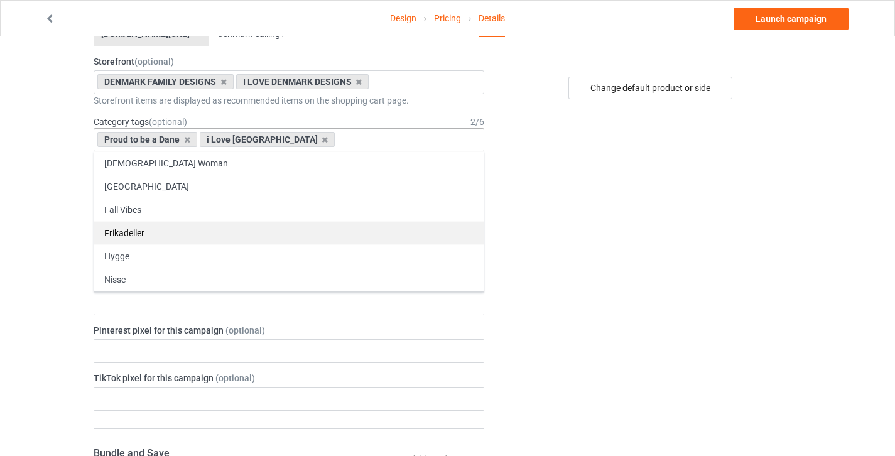
scroll to position [54655, 0]
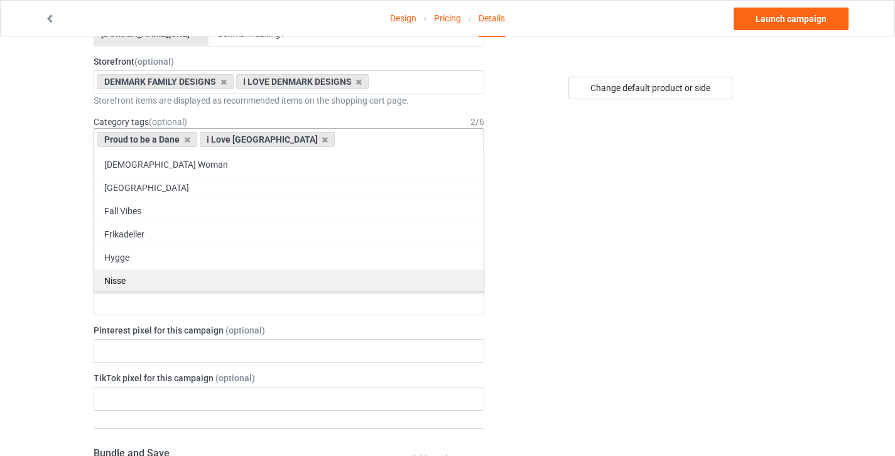
drag, startPoint x: 173, startPoint y: 182, endPoint x: 173, endPoint y: 248, distance: 66.6
click at [173, 182] on div "[GEOGRAPHIC_DATA]" at bounding box center [289, 187] width 390 height 23
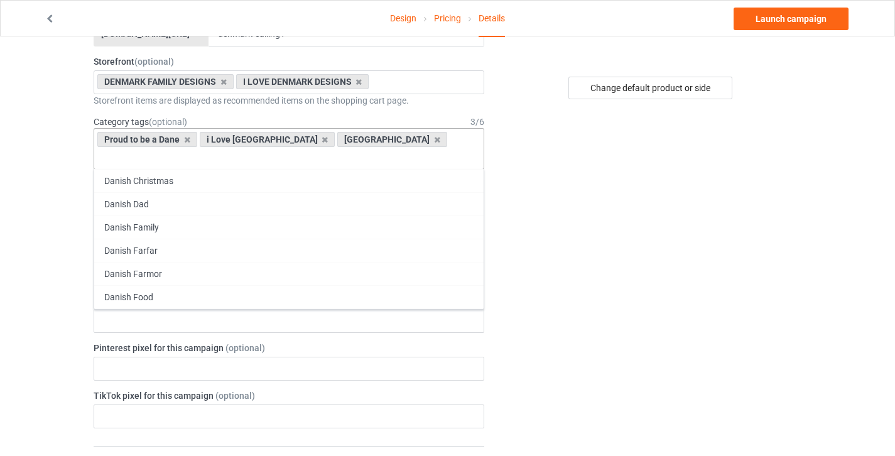
scroll to position [54229, 0]
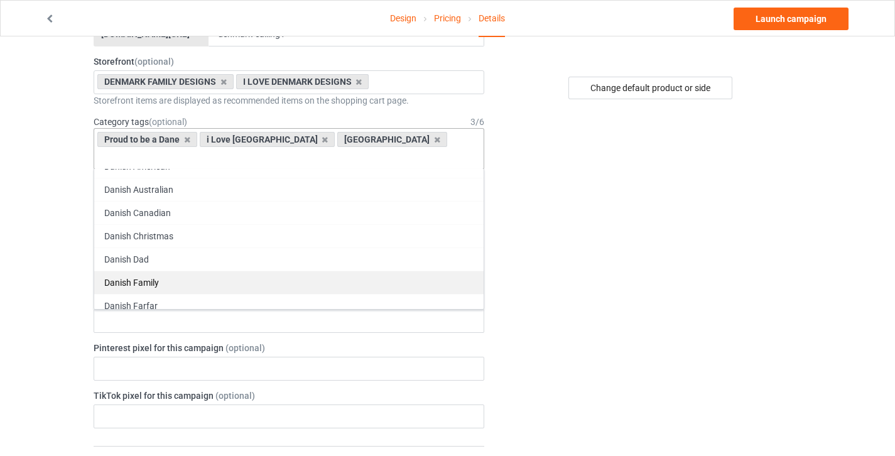
click at [178, 271] on div "Danish Family" at bounding box center [289, 282] width 390 height 23
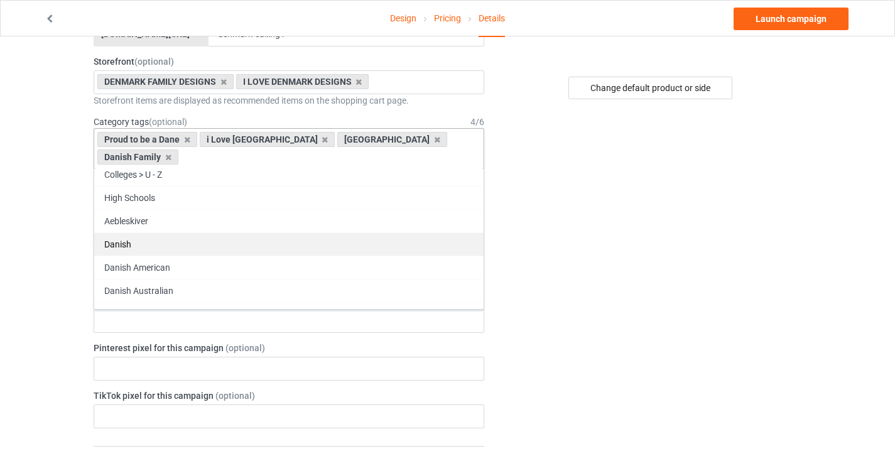
scroll to position [54122, 0]
click at [190, 238] on div "Danish" at bounding box center [289, 249] width 390 height 23
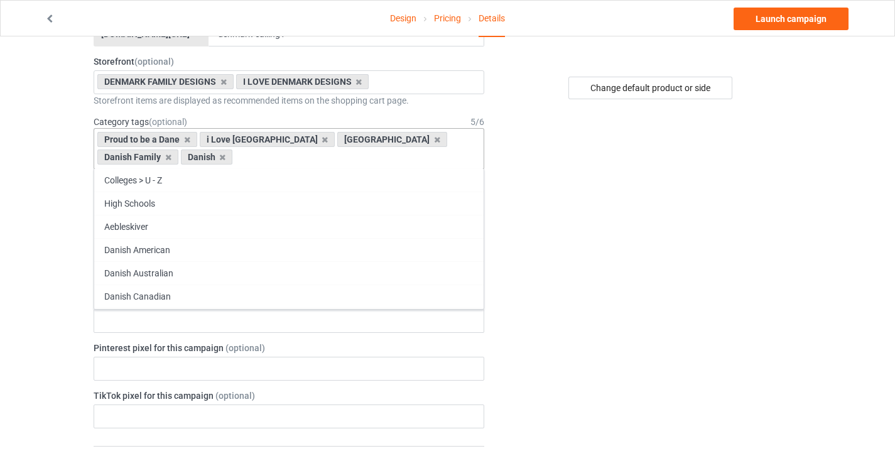
click at [574, 241] on div "Change default product or side" at bounding box center [651, 419] width 317 height 1307
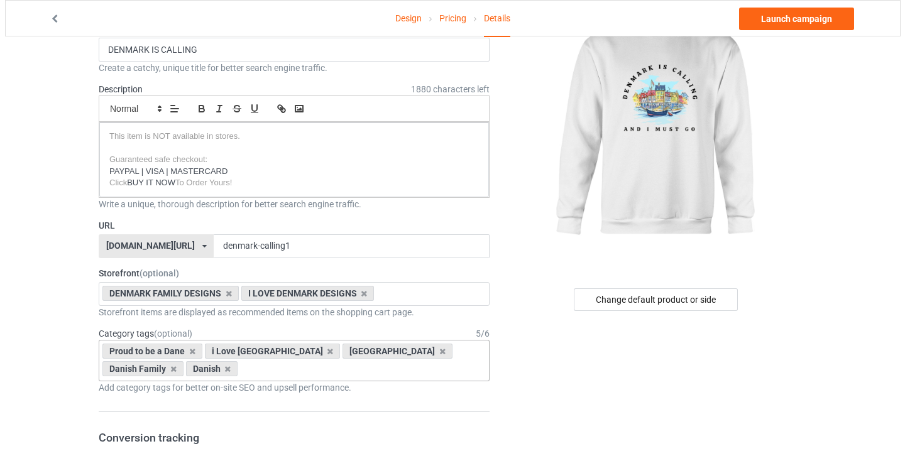
scroll to position [0, 0]
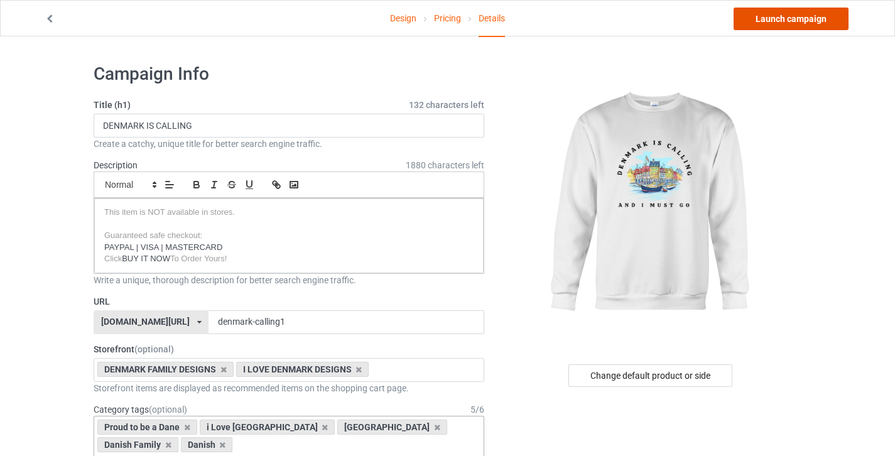
click at [831, 15] on link "Launch campaign" at bounding box center [791, 19] width 115 height 23
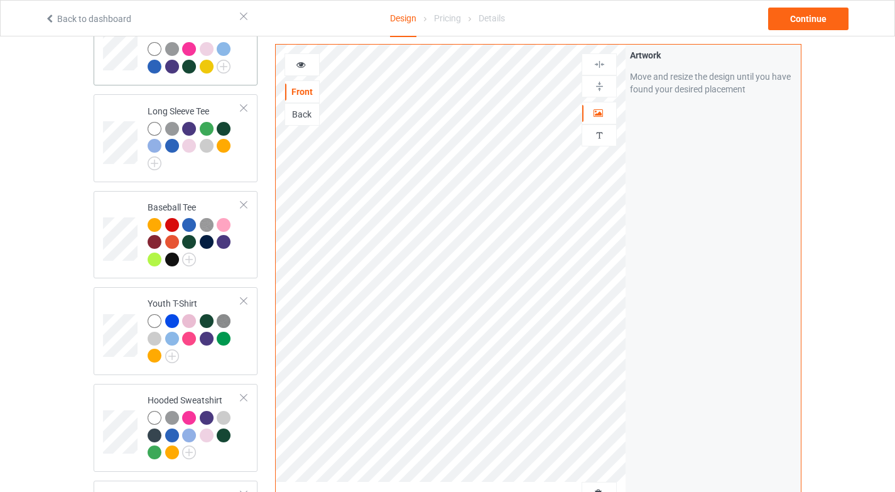
scroll to position [328, 0]
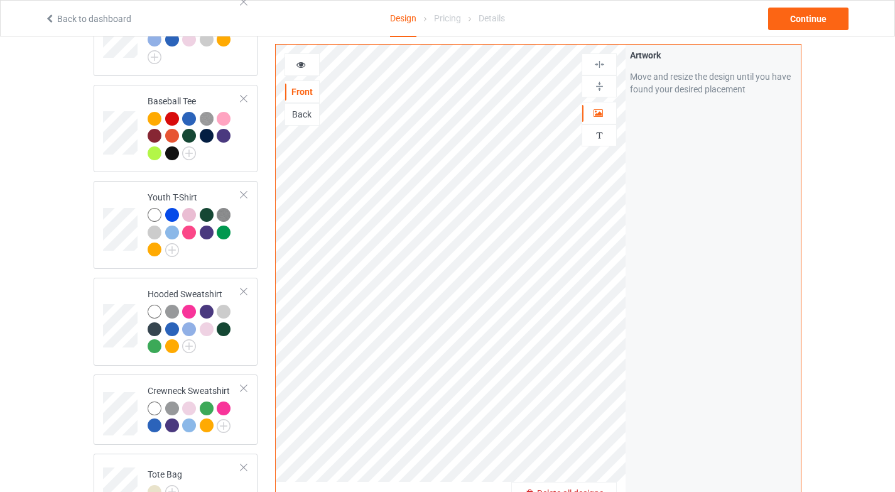
click at [596, 491] on span "Delete all designs" at bounding box center [570, 493] width 67 height 10
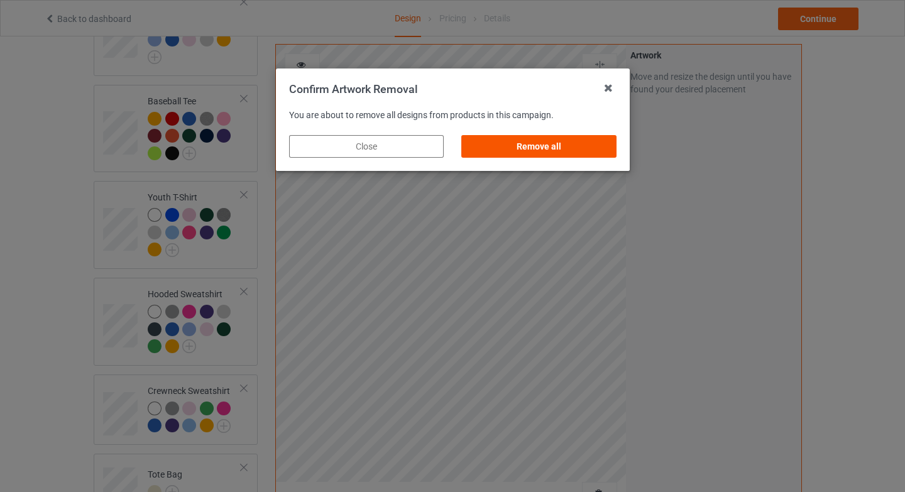
click at [556, 150] on div "Remove all" at bounding box center [538, 146] width 155 height 23
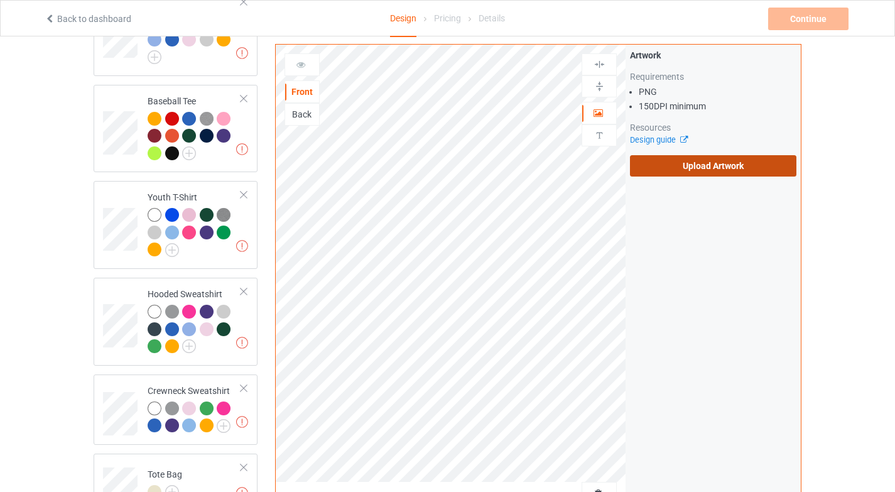
click at [728, 159] on label "Upload Artwork" at bounding box center [713, 165] width 167 height 21
click at [0, 0] on input "Upload Artwork" at bounding box center [0, 0] width 0 height 0
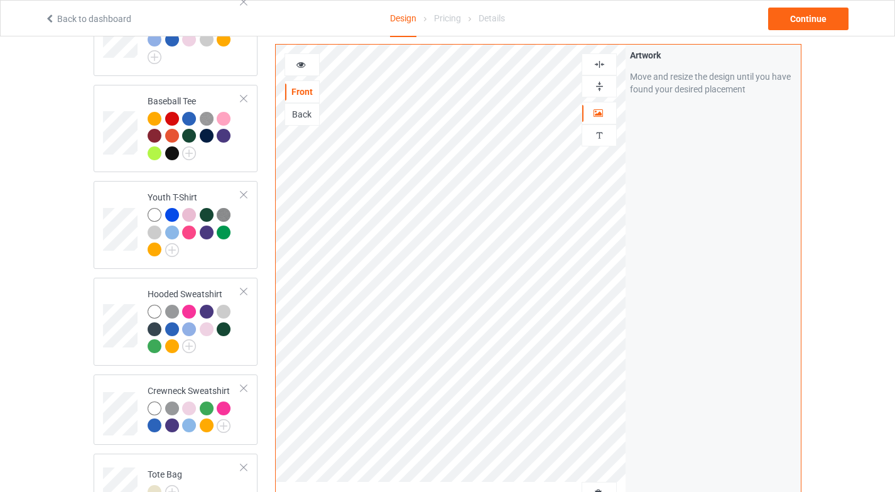
click at [609, 65] on div at bounding box center [599, 64] width 34 height 12
click at [603, 90] on img at bounding box center [600, 86] width 12 height 12
click at [312, 67] on div at bounding box center [302, 64] width 34 height 13
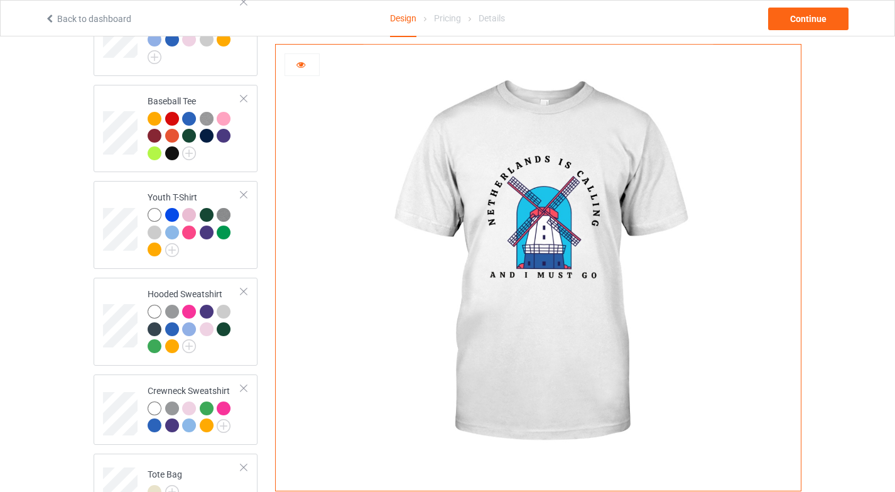
click at [303, 57] on div at bounding box center [302, 64] width 35 height 23
click at [301, 63] on icon at bounding box center [301, 62] width 11 height 9
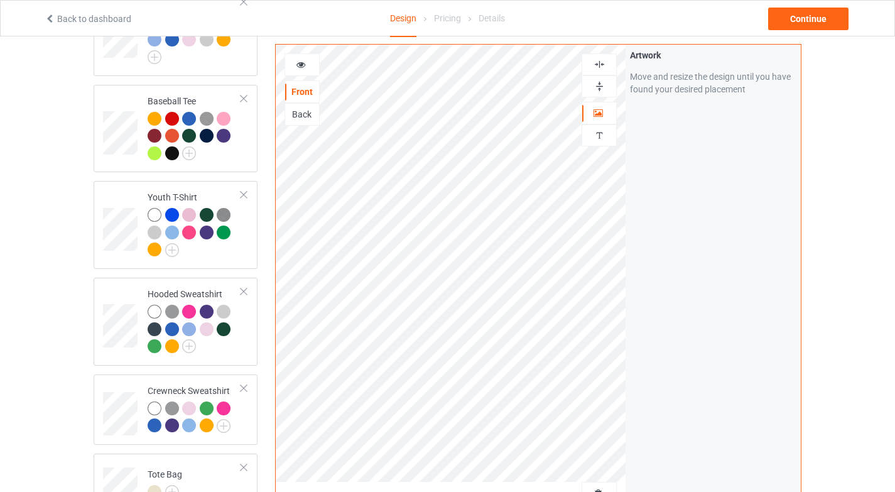
click at [296, 59] on icon at bounding box center [301, 62] width 11 height 9
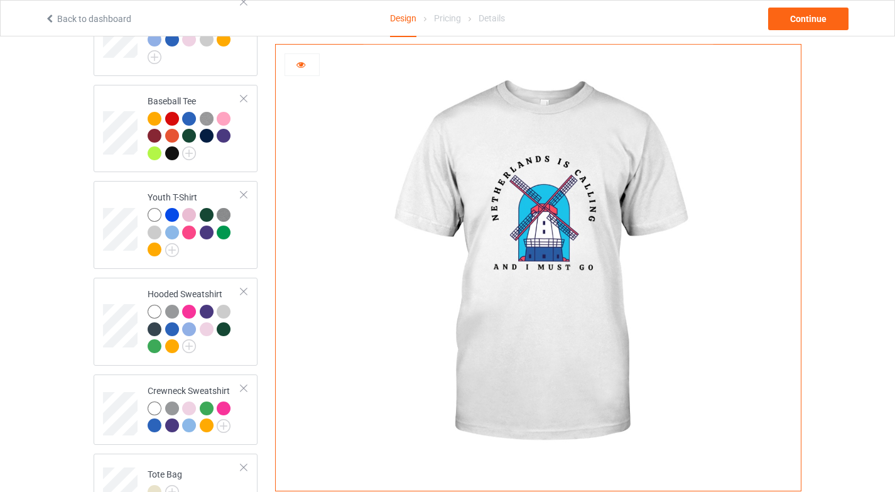
click at [296, 59] on icon at bounding box center [301, 62] width 11 height 9
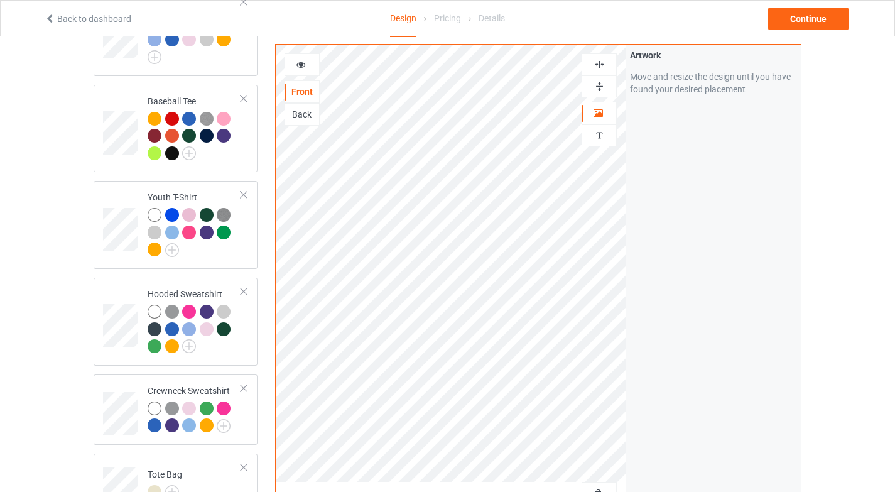
click at [298, 57] on div at bounding box center [302, 64] width 35 height 23
click at [303, 67] on icon at bounding box center [301, 62] width 11 height 9
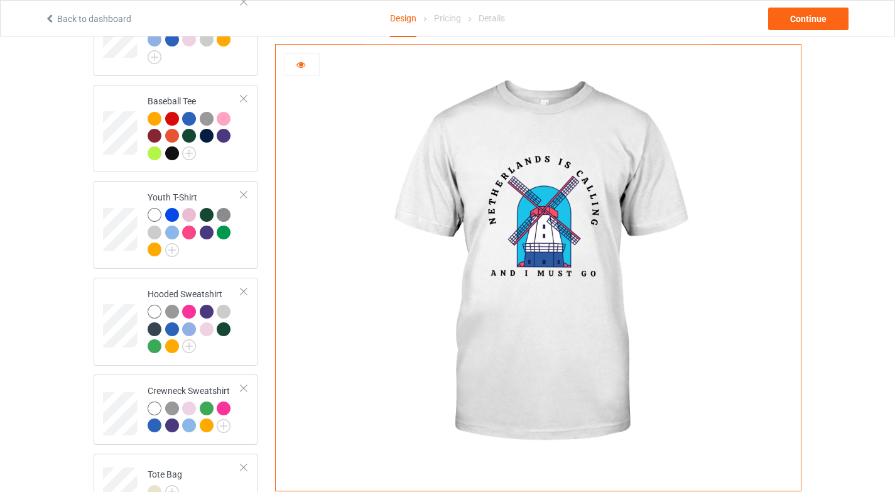
click at [303, 67] on icon at bounding box center [301, 62] width 11 height 9
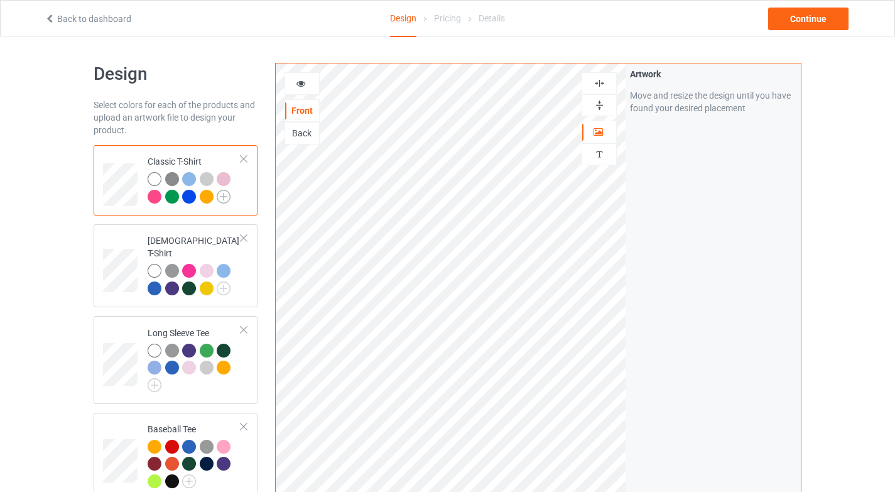
click at [228, 198] on img at bounding box center [224, 197] width 14 height 14
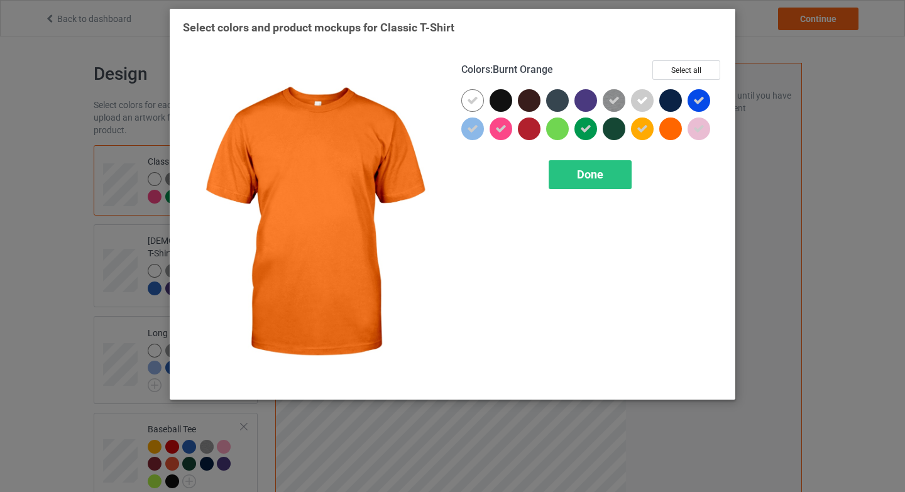
click at [666, 130] on div at bounding box center [670, 128] width 23 height 23
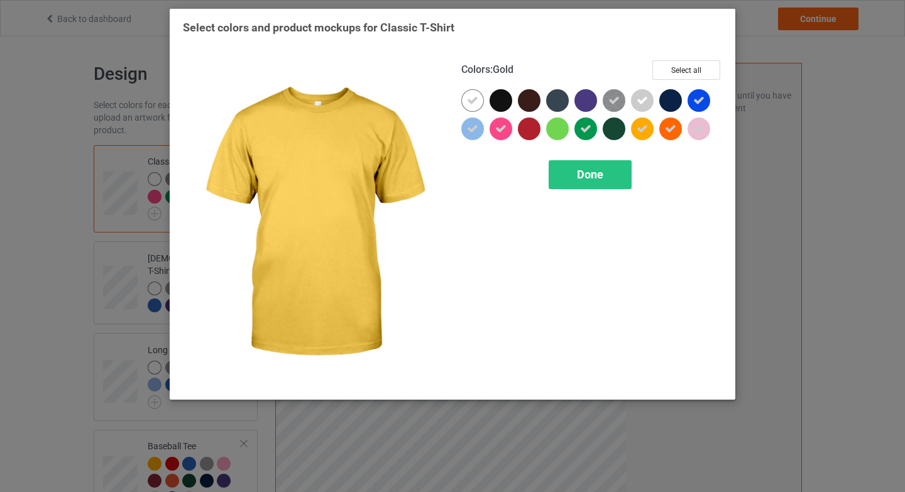
click at [572, 192] on div "Colors : Gold Select all Done" at bounding box center [591, 224] width 278 height 344
click at [574, 177] on div "Done" at bounding box center [590, 174] width 83 height 29
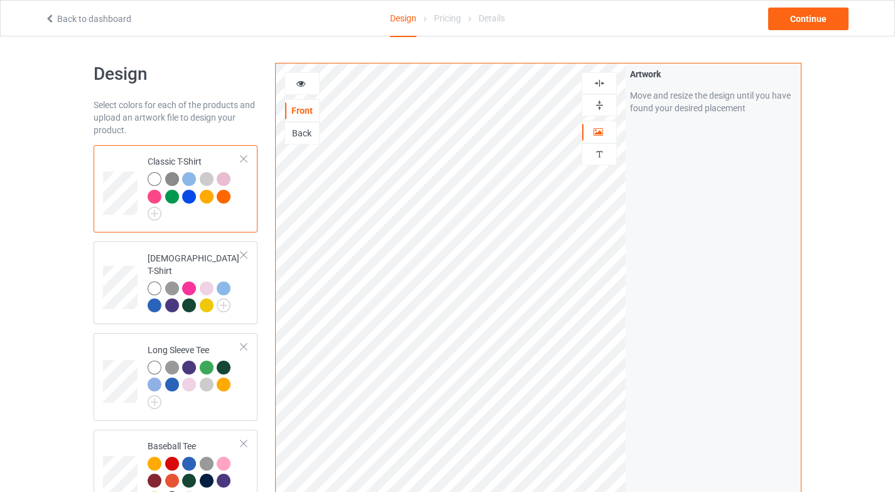
click at [226, 196] on div at bounding box center [224, 197] width 14 height 14
click at [304, 80] on icon at bounding box center [301, 81] width 11 height 9
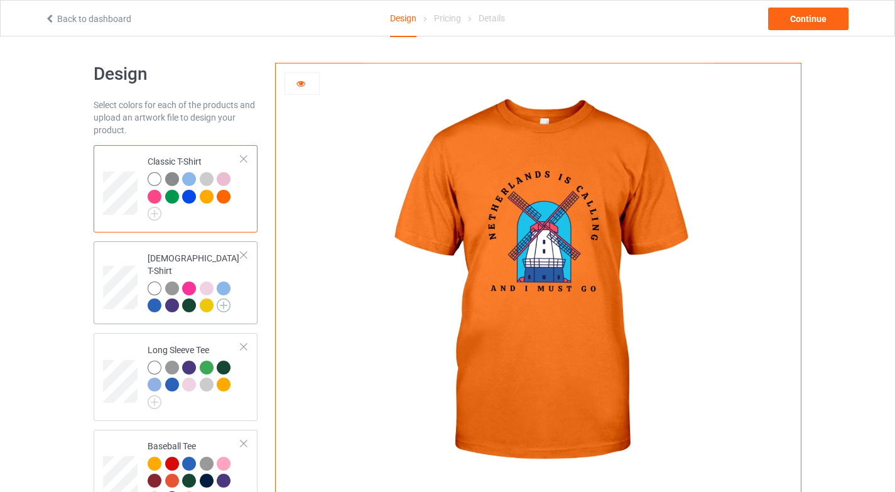
click at [228, 298] on img at bounding box center [224, 305] width 14 height 14
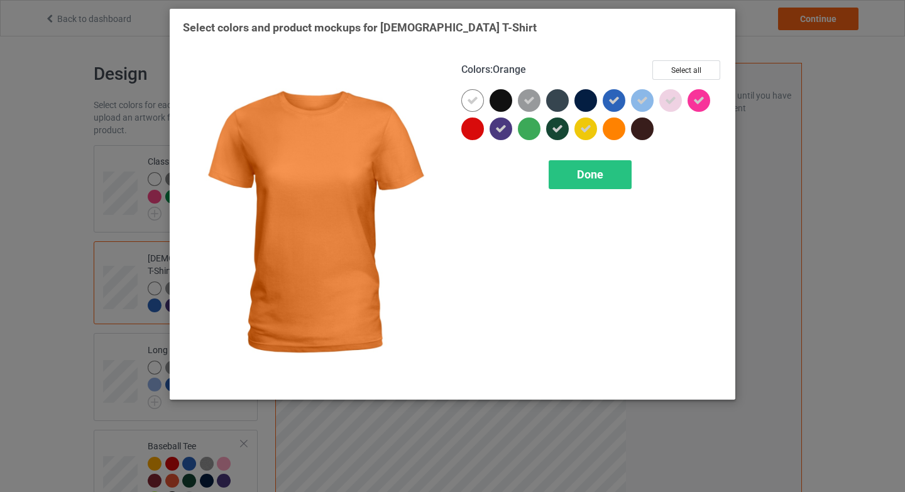
click at [611, 130] on div at bounding box center [614, 128] width 23 height 23
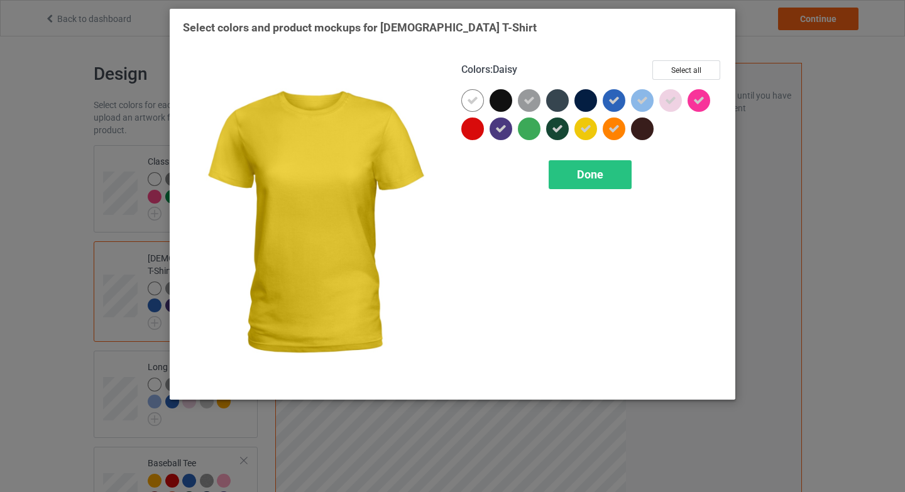
click at [594, 136] on div at bounding box center [585, 128] width 23 height 23
click at [587, 171] on span "Done" at bounding box center [590, 174] width 26 height 13
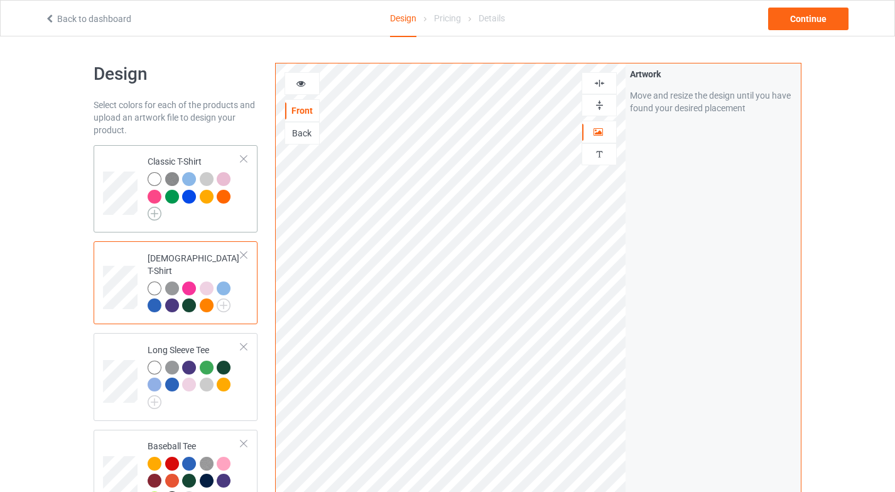
click at [152, 212] on img at bounding box center [155, 214] width 14 height 14
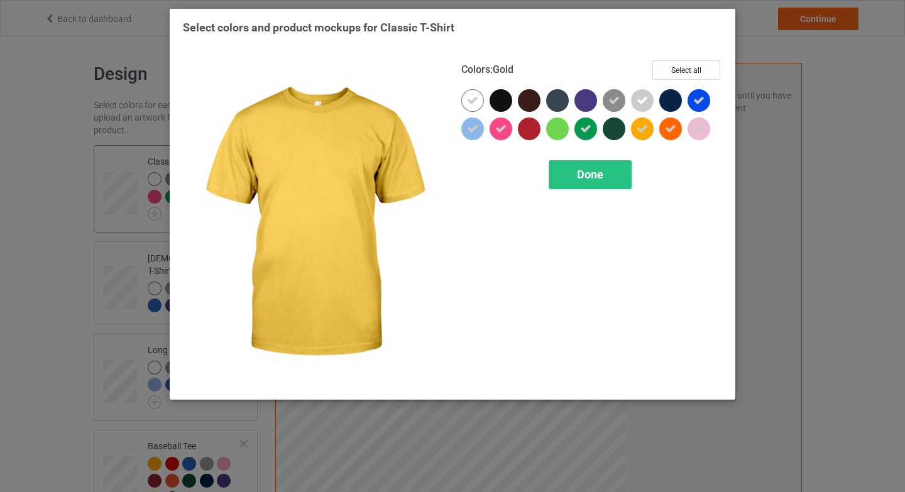
click at [643, 129] on icon at bounding box center [641, 128] width 11 height 11
click at [601, 180] on span "Done" at bounding box center [590, 174] width 26 height 13
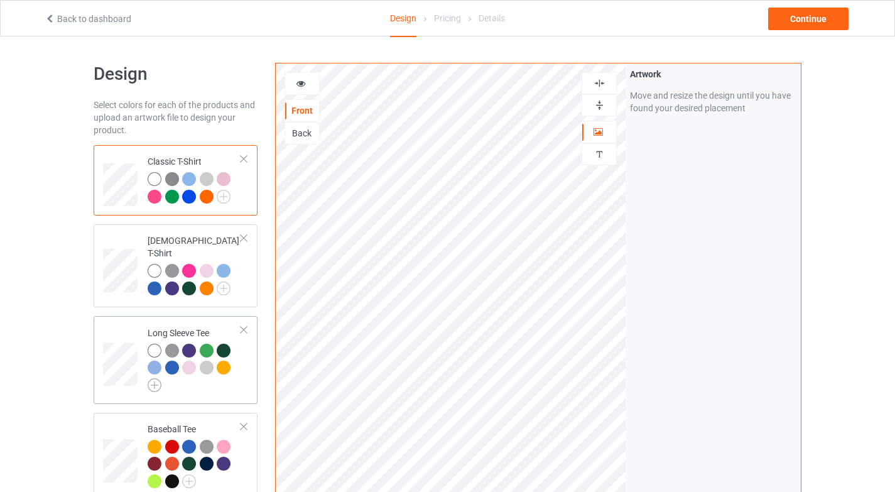
click at [158, 378] on img at bounding box center [155, 385] width 14 height 14
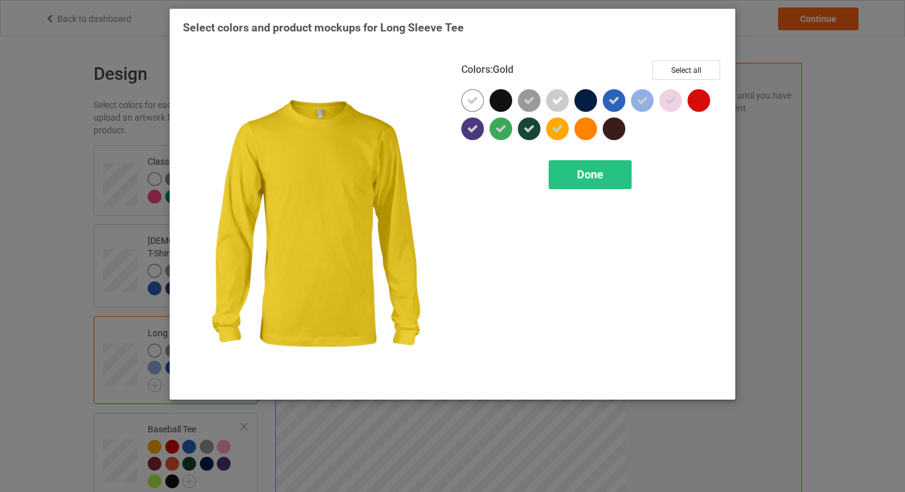
drag, startPoint x: 569, startPoint y: 130, endPoint x: 573, endPoint y: 136, distance: 7.7
click at [569, 130] on div at bounding box center [560, 131] width 28 height 28
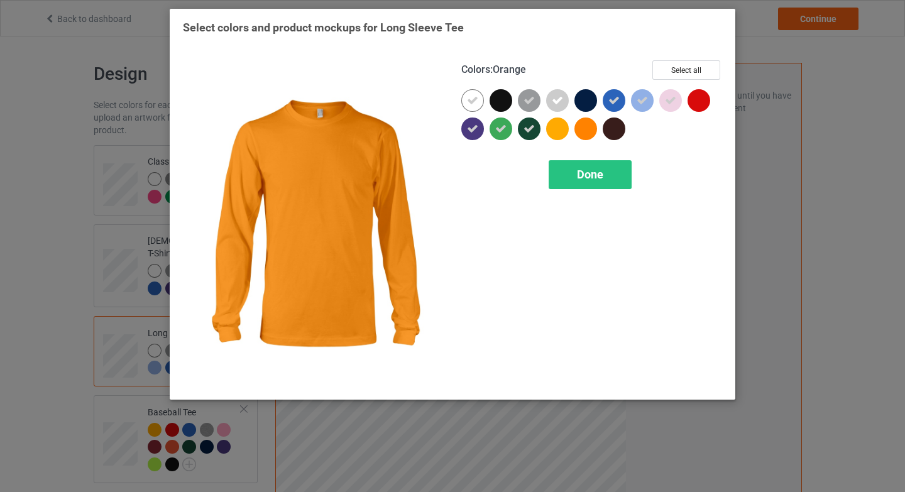
click at [579, 136] on div at bounding box center [585, 128] width 23 height 23
click at [602, 185] on div "Done" at bounding box center [590, 174] width 83 height 29
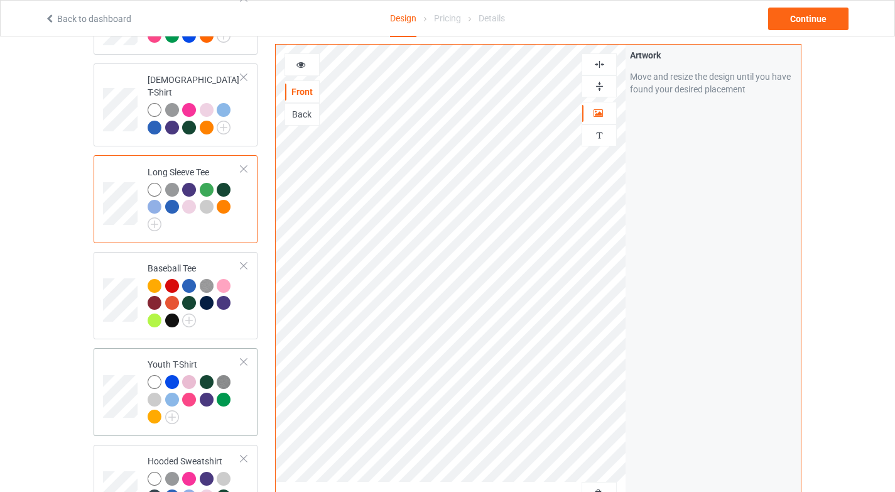
scroll to position [170, 0]
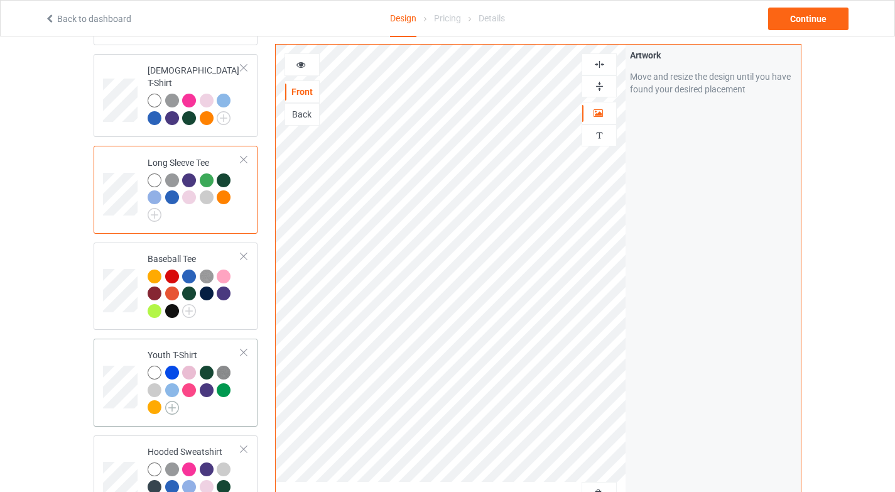
click at [170, 401] on img at bounding box center [172, 408] width 14 height 14
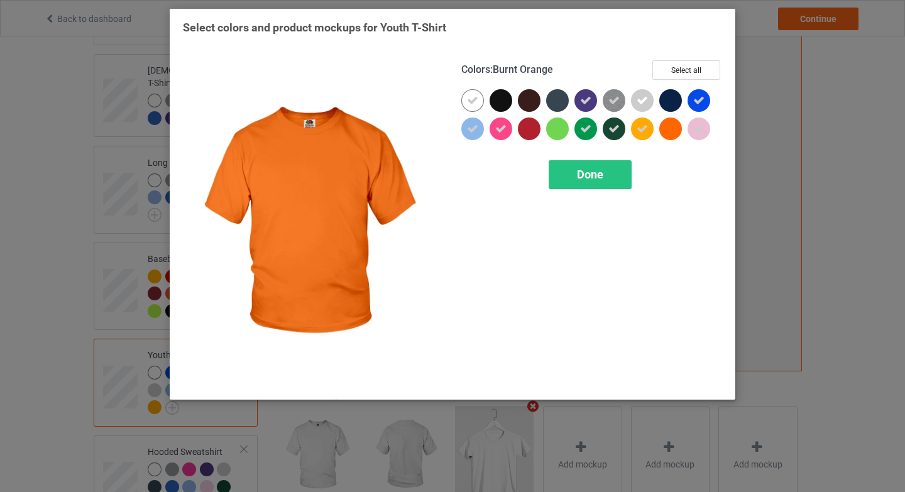
click at [661, 126] on div at bounding box center [670, 128] width 23 height 23
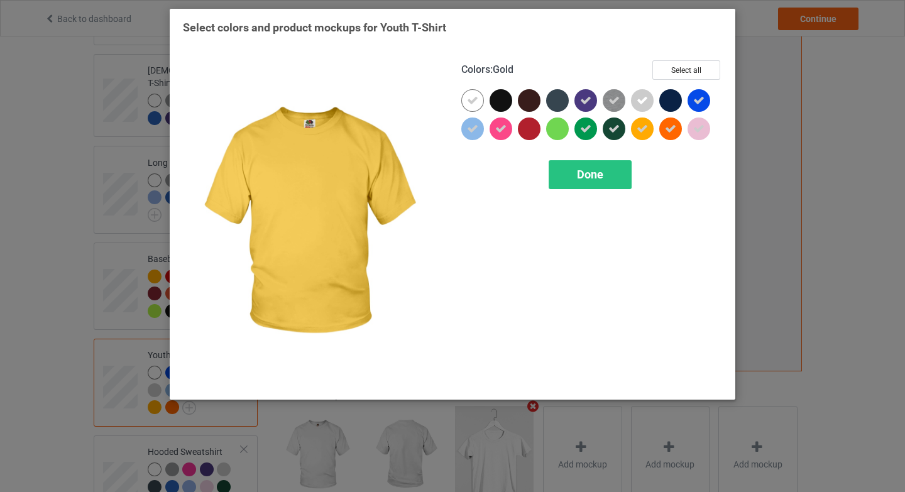
click at [647, 139] on div at bounding box center [645, 131] width 28 height 28
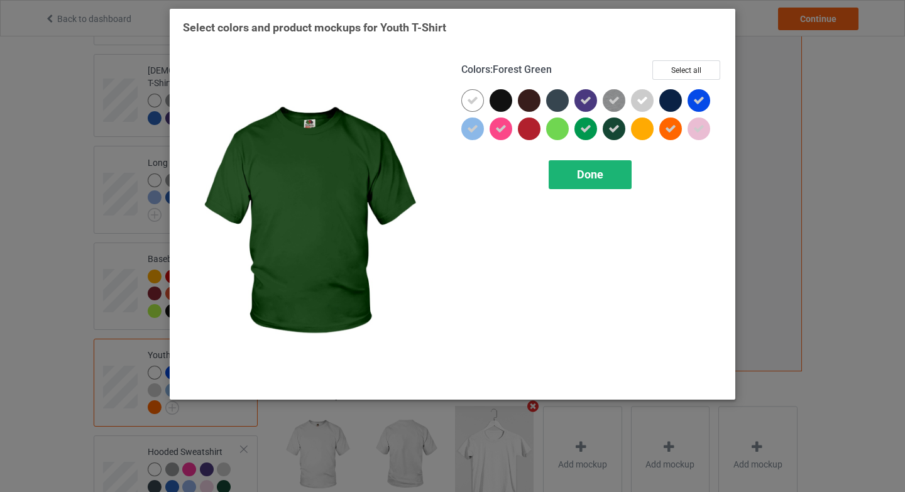
click at [625, 186] on div "Done" at bounding box center [590, 174] width 83 height 29
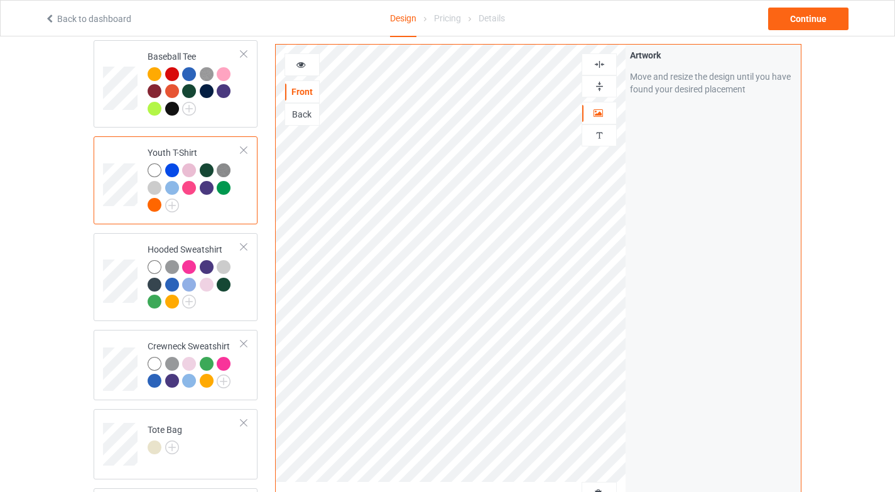
scroll to position [391, 0]
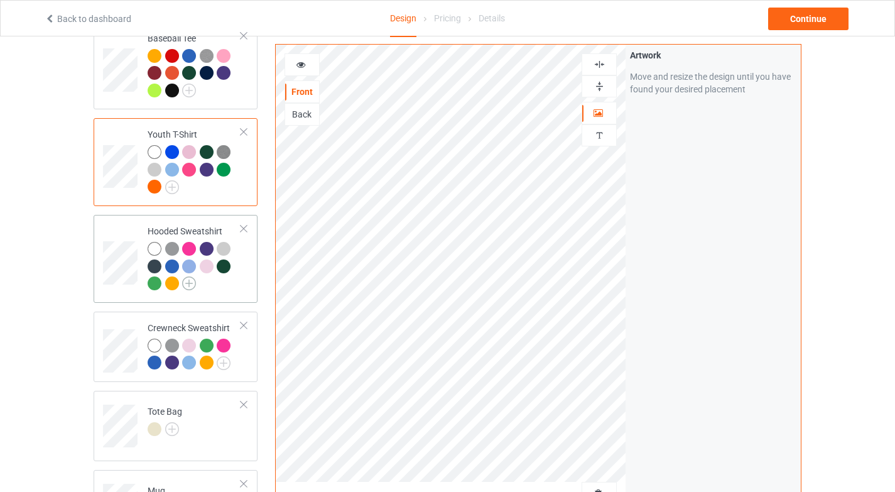
click at [187, 276] on img at bounding box center [189, 283] width 14 height 14
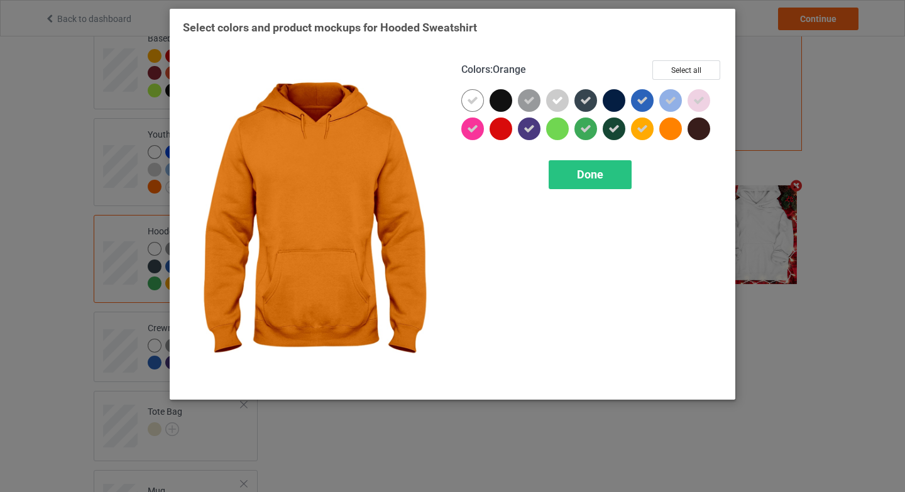
click at [663, 131] on div at bounding box center [670, 128] width 23 height 23
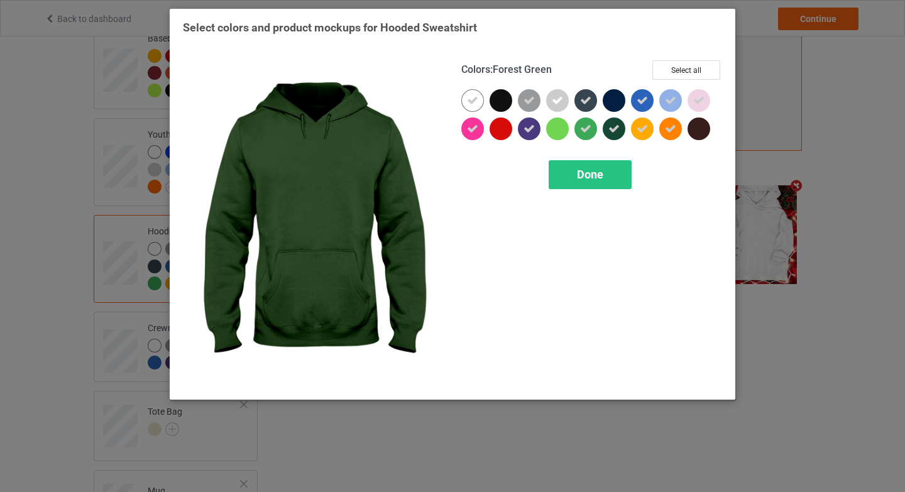
click at [626, 132] on div at bounding box center [617, 131] width 28 height 28
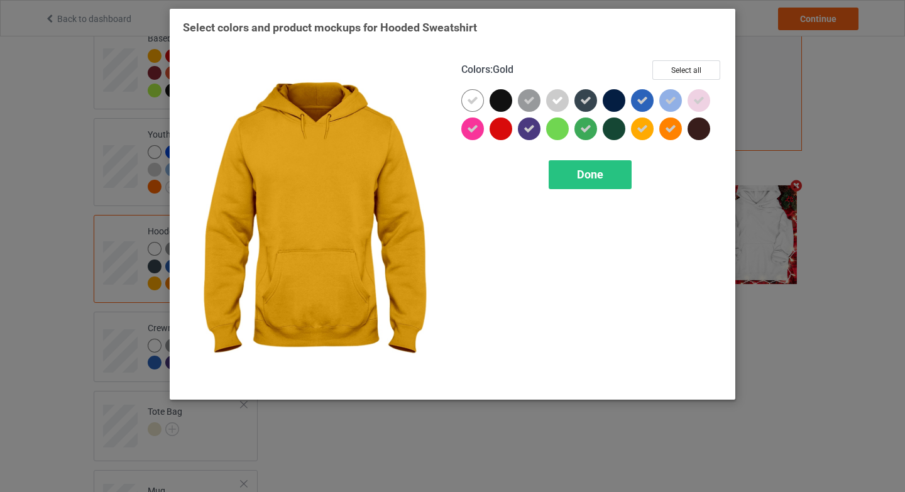
click at [643, 132] on icon at bounding box center [641, 128] width 11 height 11
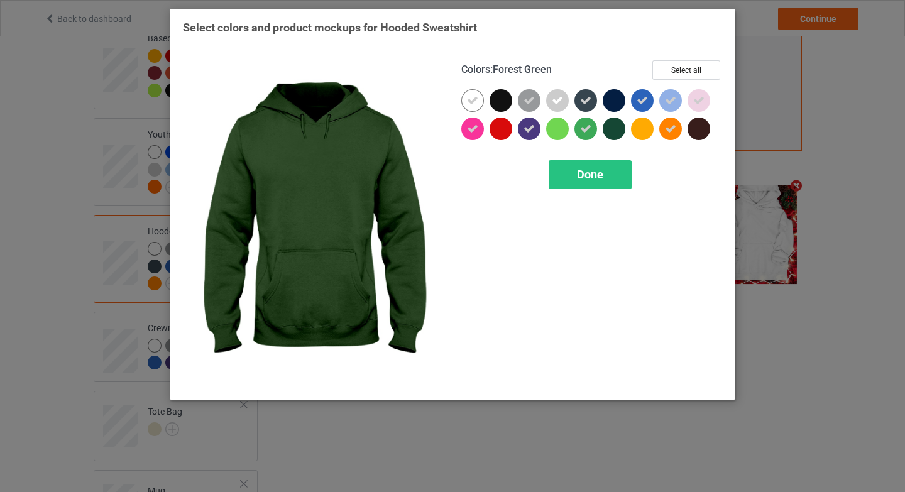
click at [621, 134] on div at bounding box center [614, 128] width 23 height 23
click at [608, 168] on div "Done" at bounding box center [590, 174] width 83 height 29
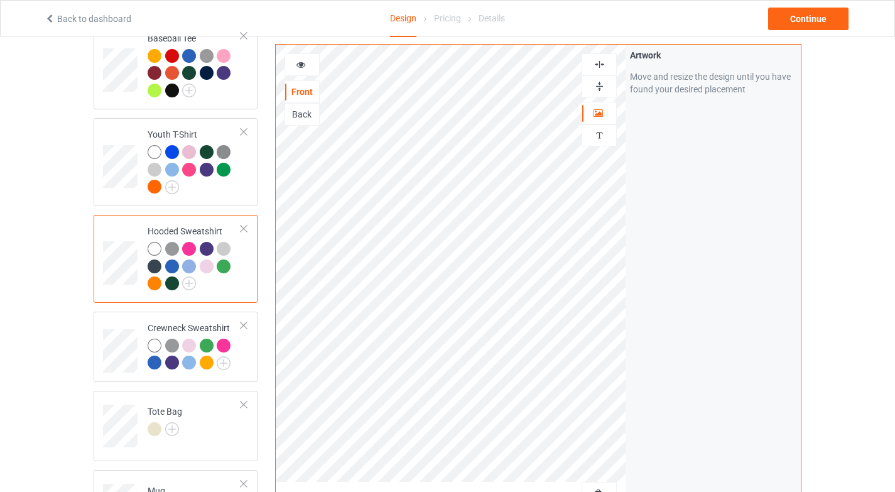
scroll to position [393, 0]
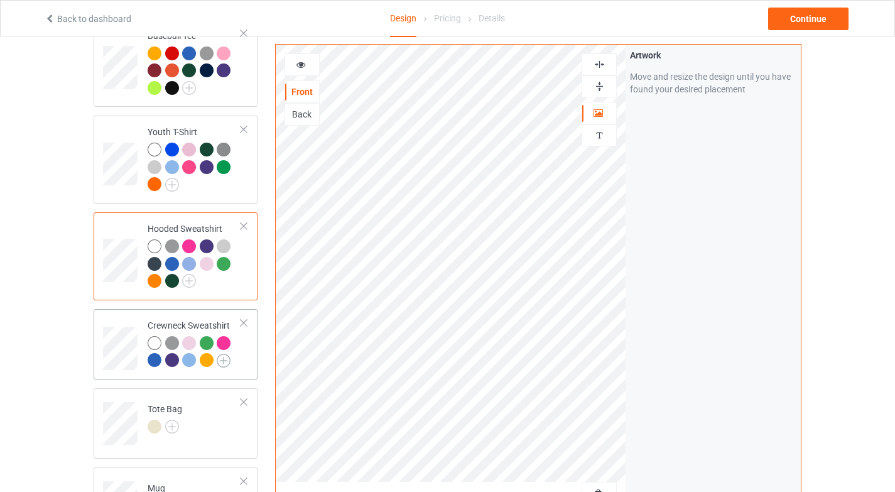
click at [226, 354] on img at bounding box center [224, 361] width 14 height 14
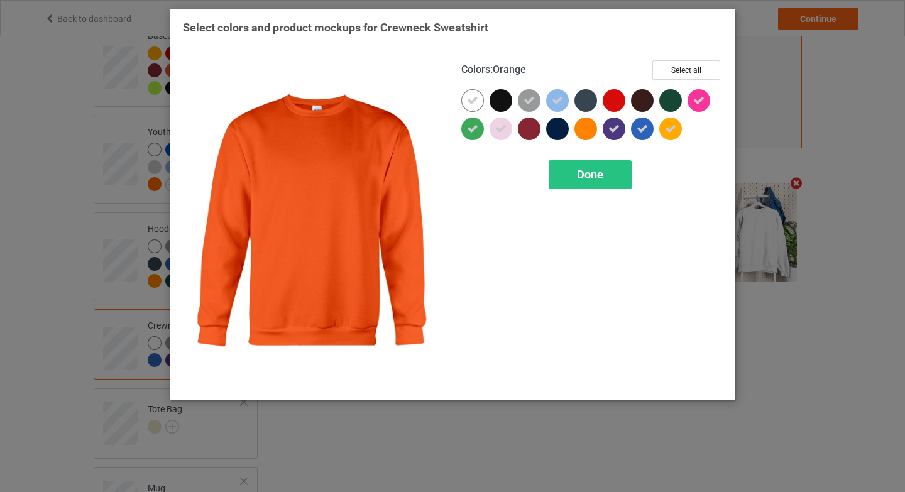
drag, startPoint x: 589, startPoint y: 131, endPoint x: 621, endPoint y: 135, distance: 32.3
click at [589, 131] on div at bounding box center [585, 128] width 23 height 23
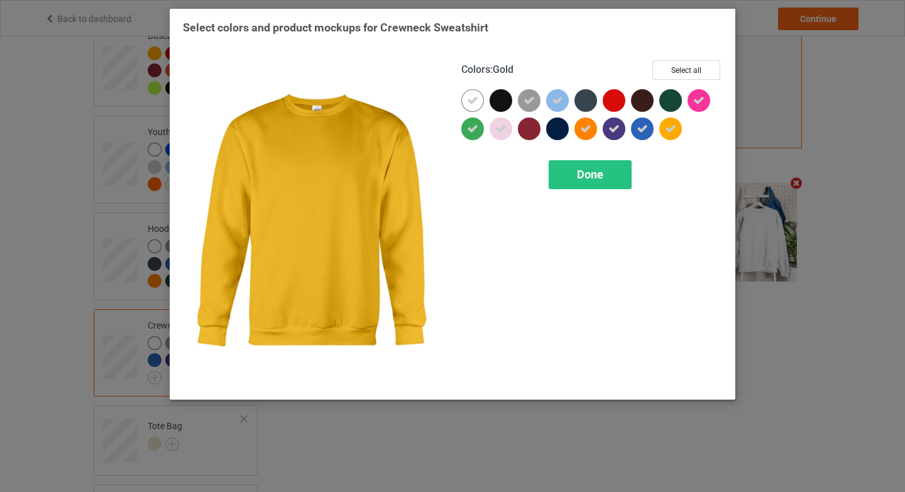
click at [677, 128] on div at bounding box center [670, 128] width 23 height 23
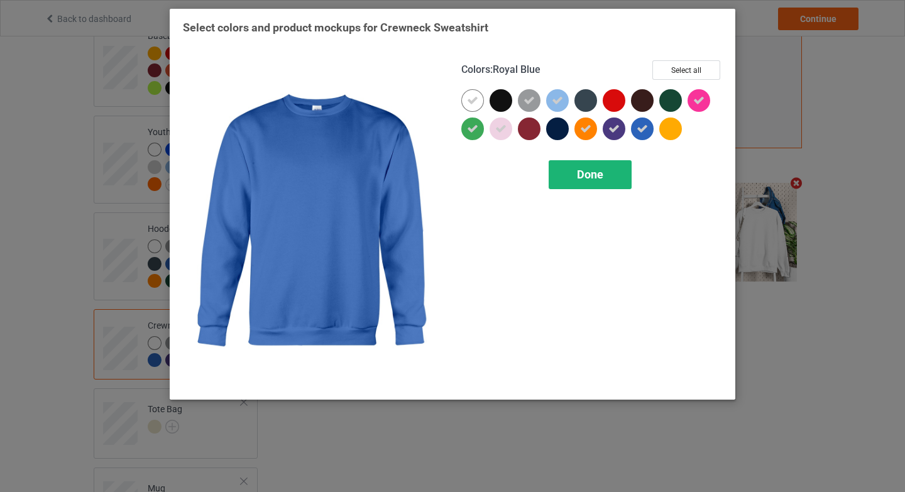
click at [607, 169] on div "Done" at bounding box center [590, 174] width 83 height 29
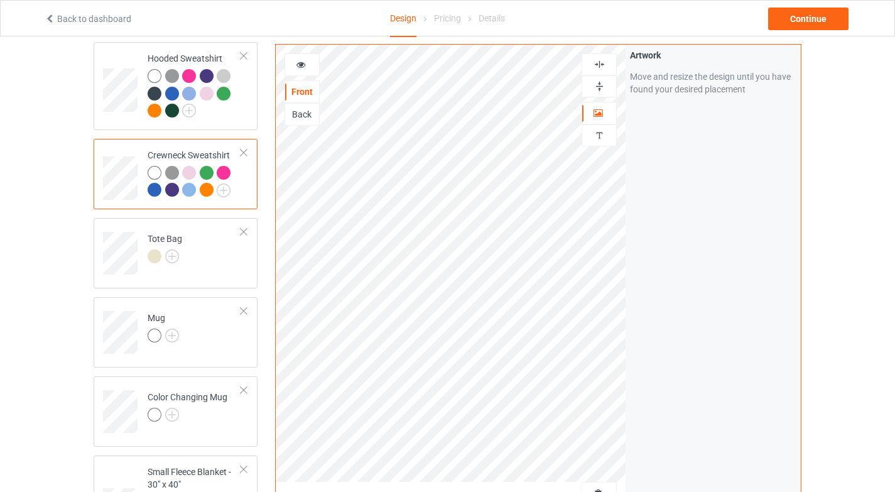
scroll to position [582, 0]
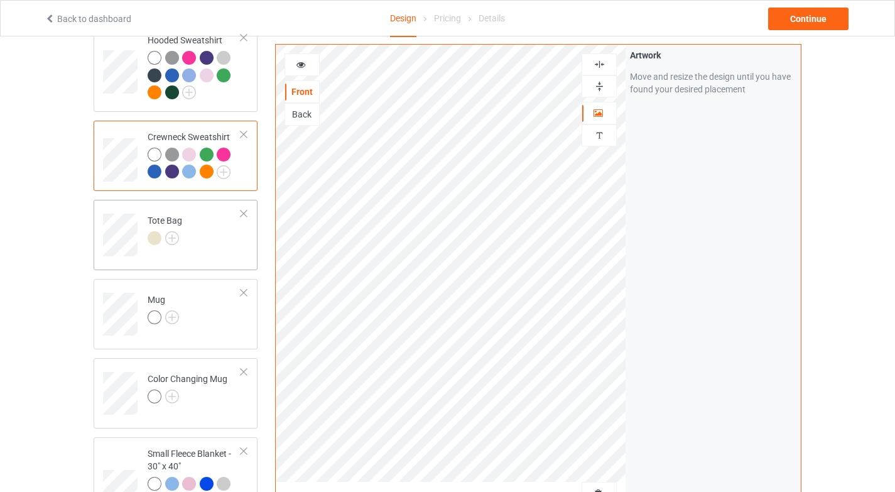
click at [210, 223] on td "Tote Bag" at bounding box center [194, 231] width 107 height 52
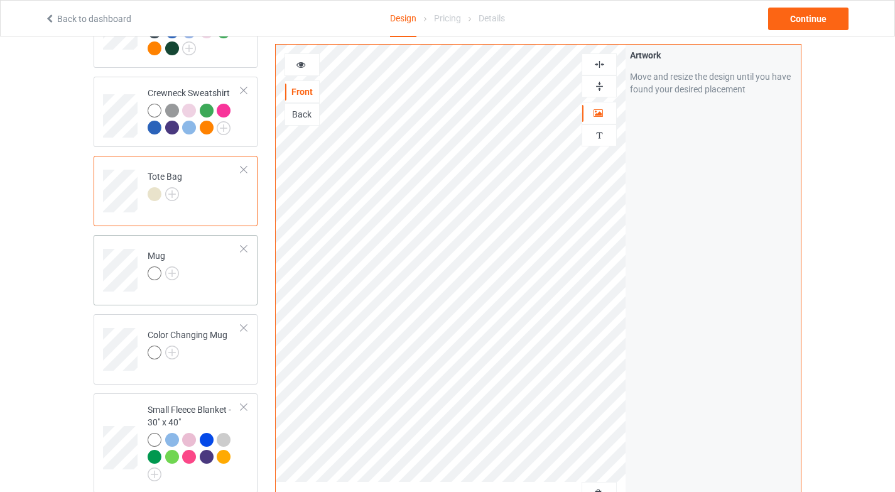
scroll to position [656, 0]
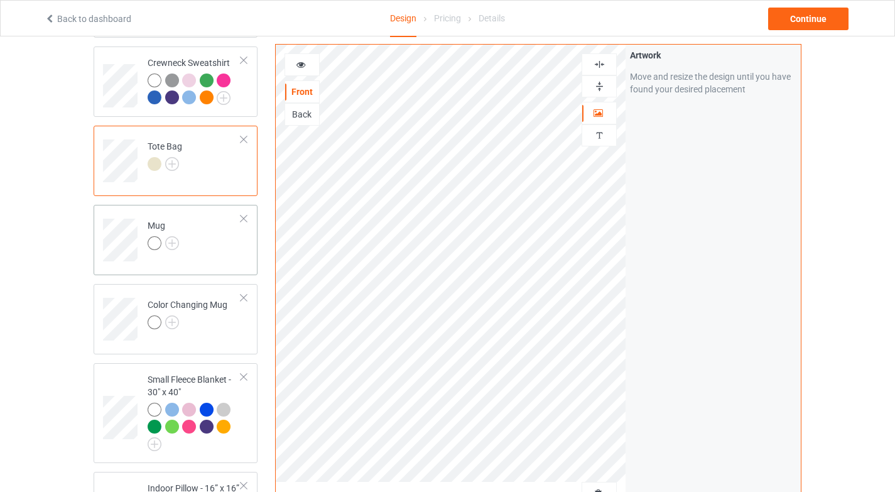
drag, startPoint x: 226, startPoint y: 250, endPoint x: 233, endPoint y: 248, distance: 7.2
click at [226, 251] on td "Mug" at bounding box center [194, 236] width 107 height 52
click at [594, 84] on img at bounding box center [600, 86] width 12 height 12
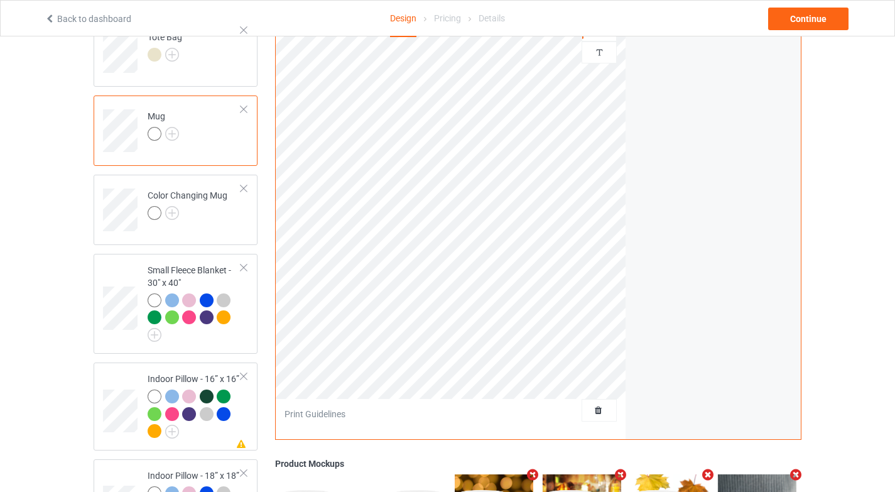
scroll to position [772, 0]
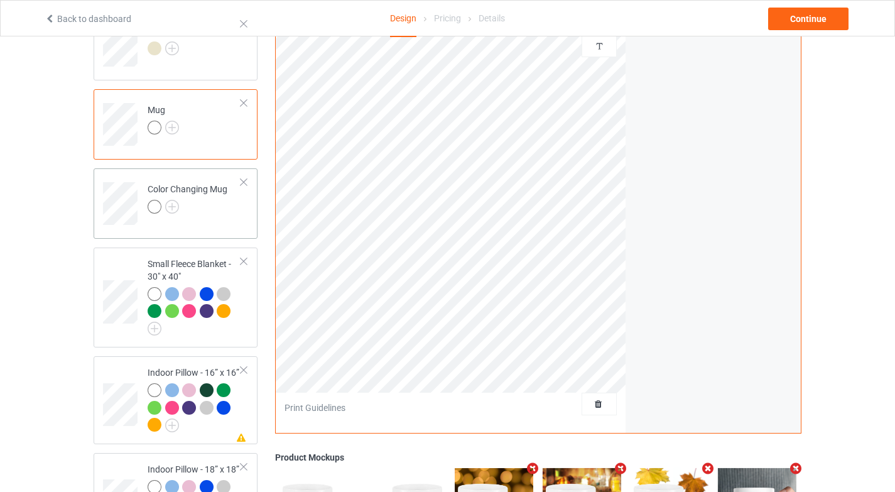
click at [217, 203] on div at bounding box center [188, 209] width 80 height 18
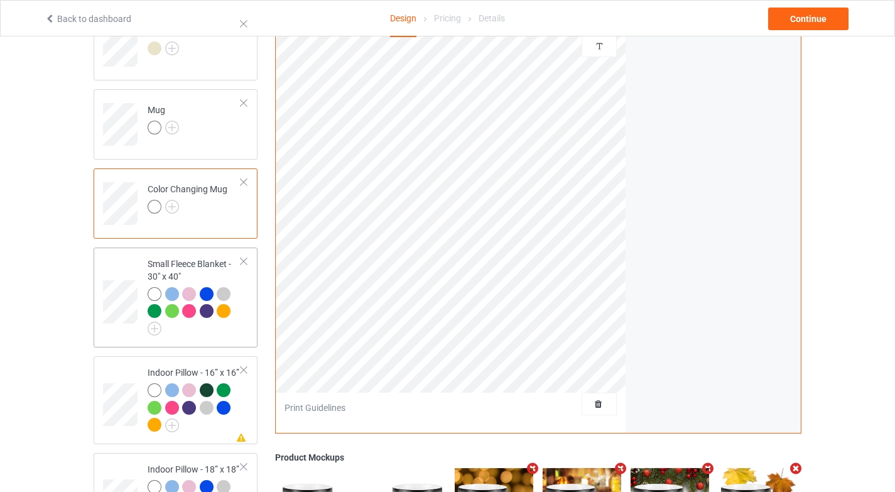
click at [188, 329] on td "Small Fleece Blanket - 30" x 40"" at bounding box center [194, 298] width 107 height 90
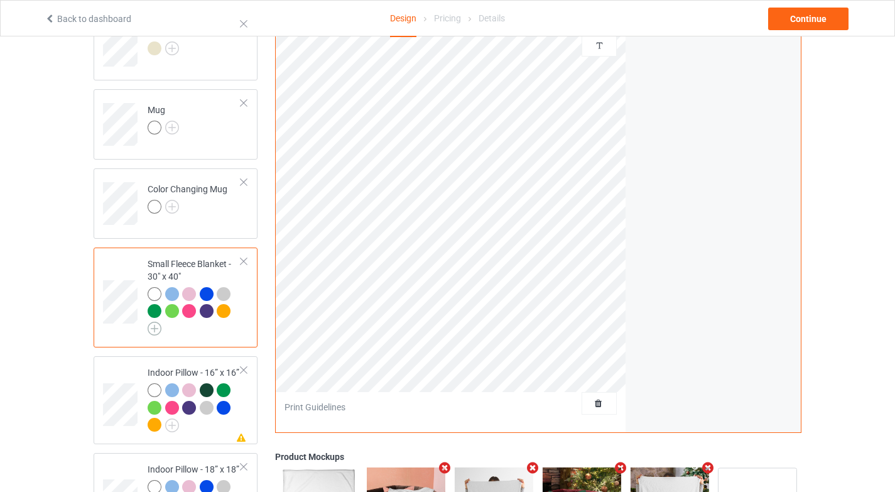
click at [150, 322] on img at bounding box center [155, 329] width 14 height 14
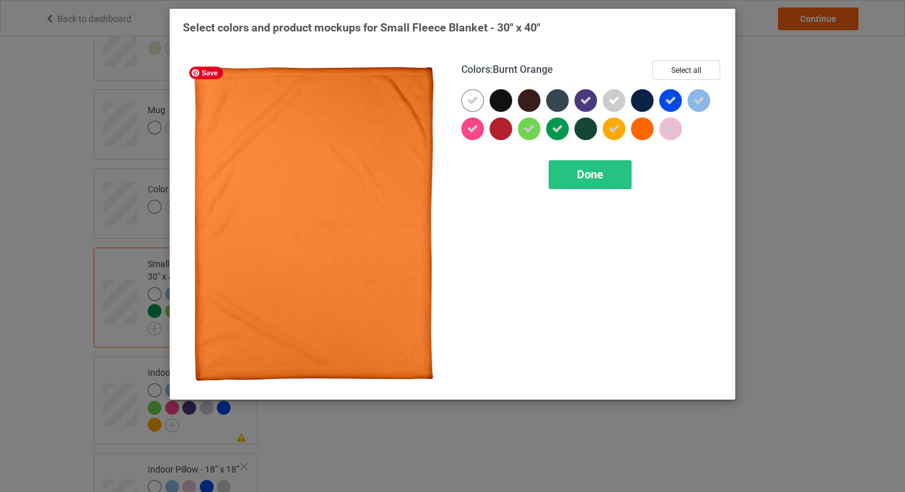
click at [637, 132] on div at bounding box center [642, 128] width 23 height 23
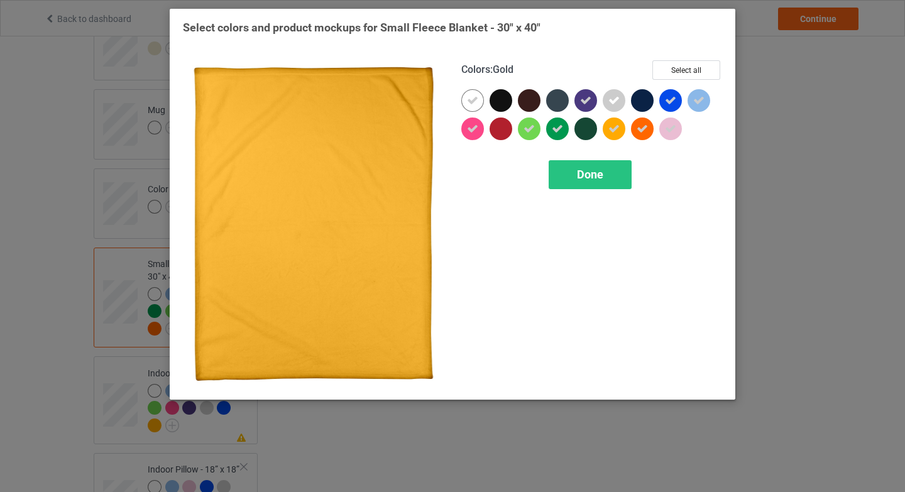
click at [618, 129] on icon at bounding box center [613, 128] width 11 height 11
click at [586, 190] on div "Colors : Gold Select all Done" at bounding box center [591, 224] width 278 height 344
click at [586, 180] on div "Done" at bounding box center [590, 174] width 83 height 29
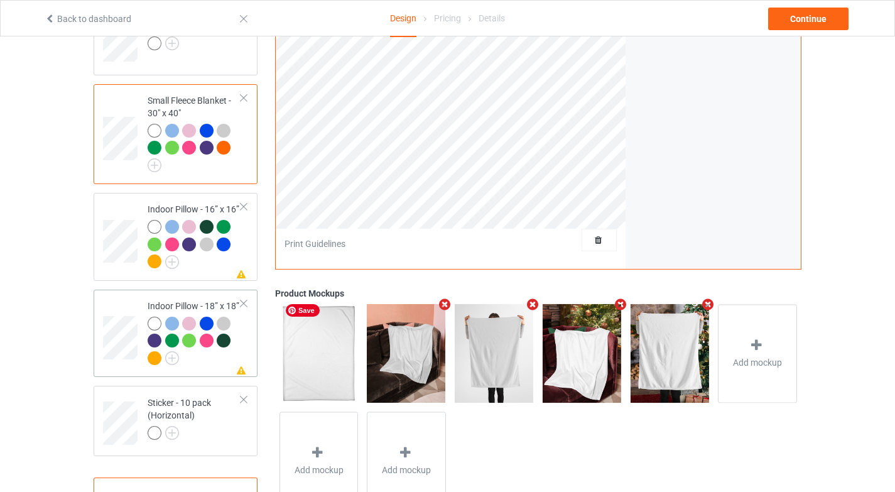
scroll to position [937, 0]
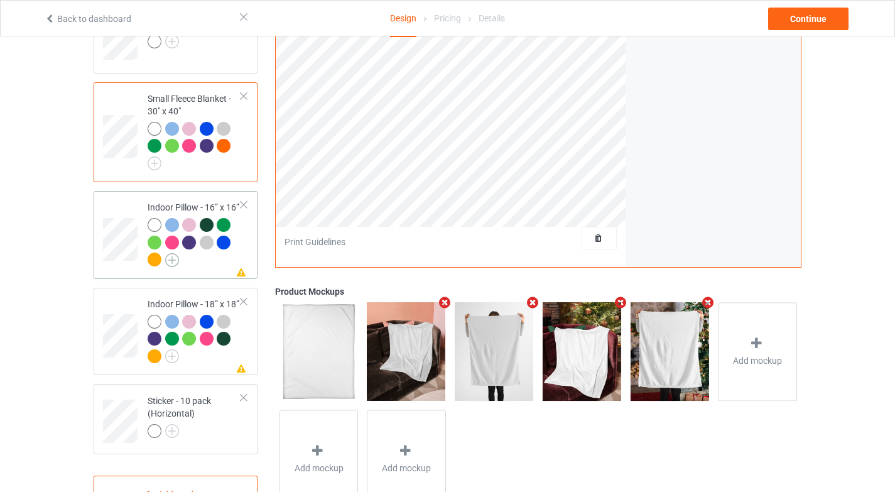
click at [173, 253] on img at bounding box center [172, 260] width 14 height 14
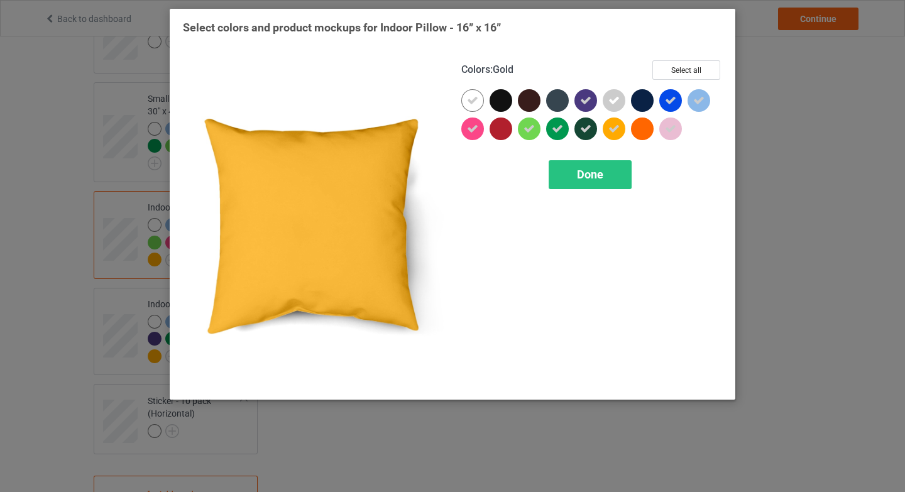
click at [619, 123] on icon at bounding box center [613, 128] width 11 height 11
click at [633, 128] on div at bounding box center [642, 128] width 23 height 23
click at [605, 172] on div "Done" at bounding box center [590, 174] width 83 height 29
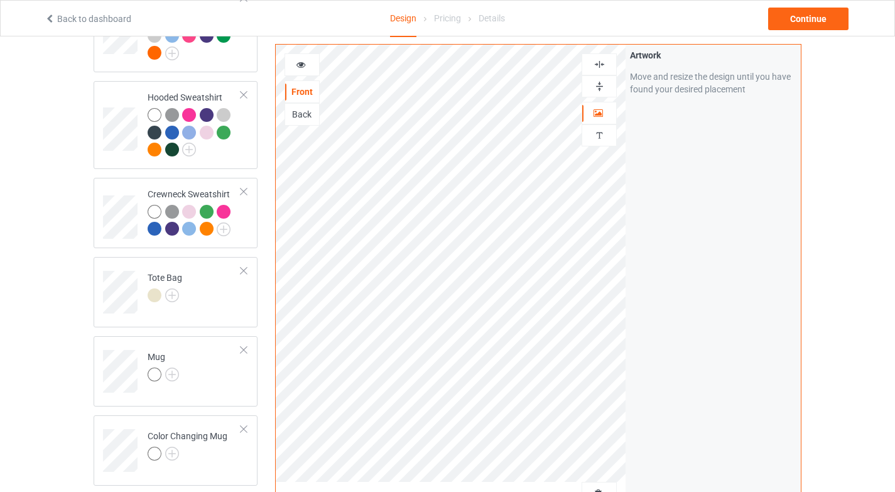
scroll to position [329, 0]
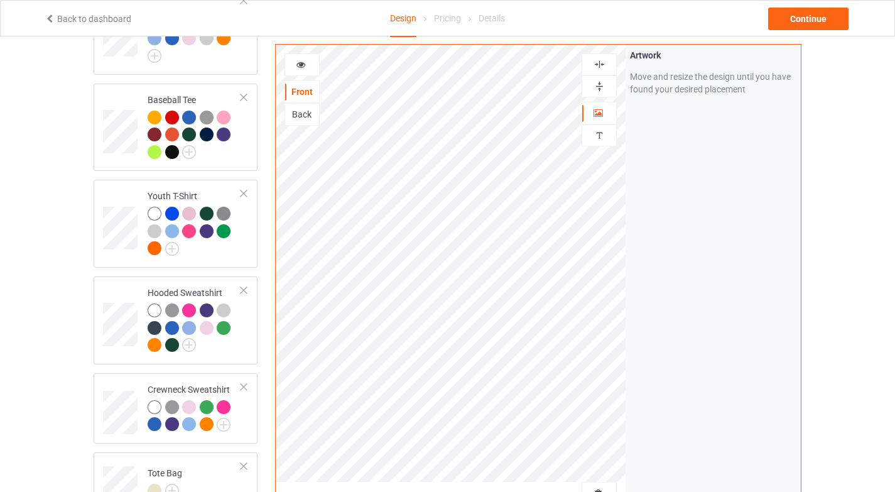
click at [606, 63] on div at bounding box center [599, 64] width 34 height 12
click at [589, 86] on div at bounding box center [599, 86] width 34 height 12
click at [293, 67] on div at bounding box center [302, 64] width 34 height 13
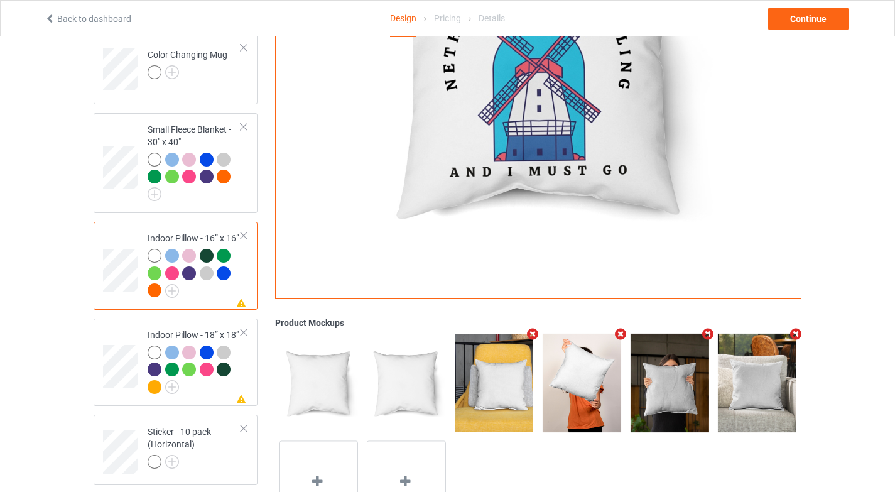
scroll to position [977, 0]
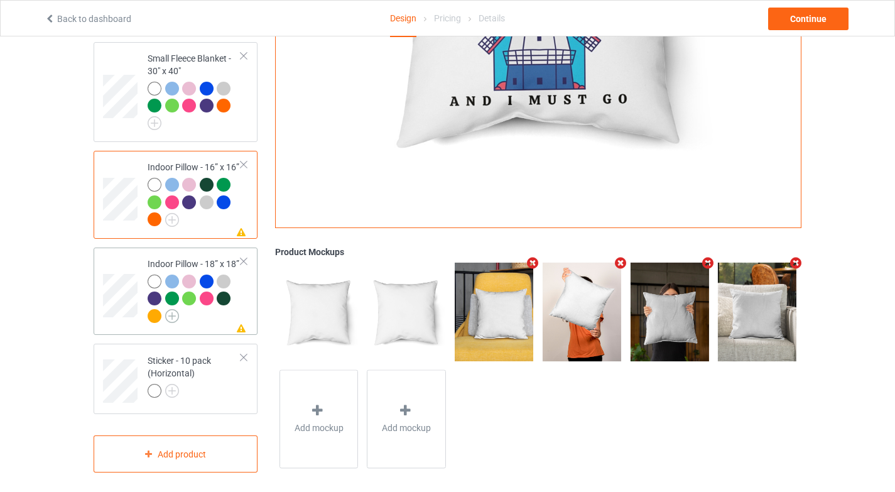
click at [168, 309] on img at bounding box center [172, 316] width 14 height 14
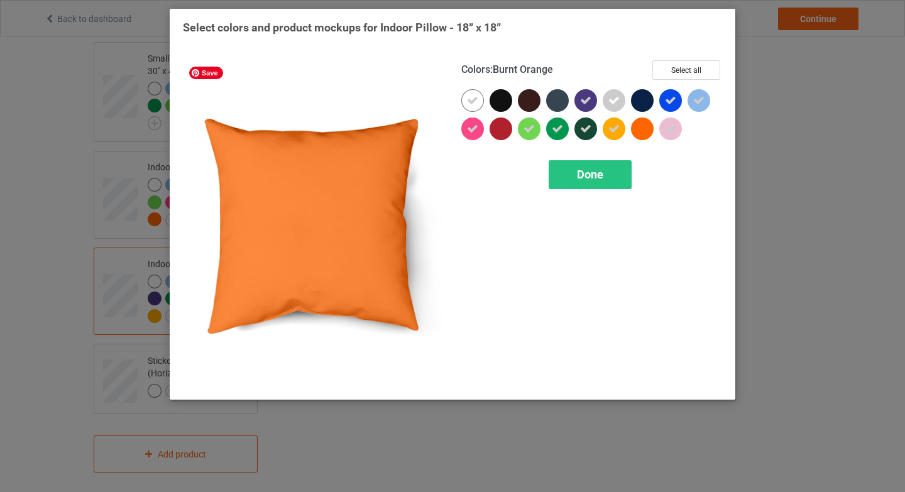
click at [639, 131] on div at bounding box center [642, 128] width 23 height 23
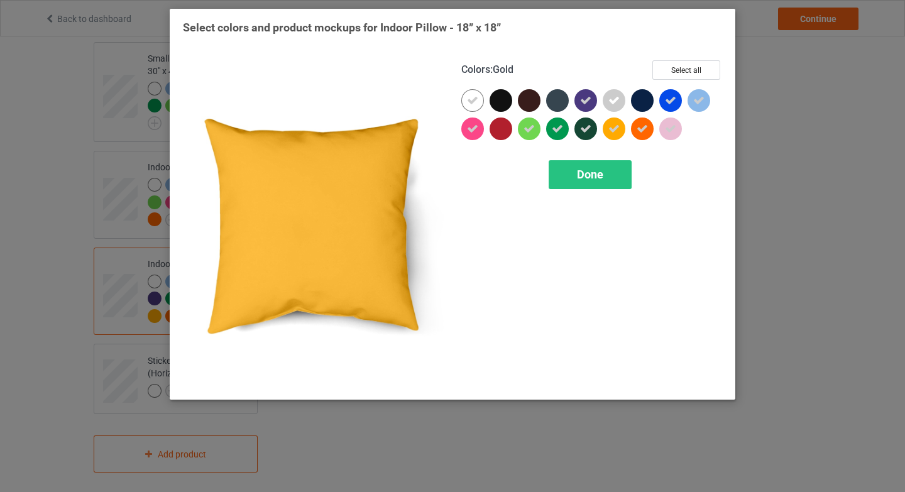
click at [619, 132] on icon at bounding box center [613, 128] width 11 height 11
click at [588, 167] on div "Done" at bounding box center [590, 174] width 83 height 29
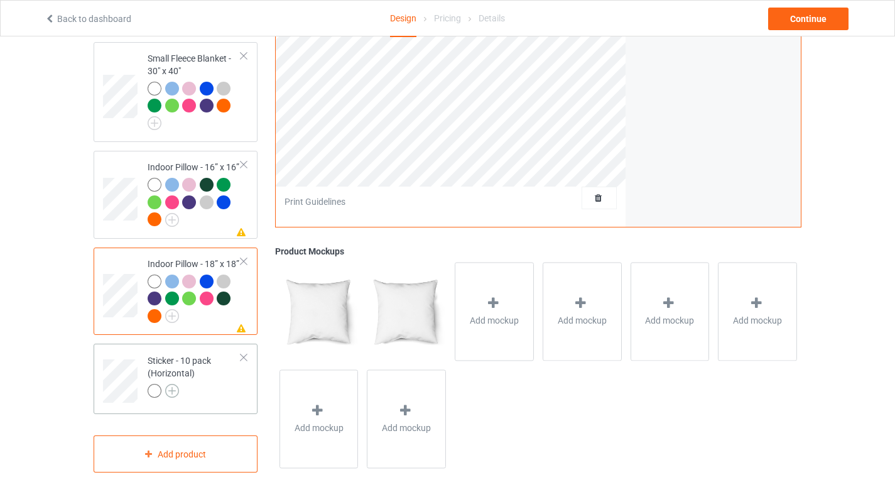
click at [176, 387] on img at bounding box center [172, 391] width 14 height 14
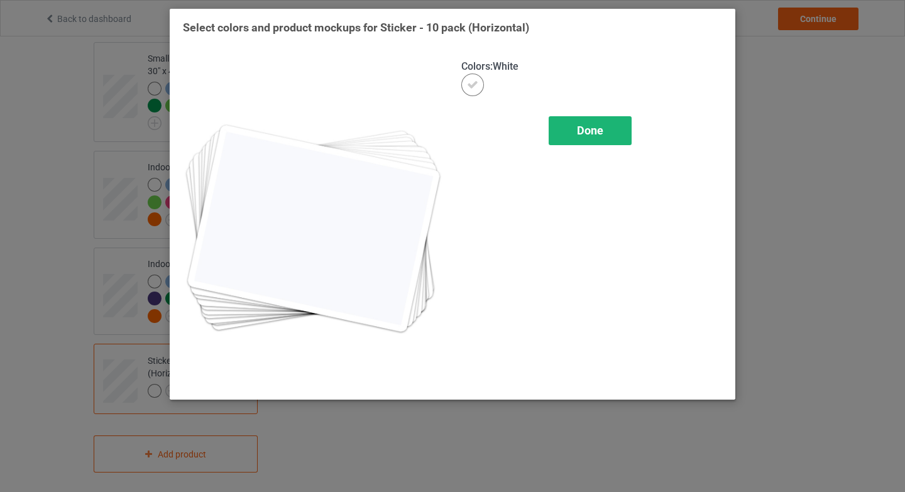
click at [614, 129] on div "Done" at bounding box center [590, 130] width 83 height 29
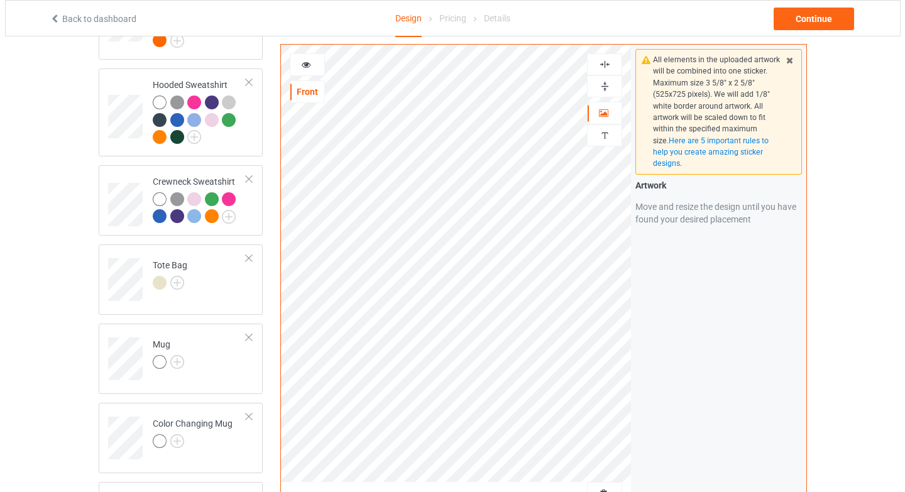
scroll to position [356, 0]
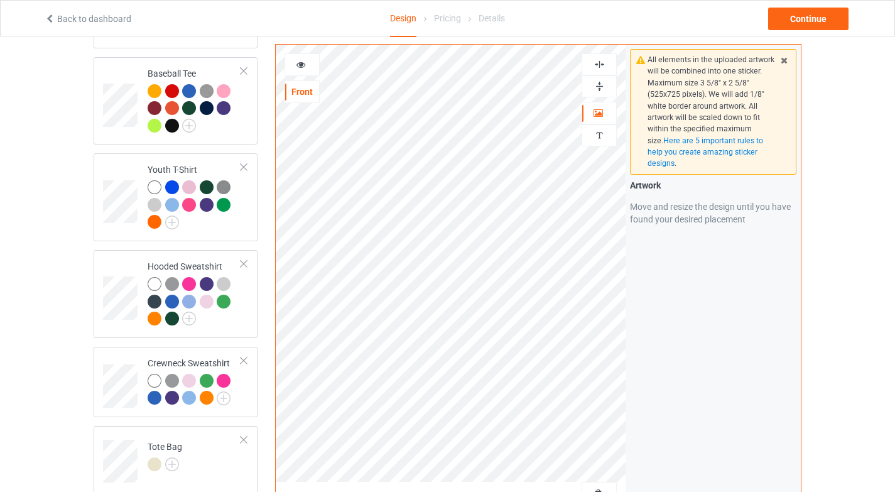
click at [604, 58] on img at bounding box center [600, 64] width 12 height 12
click at [601, 85] on img at bounding box center [600, 86] width 12 height 12
click at [822, 19] on div "Continue" at bounding box center [808, 19] width 80 height 23
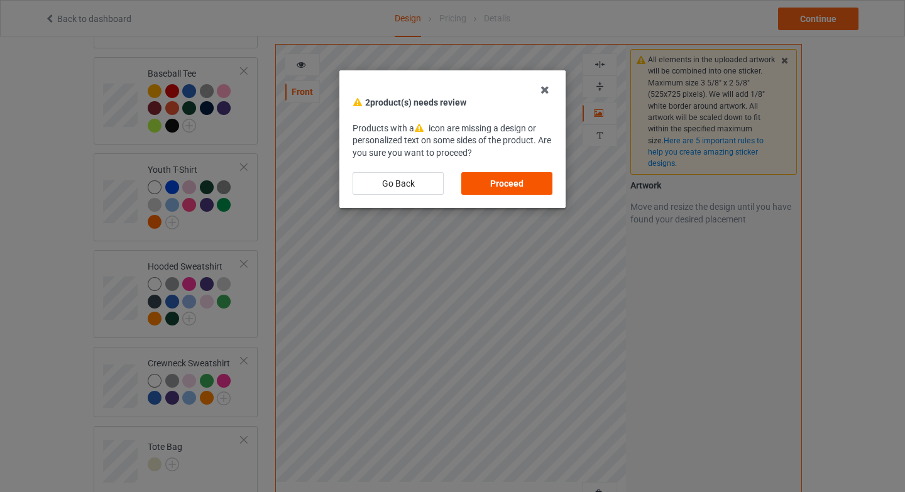
click at [506, 191] on div "Proceed" at bounding box center [506, 183] width 91 height 23
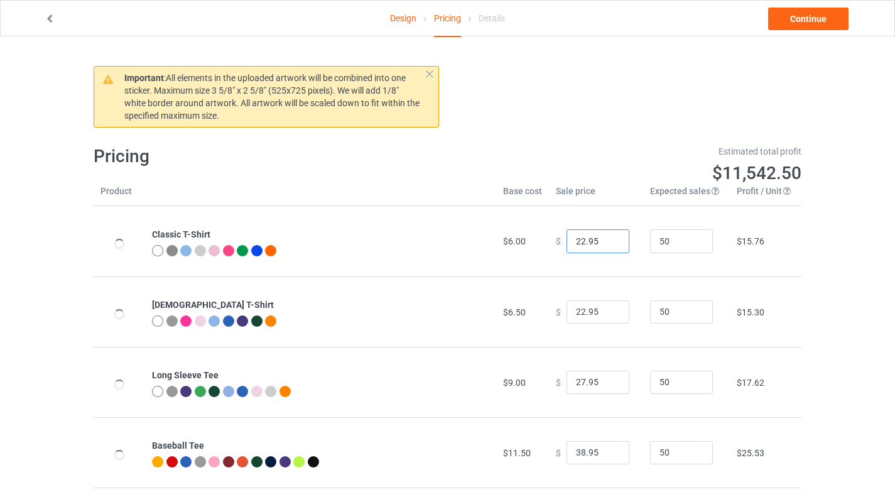
click at [578, 240] on input "22.95" at bounding box center [598, 241] width 63 height 24
type input "27.95"
click at [577, 310] on input "22.95" at bounding box center [598, 312] width 63 height 24
type input "28.95"
click at [571, 384] on input "27.95" at bounding box center [598, 383] width 63 height 24
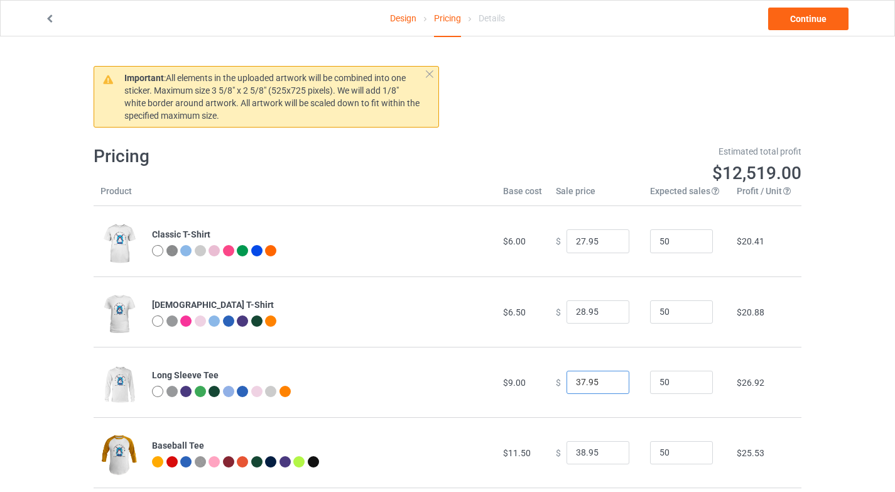
type input "37.95"
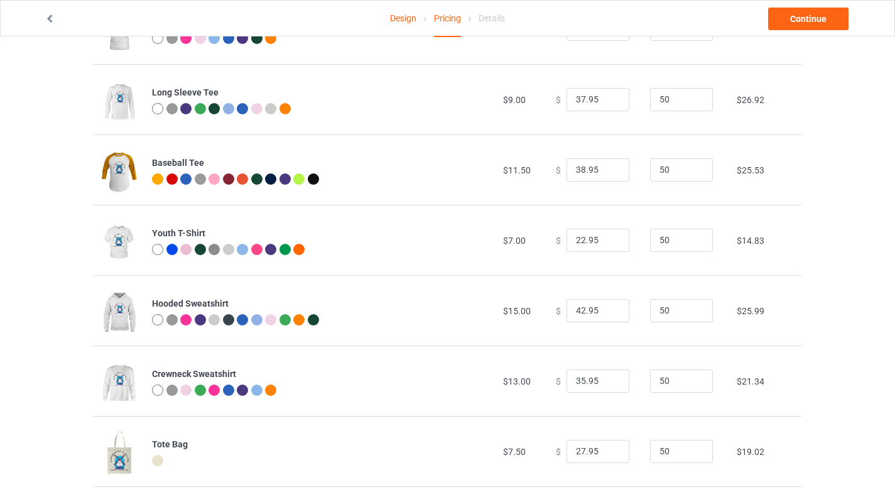
scroll to position [312, 0]
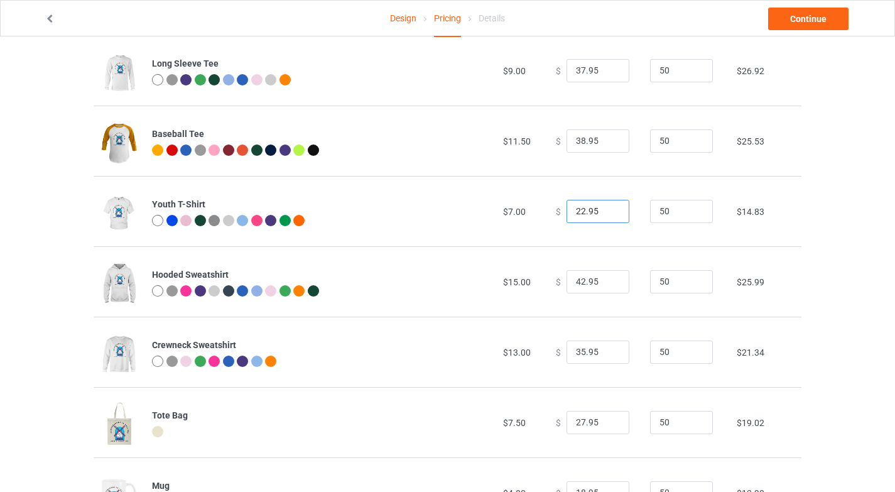
click at [579, 210] on input "22.95" at bounding box center [598, 212] width 63 height 24
type input "27.95"
click at [831, 330] on div "Design Pricing Details Continue Important : All elements in the uploaded artwor…" at bounding box center [447, 315] width 895 height 1181
click at [580, 353] on input "35.95" at bounding box center [598, 353] width 63 height 24
type input "39.95"
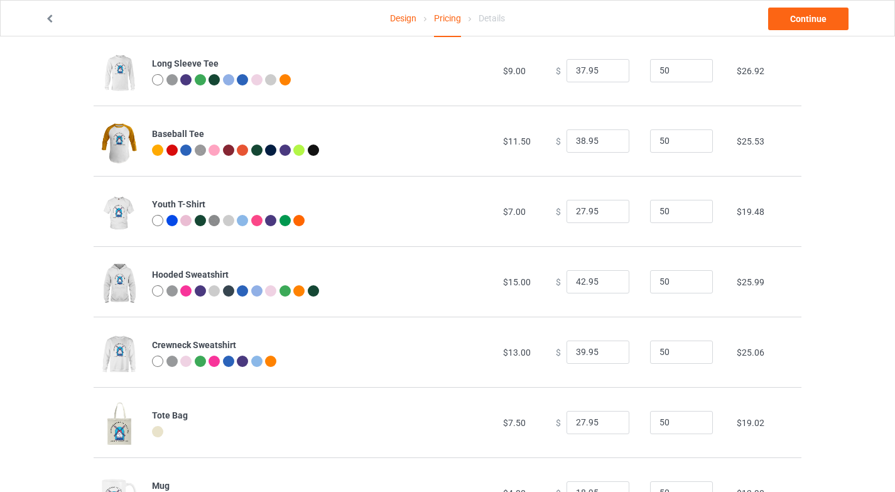
click at [826, 388] on div "Design Pricing Details Continue Important : All elements in the uploaded artwor…" at bounding box center [447, 315] width 895 height 1181
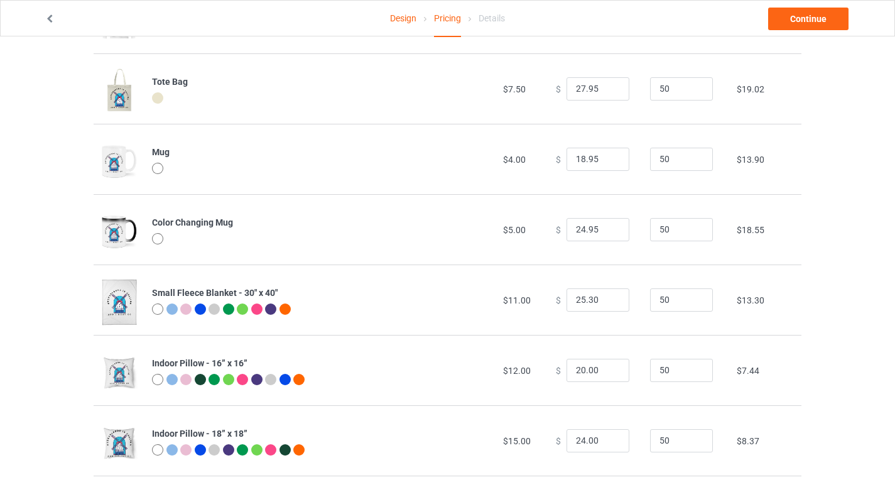
scroll to position [653, 0]
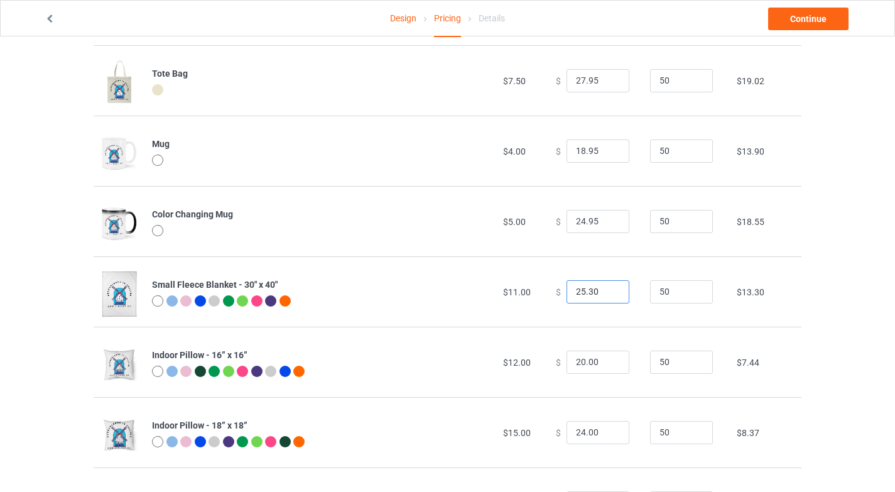
click at [580, 289] on input "25.30" at bounding box center [598, 292] width 63 height 24
drag, startPoint x: 582, startPoint y: 291, endPoint x: 590, endPoint y: 290, distance: 8.3
click at [590, 290] on input "29.30" at bounding box center [598, 292] width 63 height 24
type input "29.95"
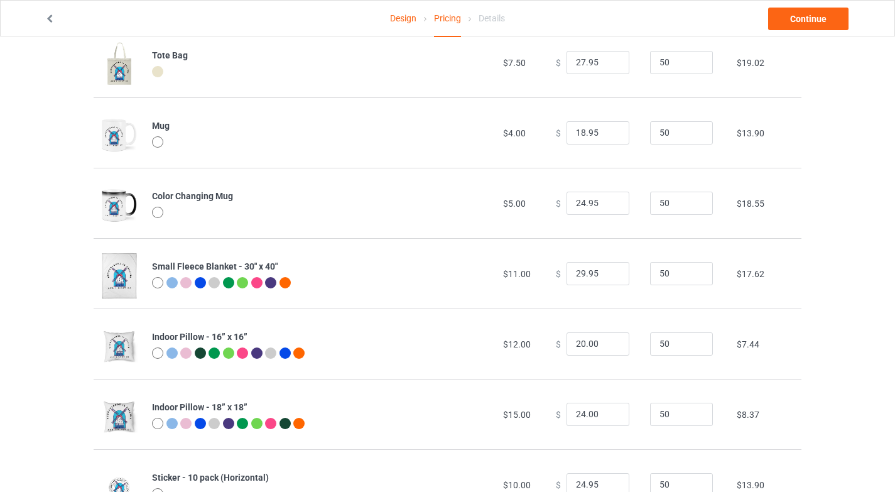
scroll to position [673, 0]
click at [578, 342] on input "20.00" at bounding box center [598, 343] width 63 height 24
drag, startPoint x: 582, startPoint y: 341, endPoint x: 595, endPoint y: 341, distance: 12.6
click at [595, 341] on input "29.00" at bounding box center [598, 343] width 63 height 24
type input "29.95"
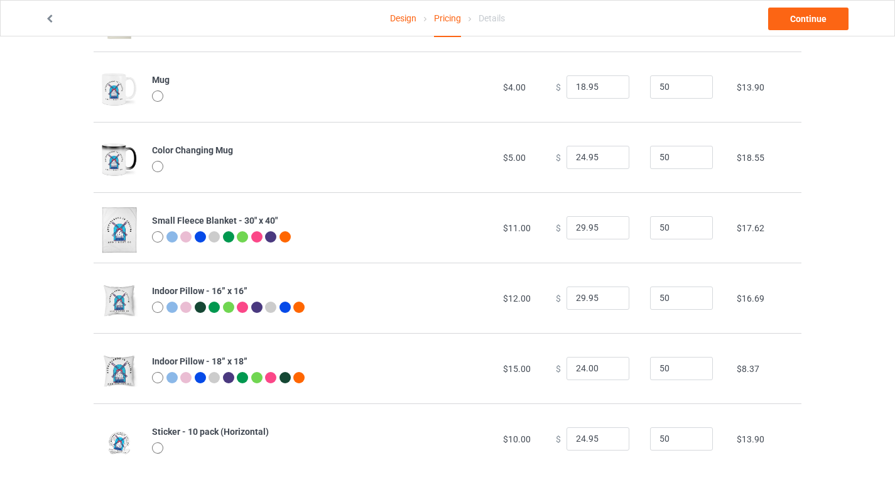
scroll to position [726, 0]
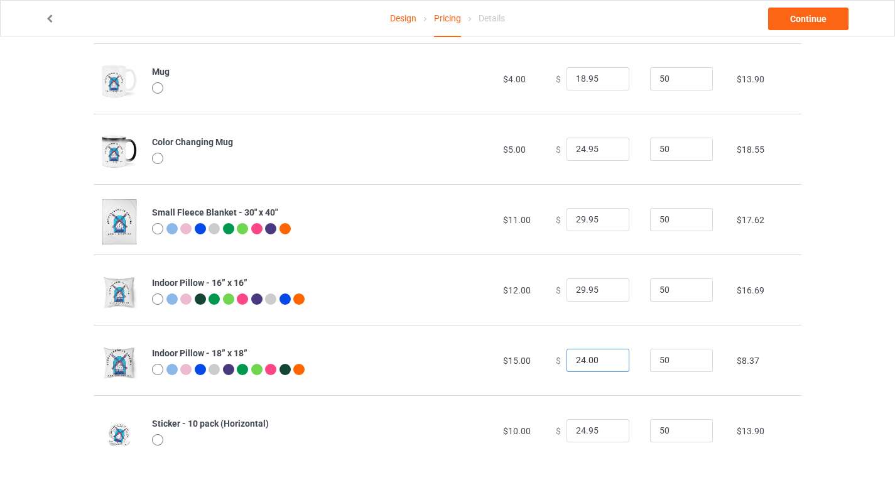
click at [569, 360] on input "24.00" at bounding box center [598, 361] width 63 height 24
drag, startPoint x: 581, startPoint y: 363, endPoint x: 591, endPoint y: 359, distance: 10.7
click at [591, 359] on input "34.00" at bounding box center [598, 361] width 63 height 24
type input "34.95"
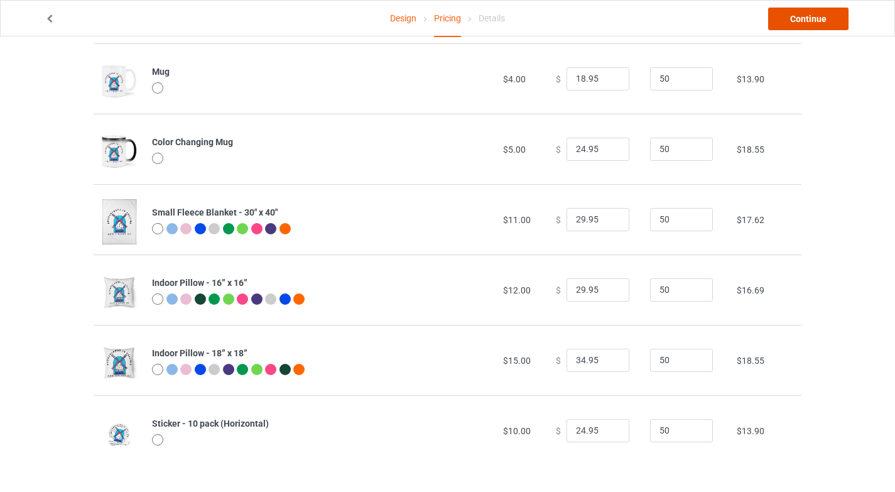
click at [819, 17] on link "Continue" at bounding box center [808, 19] width 80 height 23
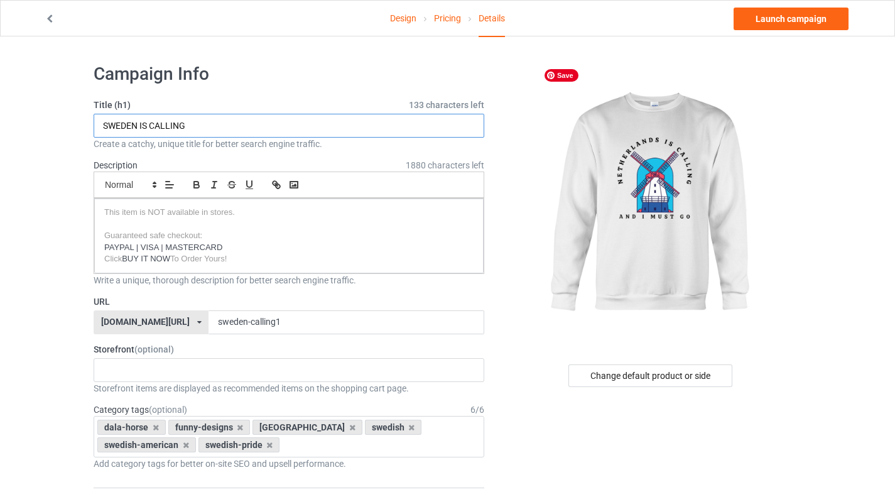
click at [102, 122] on input "SWEDEN IS CALLING" at bounding box center [289, 126] width 391 height 24
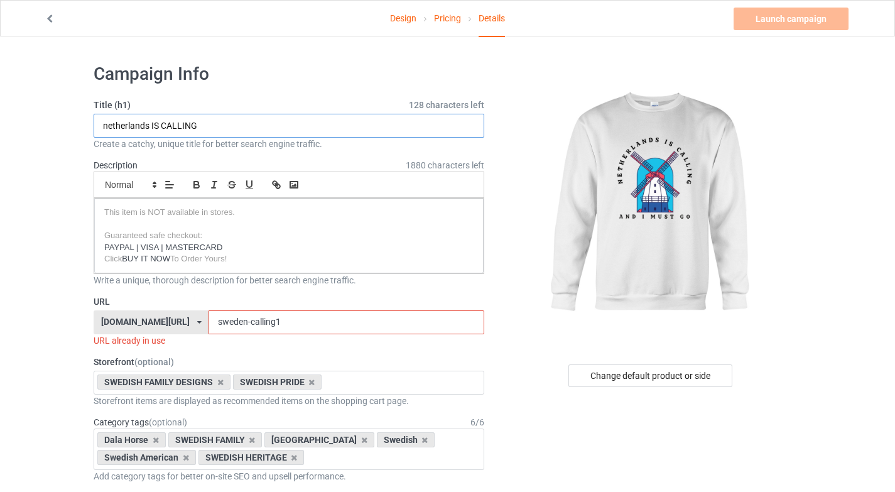
drag, startPoint x: 151, startPoint y: 123, endPoint x: 93, endPoint y: 127, distance: 58.6
click at [94, 127] on input "netherlands IS CALLING" at bounding box center [289, 126] width 391 height 24
type input "NETHERLANDS IS CALLING"
click at [165, 319] on div "[DOMAIN_NAME][URL]" at bounding box center [145, 321] width 89 height 9
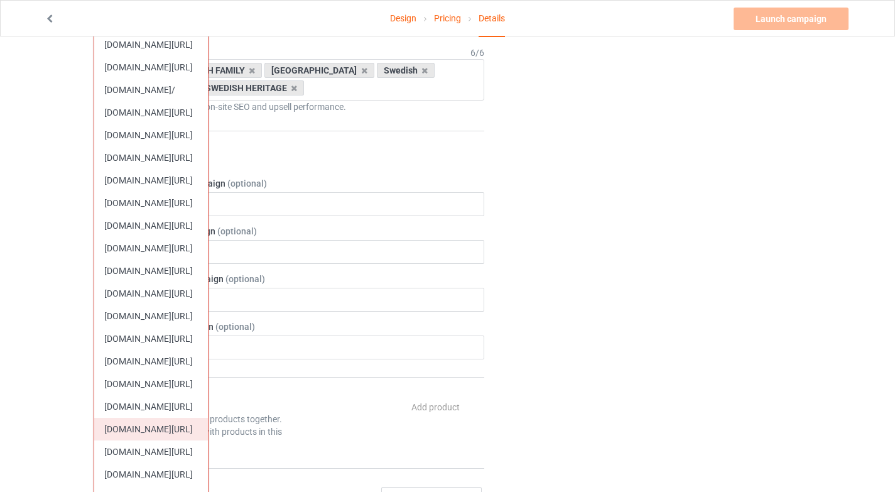
scroll to position [381, 0]
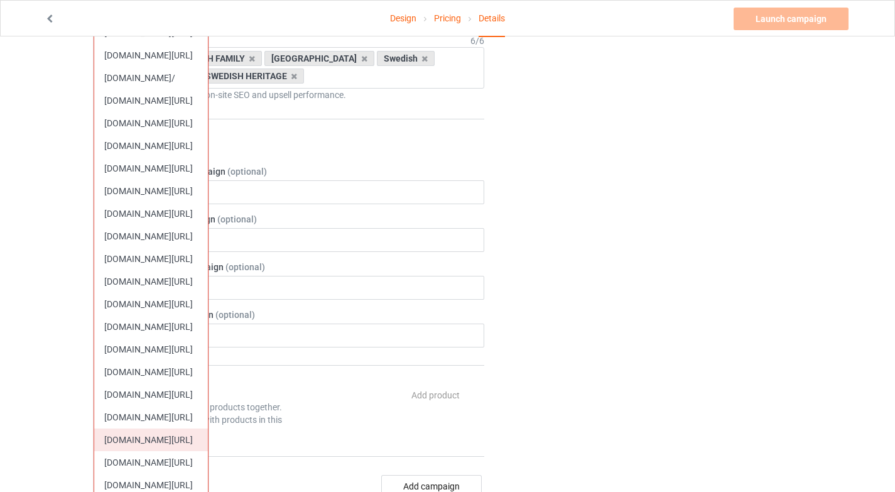
click at [151, 440] on div "[DOMAIN_NAME][URL]" at bounding box center [151, 440] width 114 height 23
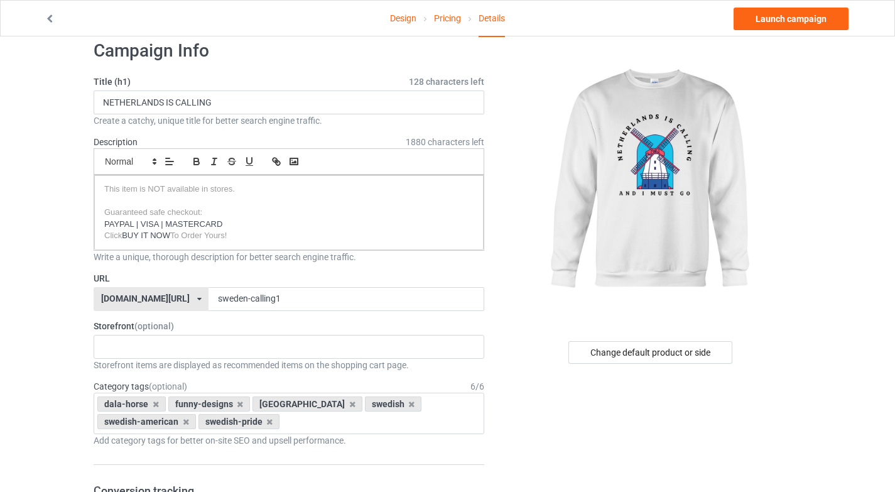
scroll to position [13, 0]
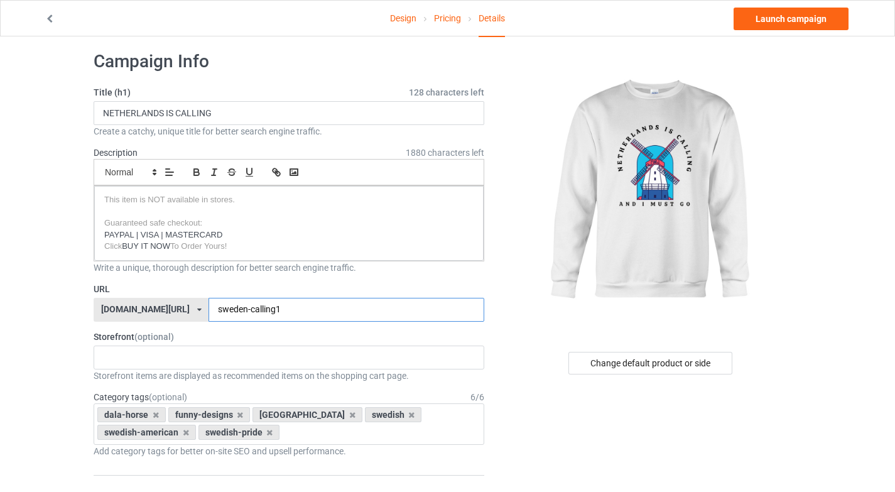
drag, startPoint x: 222, startPoint y: 309, endPoint x: 190, endPoint y: 309, distance: 31.4
click at [209, 309] on input "sweden-calling1" at bounding box center [346, 310] width 275 height 24
type input "netherlands-calling1"
click at [171, 364] on div "DUTCH [DATE] DUTCH CHRISTMAS DESIGNS PROUD TO BE DUTCH DESIGNS DUTCH FUNNY DESI…" at bounding box center [289, 358] width 391 height 24
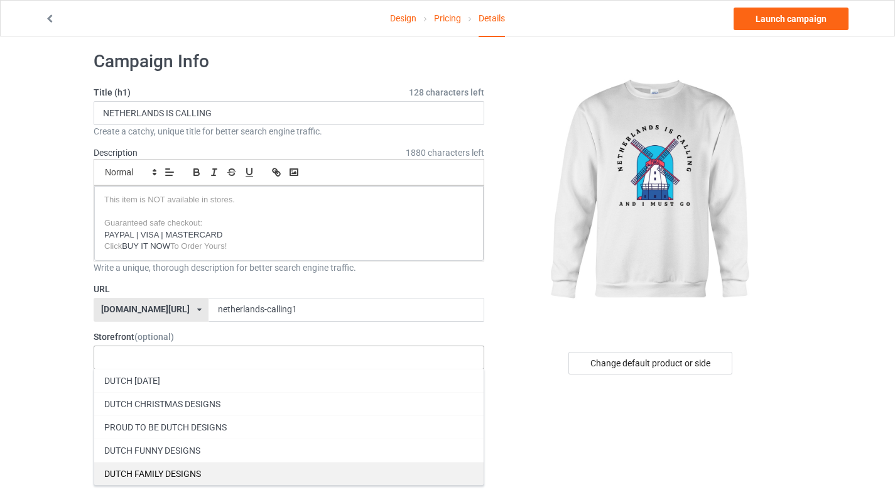
click at [168, 478] on div "DUTCH FAMILY DESIGNS" at bounding box center [289, 473] width 390 height 23
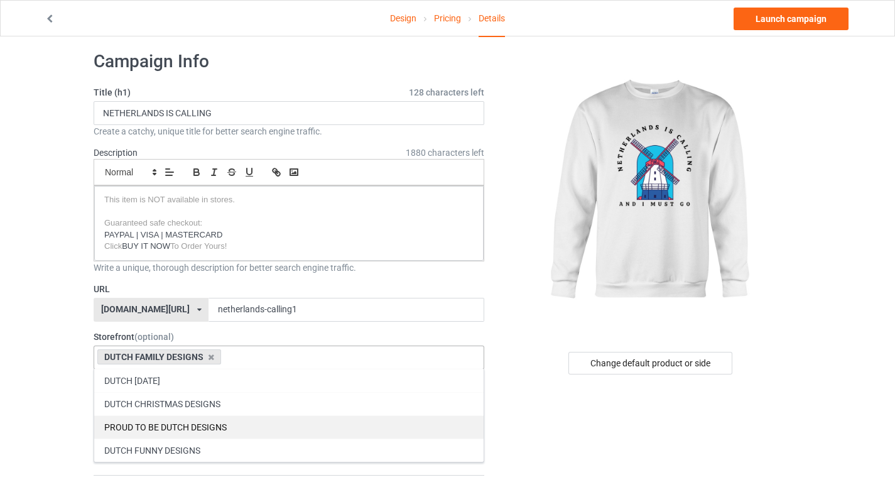
click at [173, 428] on div "PROUD TO BE DUTCH DESIGNS" at bounding box center [289, 426] width 390 height 23
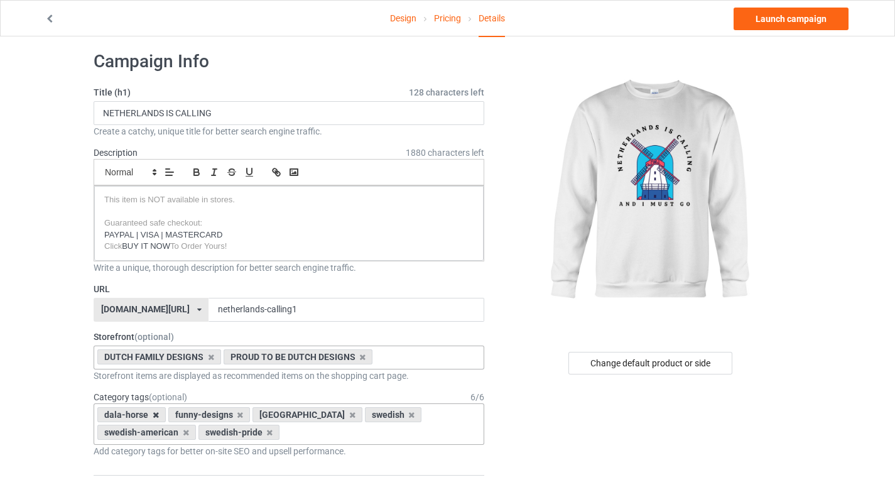
click at [156, 415] on icon at bounding box center [156, 415] width 6 height 8
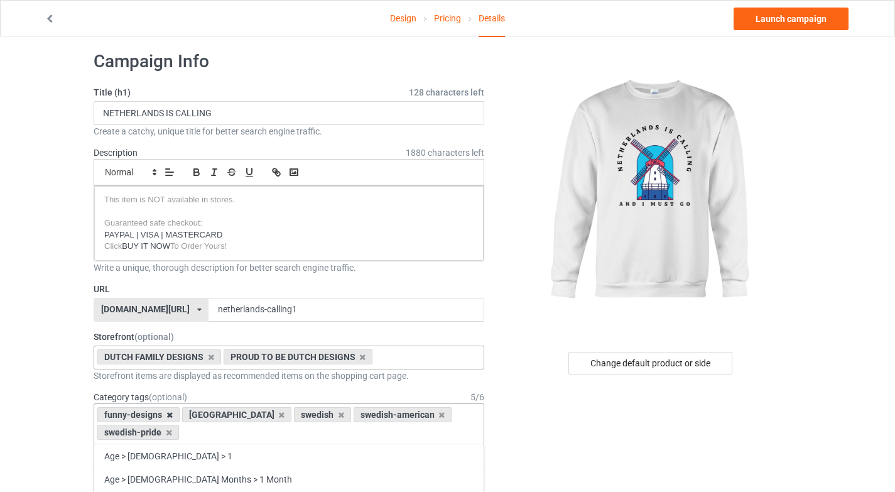
click at [168, 417] on icon at bounding box center [170, 415] width 6 height 8
click at [253, 416] on icon at bounding box center [256, 415] width 6 height 8
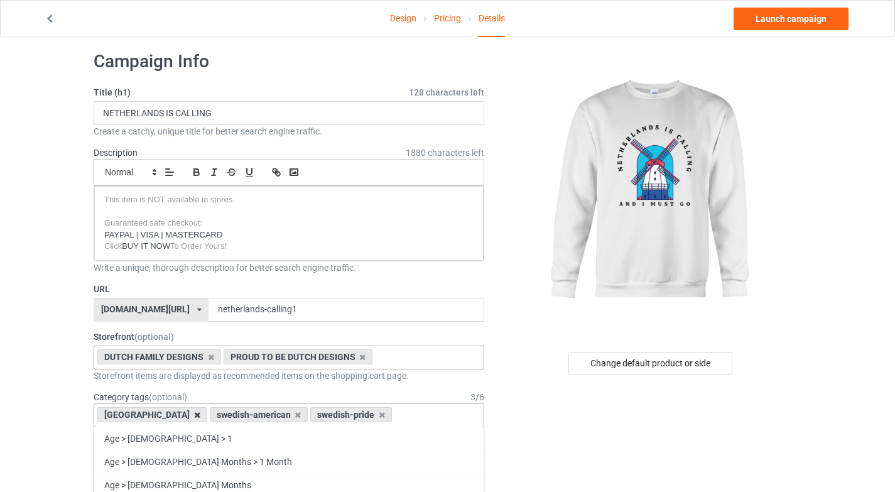
click at [194, 413] on icon at bounding box center [197, 415] width 6 height 8
click at [183, 416] on icon at bounding box center [186, 415] width 6 height 8
click at [168, 415] on icon at bounding box center [169, 415] width 6 height 8
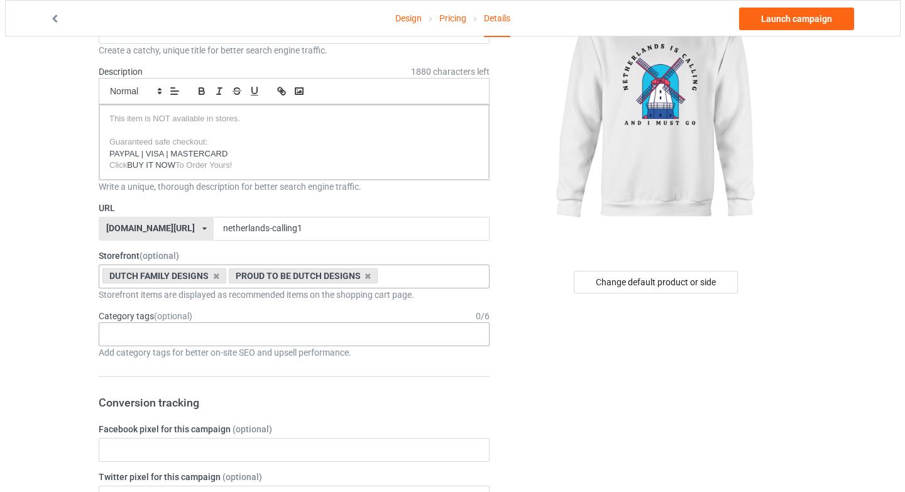
scroll to position [94, 0]
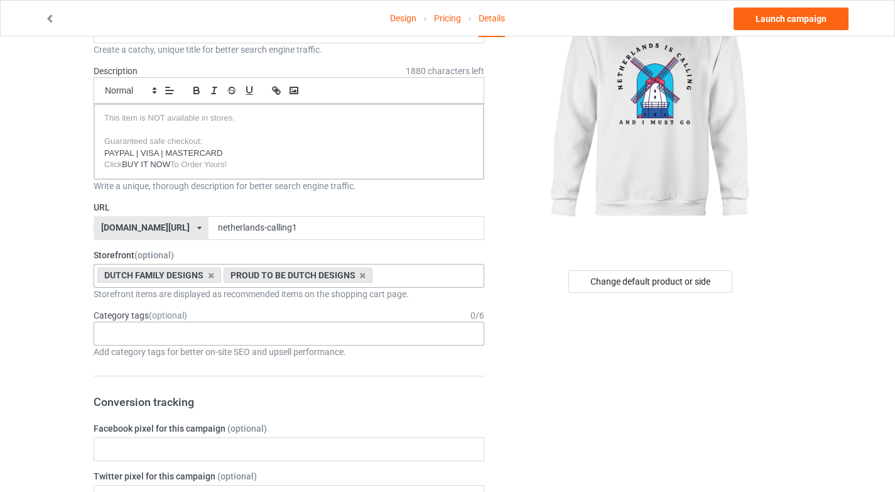
click at [638, 287] on div "Change default product or side" at bounding box center [651, 281] width 164 height 23
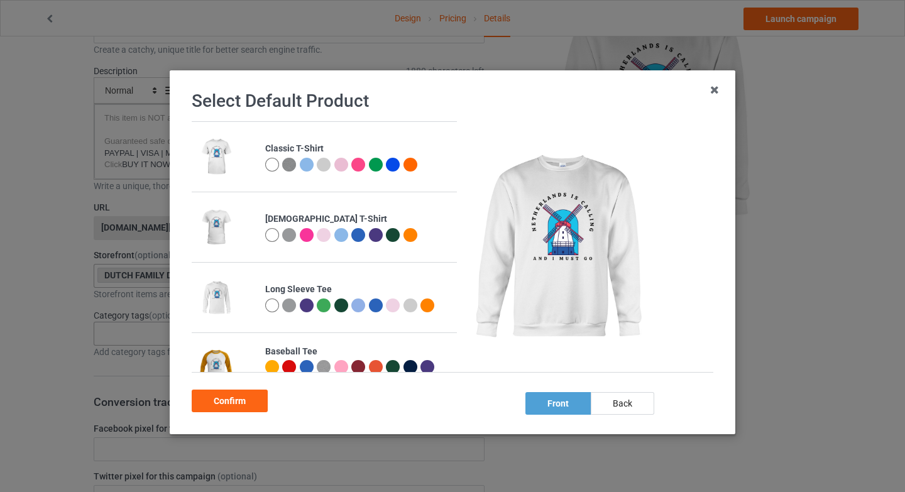
click at [406, 166] on div at bounding box center [410, 165] width 14 height 14
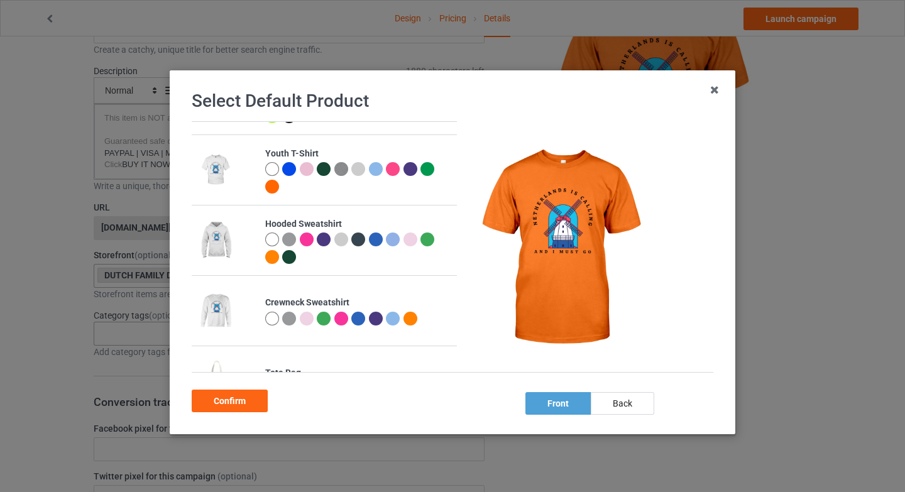
scroll to position [283, 0]
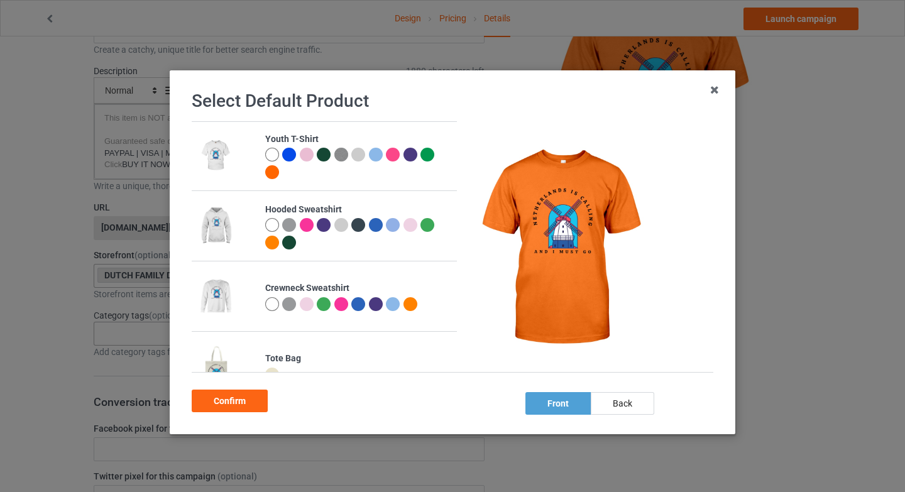
click at [403, 307] on div at bounding box center [410, 304] width 14 height 14
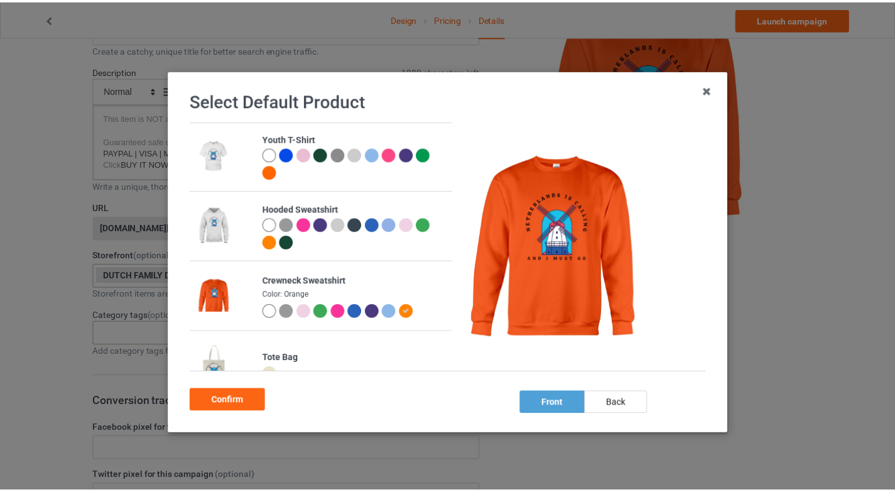
scroll to position [0, 0]
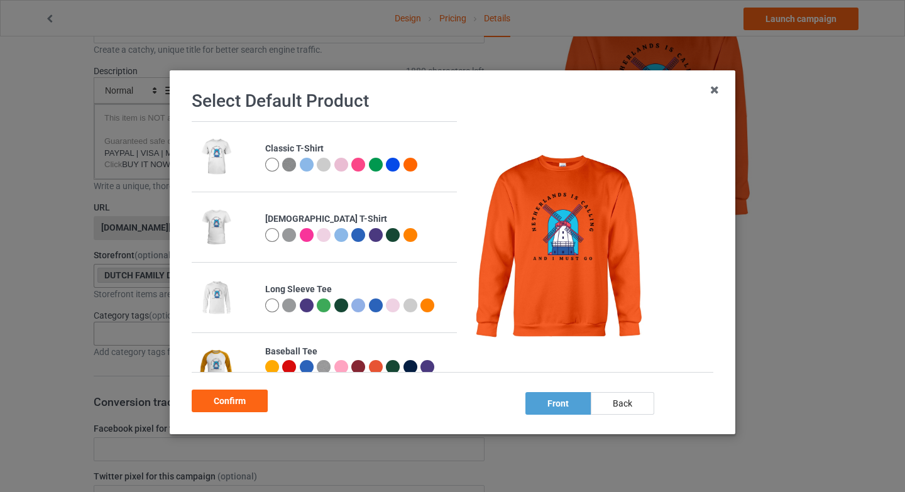
click at [405, 164] on div at bounding box center [410, 165] width 14 height 14
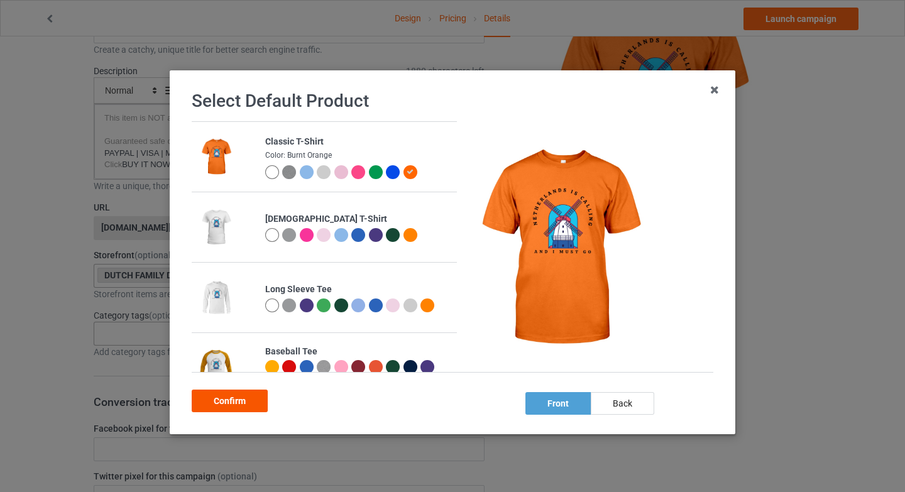
click at [231, 404] on div "Confirm" at bounding box center [230, 401] width 76 height 23
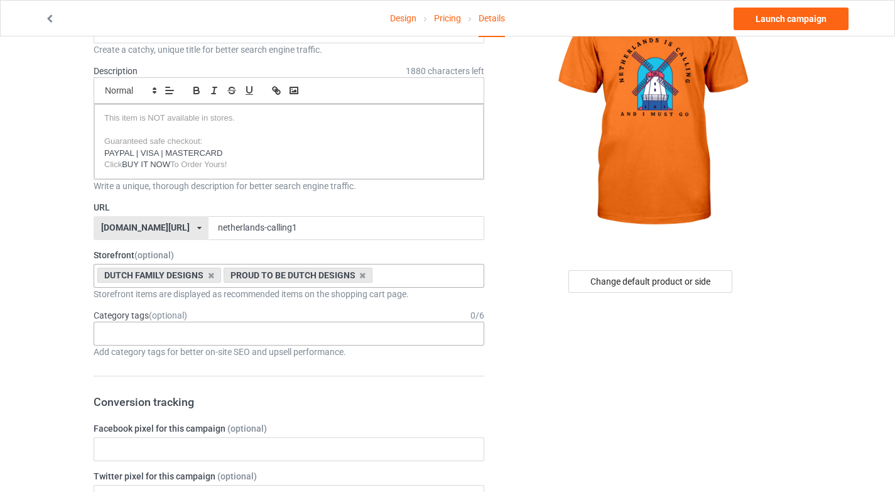
click at [199, 327] on div "Age > [DEMOGRAPHIC_DATA] > 1 Age > [DEMOGRAPHIC_DATA] Months > 1 Month Age > [D…" at bounding box center [289, 334] width 391 height 24
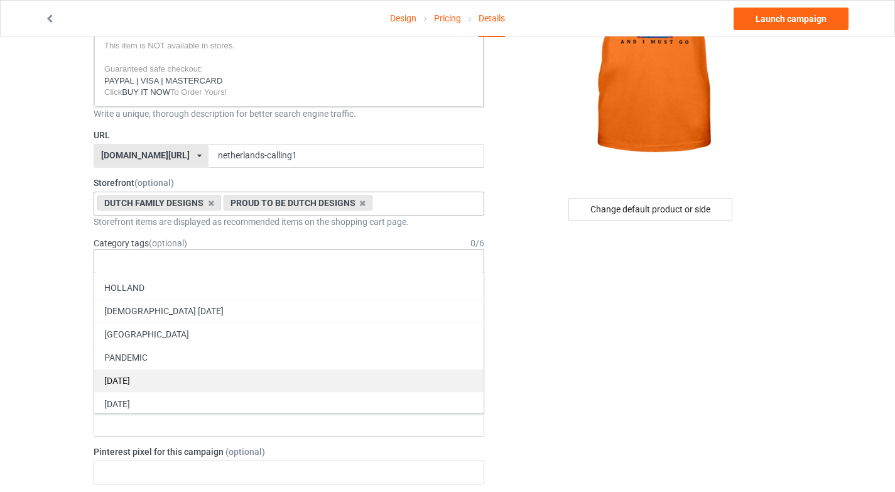
scroll to position [54581, 0]
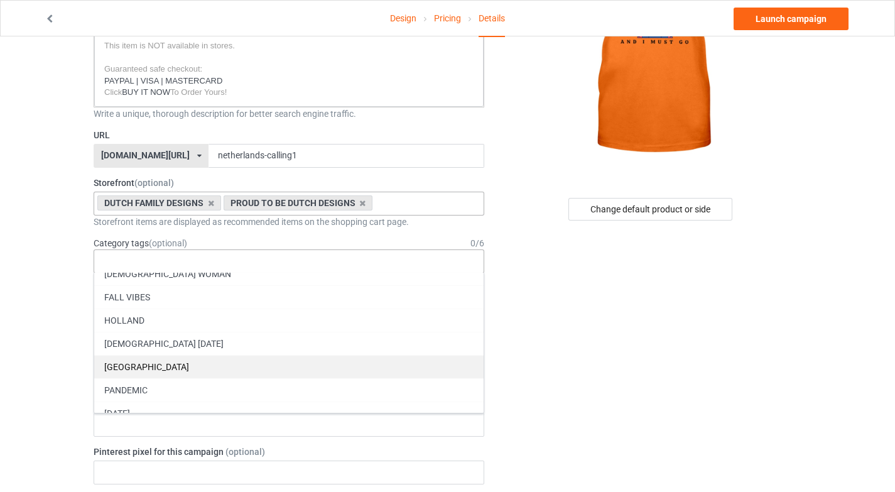
click at [159, 366] on div "[GEOGRAPHIC_DATA]" at bounding box center [289, 366] width 390 height 23
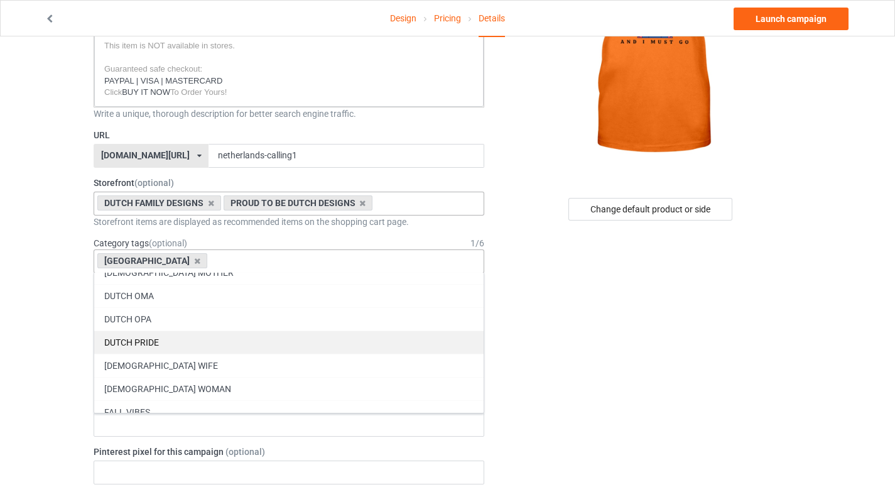
click at [180, 344] on div "DUTCH PRIDE" at bounding box center [289, 341] width 390 height 23
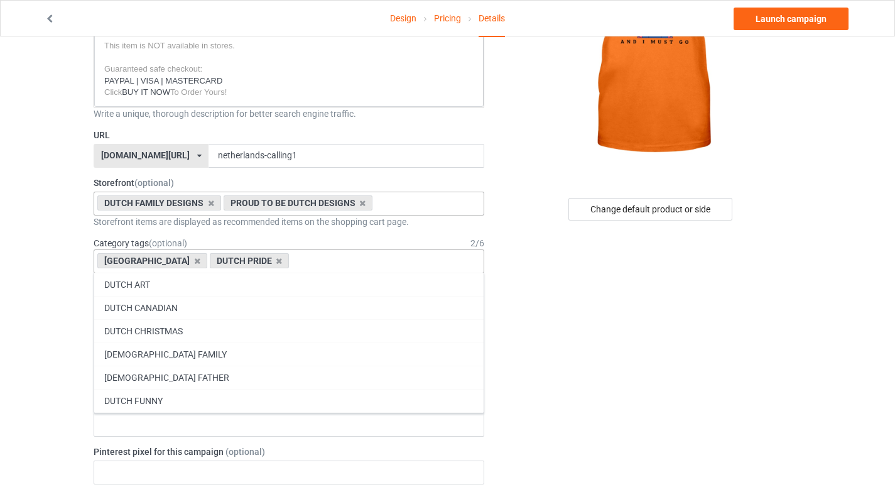
scroll to position [54234, 0]
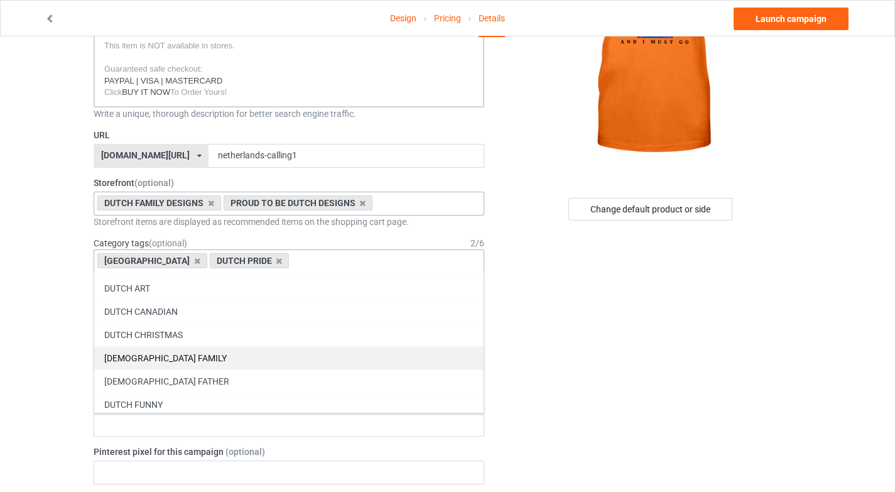
click at [180, 344] on div "DUTCH CHRISTMAS" at bounding box center [289, 334] width 390 height 23
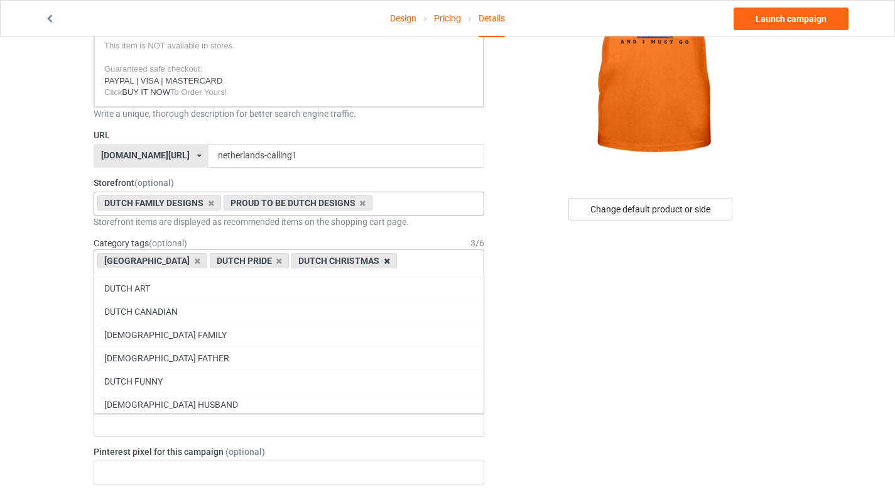
click at [384, 263] on icon at bounding box center [387, 261] width 6 height 8
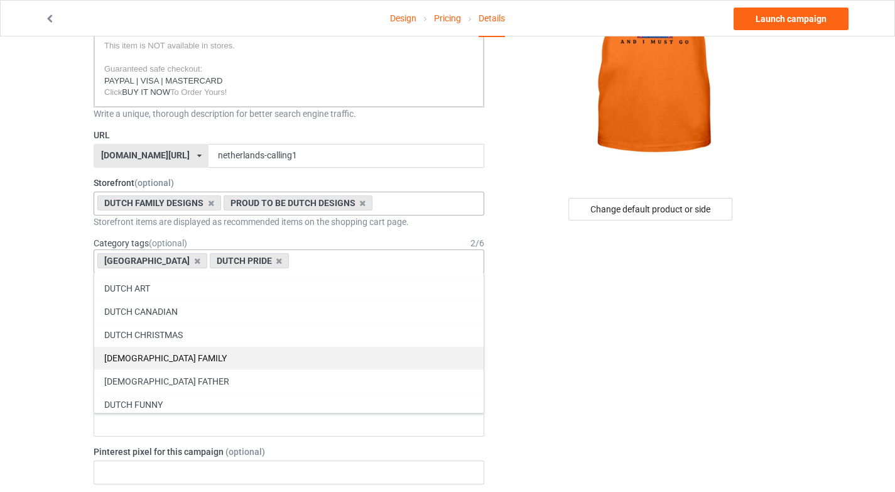
click at [184, 358] on div "[DEMOGRAPHIC_DATA] FAMILY" at bounding box center [289, 357] width 390 height 23
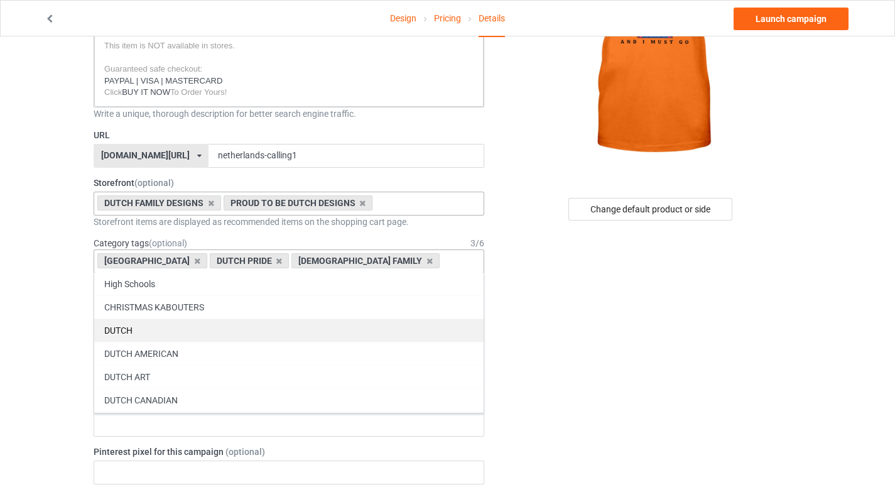
scroll to position [54145, 0]
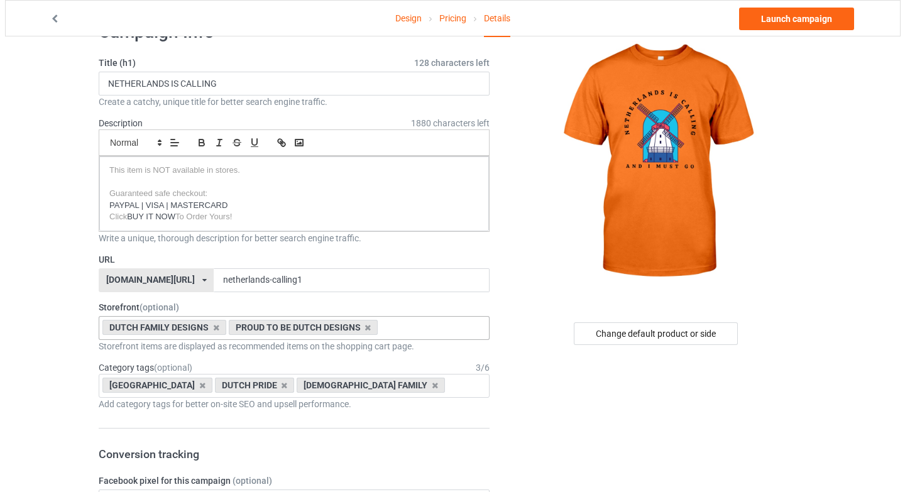
scroll to position [0, 0]
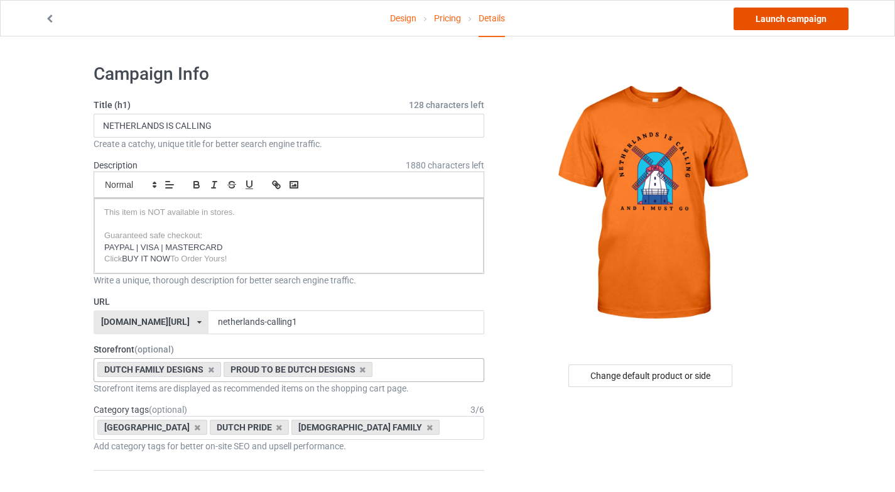
click at [757, 23] on link "Launch campaign" at bounding box center [791, 19] width 115 height 23
